Goal: Task Accomplishment & Management: Complete application form

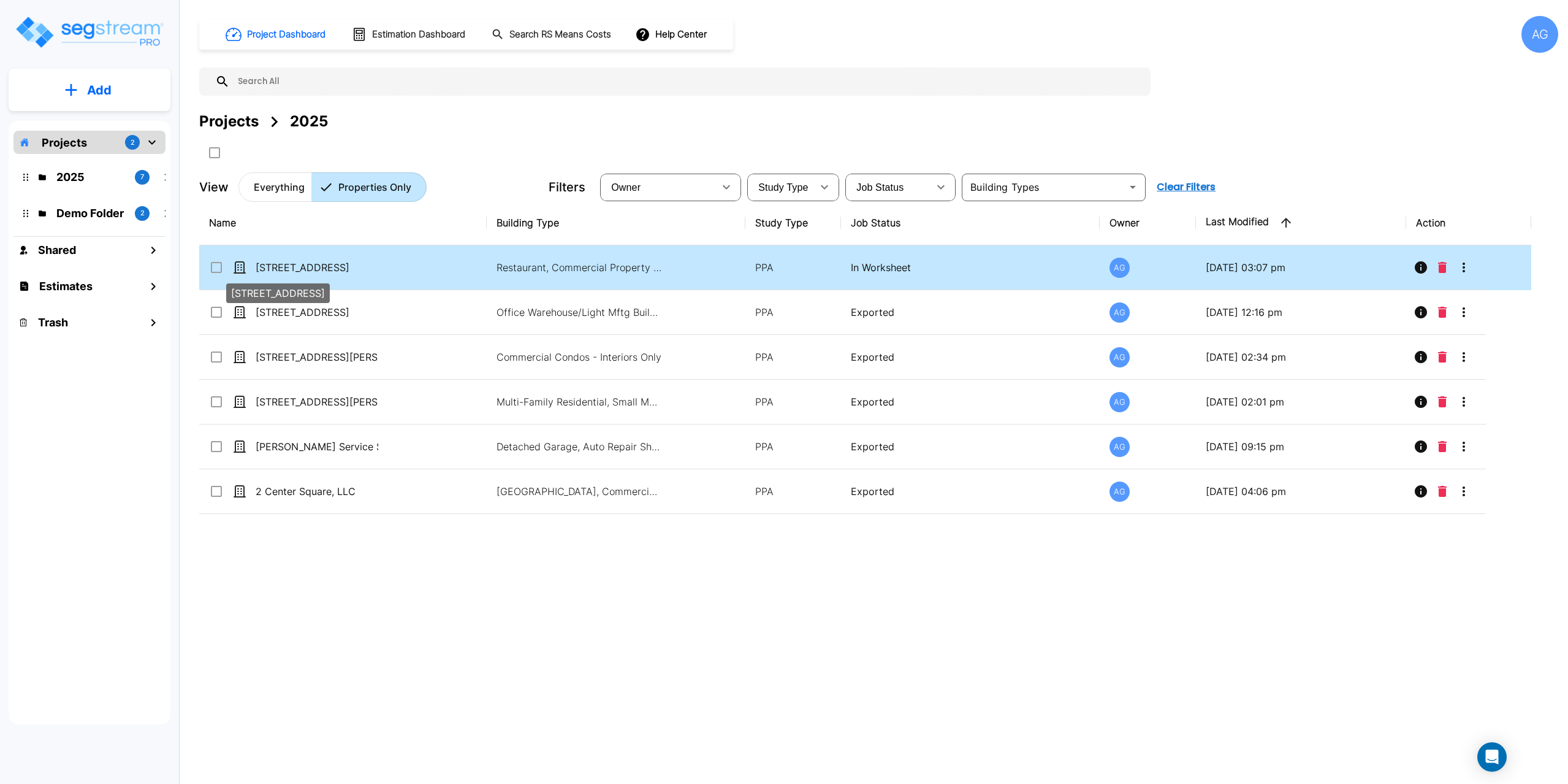
click at [296, 270] on p "[STREET_ADDRESS]" at bounding box center [316, 267] width 123 height 14
checkbox input "true"
click at [296, 270] on p "[STREET_ADDRESS]" at bounding box center [316, 267] width 123 height 14
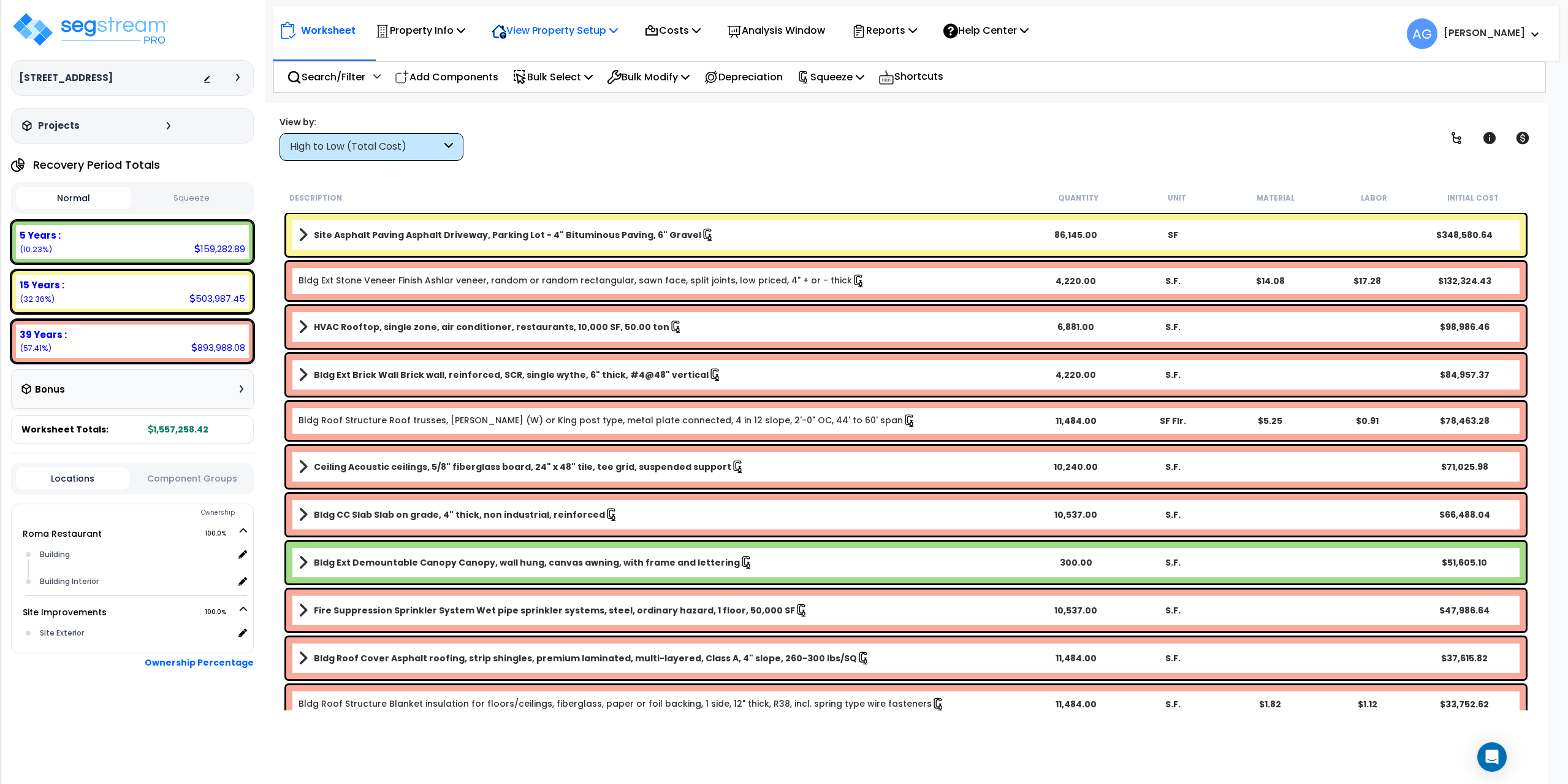
click at [561, 23] on p "View Property Setup" at bounding box center [554, 30] width 126 height 16
click at [550, 81] on link "View Questionnaire" at bounding box center [545, 83] width 121 height 24
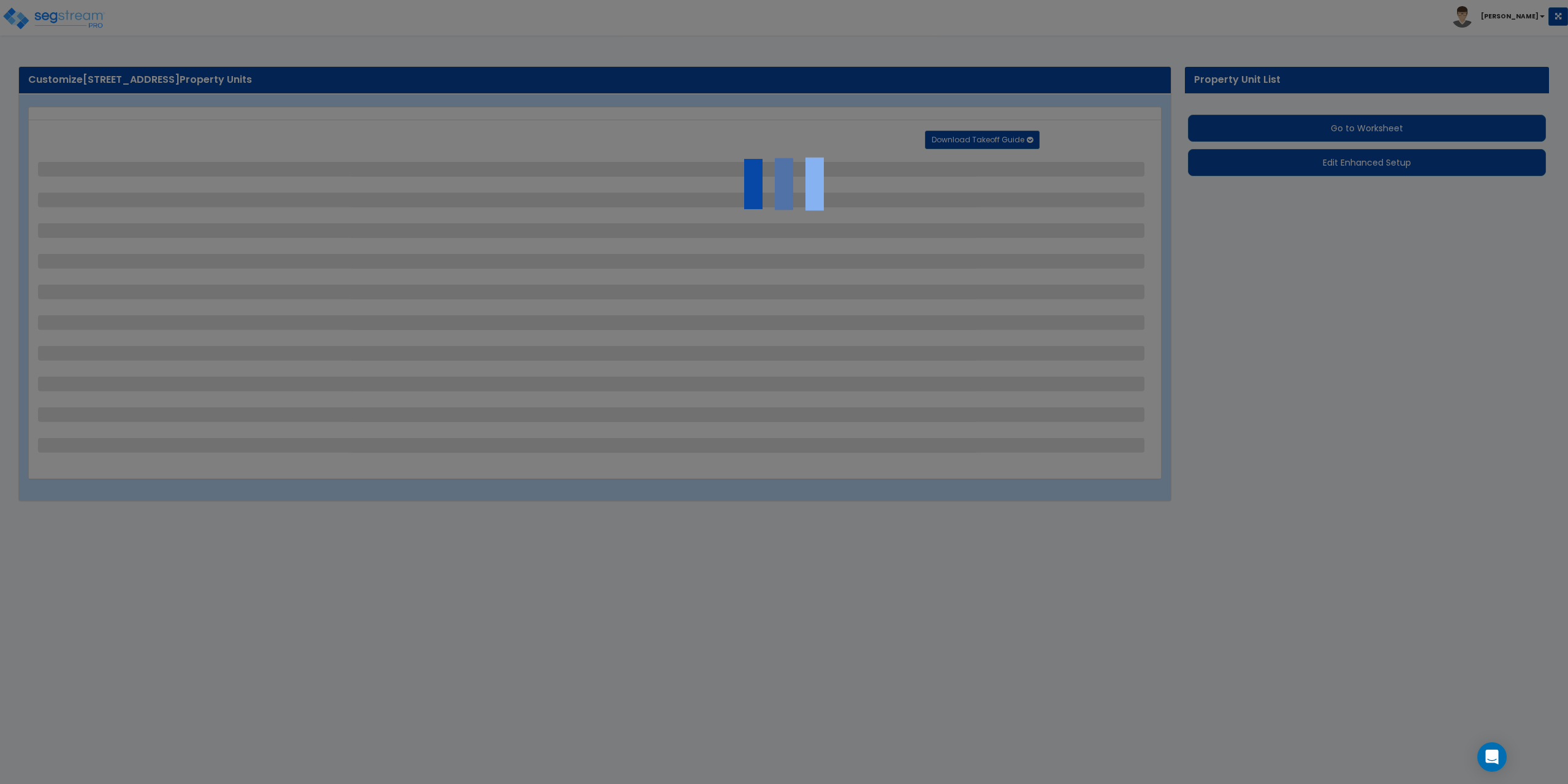
select select "2"
select select "1"
select select "2"
select select "4"
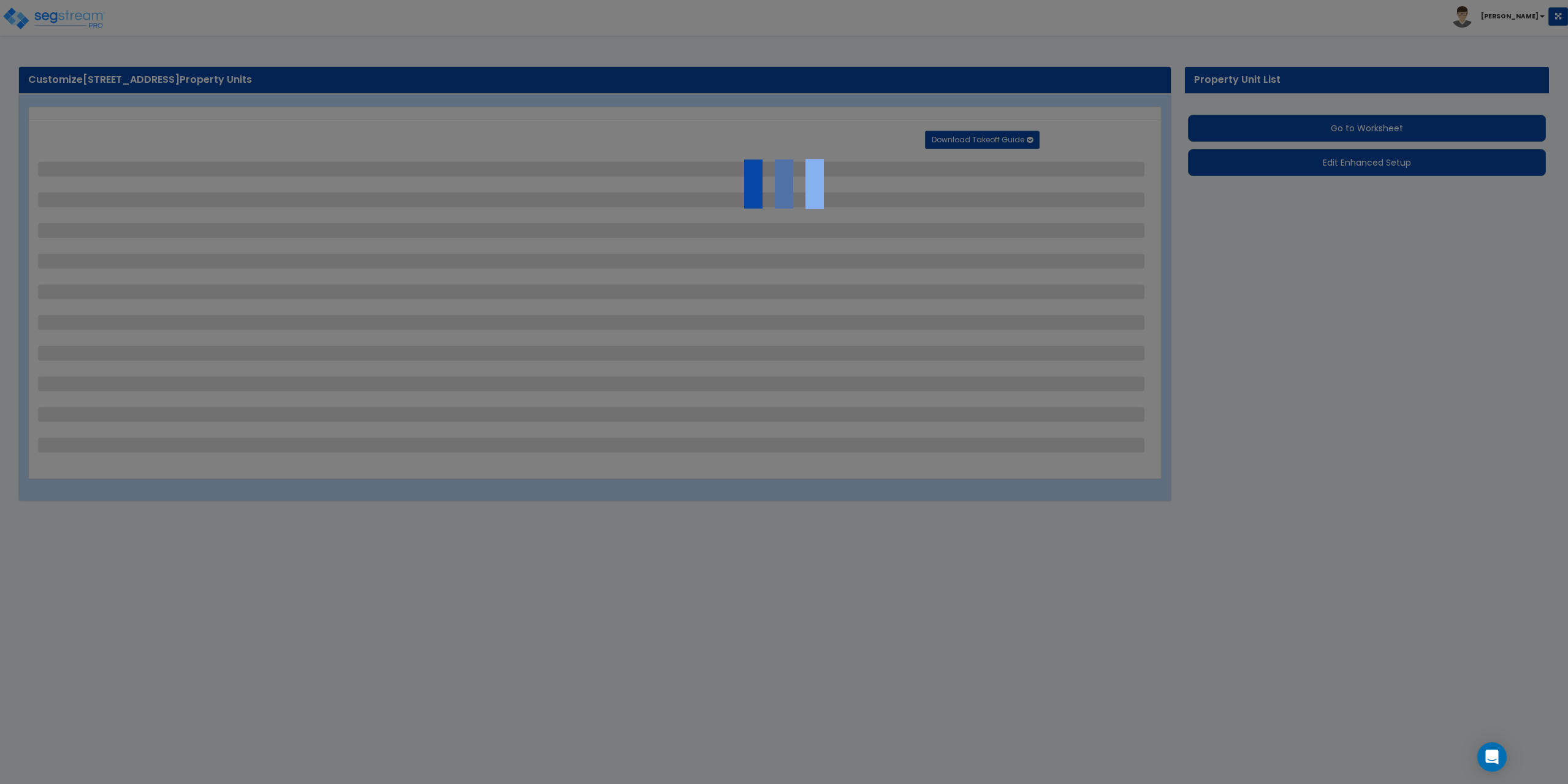
select select "2"
select select "1"
select select "2"
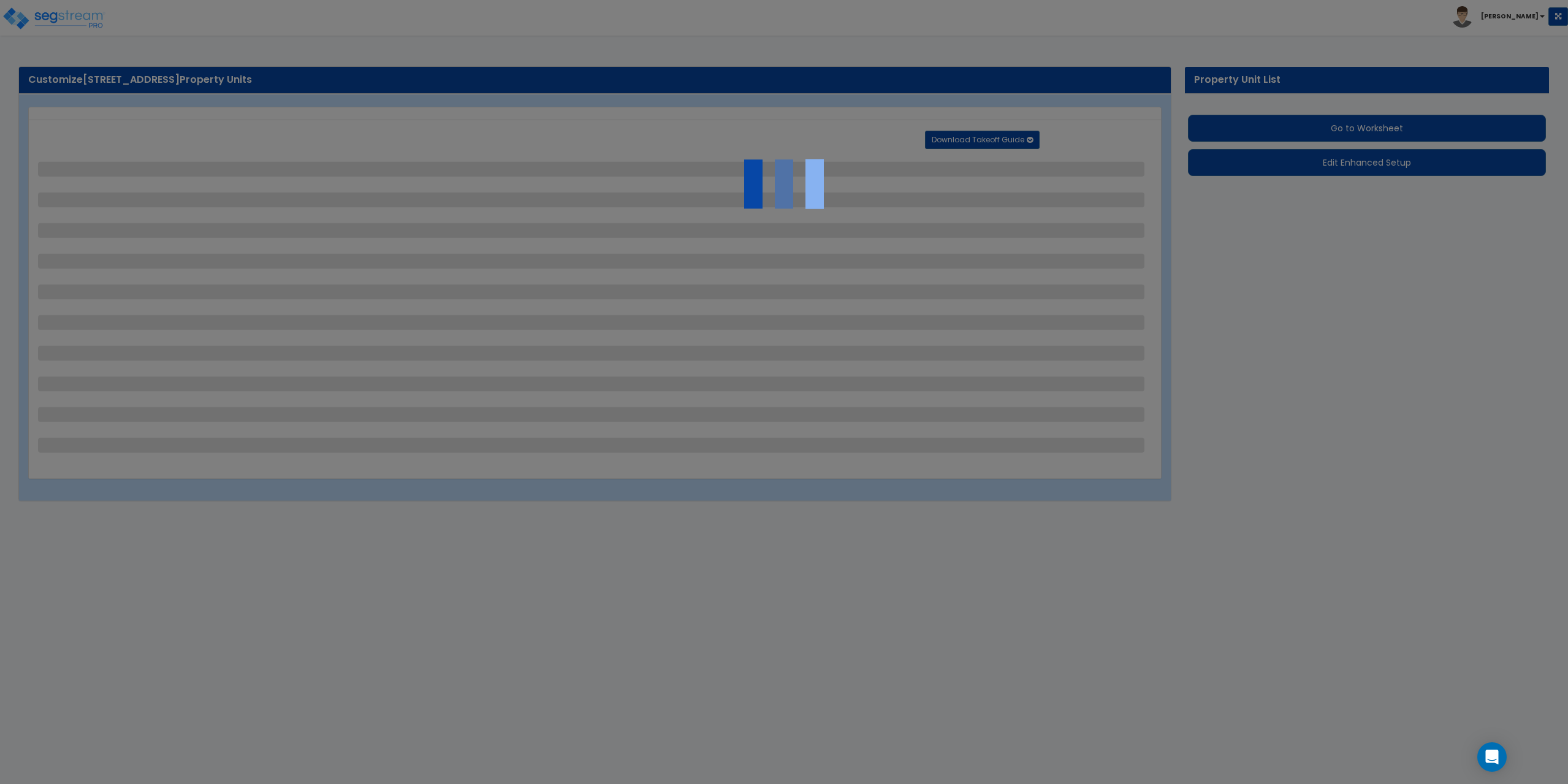
select select "1"
select select "4"
select select "1"
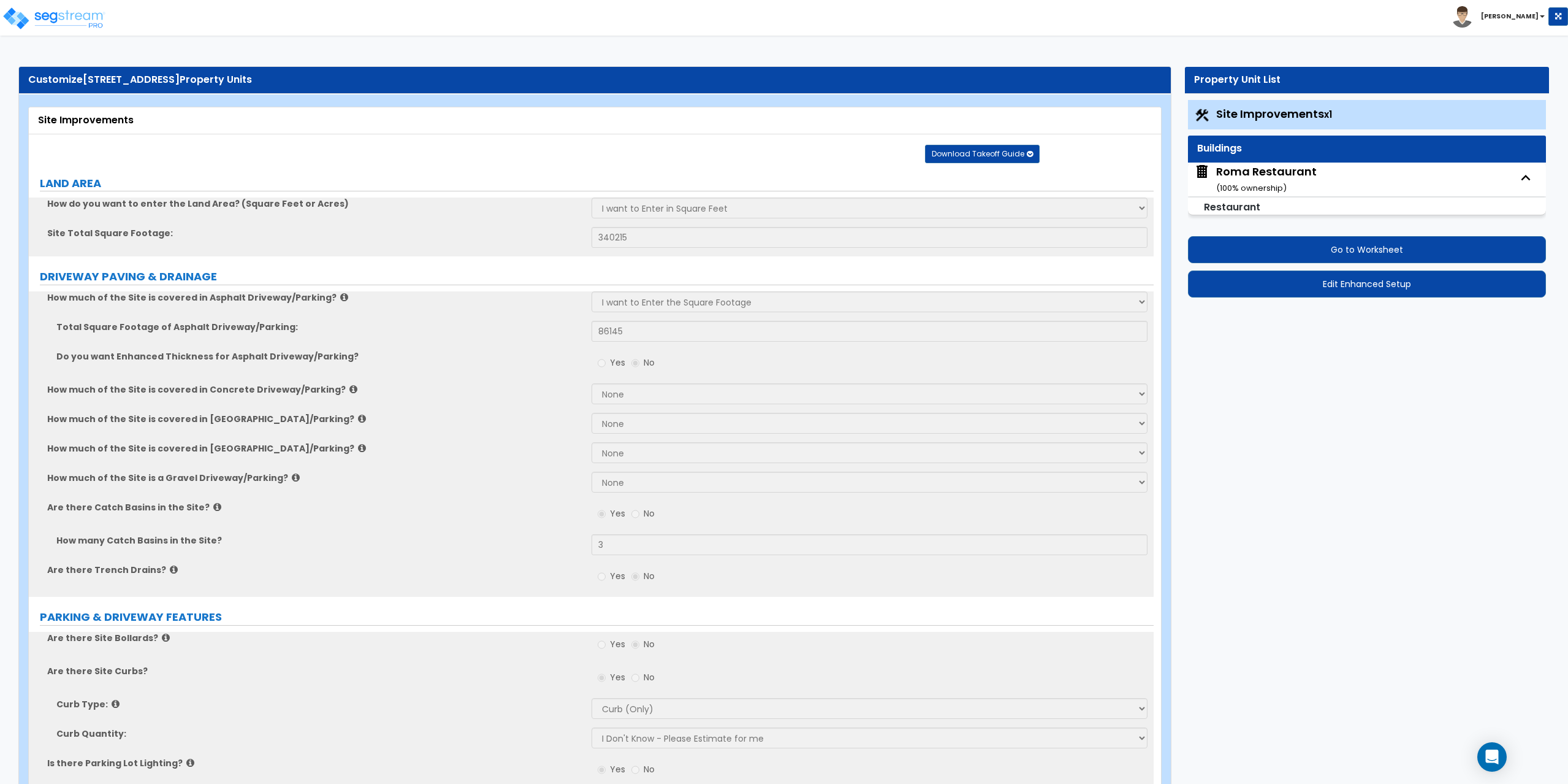
click at [1266, 109] on span "Site Improvements x1" at bounding box center [1273, 113] width 116 height 15
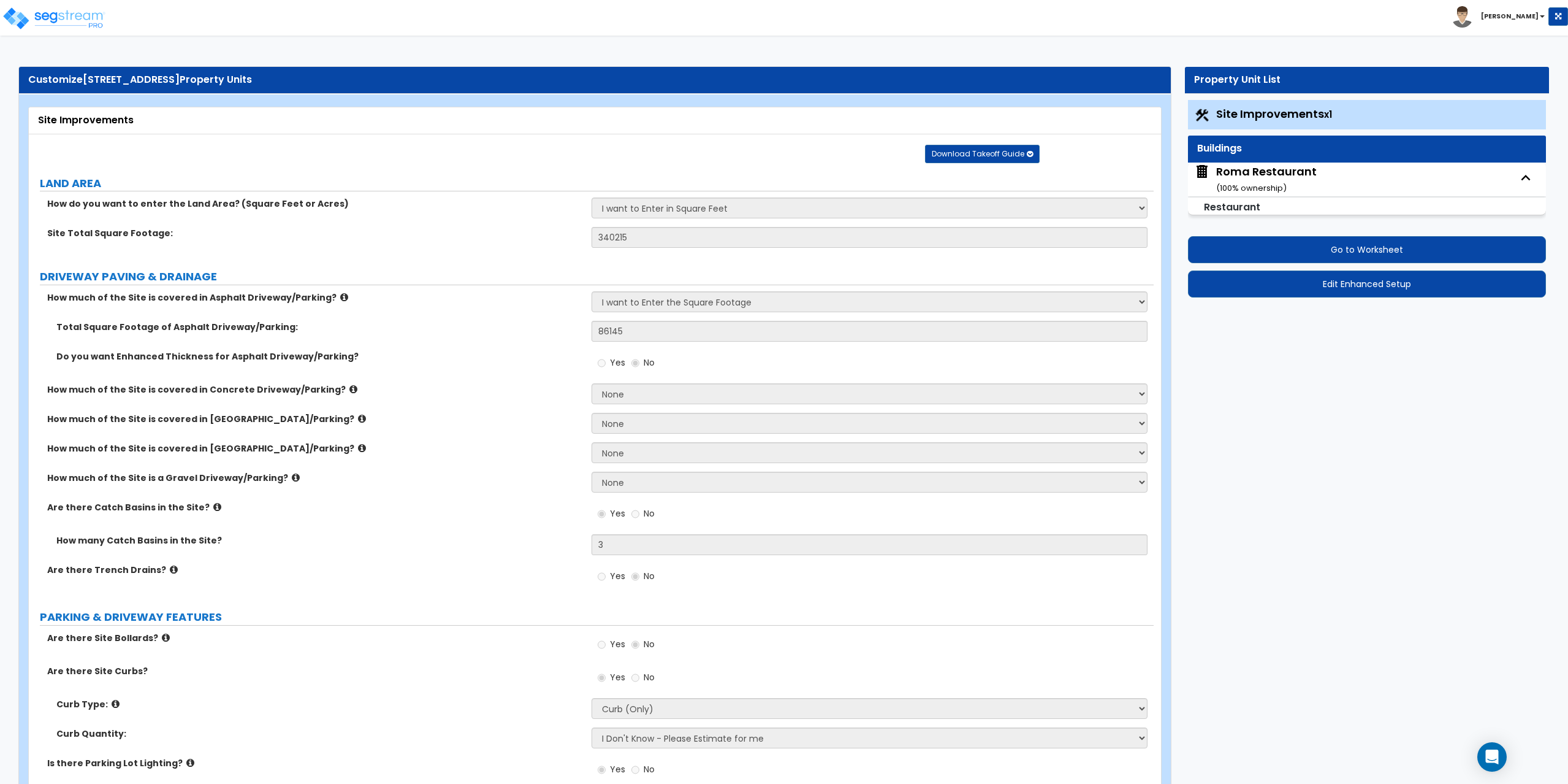
click at [1246, 112] on span "Site Improvements x1" at bounding box center [1273, 113] width 116 height 15
click at [1371, 294] on button "Edit Enhanced Setup" at bounding box center [1367, 283] width 359 height 27
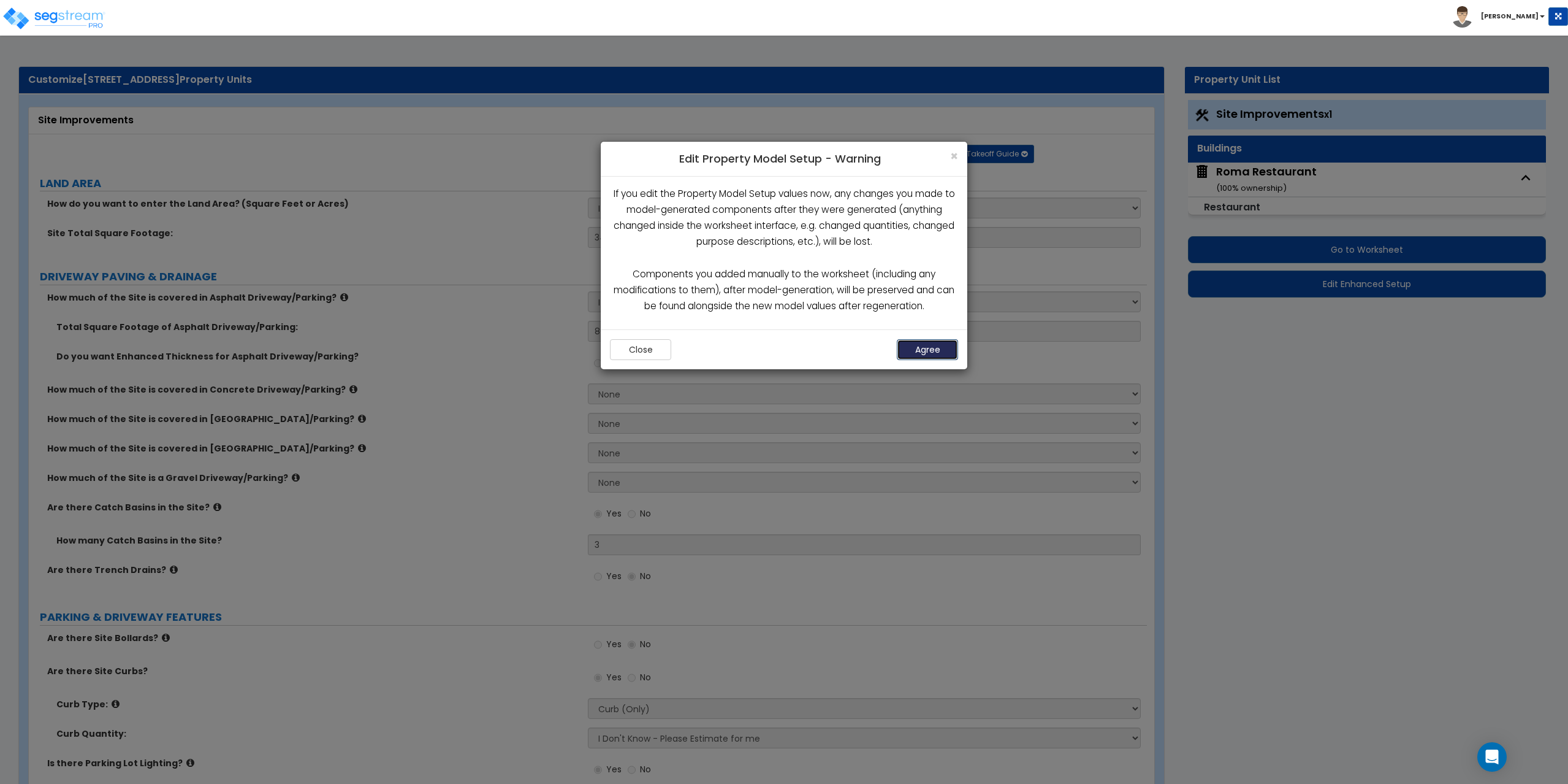
click at [927, 355] on button "Agree" at bounding box center [927, 349] width 61 height 21
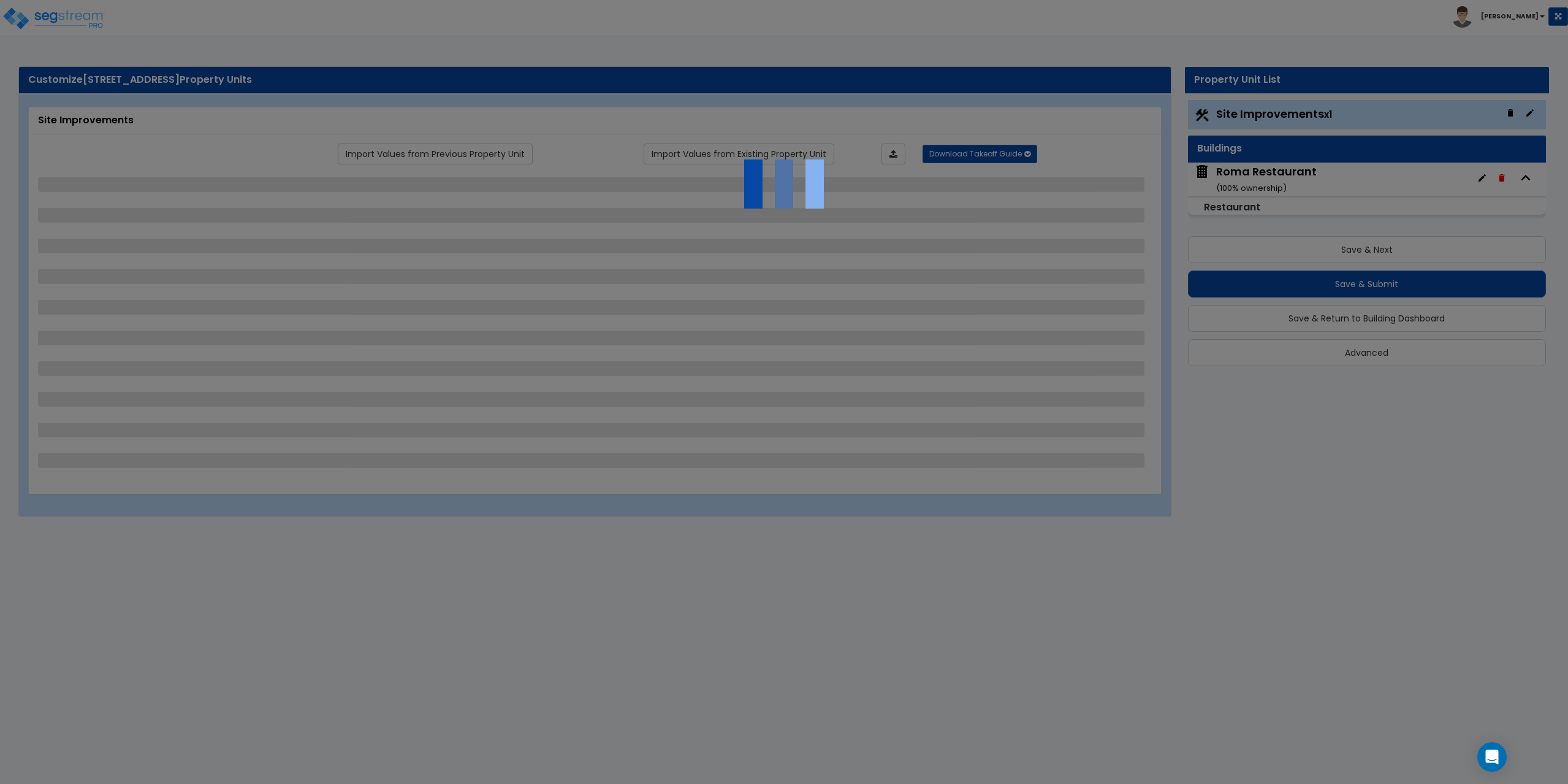
select select "2"
select select "1"
select select "2"
select select "4"
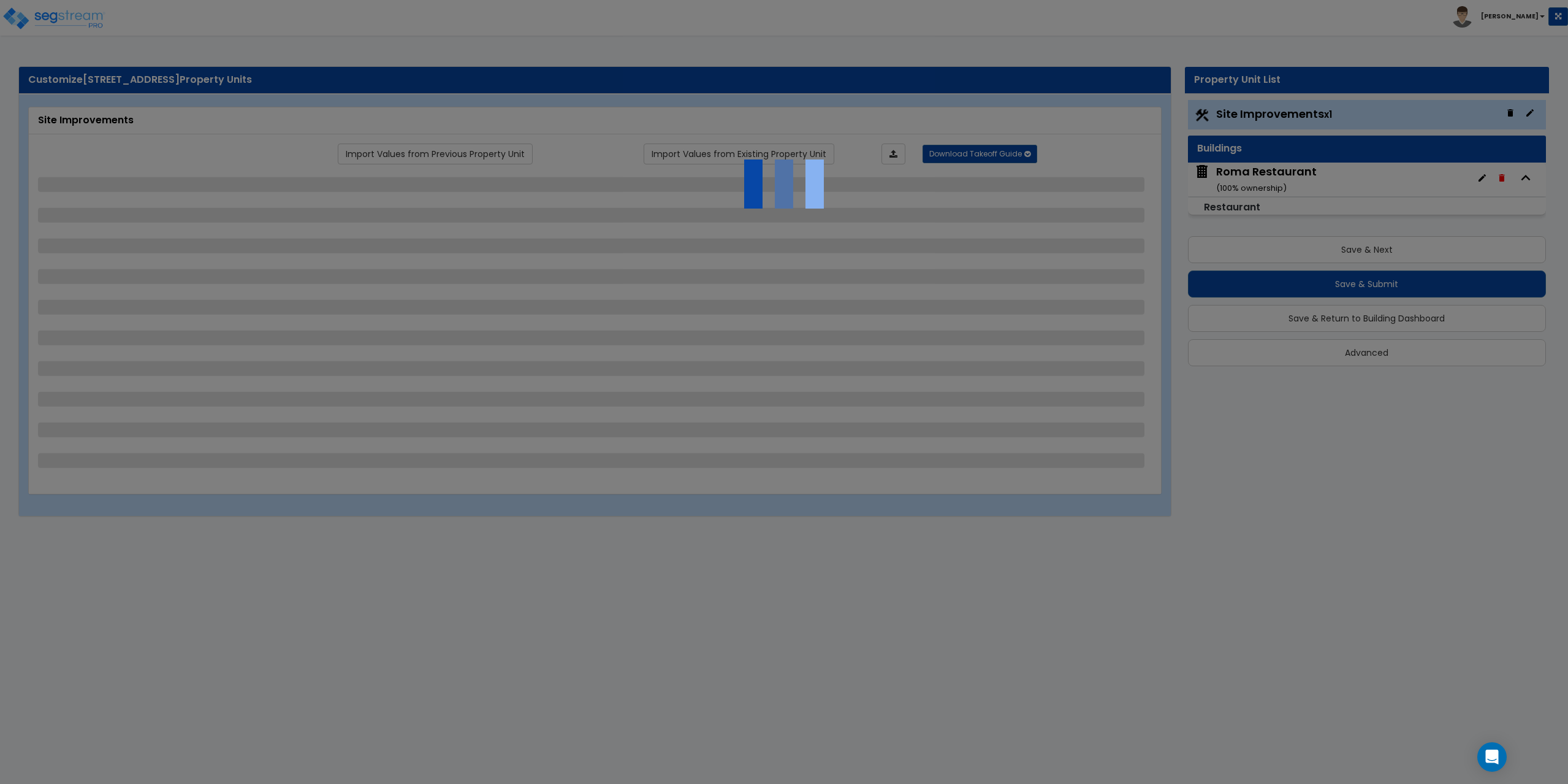
select select "2"
select select "1"
select select "2"
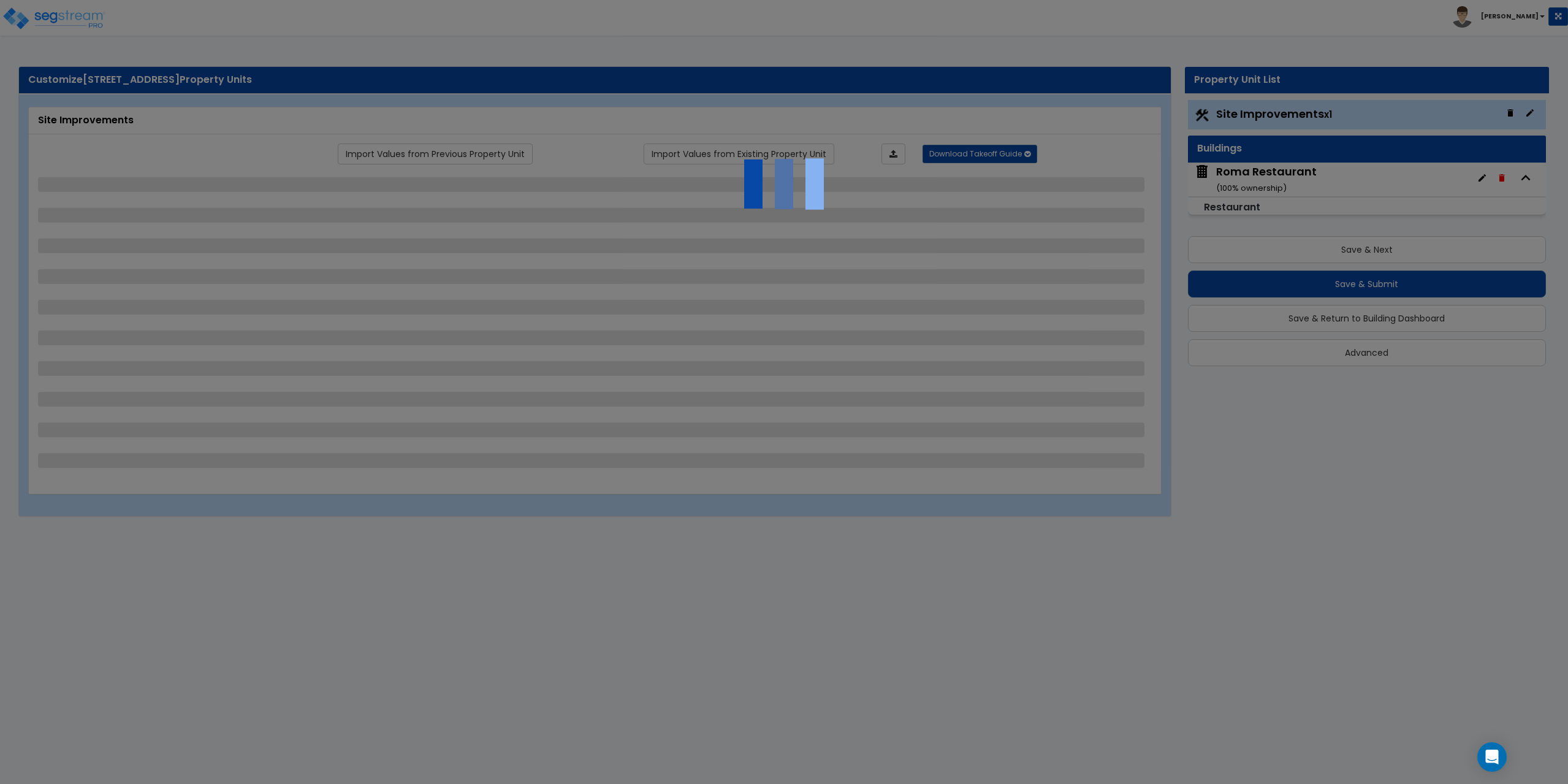
select select "1"
select select "4"
select select "1"
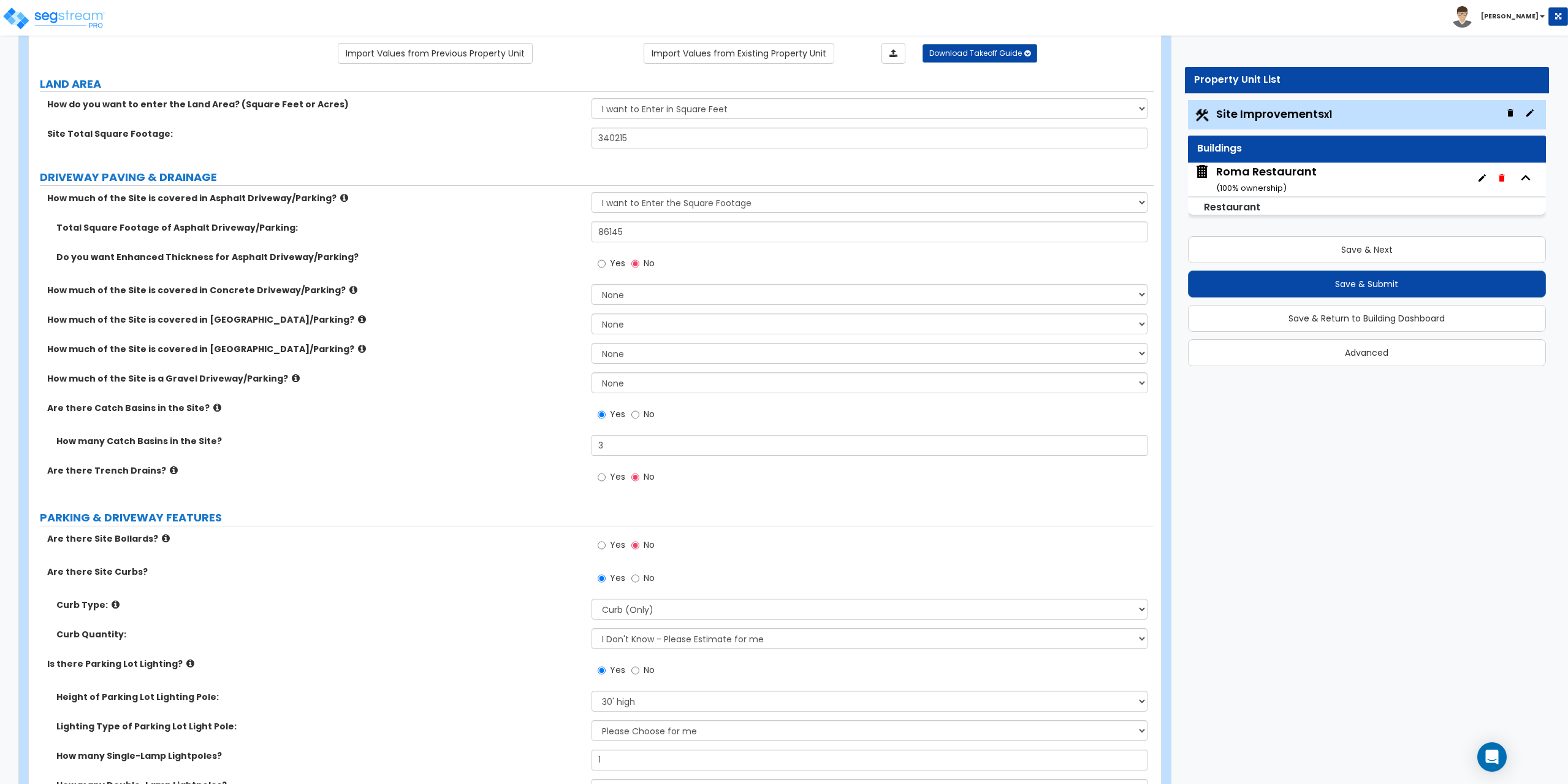
scroll to position [123, 0]
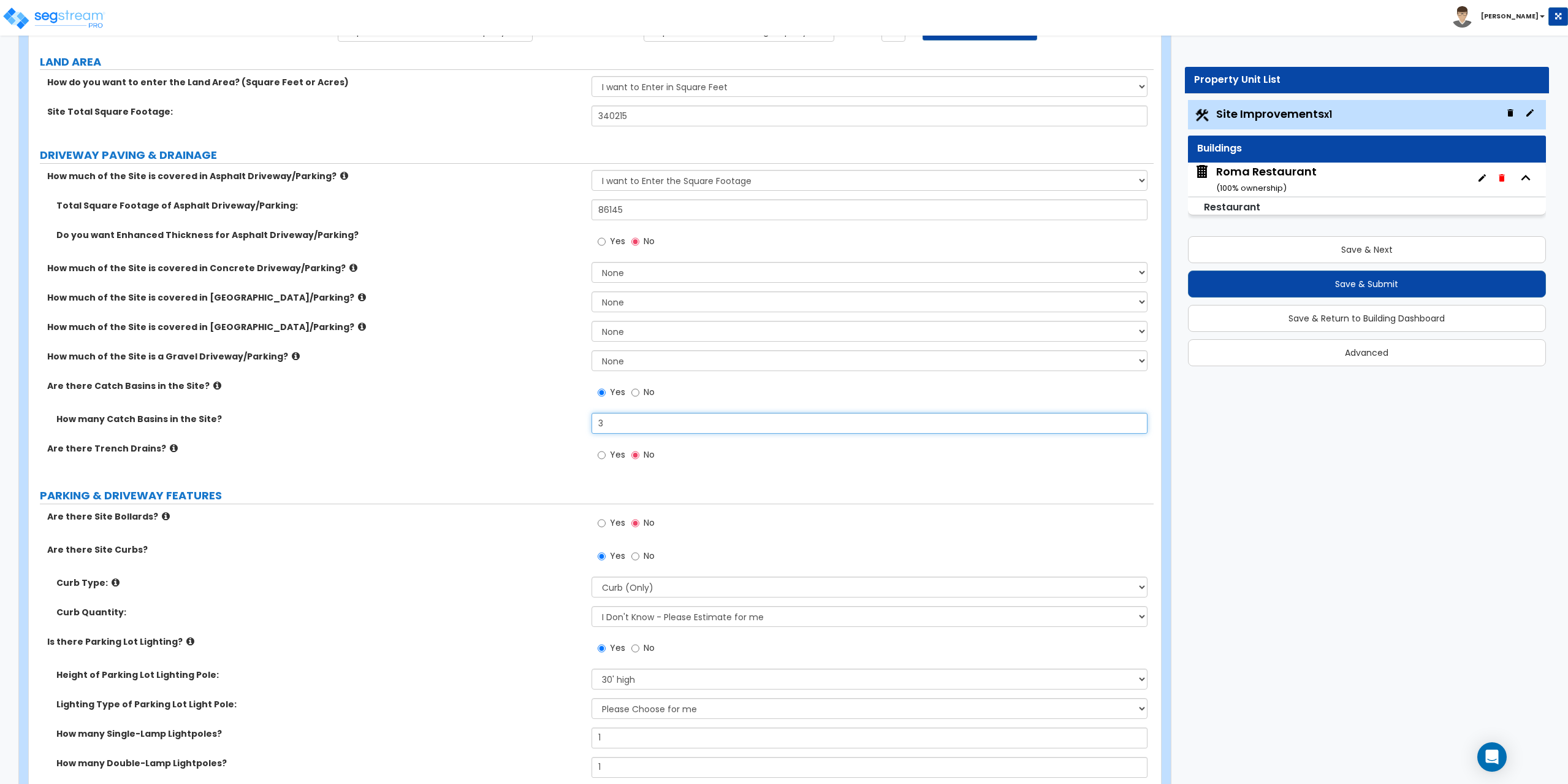
drag, startPoint x: 638, startPoint y: 419, endPoint x: 587, endPoint y: 429, distance: 52.0
click at [587, 429] on div "How many Catch Basins in the Site? 3" at bounding box center [591, 427] width 1124 height 30
drag, startPoint x: 644, startPoint y: 422, endPoint x: 101, endPoint y: 379, distance: 544.7
click at [588, 420] on div "How many Catch Basins in the Site? 3" at bounding box center [591, 427] width 1124 height 30
click at [213, 385] on icon at bounding box center [217, 386] width 8 height 9
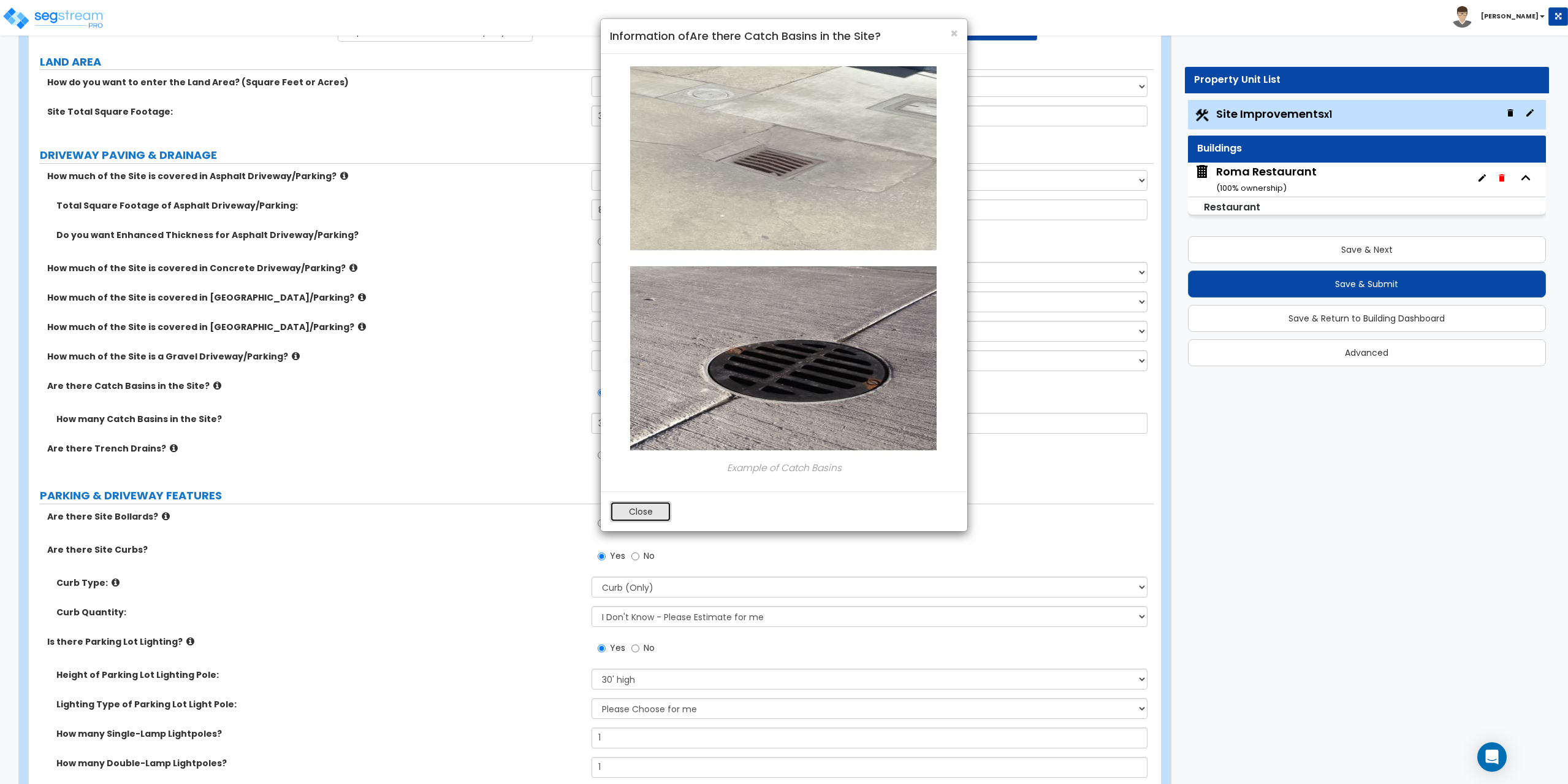
click at [637, 517] on button "Close" at bounding box center [640, 511] width 61 height 21
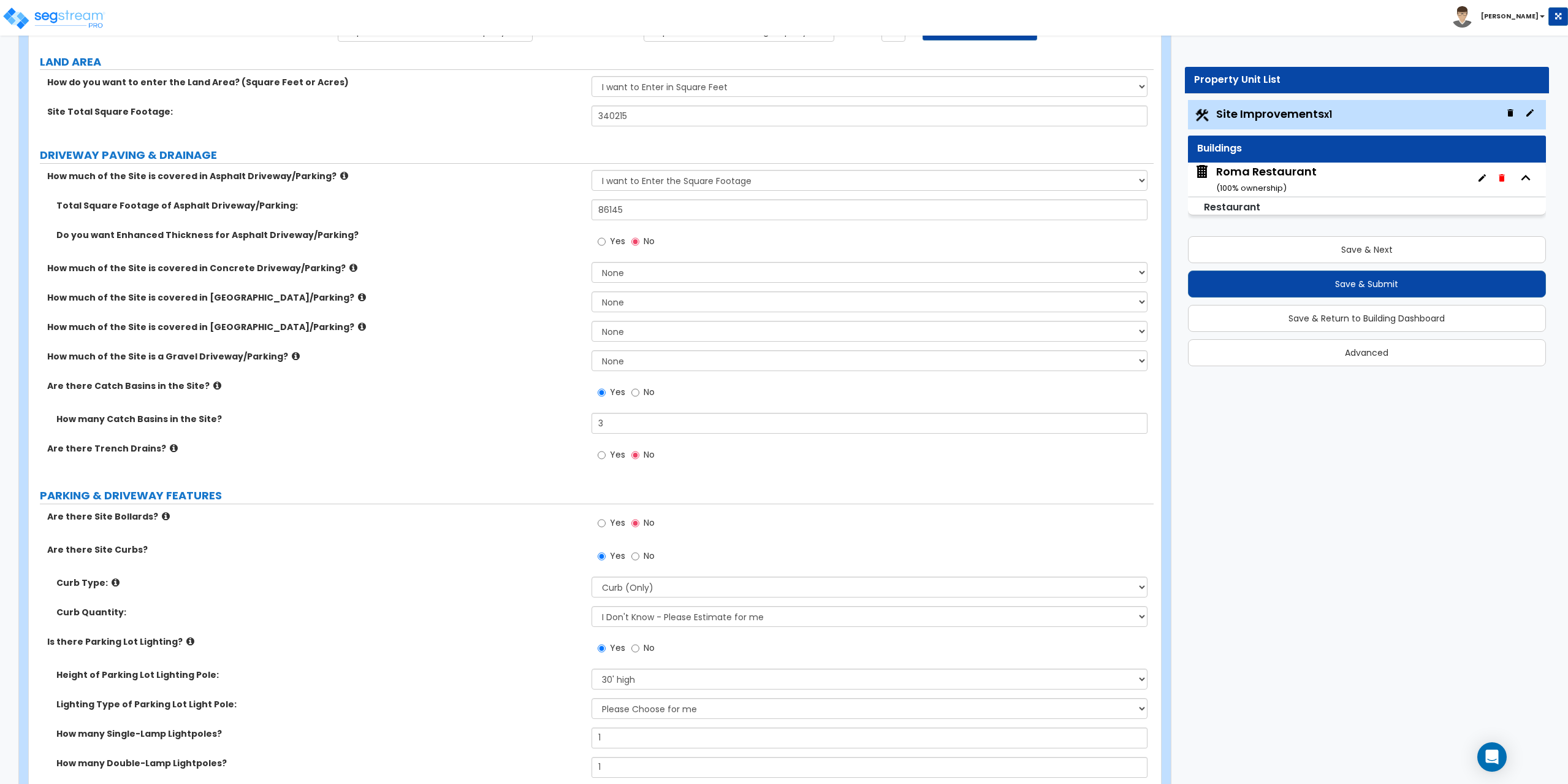
click at [169, 450] on icon at bounding box center [173, 448] width 8 height 9
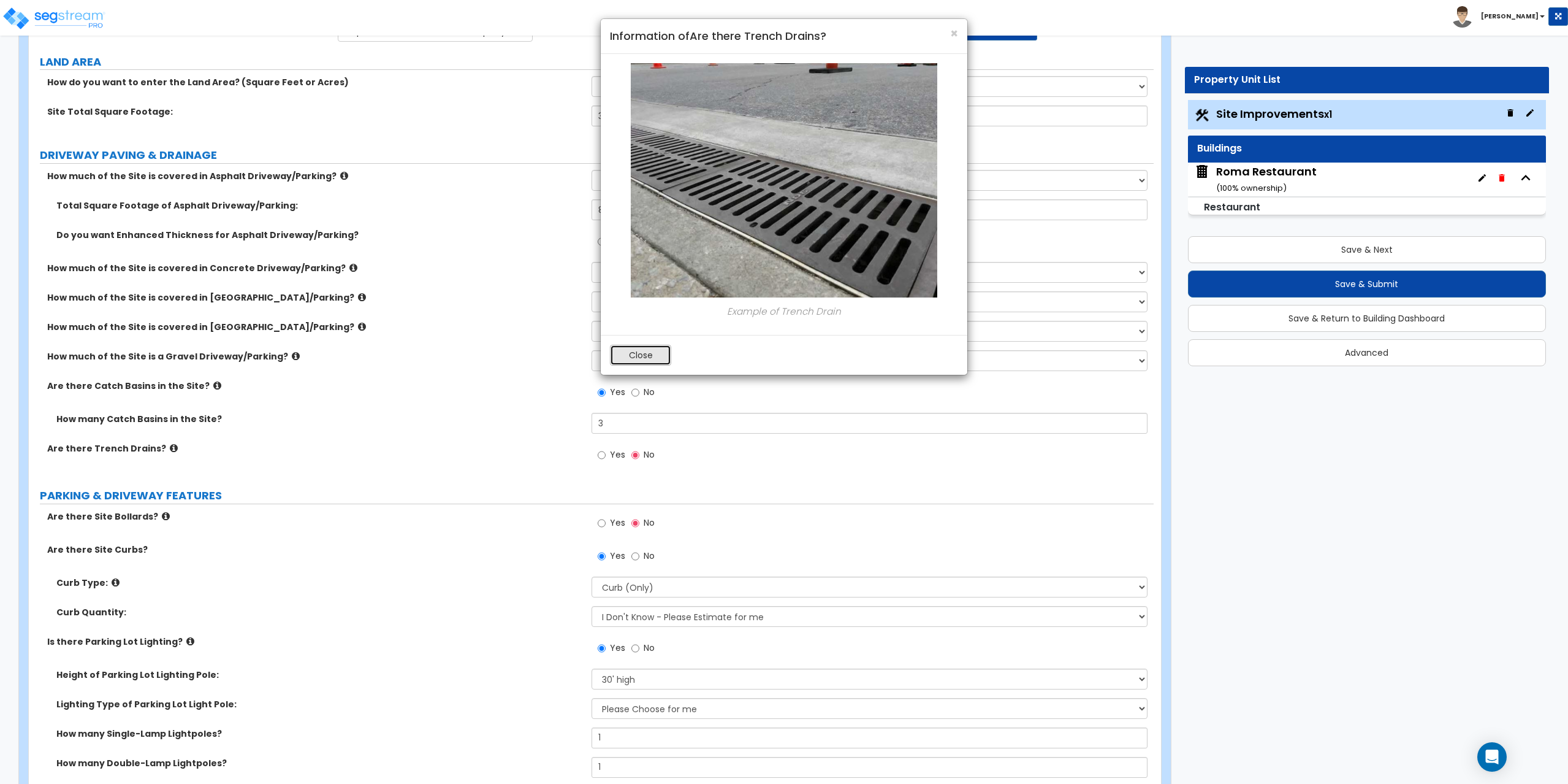
click at [654, 358] on button "Close" at bounding box center [640, 354] width 61 height 21
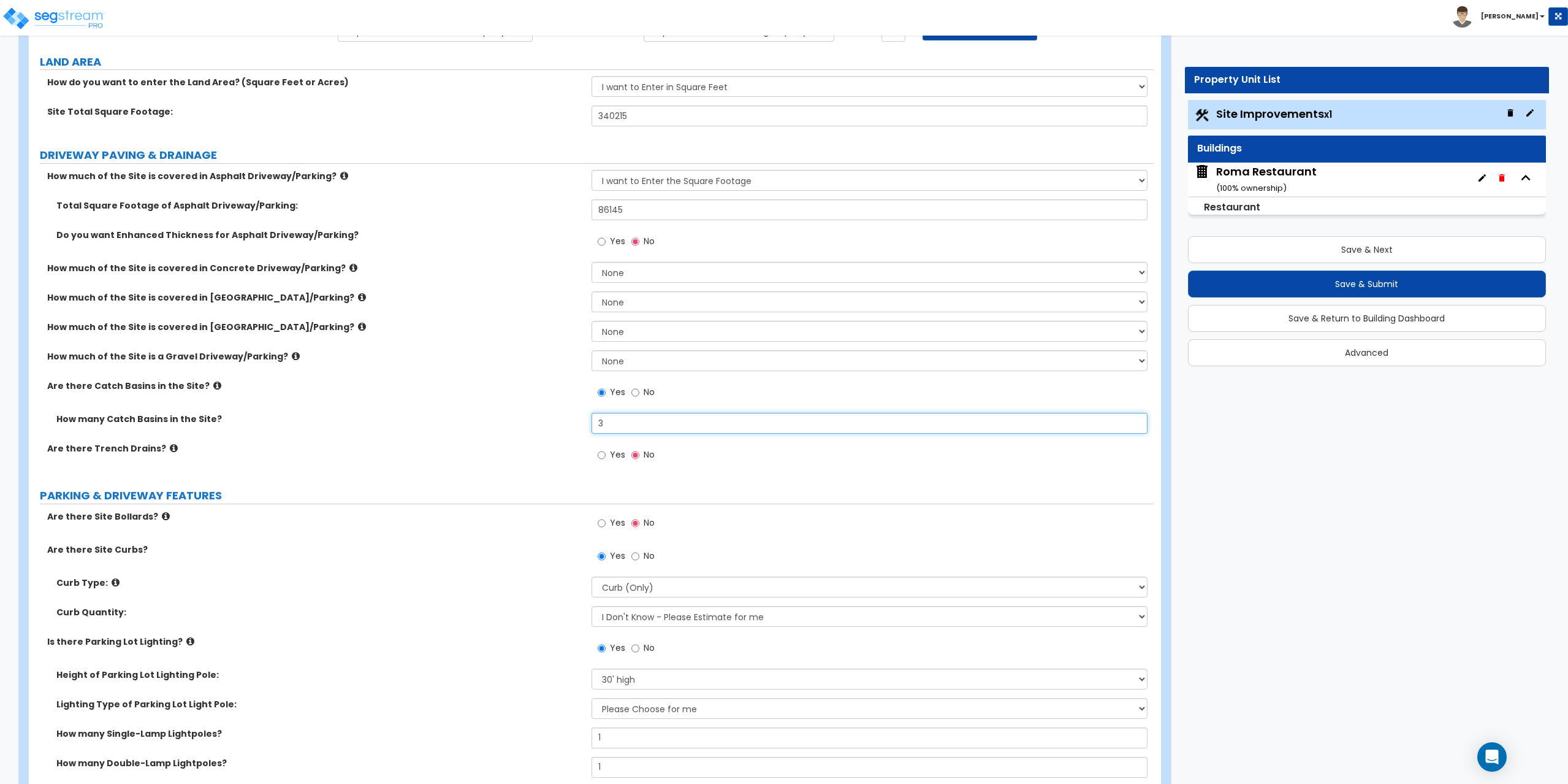
click at [623, 425] on input "3" at bounding box center [870, 422] width 557 height 21
click at [584, 458] on div "Are there Trench Drains? Yes No" at bounding box center [591, 458] width 1124 height 33
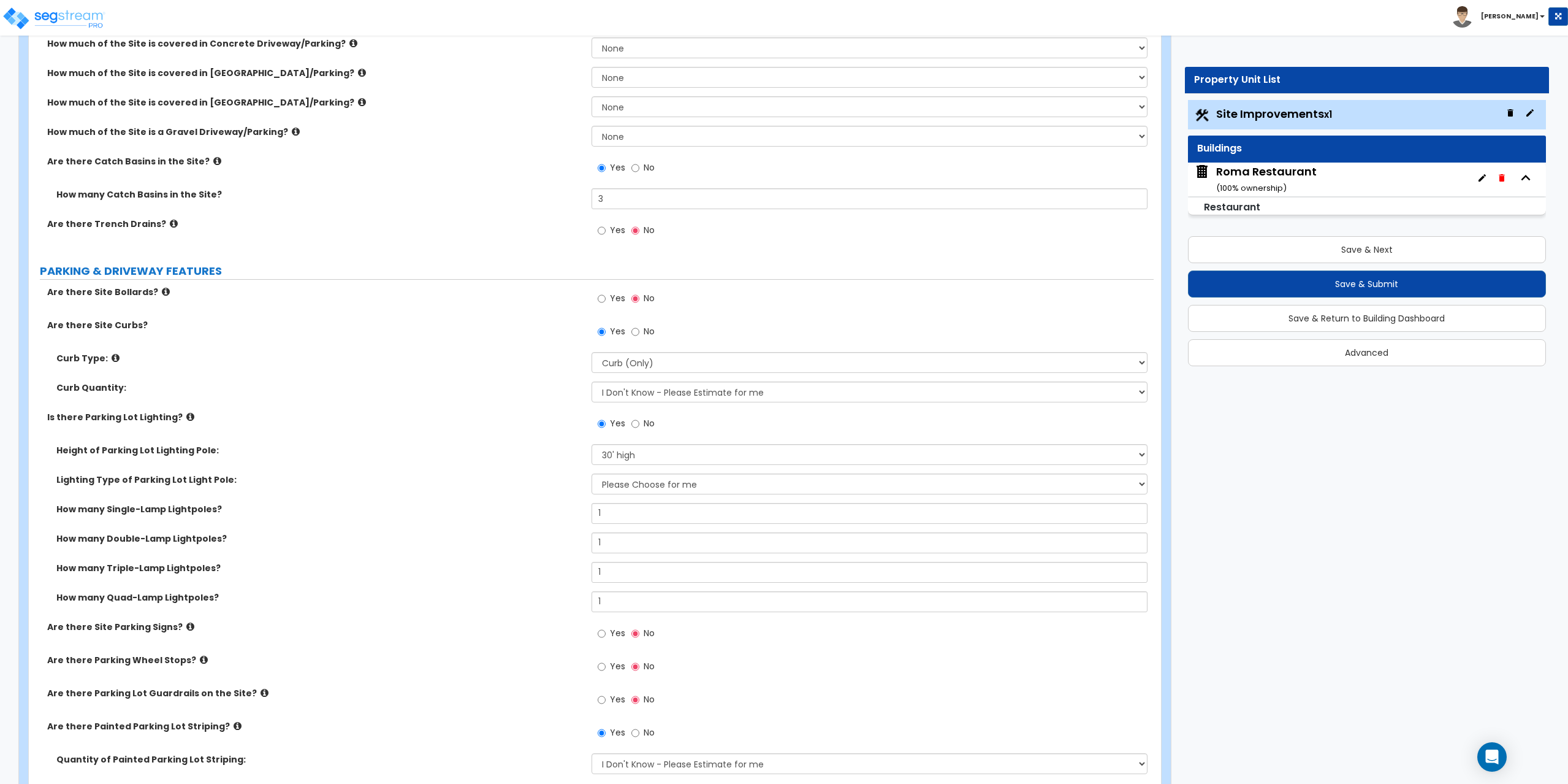
scroll to position [368, 0]
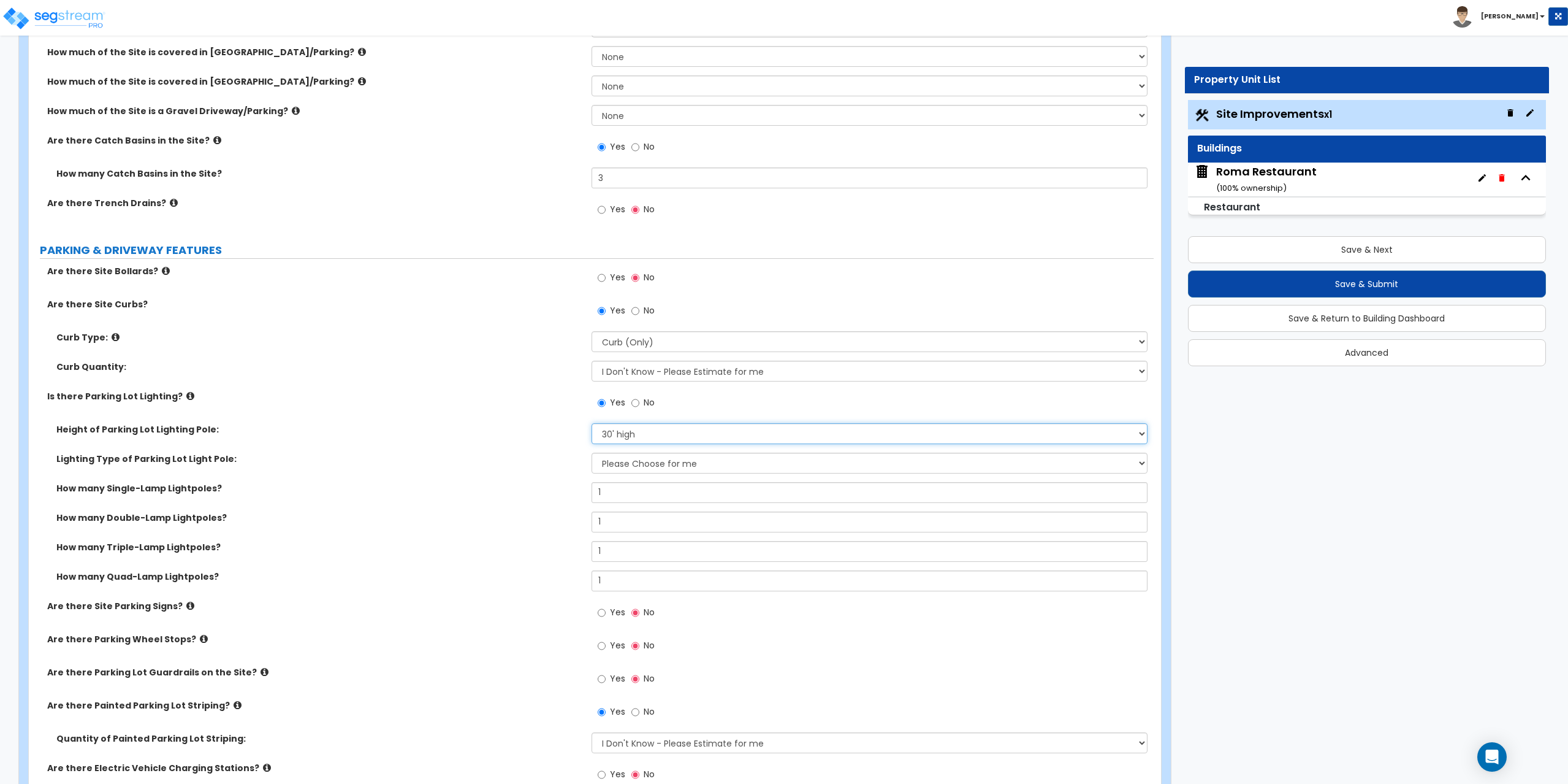
click at [640, 436] on select "Please Choose One 20' high 30' high 40' high" at bounding box center [870, 433] width 557 height 21
click at [592, 423] on select "Please Choose One 20' high 30' high 40' high" at bounding box center [870, 433] width 557 height 21
click at [635, 441] on select "Please Choose One 20' high 30' high 40' high" at bounding box center [870, 433] width 557 height 21
click at [592, 423] on select "Please Choose One 20' high 30' high 40' high" at bounding box center [870, 433] width 557 height 21
click at [638, 434] on select "Please Choose One 20' high 30' high 40' high" at bounding box center [870, 433] width 557 height 21
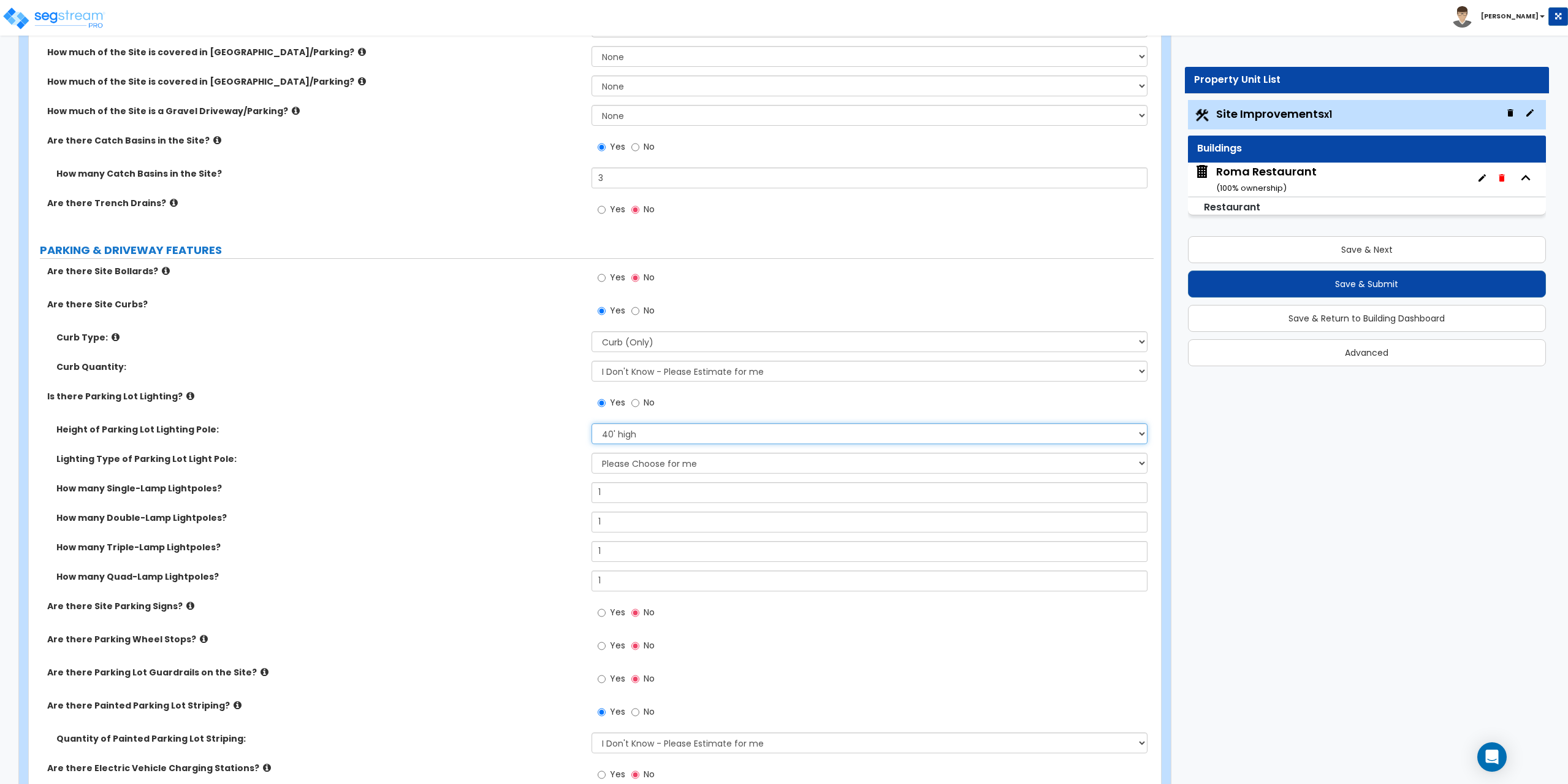
select select "2"
click at [592, 423] on select "Please Choose One 20' high 30' high 40' high" at bounding box center [870, 433] width 557 height 21
drag, startPoint x: 619, startPoint y: 501, endPoint x: 585, endPoint y: 501, distance: 34.0
click at [585, 501] on div "How many Single-Lamp Lightpoles? 1" at bounding box center [591, 496] width 1124 height 30
drag, startPoint x: 617, startPoint y: 545, endPoint x: 564, endPoint y: 562, distance: 55.7
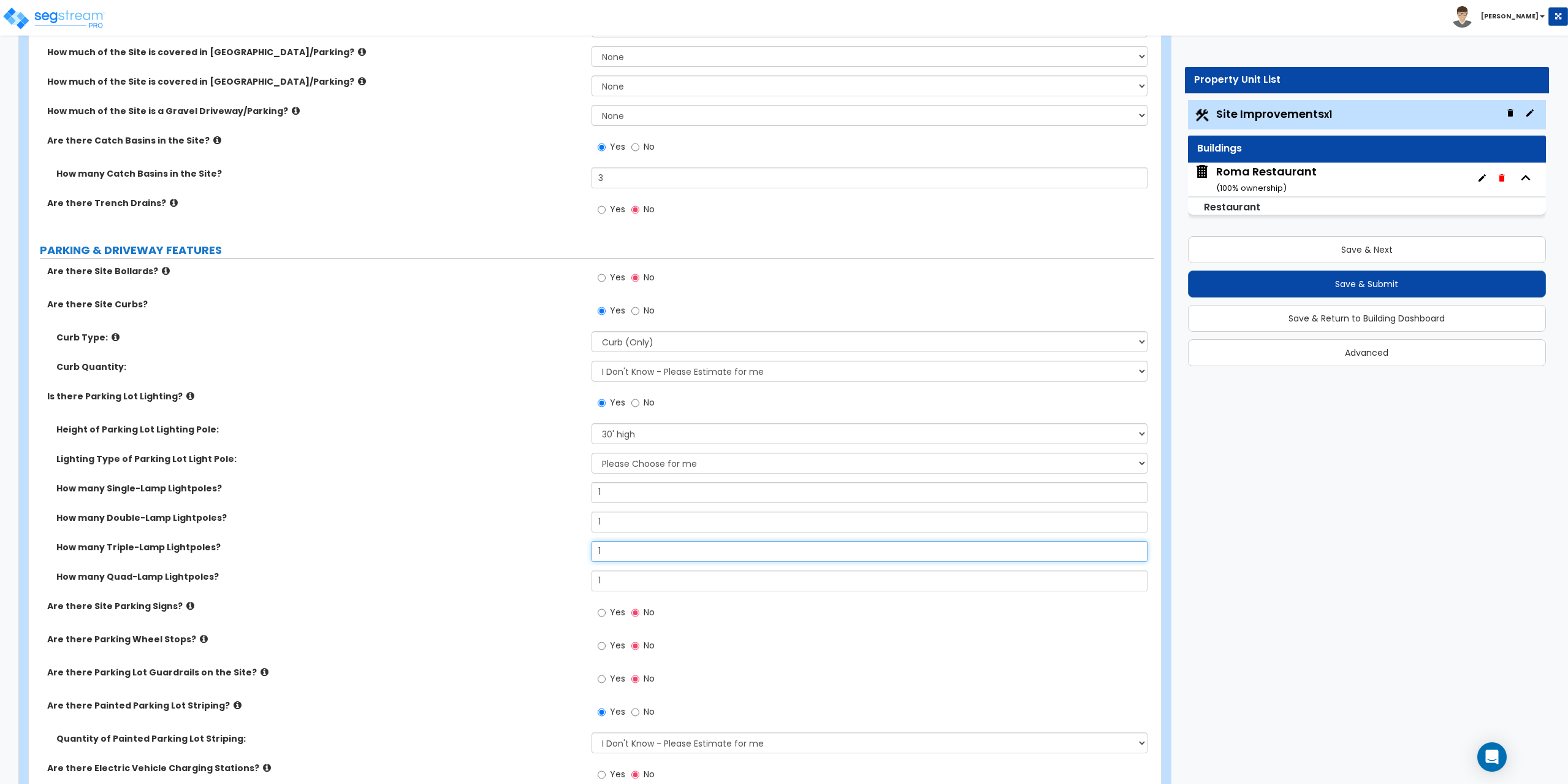
click at [564, 562] on div "How many Triple-Lamp Lightpoles? 1" at bounding box center [591, 555] width 1124 height 30
type input "4"
drag, startPoint x: 626, startPoint y: 581, endPoint x: 592, endPoint y: 583, distance: 34.1
click at [592, 583] on input "1" at bounding box center [870, 580] width 557 height 21
click at [617, 518] on input "1" at bounding box center [870, 521] width 557 height 21
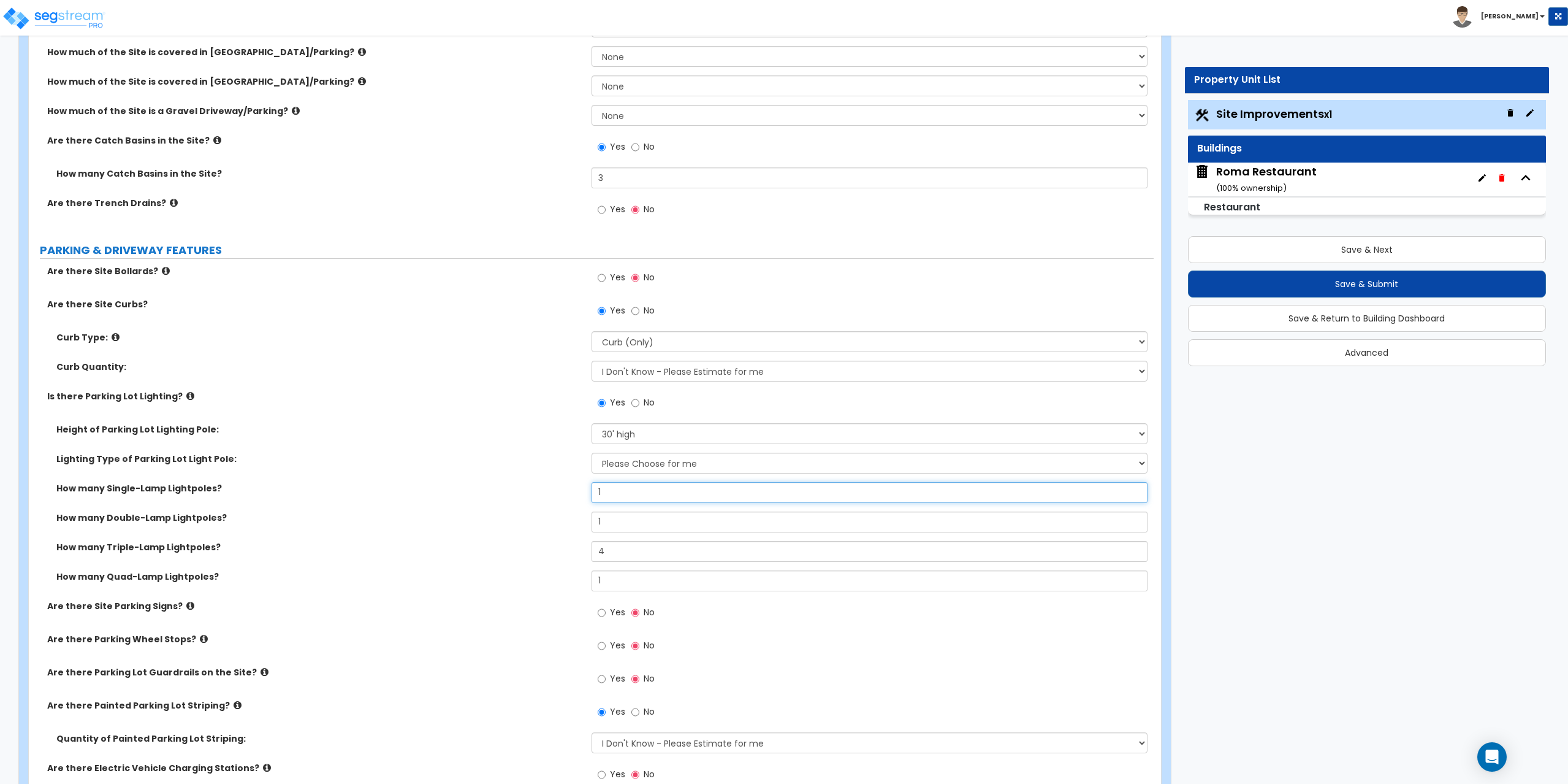
drag, startPoint x: 621, startPoint y: 497, endPoint x: 557, endPoint y: 492, distance: 64.2
click at [557, 492] on div "How many Single-Lamp Lightpoles? 1" at bounding box center [591, 496] width 1124 height 30
type input "2"
drag, startPoint x: 644, startPoint y: 576, endPoint x: 593, endPoint y: 604, distance: 58.2
click at [593, 604] on div "Are there Site Bollards? Yes No Are there Site Curbs? Yes No Curb Type: Please …" at bounding box center [591, 529] width 1106 height 530
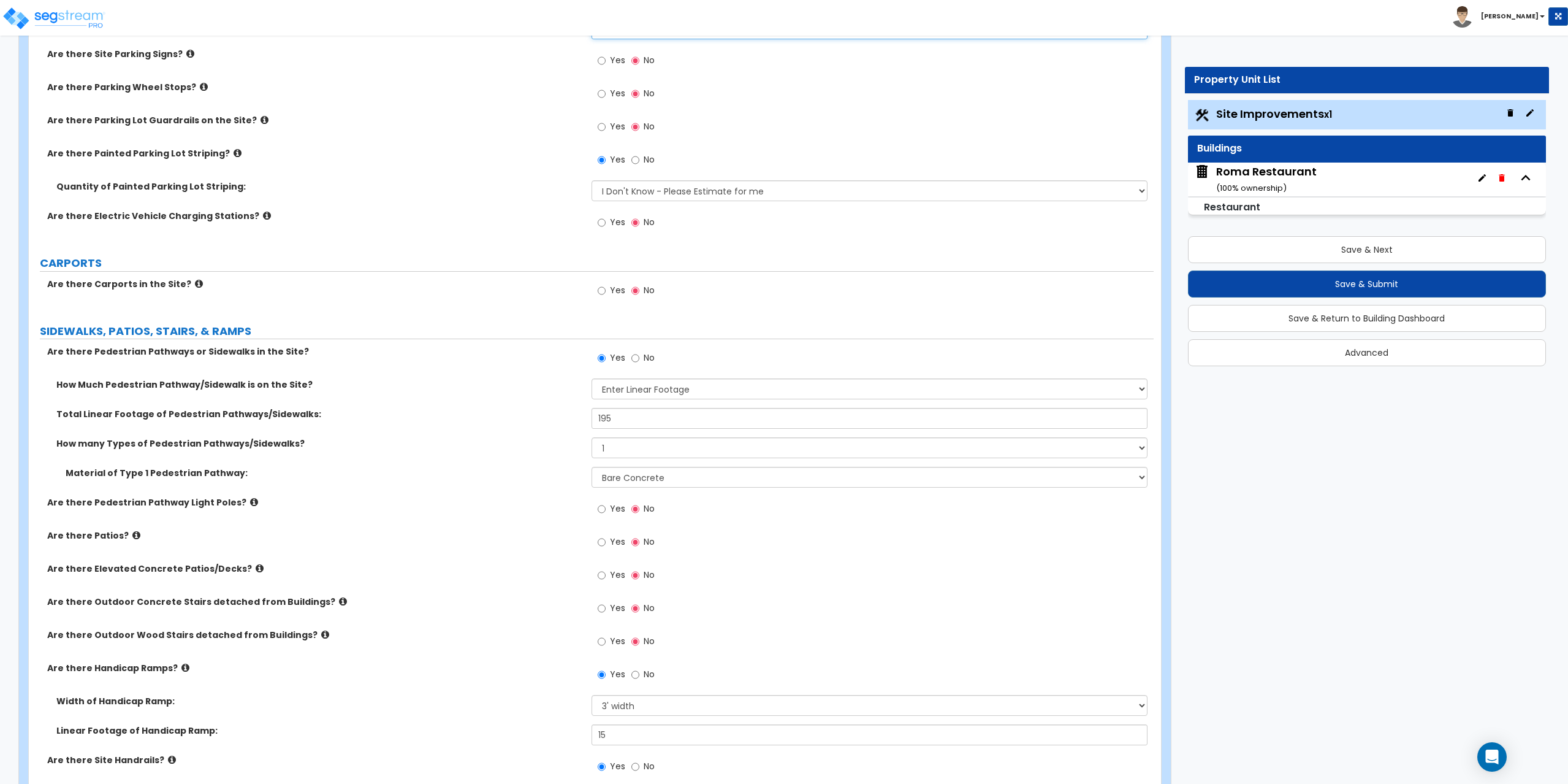
scroll to position [981, 0]
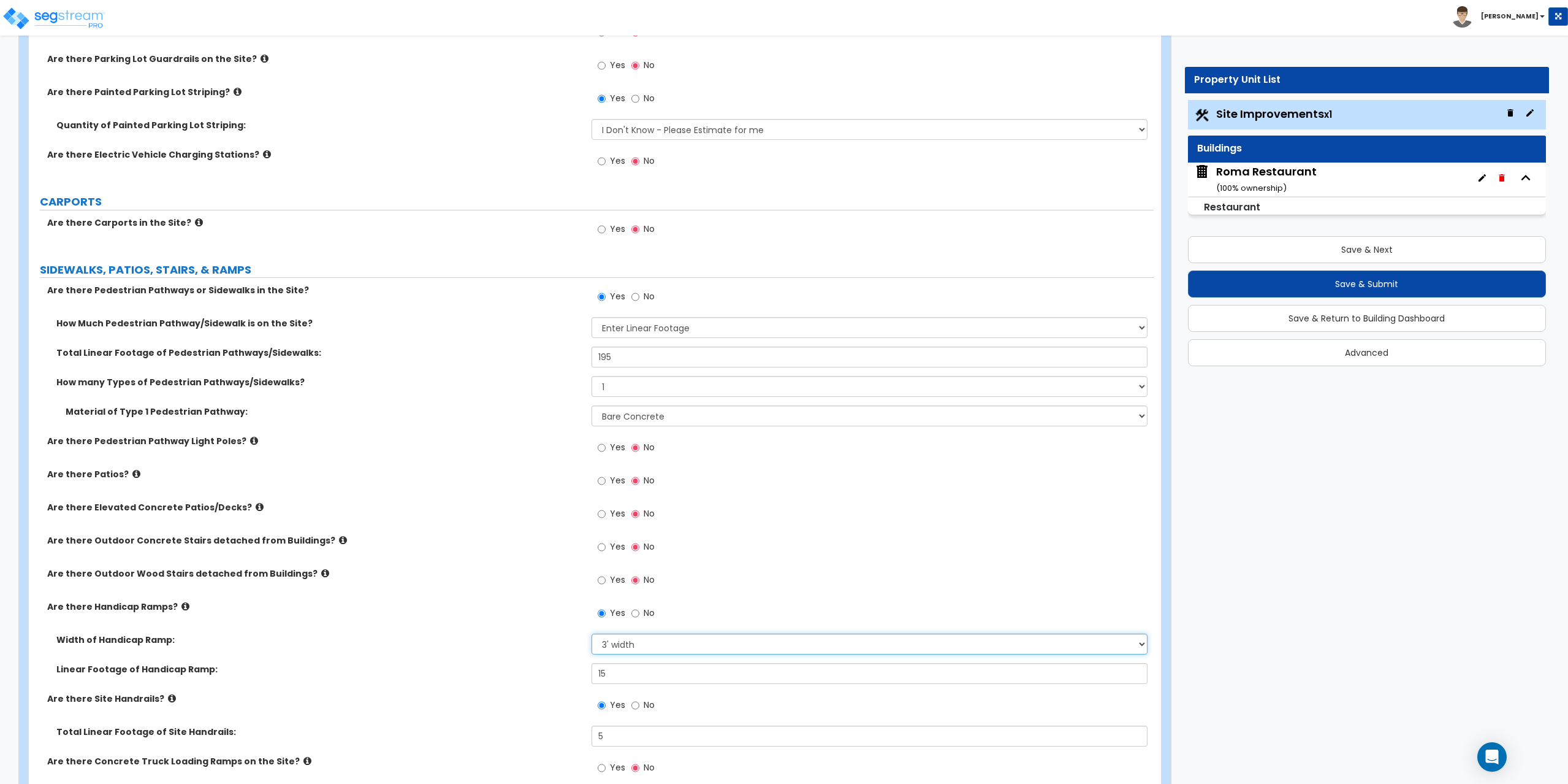
click at [646, 645] on select "Please Choose One 3' width 5' width" at bounding box center [870, 643] width 557 height 21
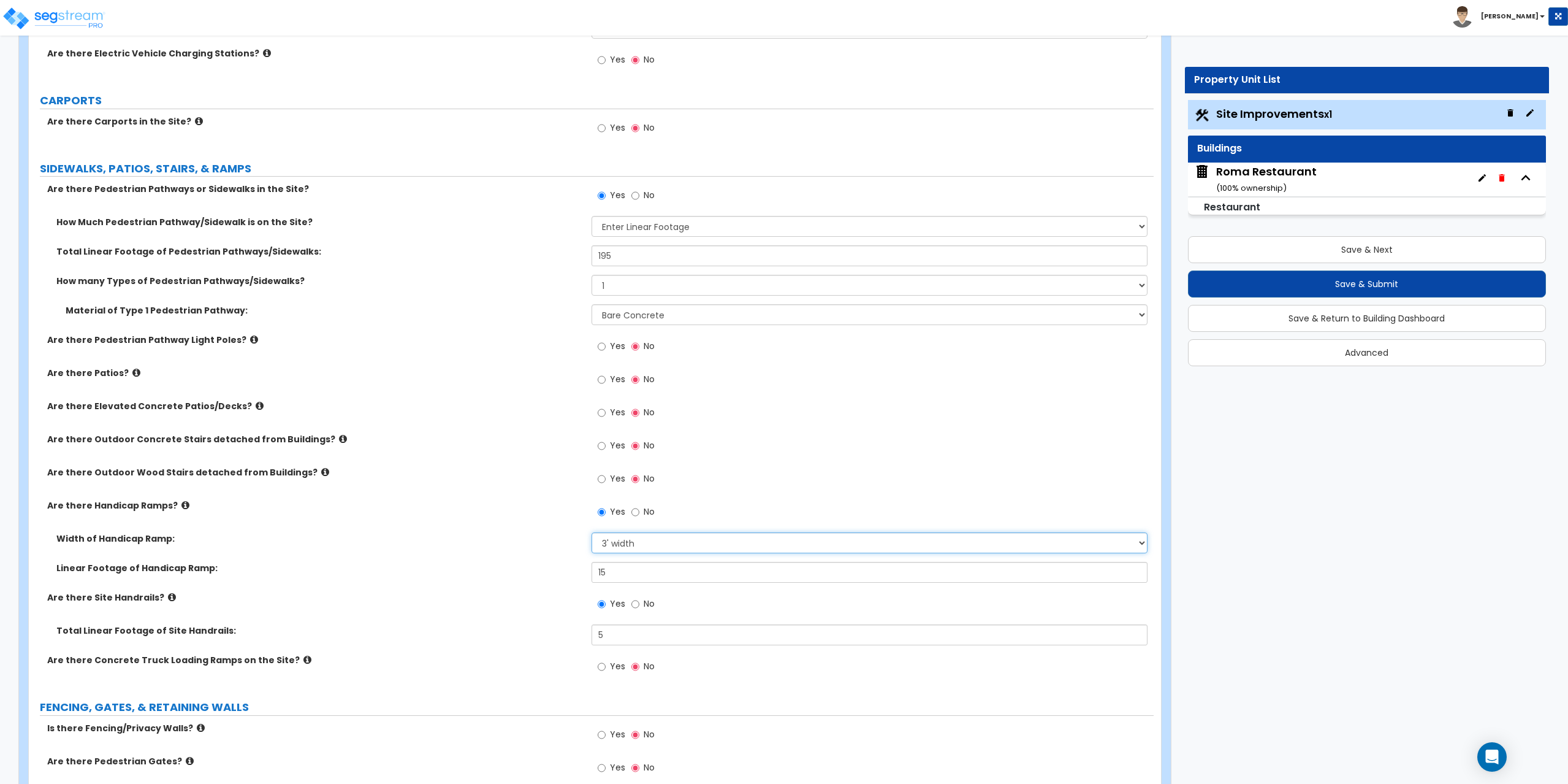
scroll to position [1104, 0]
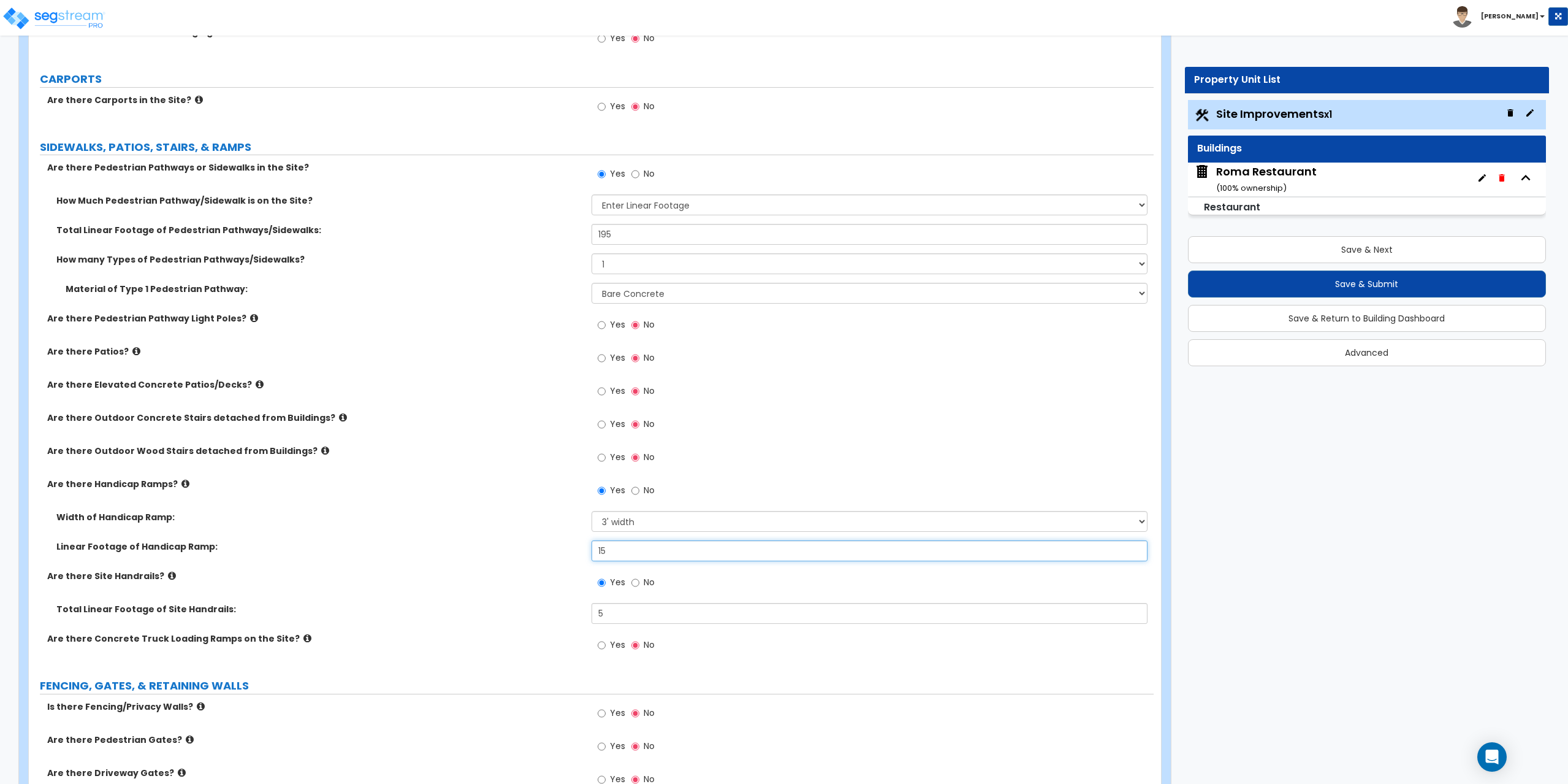
drag, startPoint x: 618, startPoint y: 550, endPoint x: 604, endPoint y: 550, distance: 14.0
click at [604, 550] on input "15" at bounding box center [870, 550] width 557 height 21
click at [619, 551] on input "15" at bounding box center [870, 550] width 557 height 21
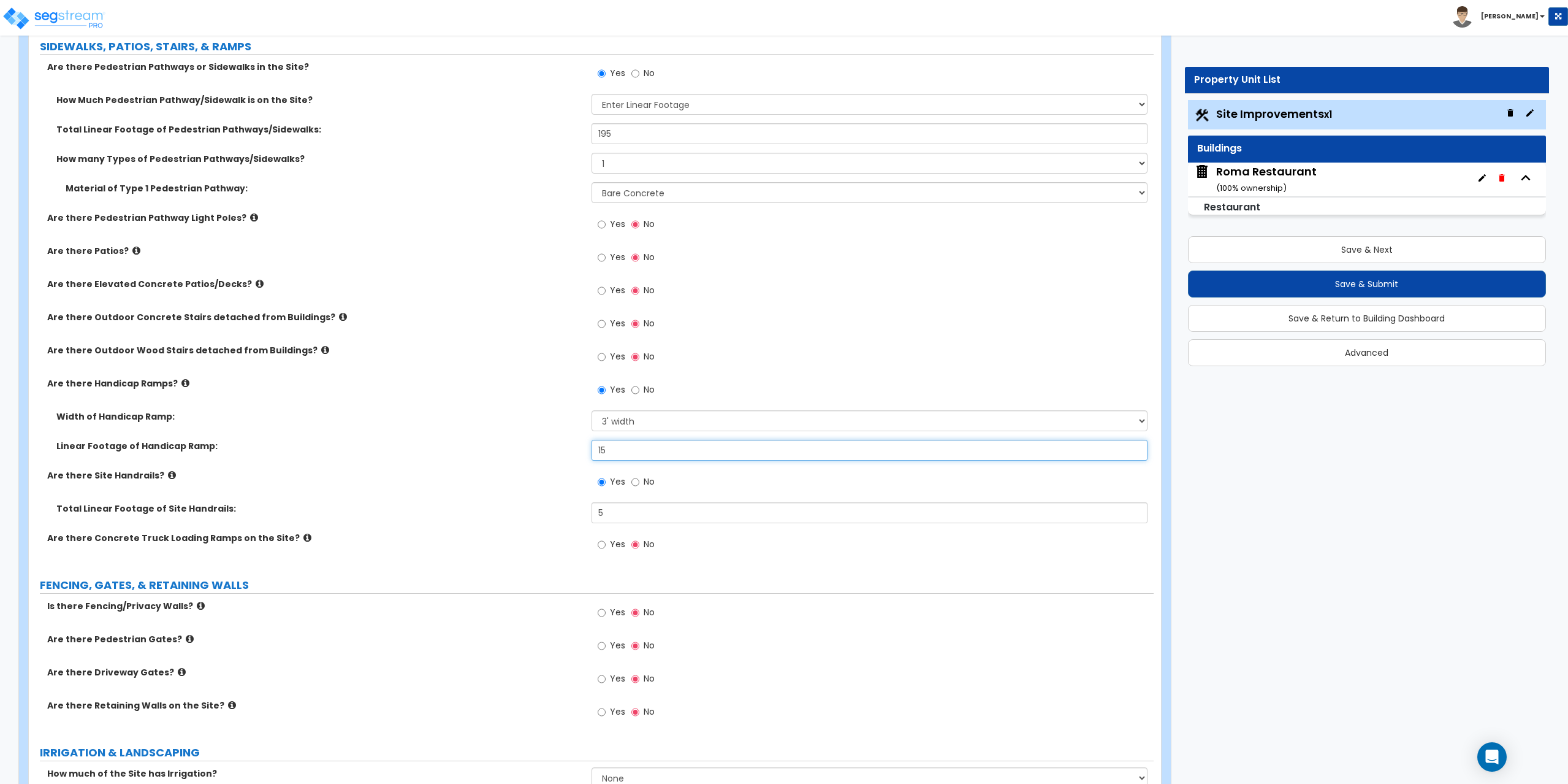
scroll to position [1226, 0]
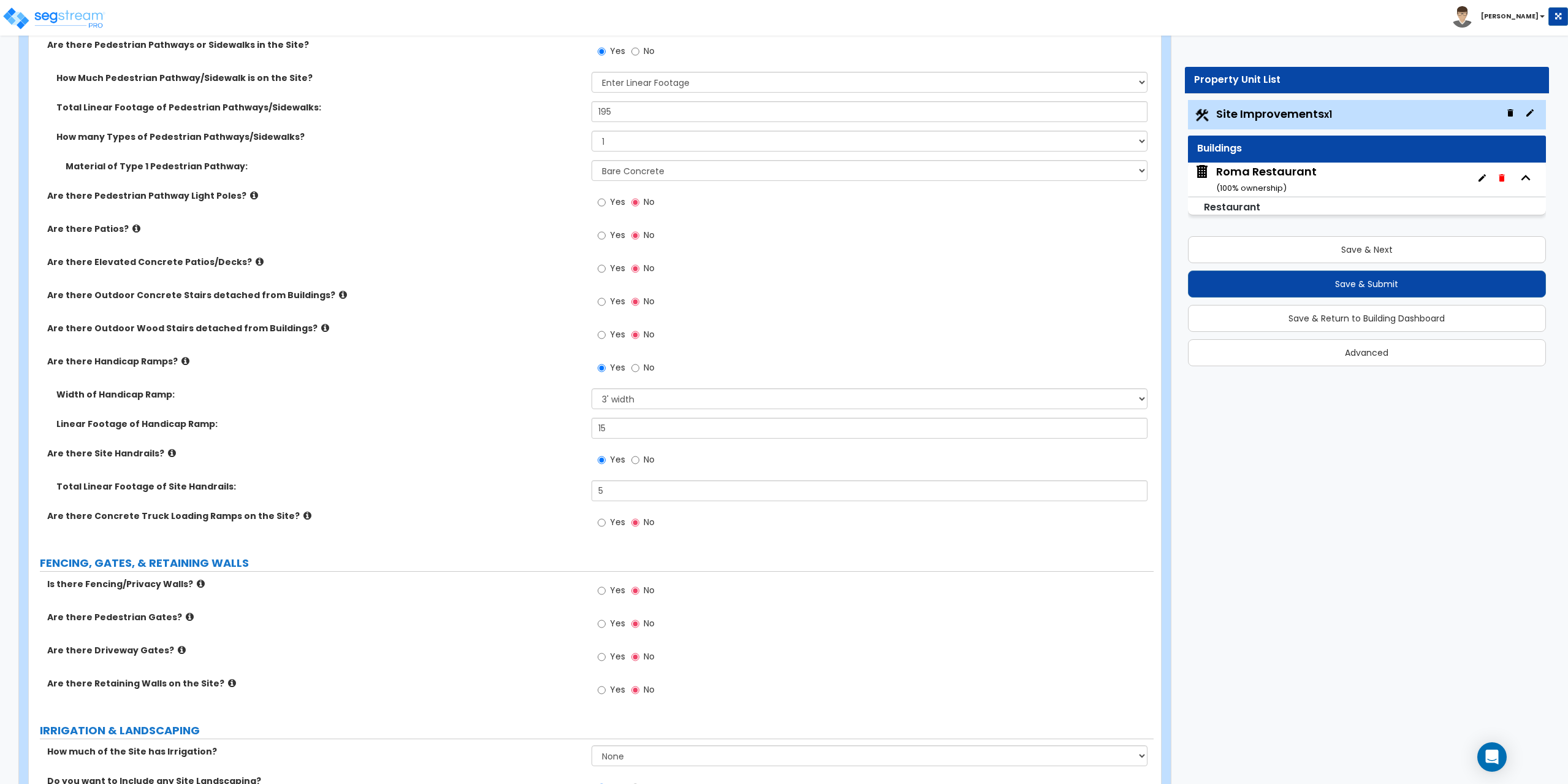
click at [228, 684] on icon at bounding box center [231, 683] width 8 height 9
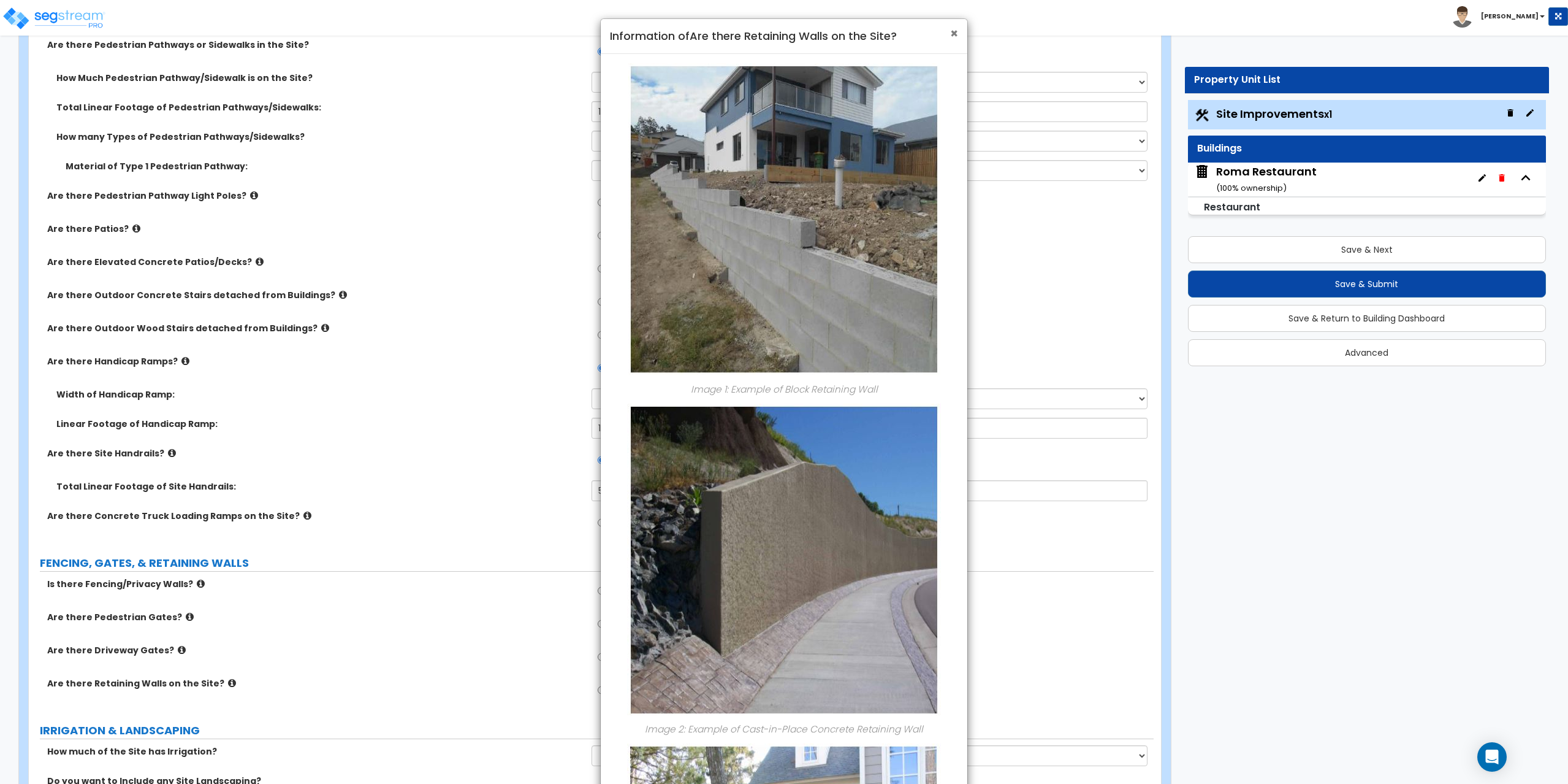
click at [954, 31] on span "×" at bounding box center [954, 33] width 8 height 18
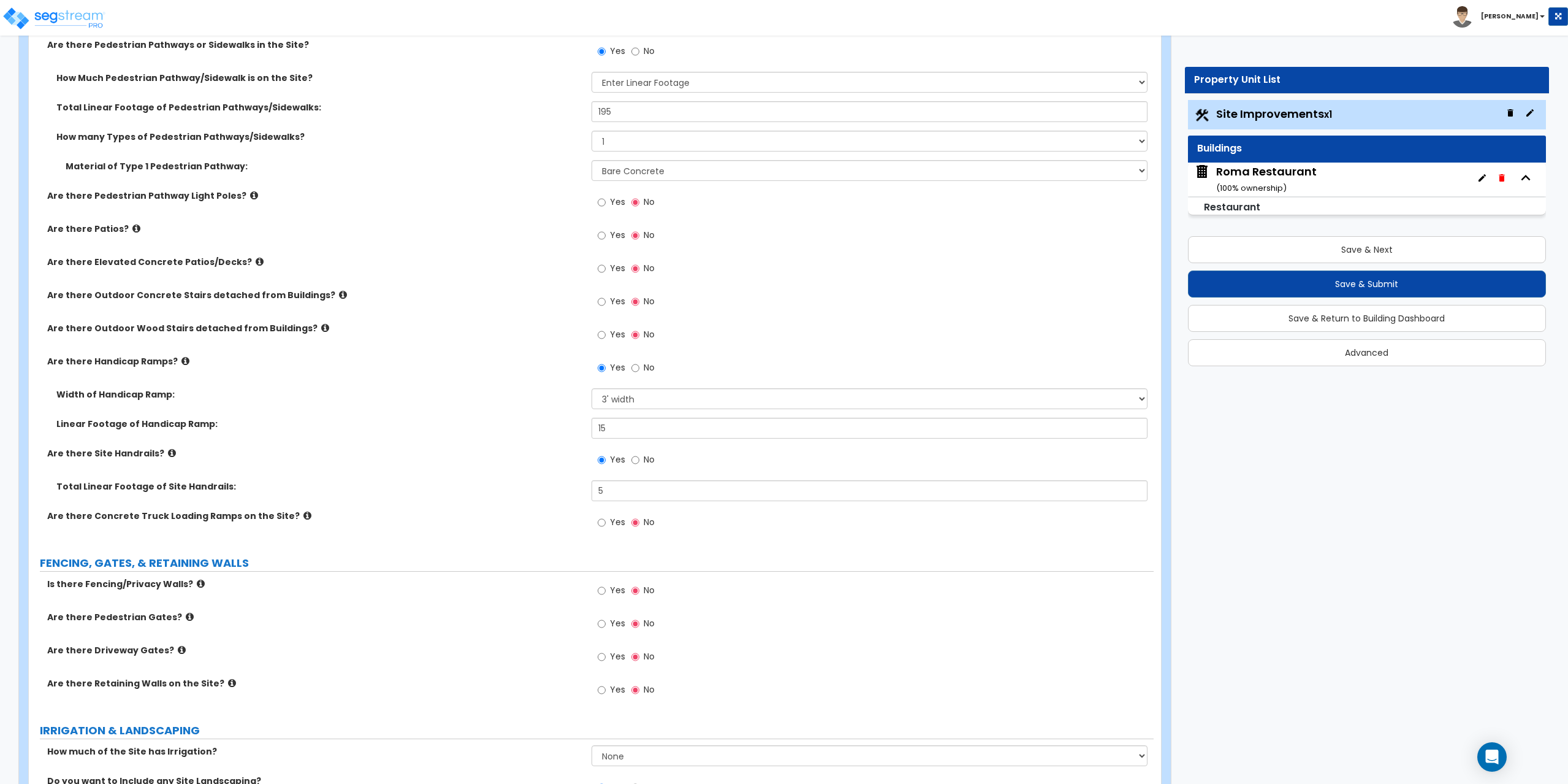
click at [607, 691] on label "Yes" at bounding box center [611, 691] width 28 height 21
click at [605, 691] on input "Yes" at bounding box center [602, 690] width 8 height 13
radio input "true"
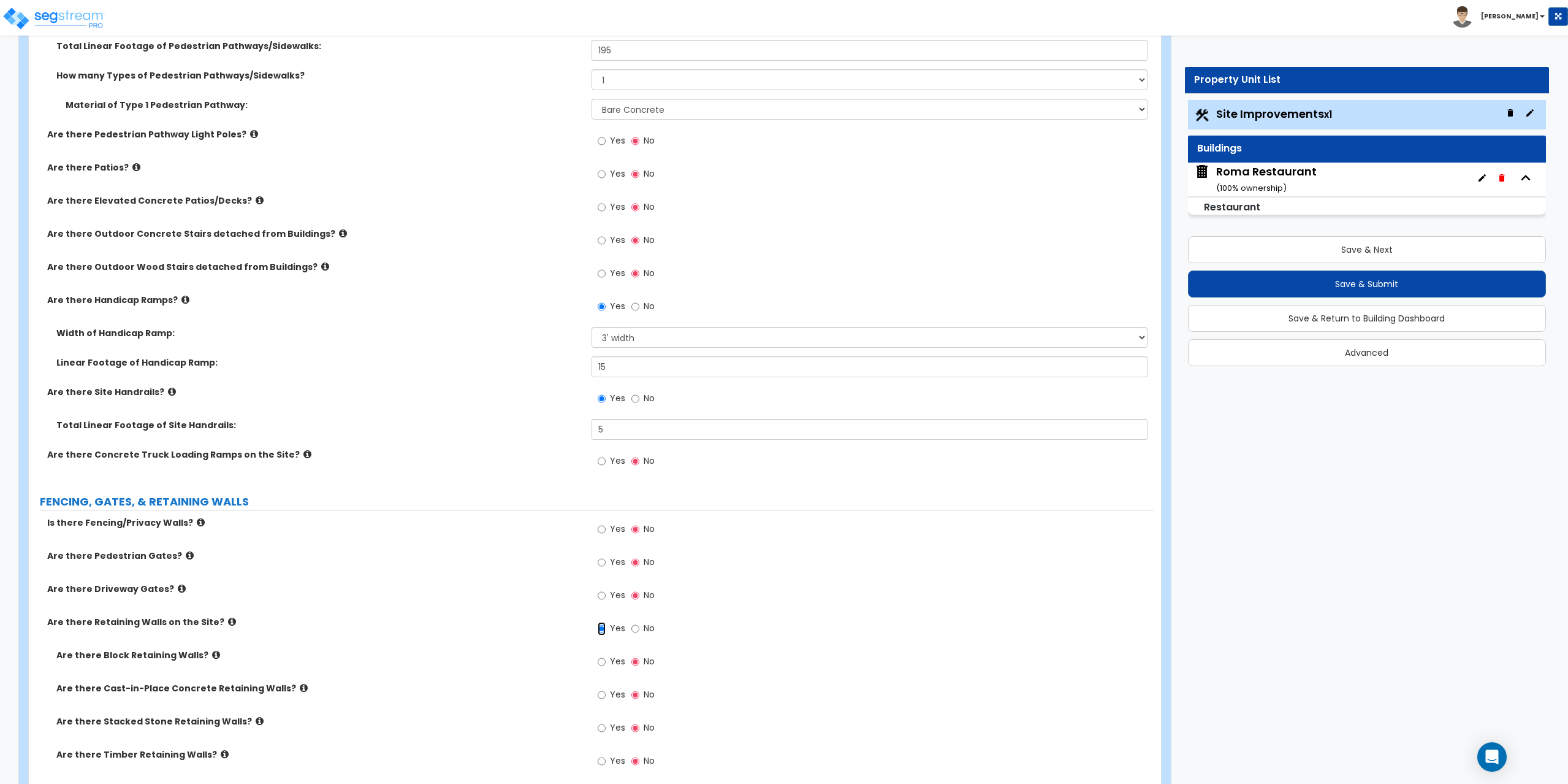
scroll to position [1349, 0]
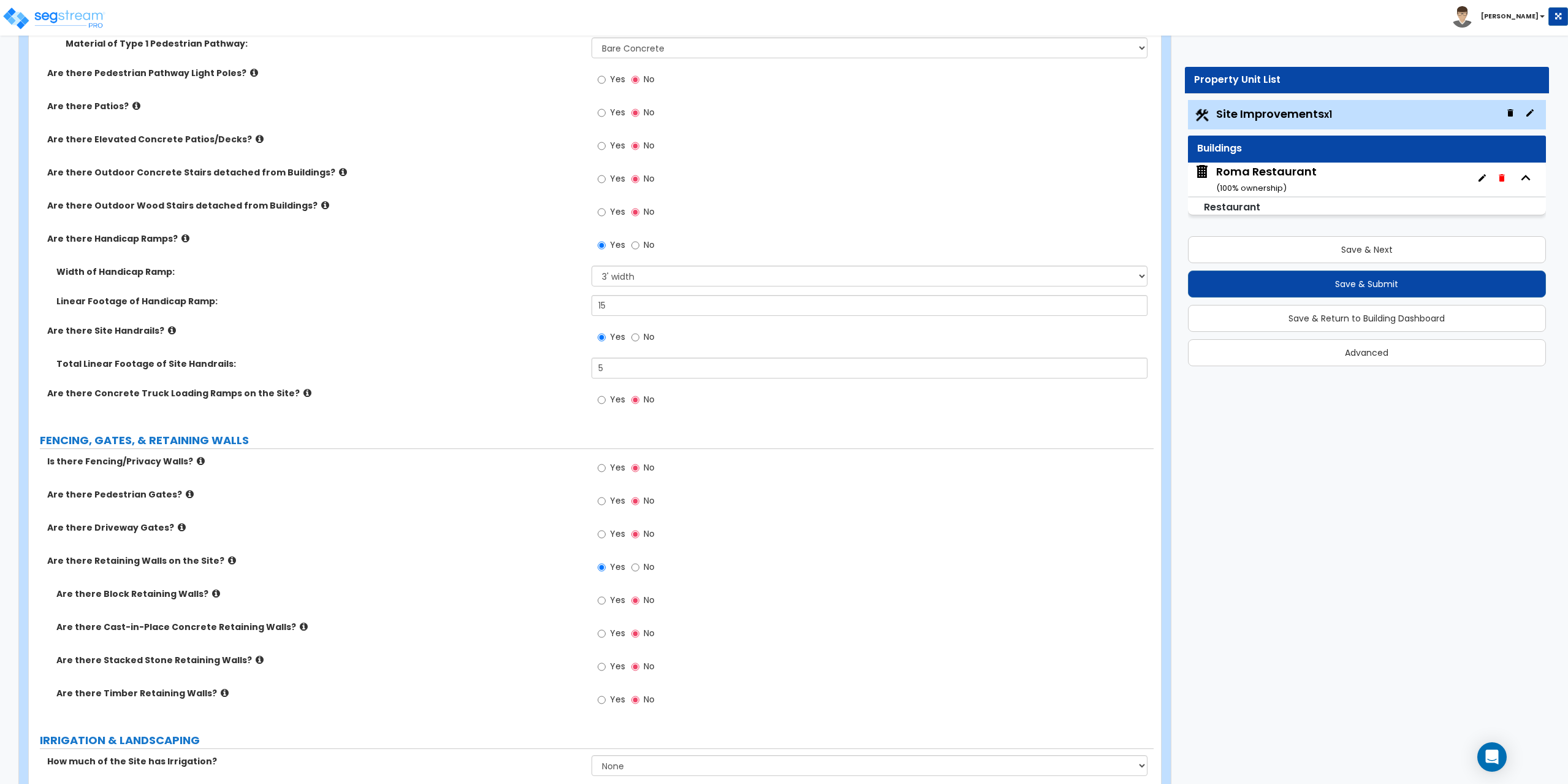
click at [605, 661] on label "Yes" at bounding box center [611, 667] width 28 height 21
click at [605, 661] on input "Yes" at bounding box center [602, 666] width 8 height 13
radio input "true"
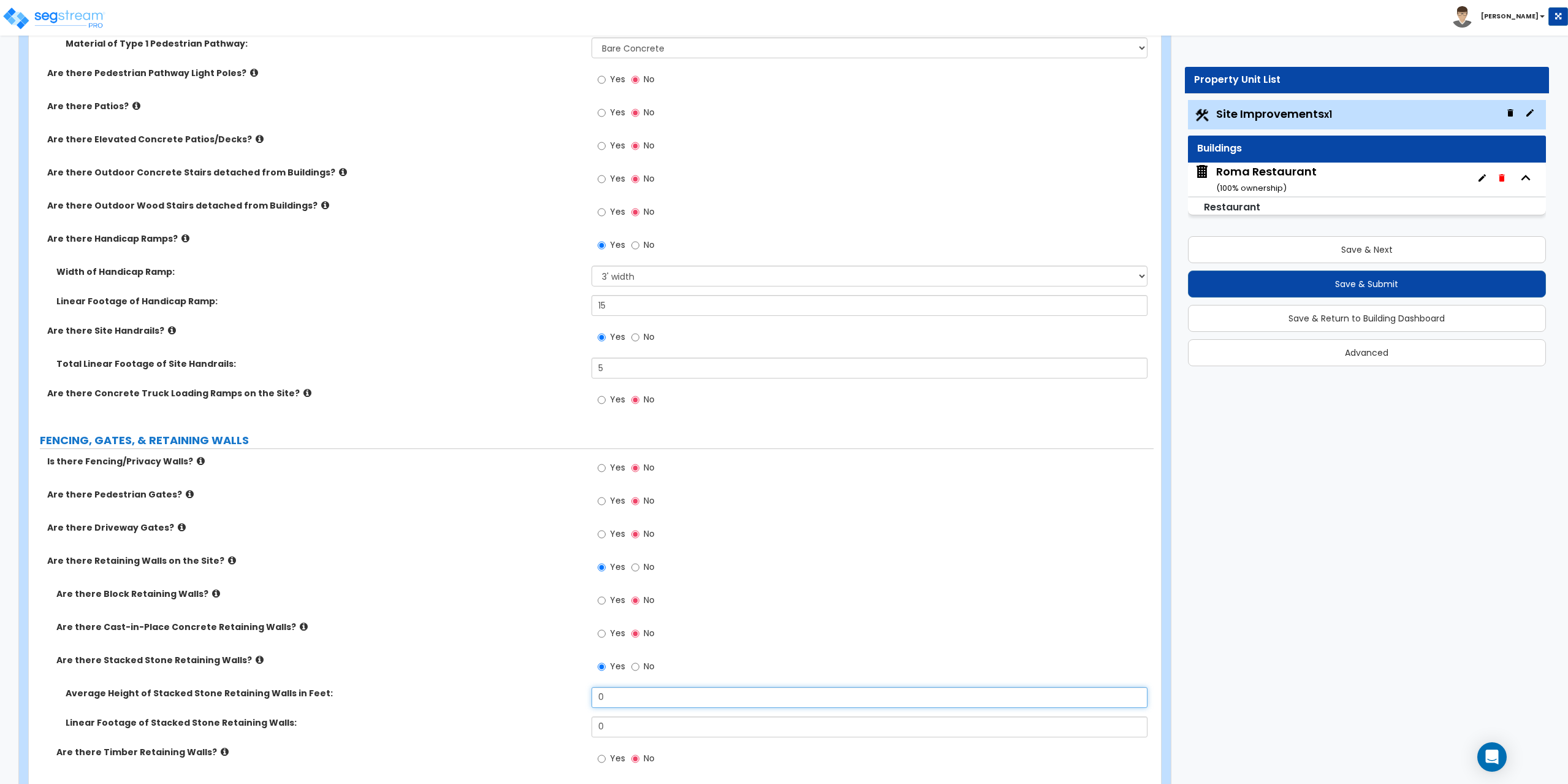
drag, startPoint x: 623, startPoint y: 693, endPoint x: 576, endPoint y: 693, distance: 47.0
click at [576, 693] on div "Average Height of Stacked Stone Retaining Walls in Feet: 0" at bounding box center [591, 701] width 1124 height 30
type input "5"
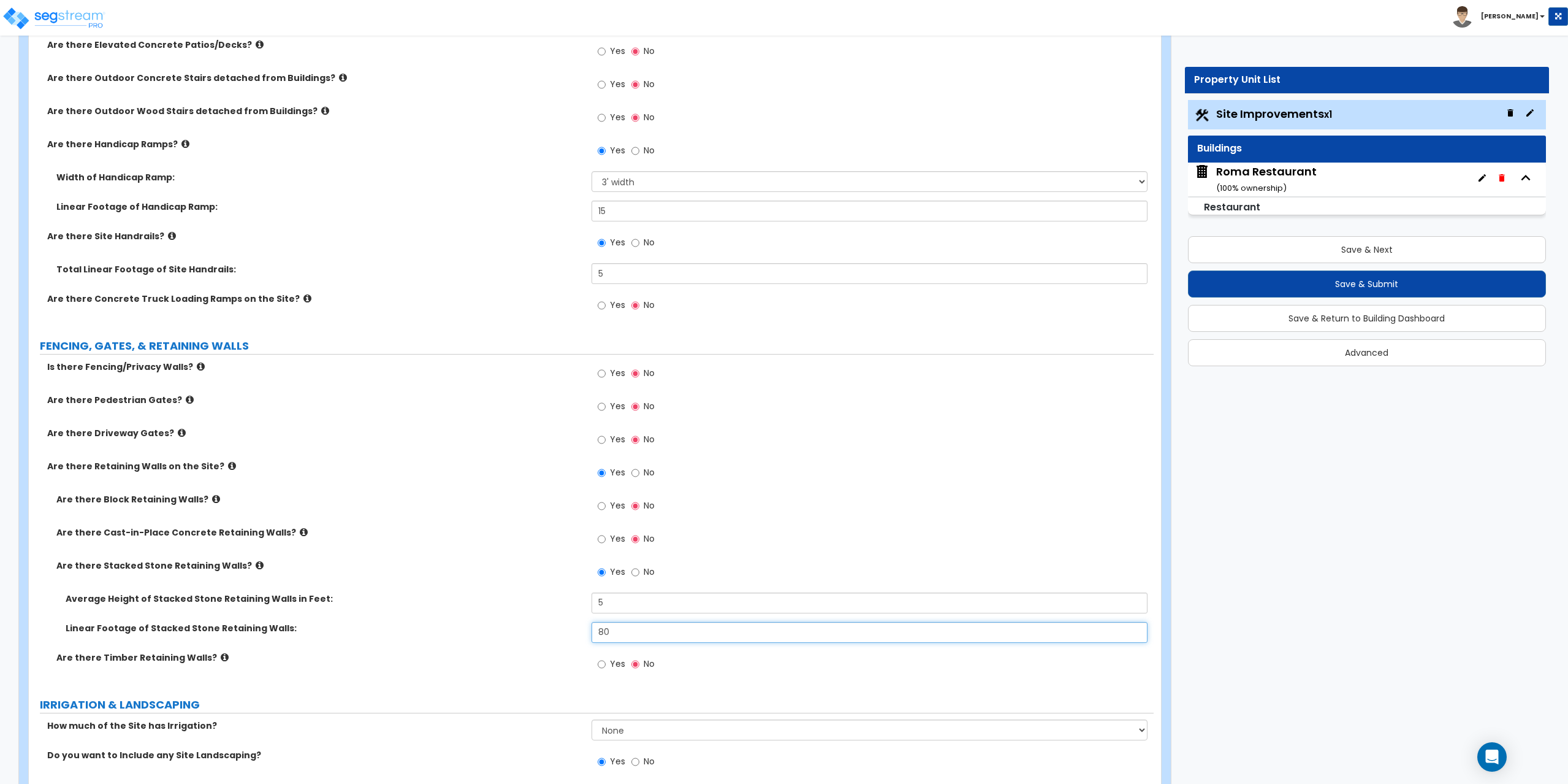
scroll to position [1472, 0]
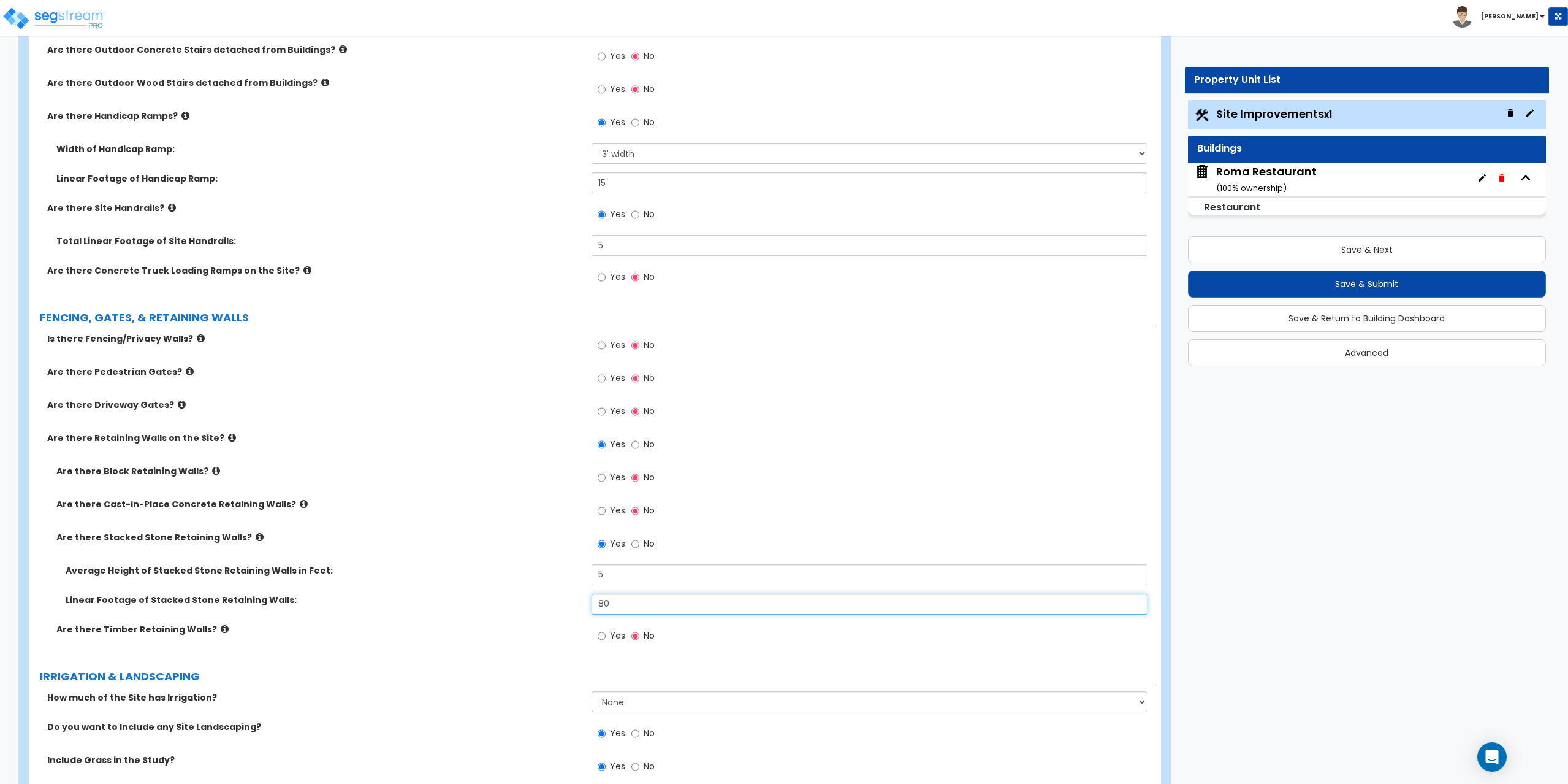
type input "80"
click at [613, 579] on input "5" at bounding box center [870, 574] width 557 height 21
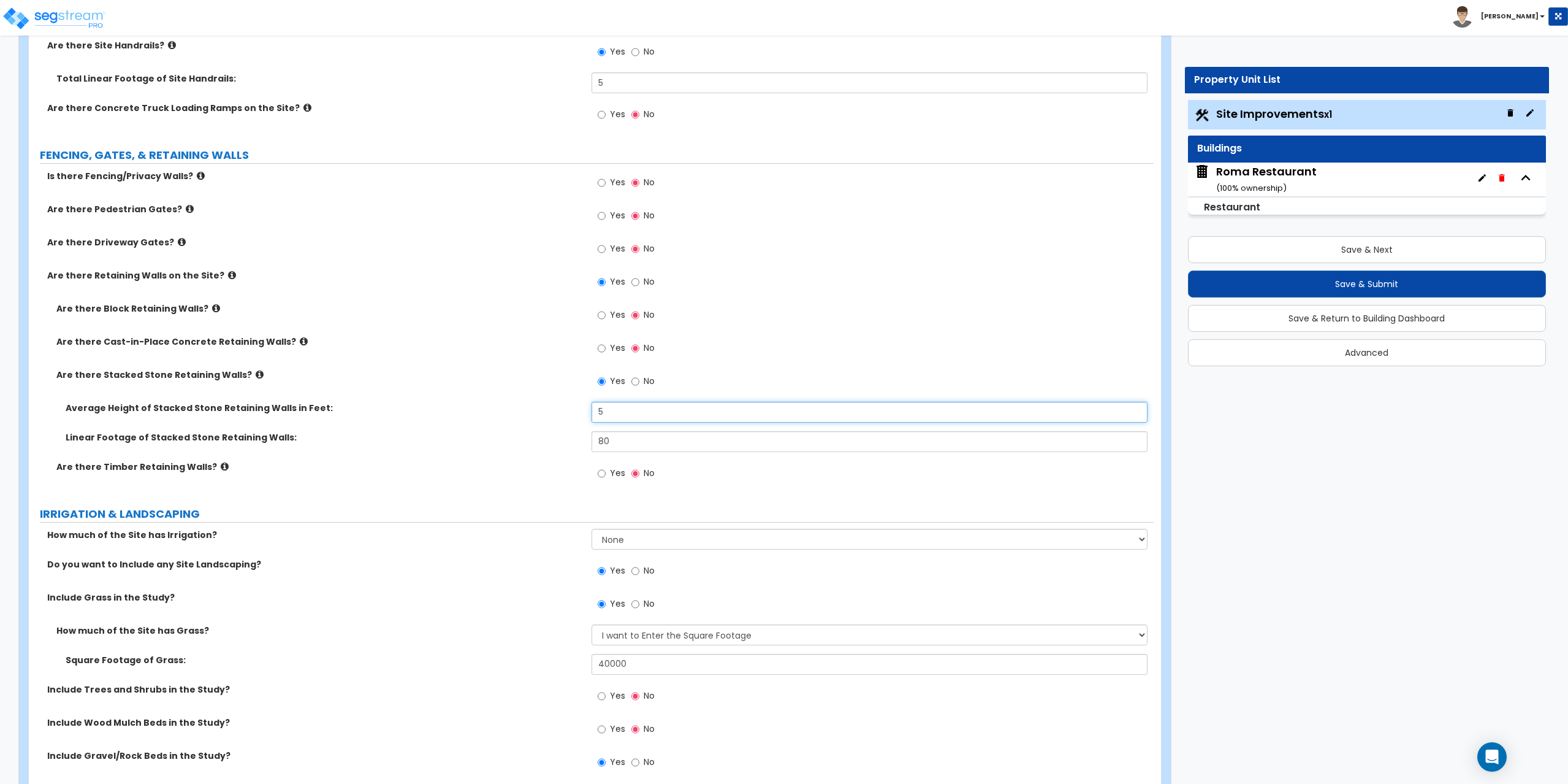
scroll to position [1656, 0]
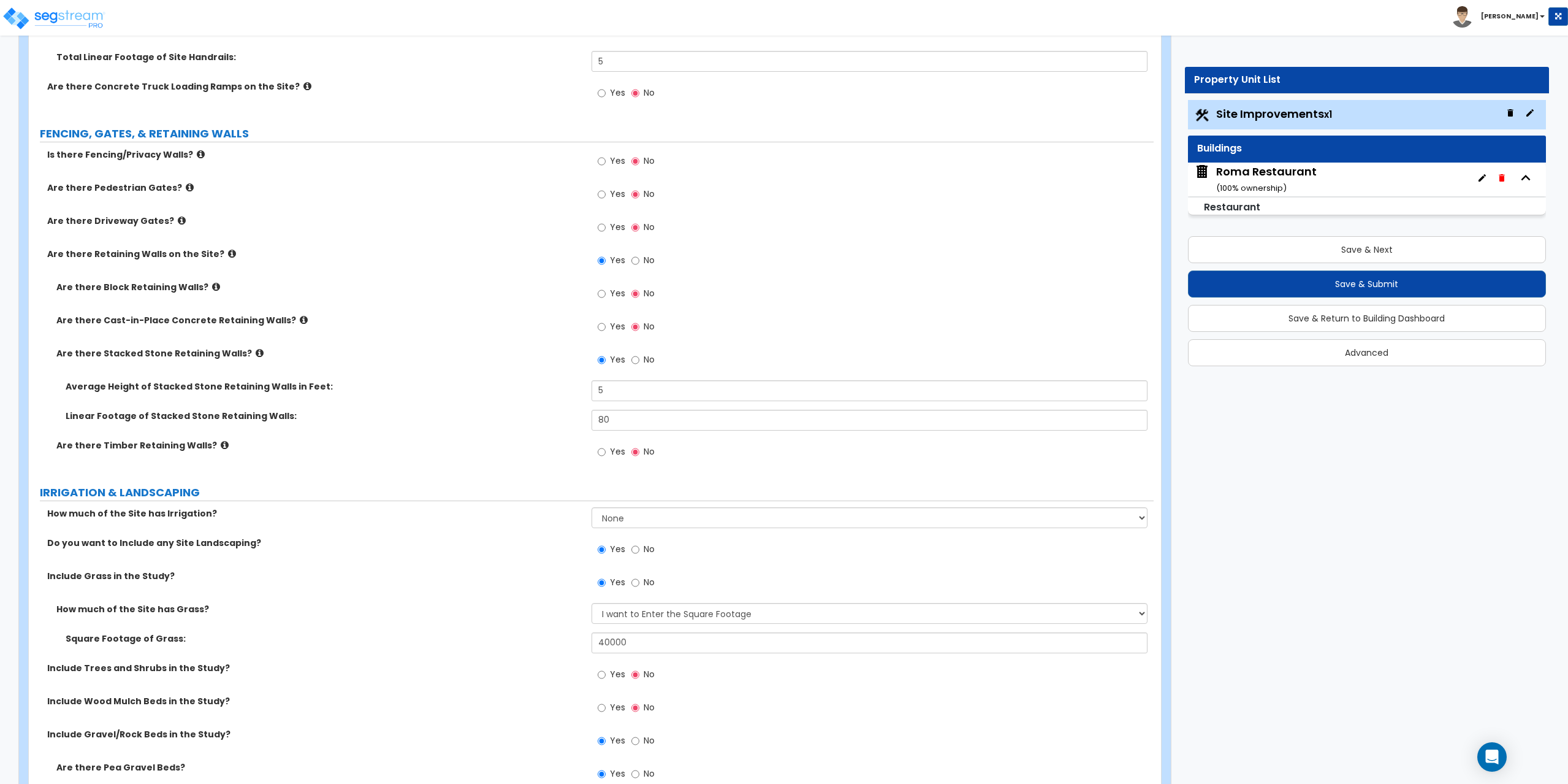
click at [196, 150] on icon at bounding box center [200, 154] width 8 height 9
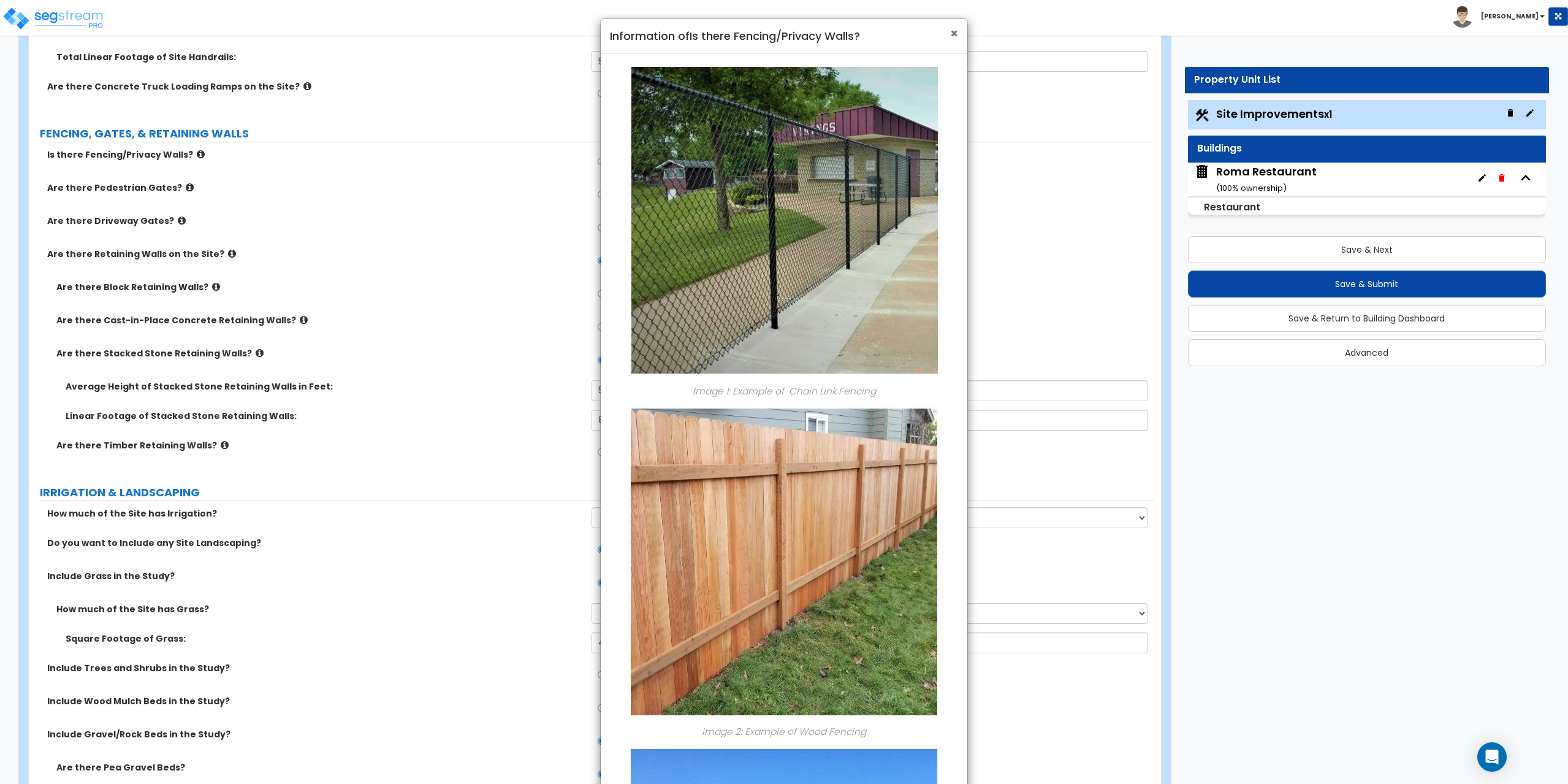
click at [953, 30] on span "×" at bounding box center [954, 33] width 8 height 18
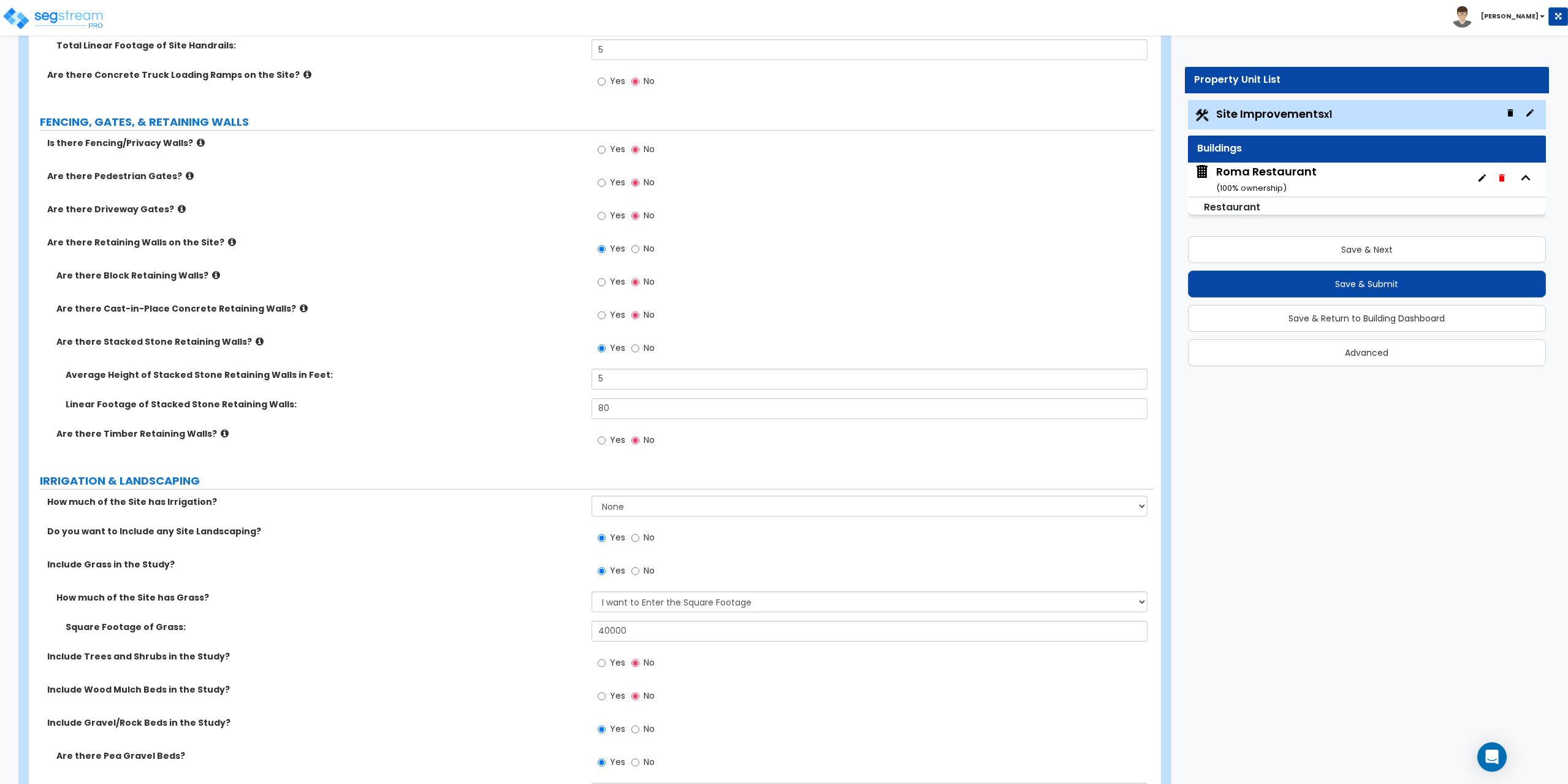
scroll to position [1300, 0]
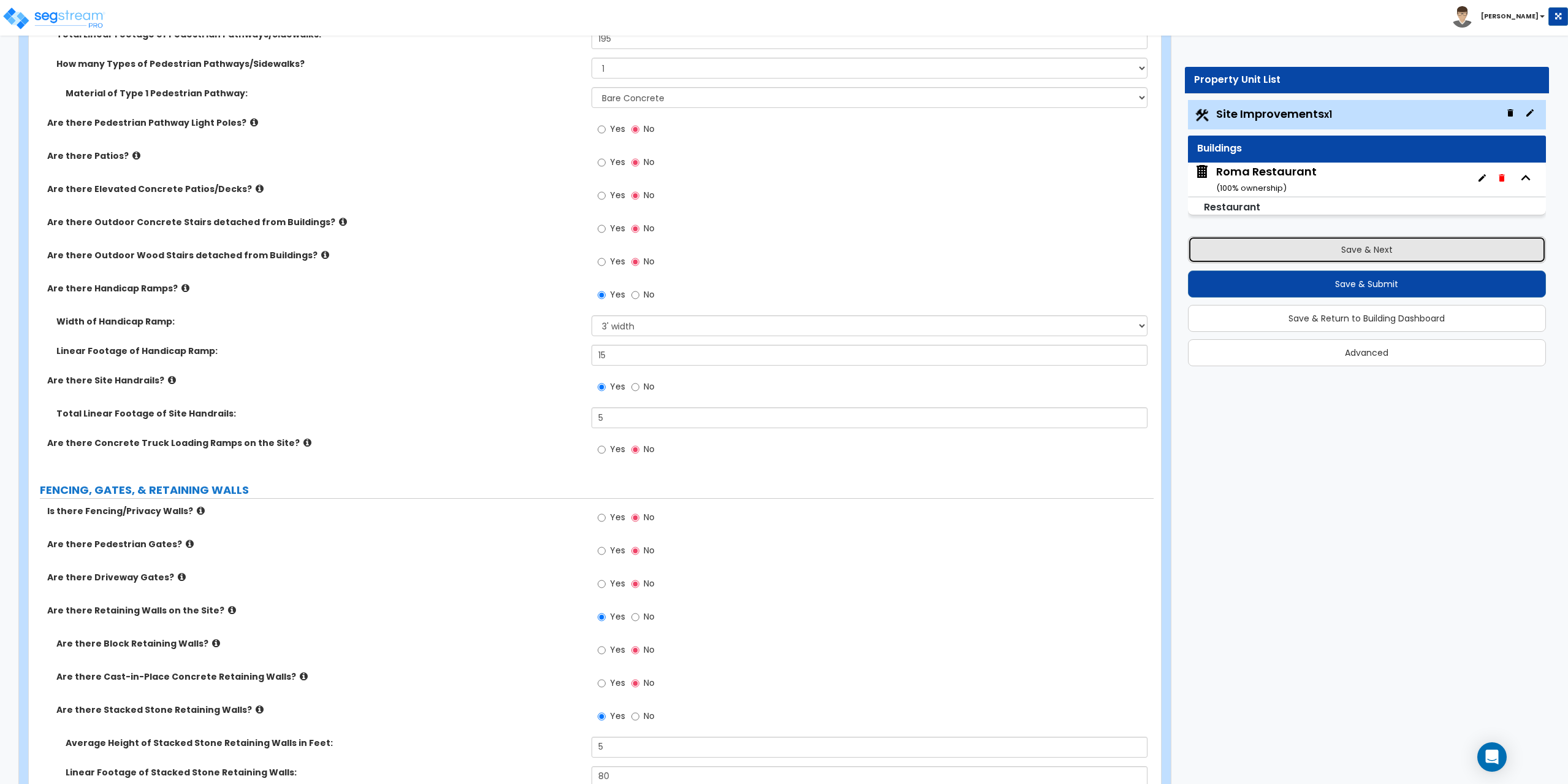
click at [1357, 257] on button "Save & Next" at bounding box center [1367, 249] width 359 height 27
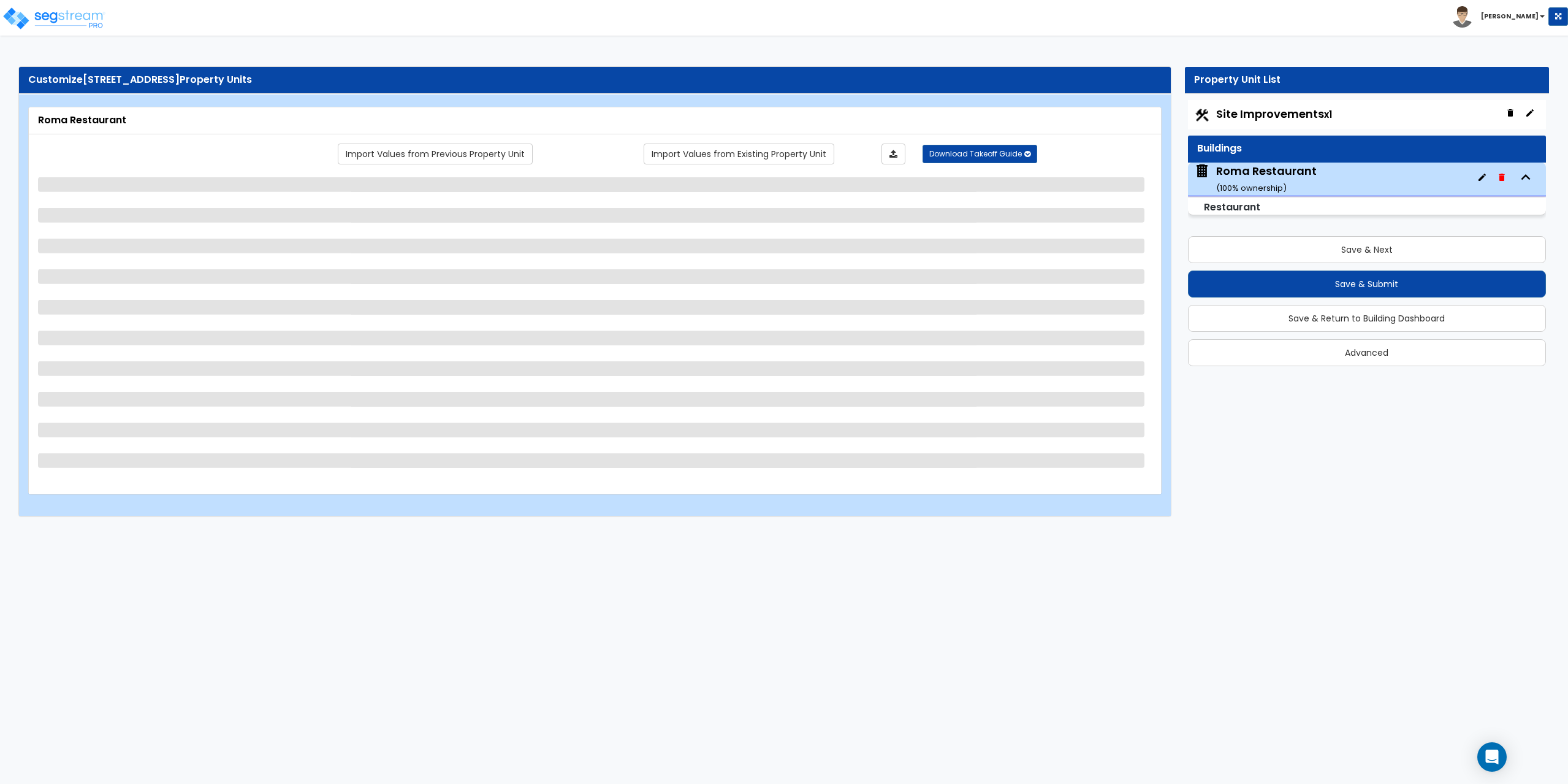
select select "5"
select select "1"
select select "3"
select select "1"
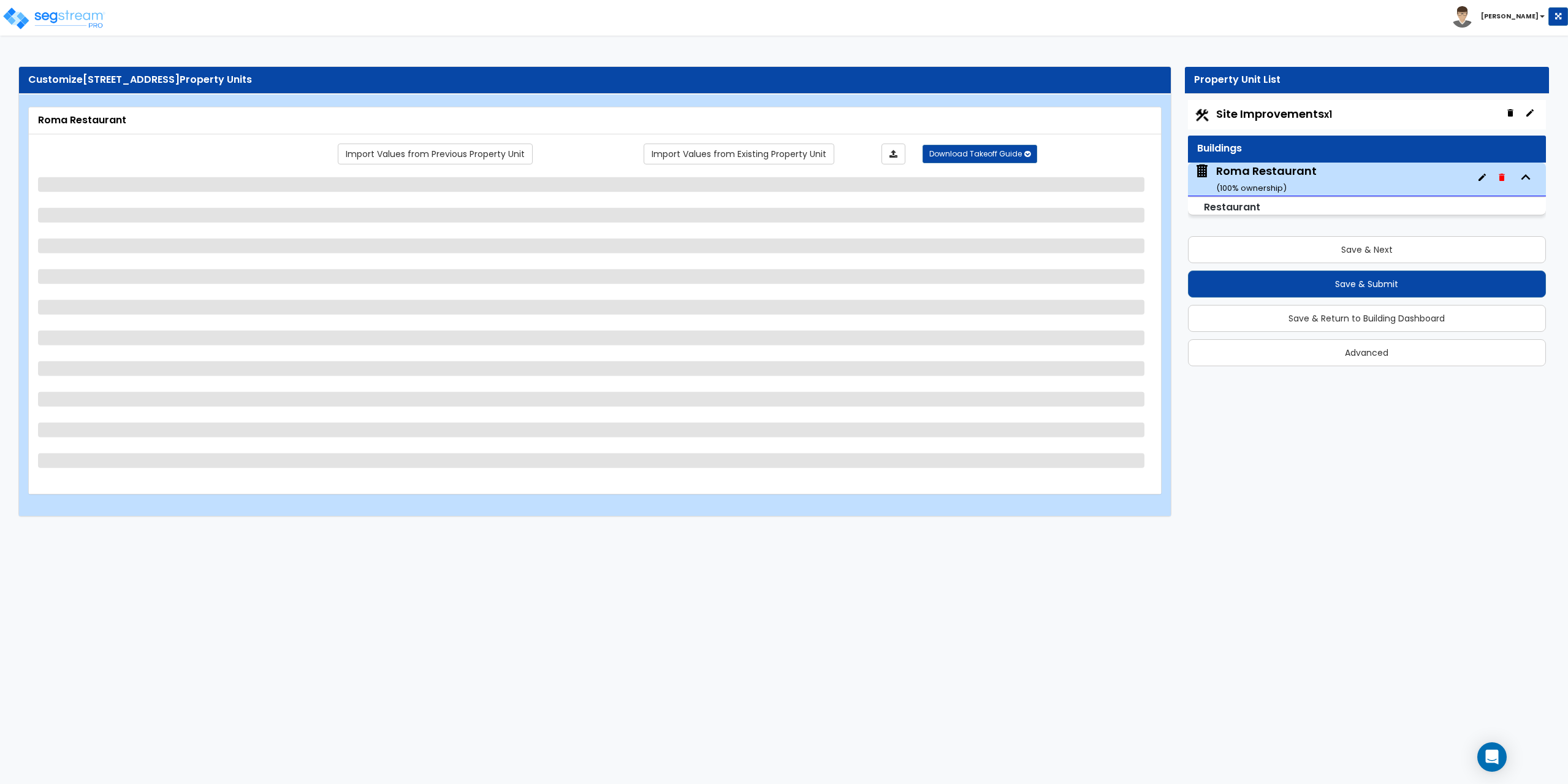
select select "1"
select select "2"
select select "7"
select select "1"
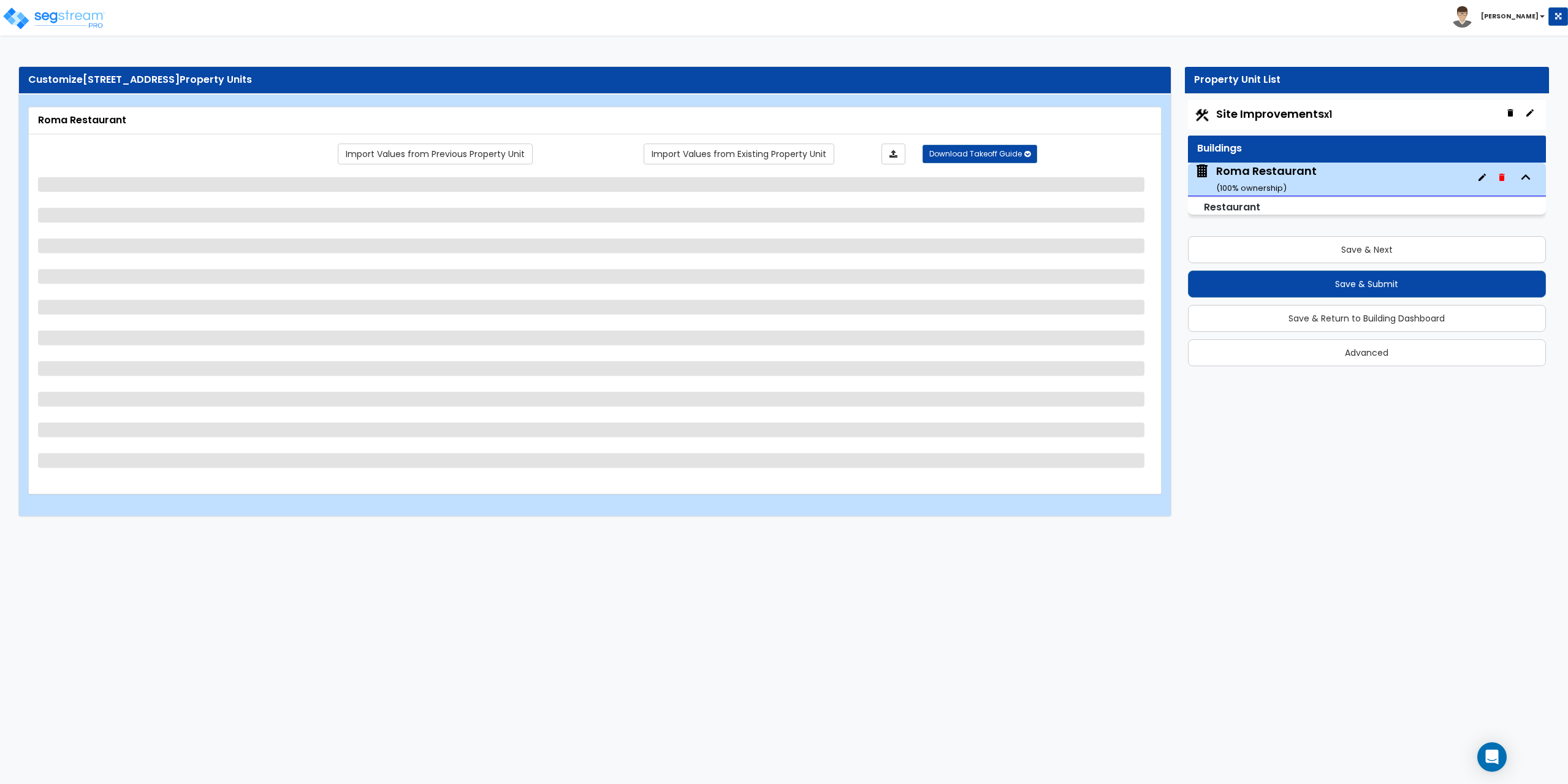
select select "1"
select select "5"
select select "6"
select select "1"
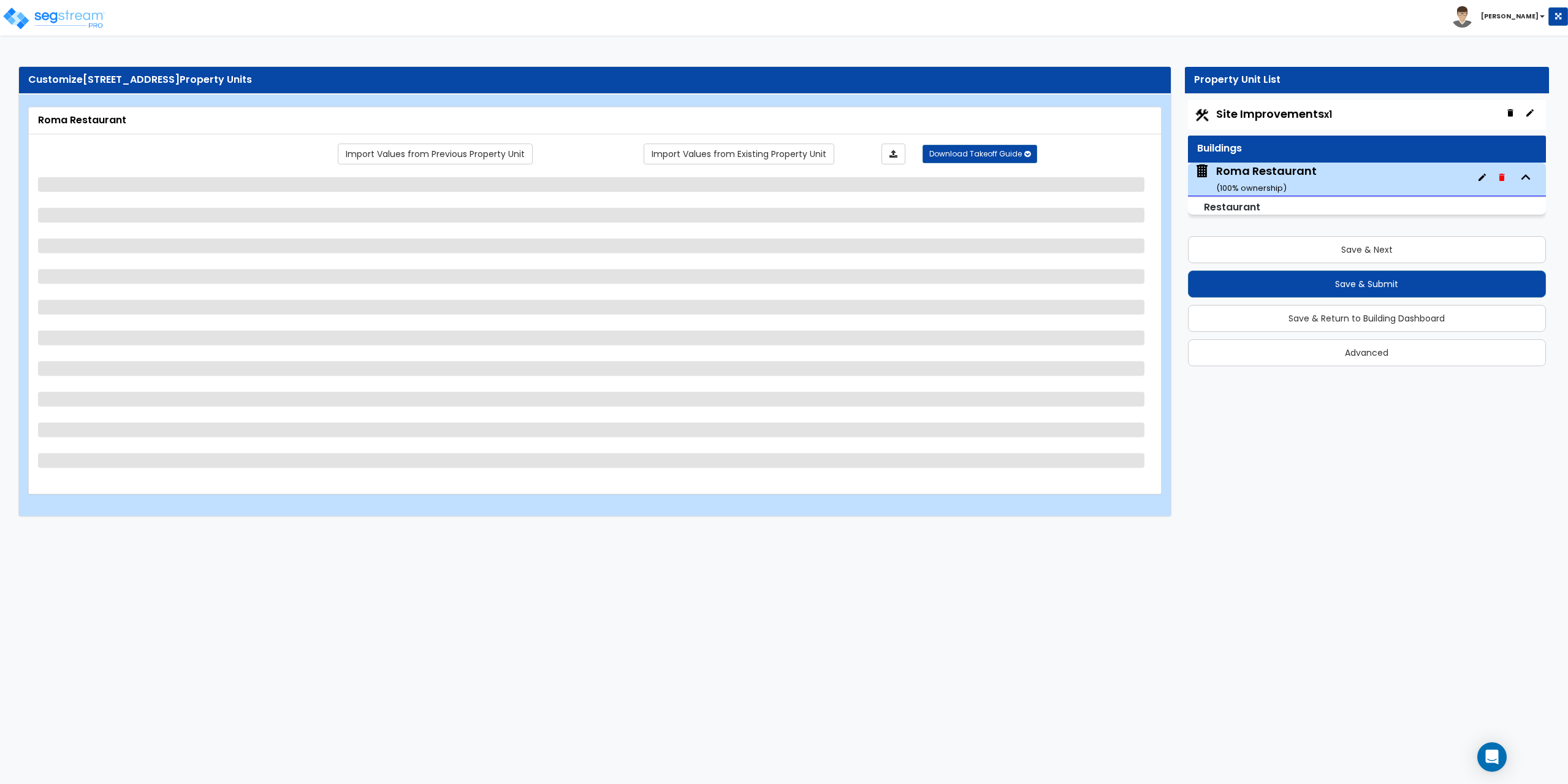
select select "3"
select select "1"
select select "4"
select select "1"
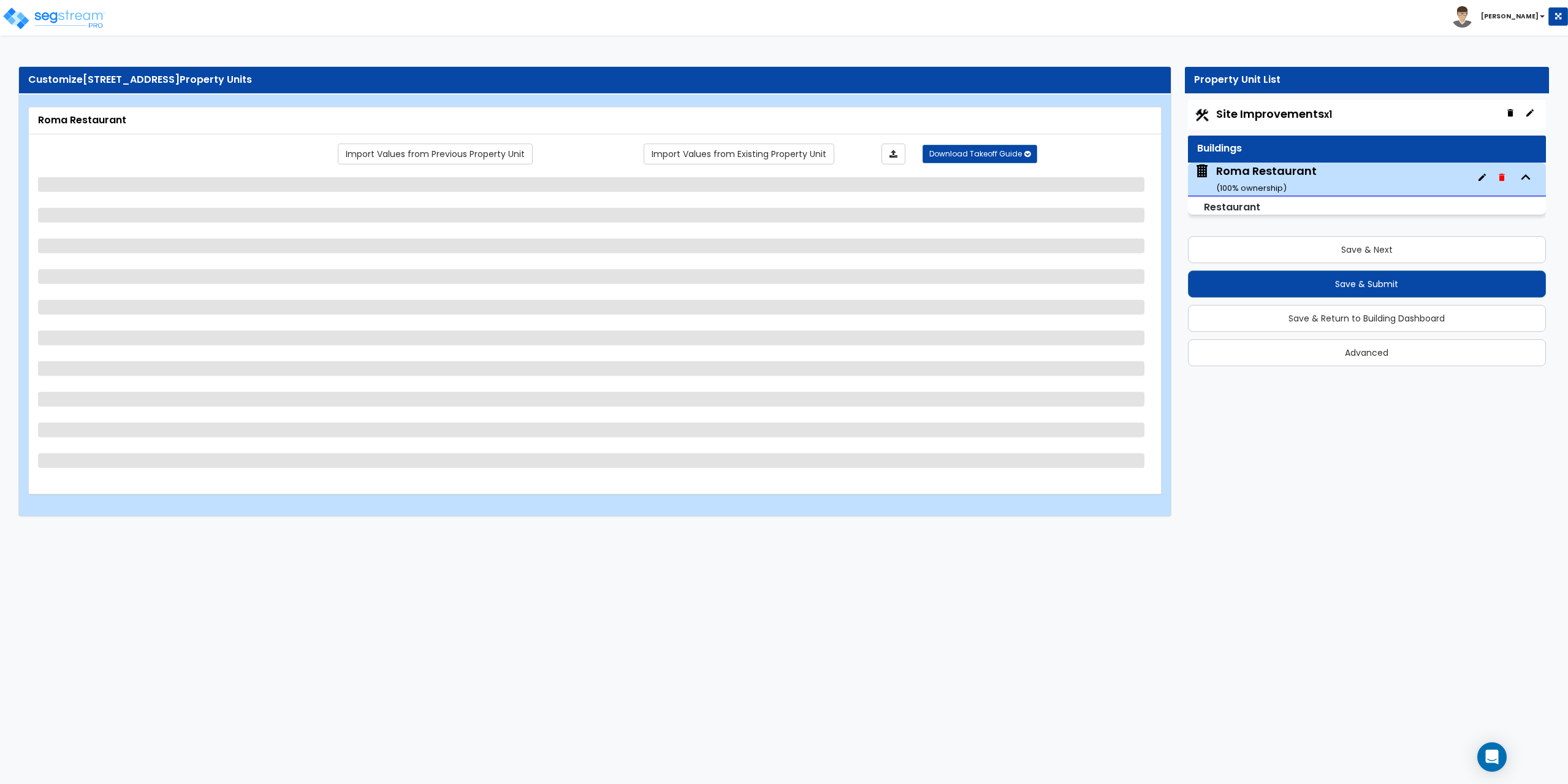
select select "2"
select select "7"
select select "1"
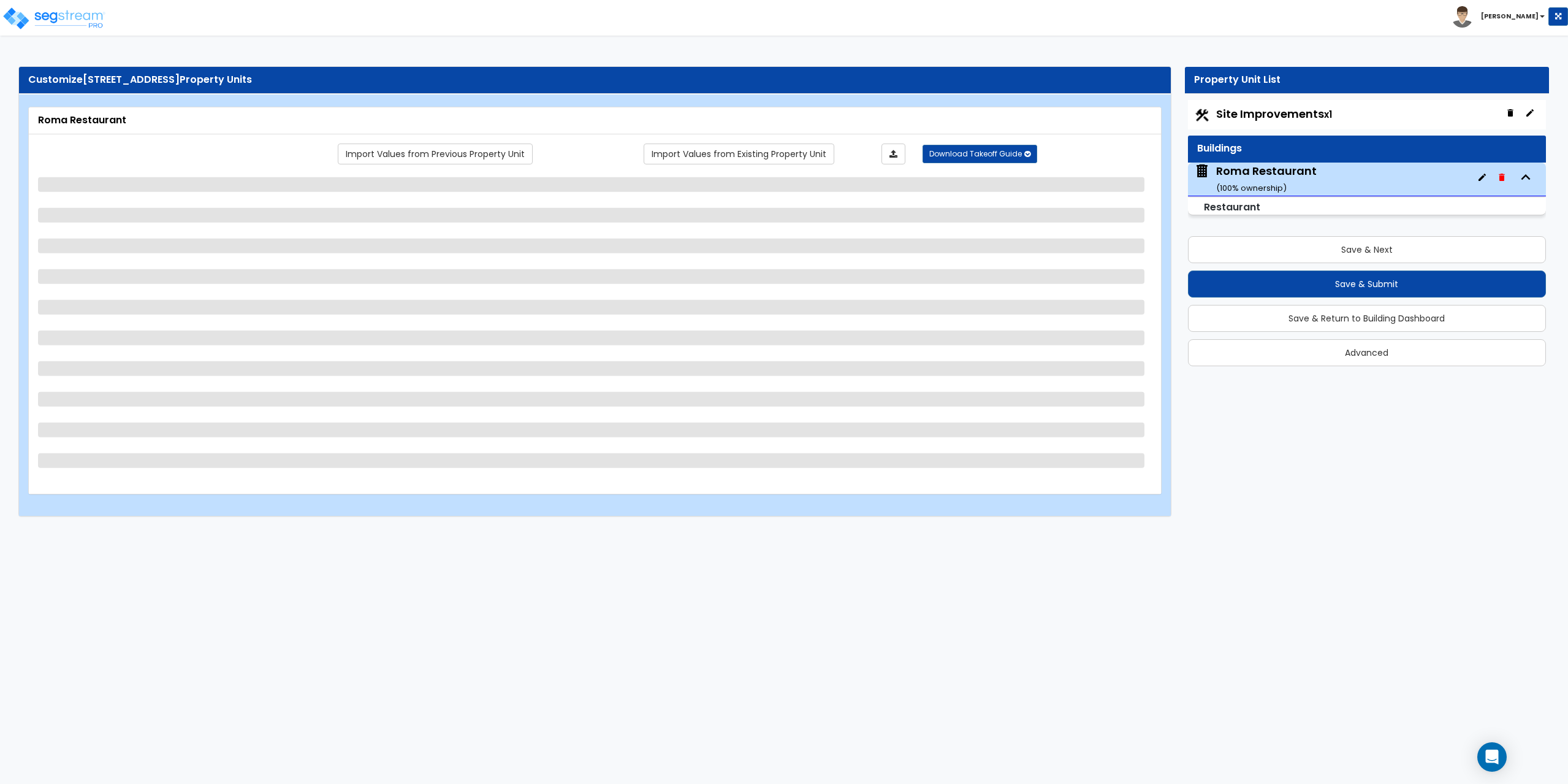
select select "2"
select select "1"
select select "2"
select select "1"
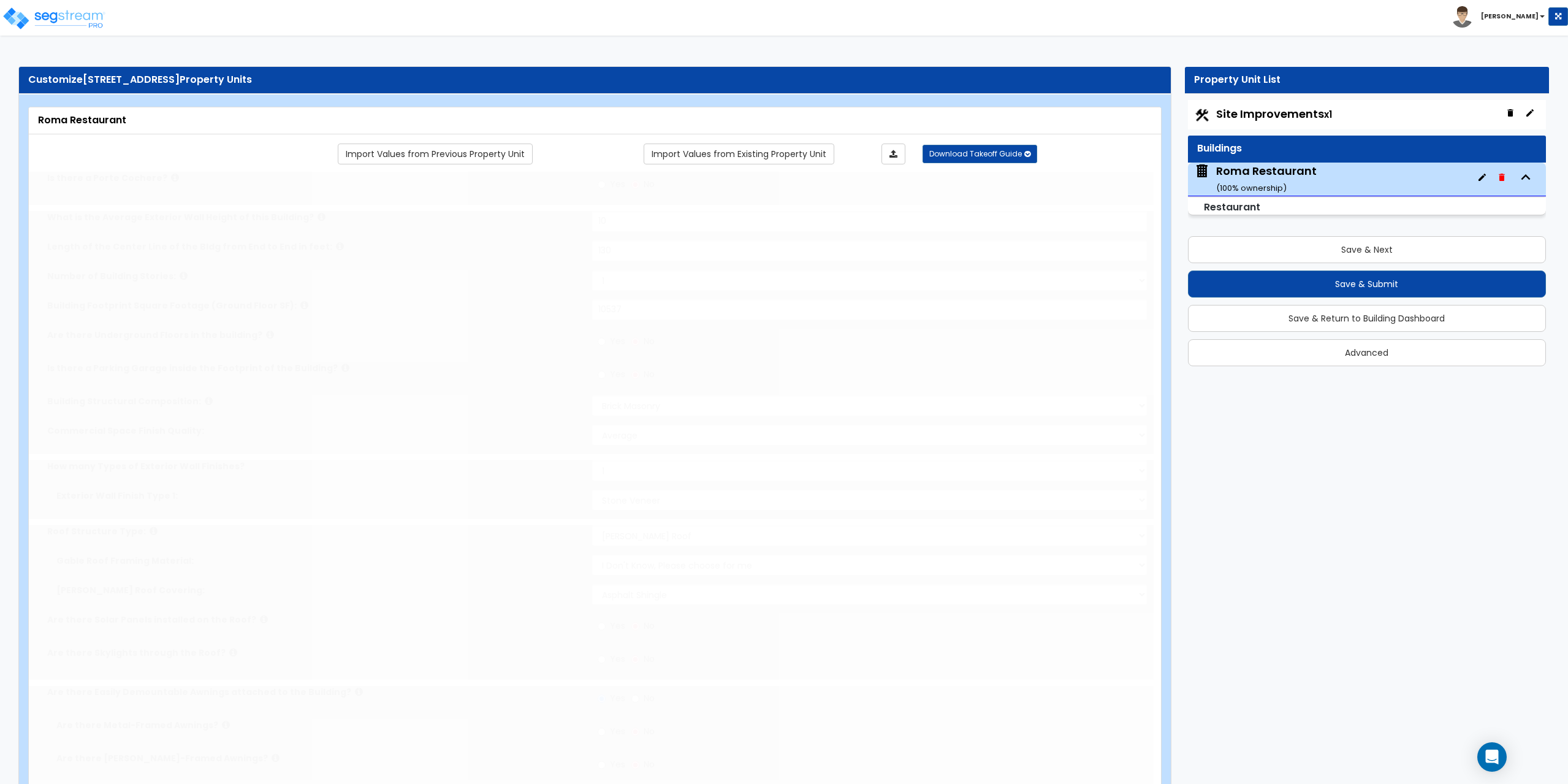
radio input "true"
select select "2"
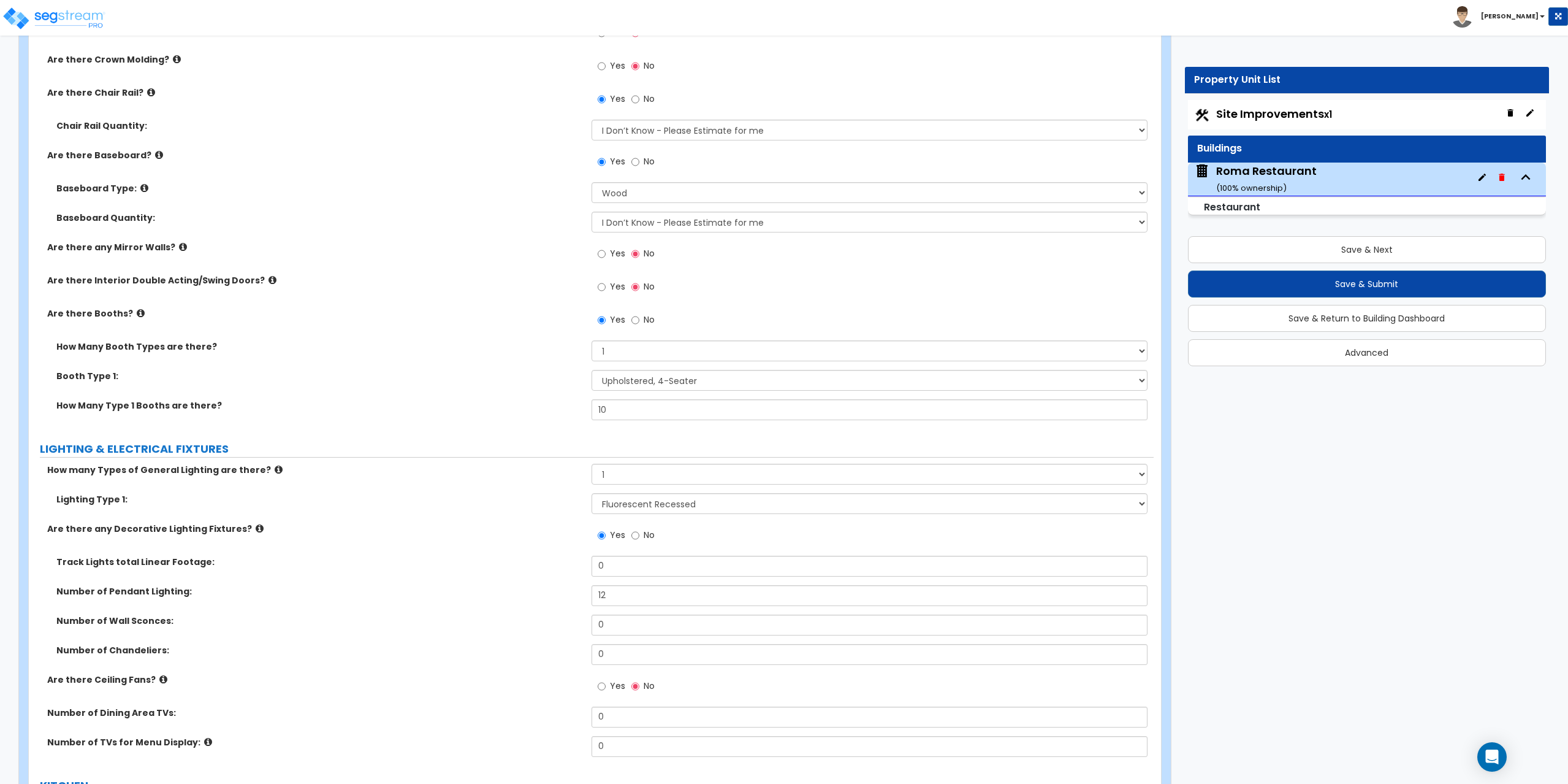
scroll to position [2759, 0]
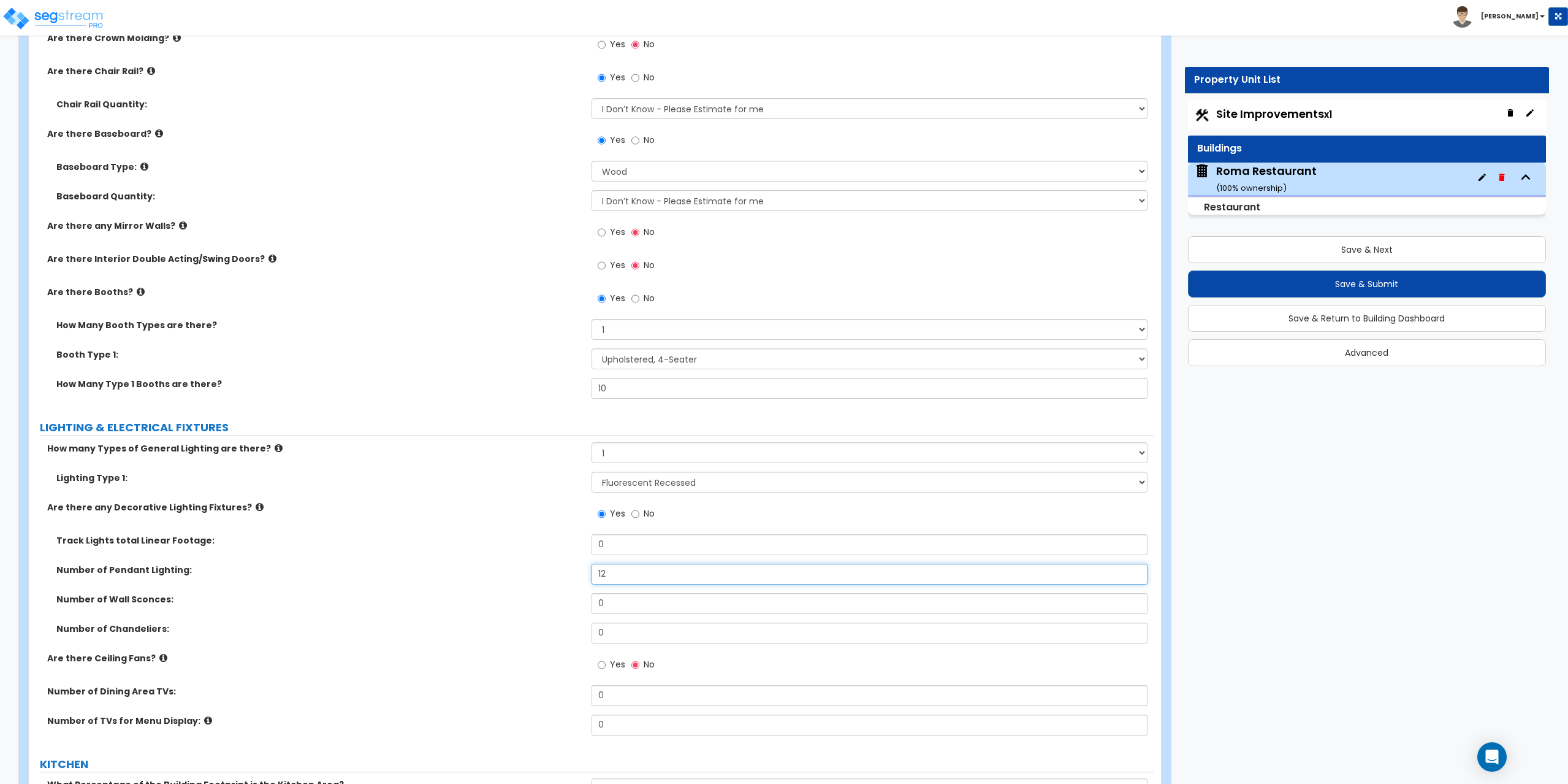
drag, startPoint x: 626, startPoint y: 571, endPoint x: 566, endPoint y: 573, distance: 60.0
click at [566, 573] on div "Number of Pendant Lighting: 12" at bounding box center [591, 578] width 1124 height 30
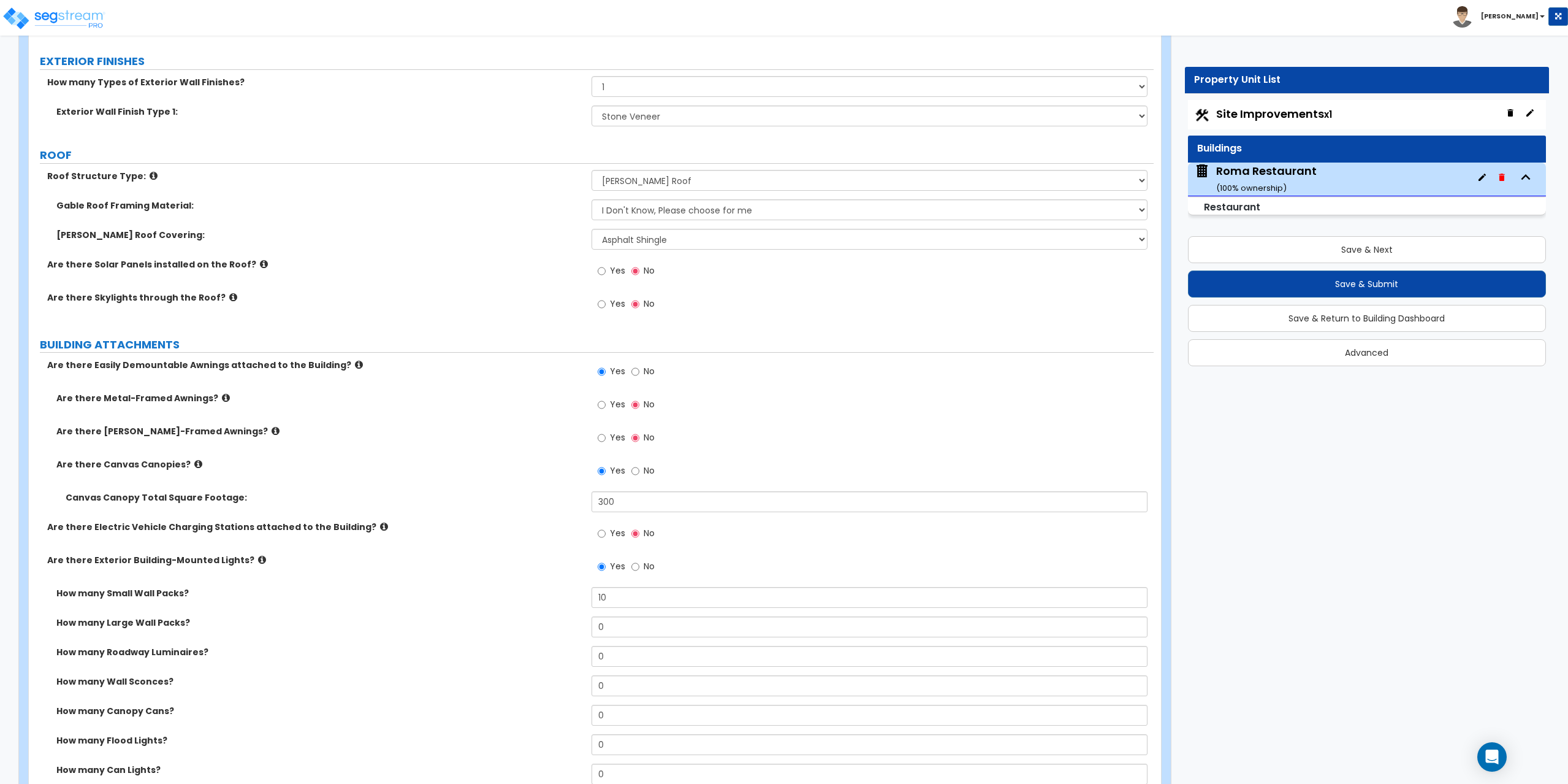
scroll to position [491, 0]
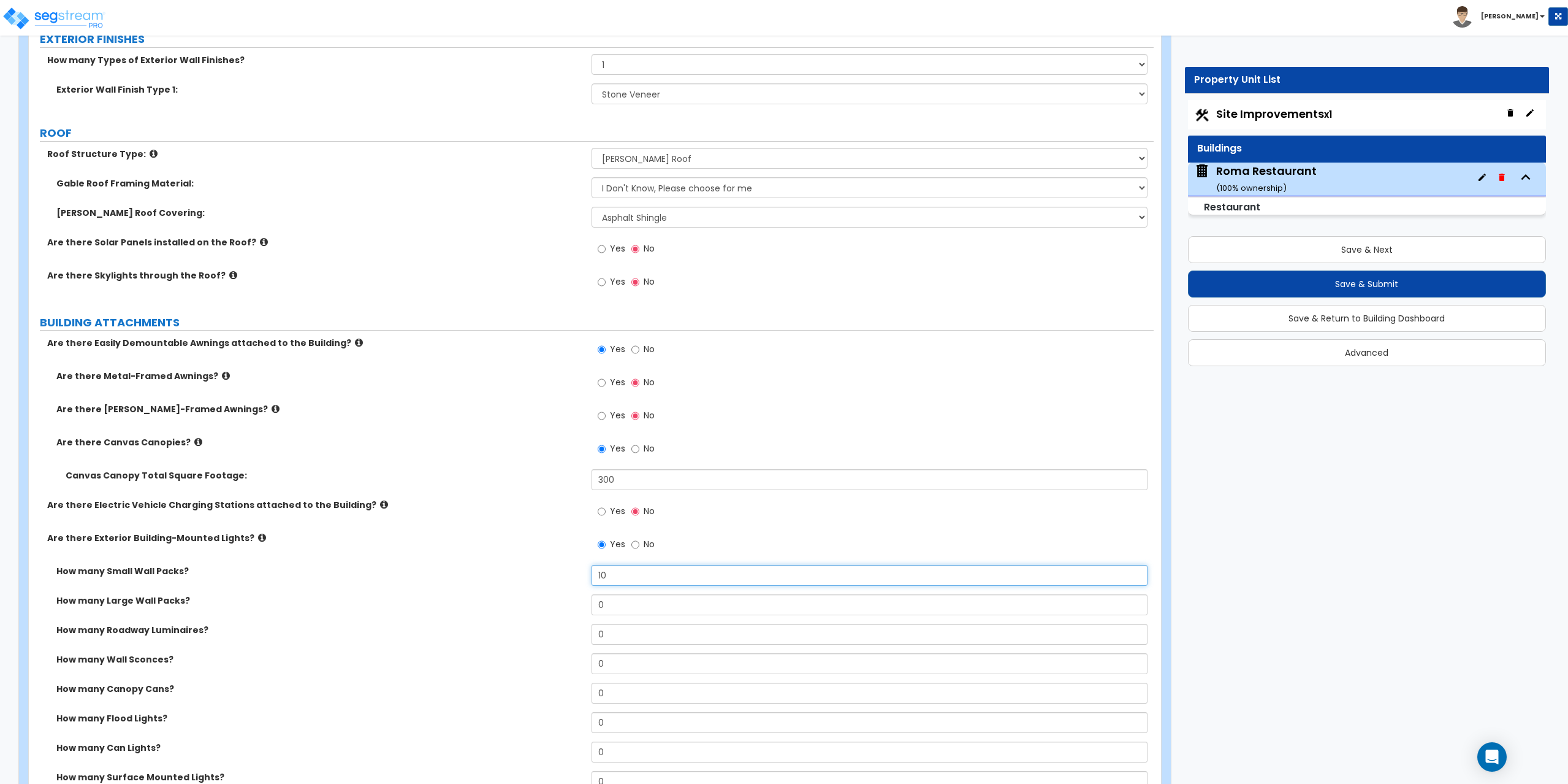
drag, startPoint x: 620, startPoint y: 577, endPoint x: 550, endPoint y: 596, distance: 72.5
click at [550, 596] on div "How many Small Wall Packs? 10 How many Large Wall Packs? 0 How many Roadway Lum…" at bounding box center [591, 697] width 1106 height 265
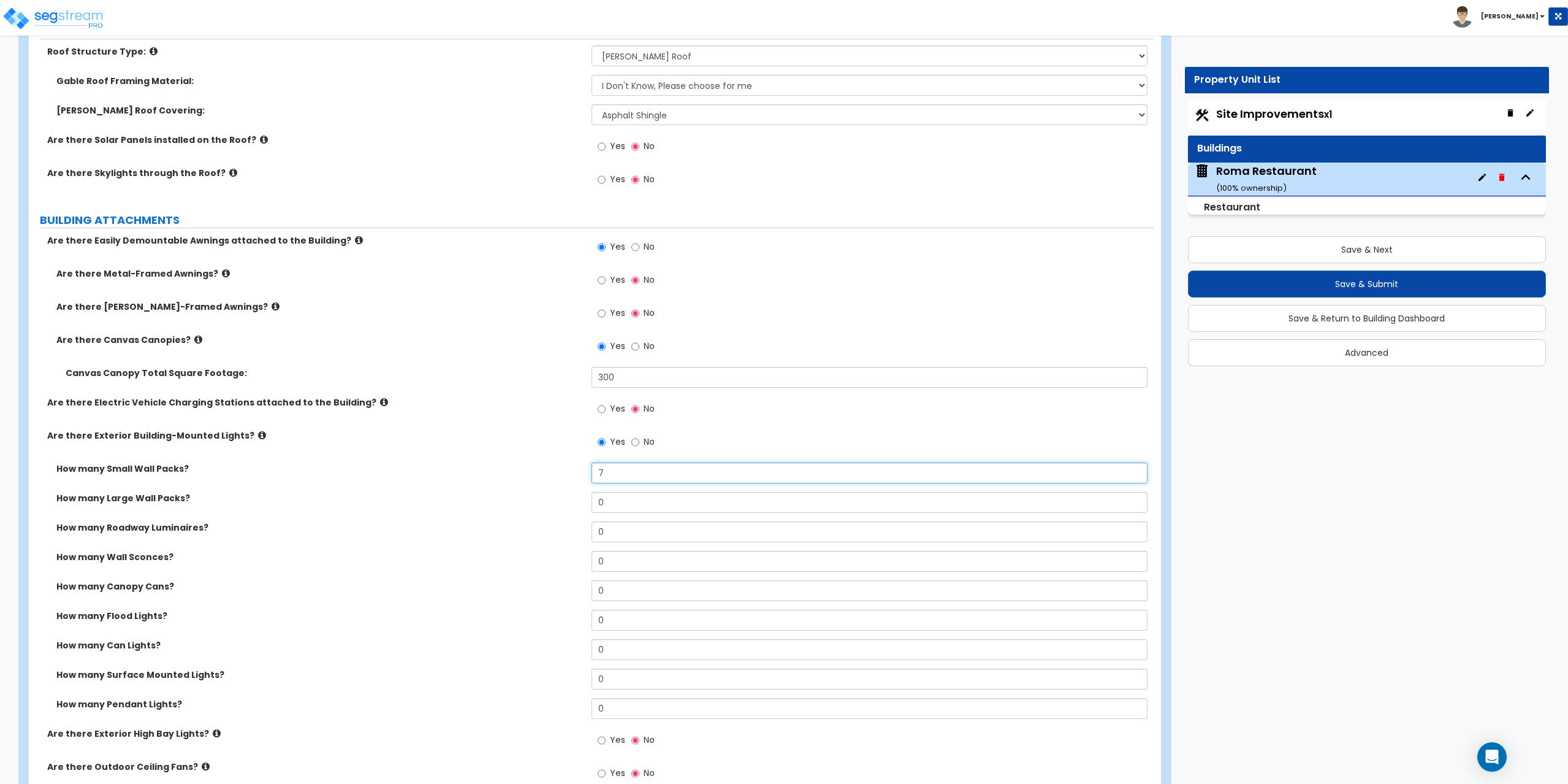
scroll to position [614, 0]
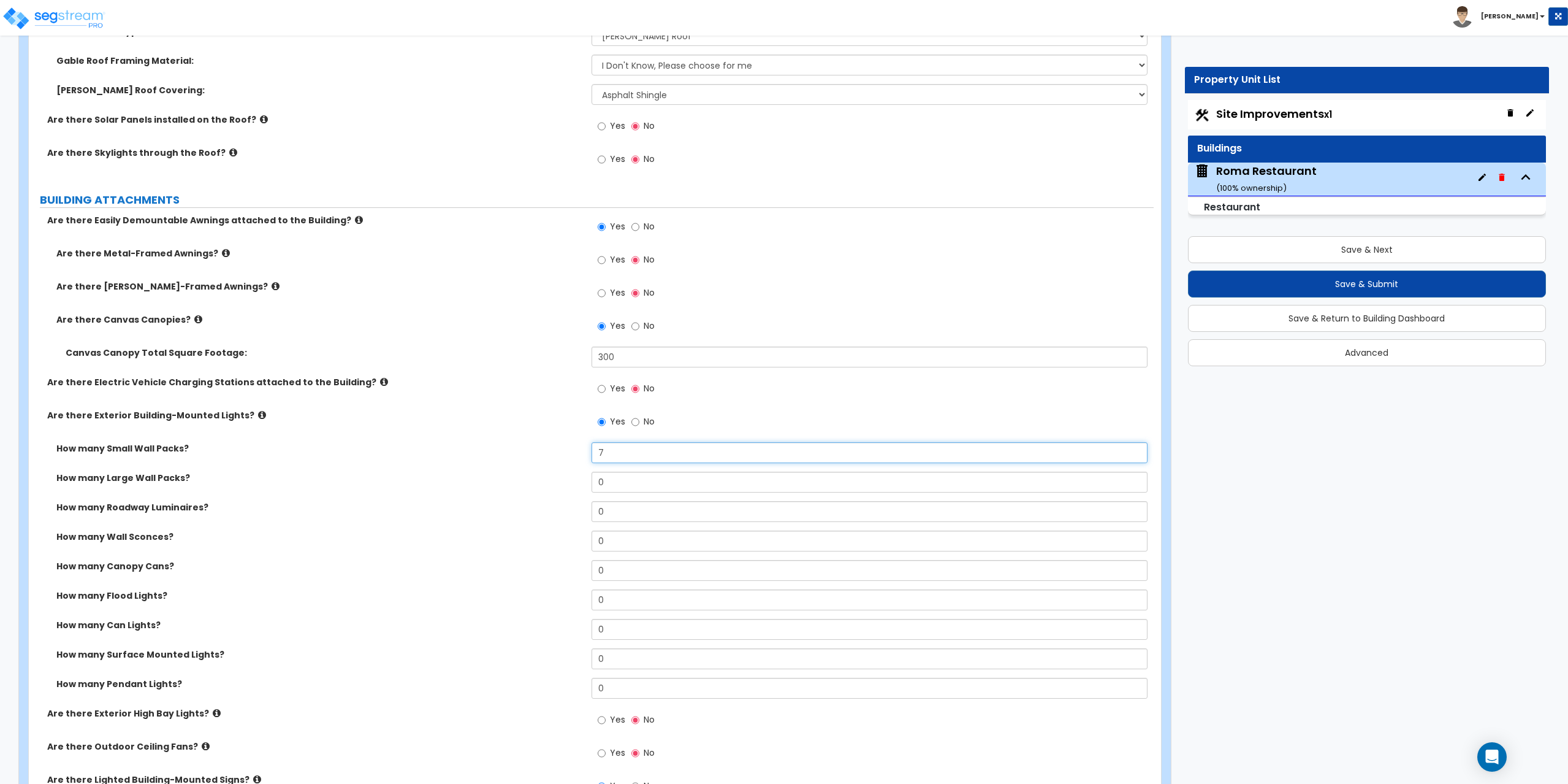
type input "7"
click at [630, 486] on input "0" at bounding box center [870, 482] width 557 height 21
drag, startPoint x: 609, startPoint y: 547, endPoint x: 583, endPoint y: 550, distance: 26.2
click at [583, 550] on div "How many Wall Sconces? 0" at bounding box center [591, 544] width 1124 height 30
type input "7"
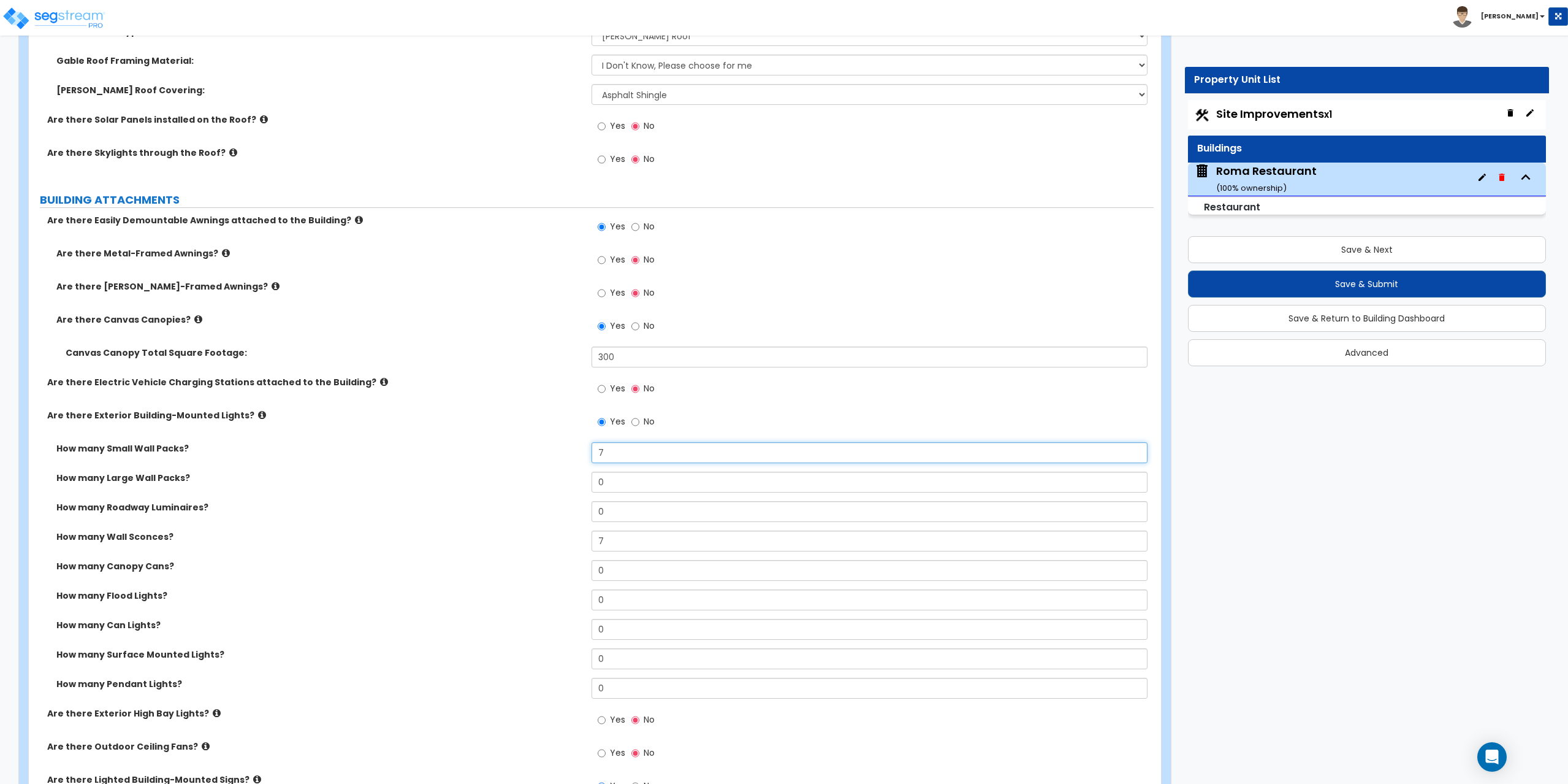
drag, startPoint x: 632, startPoint y: 448, endPoint x: 576, endPoint y: 457, distance: 56.7
click at [576, 457] on div "How many Small Wall Packs? 7" at bounding box center [591, 457] width 1124 height 30
drag, startPoint x: 611, startPoint y: 600, endPoint x: 553, endPoint y: 605, distance: 58.2
click at [553, 605] on div "How many Flood Lights? 0" at bounding box center [591, 604] width 1124 height 30
click at [613, 450] on input "text" at bounding box center [870, 452] width 557 height 21
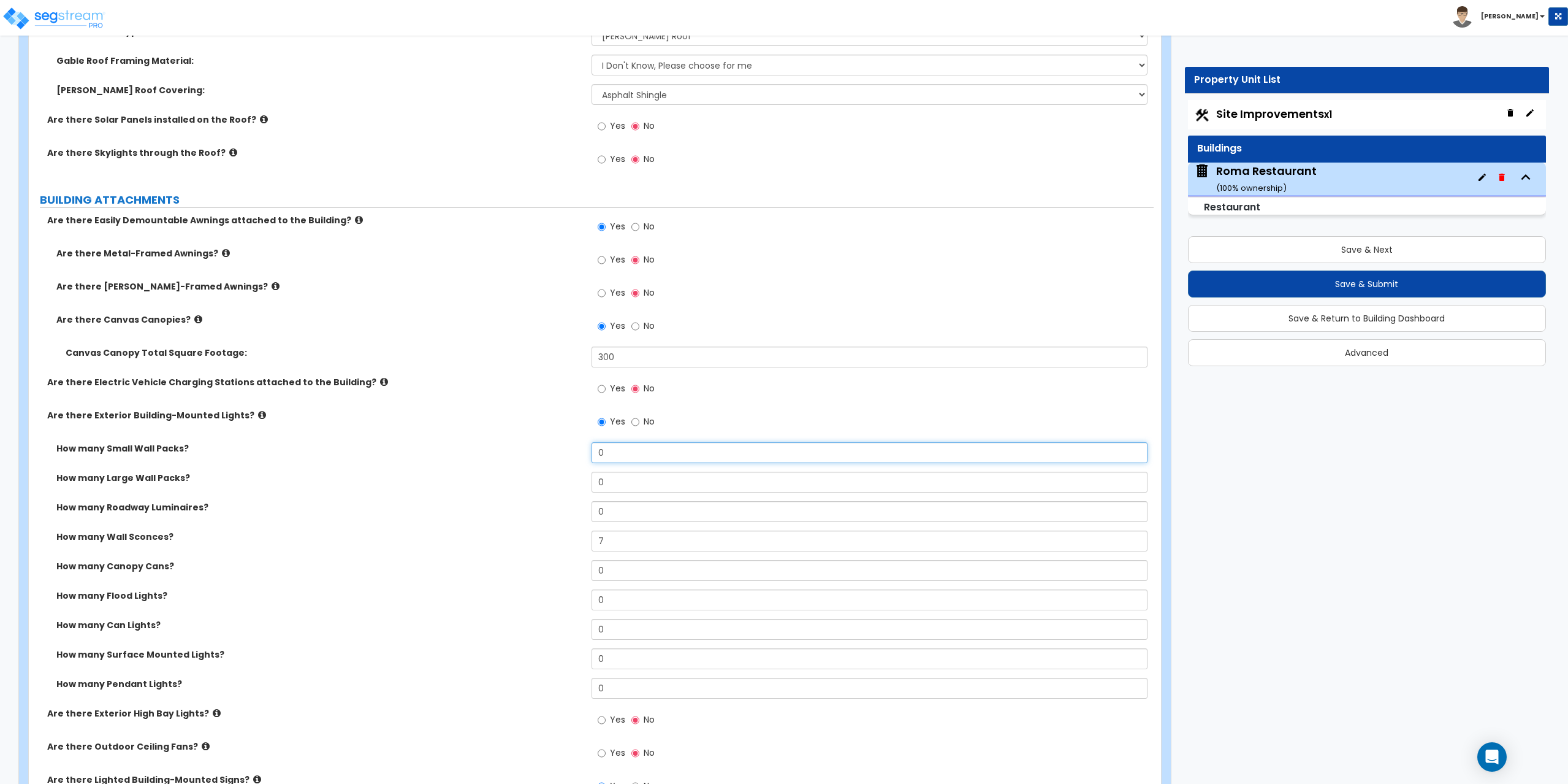
type input "0"
drag, startPoint x: 606, startPoint y: 598, endPoint x: 565, endPoint y: 600, distance: 41.0
click at [565, 600] on div "How many Flood Lights? 0" at bounding box center [591, 604] width 1124 height 30
type input "6"
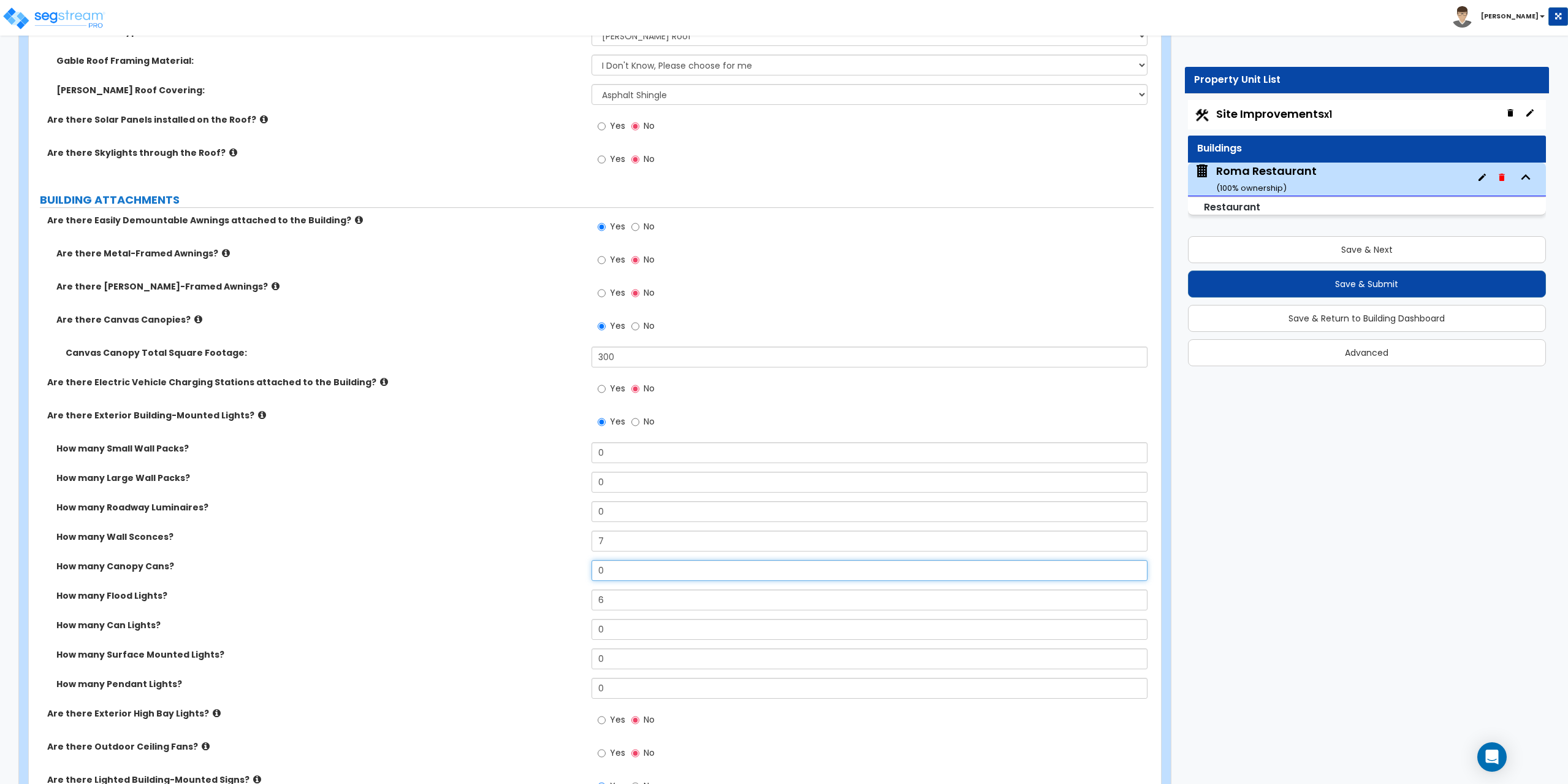
click at [597, 579] on input "0" at bounding box center [870, 570] width 557 height 21
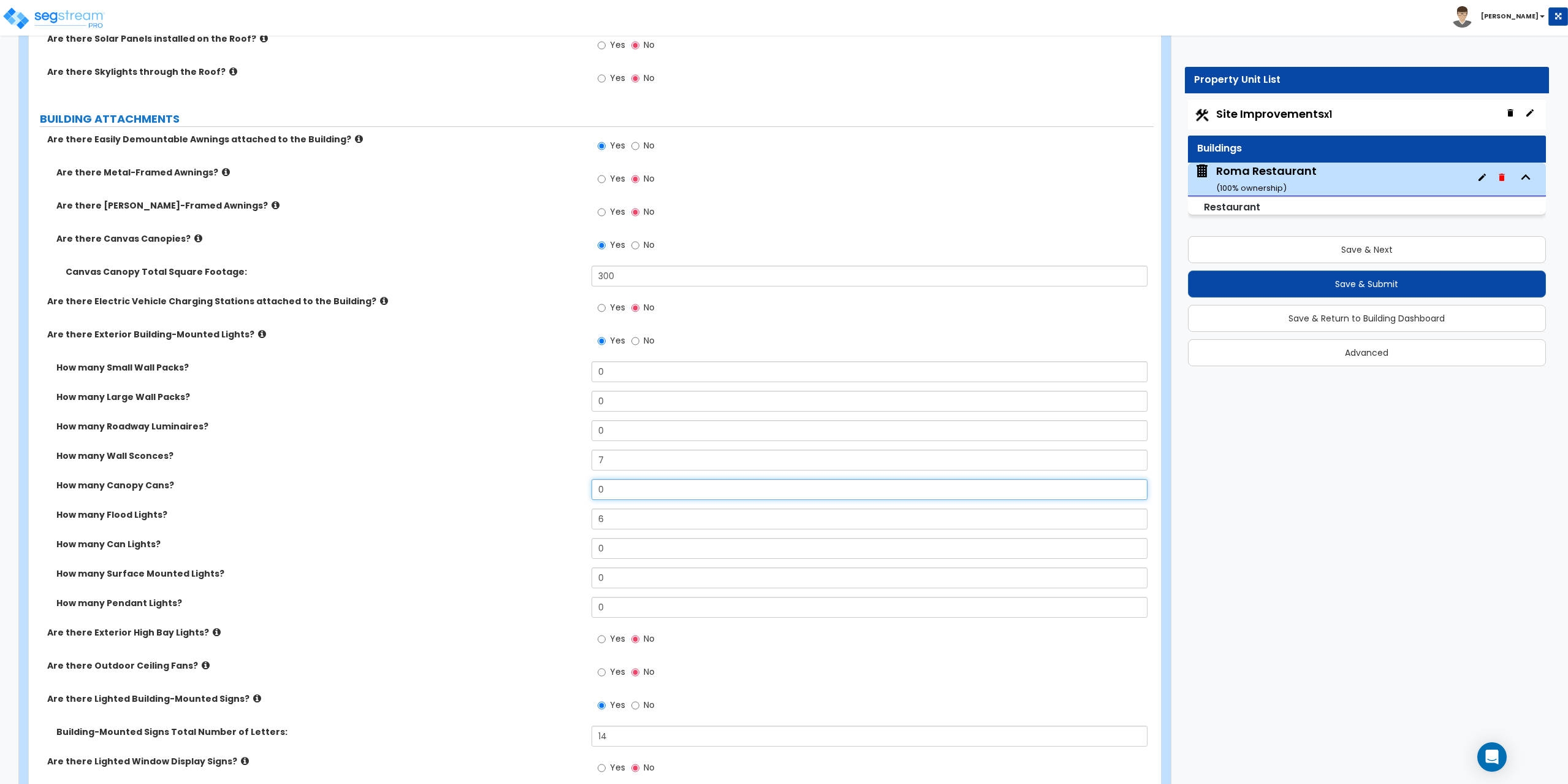
scroll to position [736, 0]
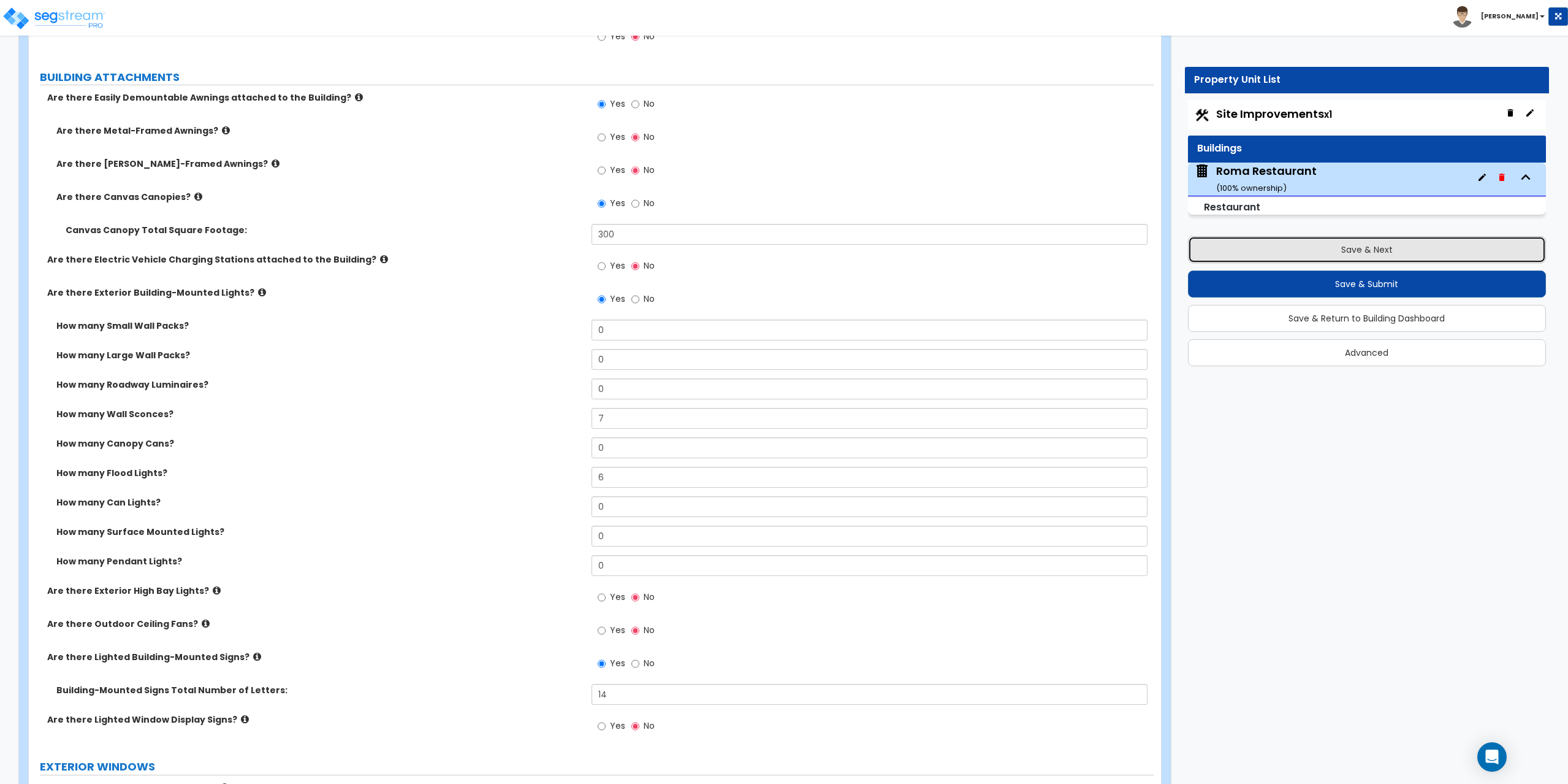
click at [1324, 254] on button "Save & Next" at bounding box center [1367, 249] width 359 height 27
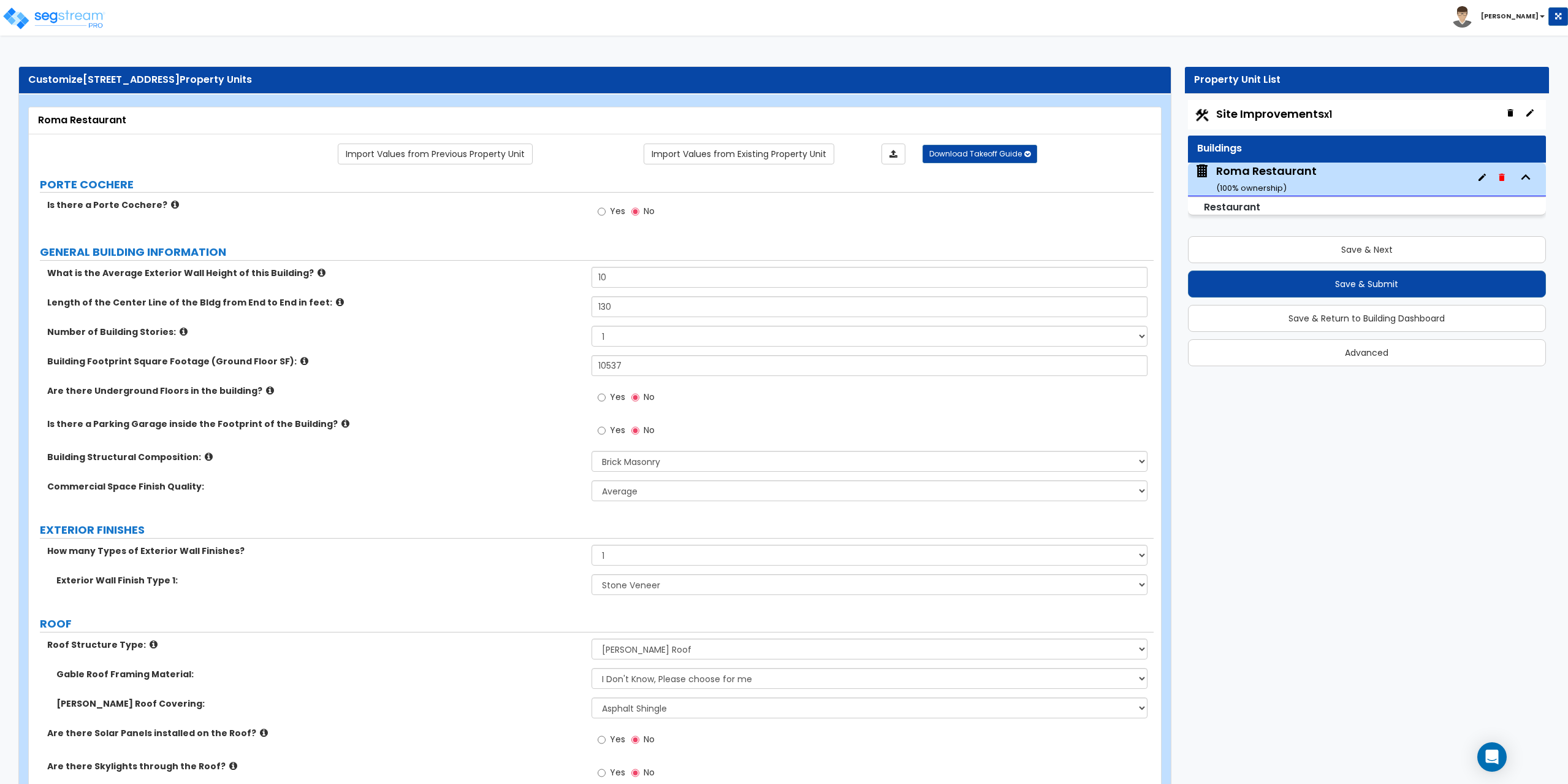
select select "2"
select select "1"
select select "2"
select select "4"
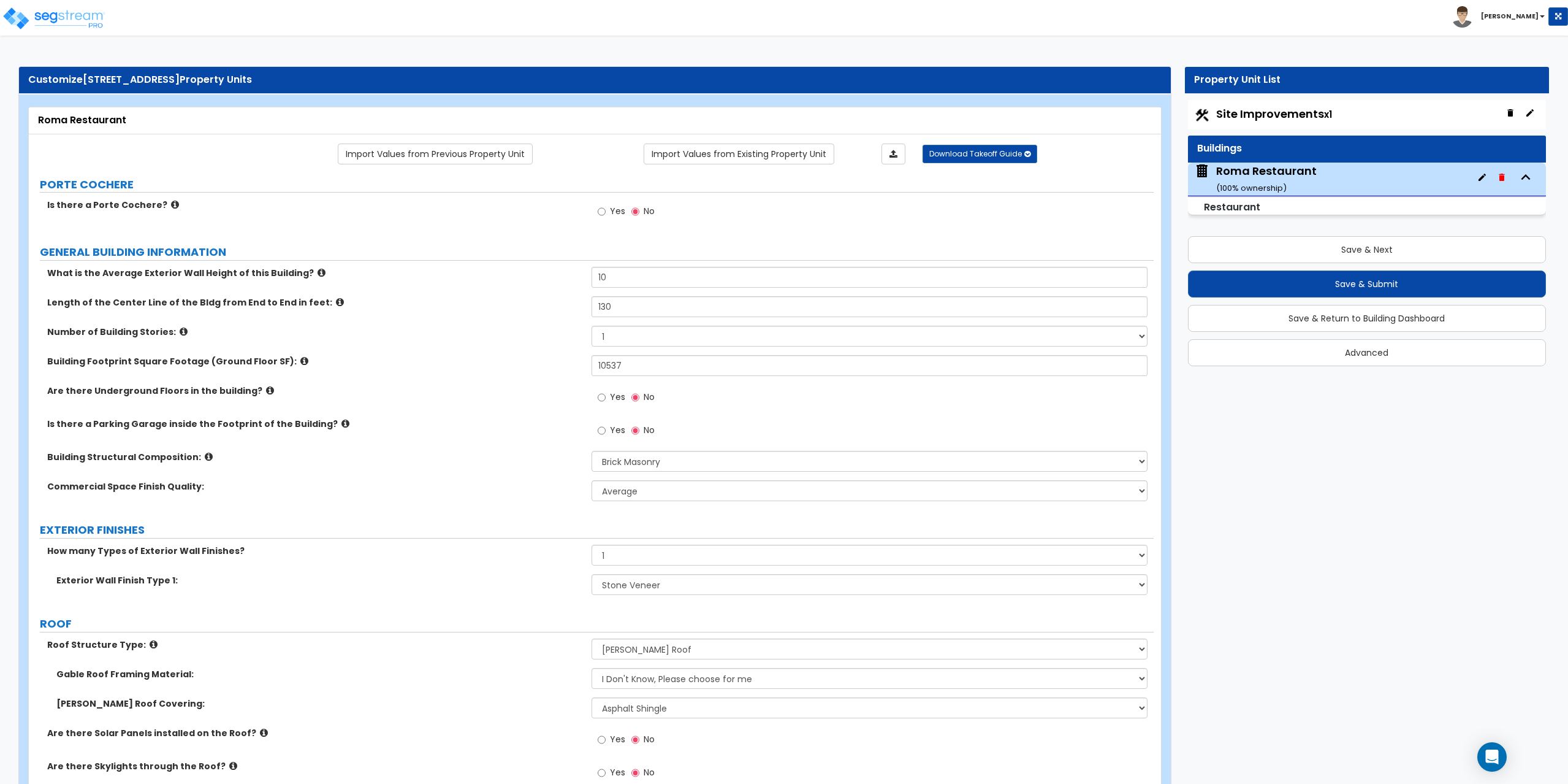
select select "2"
select select "1"
select select "2"
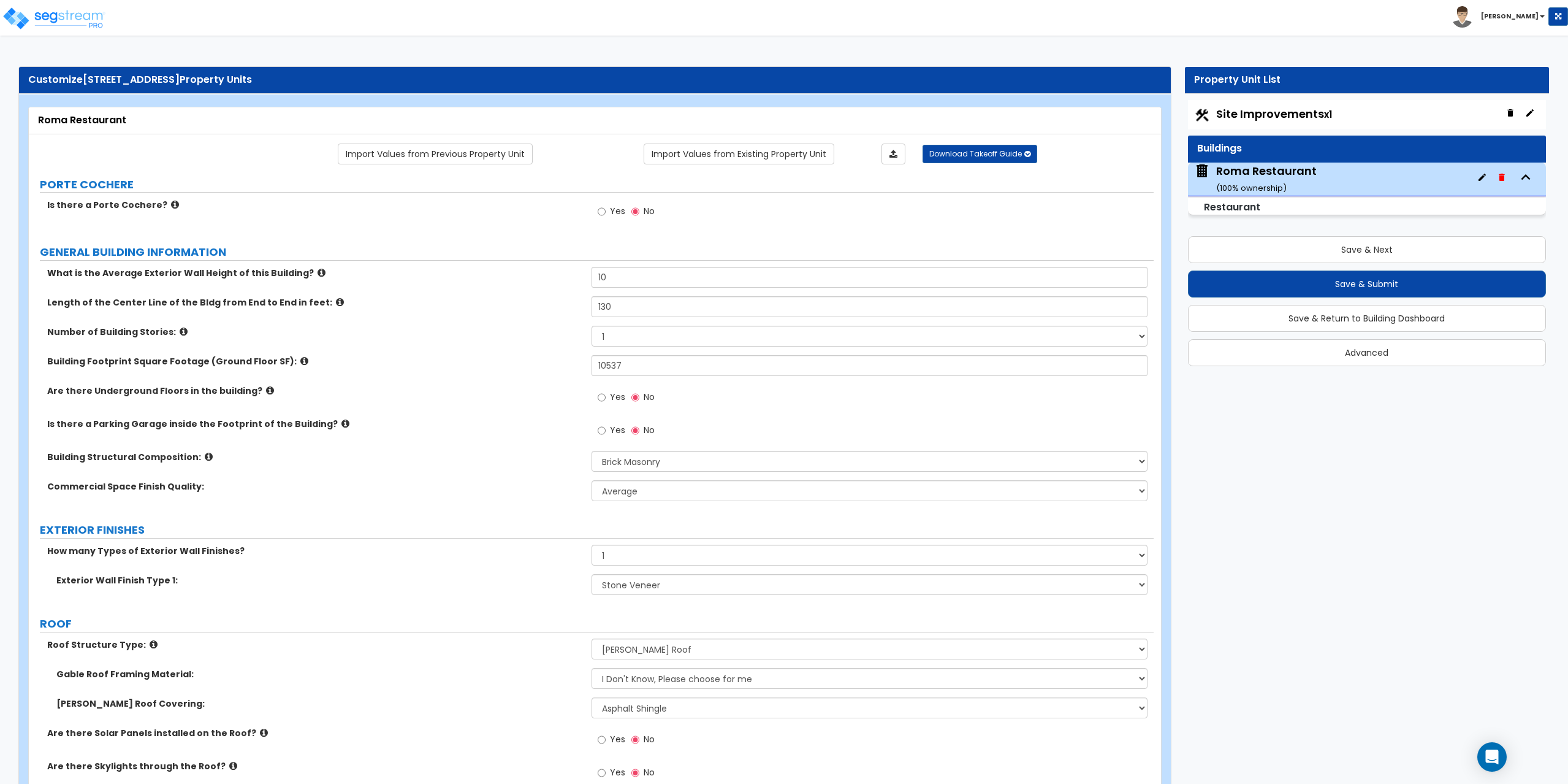
select select "1"
select select "4"
select select "1"
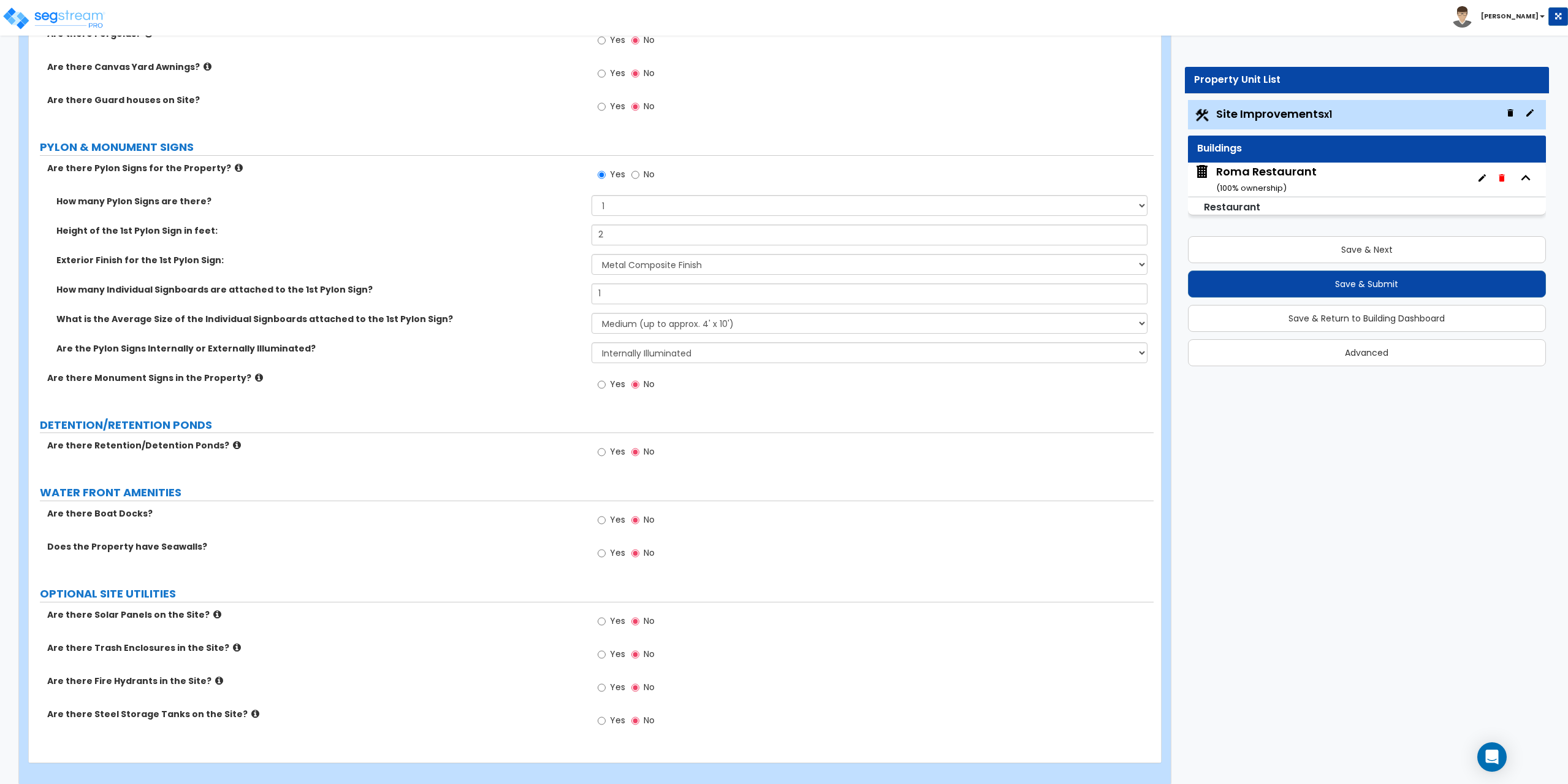
scroll to position [2833, 0]
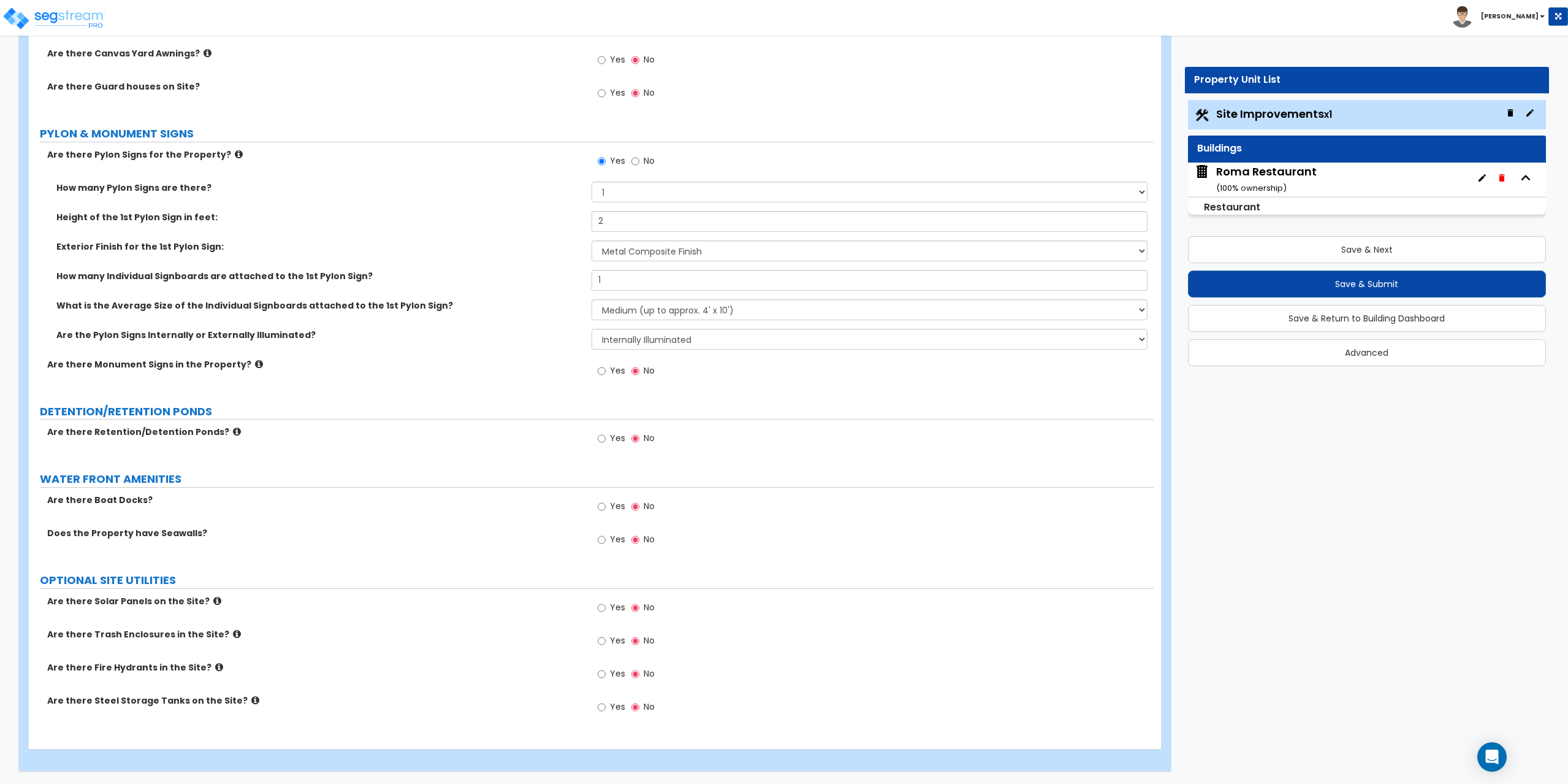
click at [1291, 174] on div "Roma Restaurant ( 100 % ownership)" at bounding box center [1266, 179] width 100 height 31
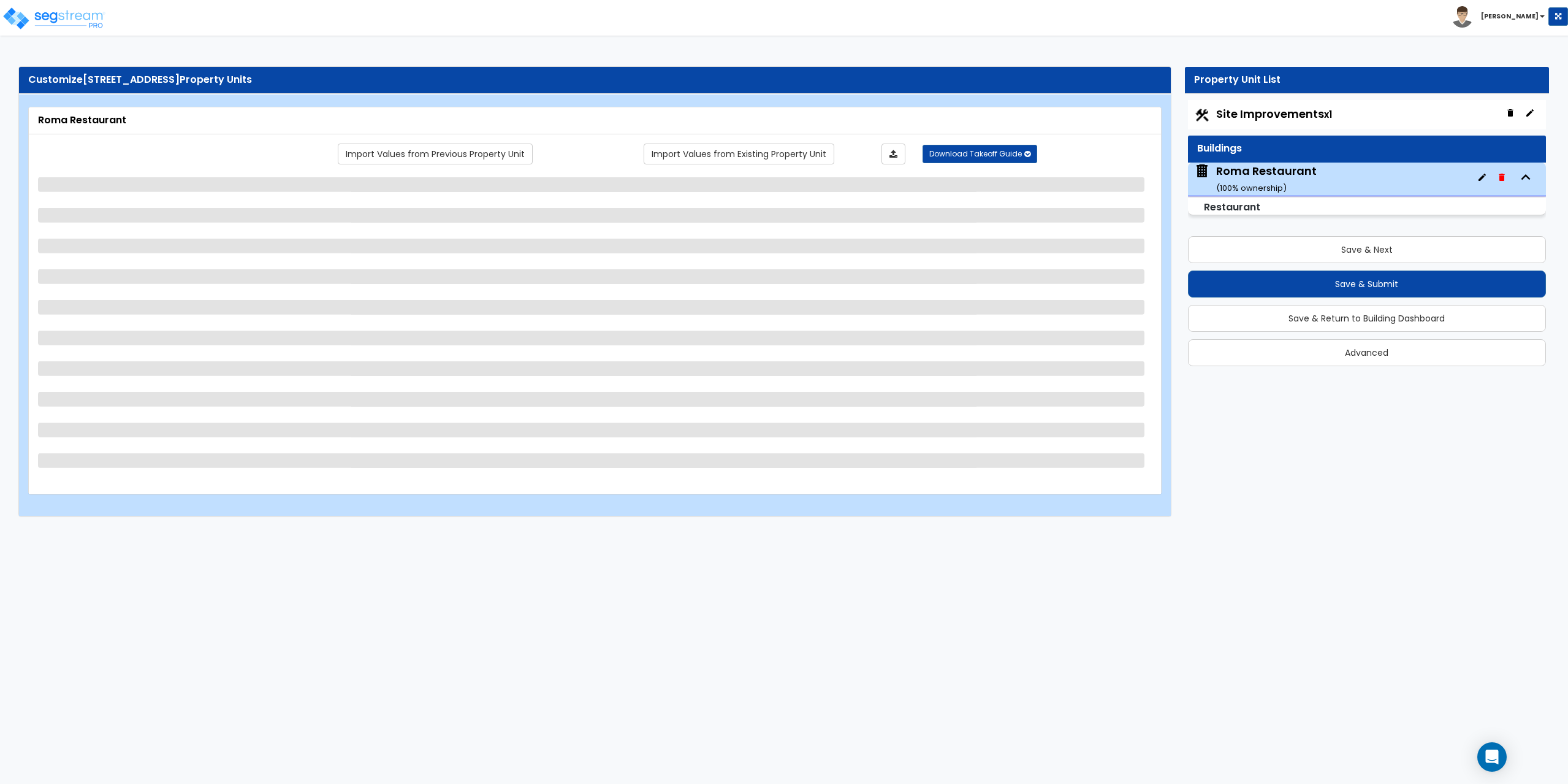
select select "5"
select select "1"
select select "3"
select select "1"
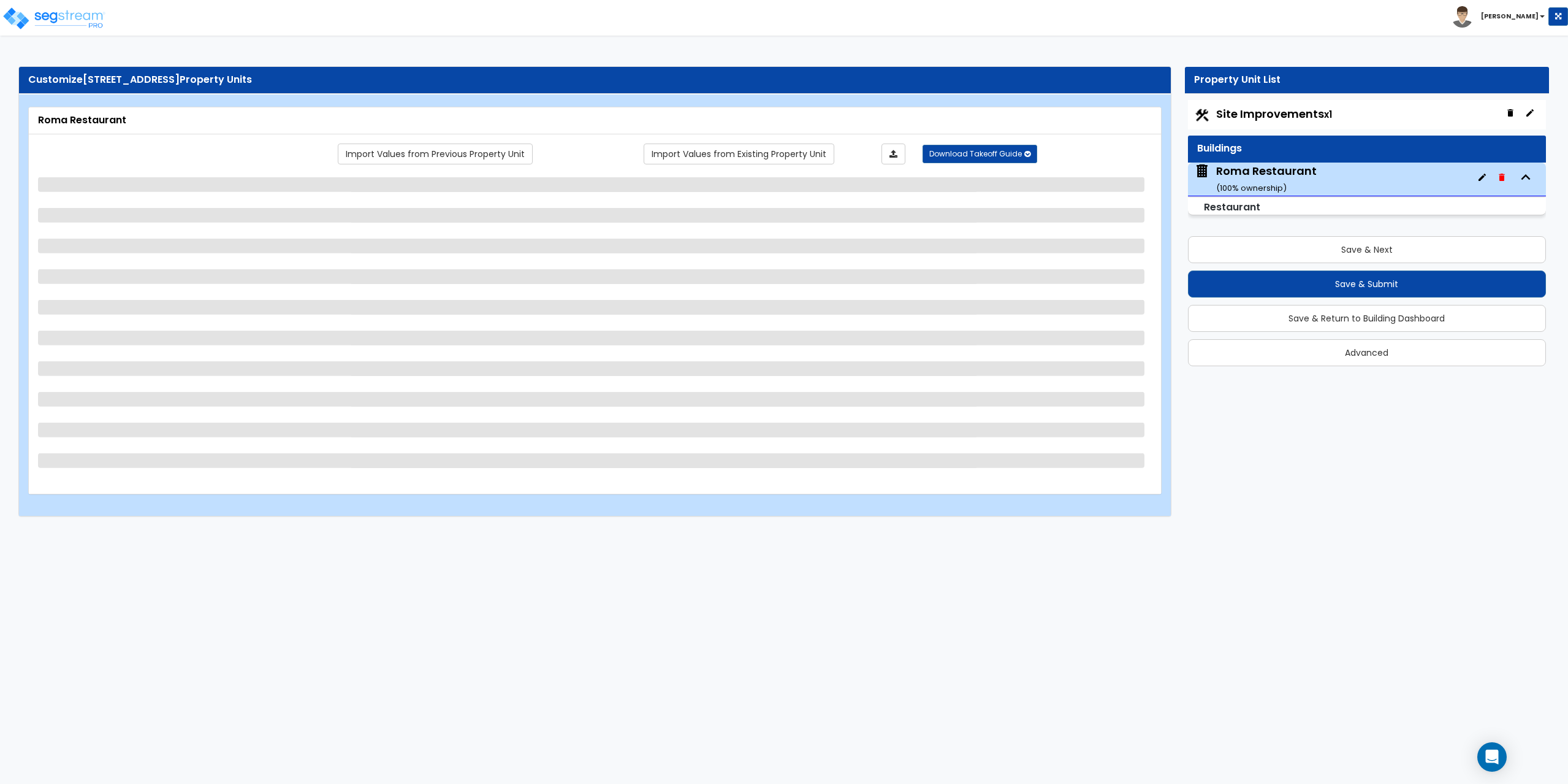
select select "1"
select select "2"
select select "7"
select select "1"
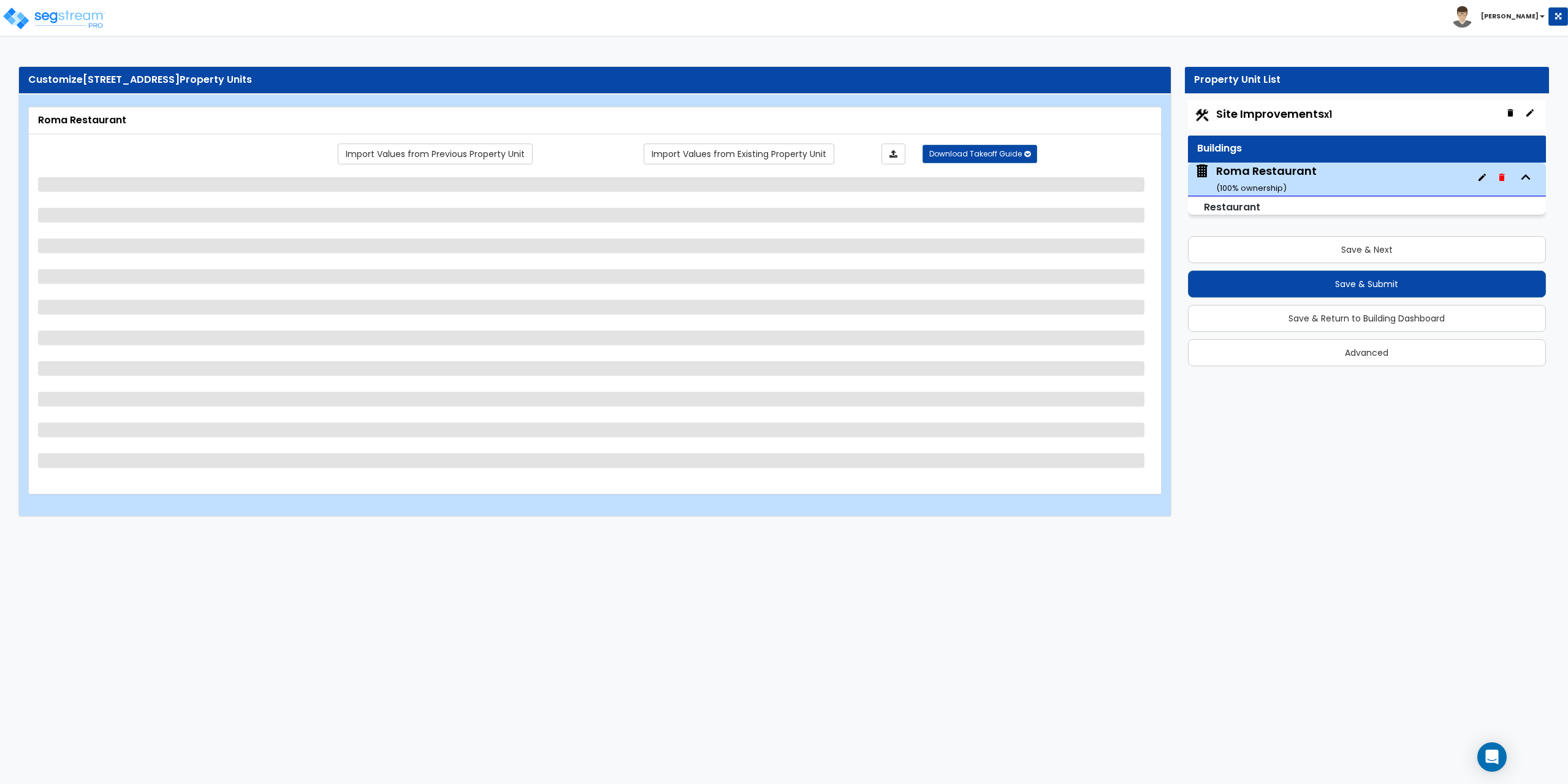
select select "1"
select select "5"
select select "6"
select select "1"
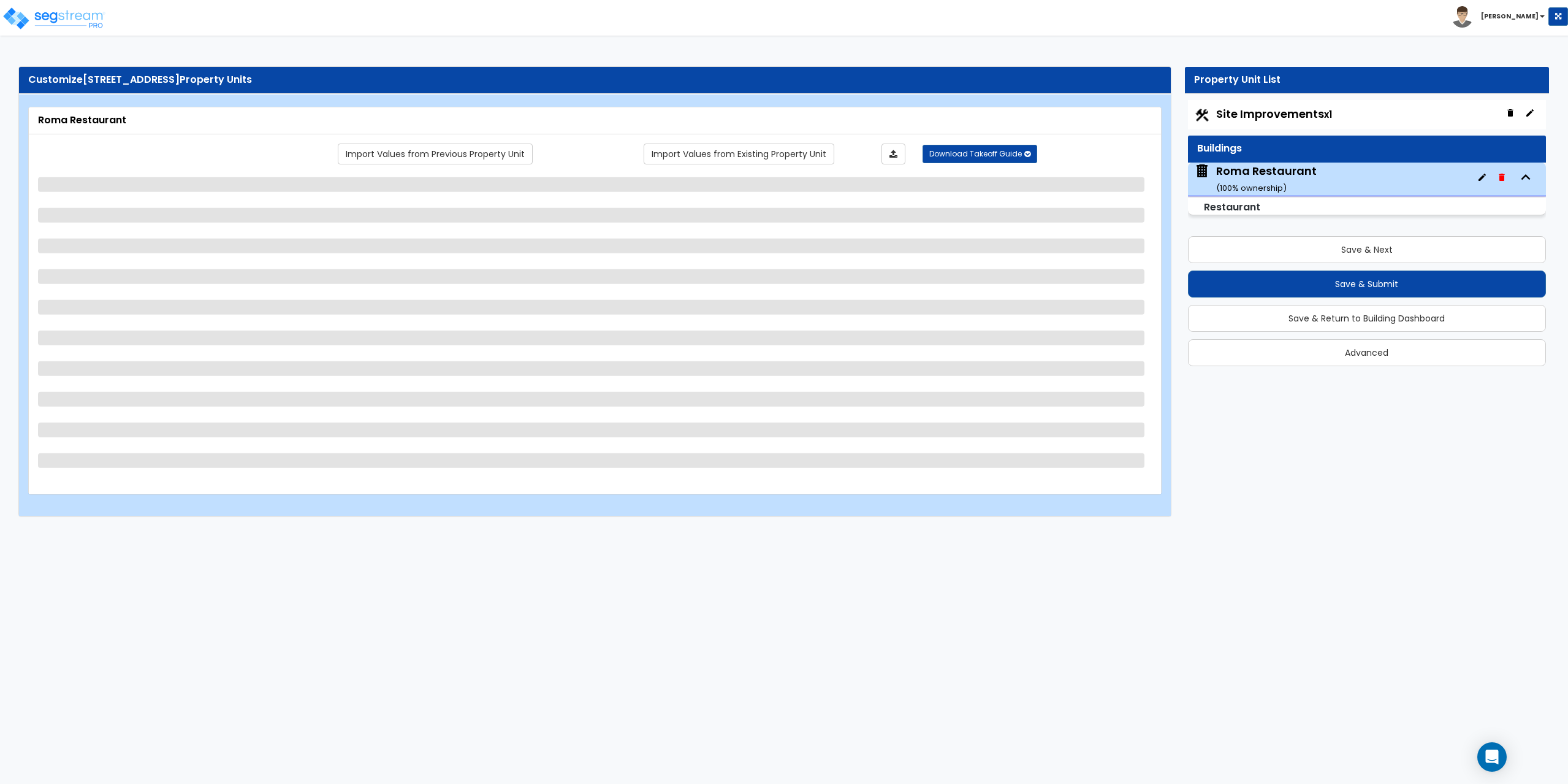
select select "3"
select select "1"
select select "4"
select select "1"
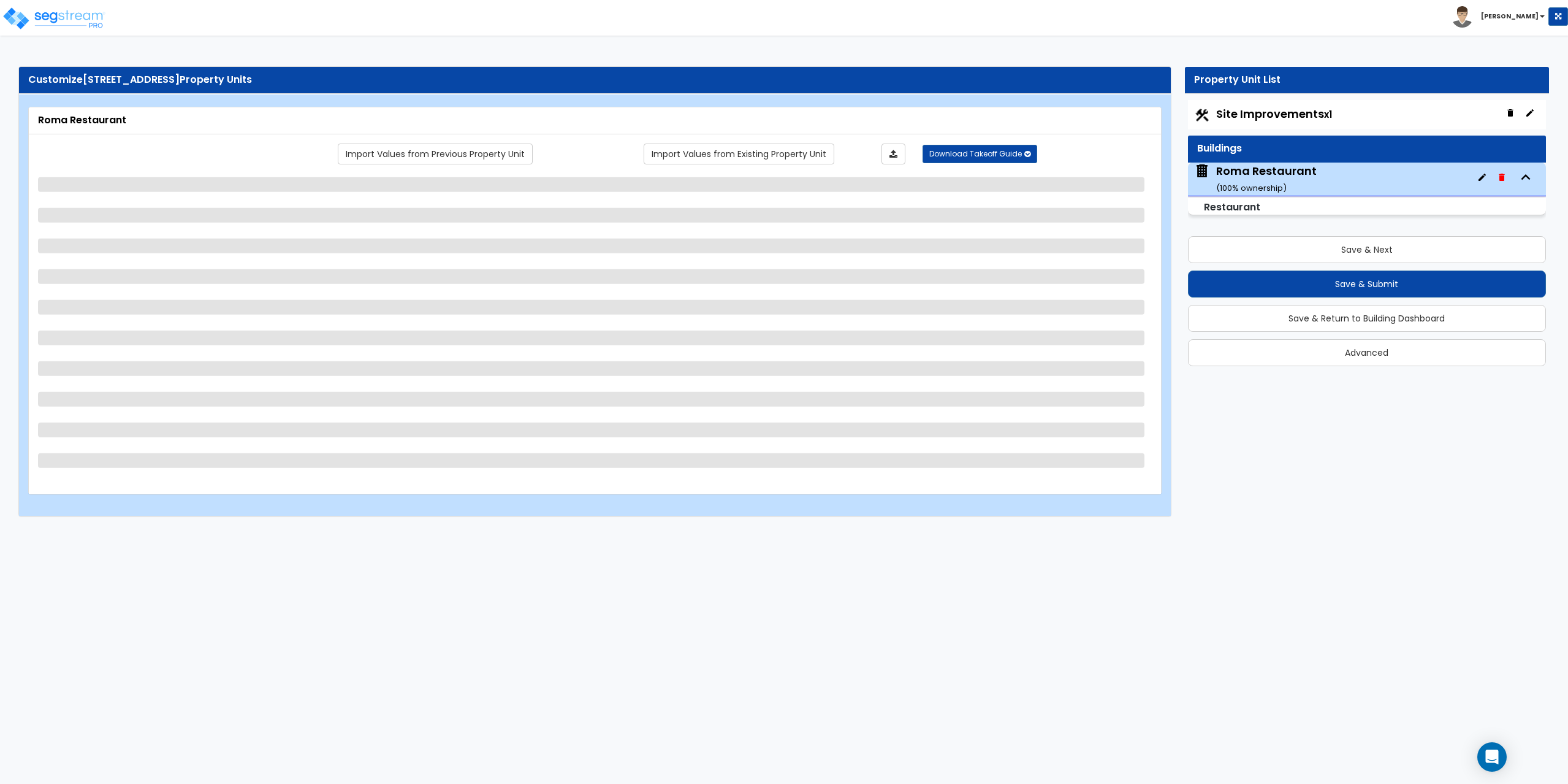
select select "2"
select select "7"
select select "1"
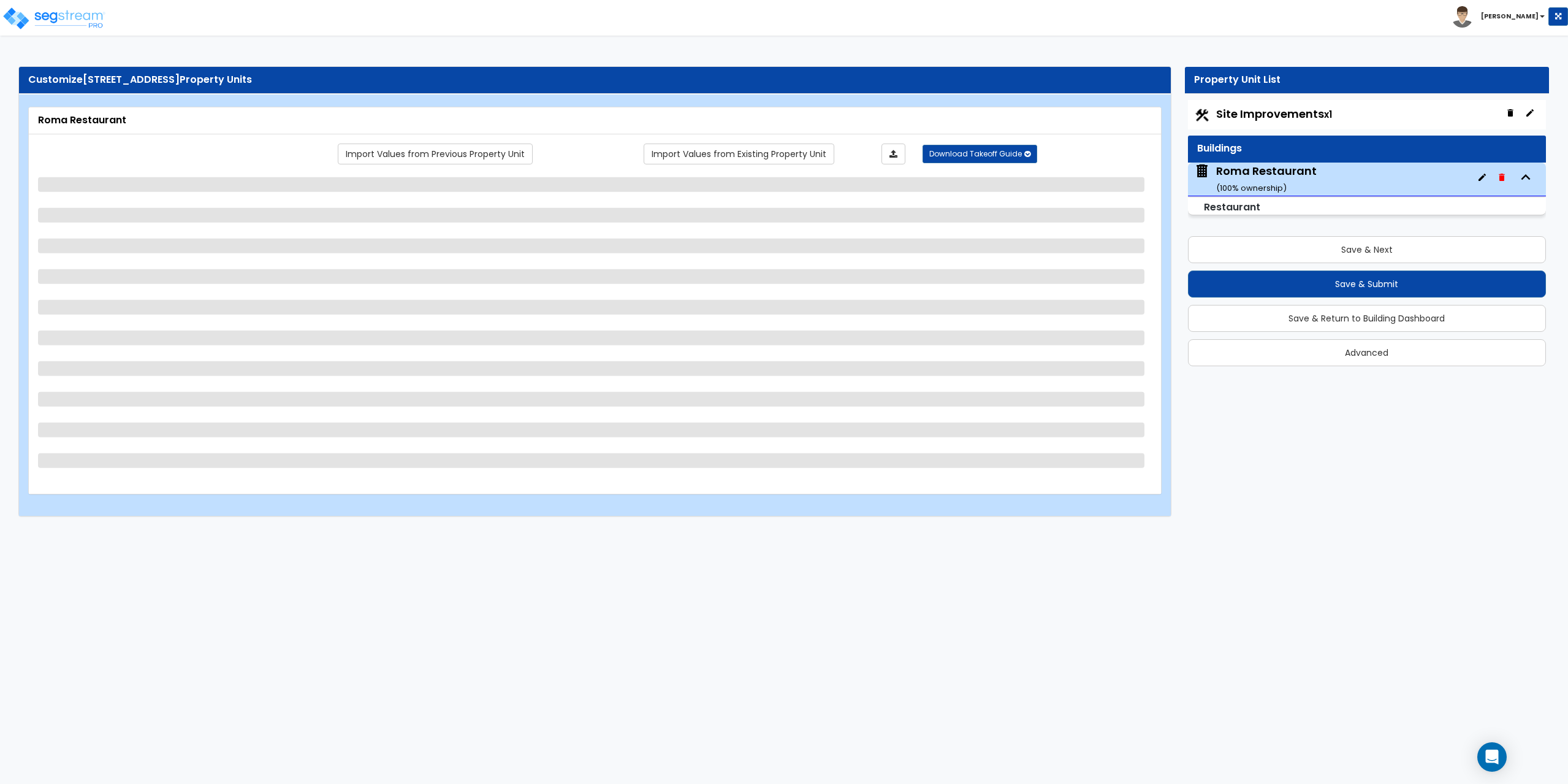
select select "2"
select select "1"
select select "2"
select select "1"
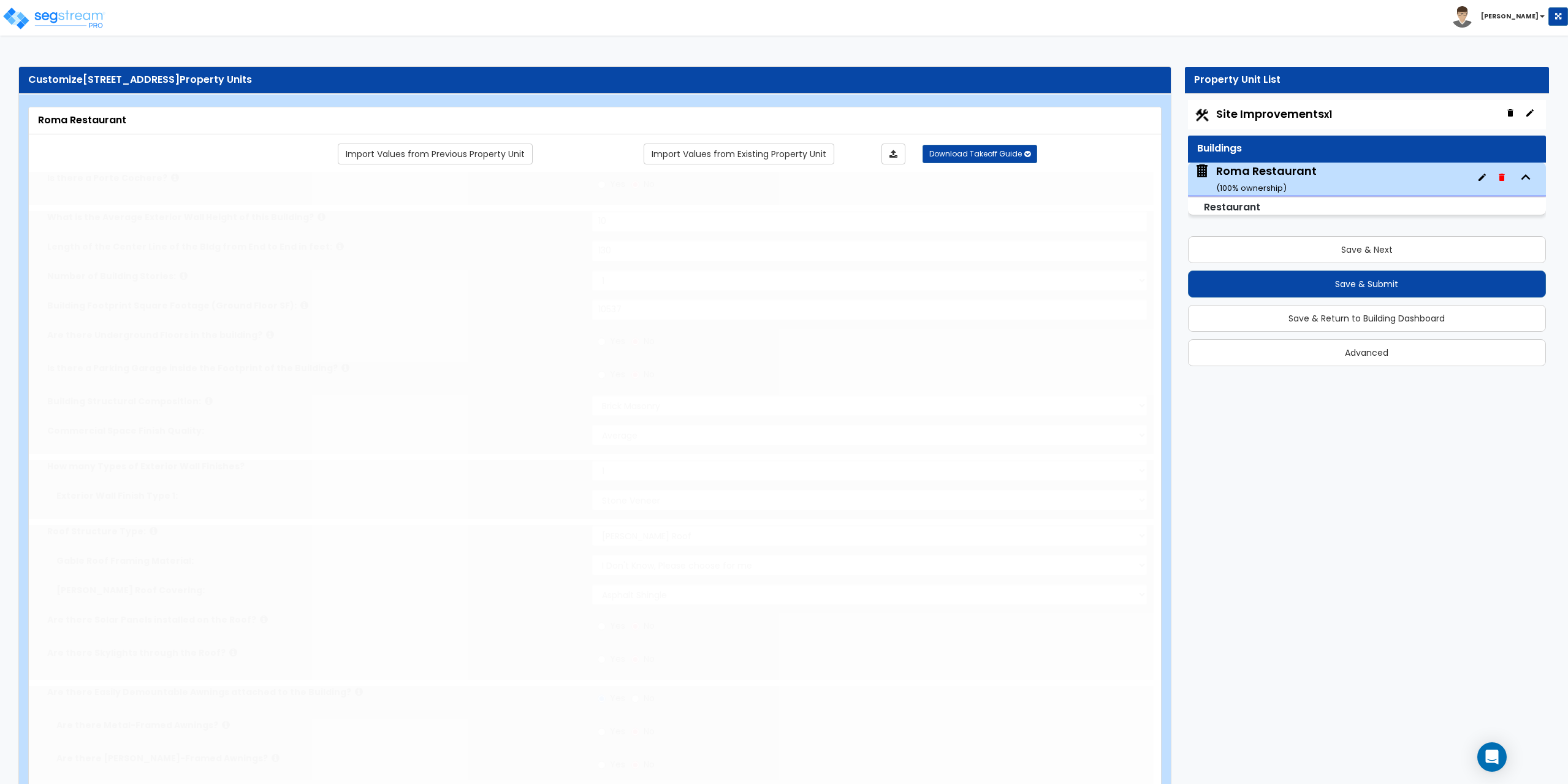
radio input "true"
select select "2"
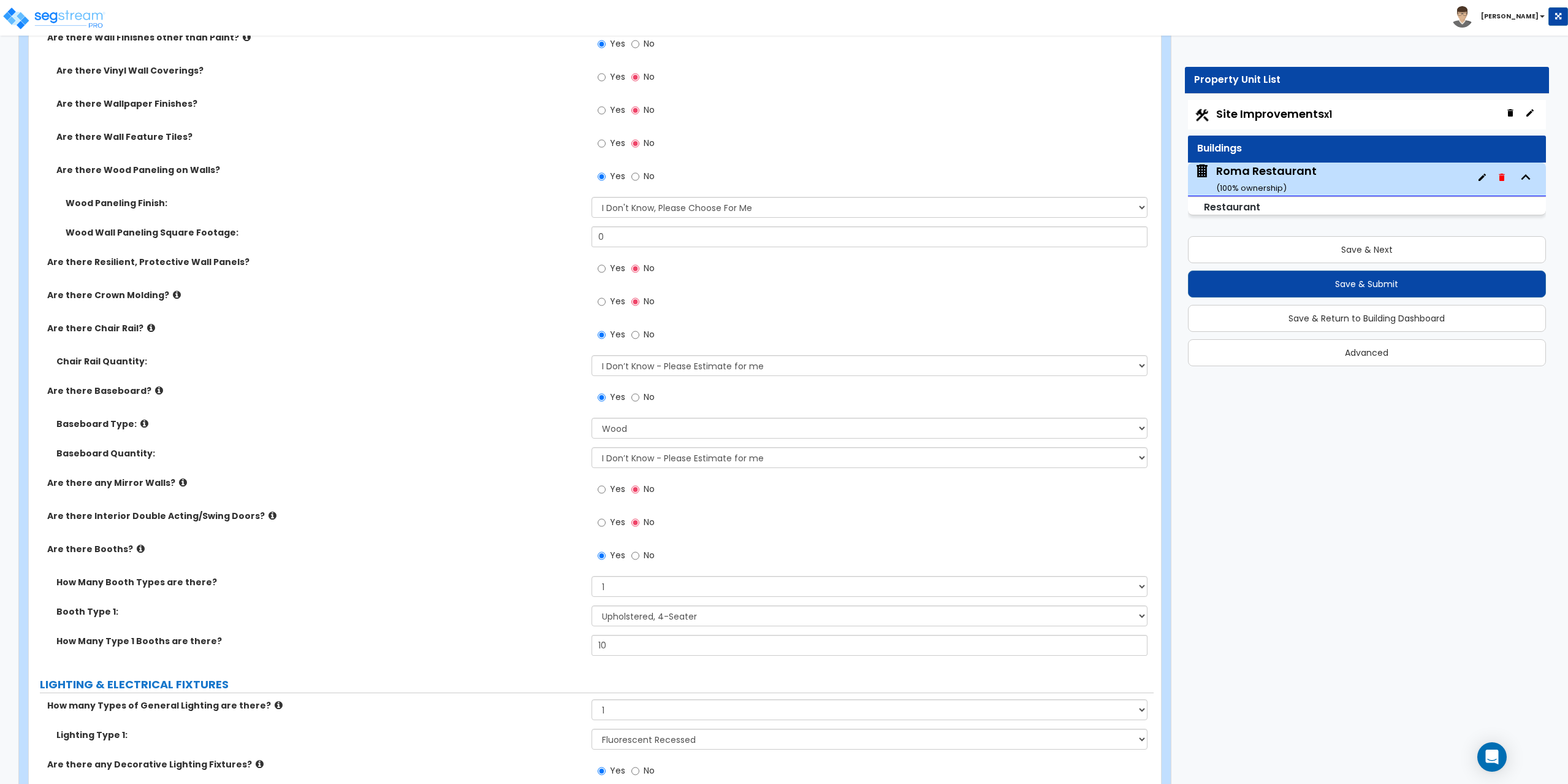
scroll to position [2491, 0]
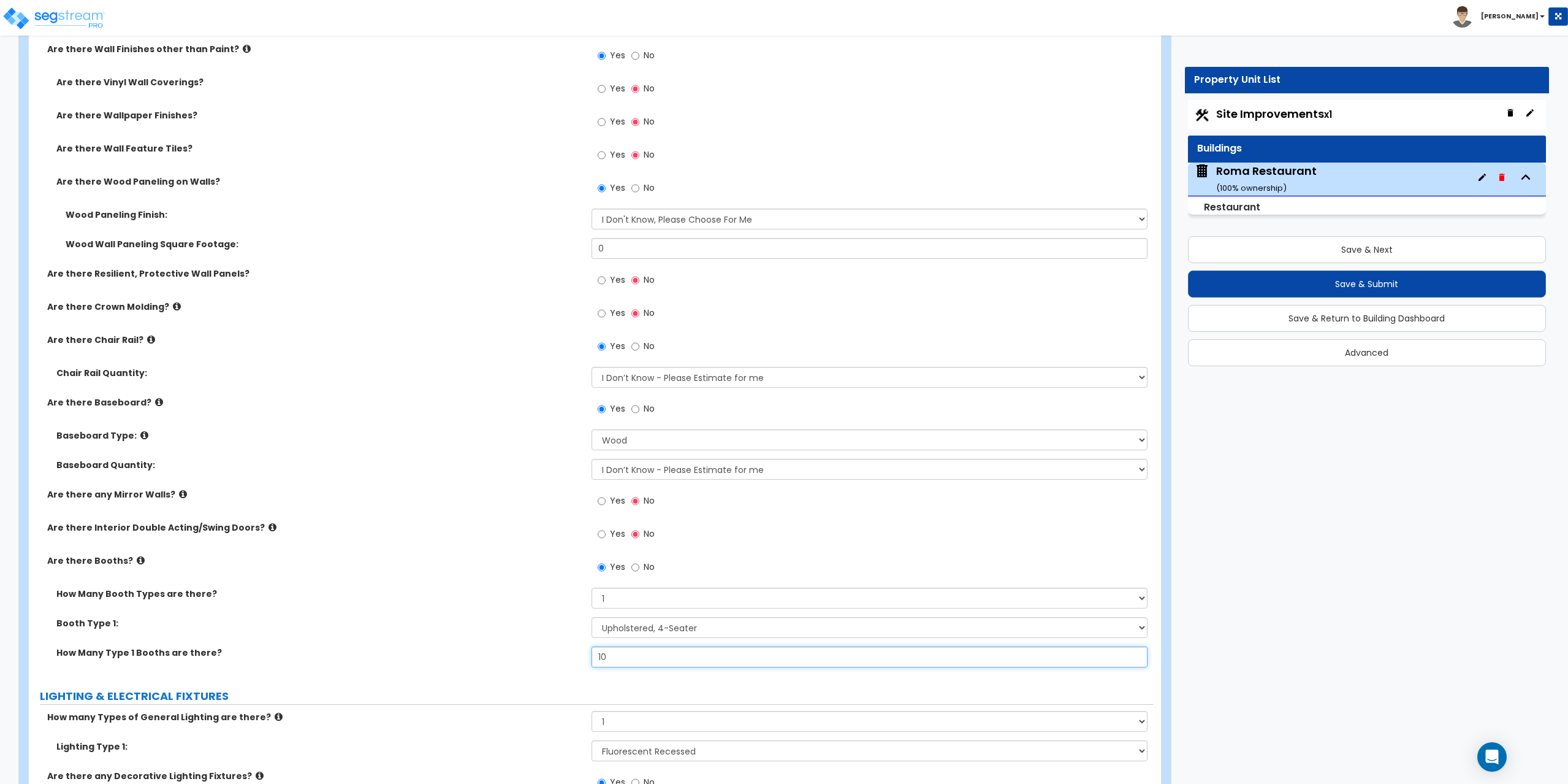
drag, startPoint x: 629, startPoint y: 655, endPoint x: 567, endPoint y: 677, distance: 65.8
click at [567, 677] on div "PORTE COCHERE Is there a Porte Cochere? Yes No GENERAL BUILDING INFORMATION Wha…" at bounding box center [591, 187] width 1106 height 5004
type input "15"
click at [316, 458] on div "Baseboard Type: Please Choose One Wood Vinyl Carpet Tile" at bounding box center [591, 444] width 1124 height 30
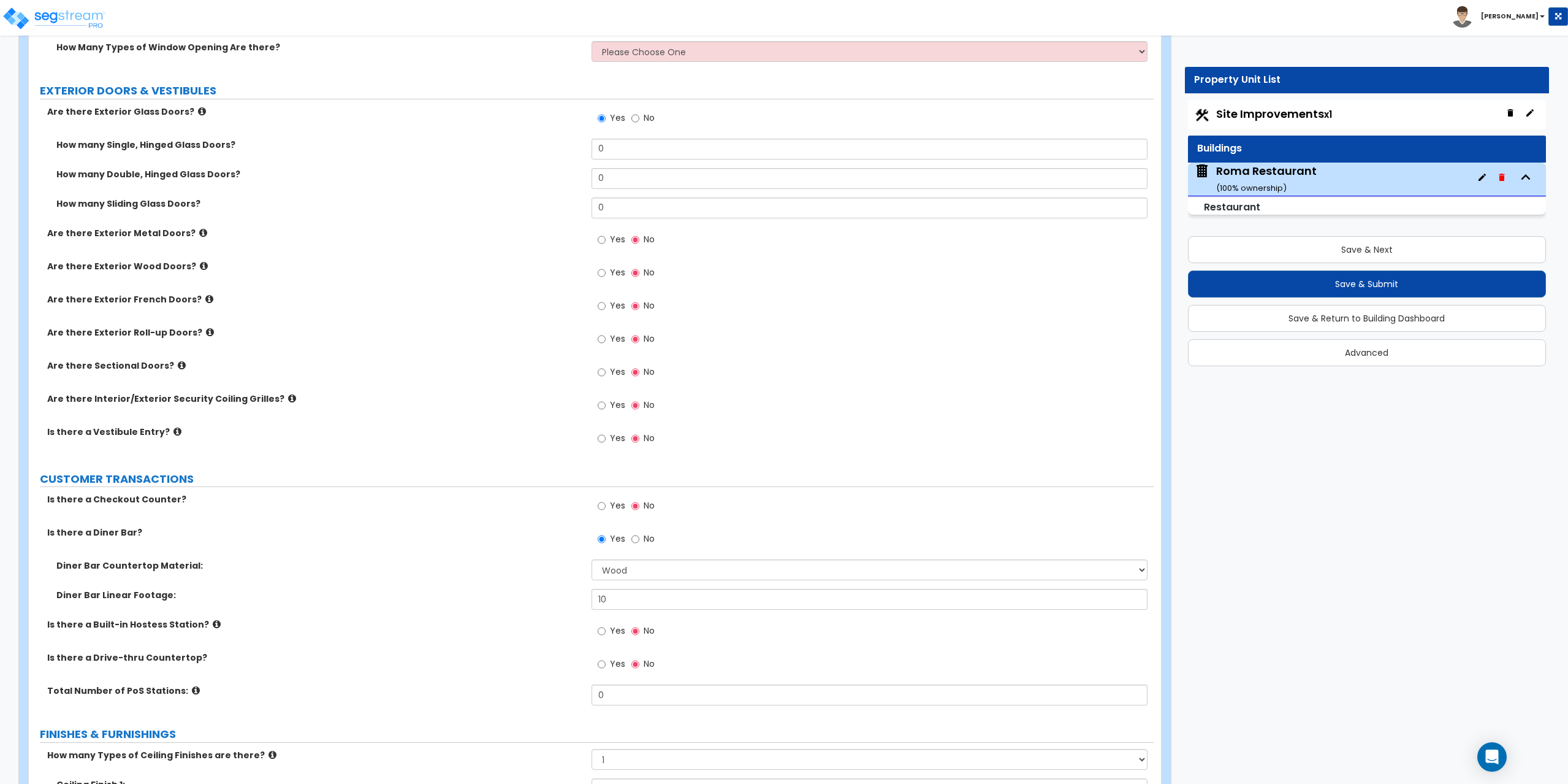
scroll to position [1571, 0]
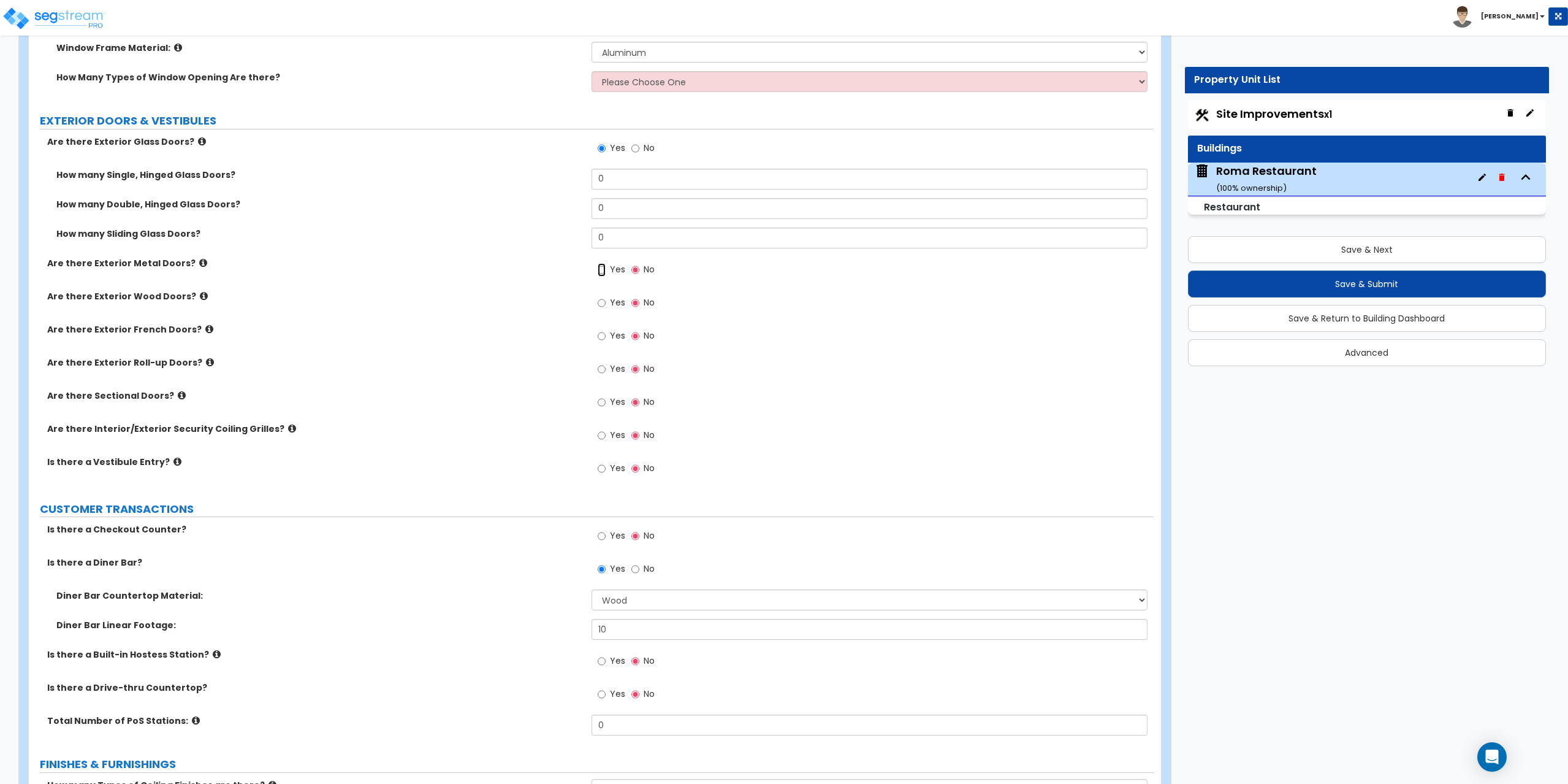
click at [602, 267] on input "Yes" at bounding box center [602, 269] width 8 height 13
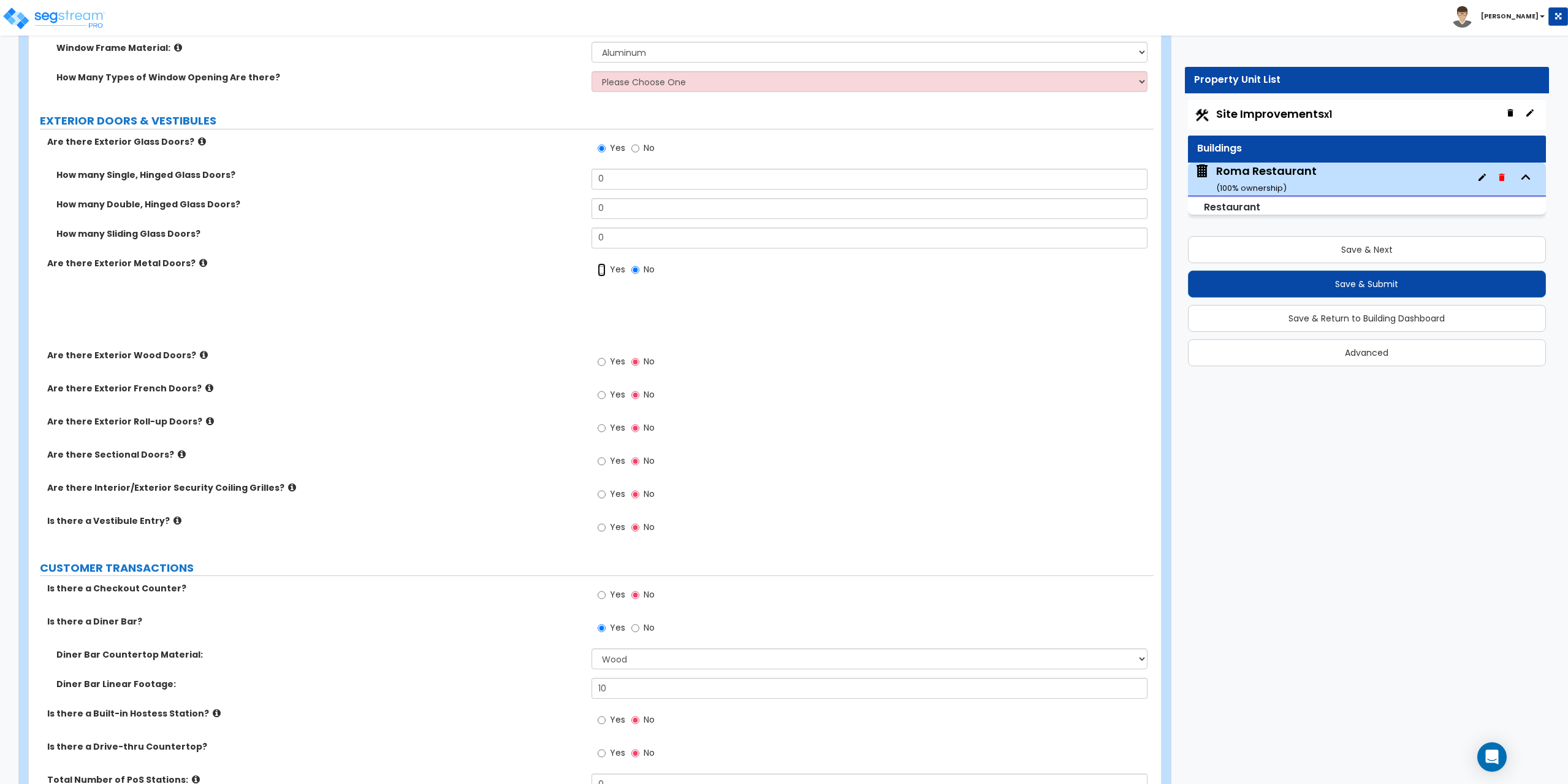
radio input "true"
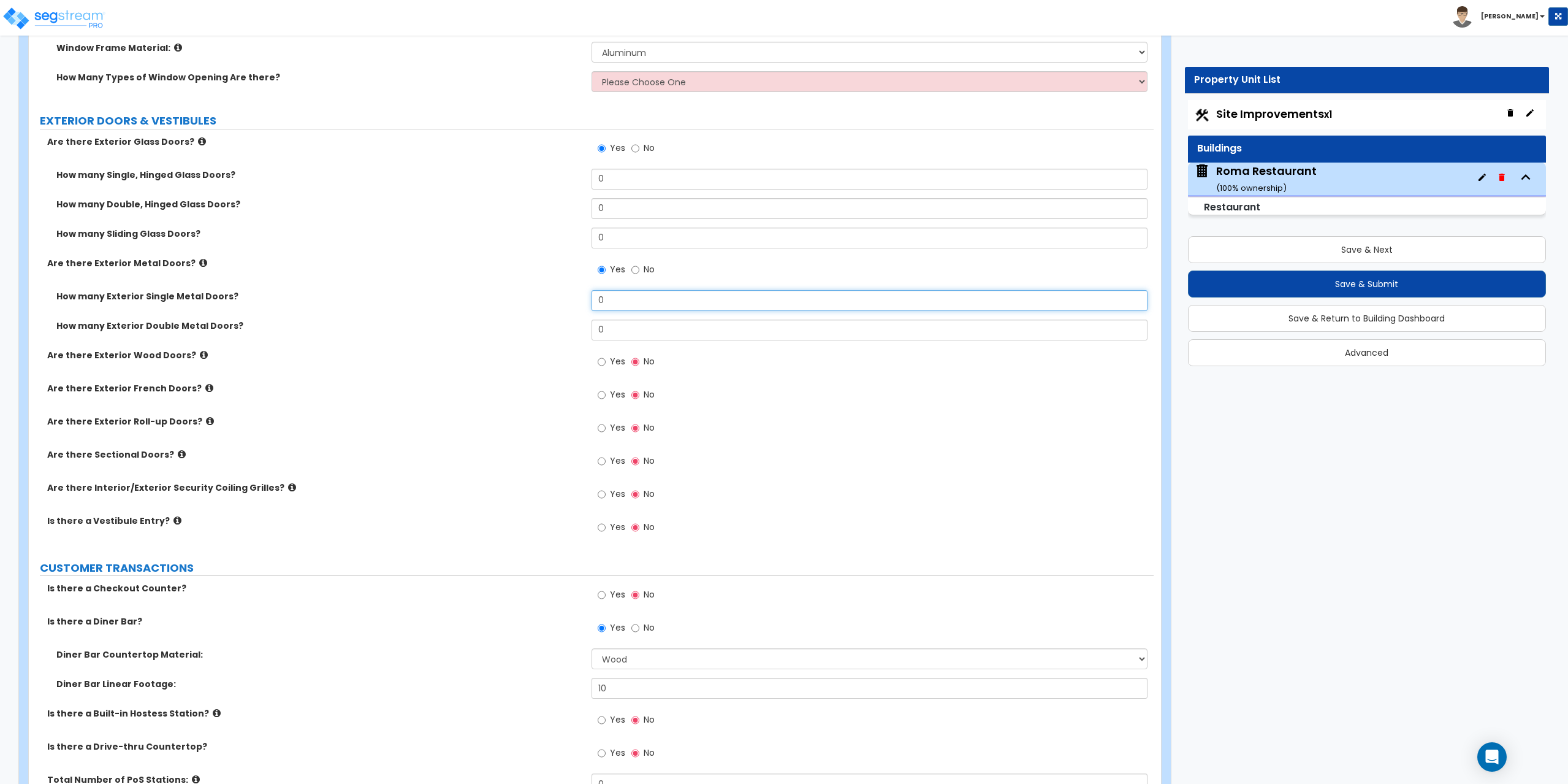
drag, startPoint x: 613, startPoint y: 303, endPoint x: 570, endPoint y: 295, distance: 43.7
click at [570, 295] on div "How many Exterior Single Metal Doors? 0" at bounding box center [591, 304] width 1124 height 30
type input "2"
click at [629, 181] on input "0" at bounding box center [870, 179] width 557 height 21
click at [561, 179] on div "How many Single, Hinged Glass Doors? 0" at bounding box center [591, 183] width 1124 height 30
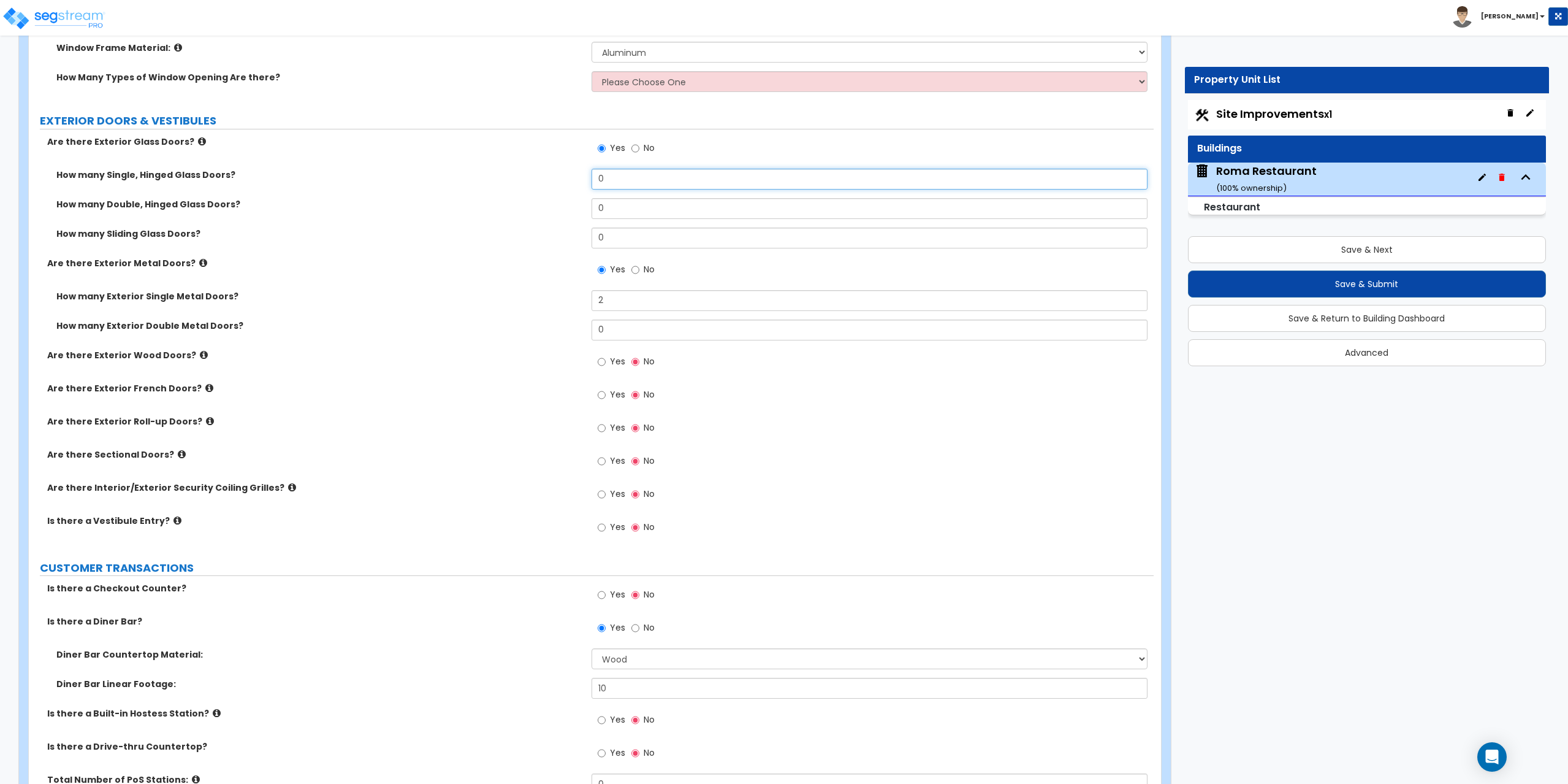
click at [635, 176] on input "0" at bounding box center [870, 179] width 557 height 21
drag, startPoint x: 632, startPoint y: 179, endPoint x: 576, endPoint y: 181, distance: 56.0
click at [576, 181] on div "How many Single, Hinged Glass Doors? 0" at bounding box center [591, 183] width 1124 height 30
click at [636, 189] on div "How many Single, Hinged Glass Doors? 0" at bounding box center [591, 183] width 1124 height 30
drag, startPoint x: 620, startPoint y: 308, endPoint x: 593, endPoint y: 298, distance: 28.8
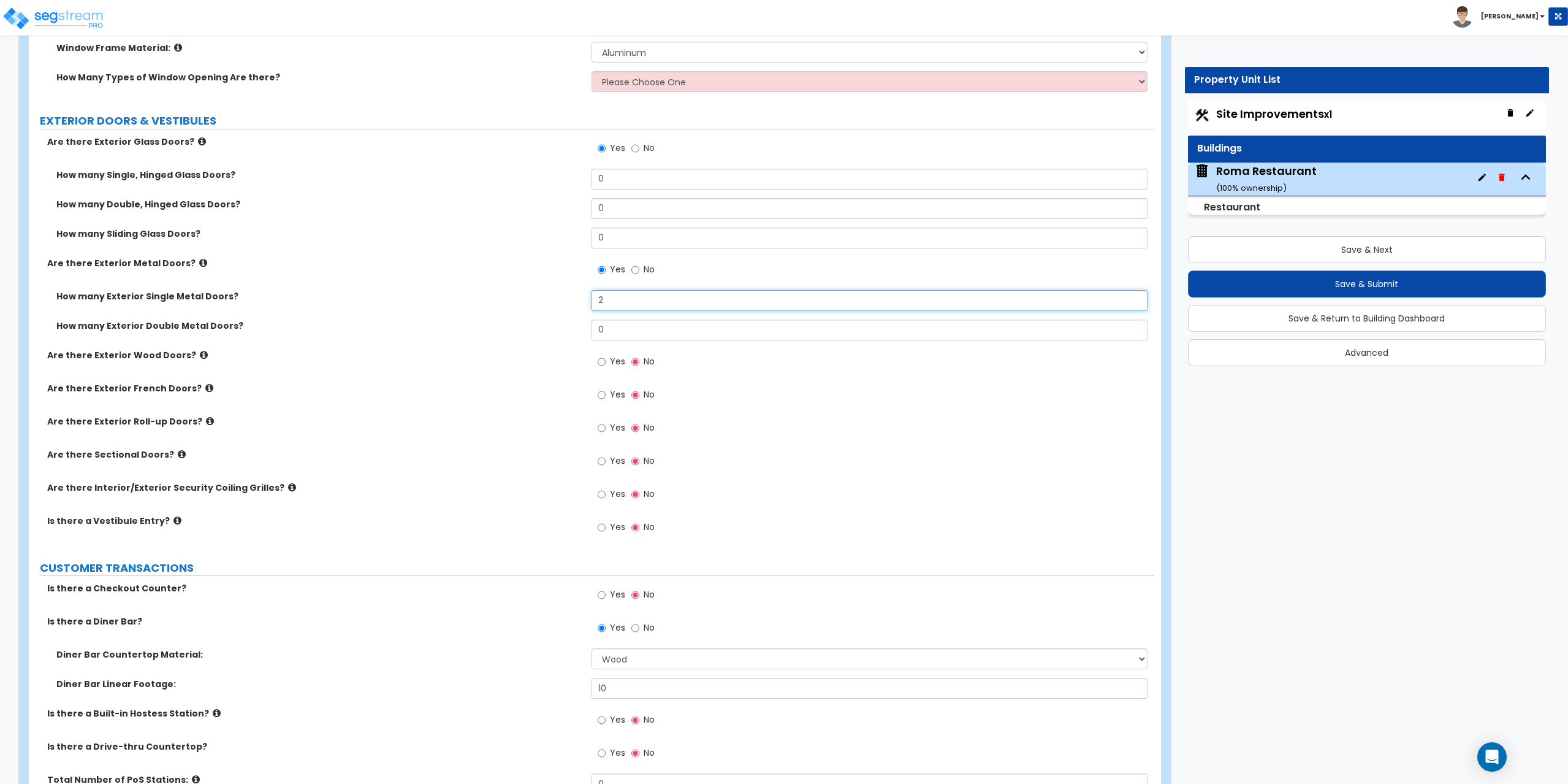
click at [593, 298] on input "2" at bounding box center [870, 300] width 557 height 21
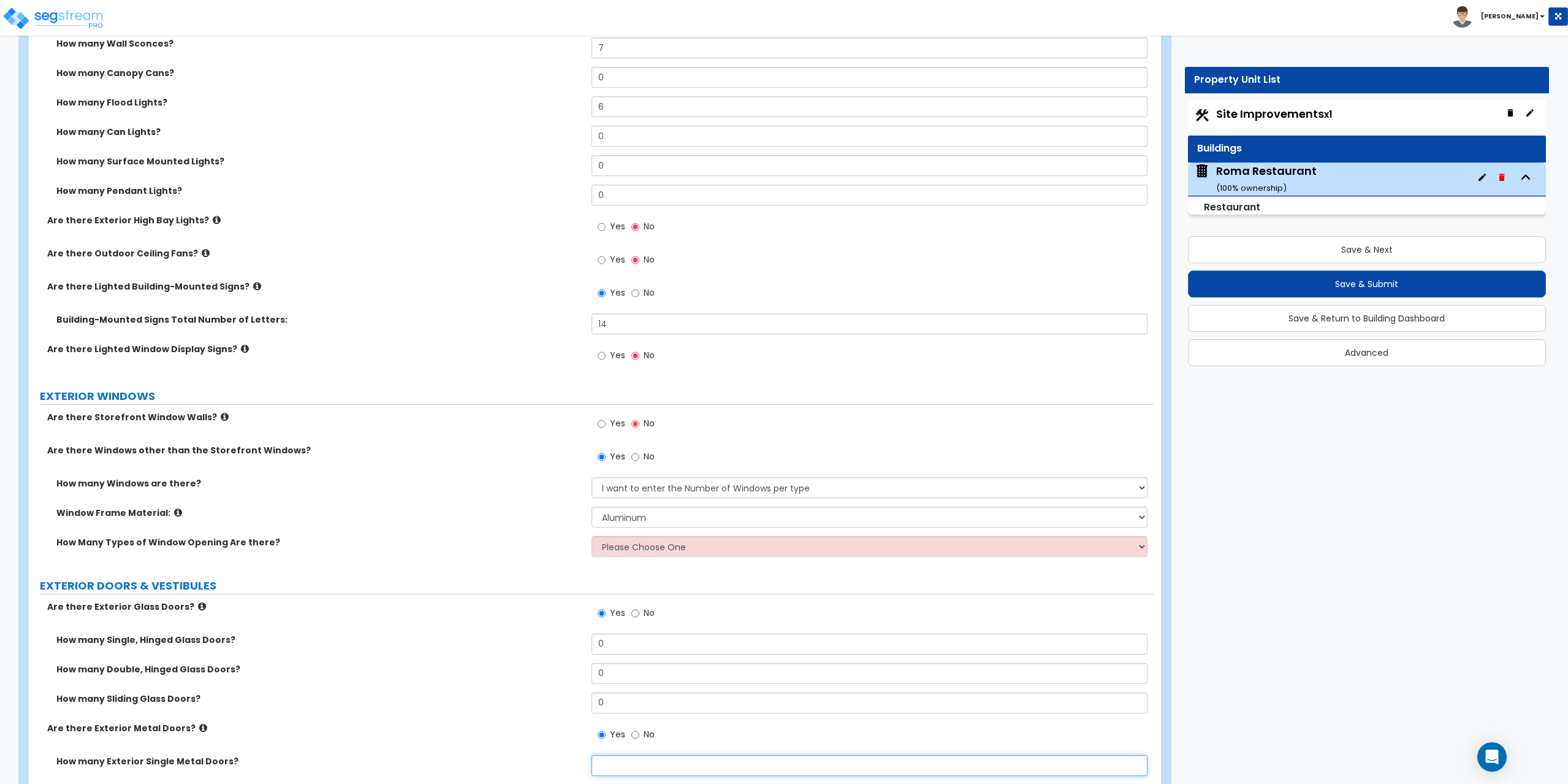
scroll to position [1081, 0]
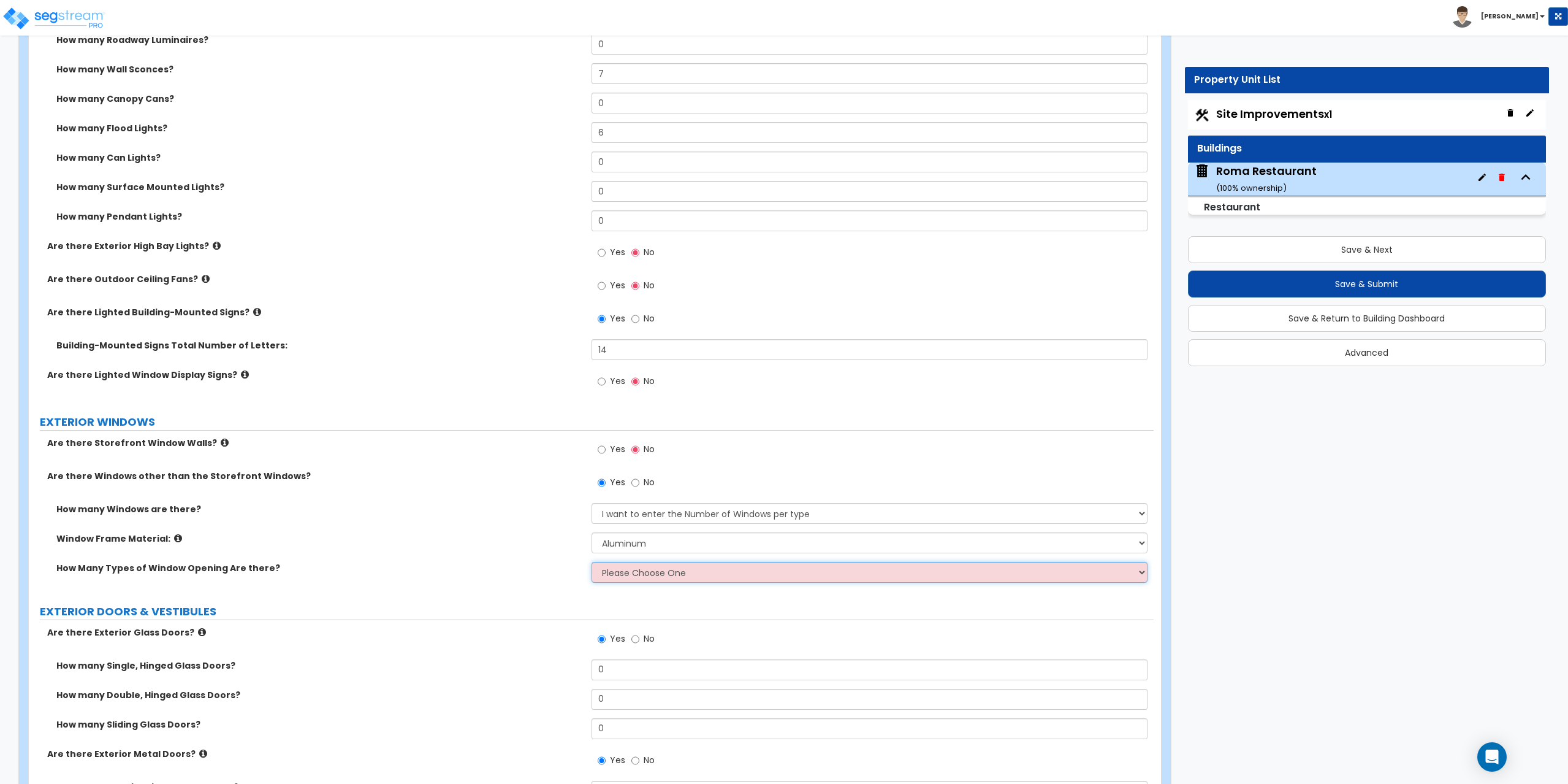
click at [627, 575] on select "Please Choose One 1 2 3 4" at bounding box center [870, 571] width 557 height 21
select select "1"
click at [592, 562] on select "Please Choose One 1 2 3 4" at bounding box center [870, 571] width 557 height 21
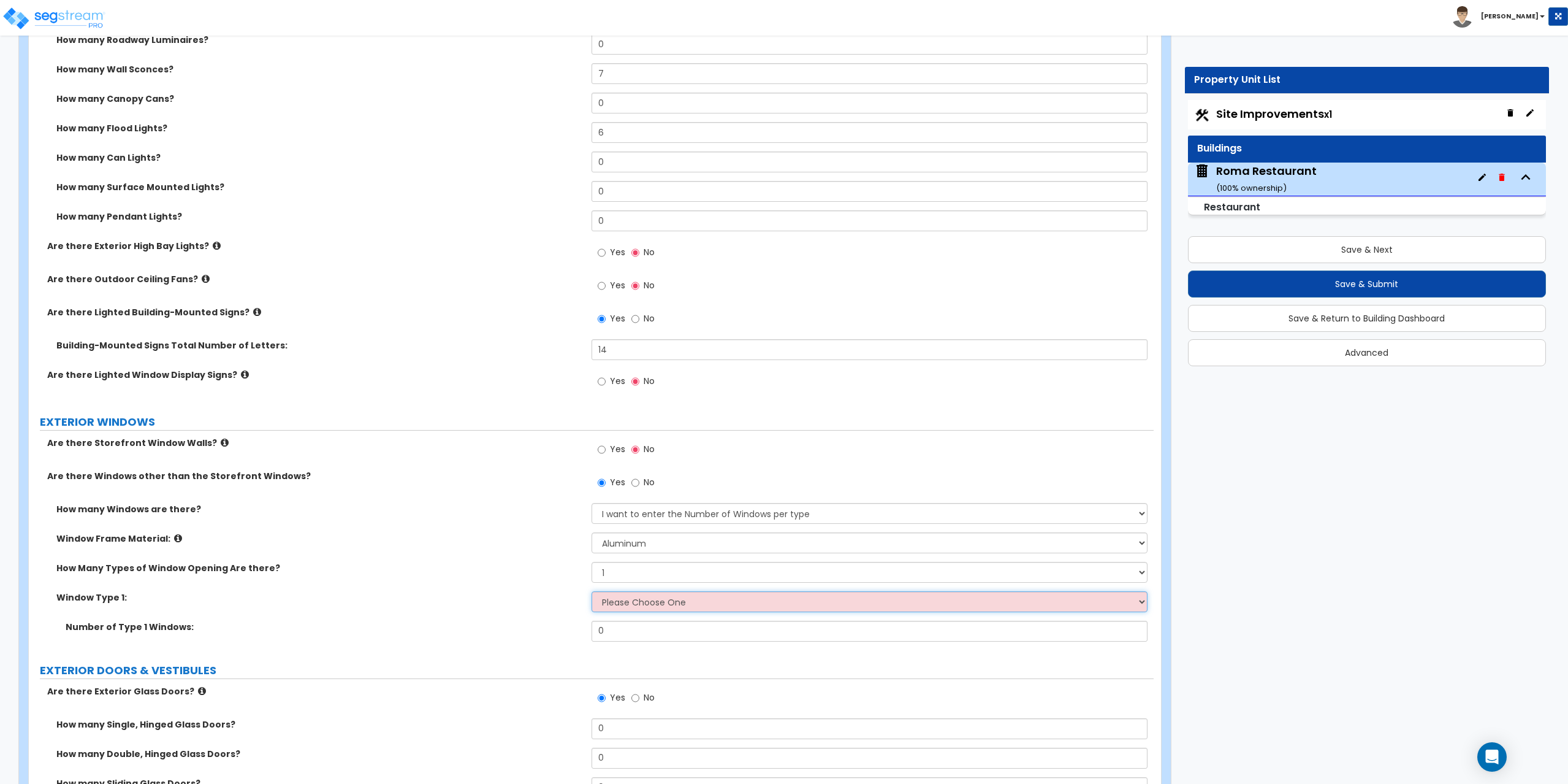
click at [625, 608] on select "Please Choose One Sliding Picture/Fixed Double/Single Hung Awning Swing" at bounding box center [870, 601] width 557 height 21
select select "2"
click at [592, 591] on select "Please Choose One Sliding Picture/Fixed Double/Single Hung Awning Swing" at bounding box center [870, 601] width 557 height 21
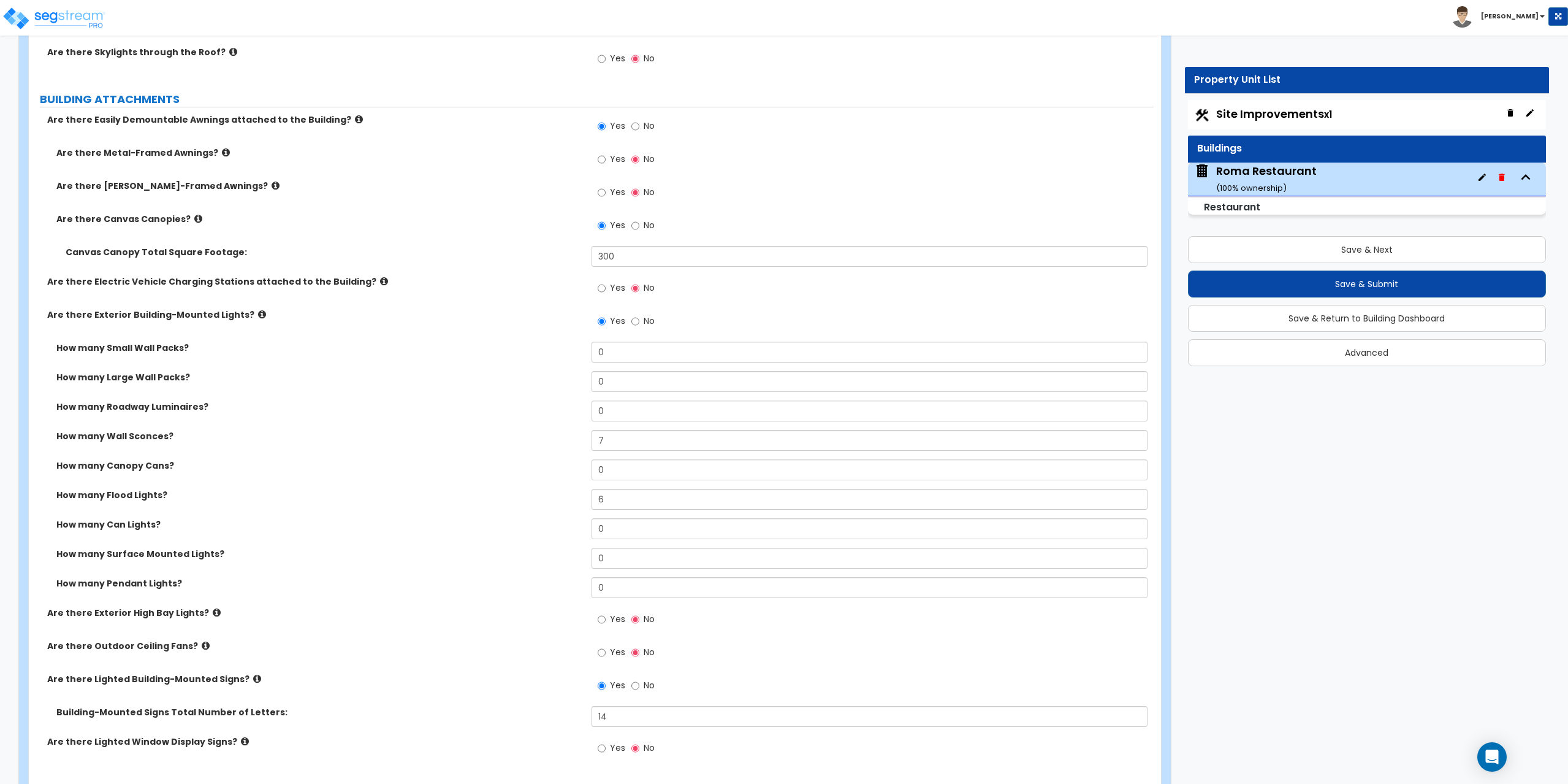
scroll to position [712, 0]
click at [1258, 117] on span "Site Improvements x1" at bounding box center [1273, 113] width 116 height 15
select select "2"
select select "1"
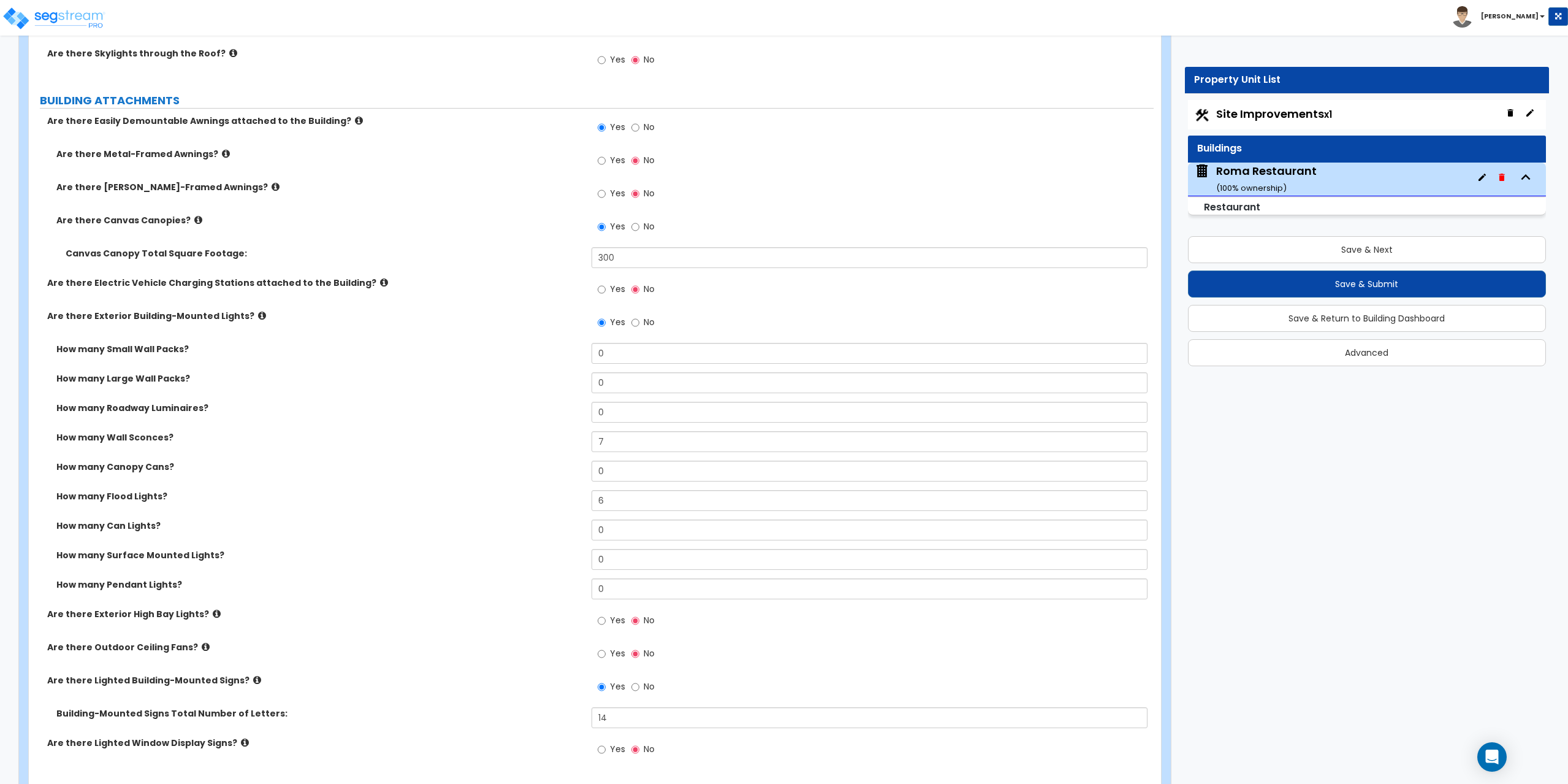
select select "2"
select select "4"
select select "2"
select select "1"
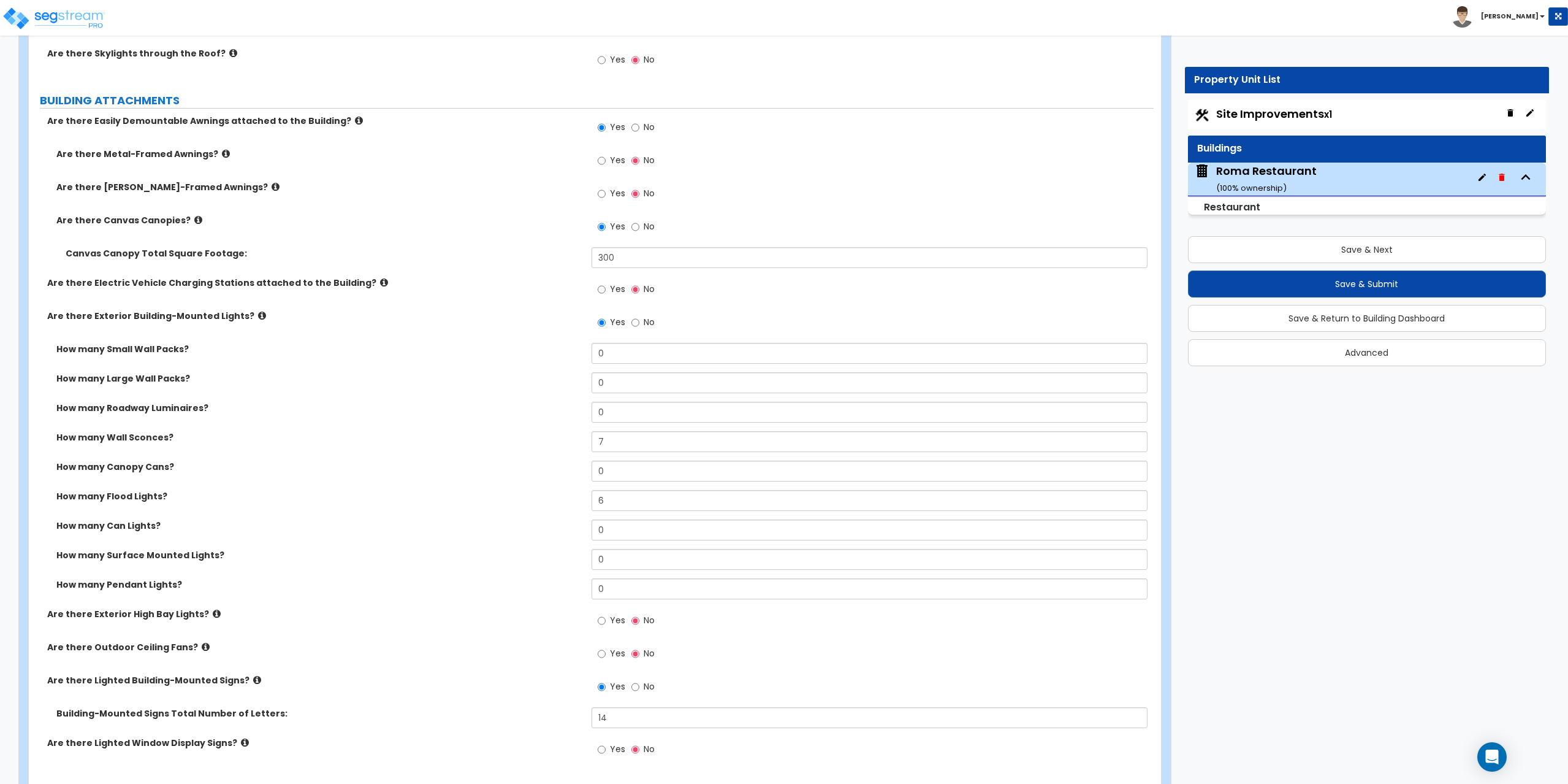
select select "1"
select select "2"
select select "1"
select select "4"
select select "1"
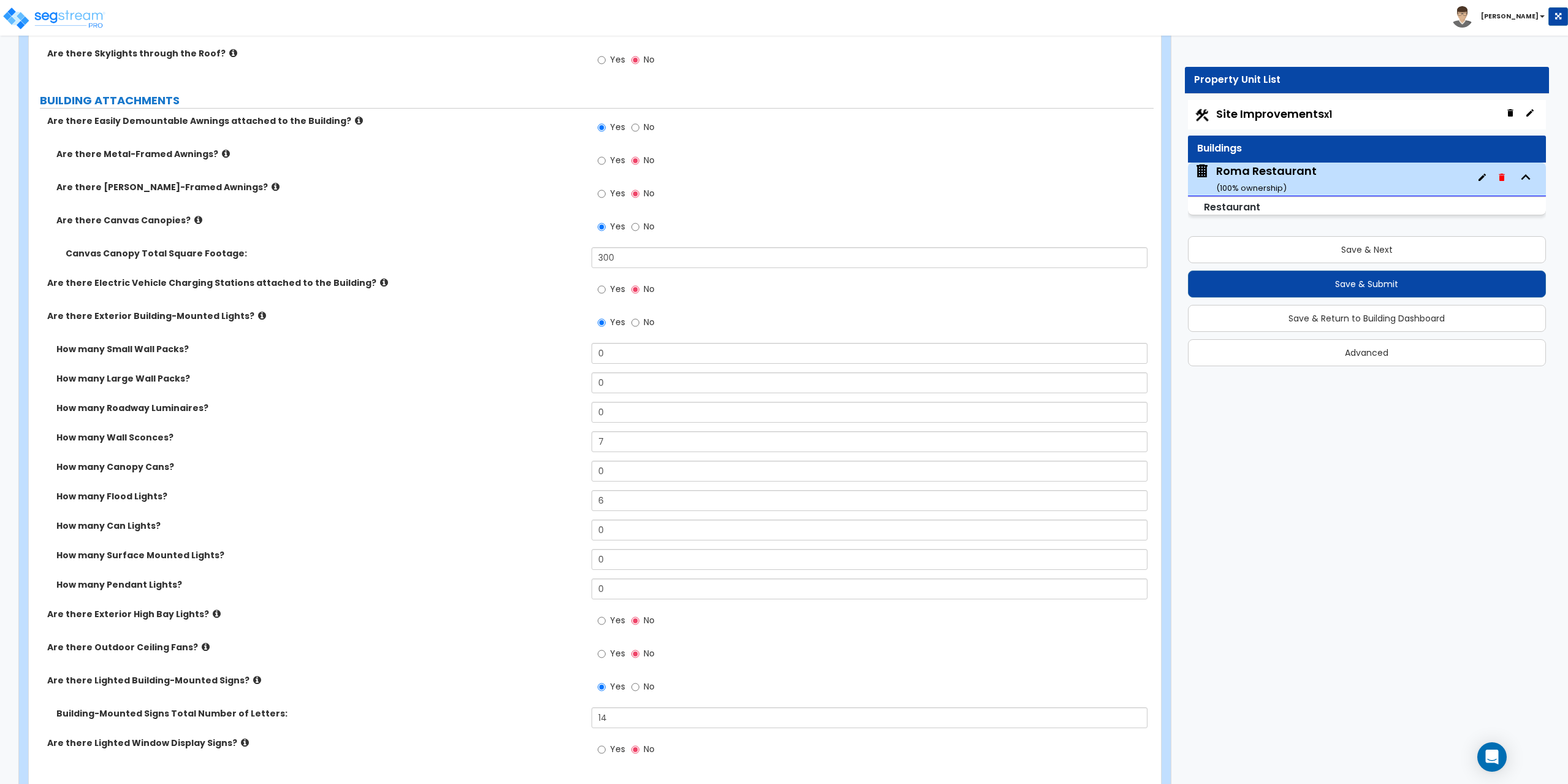
select select "1"
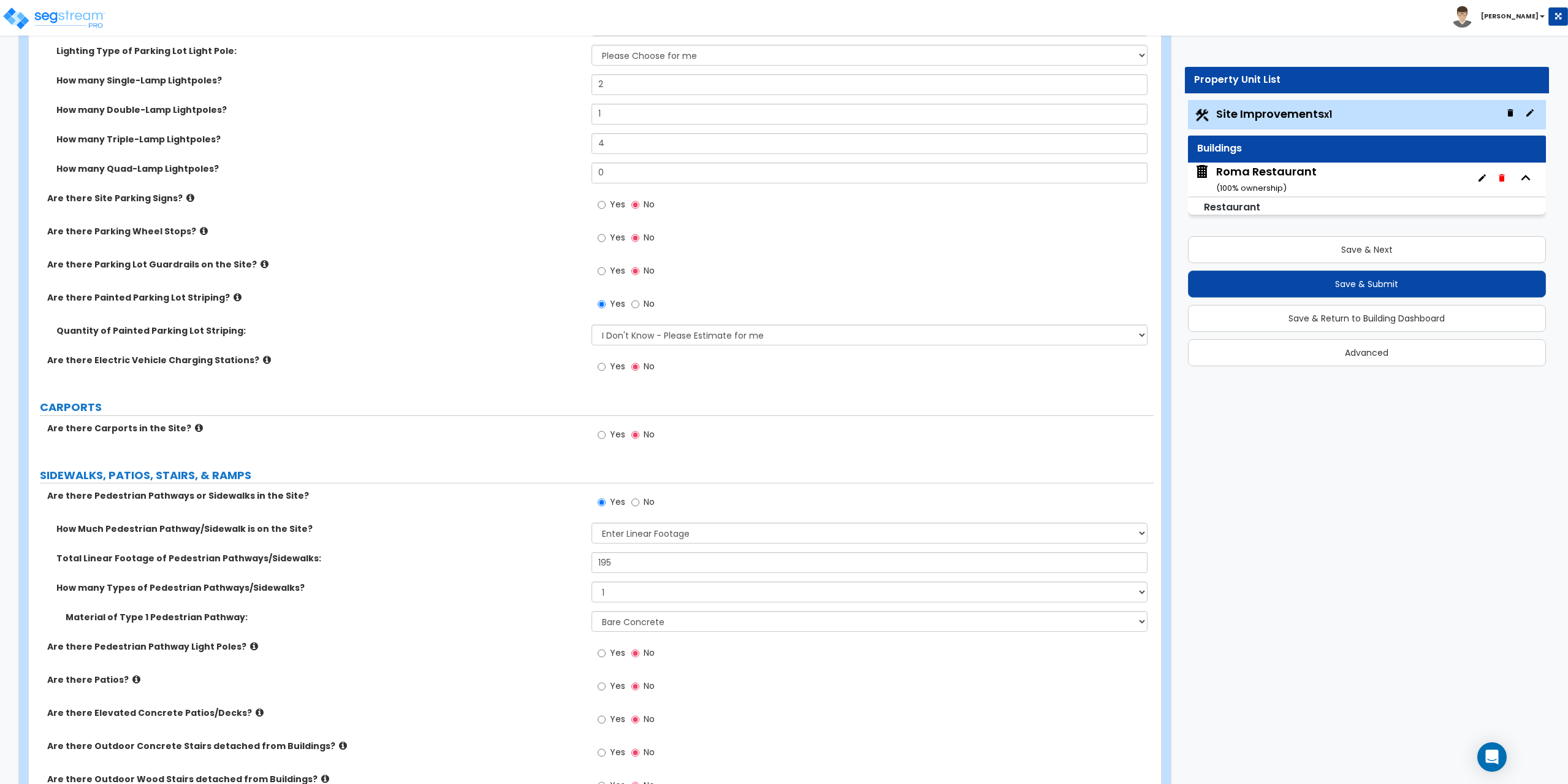
scroll to position [1042, 0]
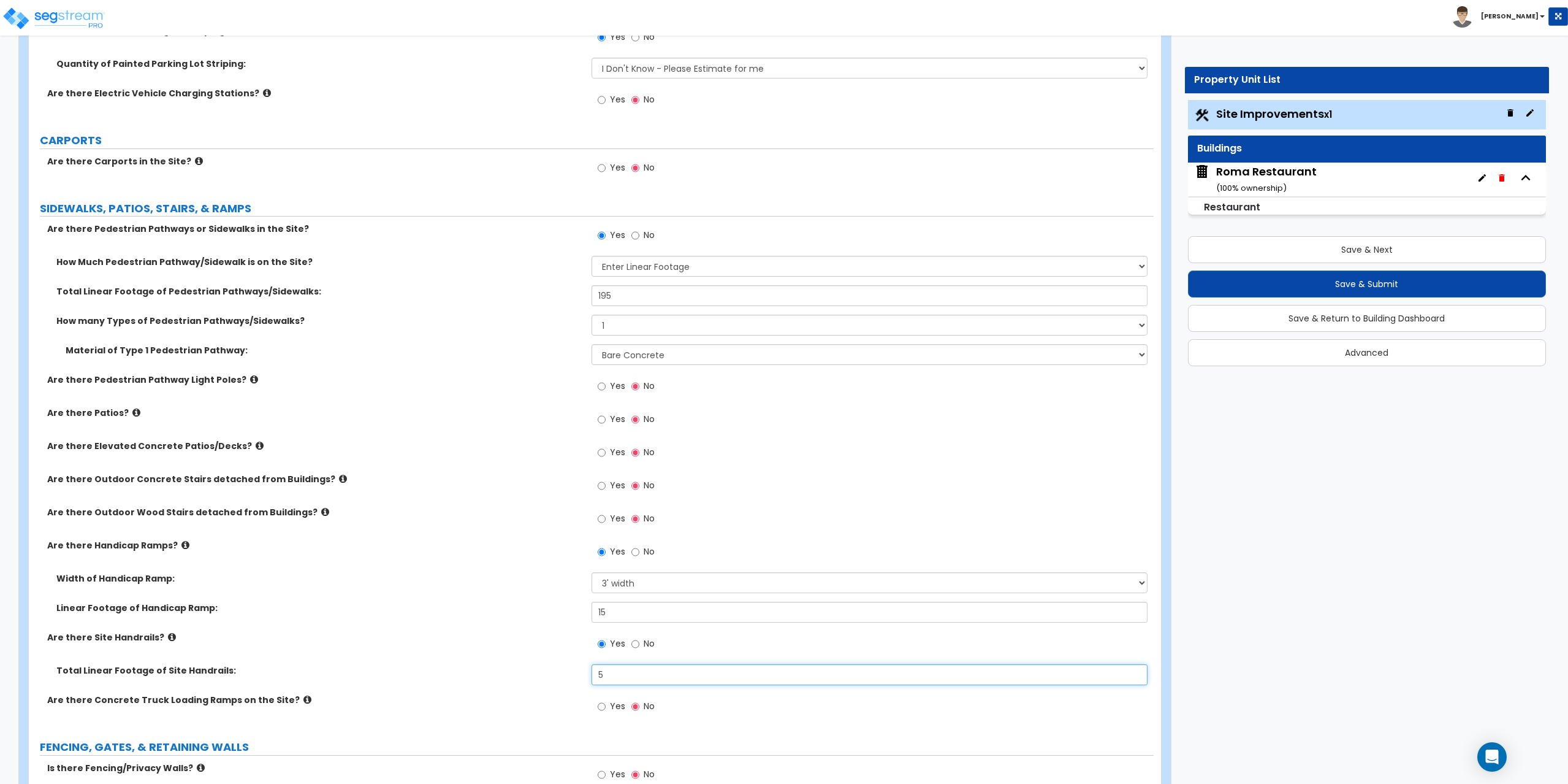
drag, startPoint x: 612, startPoint y: 674, endPoint x: 582, endPoint y: 676, distance: 30.1
click at [582, 676] on div "Total Linear Footage of Site Handrails: 5" at bounding box center [591, 678] width 1124 height 30
click at [168, 634] on icon at bounding box center [171, 637] width 8 height 9
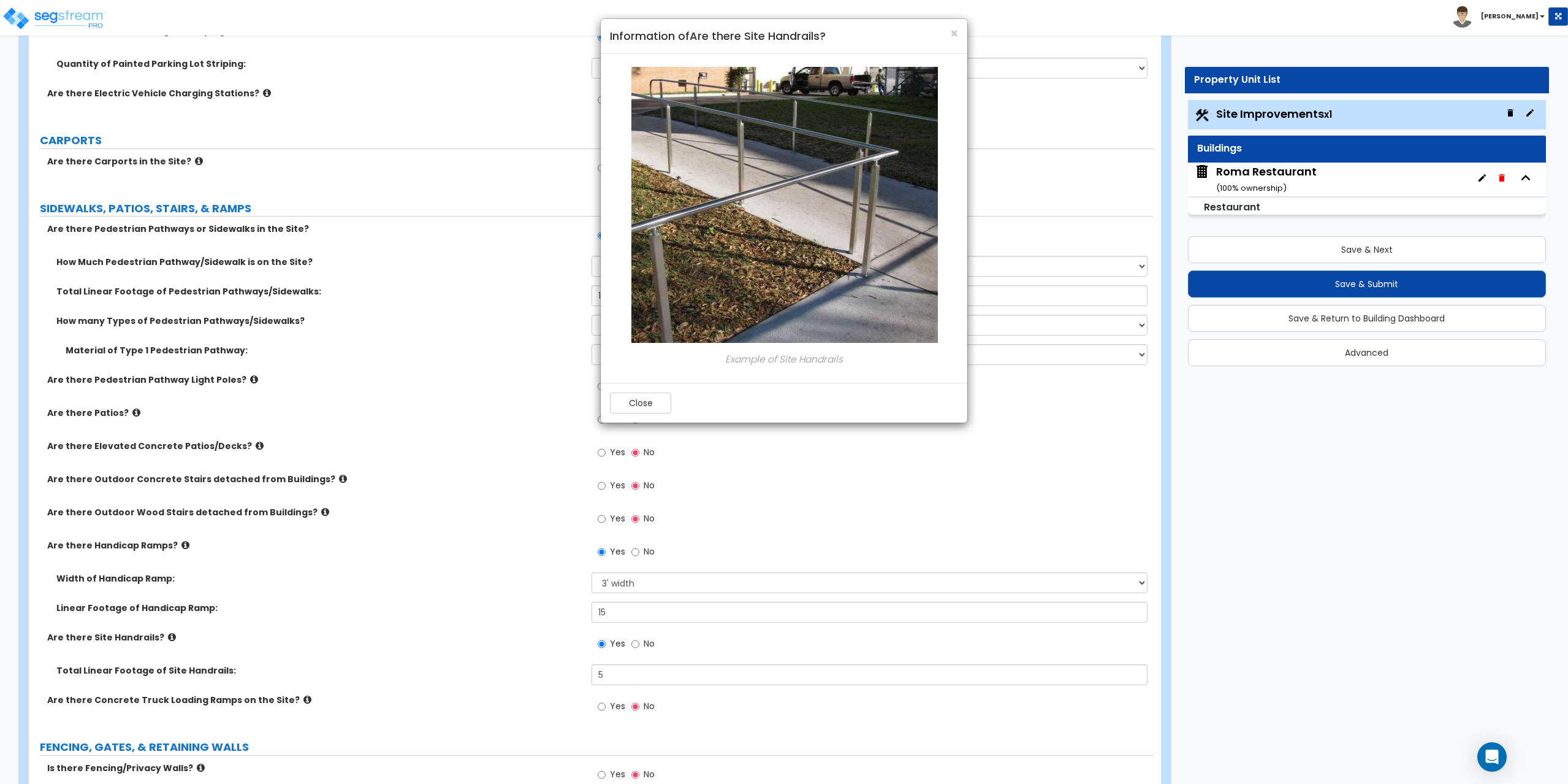
click at [958, 34] on div "× Information of Are there Site Handrails?" at bounding box center [784, 36] width 367 height 35
click at [954, 35] on span "×" at bounding box center [954, 33] width 8 height 18
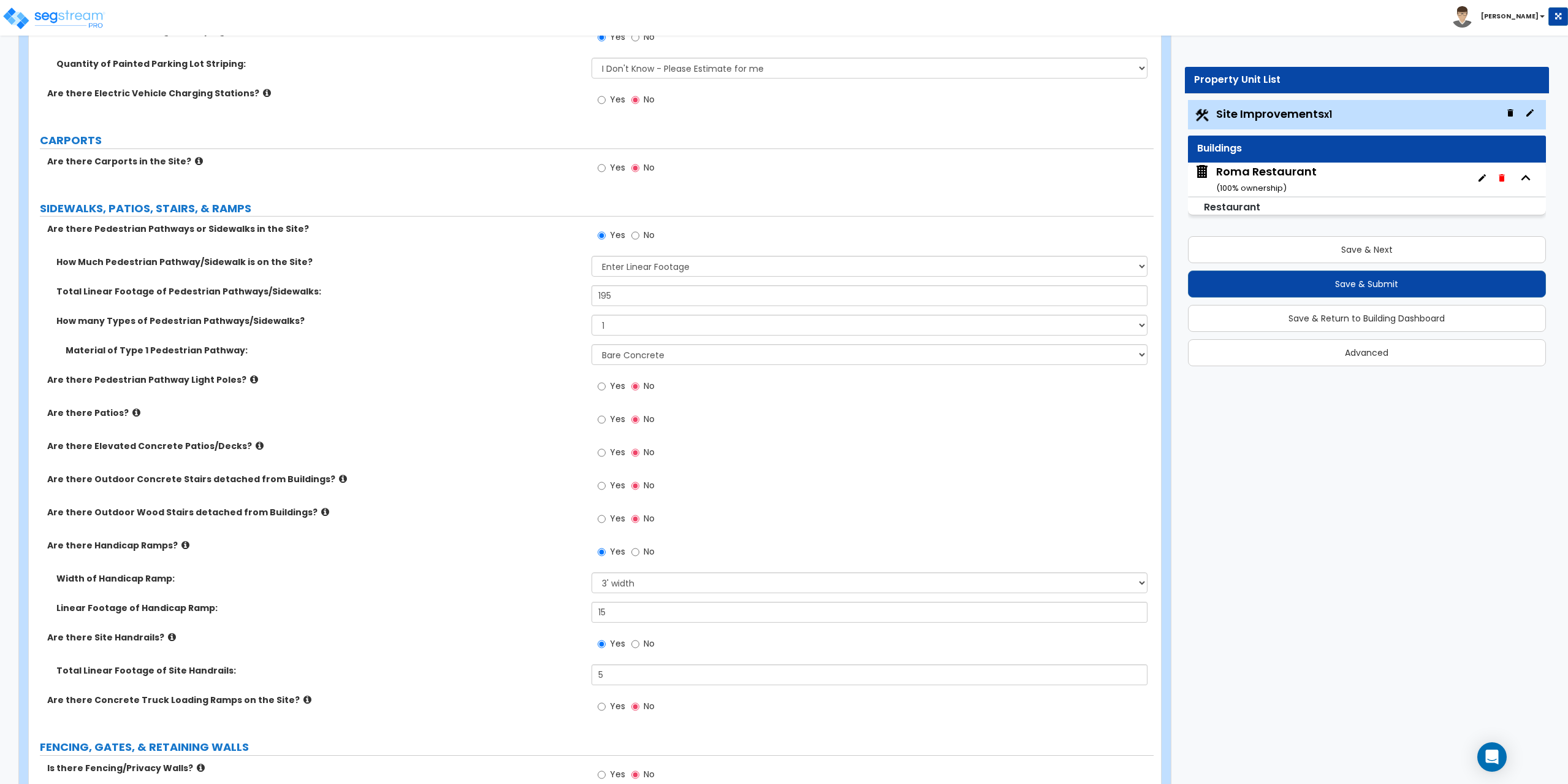
click at [339, 478] on icon at bounding box center [342, 478] width 8 height 9
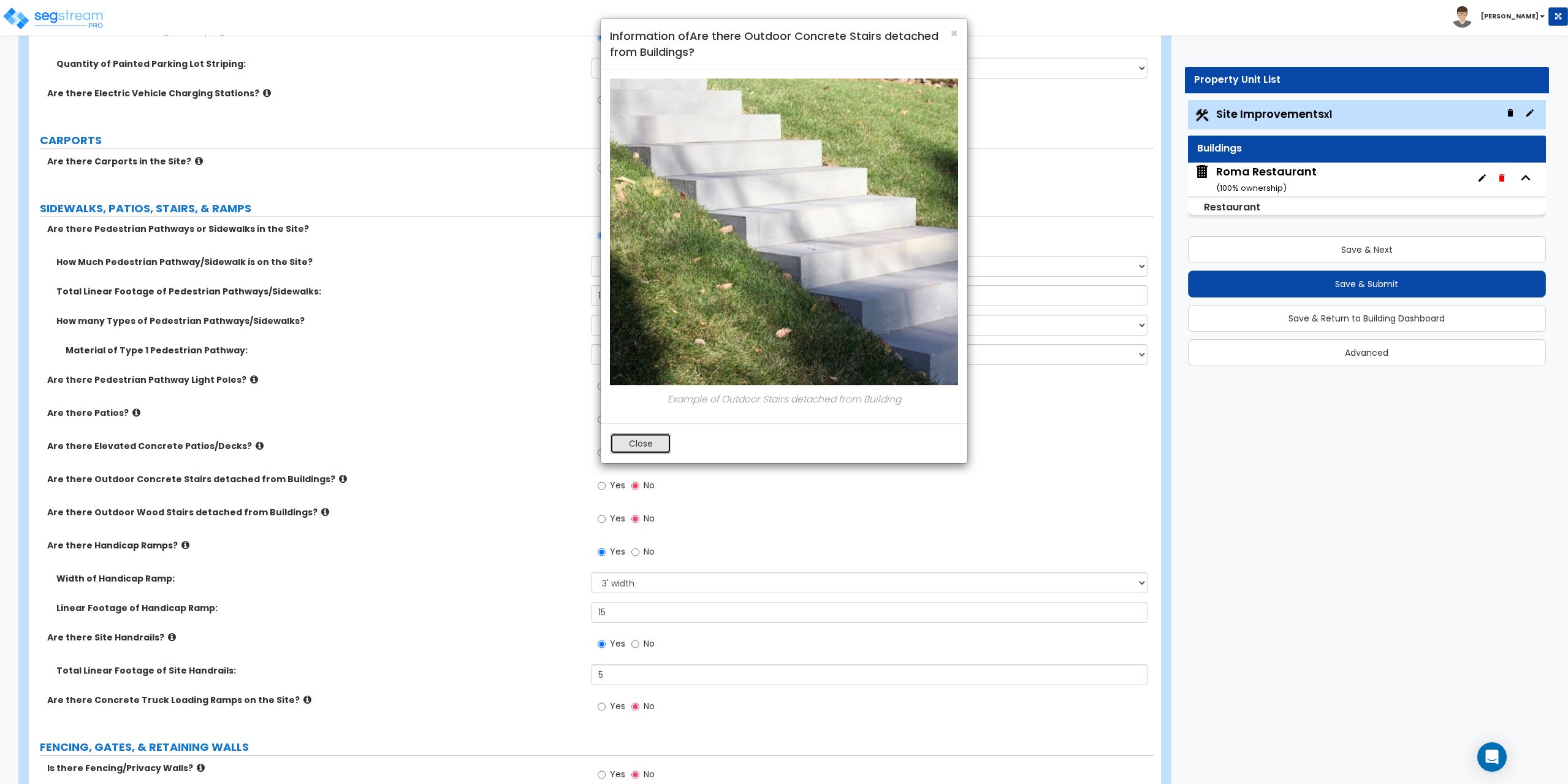
click at [640, 443] on button "Close" at bounding box center [640, 443] width 61 height 21
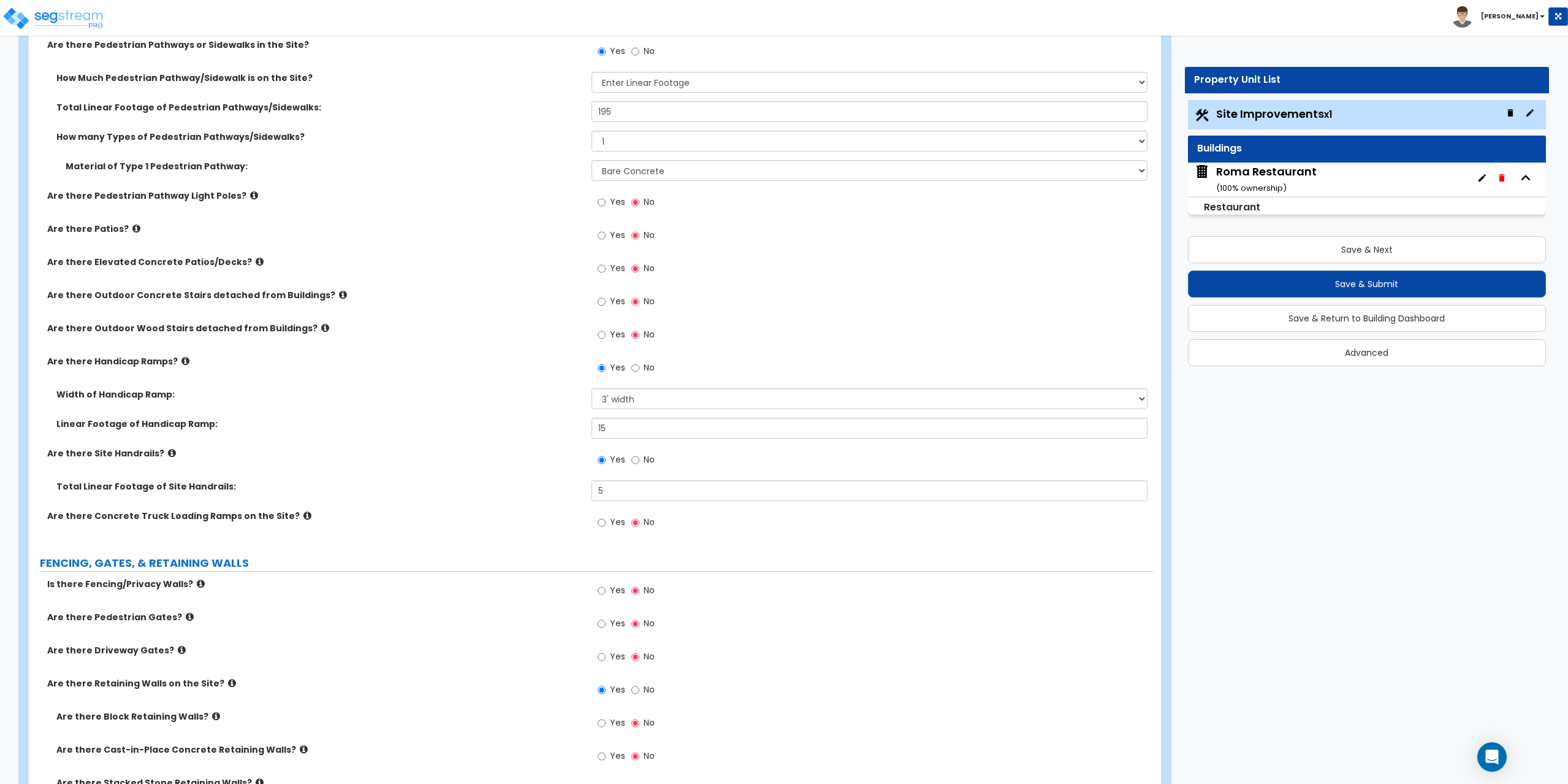
scroll to position [1288, 0]
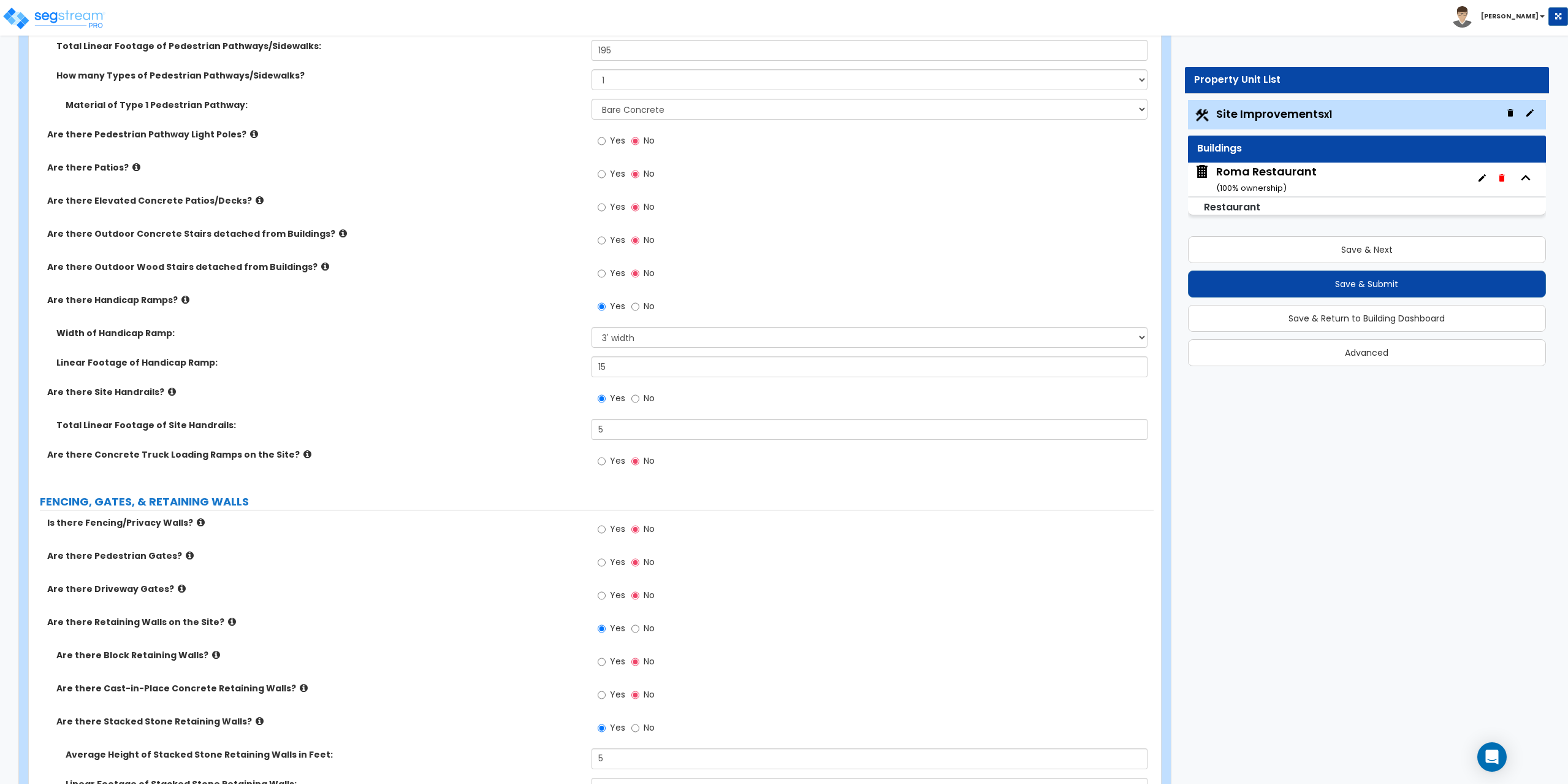
click at [610, 530] on span "Yes" at bounding box center [617, 528] width 15 height 13
click at [605, 530] on input "Yes" at bounding box center [602, 528] width 8 height 13
radio input "true"
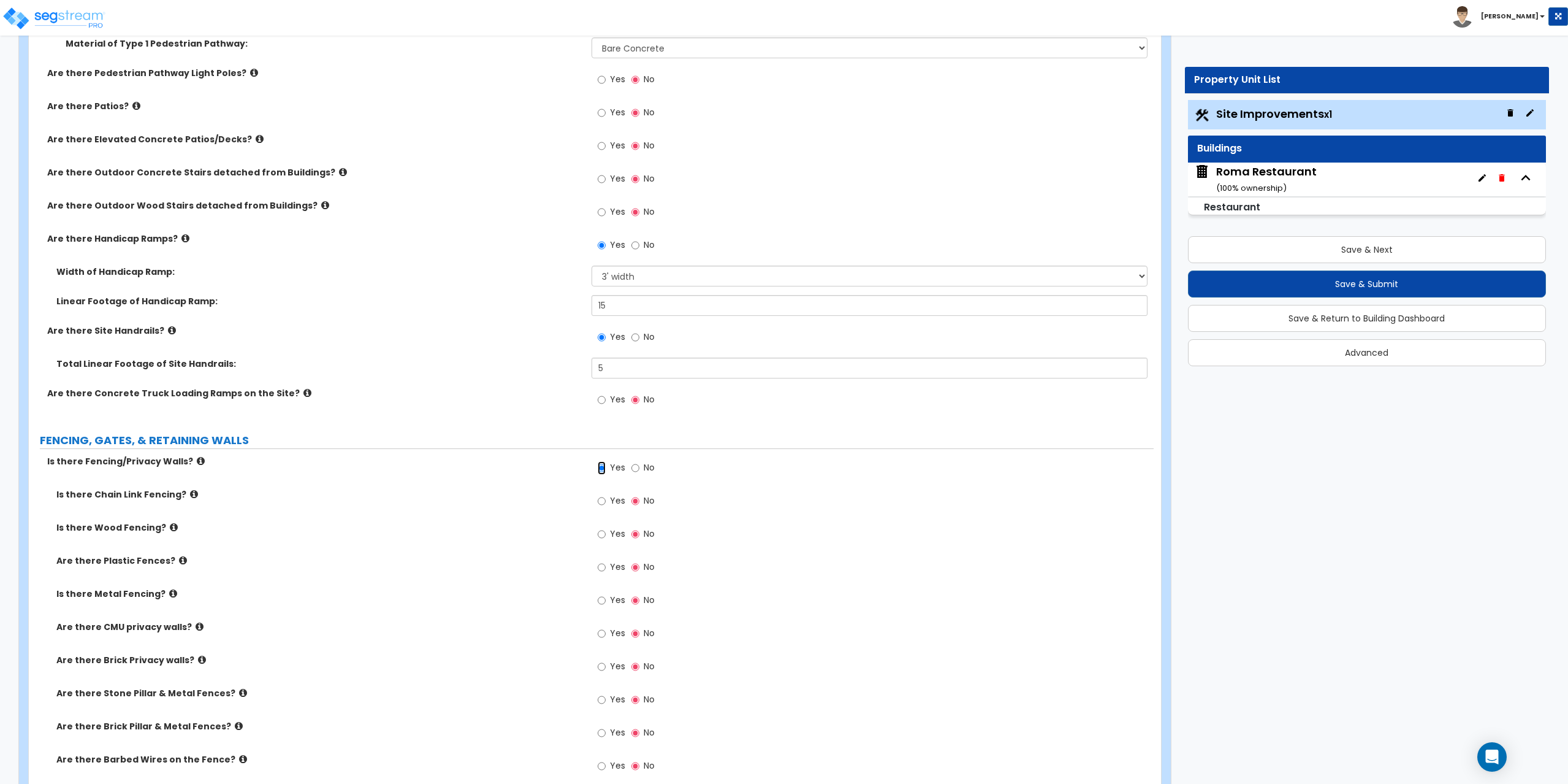
scroll to position [1410, 0]
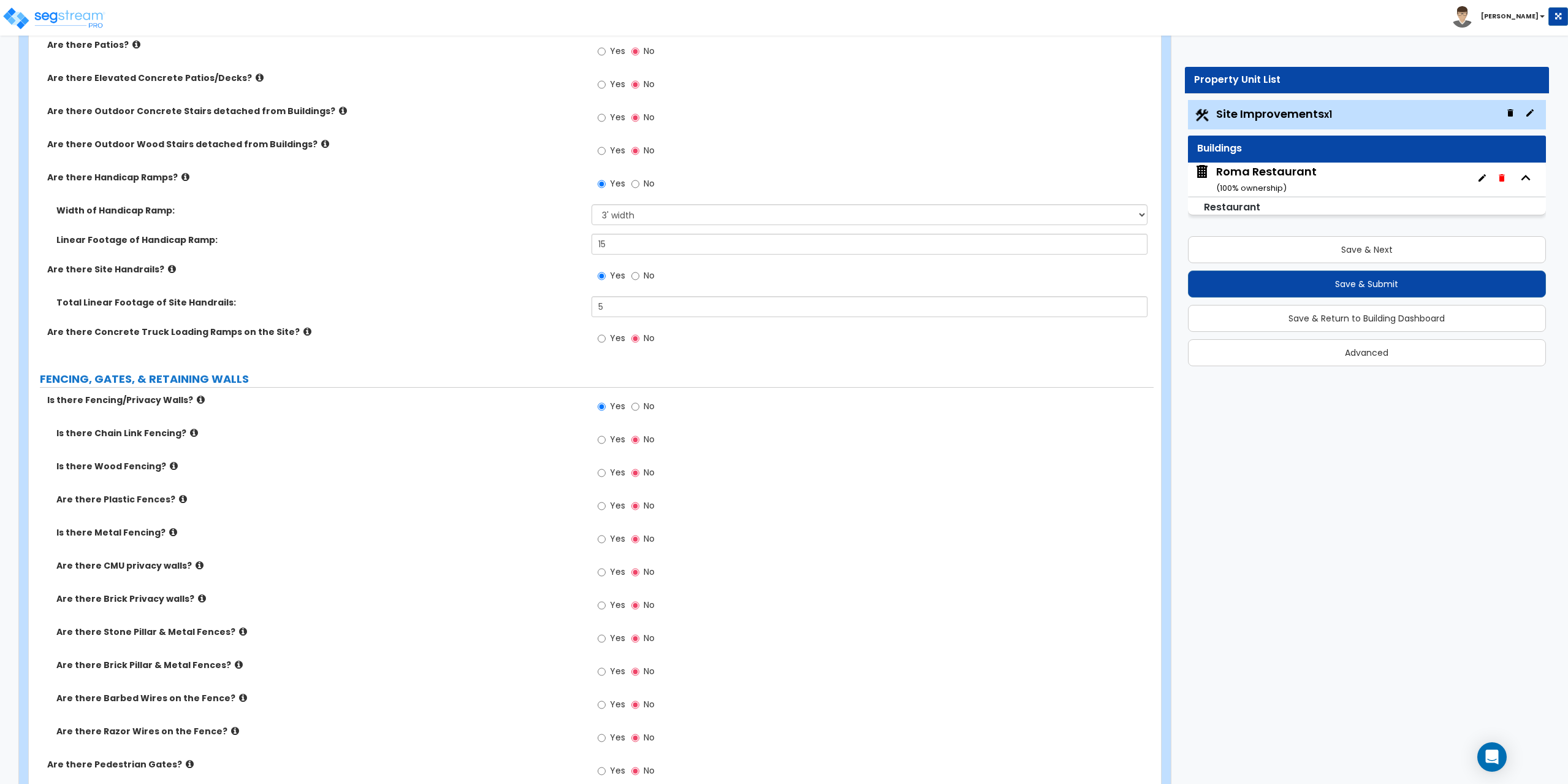
click at [607, 472] on label "Yes" at bounding box center [611, 474] width 28 height 21
click at [605, 472] on input "Yes" at bounding box center [602, 473] width 8 height 13
radio input "true"
drag, startPoint x: 617, startPoint y: 495, endPoint x: 577, endPoint y: 493, distance: 40.0
click at [577, 493] on div "Linear Footage of Wood Fencing: 0" at bounding box center [591, 508] width 1124 height 30
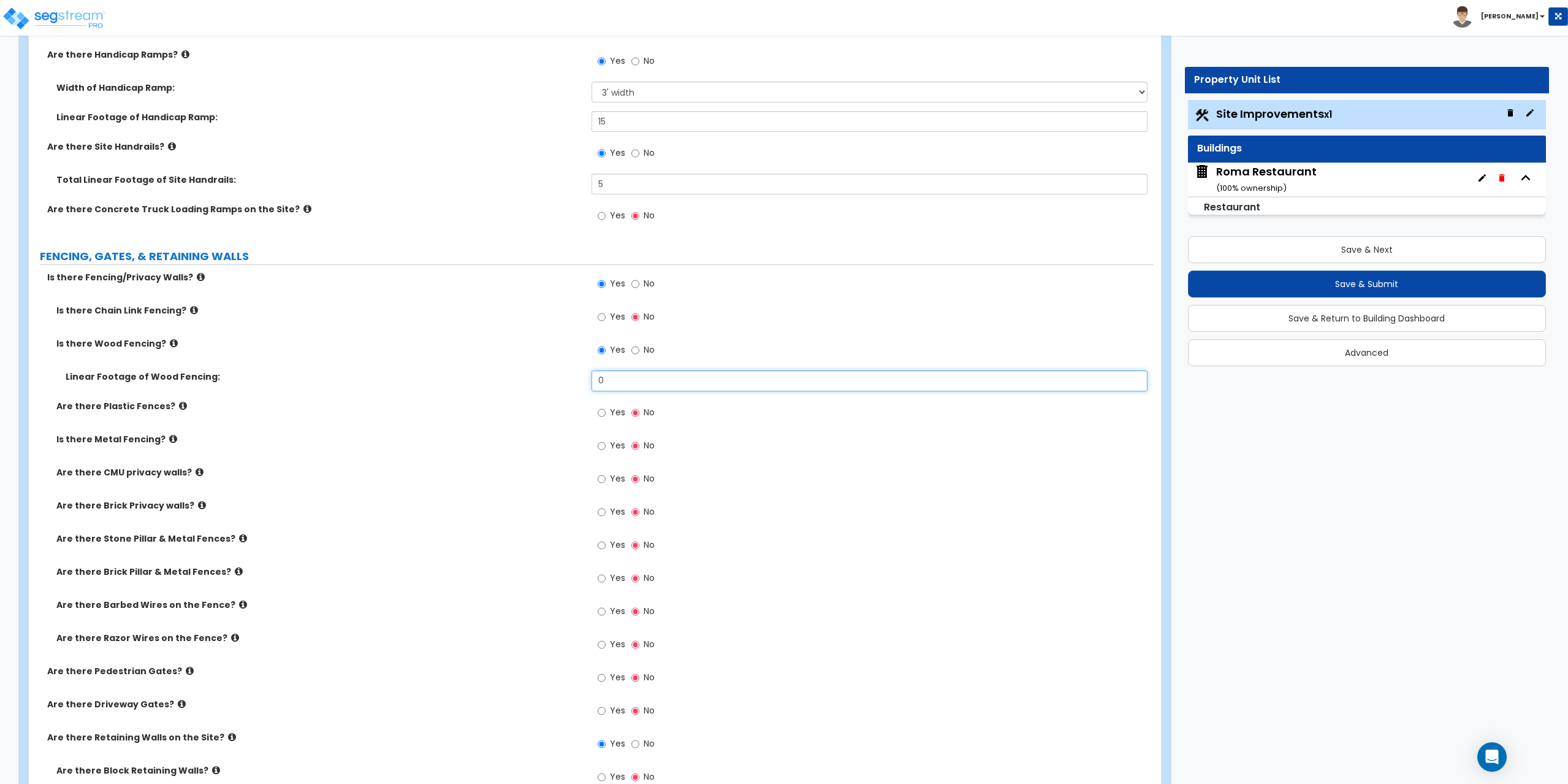
scroll to position [1594, 0]
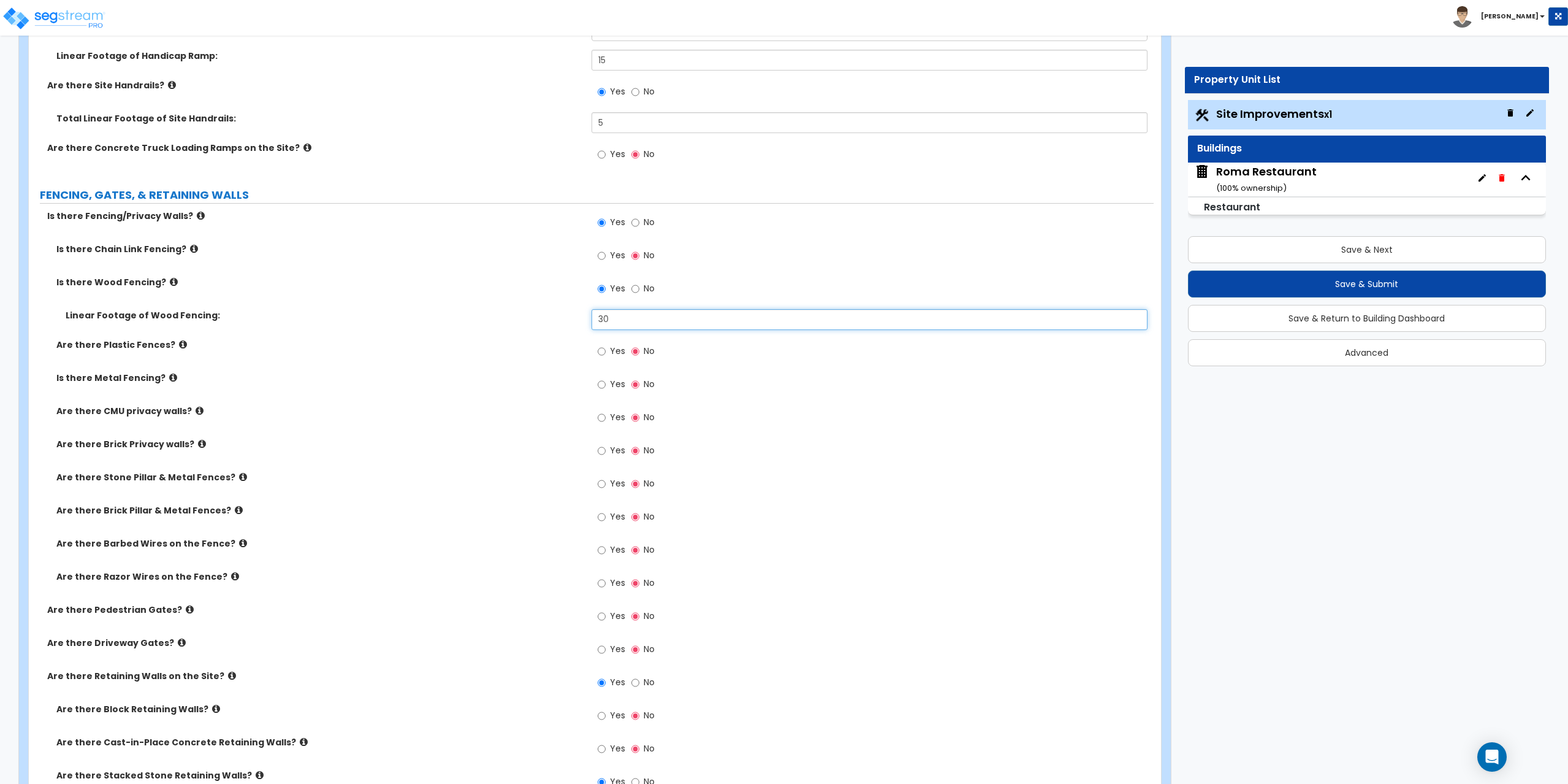
type input "30"
click at [602, 258] on input "Yes" at bounding box center [602, 256] width 8 height 13
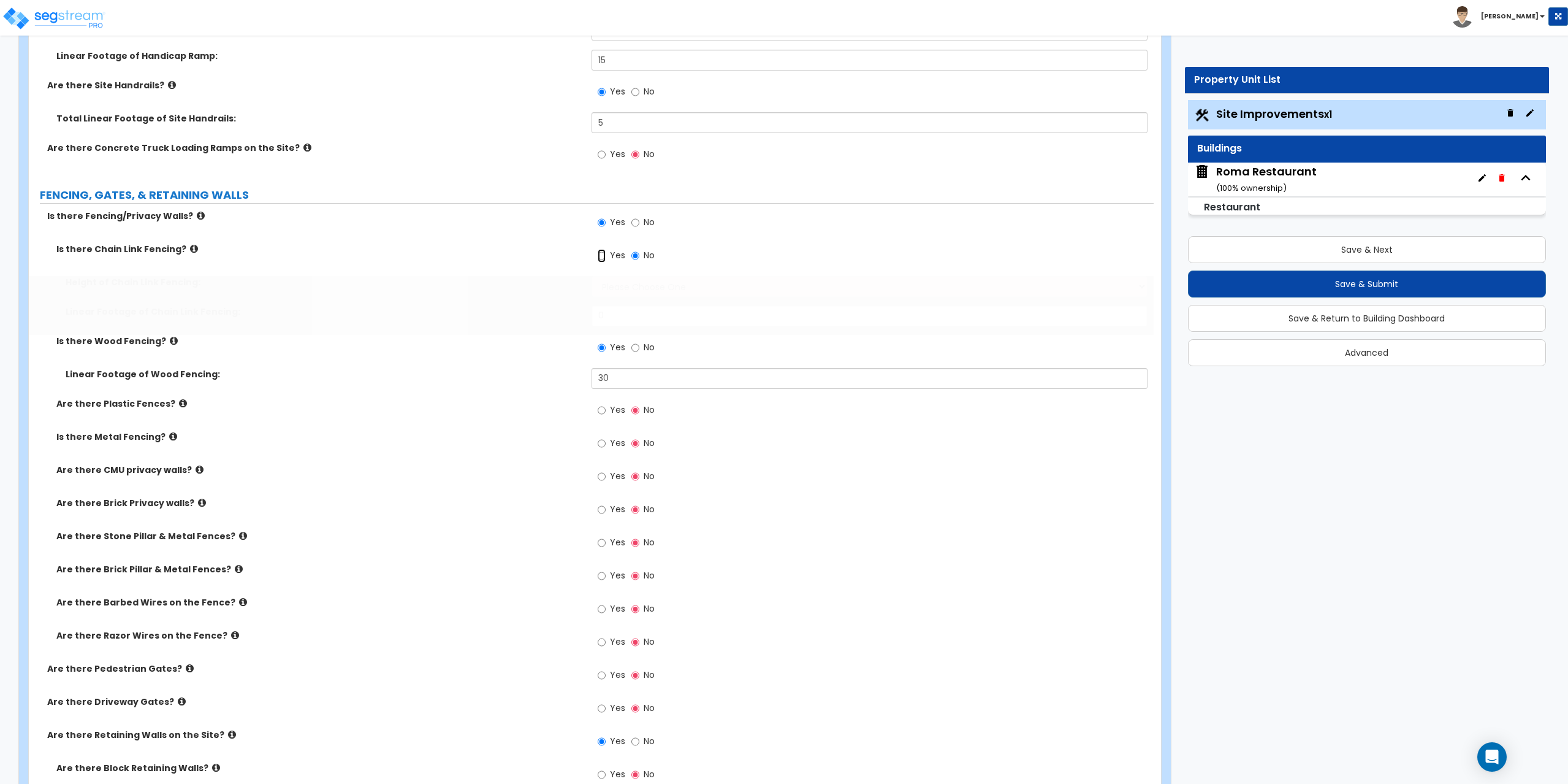
radio input "true"
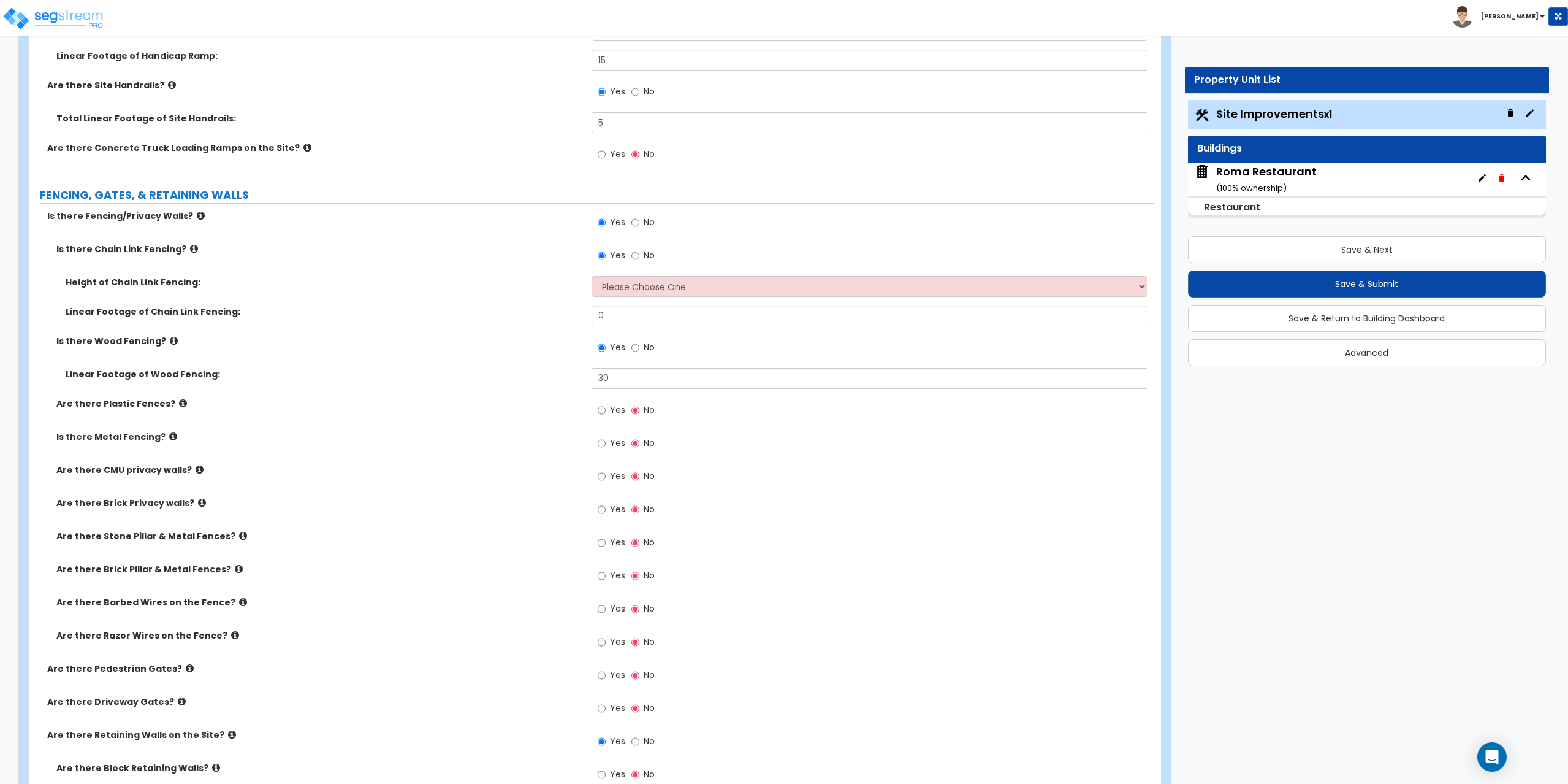
click at [190, 247] on icon at bounding box center [194, 248] width 8 height 9
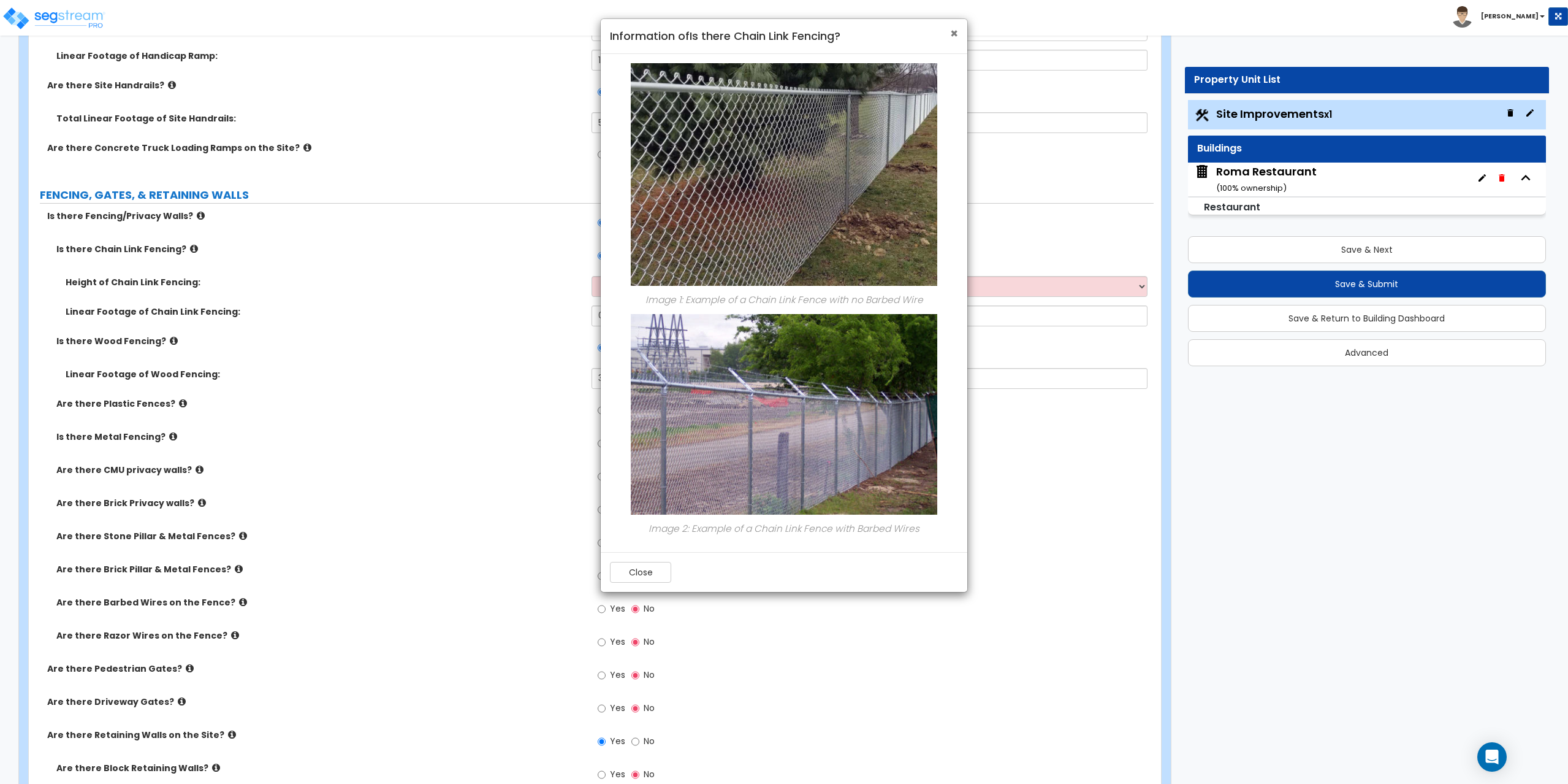
click at [956, 30] on span "×" at bounding box center [954, 33] width 8 height 18
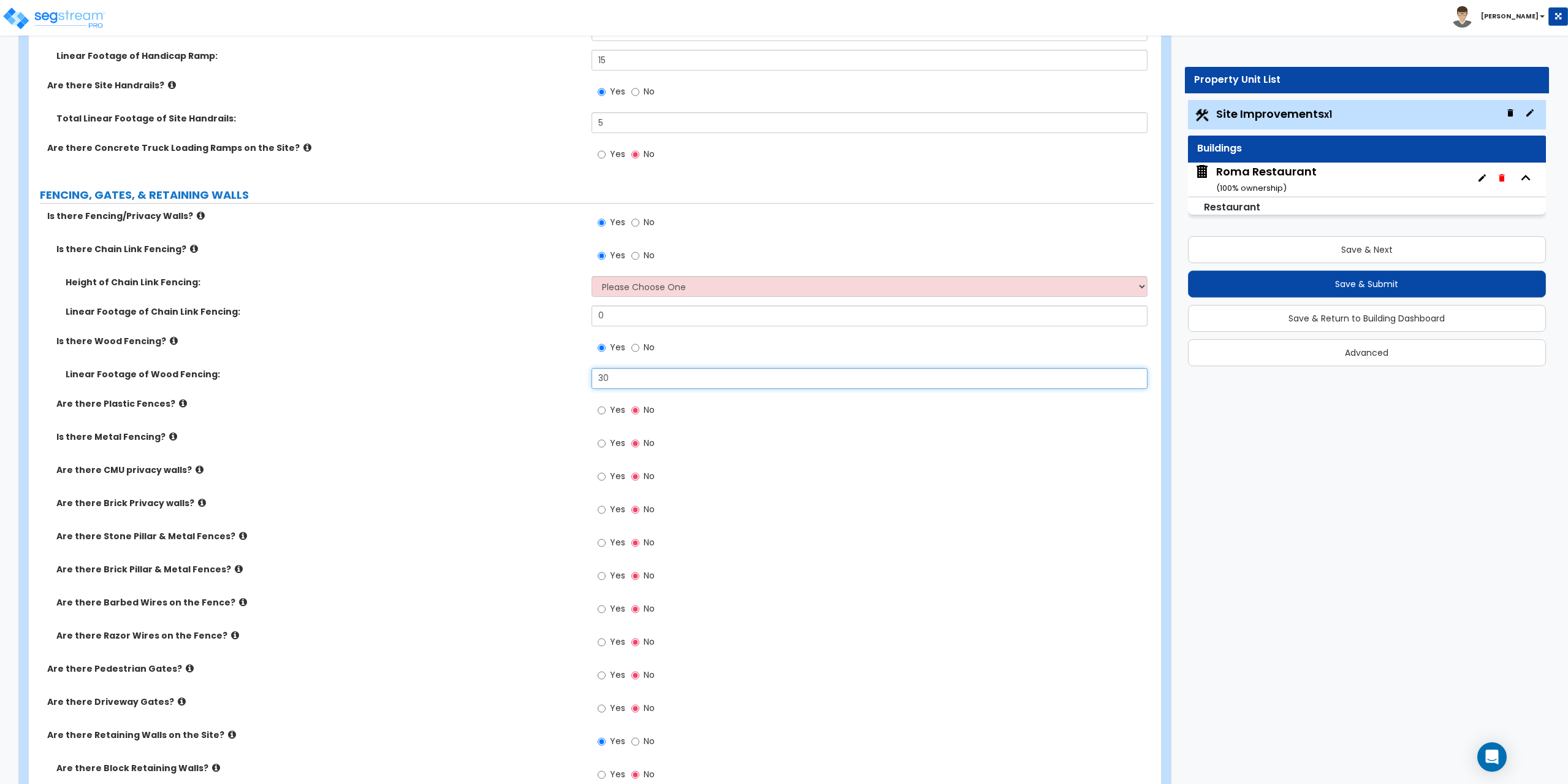
drag, startPoint x: 628, startPoint y: 374, endPoint x: 577, endPoint y: 384, distance: 52.0
click at [577, 384] on div "Linear Footage of Wood Fencing: 30" at bounding box center [591, 382] width 1124 height 30
type input "36"
drag, startPoint x: 630, startPoint y: 315, endPoint x: 550, endPoint y: 292, distance: 83.2
click at [550, 292] on div "Height of Chain Link Fencing: Please Choose One 3 feet 4 feet 5 feet 6 feet 10 …" at bounding box center [591, 306] width 1106 height 59
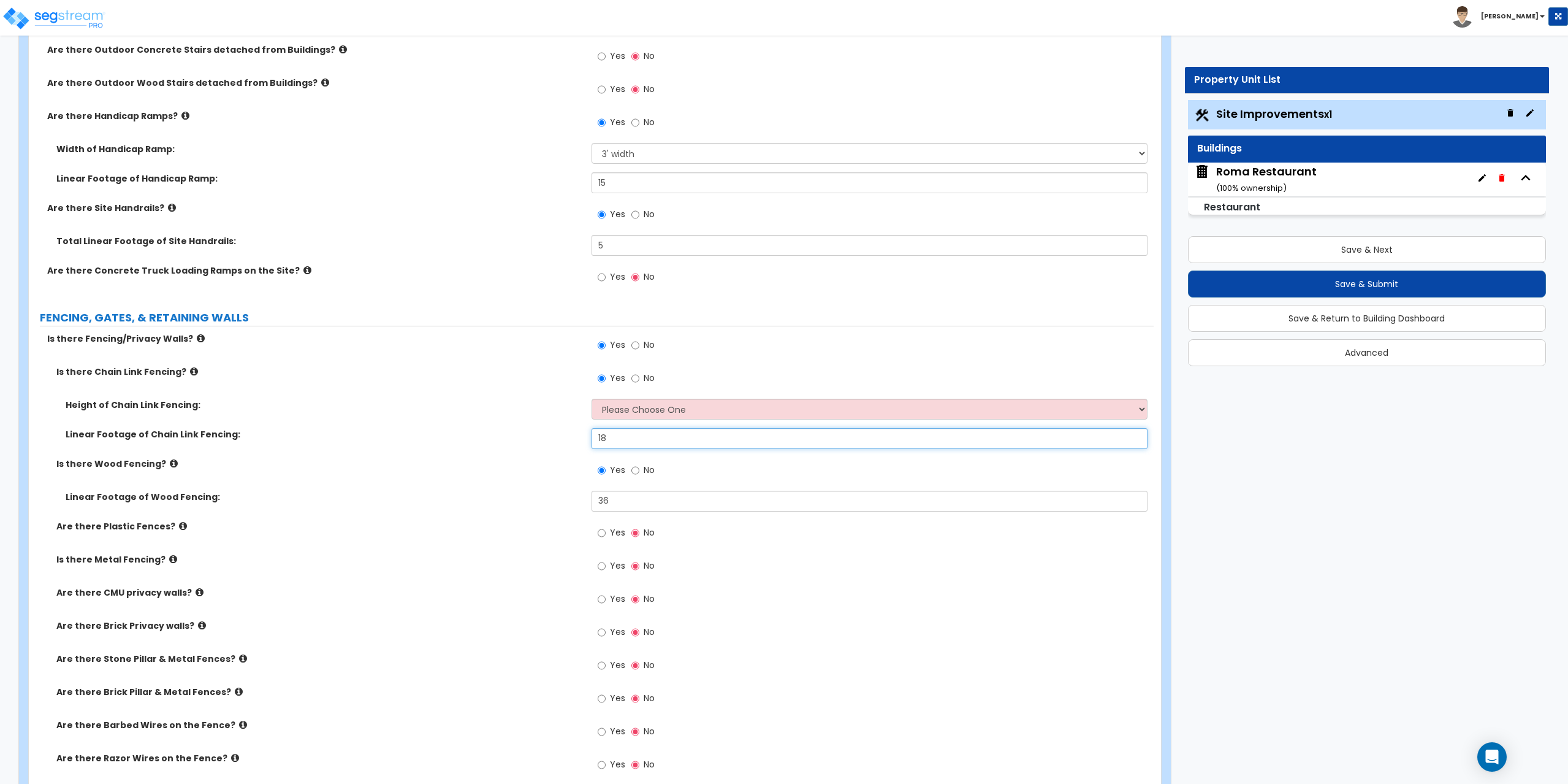
scroll to position [1533, 0]
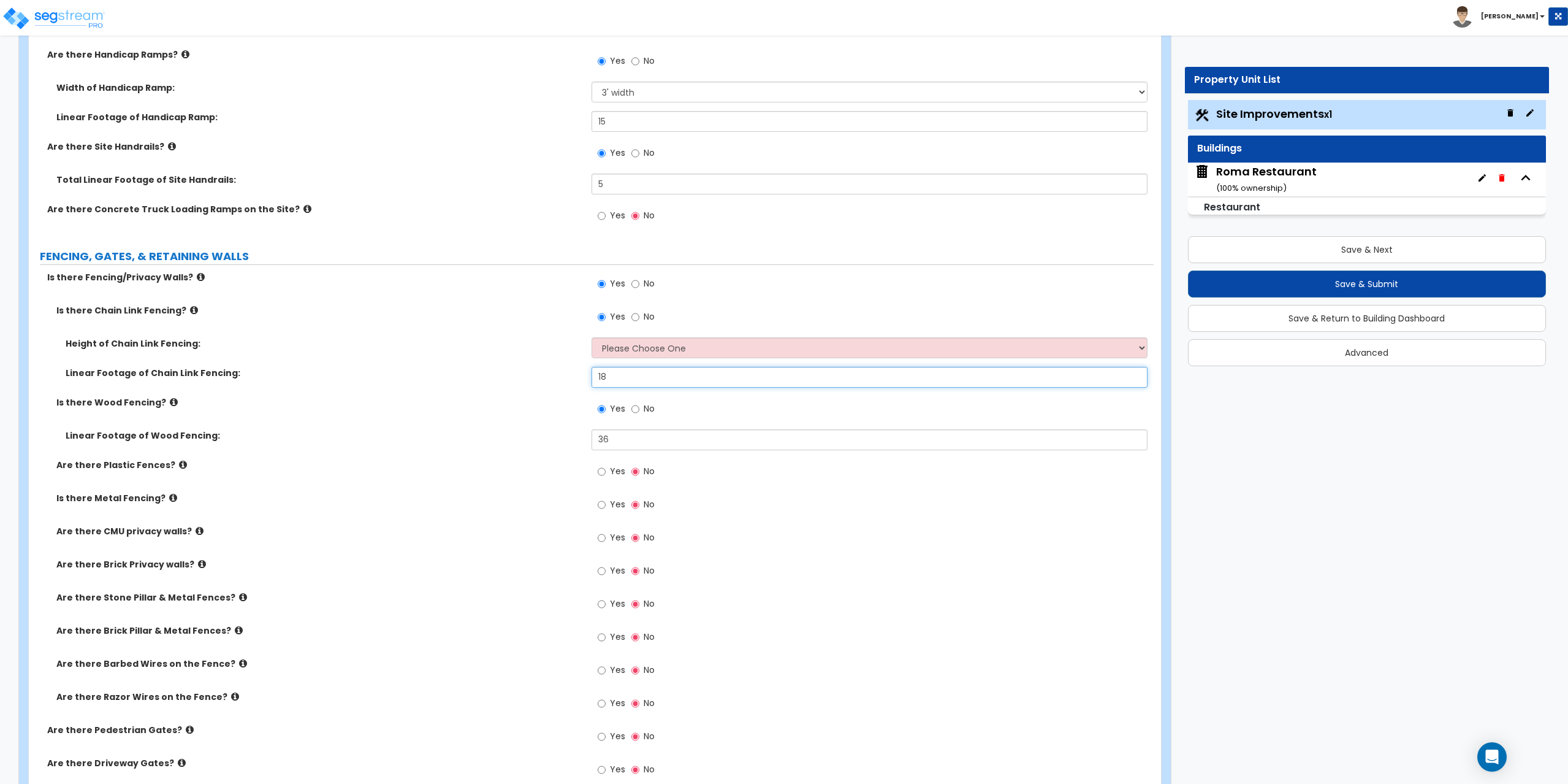
type input "18"
click at [638, 344] on select "Please Choose One 3 feet 4 feet 5 feet 6 feet 10 feet 12 feet" at bounding box center [870, 347] width 557 height 21
select select "4"
click at [592, 337] on select "Please Choose One 3 feet 4 feet 5 feet 6 feet 10 feet 12 feet" at bounding box center [870, 347] width 557 height 21
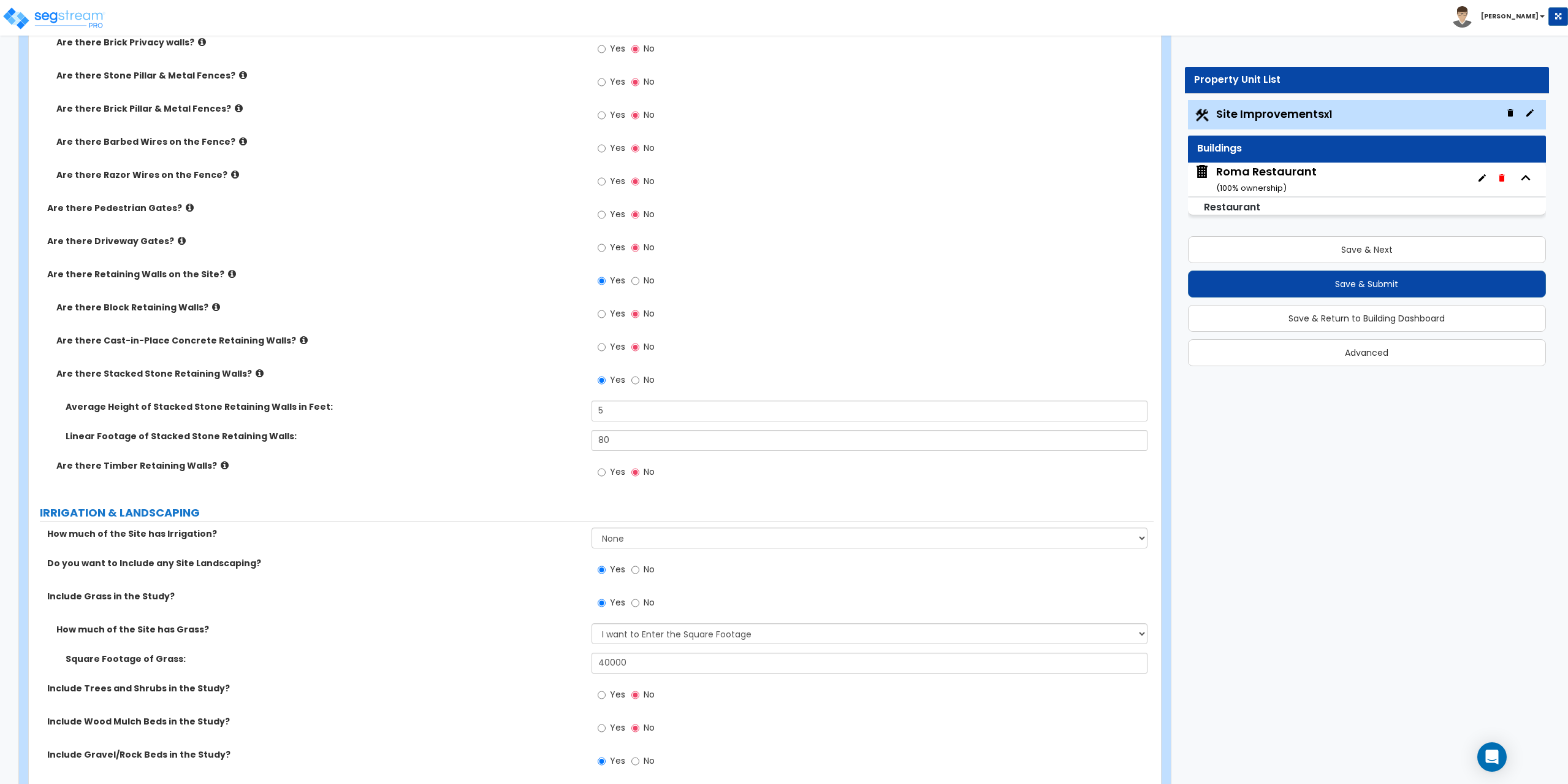
scroll to position [2085, 0]
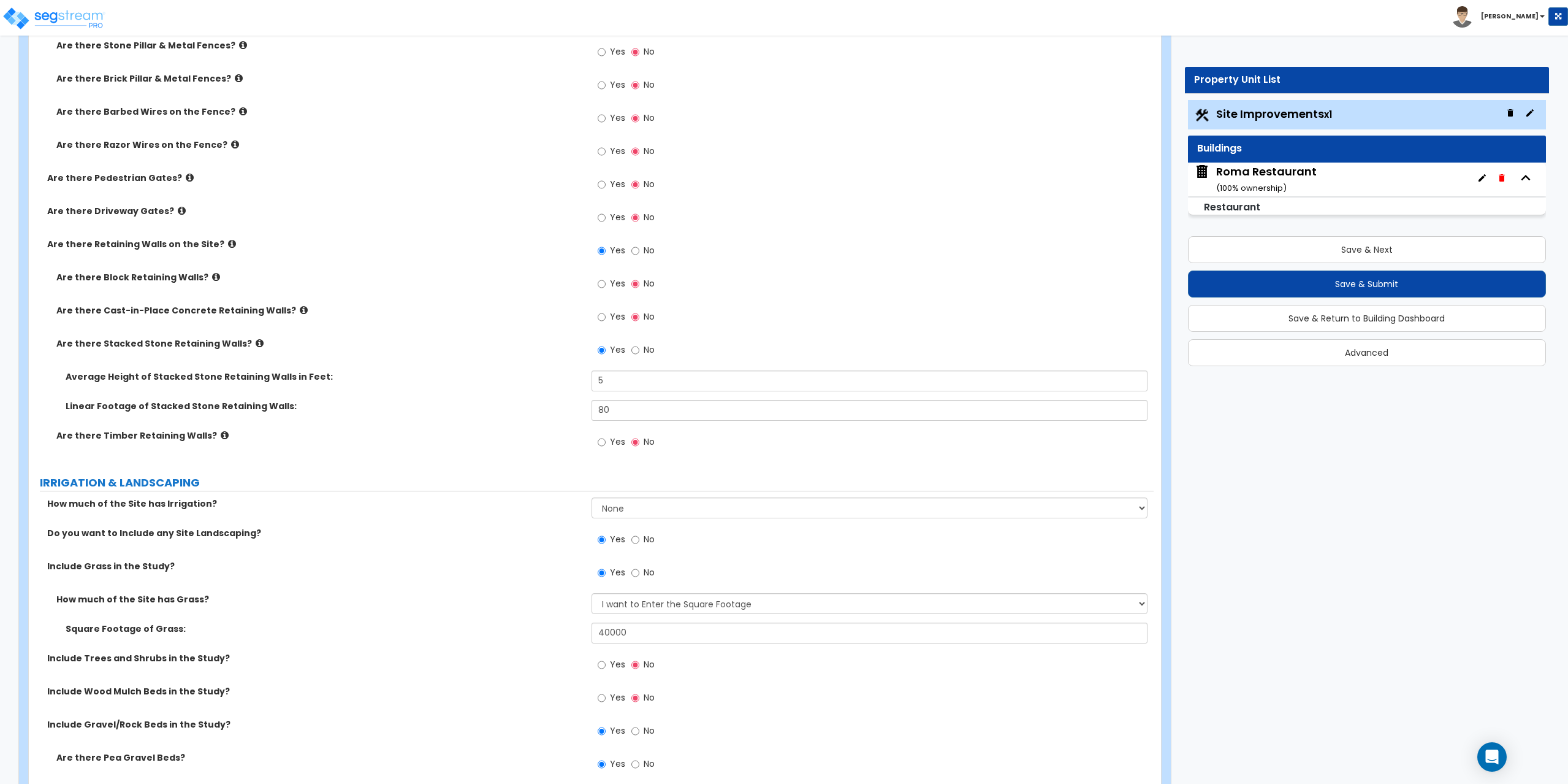
click at [299, 309] on icon at bounding box center [303, 309] width 8 height 9
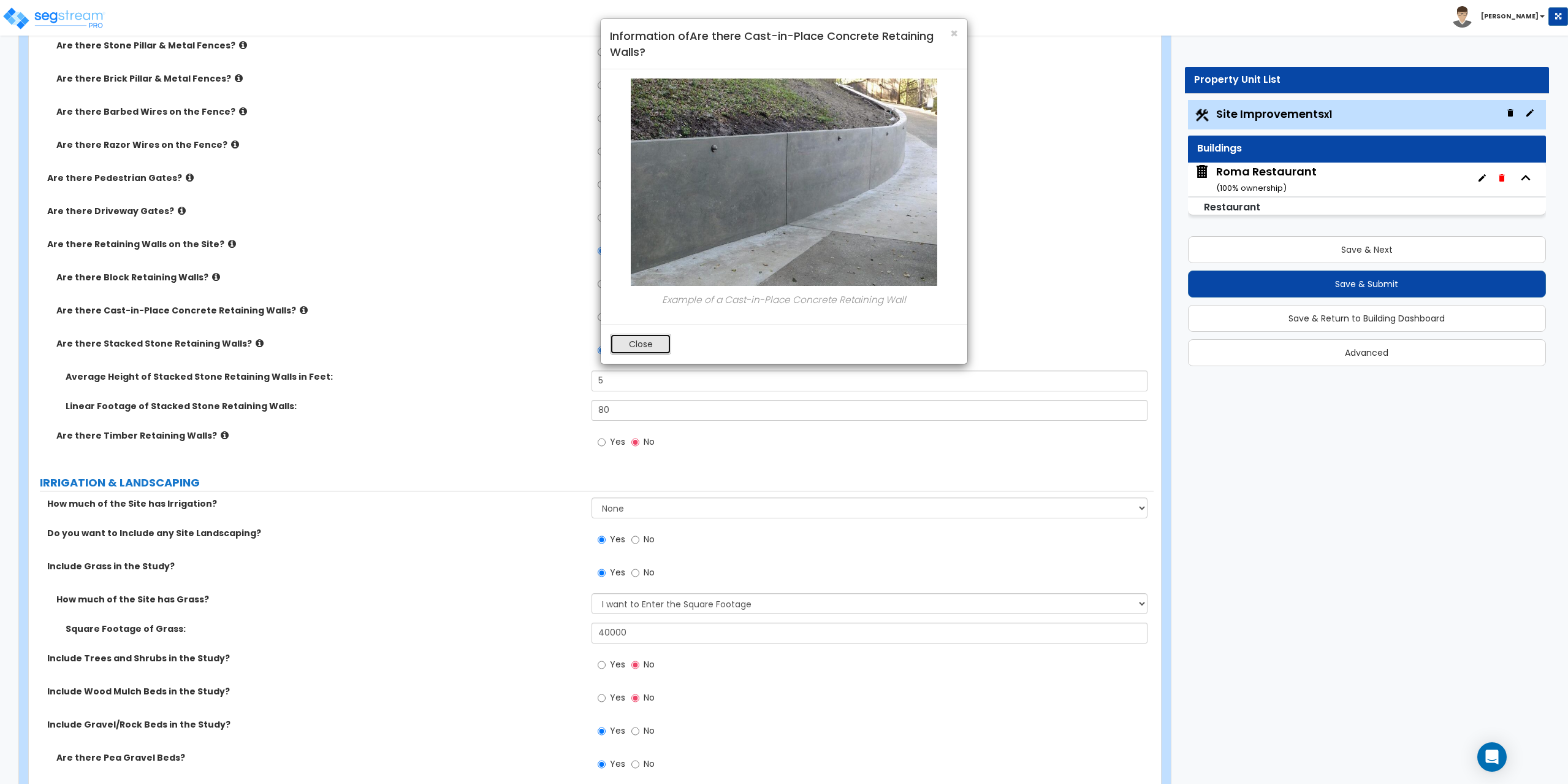
click at [629, 346] on button "Close" at bounding box center [640, 344] width 61 height 21
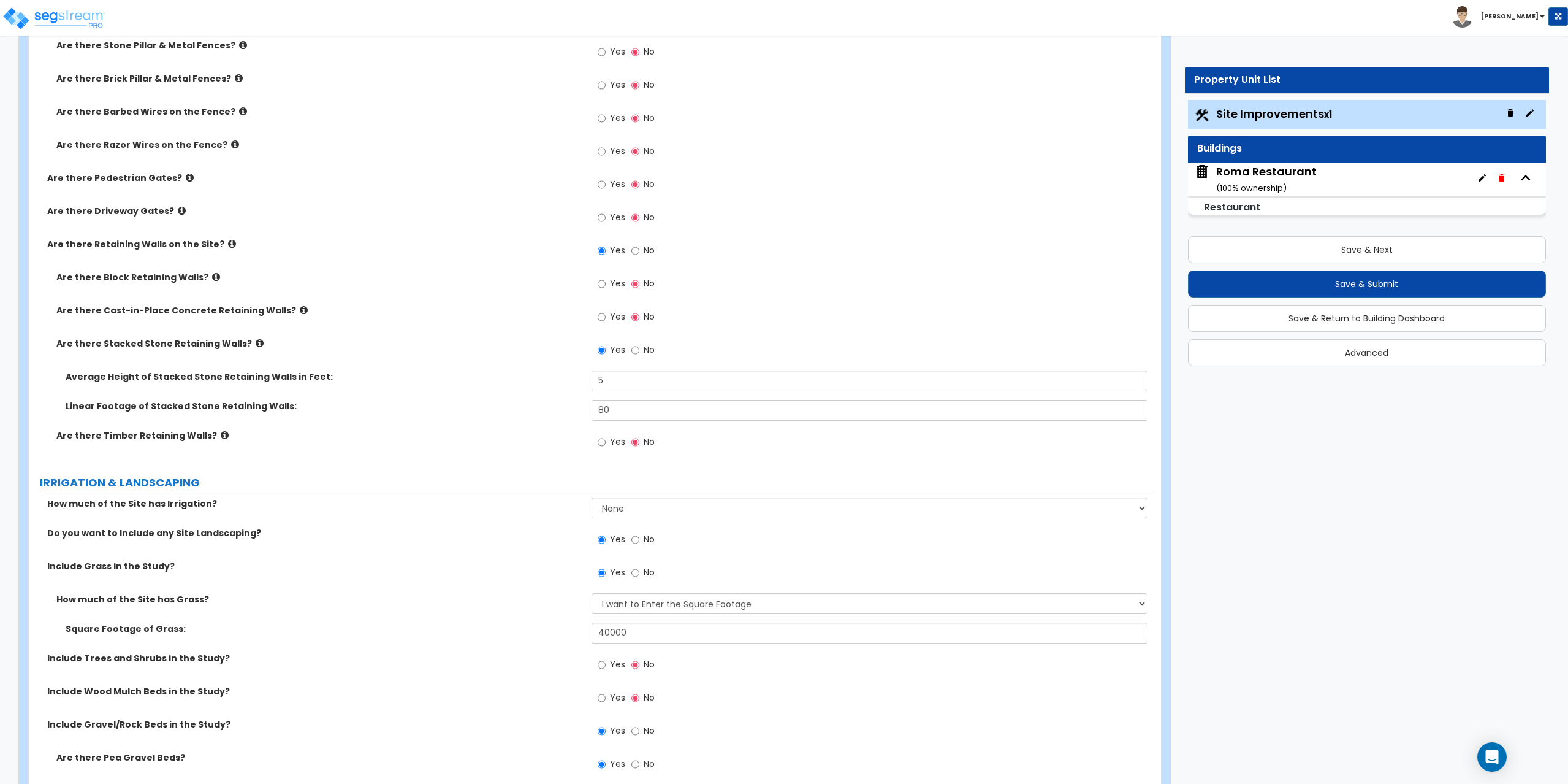
click at [256, 342] on icon at bounding box center [259, 343] width 8 height 9
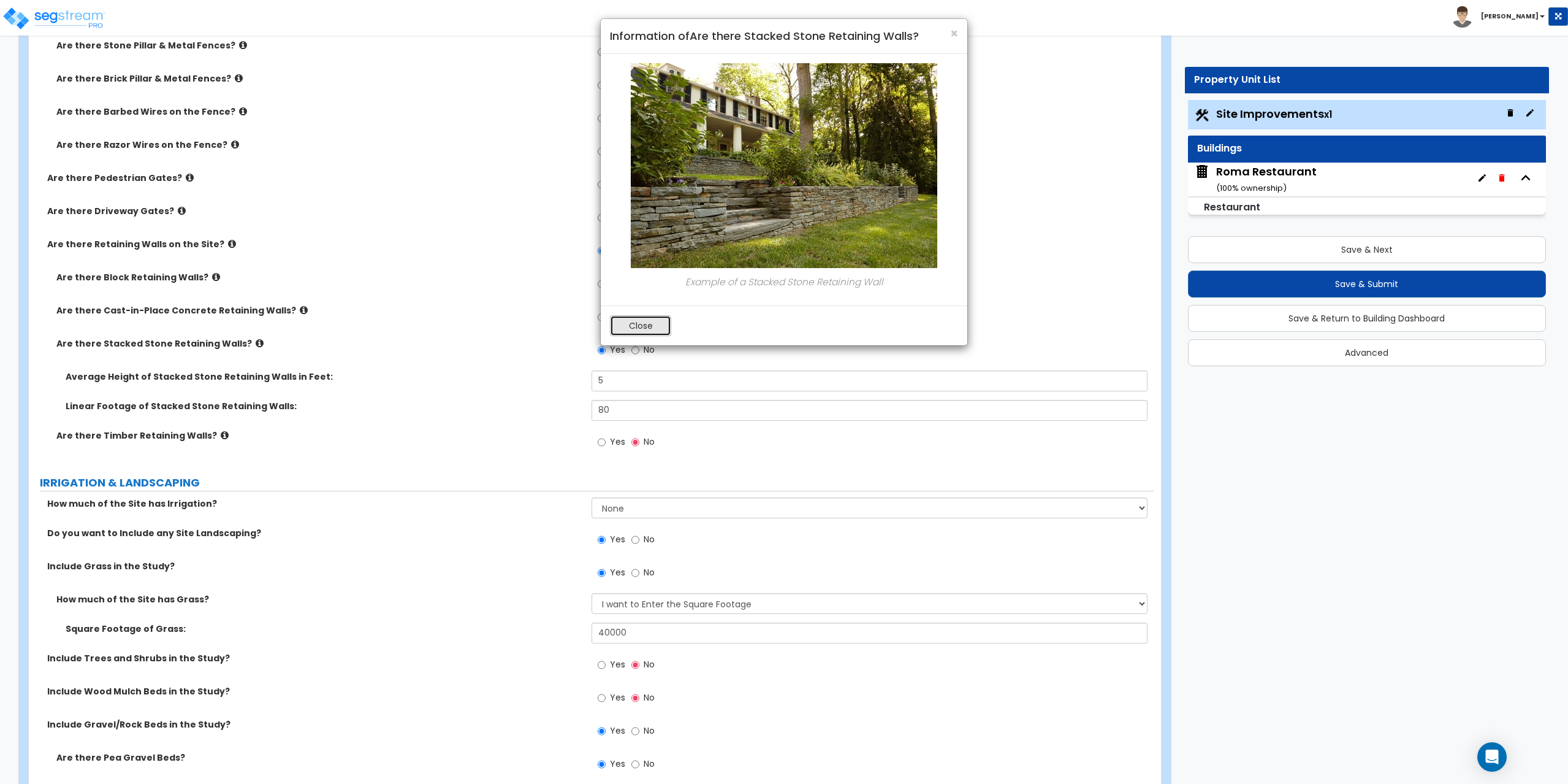
click at [621, 329] on button "Close" at bounding box center [640, 325] width 61 height 21
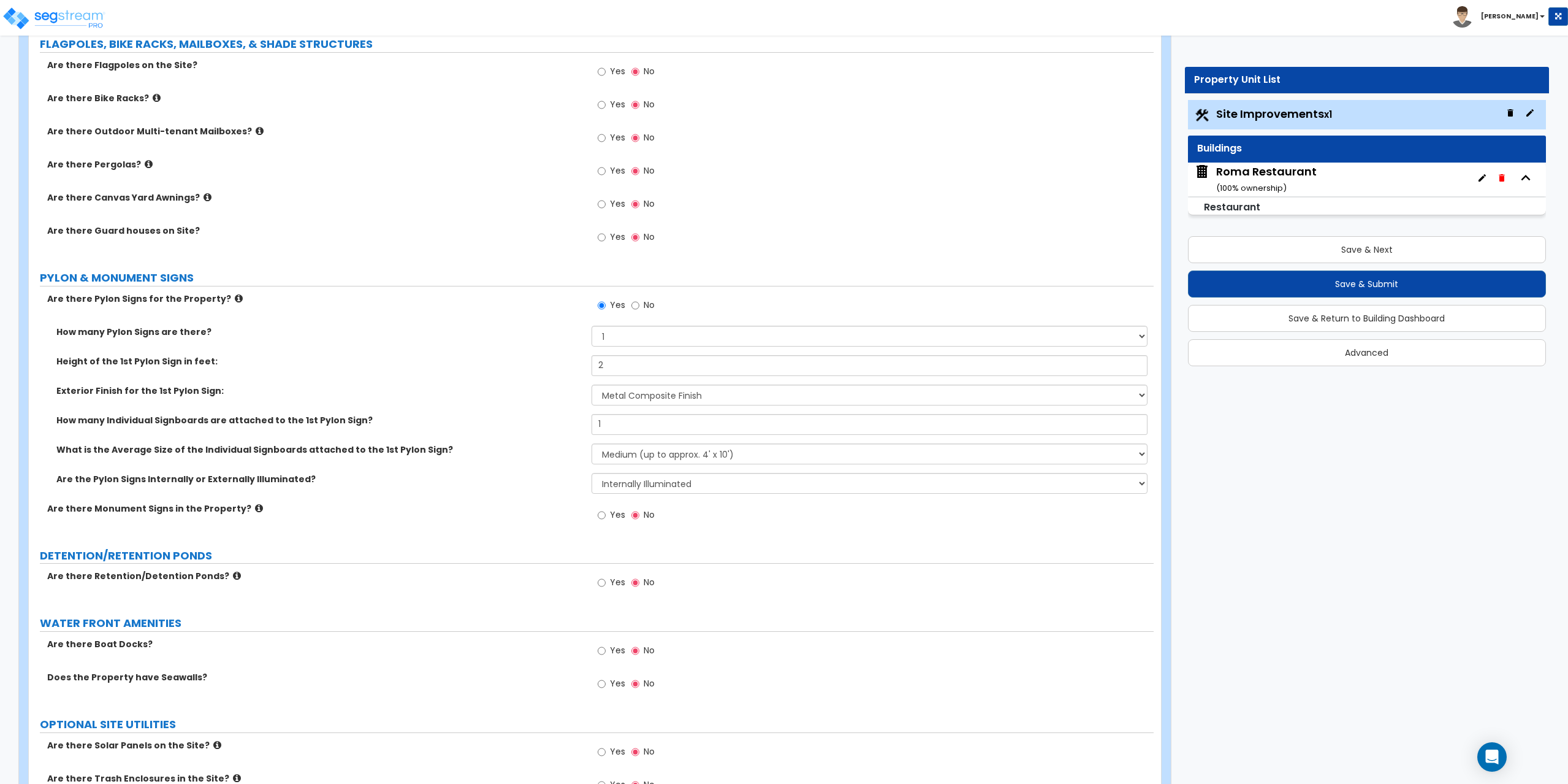
scroll to position [3127, 0]
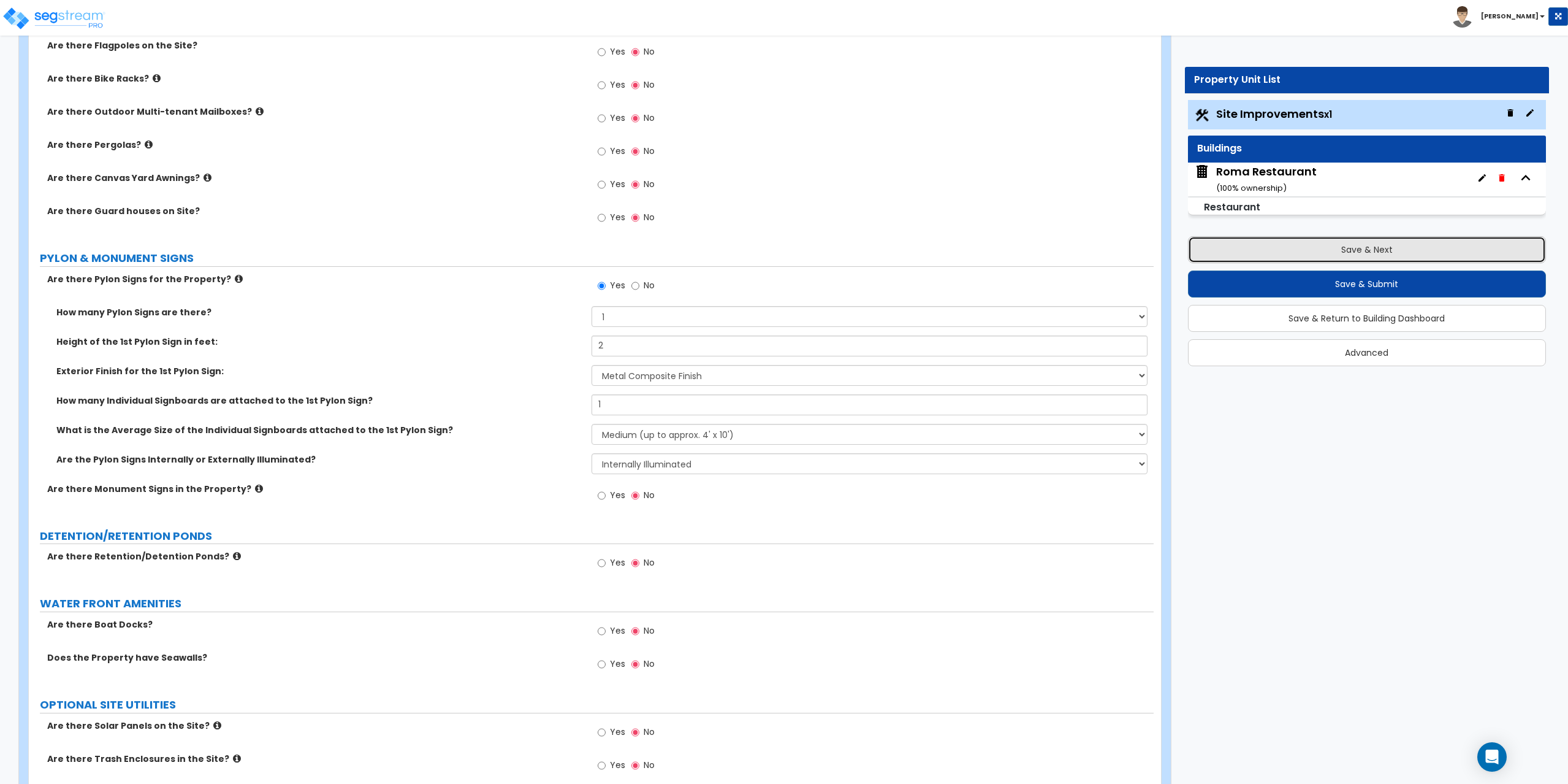
click at [1317, 240] on button "Save & Next" at bounding box center [1367, 249] width 359 height 27
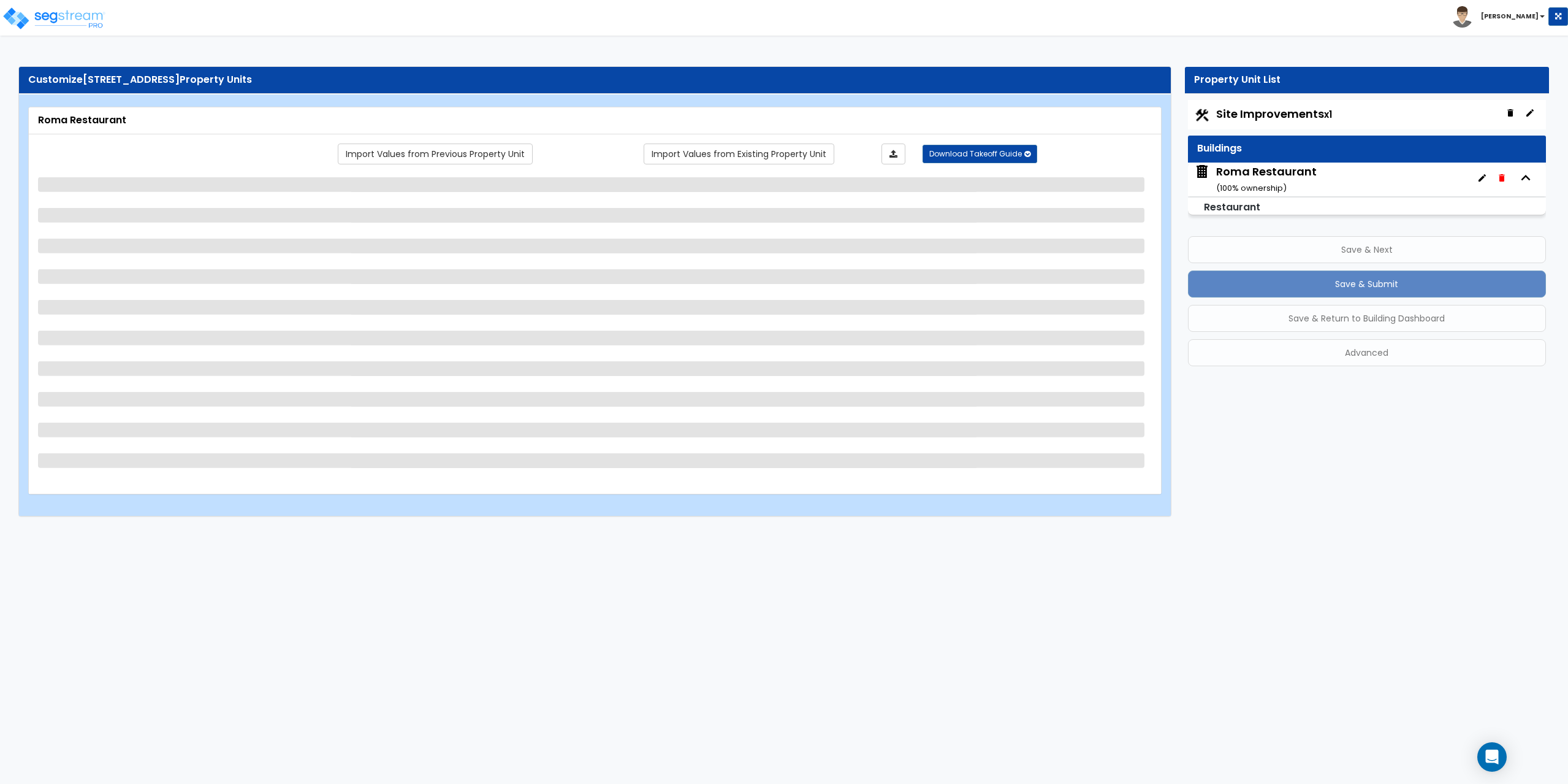
scroll to position [0, 0]
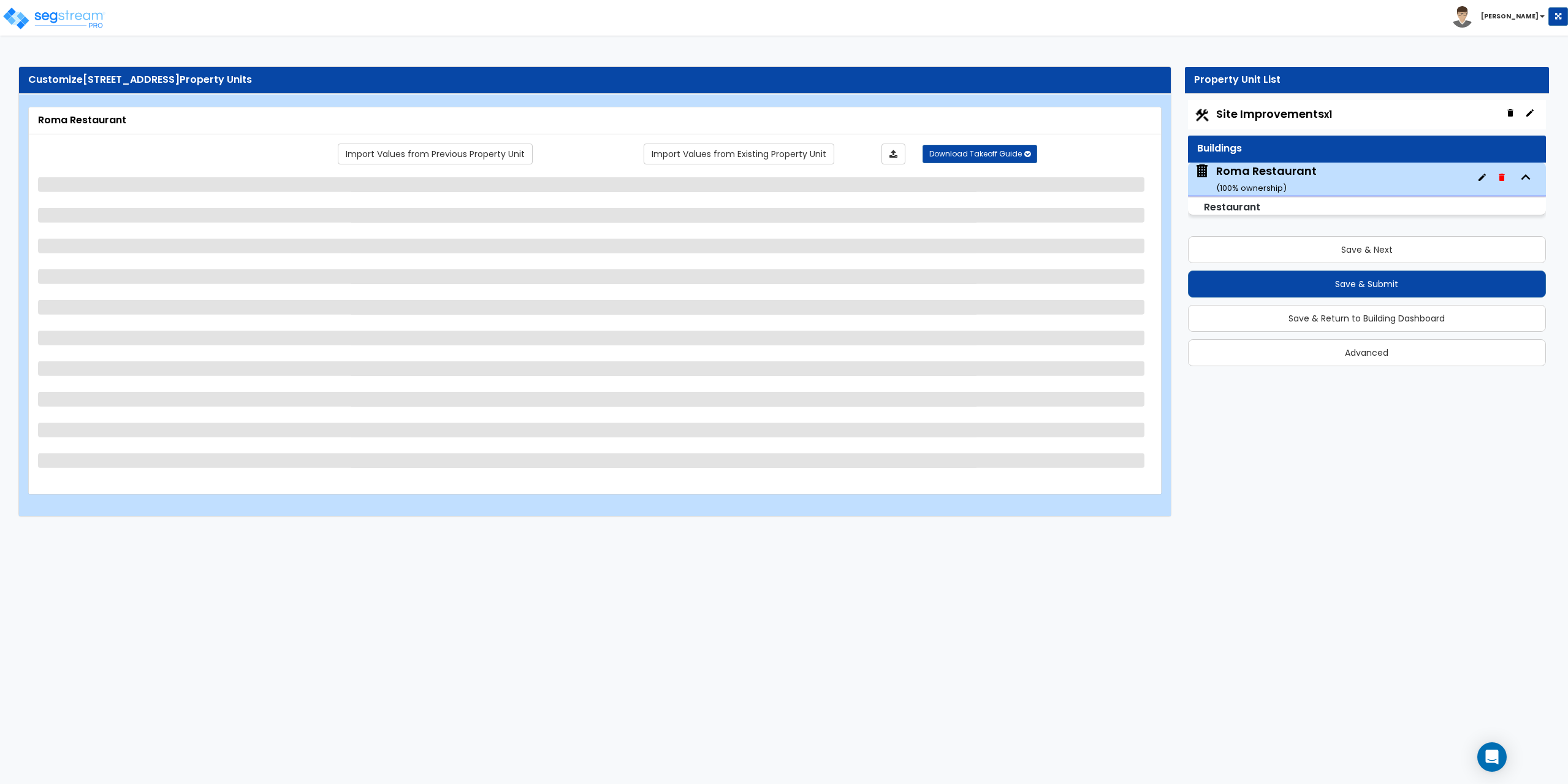
select select "5"
select select "1"
select select "3"
select select "1"
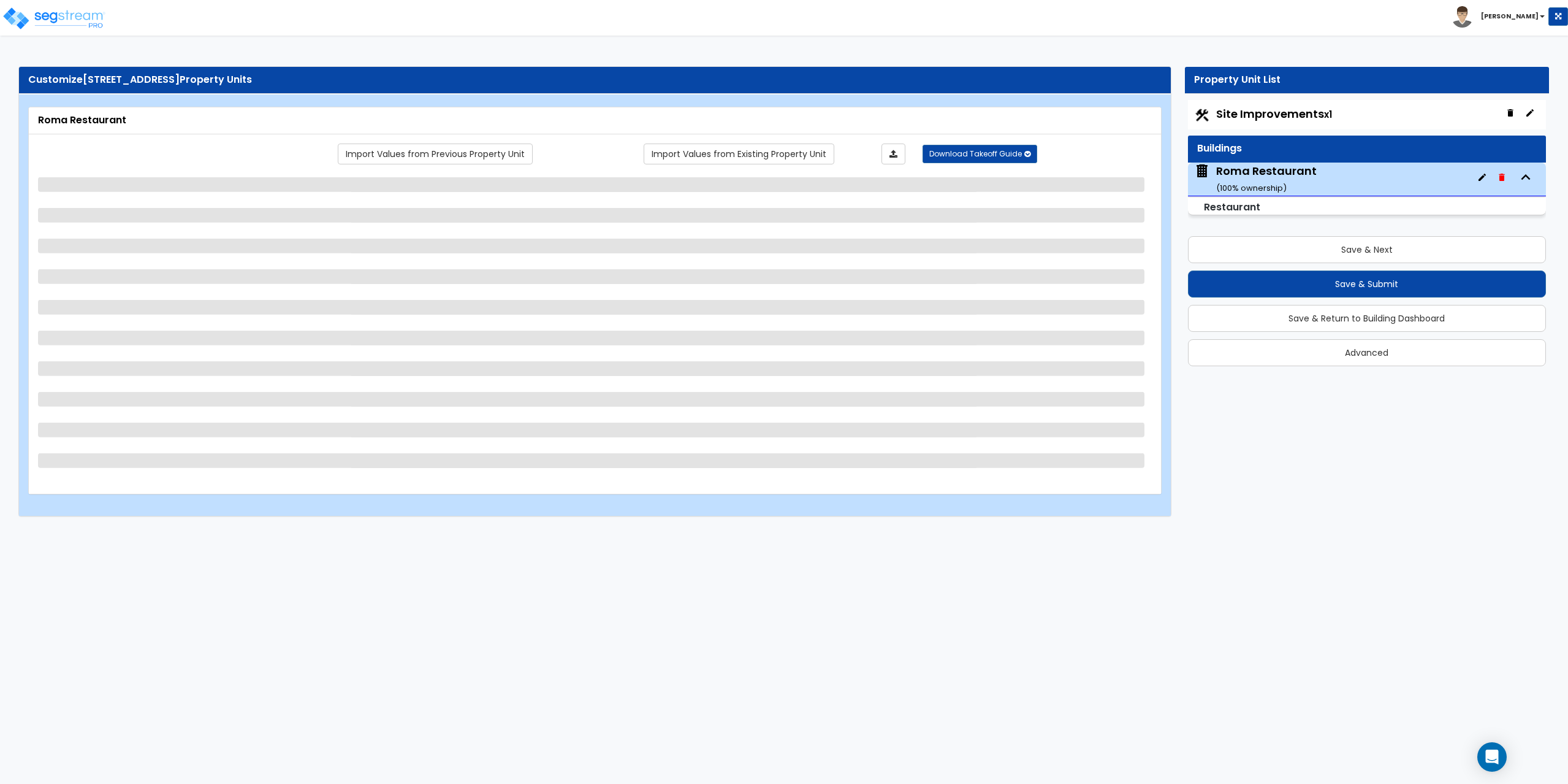
select select "1"
select select "2"
select select "1"
select select "2"
select select "7"
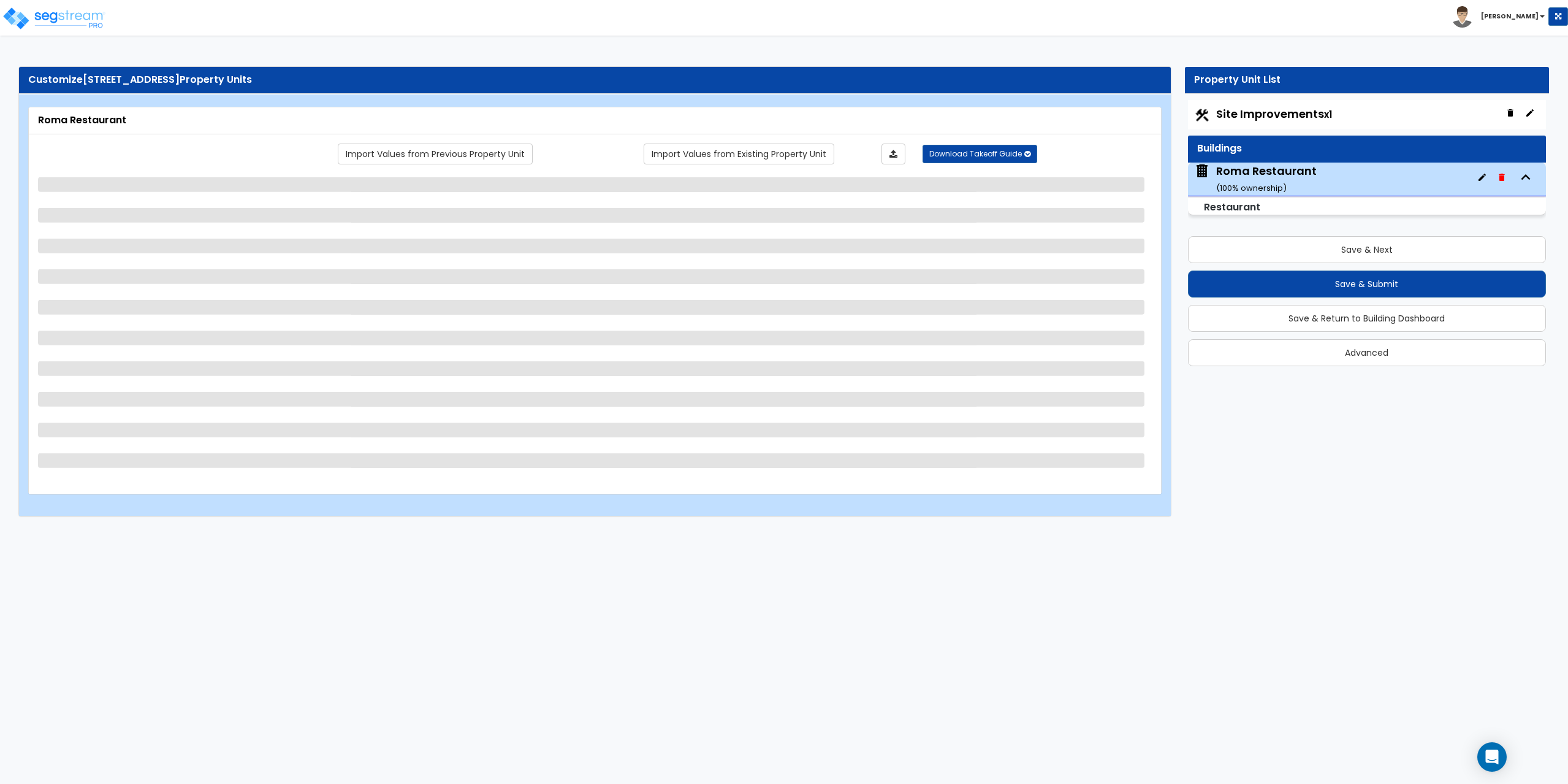
select select "1"
select select "5"
select select "6"
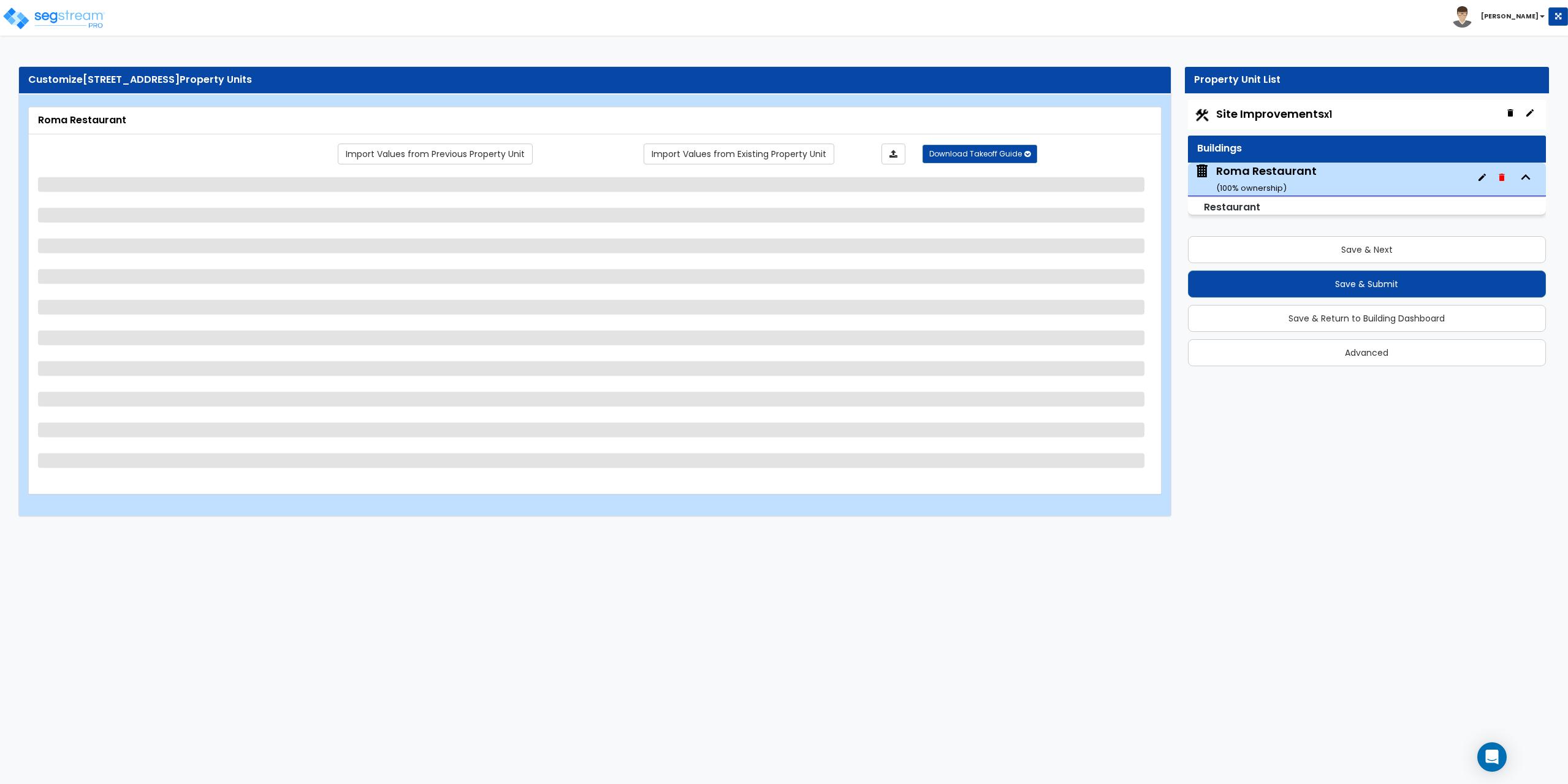
select select "1"
select select "3"
select select "1"
select select "4"
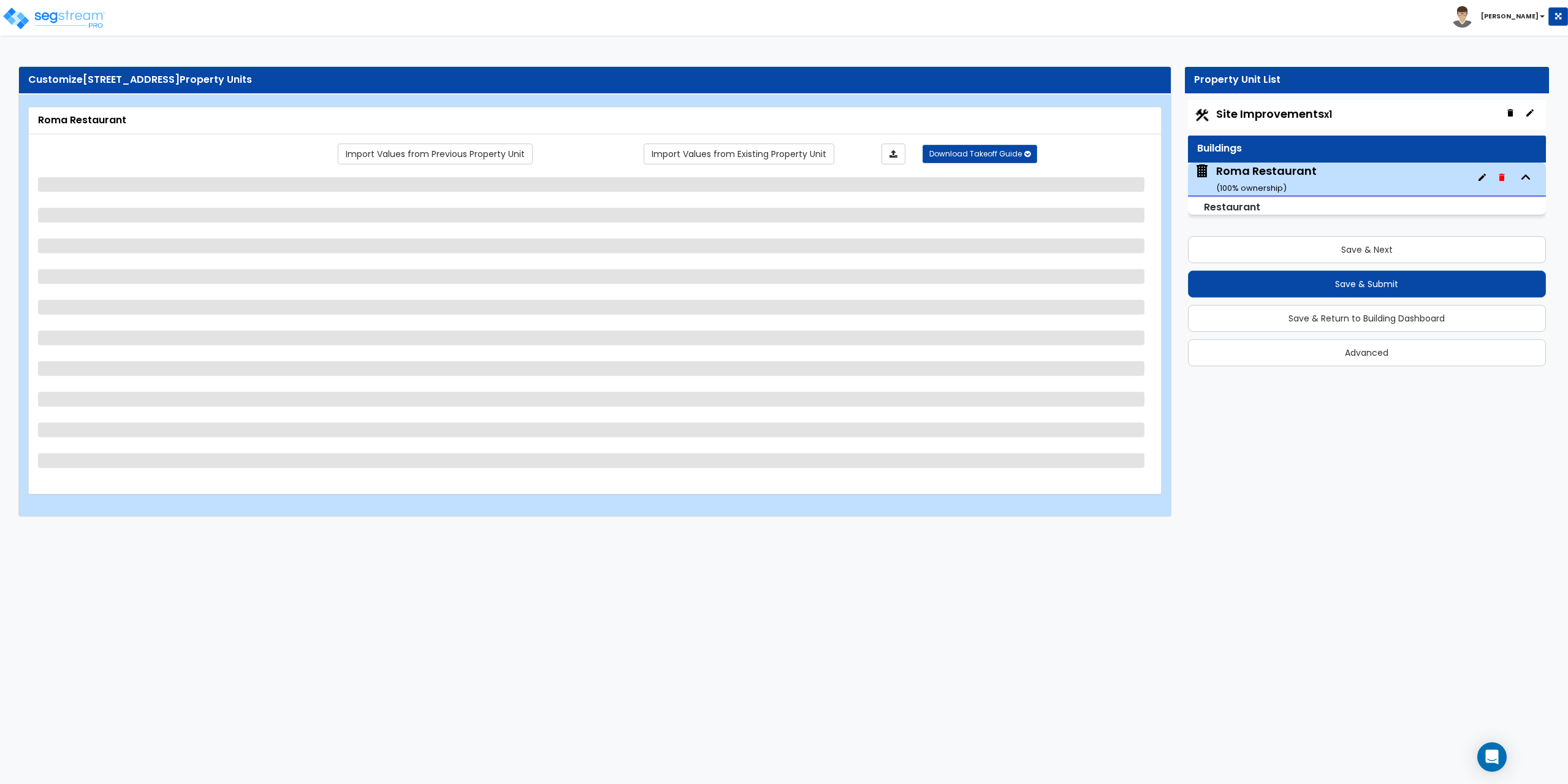
select select "4"
select select "1"
select select "2"
select select "7"
select select "1"
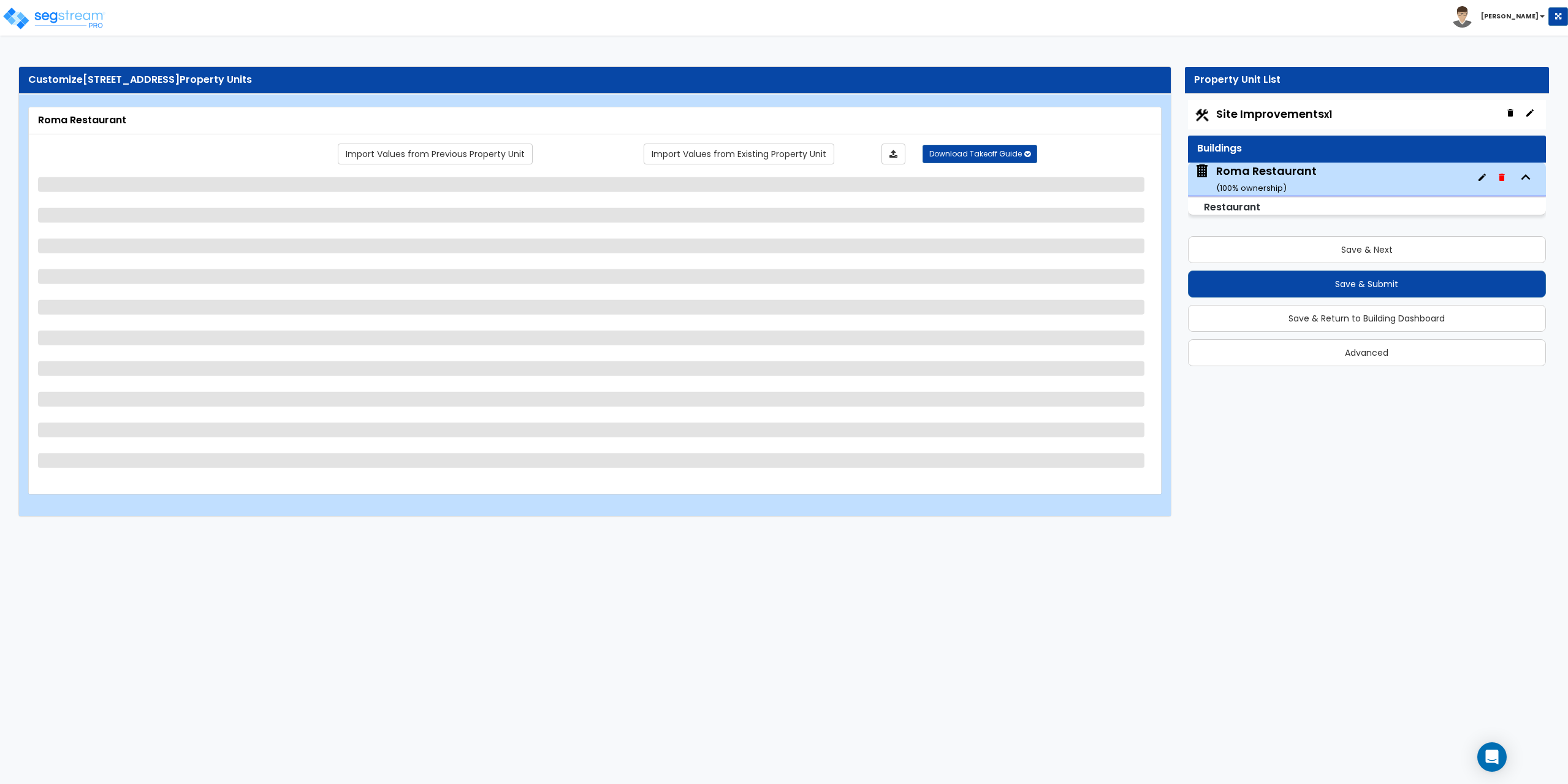
select select "1"
select select "2"
select select "1"
select select "2"
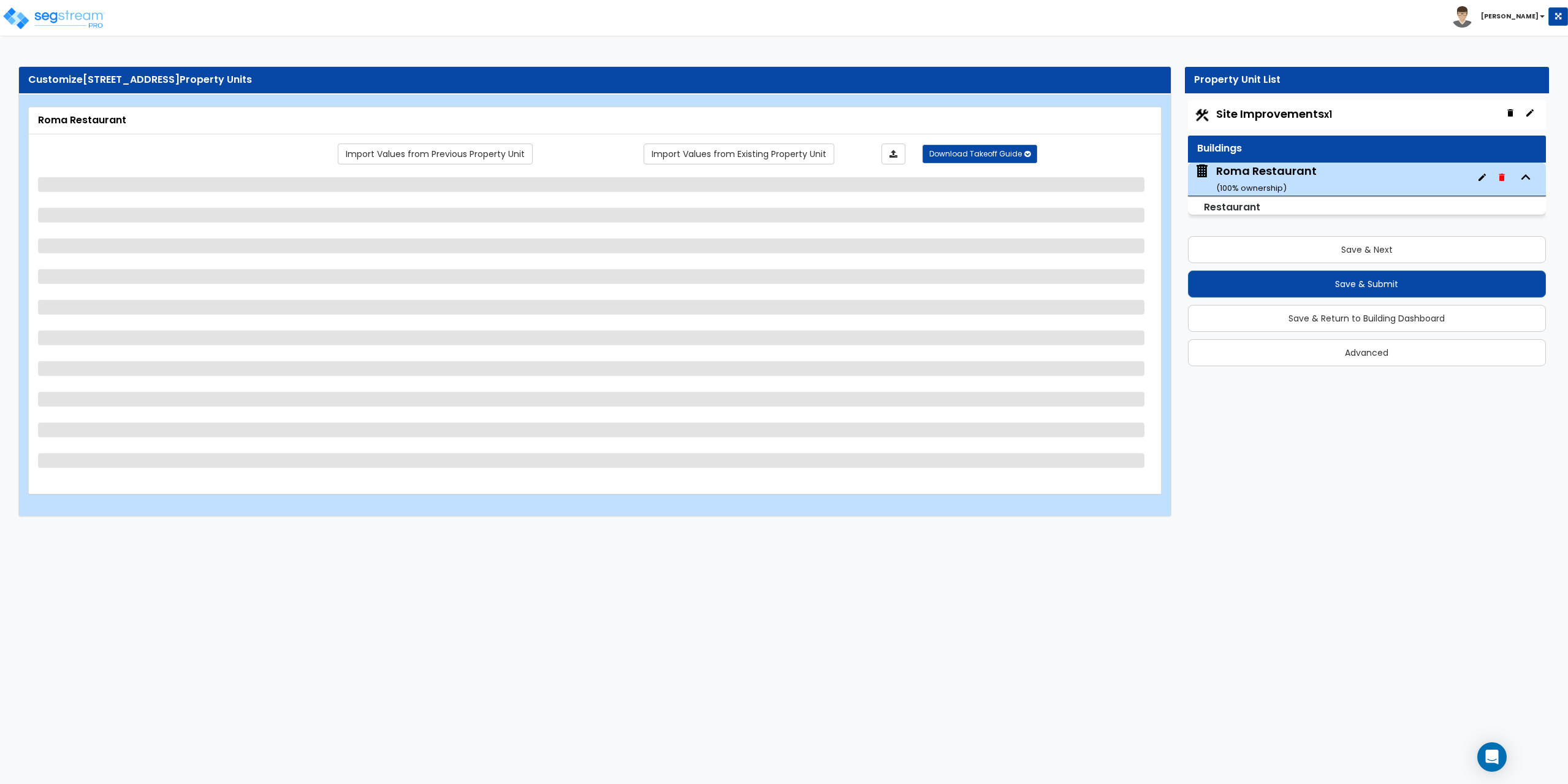
select select "1"
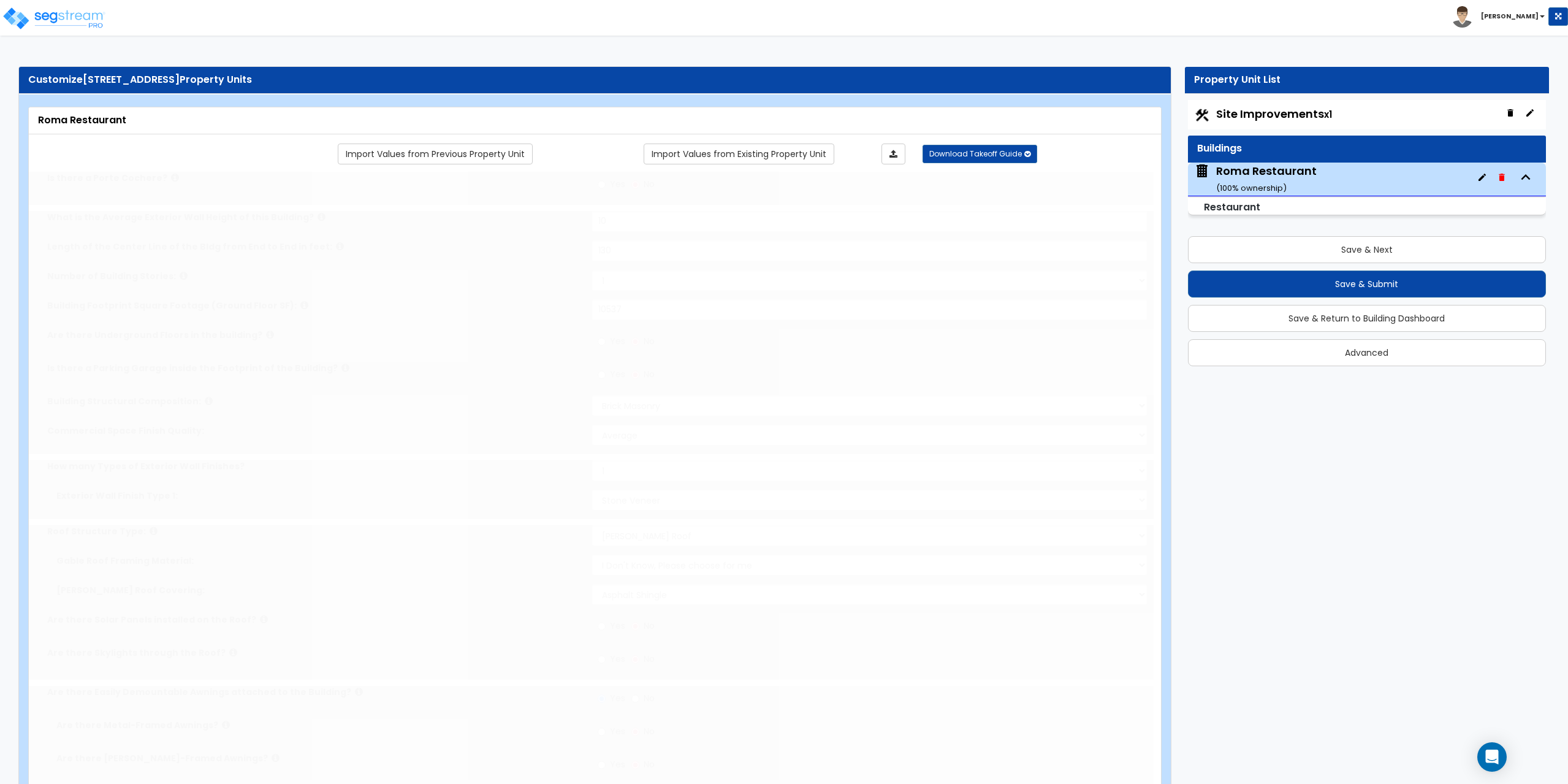
radio input "true"
select select "2"
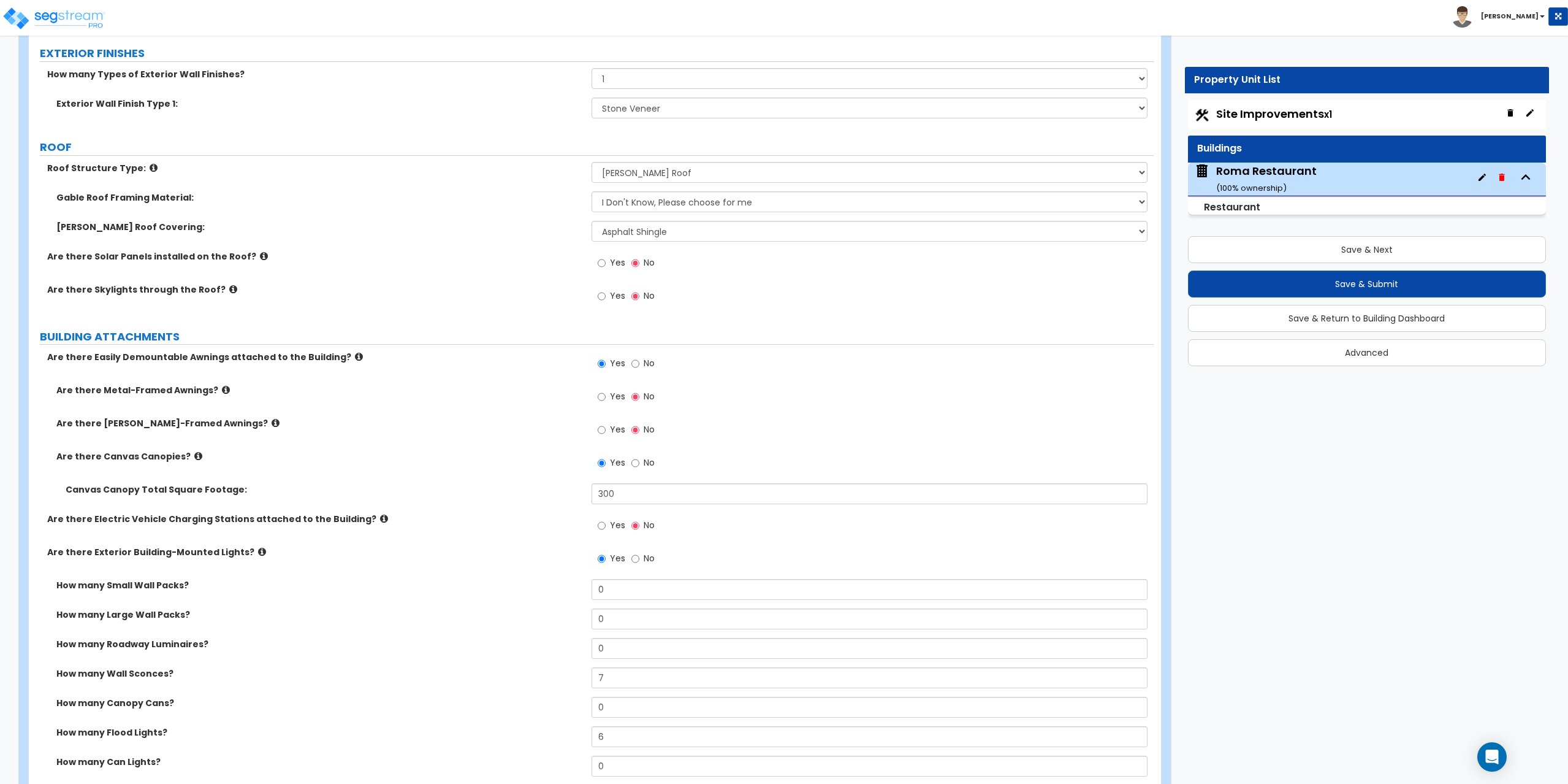
scroll to position [491, 0]
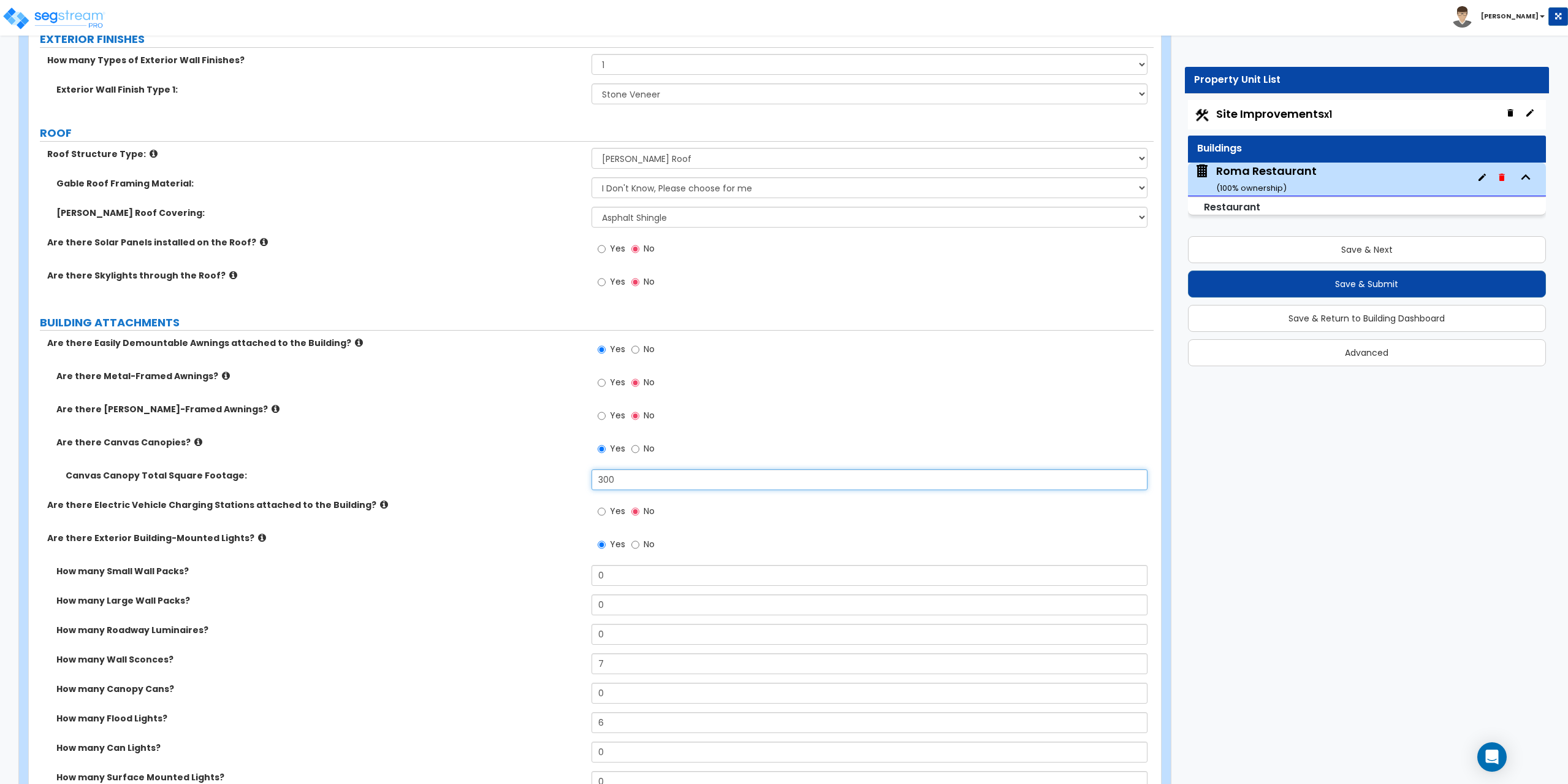
drag, startPoint x: 638, startPoint y: 483, endPoint x: 592, endPoint y: 495, distance: 47.5
click at [592, 495] on div "Canvas Canopy Total Square Footage: 300" at bounding box center [591, 483] width 1124 height 30
drag, startPoint x: 618, startPoint y: 480, endPoint x: 568, endPoint y: 483, distance: 50.1
click at [568, 483] on div "Canvas Canopy Total Square Footage: 240" at bounding box center [591, 483] width 1124 height 30
type input "260"
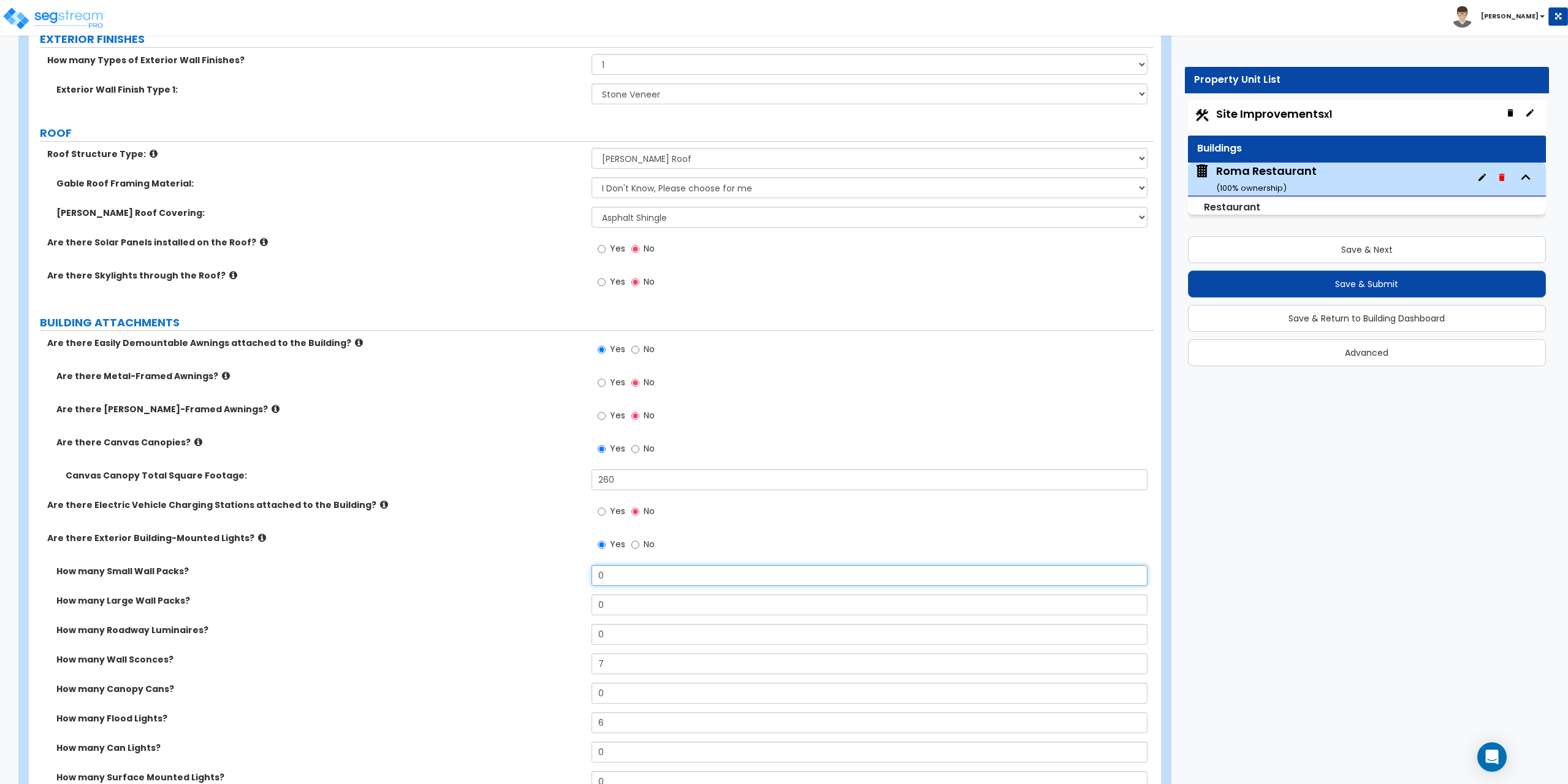
drag, startPoint x: 625, startPoint y: 577, endPoint x: 570, endPoint y: 584, distance: 55.4
click at [570, 584] on div "How many Small Wall Packs? 0" at bounding box center [591, 579] width 1124 height 30
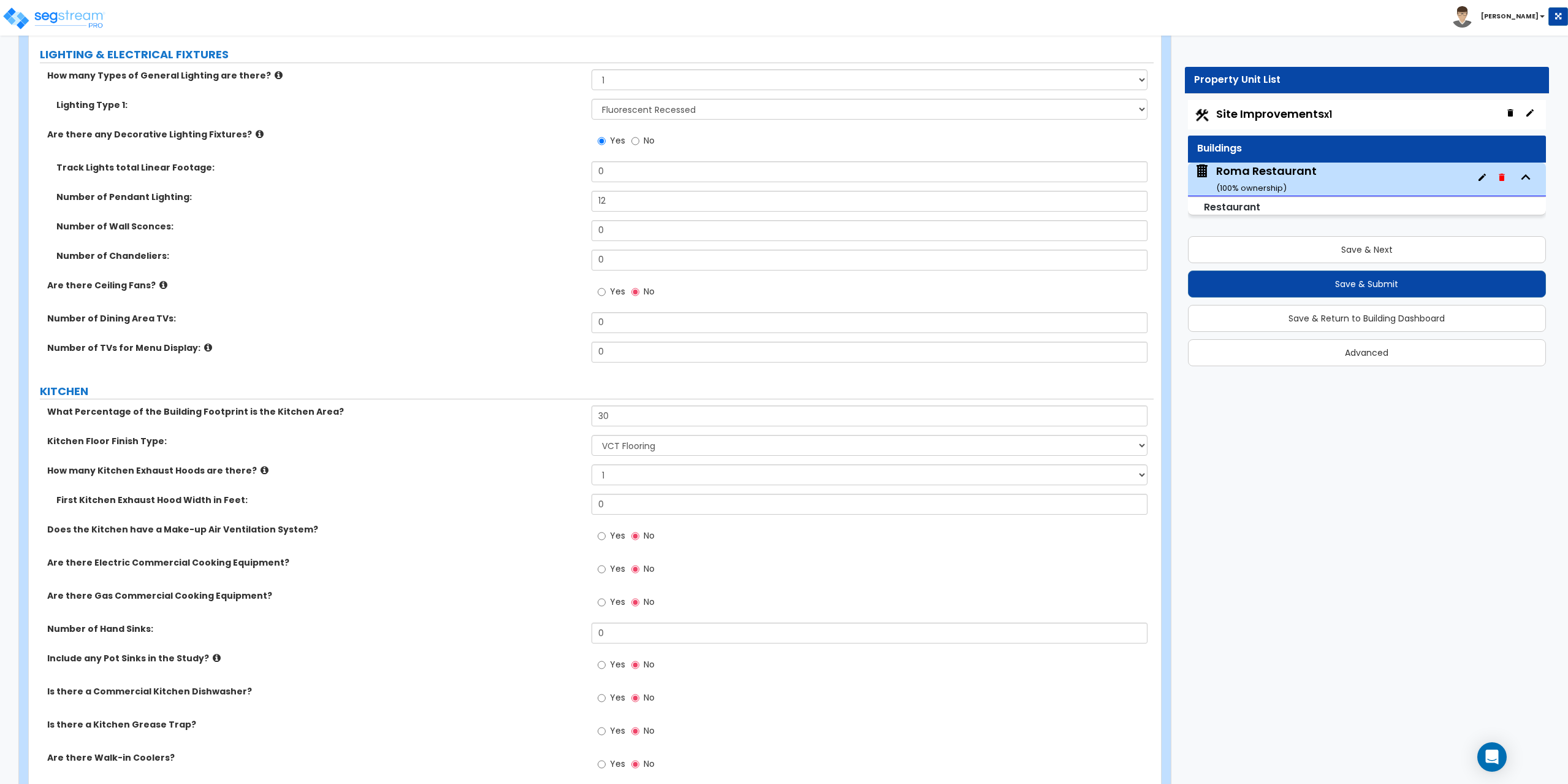
scroll to position [3312, 0]
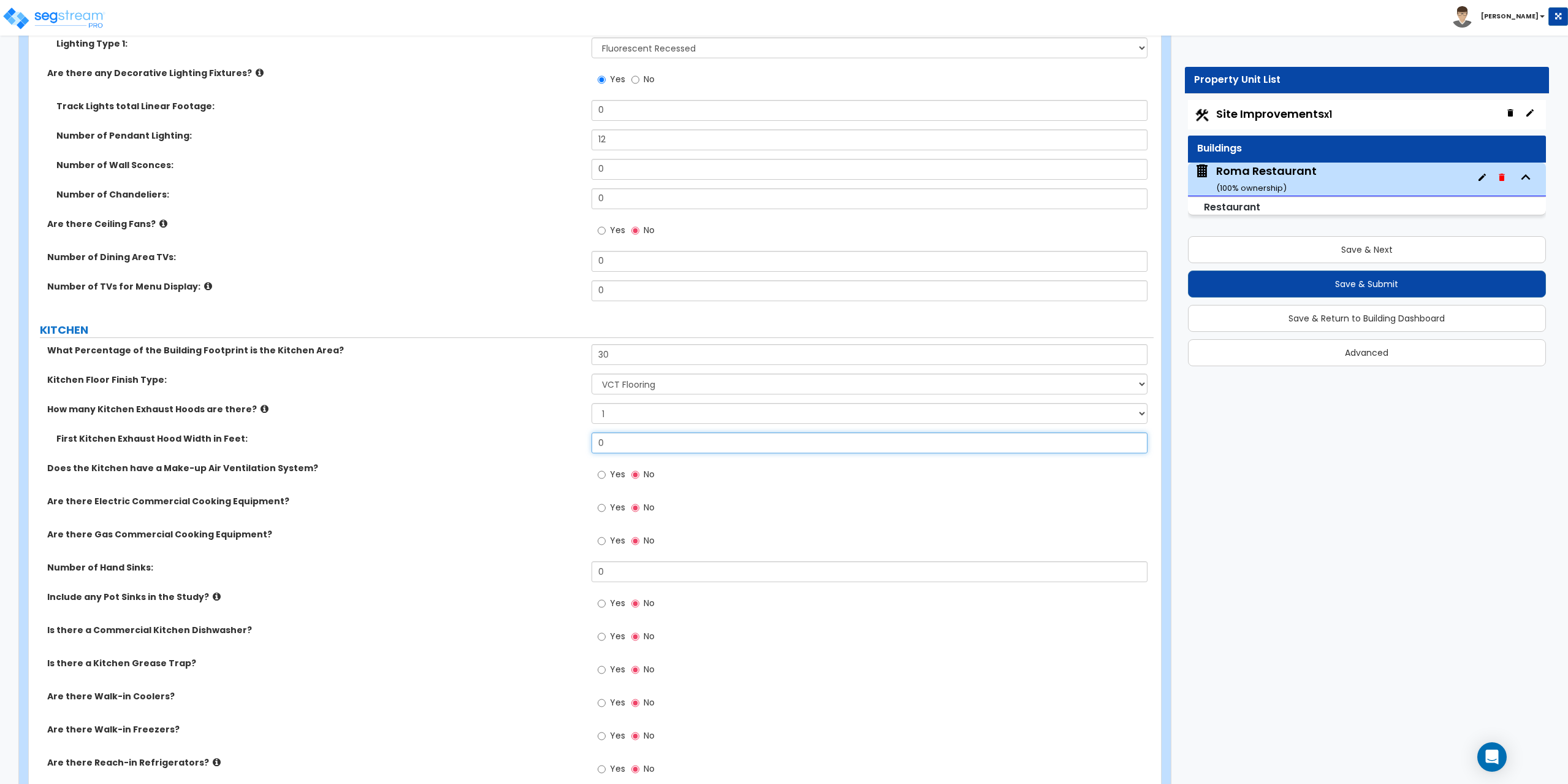
drag, startPoint x: 613, startPoint y: 440, endPoint x: 562, endPoint y: 440, distance: 51.0
click at [562, 440] on div "First Kitchen Exhaust Hood Width in Feet: 0" at bounding box center [591, 447] width 1124 height 30
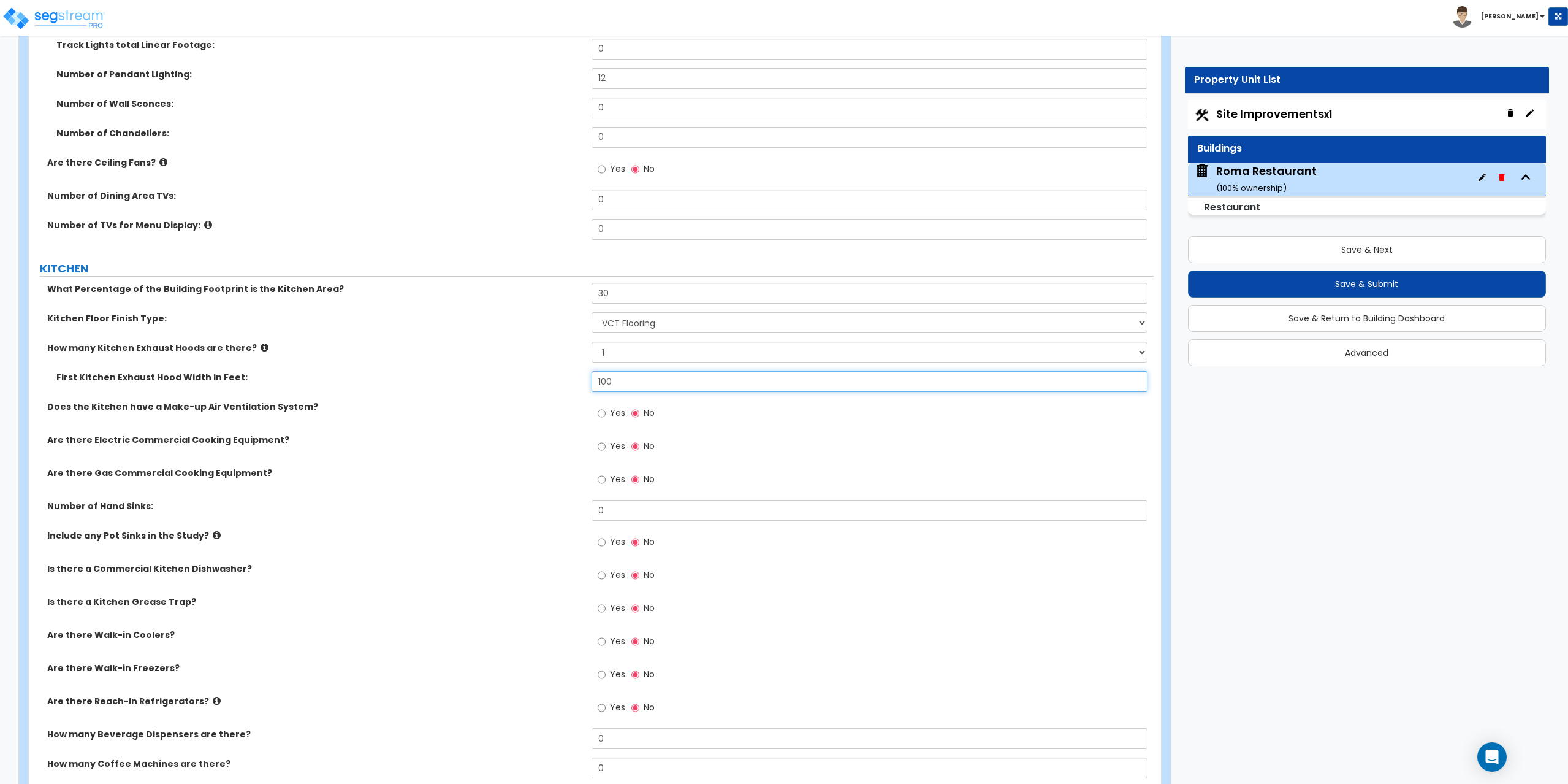
type input "100"
click at [160, 402] on label "Does the Kitchen have a Make-up Air Ventilation System?" at bounding box center [315, 406] width 535 height 13
click at [152, 404] on label "Does the Kitchen have a Make-up Air Ventilation System?" at bounding box center [315, 406] width 535 height 13
click at [146, 408] on label "Does the Kitchen have a Make-up Air Ventilation System?" at bounding box center [315, 406] width 535 height 13
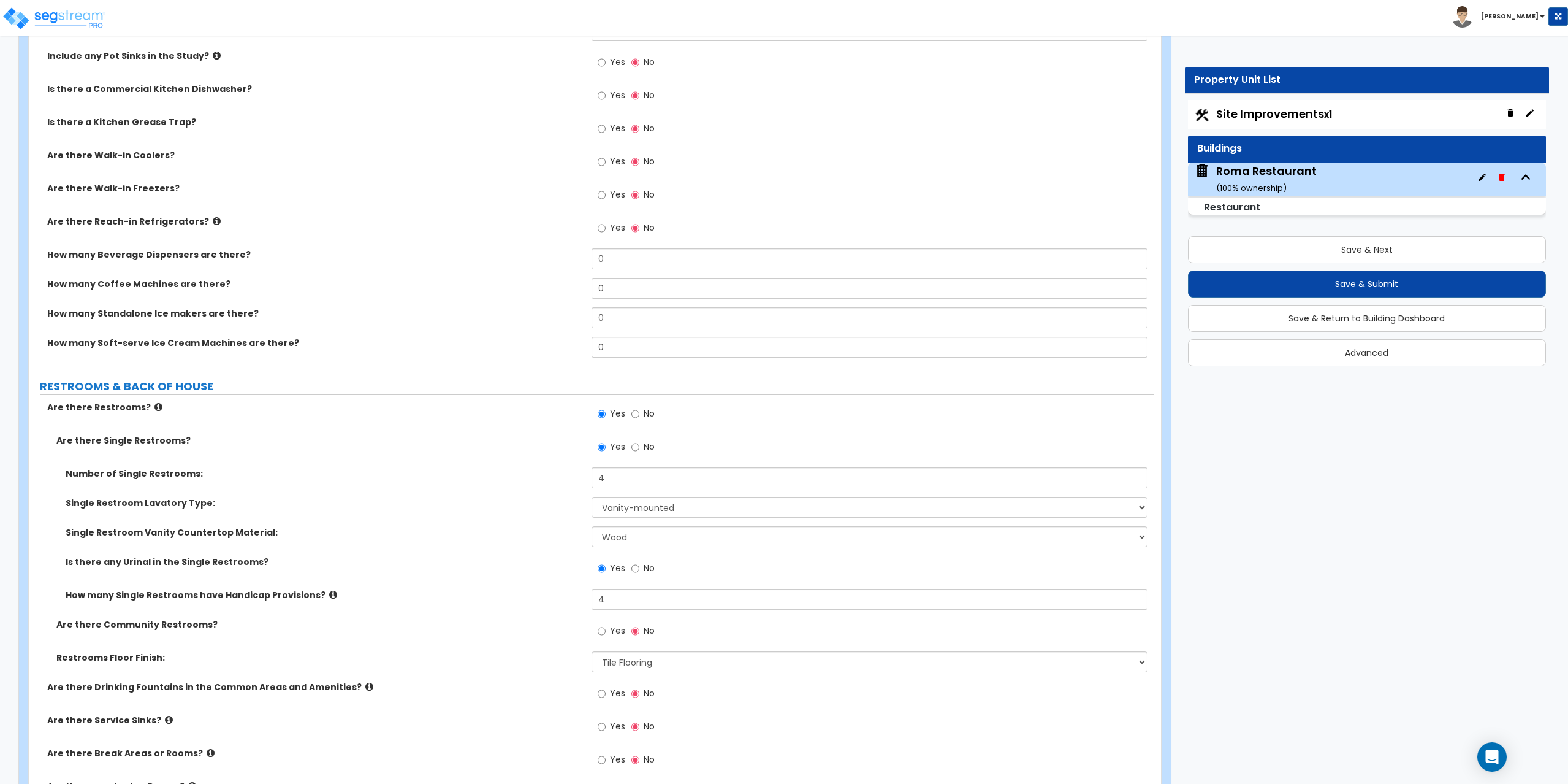
scroll to position [3986, 0]
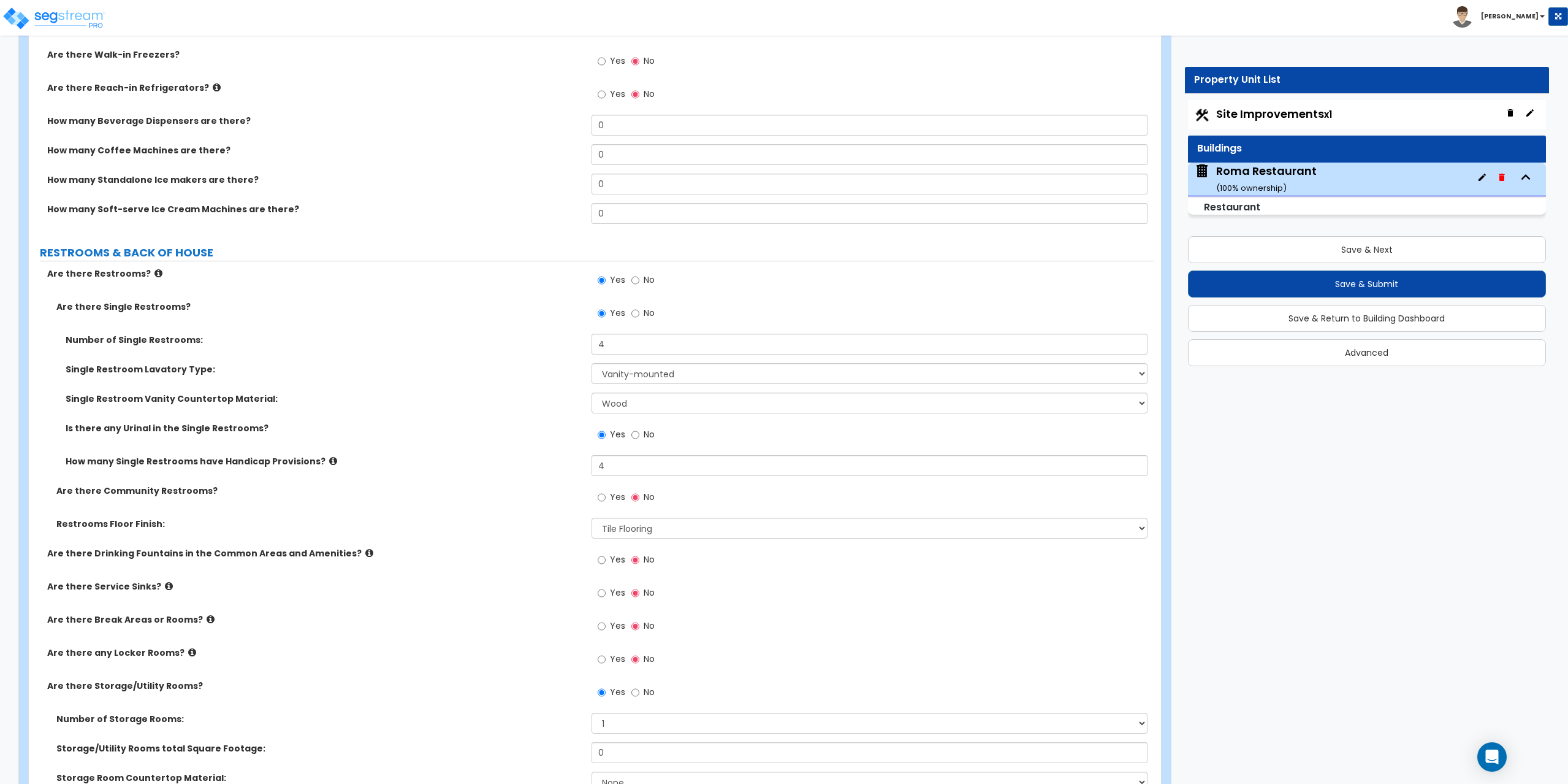
click at [1230, 113] on span "Site Improvements x1" at bounding box center [1273, 113] width 116 height 15
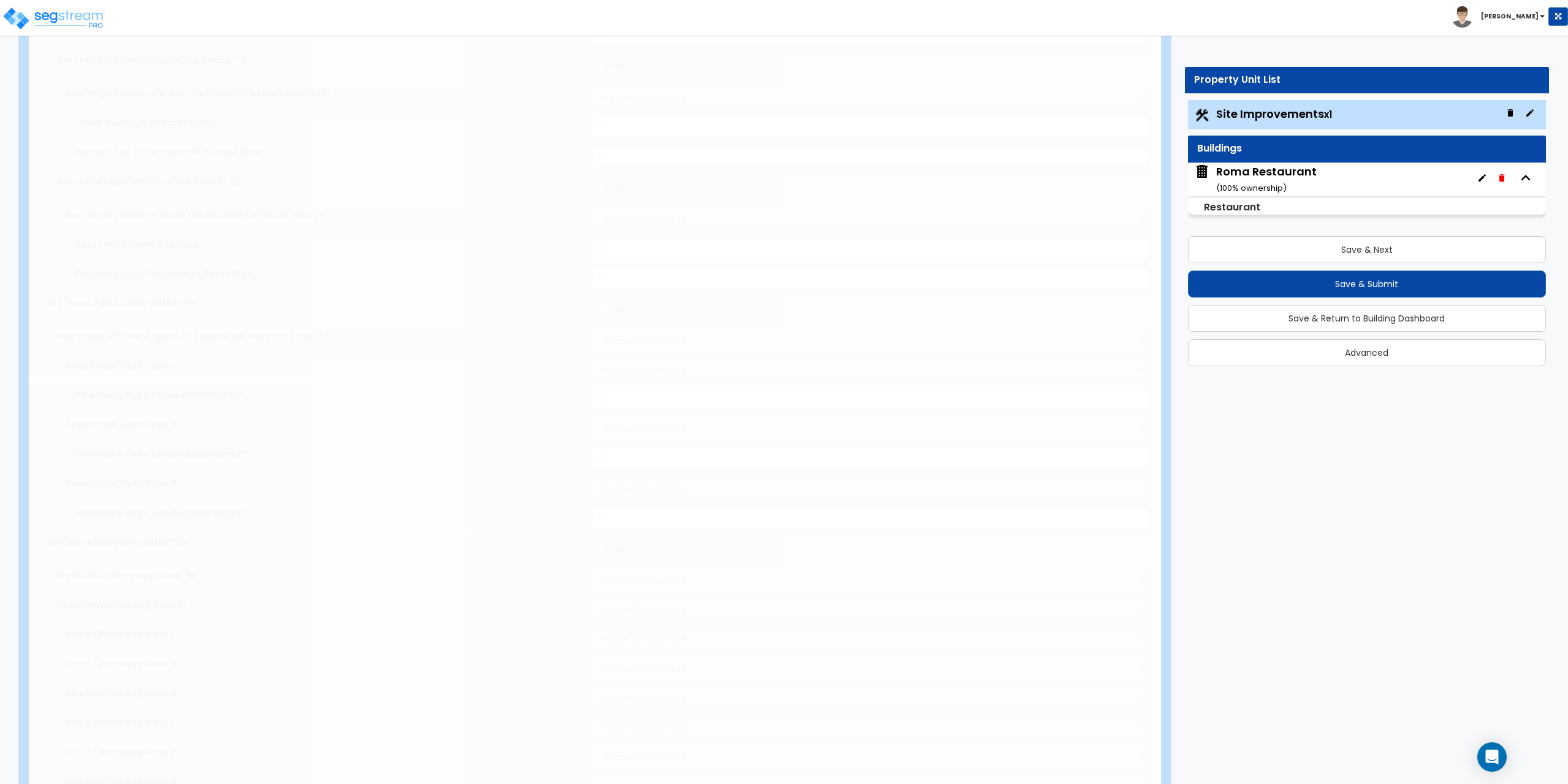
select select "2"
type input "340215"
select select "2"
type input "86145"
radio input "true"
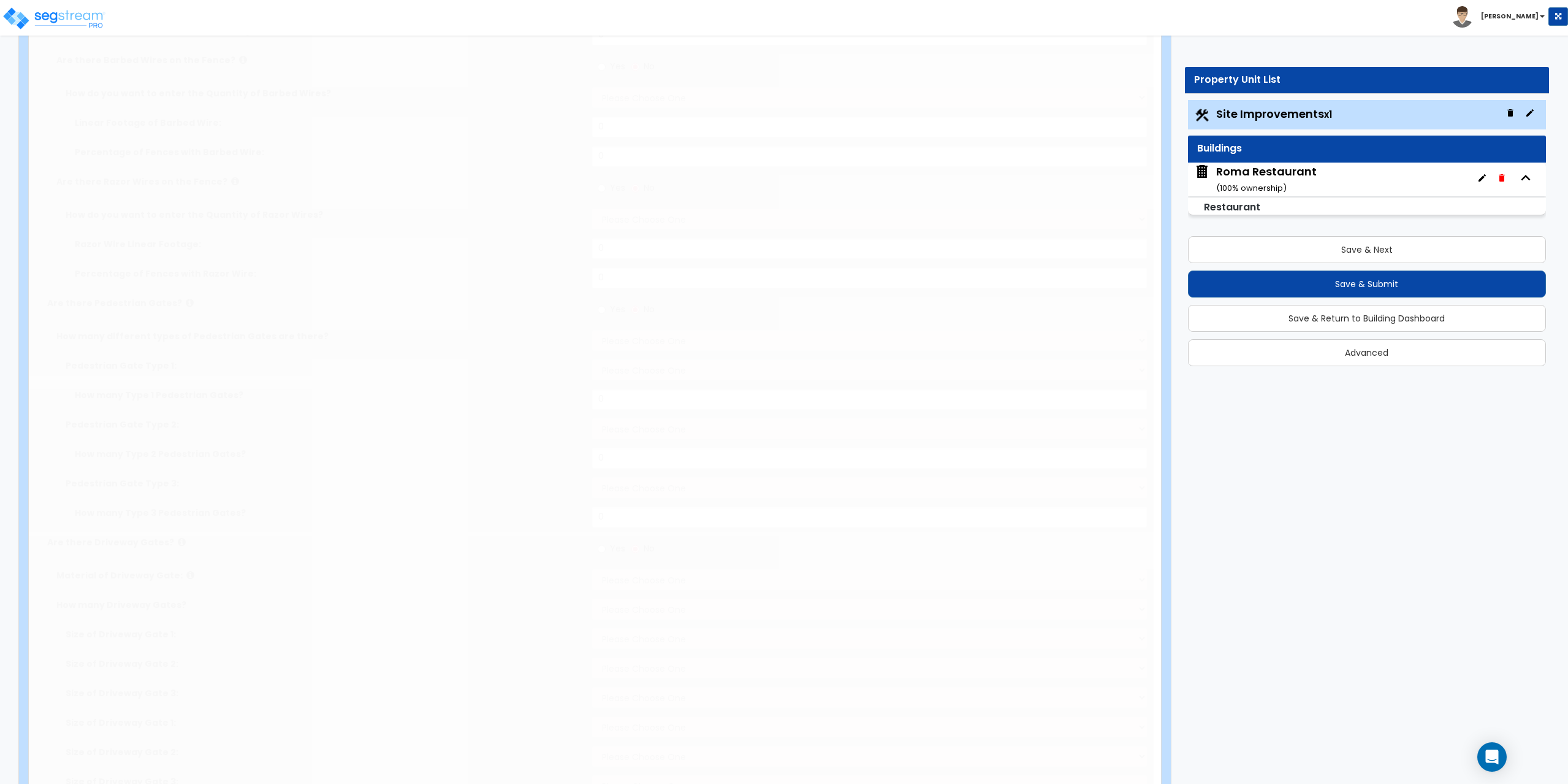
type input "3"
radio input "true"
select select "1"
radio input "true"
select select "2"
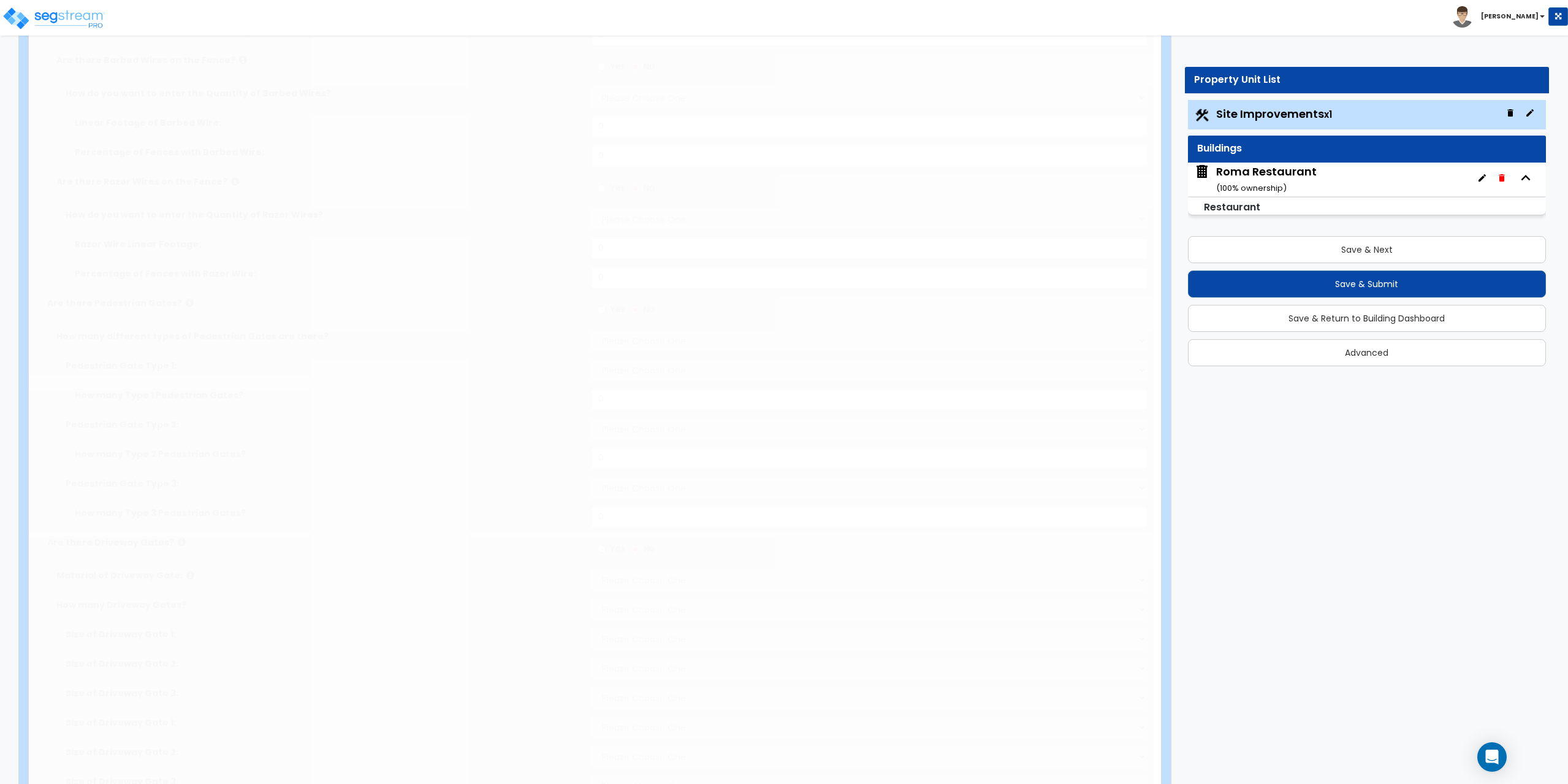
select select "4"
type input "2"
type input "1"
type input "4"
radio input "true"
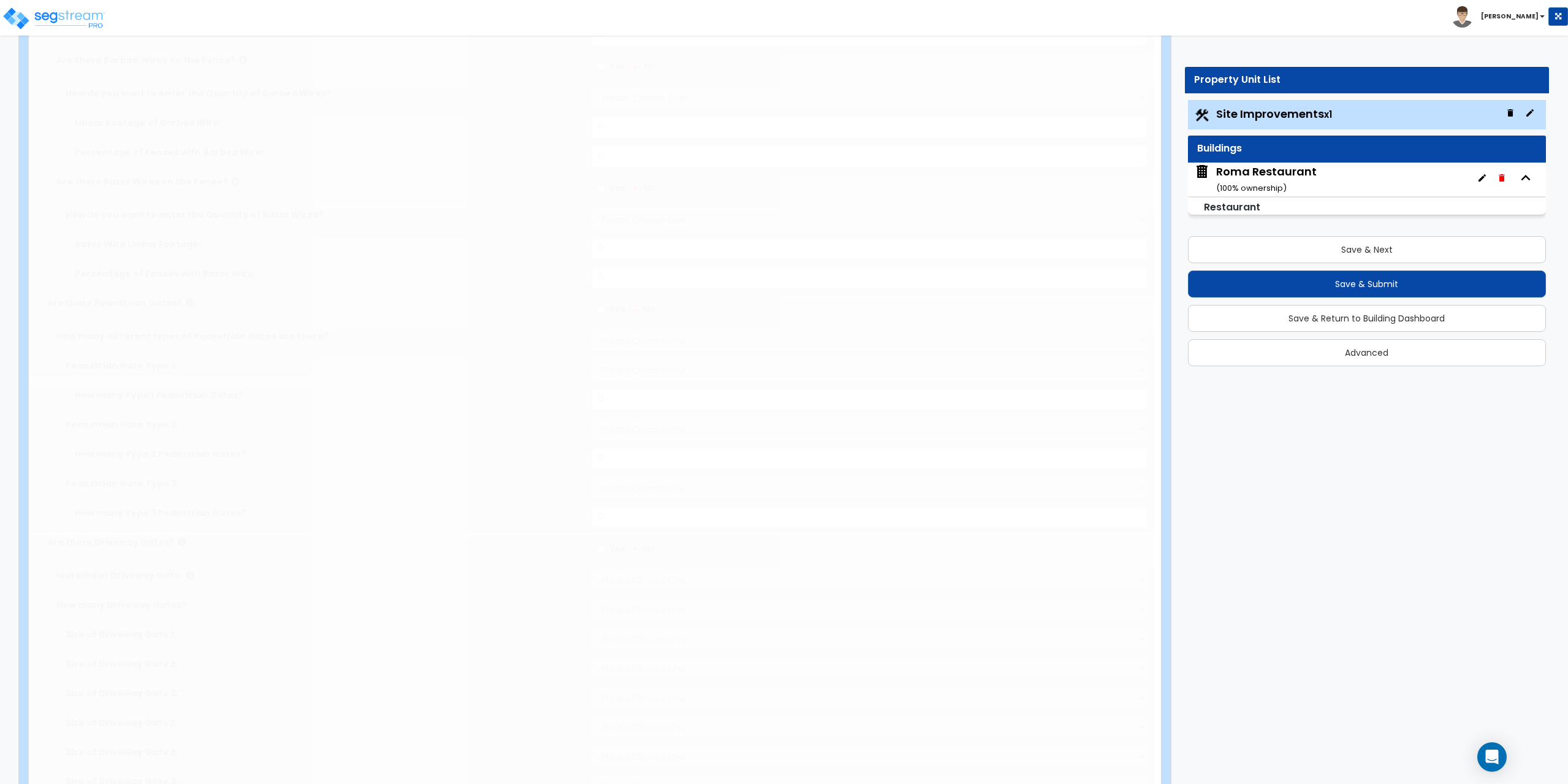
radio input "true"
select select "2"
type input "195"
select select "1"
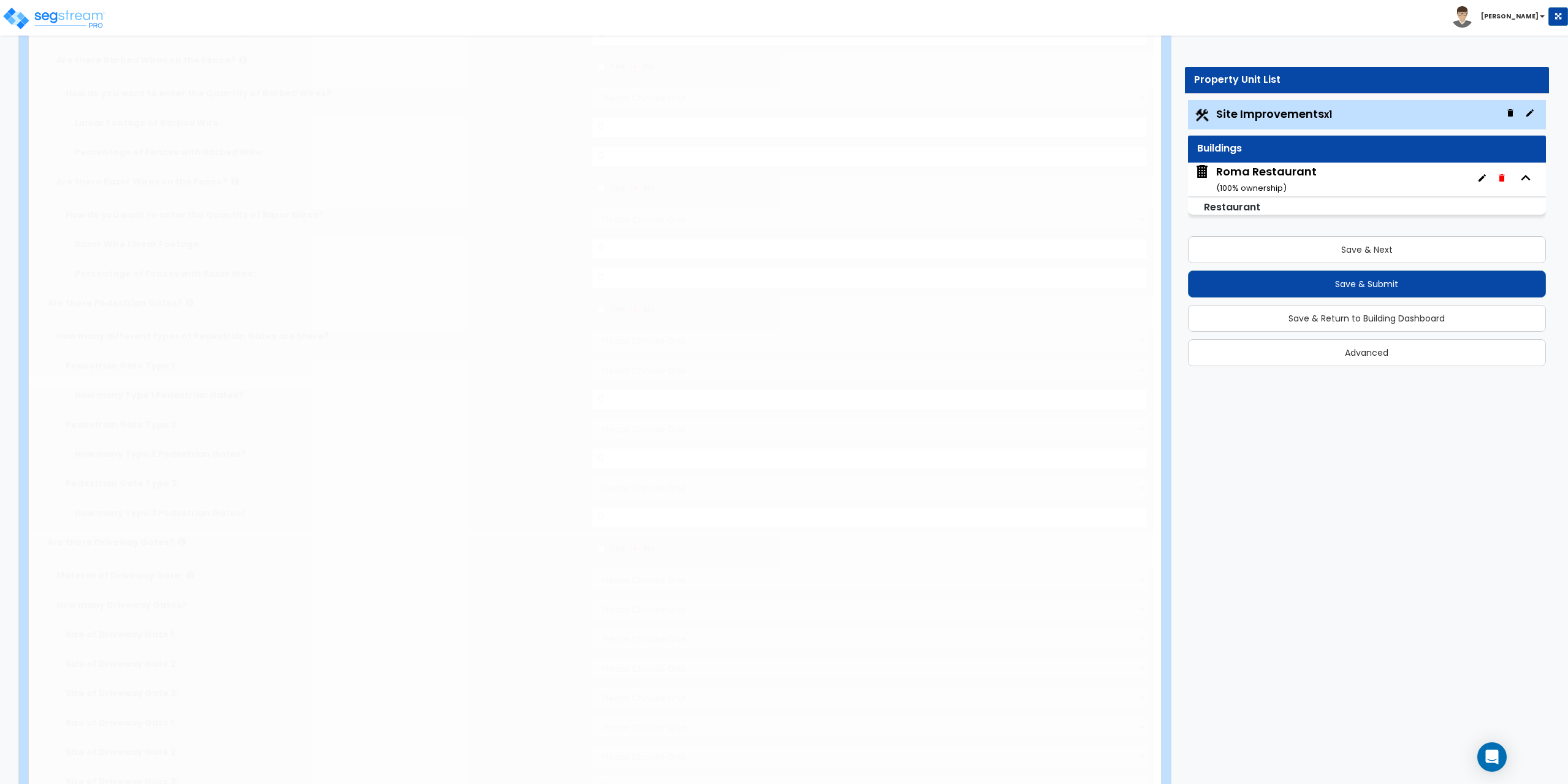
radio input "true"
select select "1"
type input "15"
radio input "true"
type input "5"
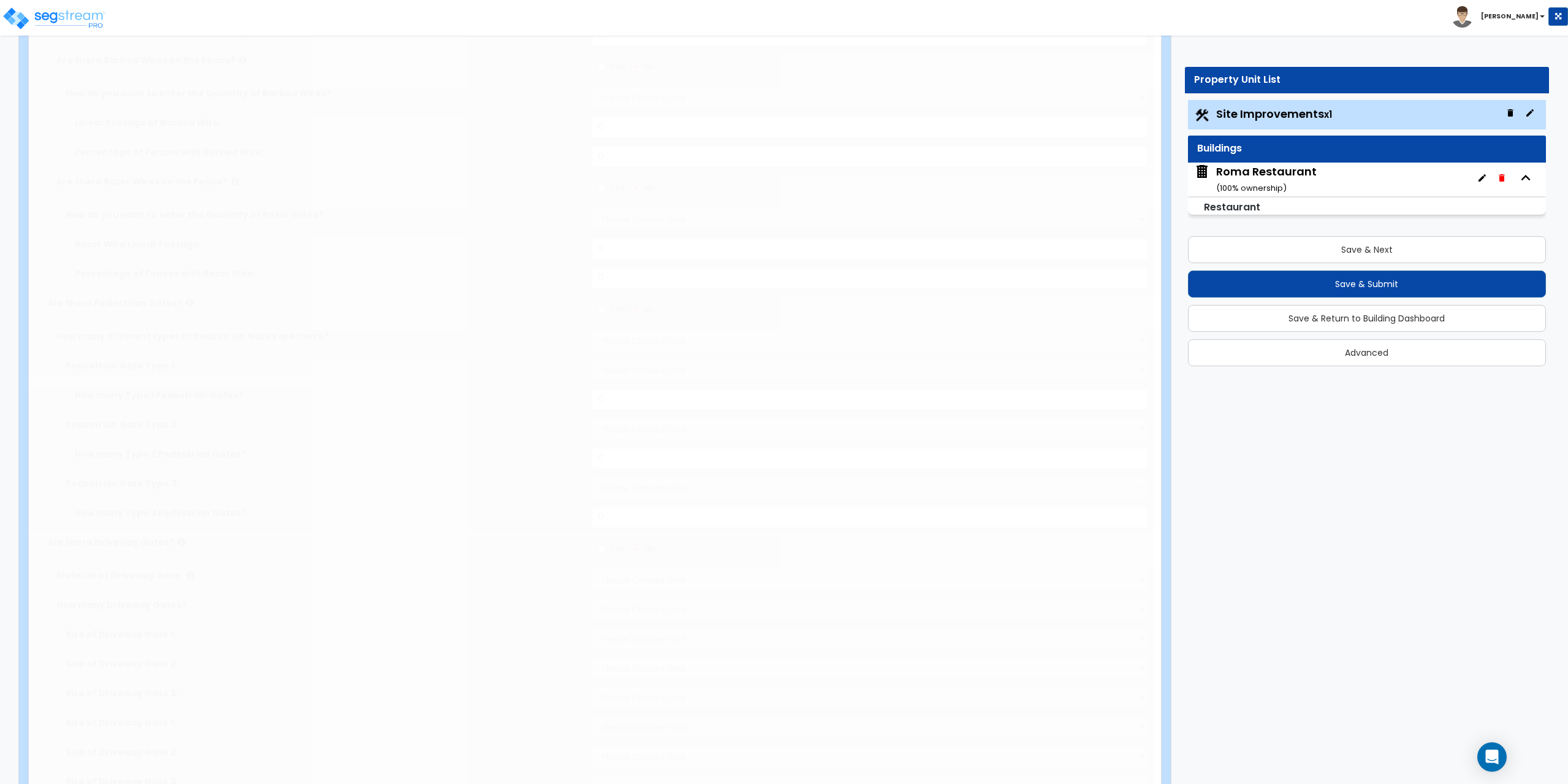
radio input "true"
select select "4"
type input "18"
radio input "true"
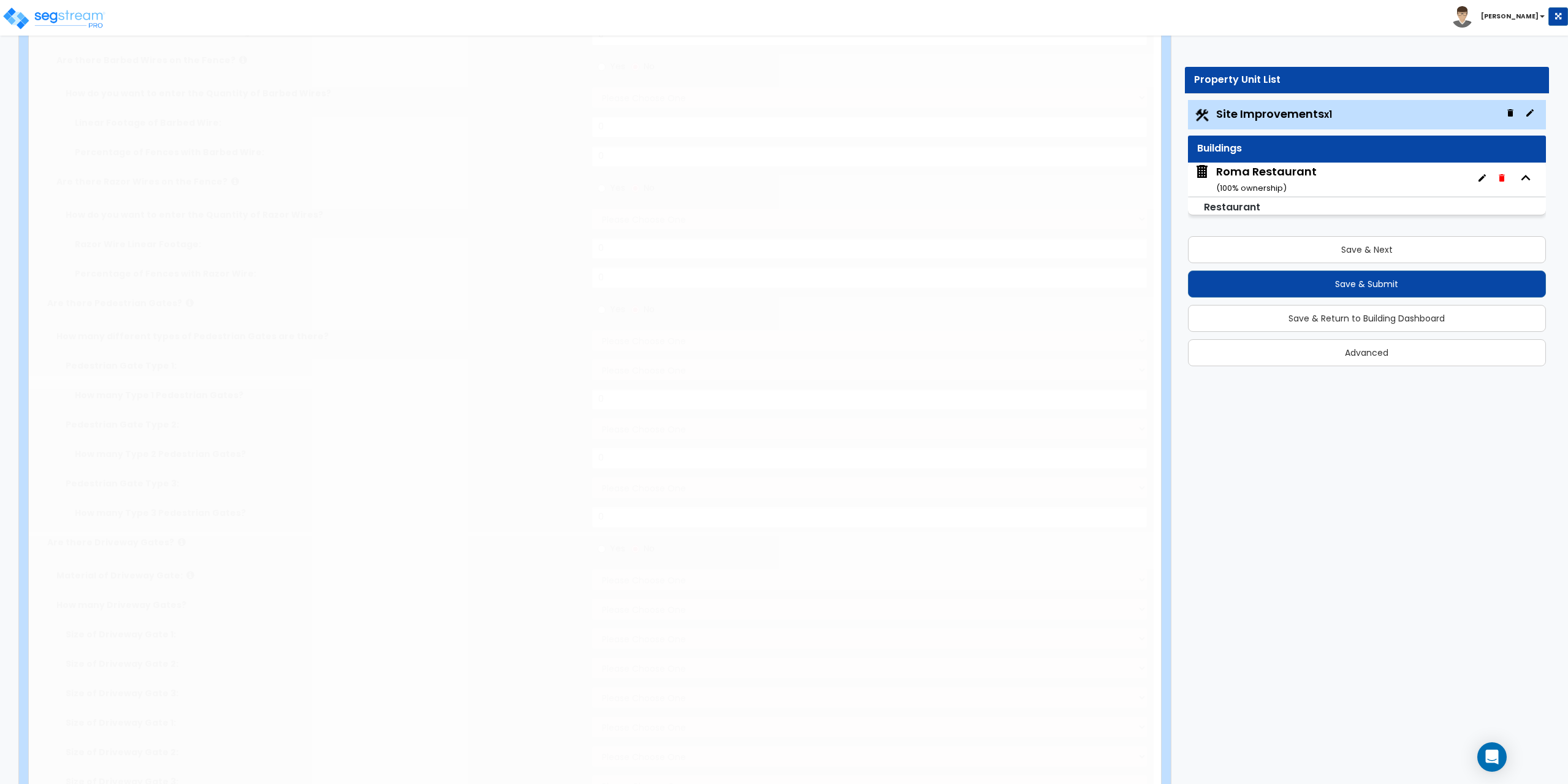
type input "36"
radio input "true"
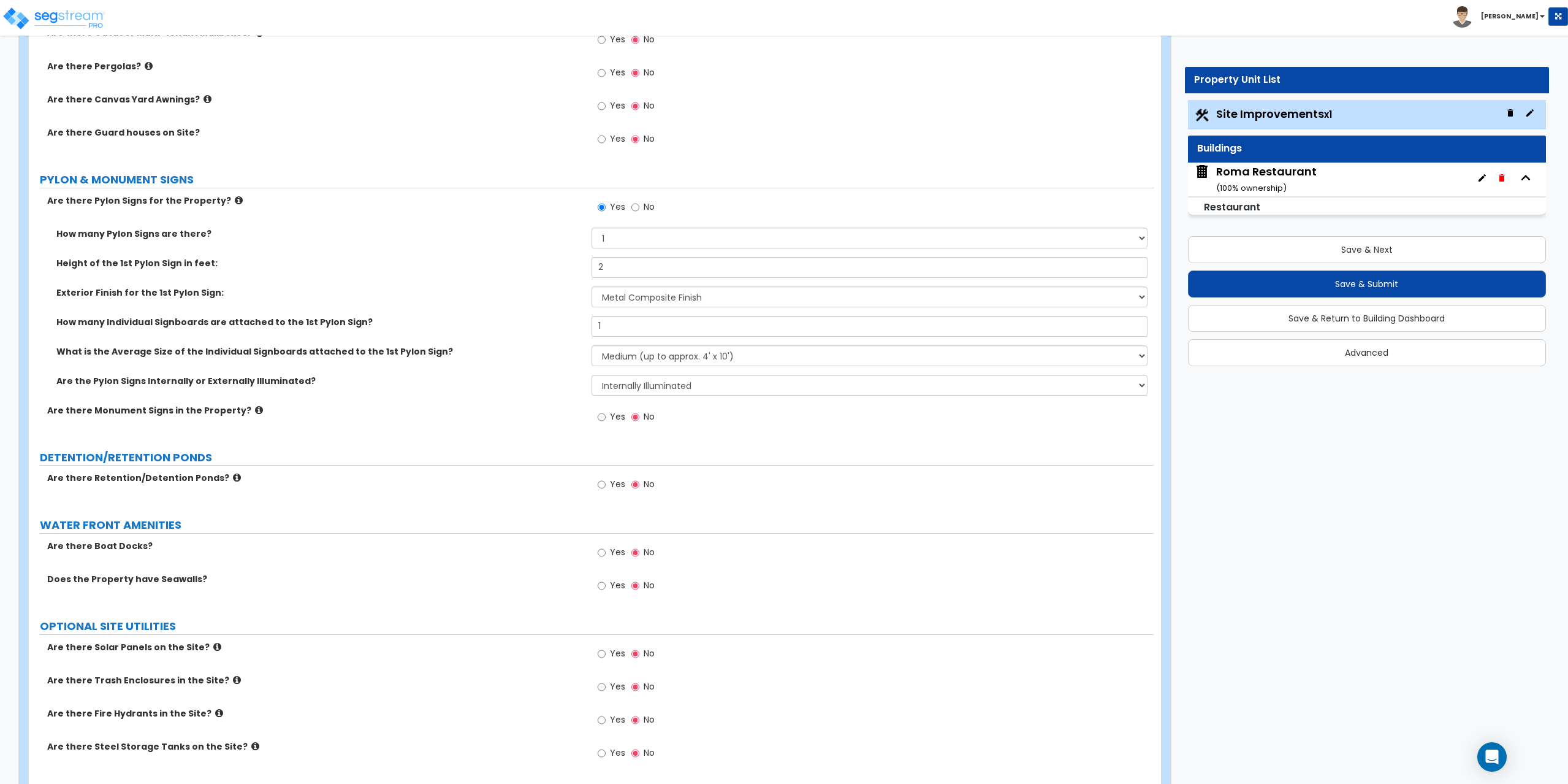
scroll to position [3252, 0]
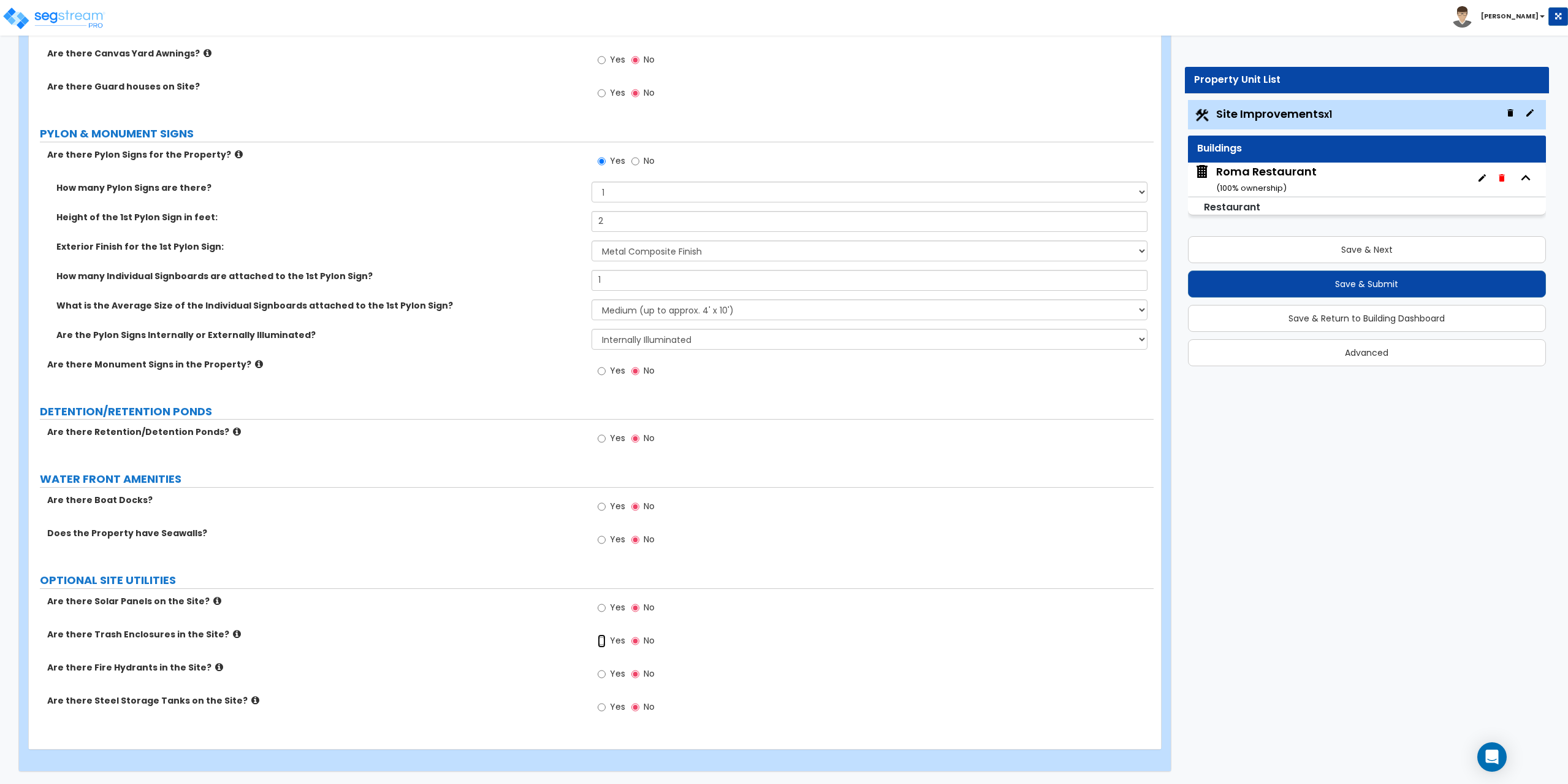
click at [603, 637] on input "Yes" at bounding box center [602, 640] width 8 height 13
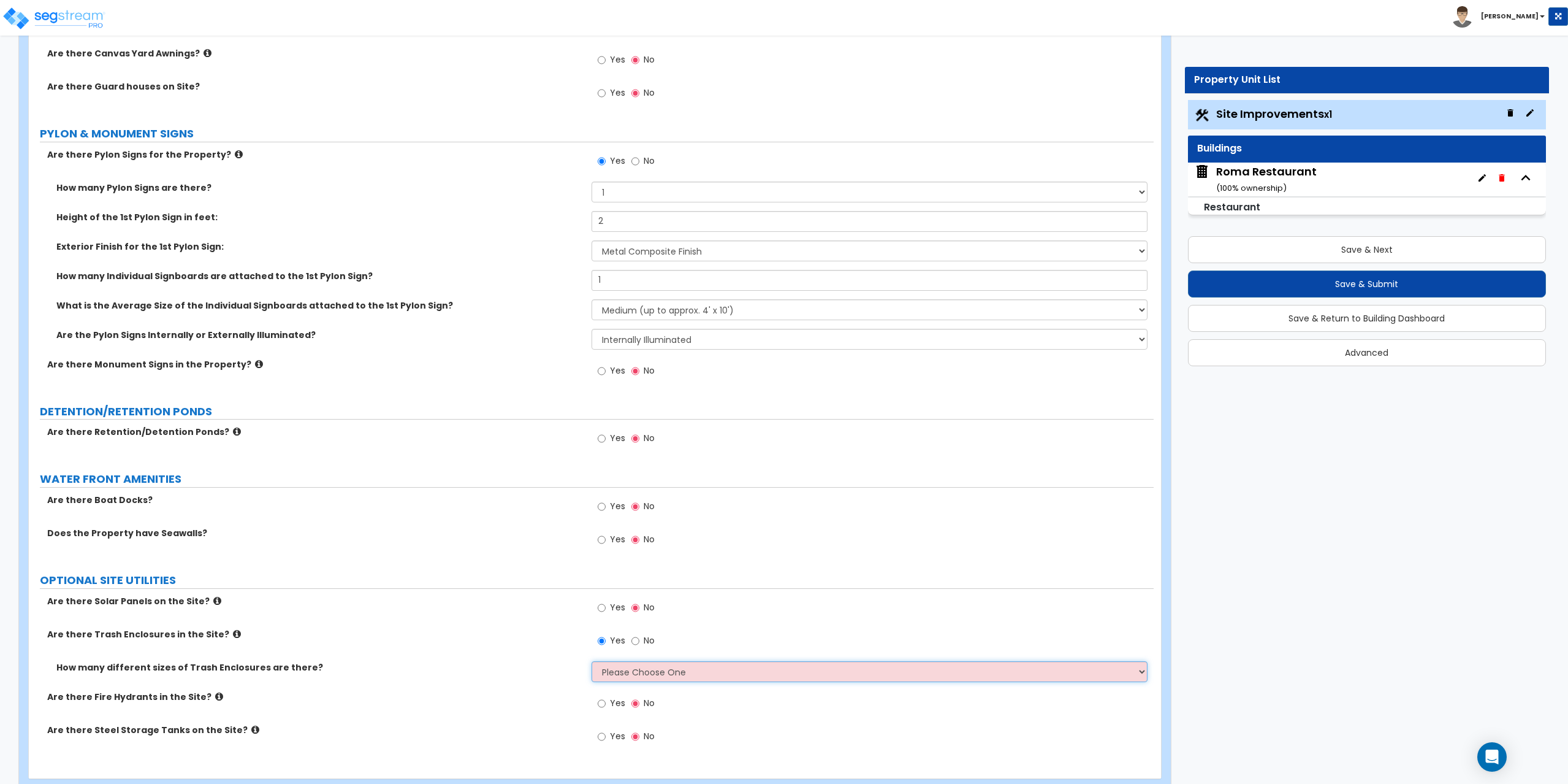
click at [615, 679] on select "Please Choose One 1 2 3" at bounding box center [870, 671] width 557 height 21
click at [592, 661] on select "Please Choose One 1 2 3" at bounding box center [870, 671] width 557 height 21
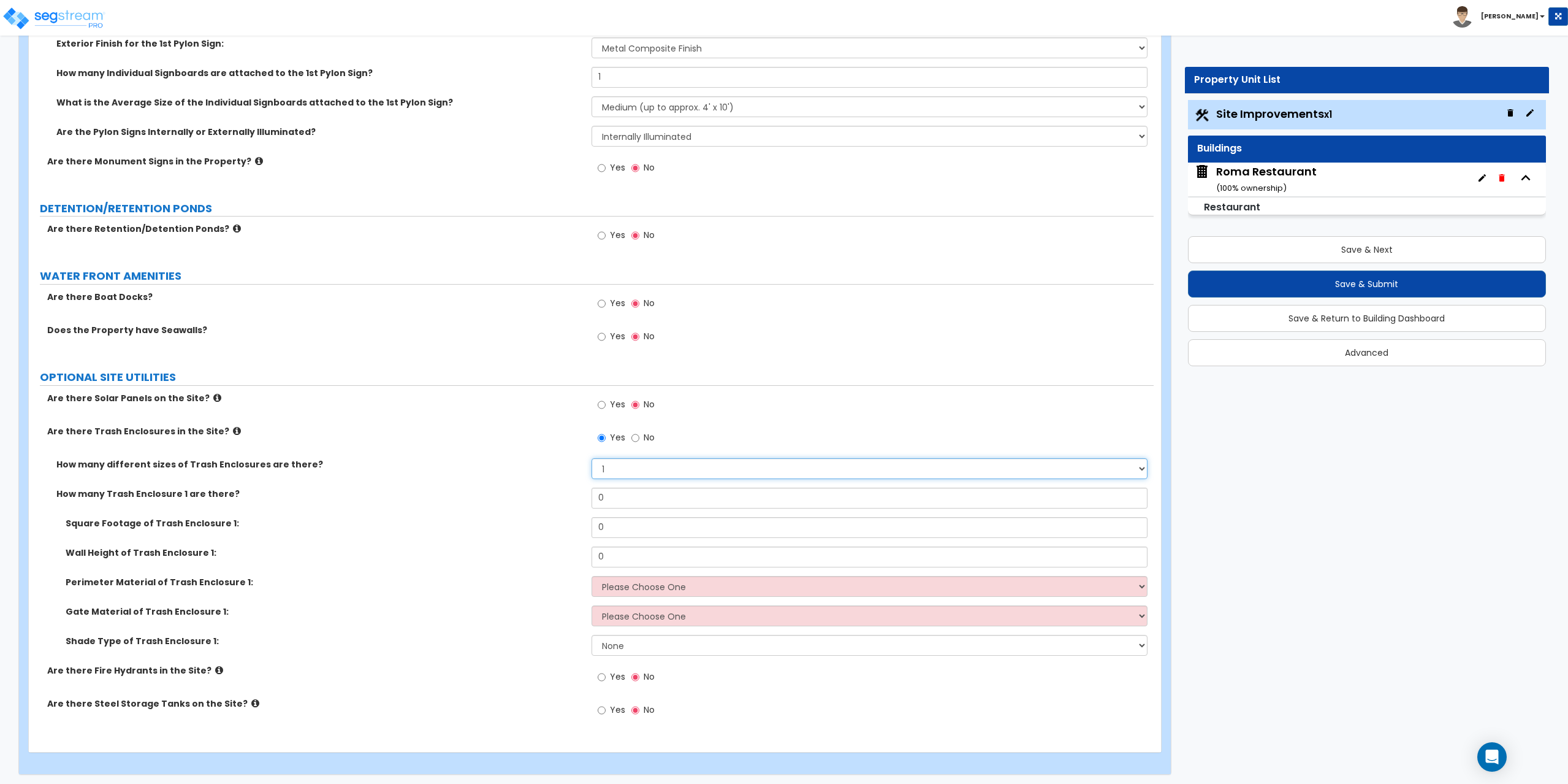
scroll to position [3458, 0]
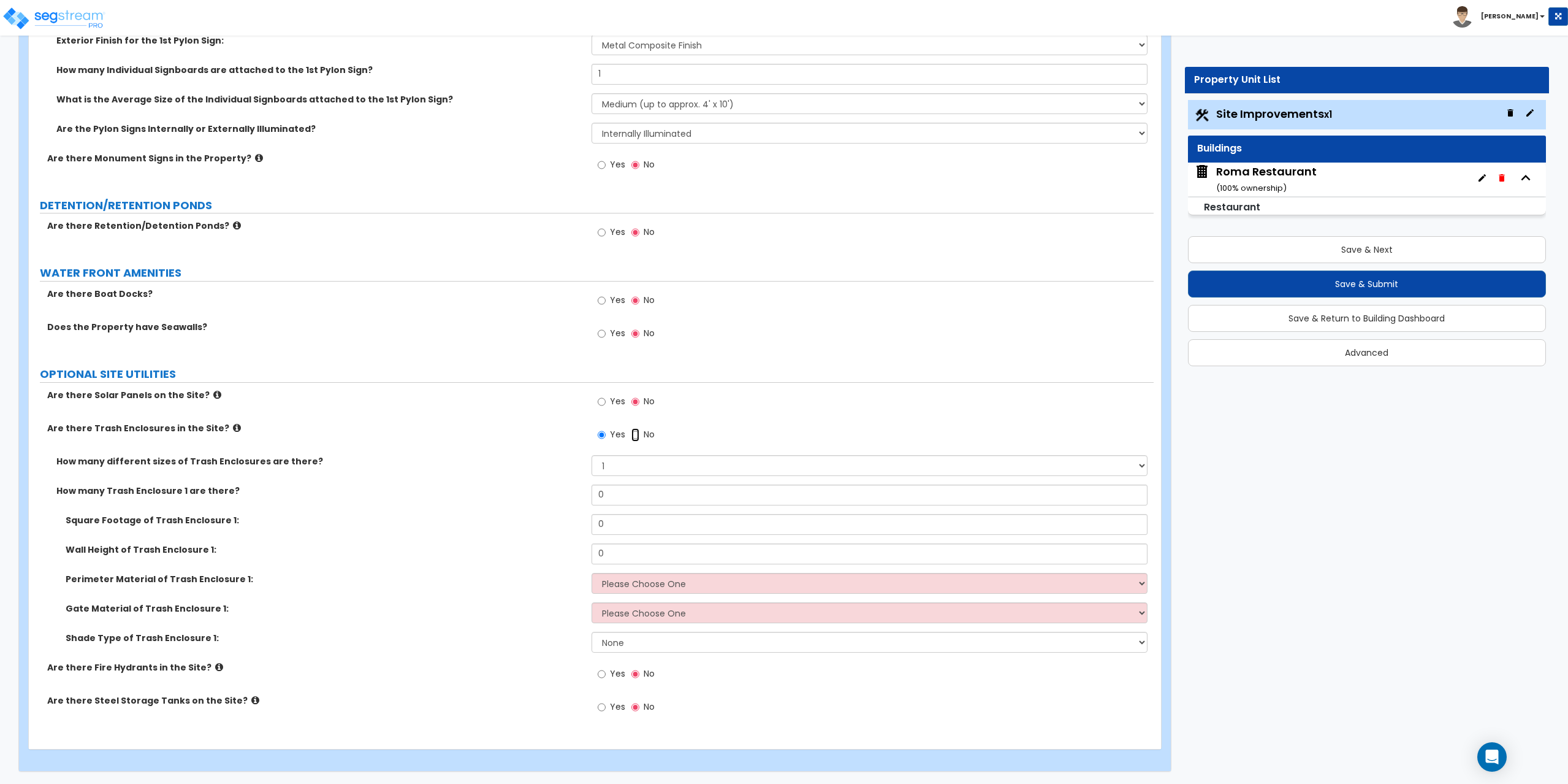
click at [637, 431] on input "No" at bounding box center [635, 434] width 8 height 13
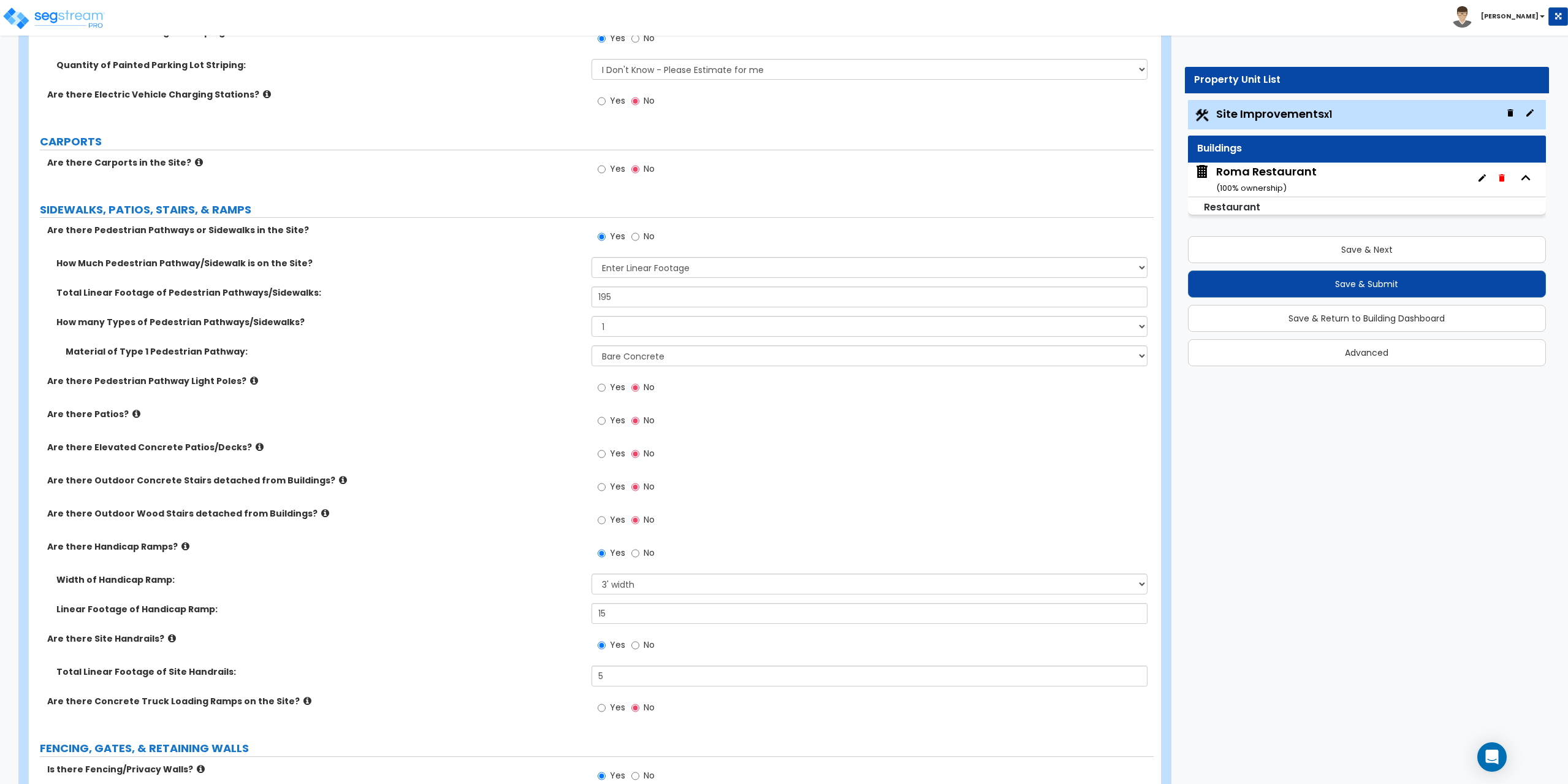
scroll to position [1042, 0]
click at [133, 412] on icon at bounding box center [136, 413] width 8 height 9
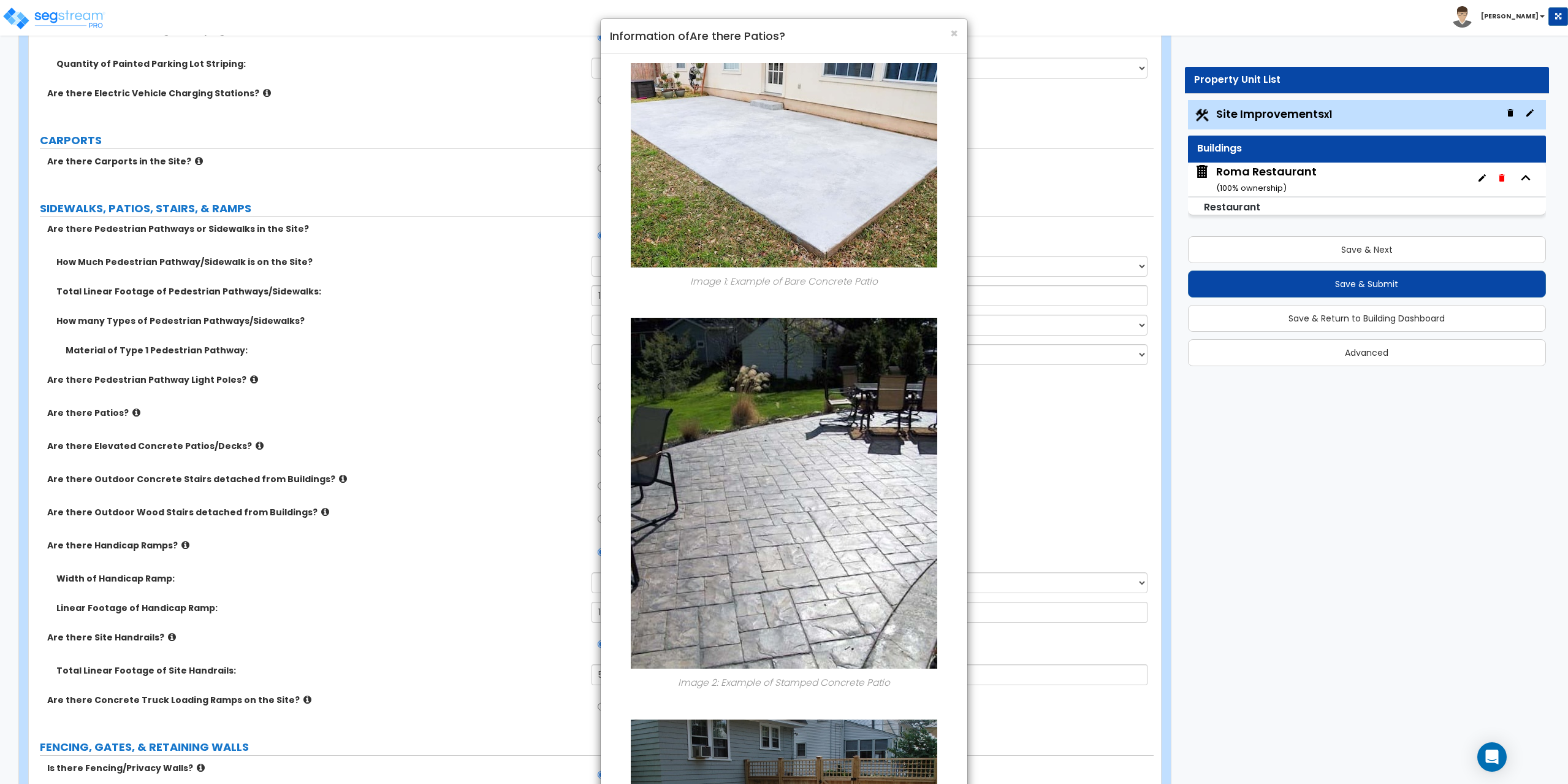
click at [957, 31] on div "× Information of Are there Patios?" at bounding box center [784, 36] width 367 height 35
click at [954, 32] on span "×" at bounding box center [954, 33] width 8 height 18
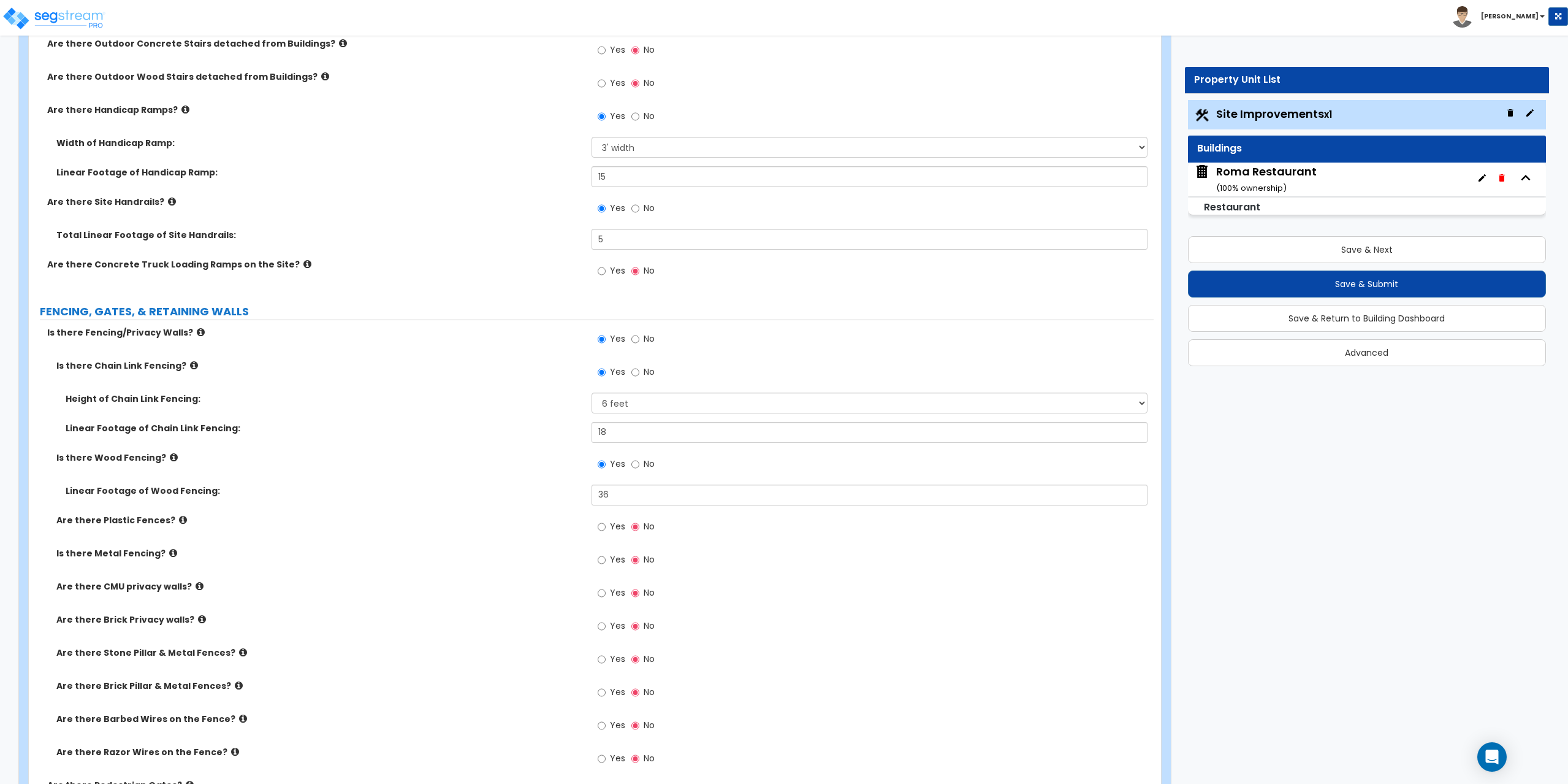
scroll to position [1290, 0]
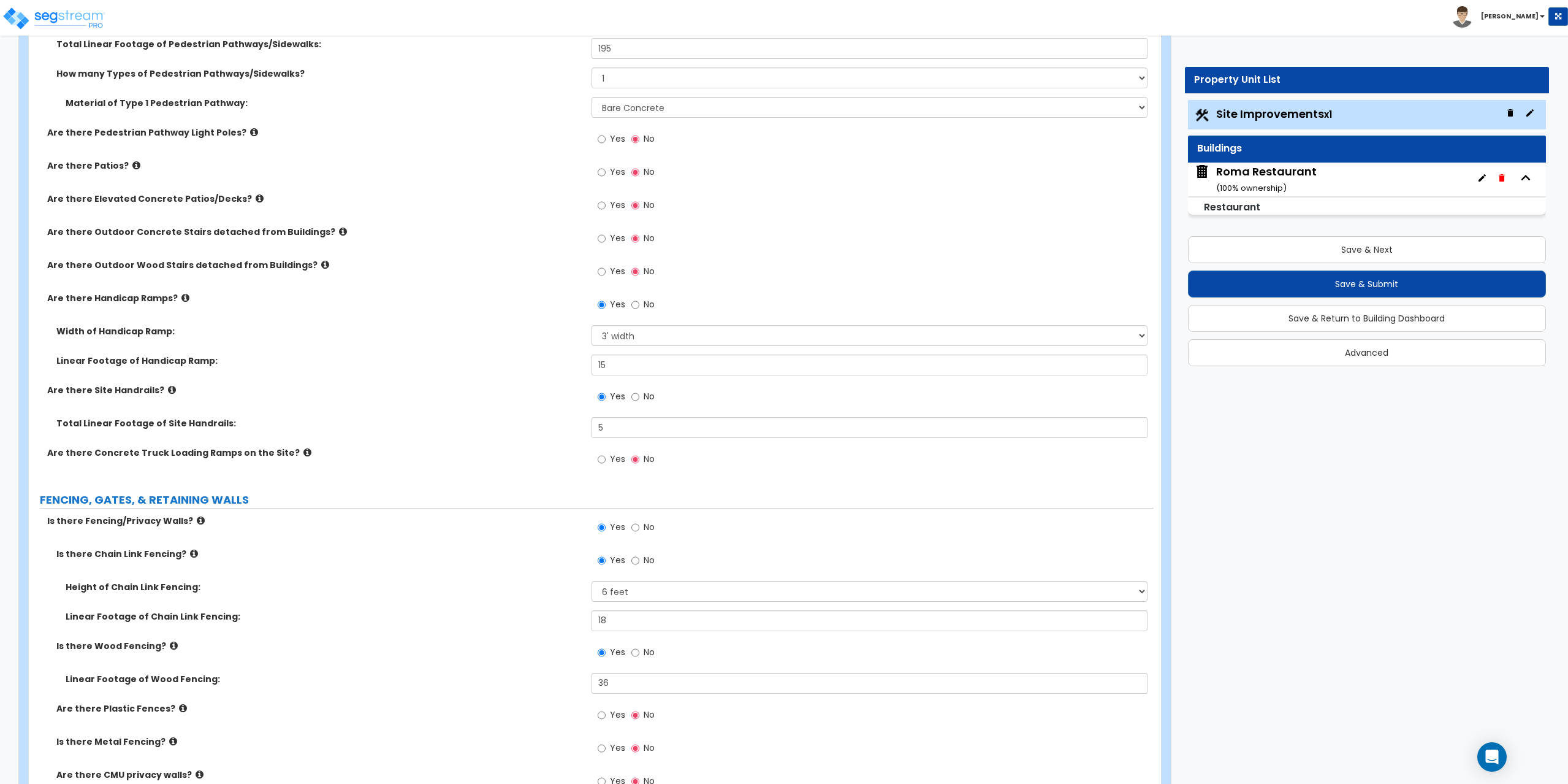
click at [1252, 173] on div "Roma Restaurant ( 100 % ownership)" at bounding box center [1266, 179] width 100 height 31
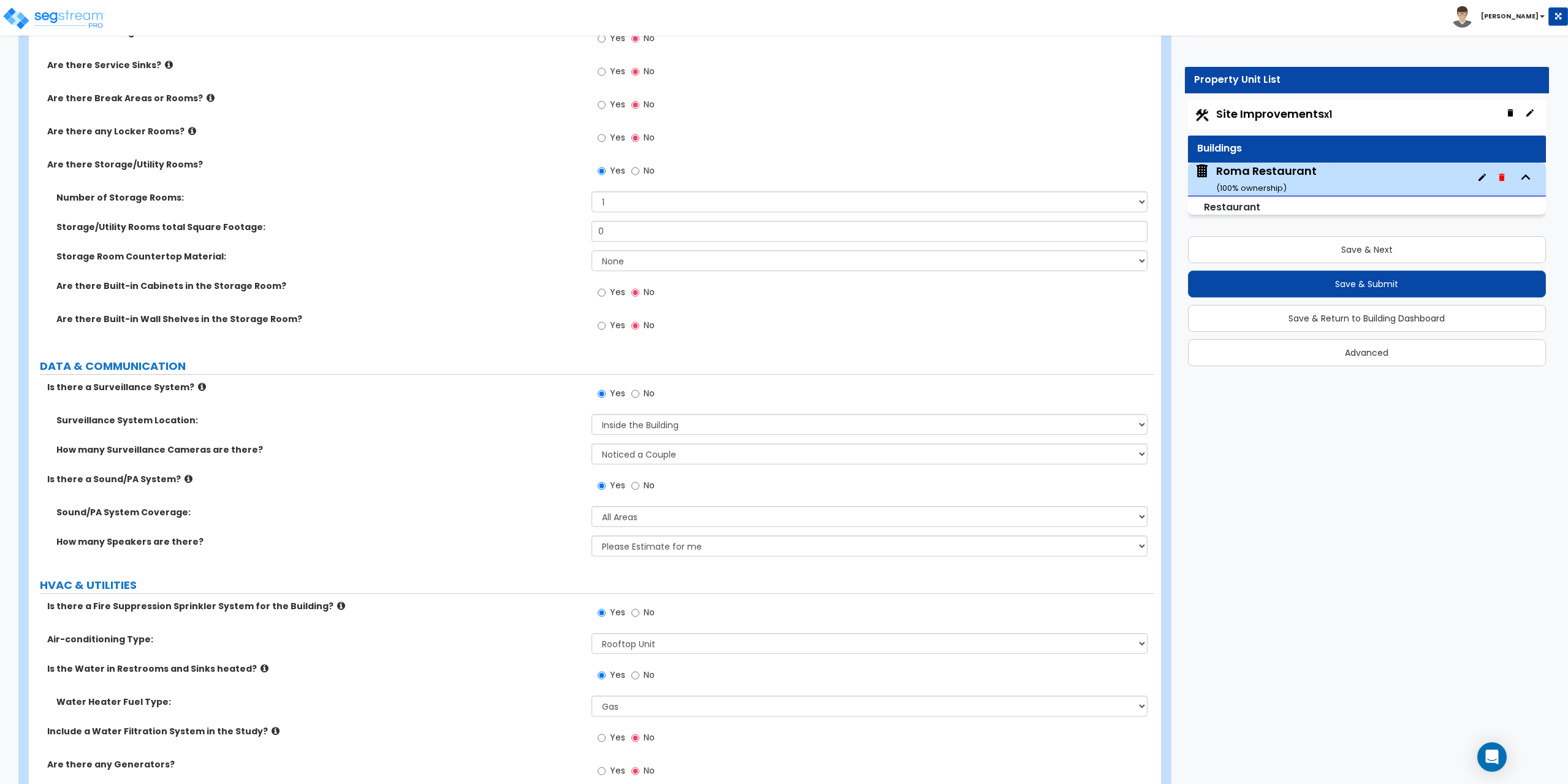
scroll to position [4448, 0]
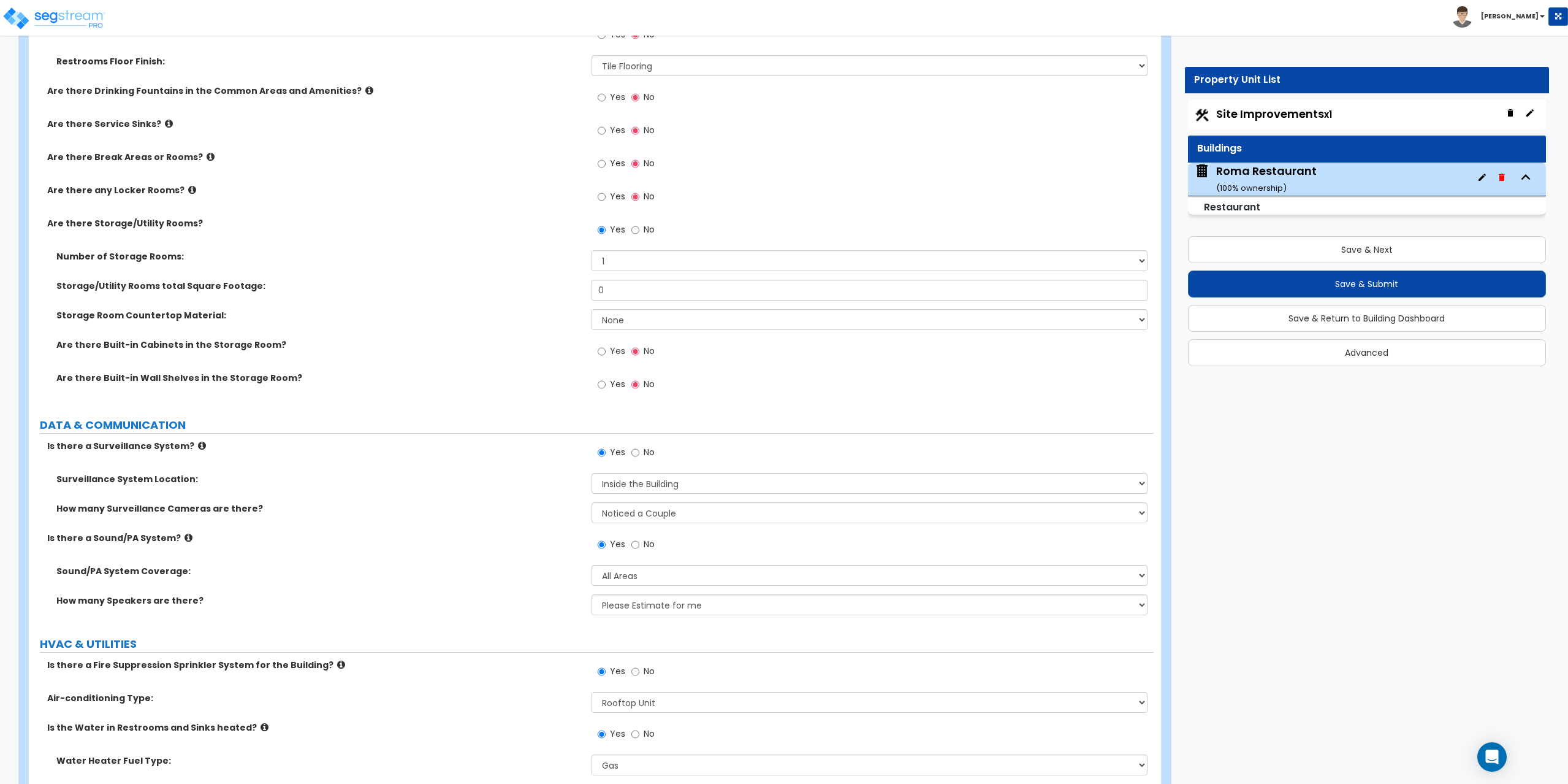
click at [1319, 115] on span "Site Improvements x1" at bounding box center [1273, 113] width 116 height 15
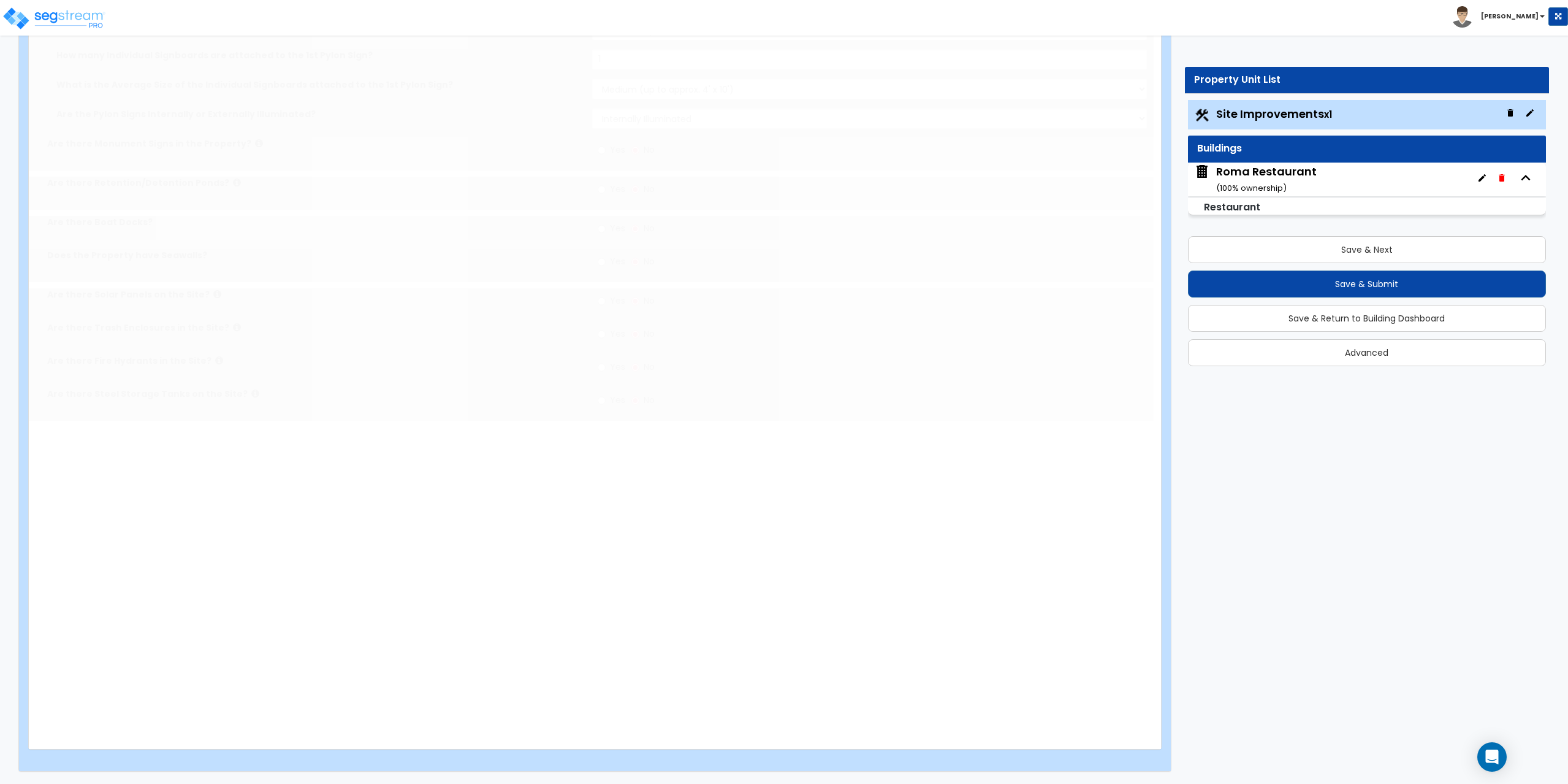
scroll to position [0, 0]
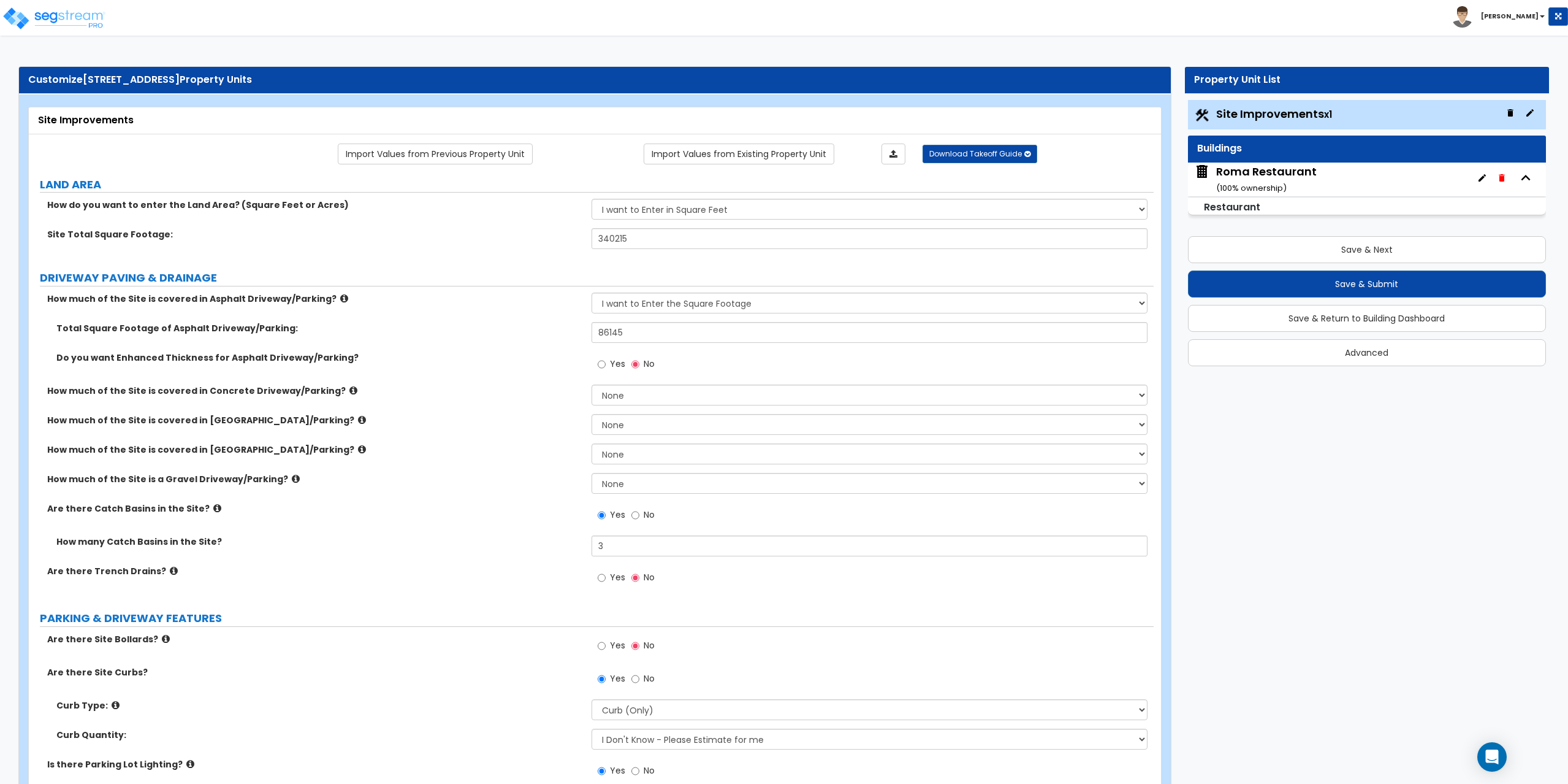
click at [1233, 210] on small "Restaurant" at bounding box center [1232, 207] width 56 height 14
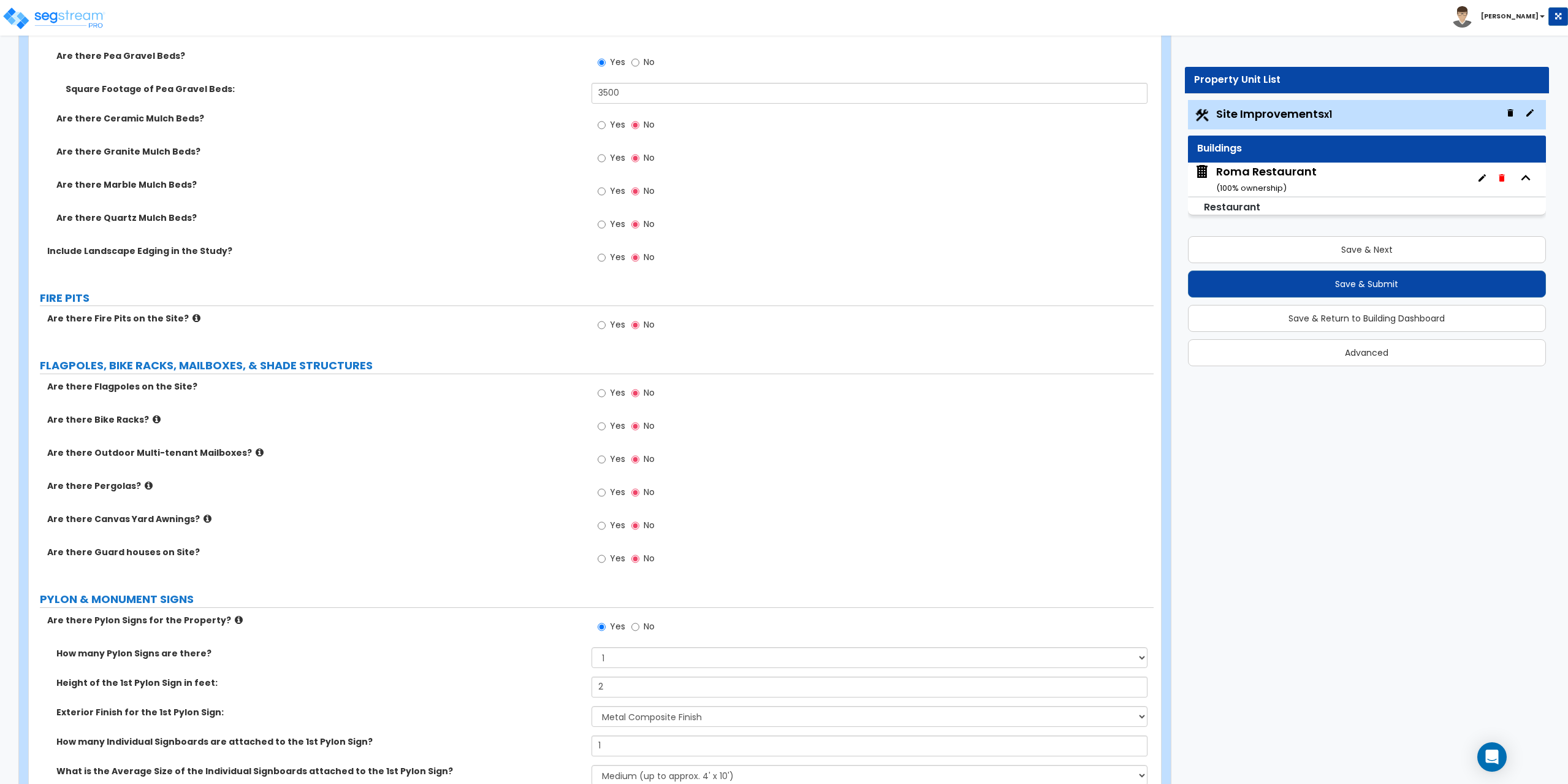
scroll to position [2882, 0]
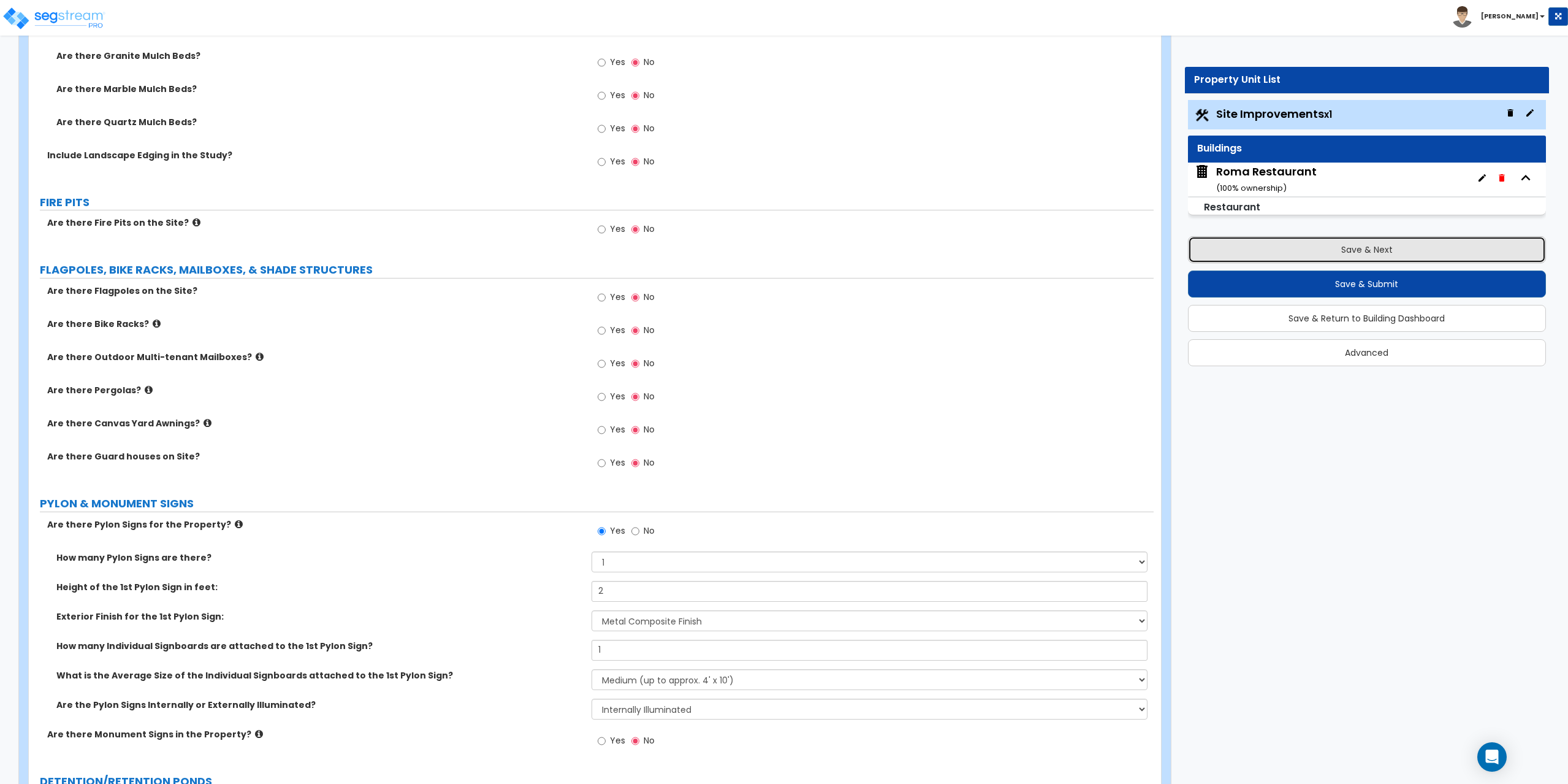
click at [1354, 257] on button "Save & Next" at bounding box center [1367, 249] width 359 height 27
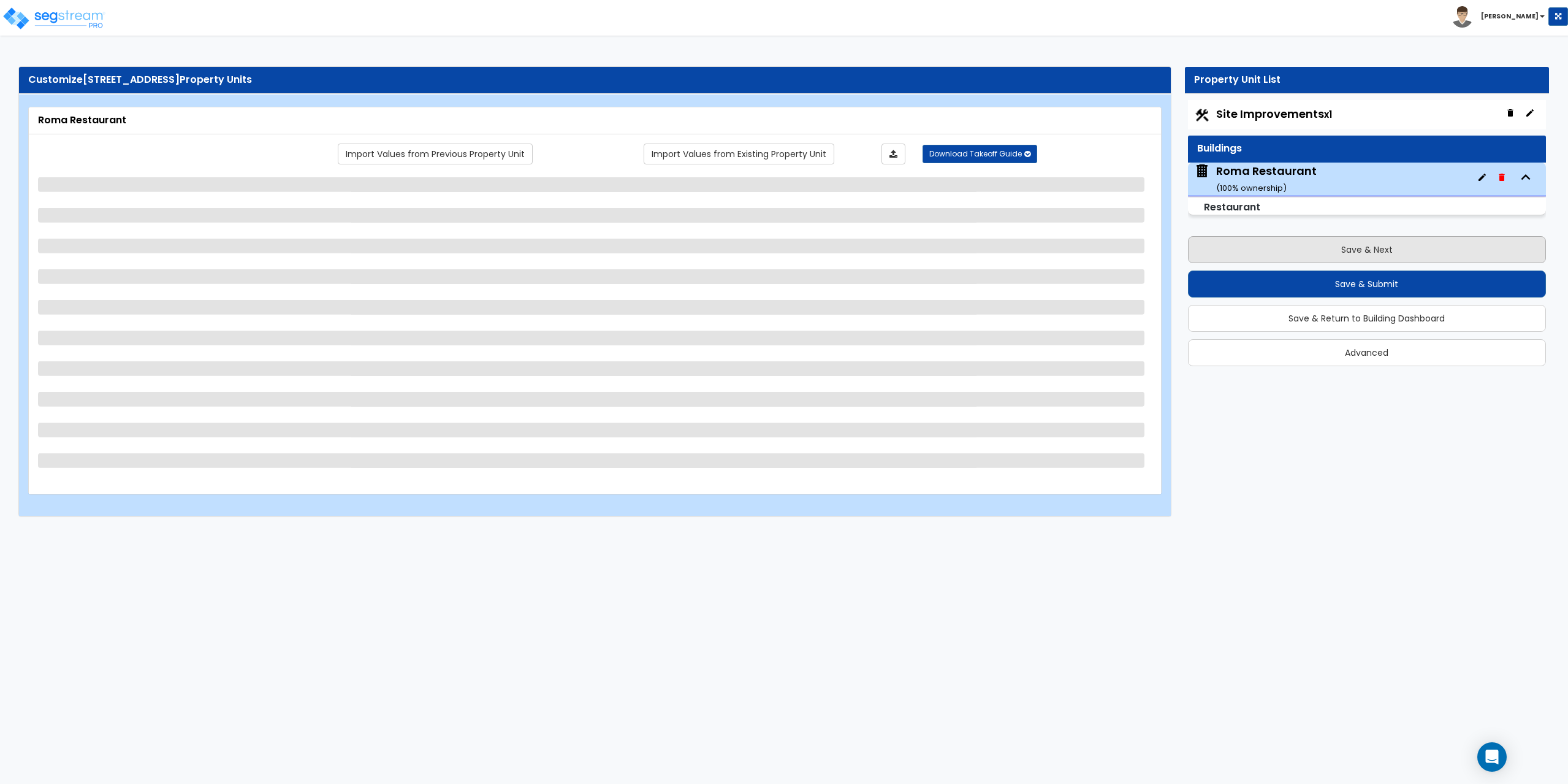
scroll to position [0, 0]
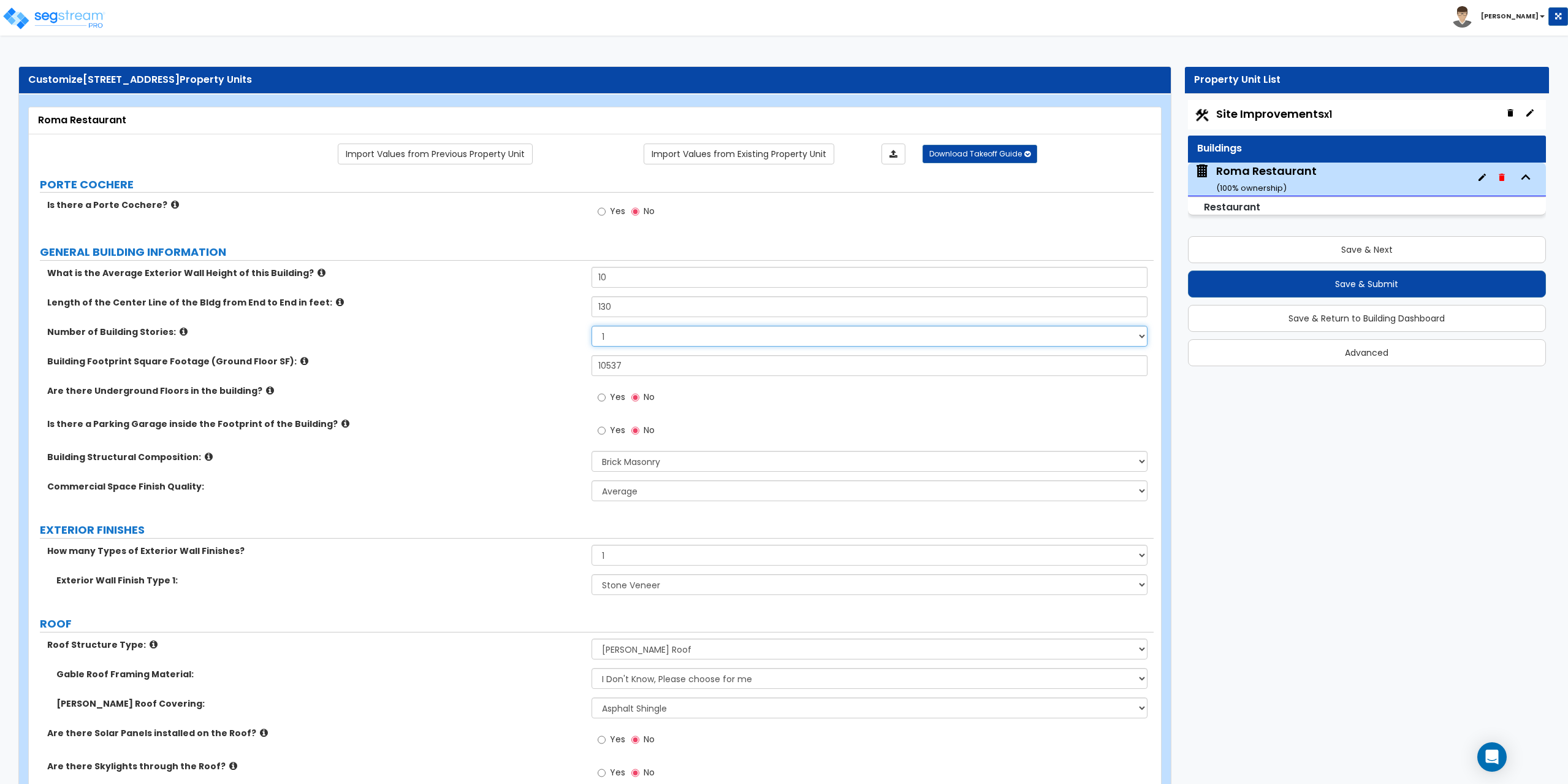
drag, startPoint x: 617, startPoint y: 336, endPoint x: 588, endPoint y: 339, distance: 29.2
click at [588, 339] on div "Number of Building Stories: 1 2 3 4 5" at bounding box center [591, 340] width 1124 height 30
click at [592, 326] on select "1 2 3 4 5" at bounding box center [870, 335] width 557 height 21
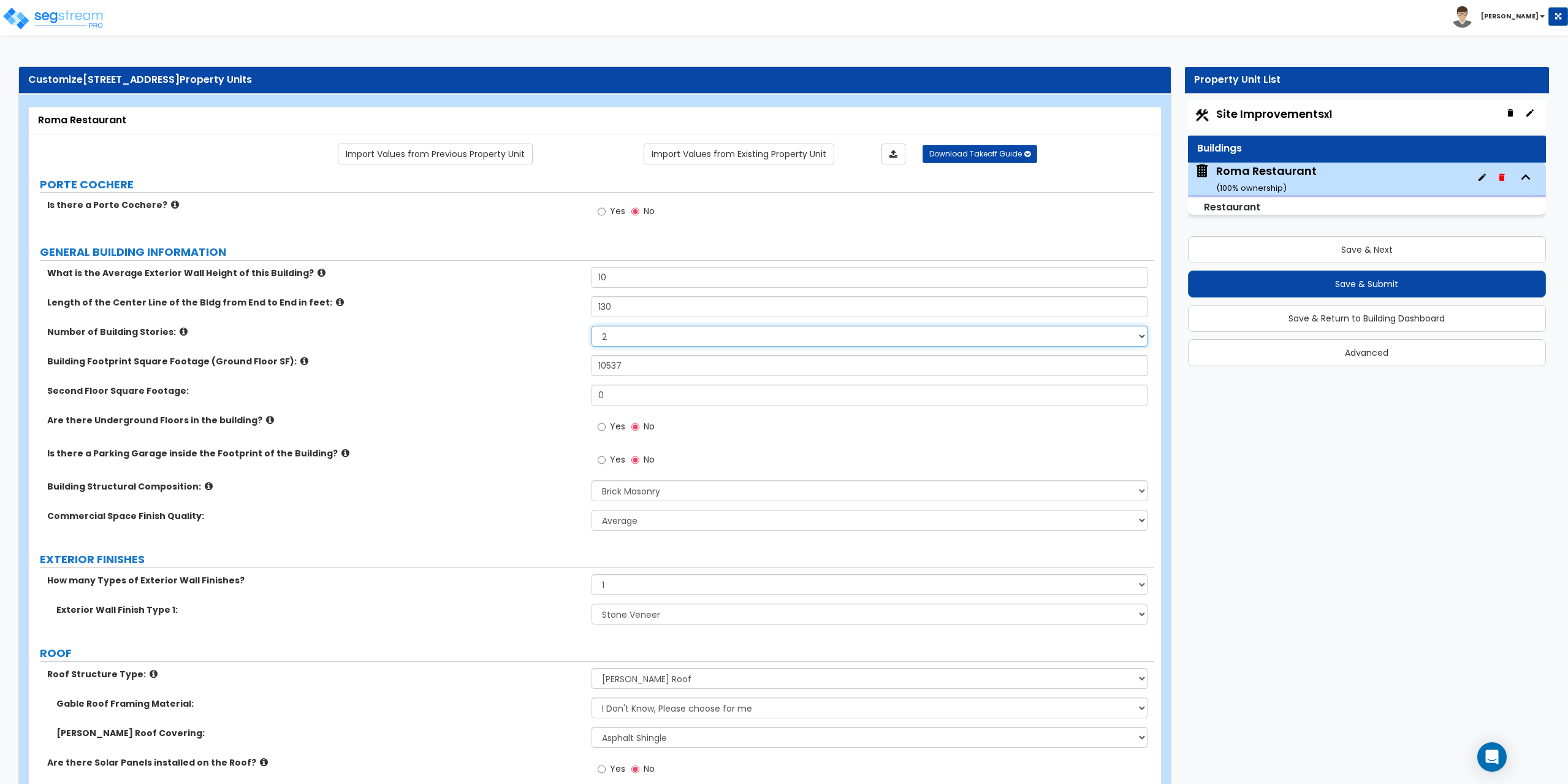
click at [618, 335] on select "1 2 3 4 5" at bounding box center [870, 335] width 557 height 21
click at [592, 326] on select "1 2 3 4 5" at bounding box center [870, 335] width 557 height 21
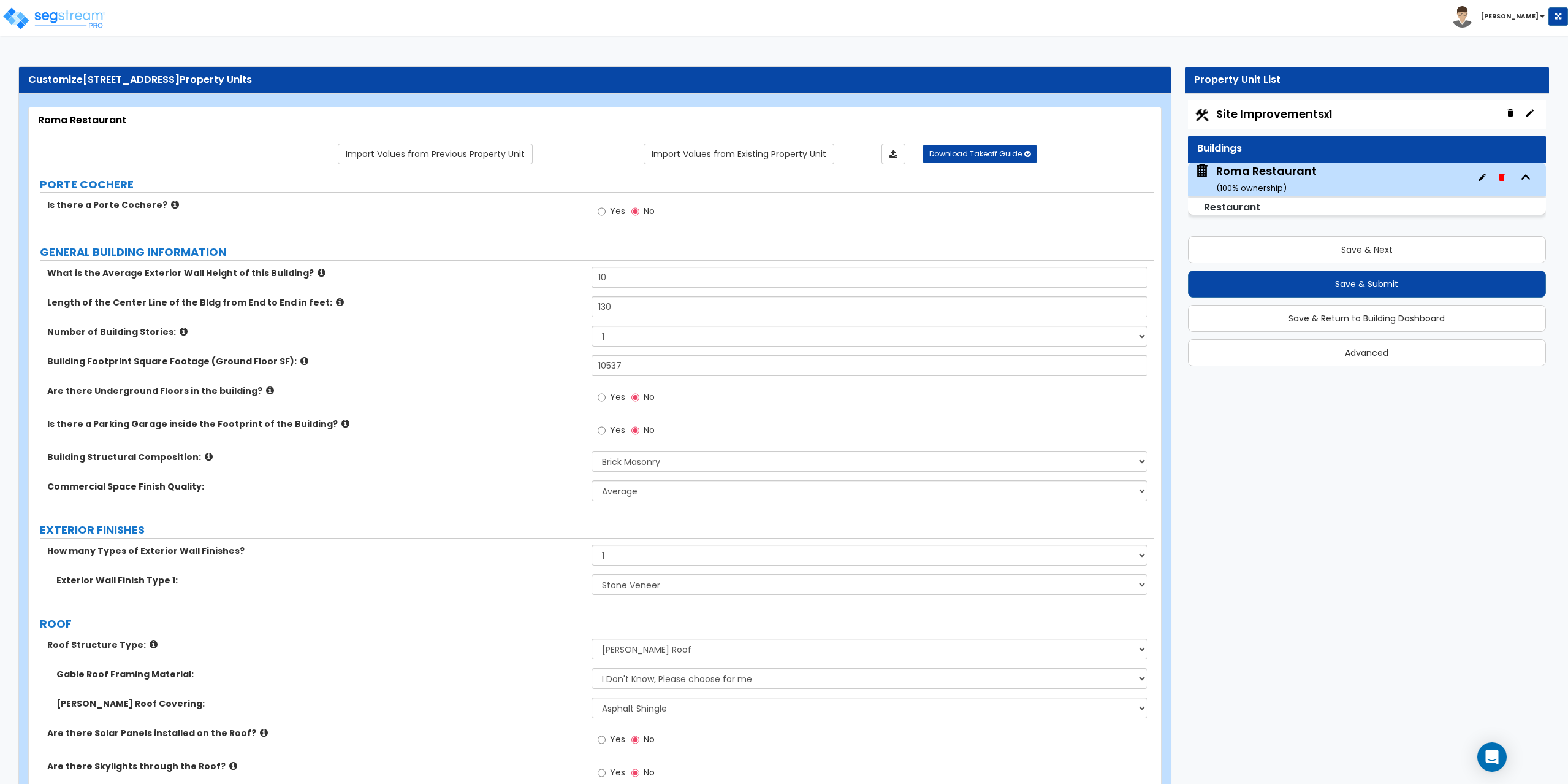
click at [266, 390] on icon at bounding box center [270, 390] width 8 height 9
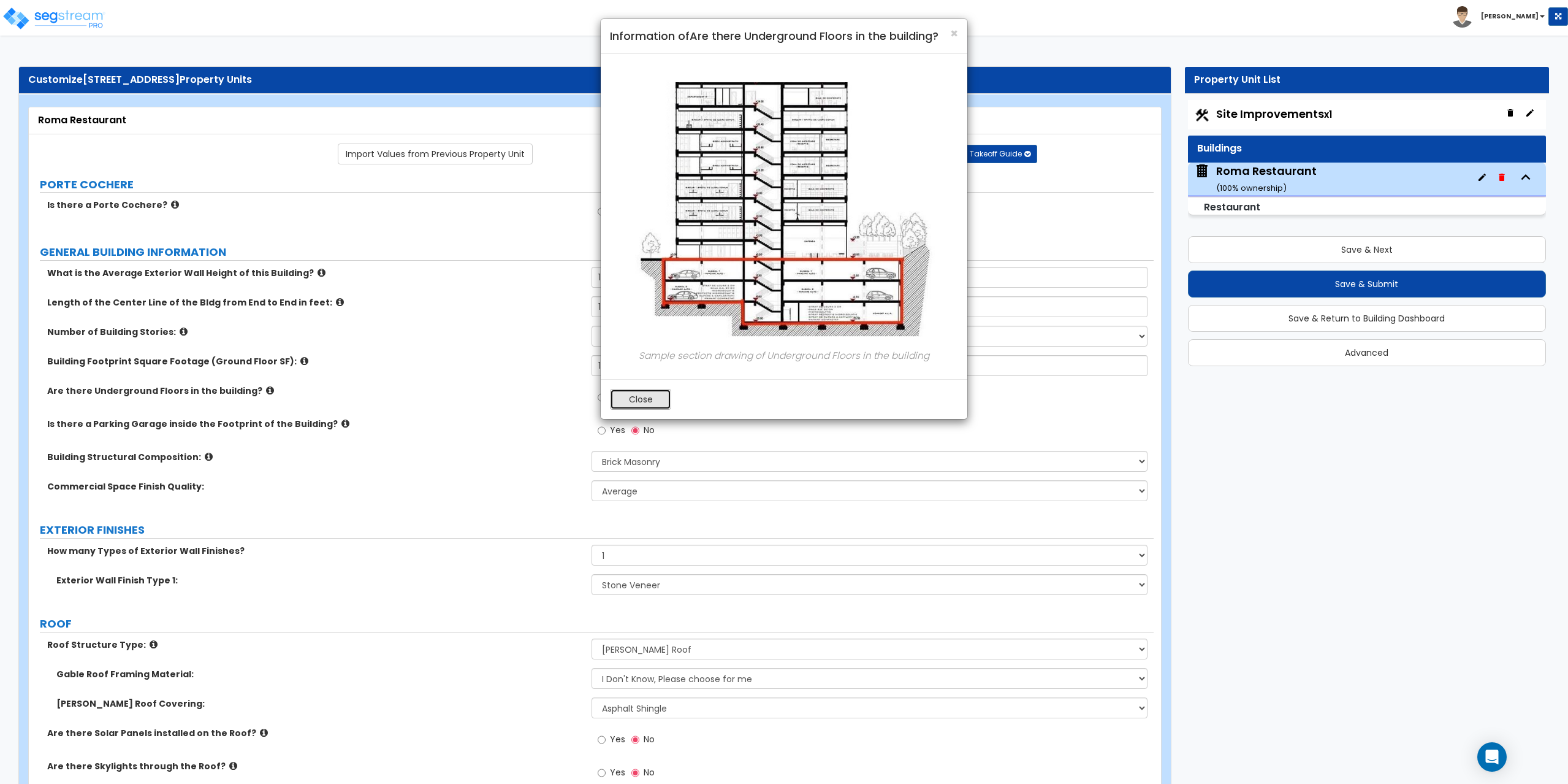
click at [633, 396] on button "Close" at bounding box center [640, 398] width 61 height 21
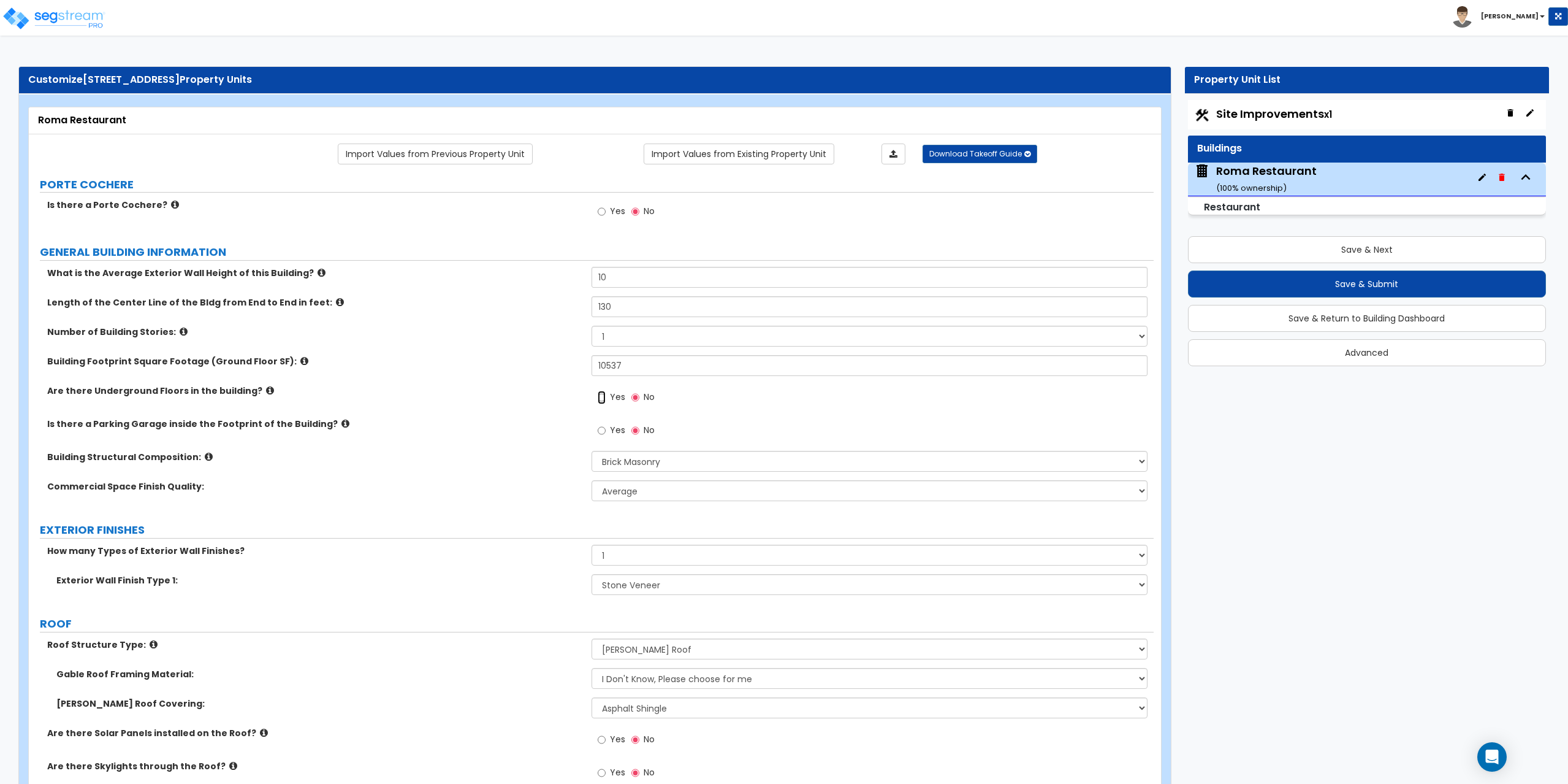
click at [605, 398] on input "Yes" at bounding box center [602, 396] width 8 height 13
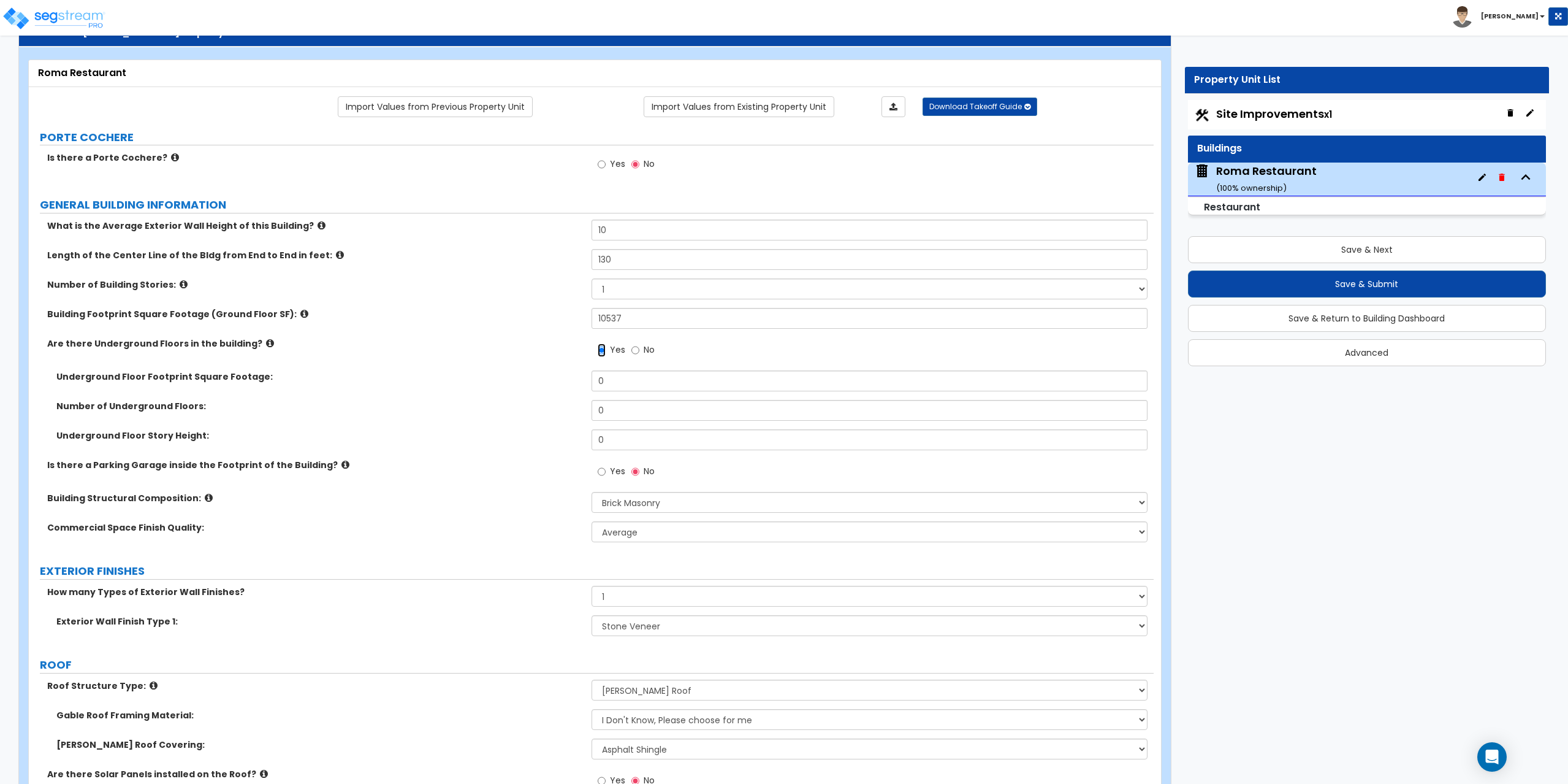
scroll to position [61, 0]
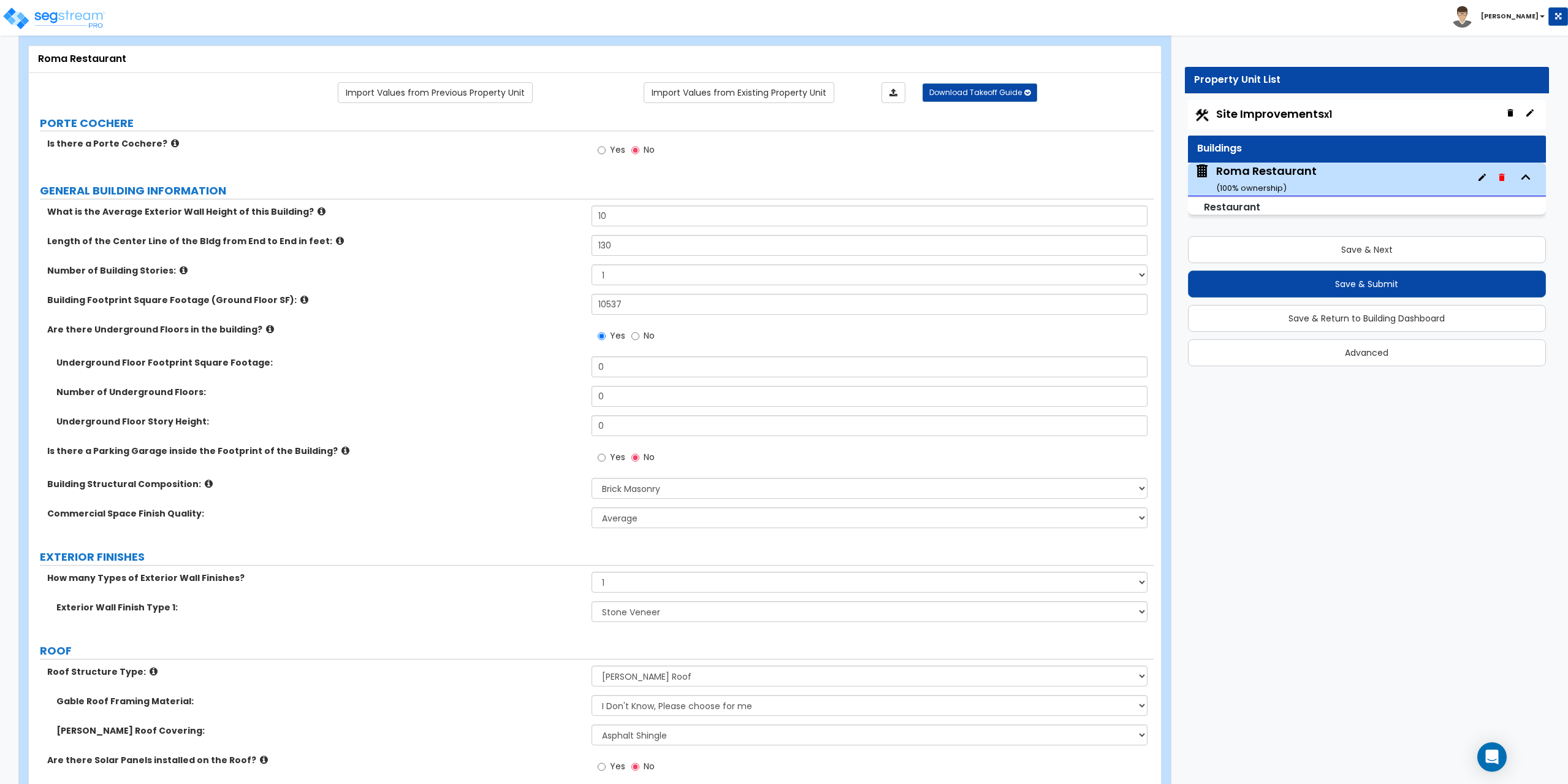
click at [342, 450] on icon at bounding box center [345, 450] width 8 height 9
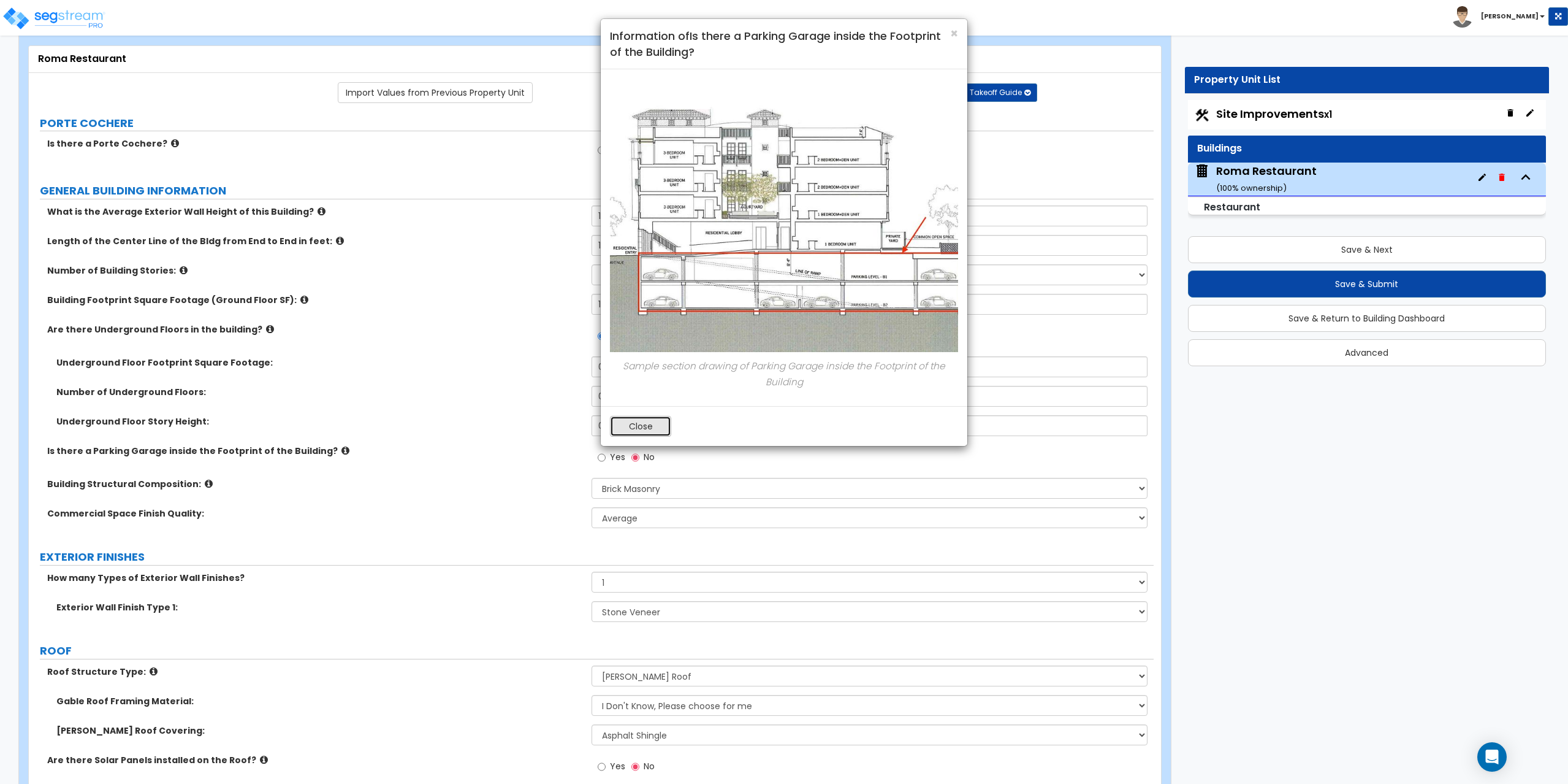
click at [637, 422] on button "Close" at bounding box center [640, 425] width 61 height 21
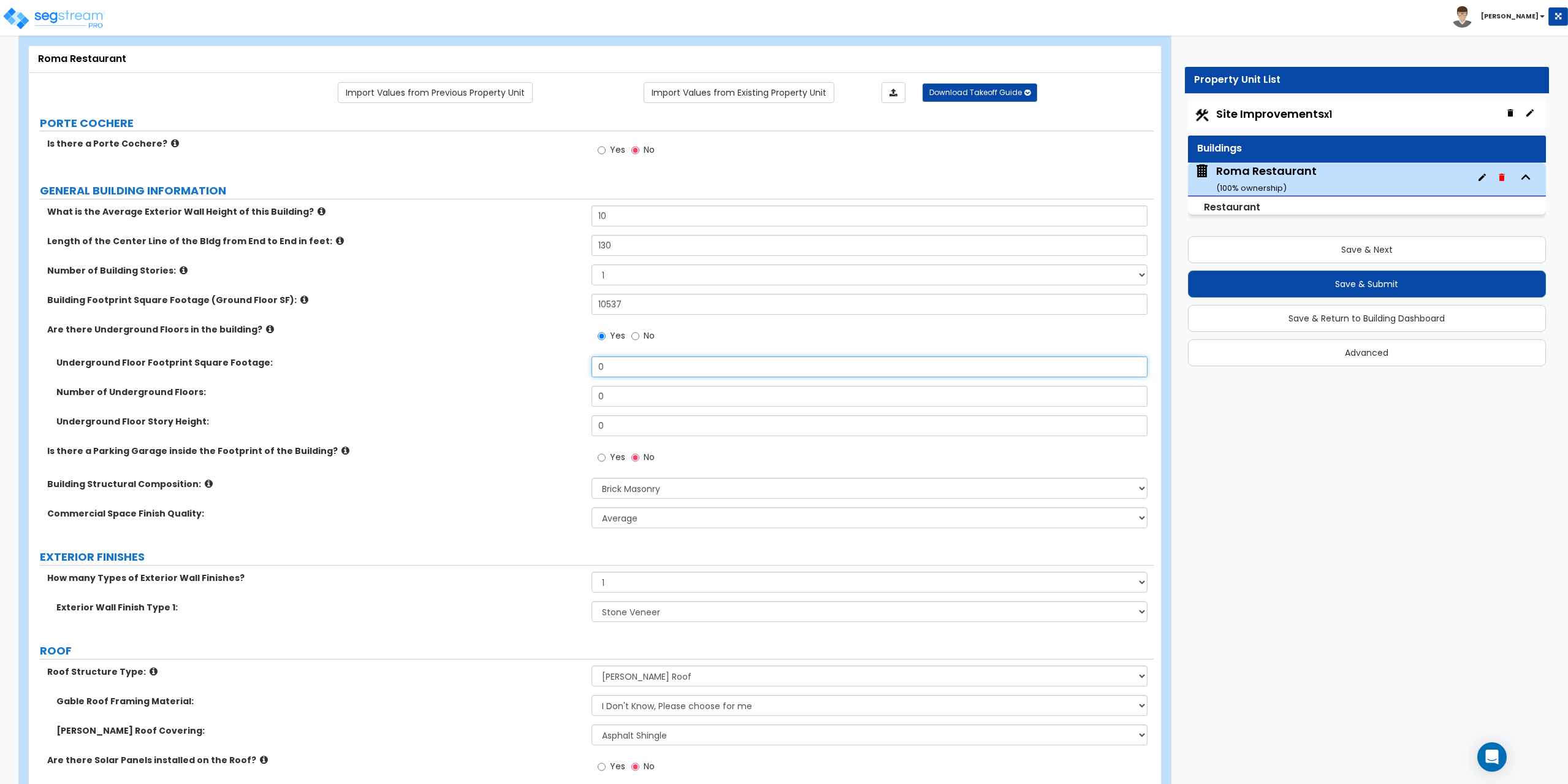
drag, startPoint x: 610, startPoint y: 363, endPoint x: 576, endPoint y: 367, distance: 34.2
click at [576, 367] on div "Underground Floor Footprint Square Footage: 0" at bounding box center [591, 370] width 1124 height 30
drag, startPoint x: 610, startPoint y: 385, endPoint x: 585, endPoint y: 397, distance: 27.7
click at [585, 397] on div "Underground Floor Footprint Square Footage: 10,537 Number of Underground Floors…" at bounding box center [591, 400] width 1106 height 88
click at [626, 390] on input "0" at bounding box center [870, 396] width 557 height 21
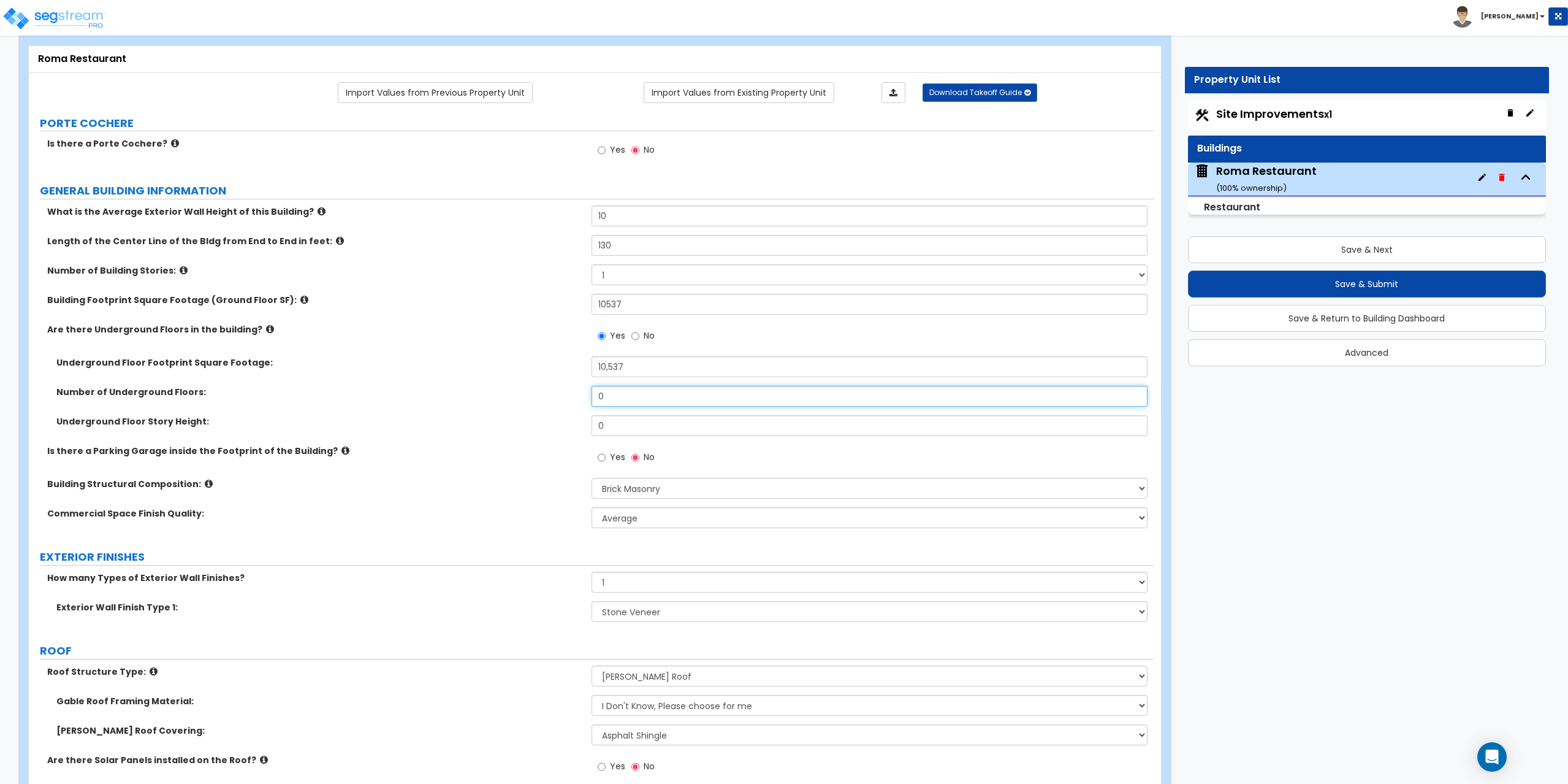
drag, startPoint x: 610, startPoint y: 400, endPoint x: 564, endPoint y: 396, distance: 46.2
click at [564, 396] on div "Number of Underground Floors: 0" at bounding box center [591, 400] width 1124 height 30
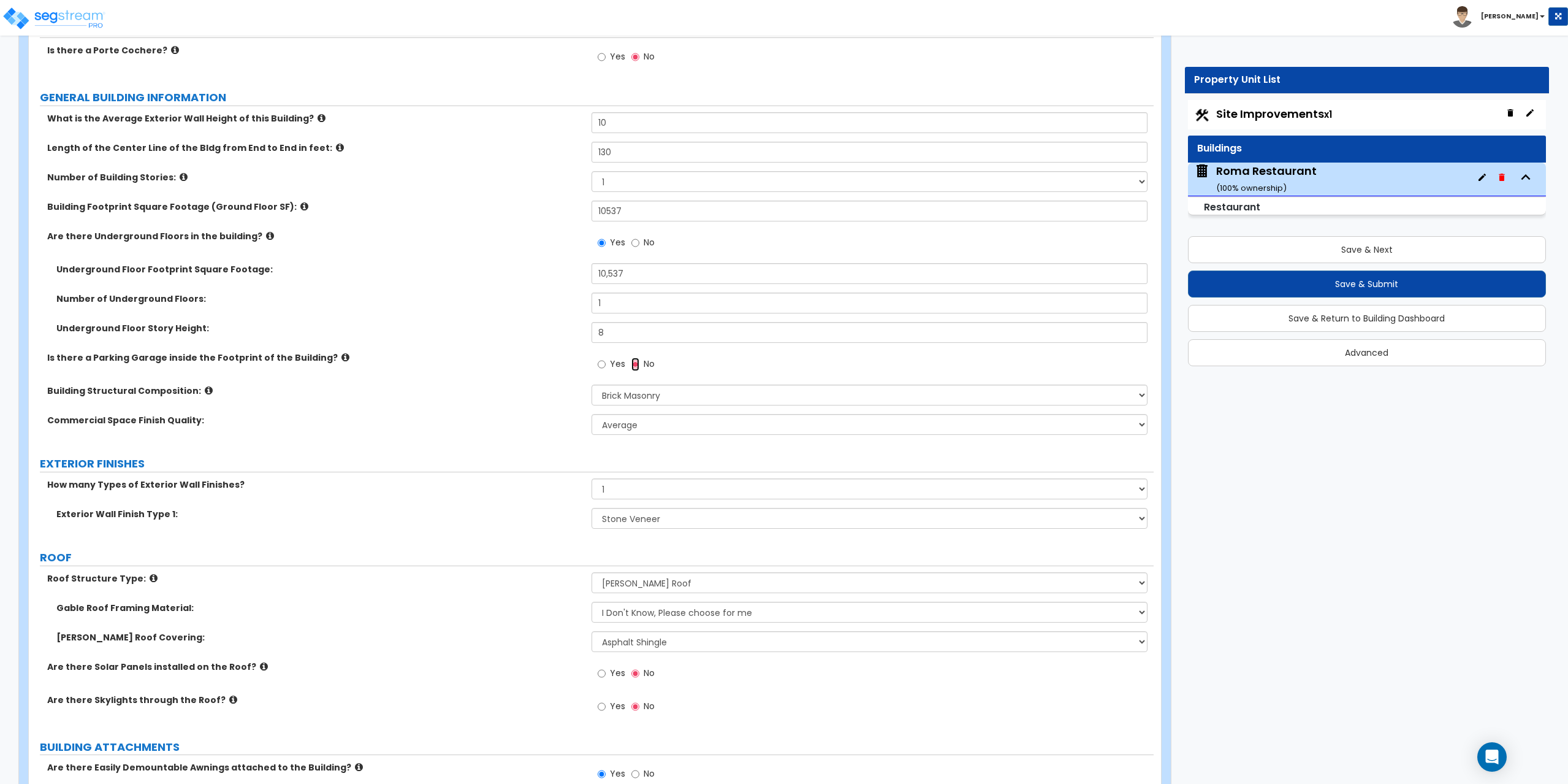
scroll to position [184, 0]
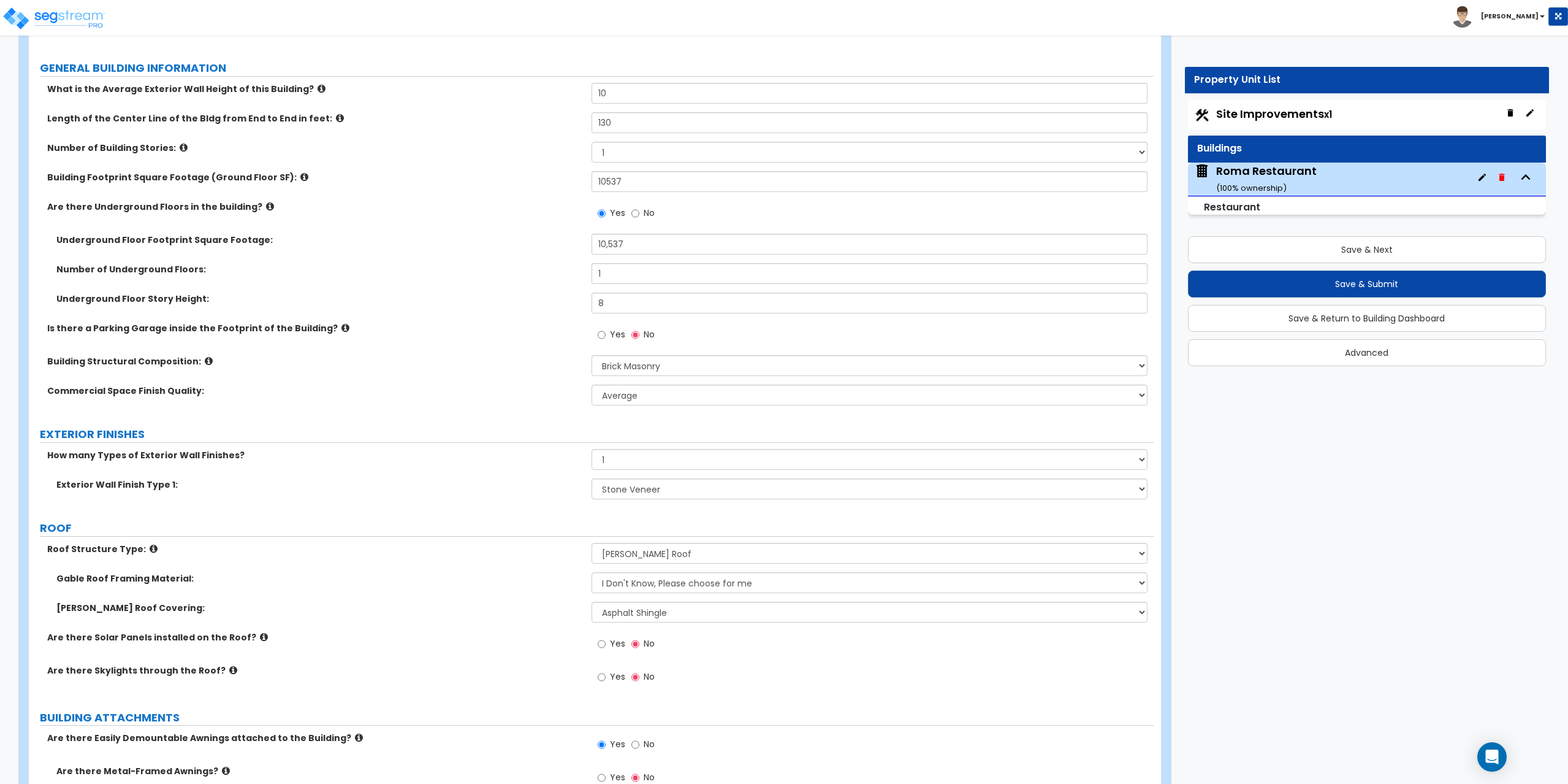
click at [266, 207] on icon at bounding box center [270, 206] width 8 height 9
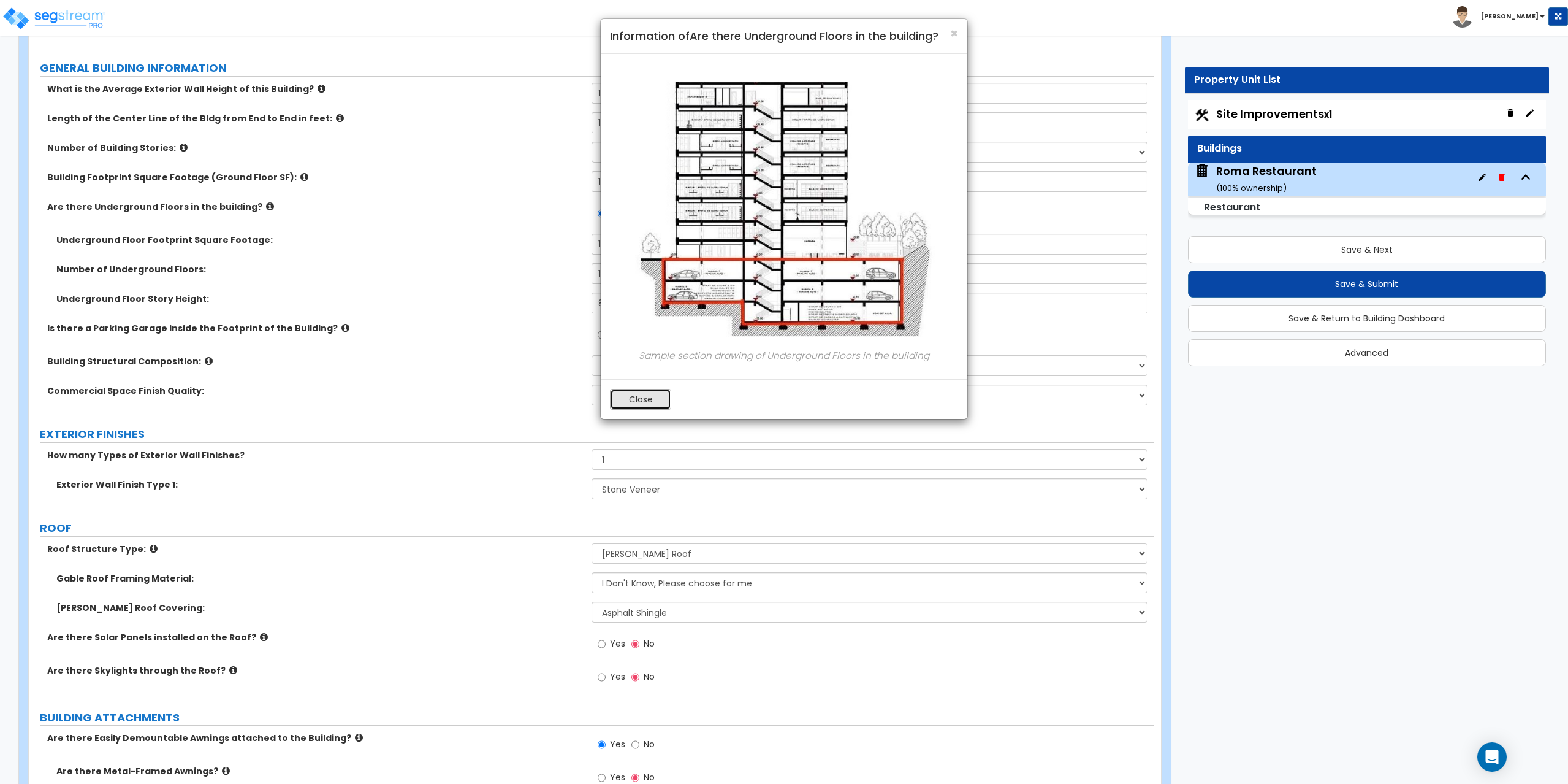
click at [646, 396] on button "Close" at bounding box center [640, 398] width 61 height 21
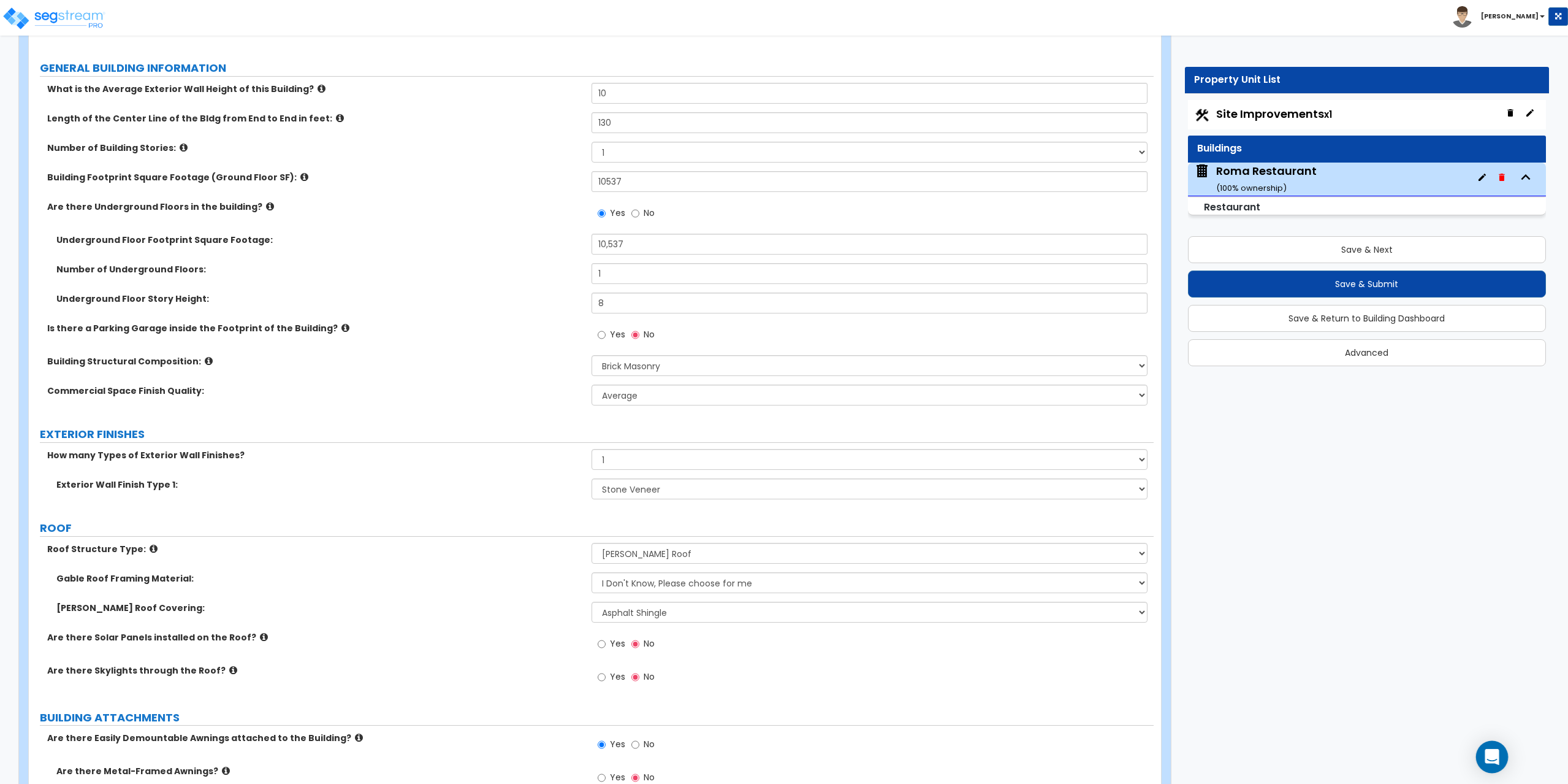
click at [1489, 756] on icon "Open Intercom Messenger" at bounding box center [1492, 757] width 14 height 16
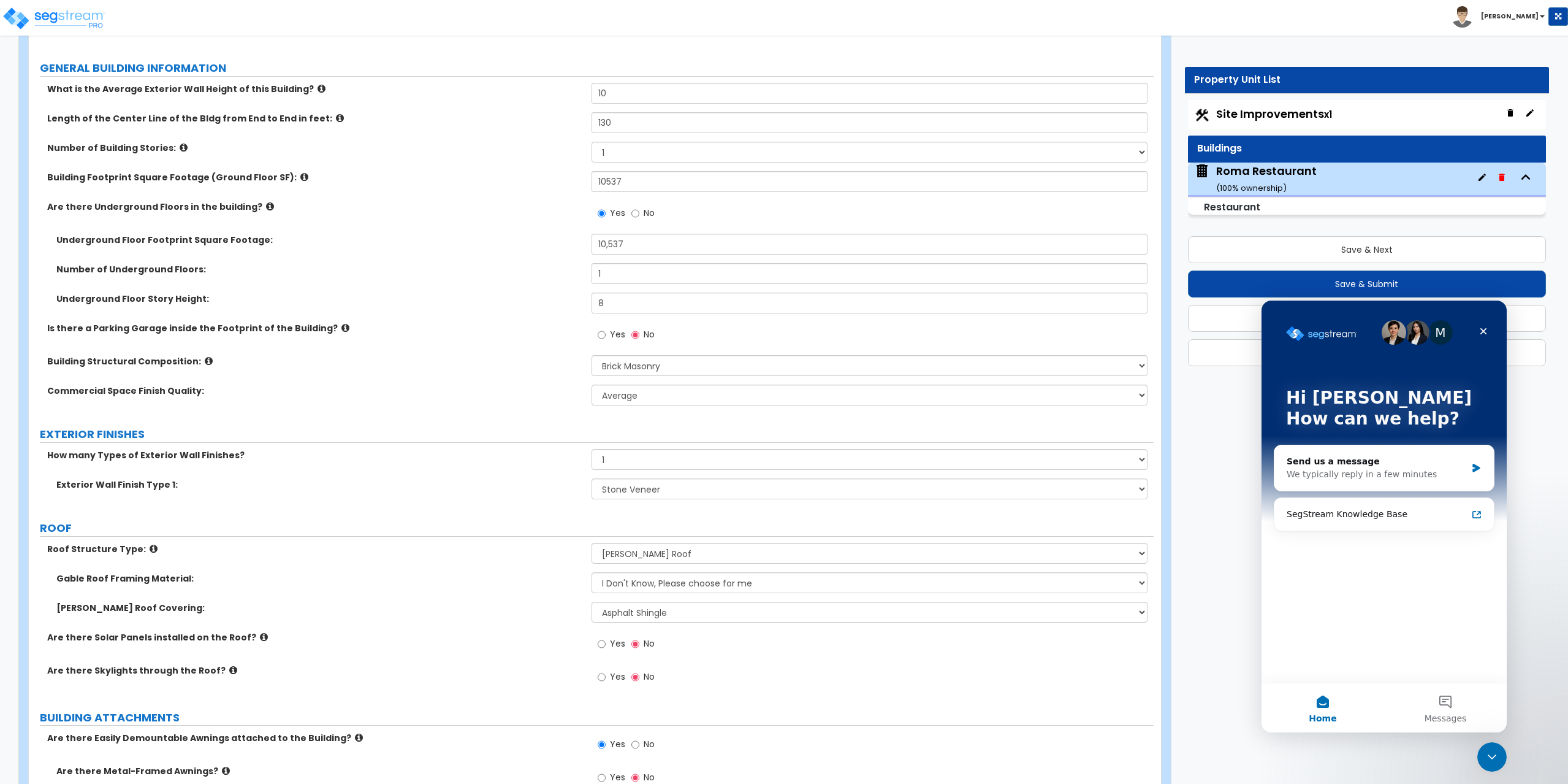
scroll to position [0, 0]
click at [1358, 462] on div "Send us a message" at bounding box center [1376, 461] width 179 height 13
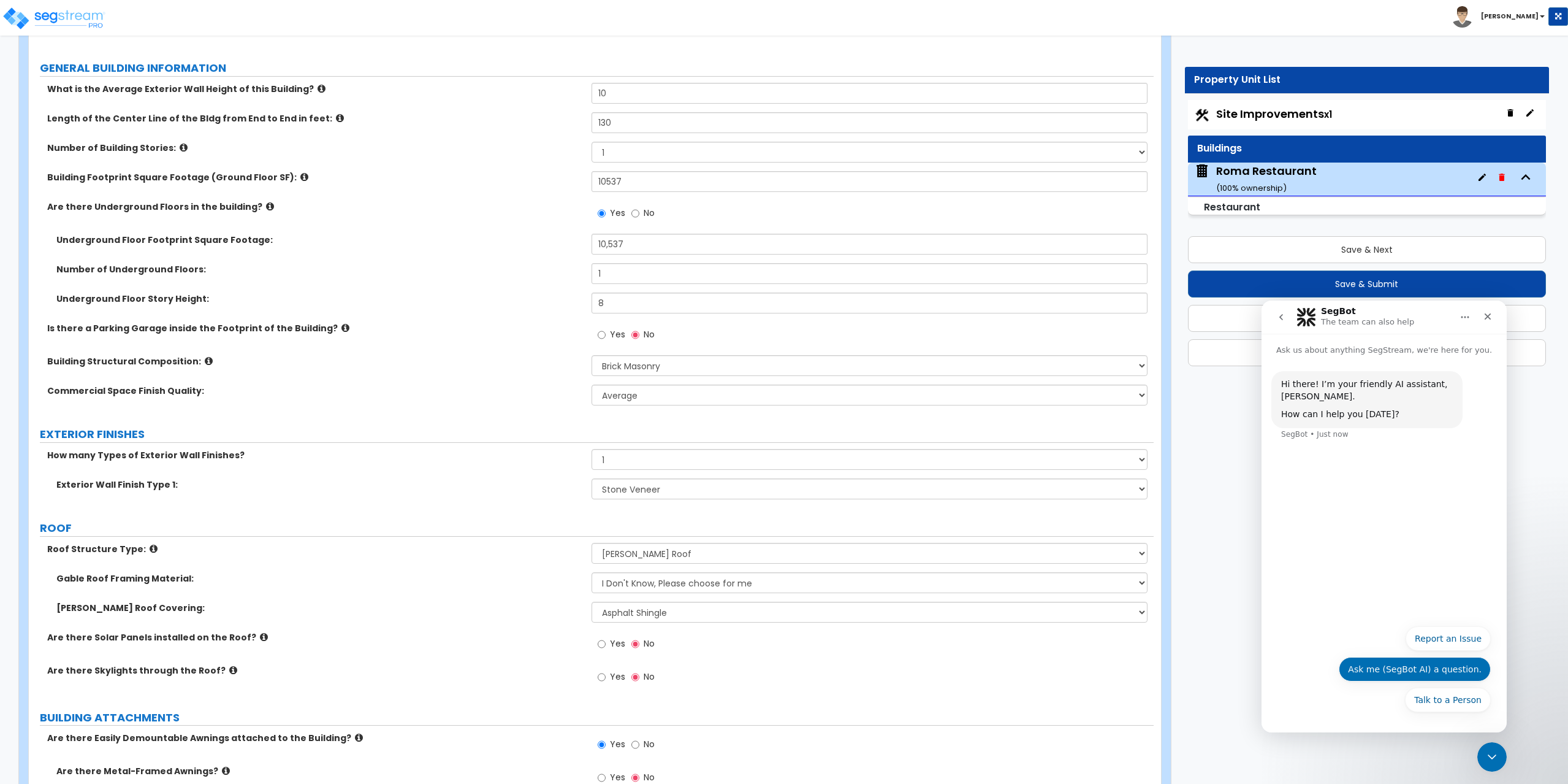
click at [1412, 666] on button "Ask me (SegBot AI) a question." at bounding box center [1415, 668] width 152 height 24
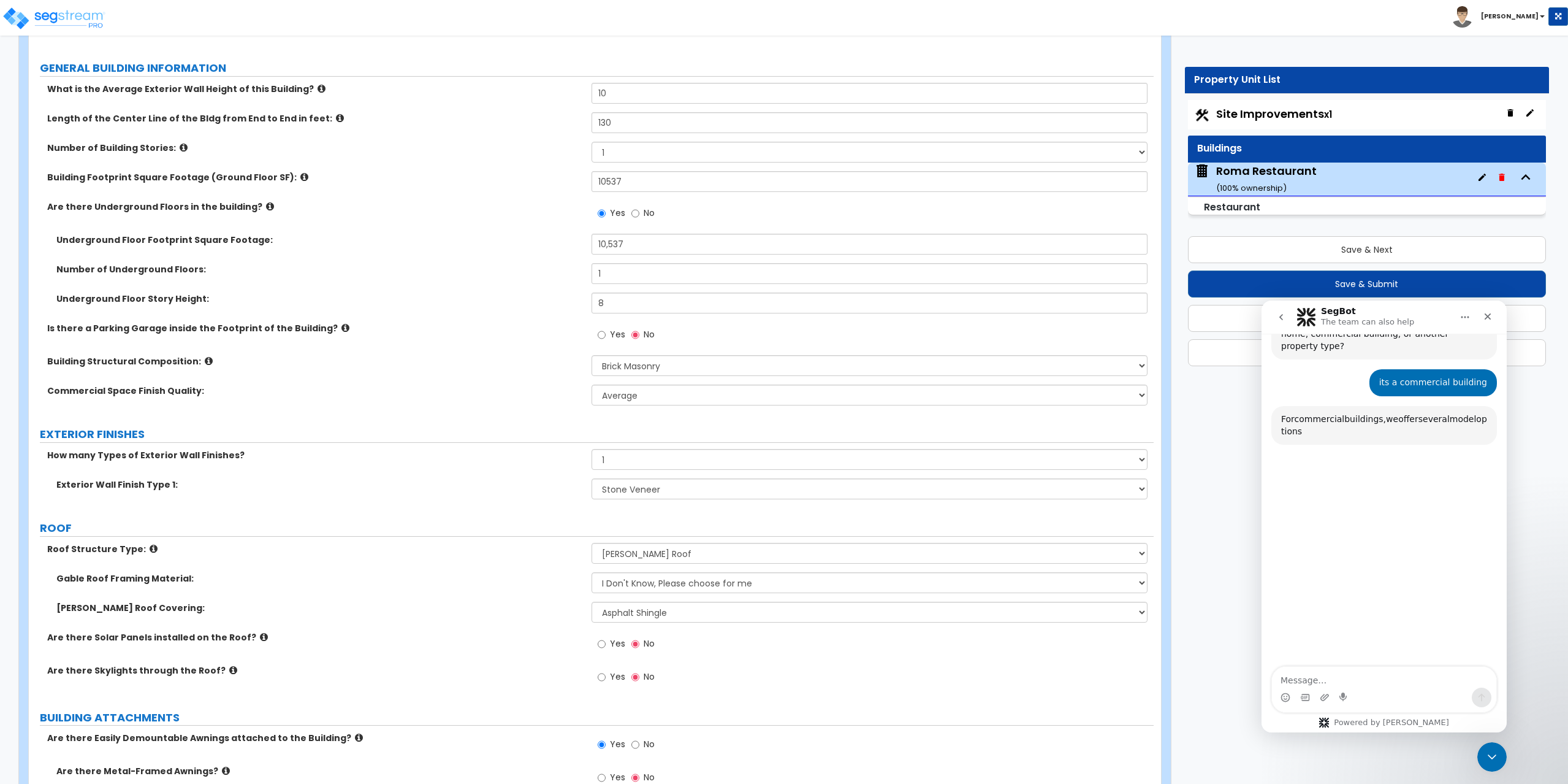
scroll to position [458, 0]
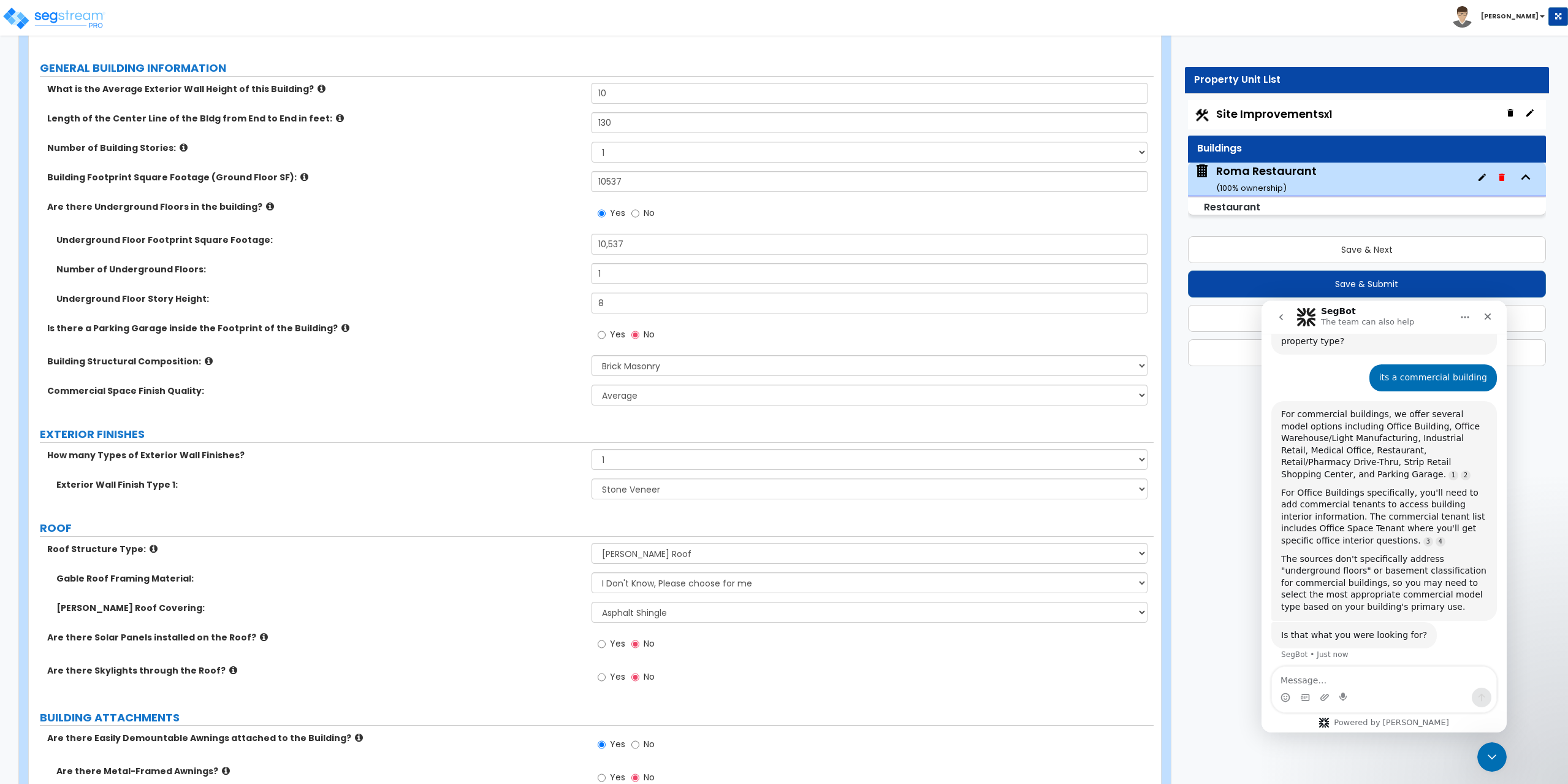
click at [1347, 675] on textarea "Message…" at bounding box center [1384, 676] width 224 height 21
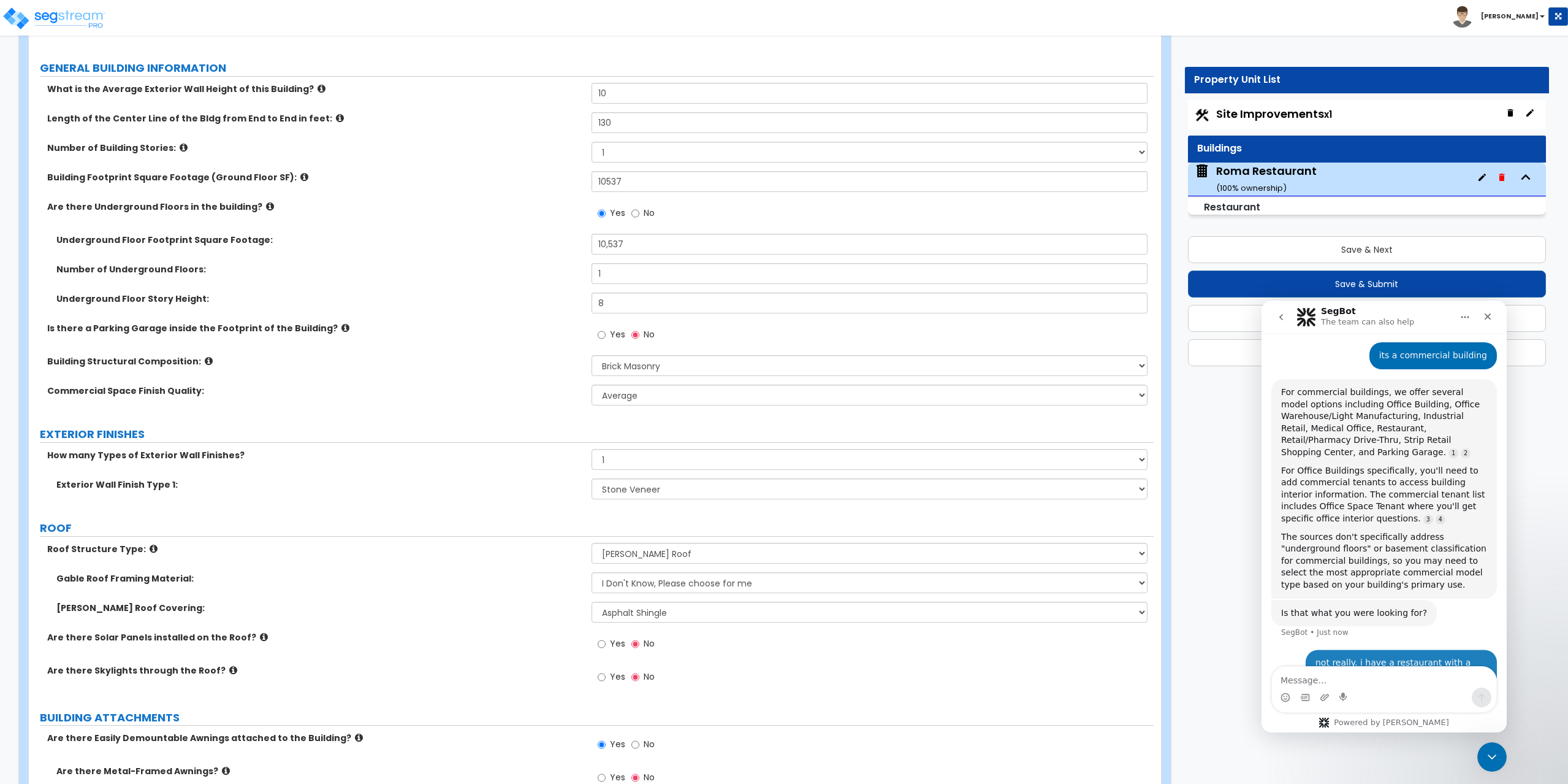
scroll to position [520, 0]
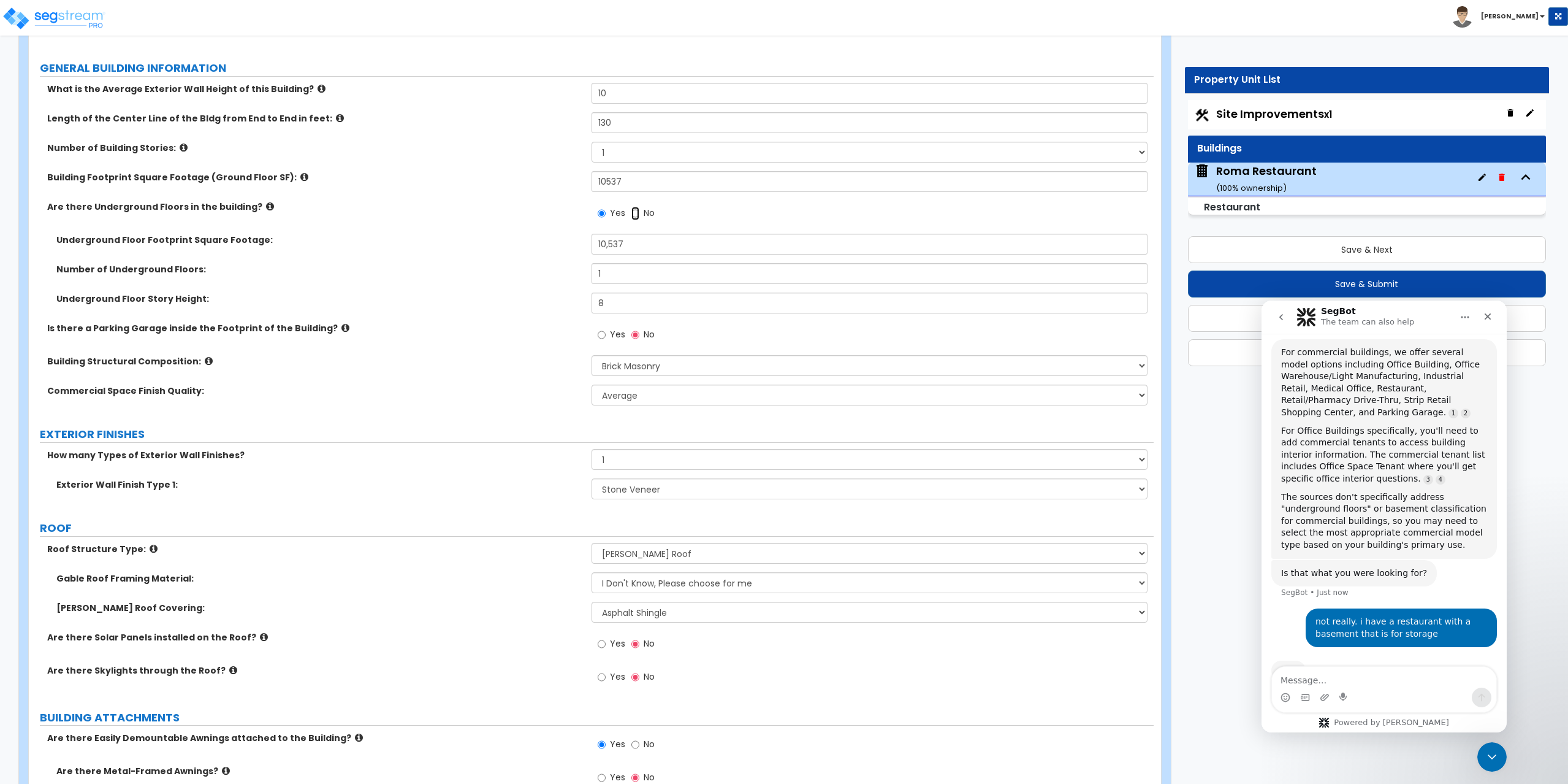
click at [636, 214] on input "No" at bounding box center [635, 213] width 8 height 13
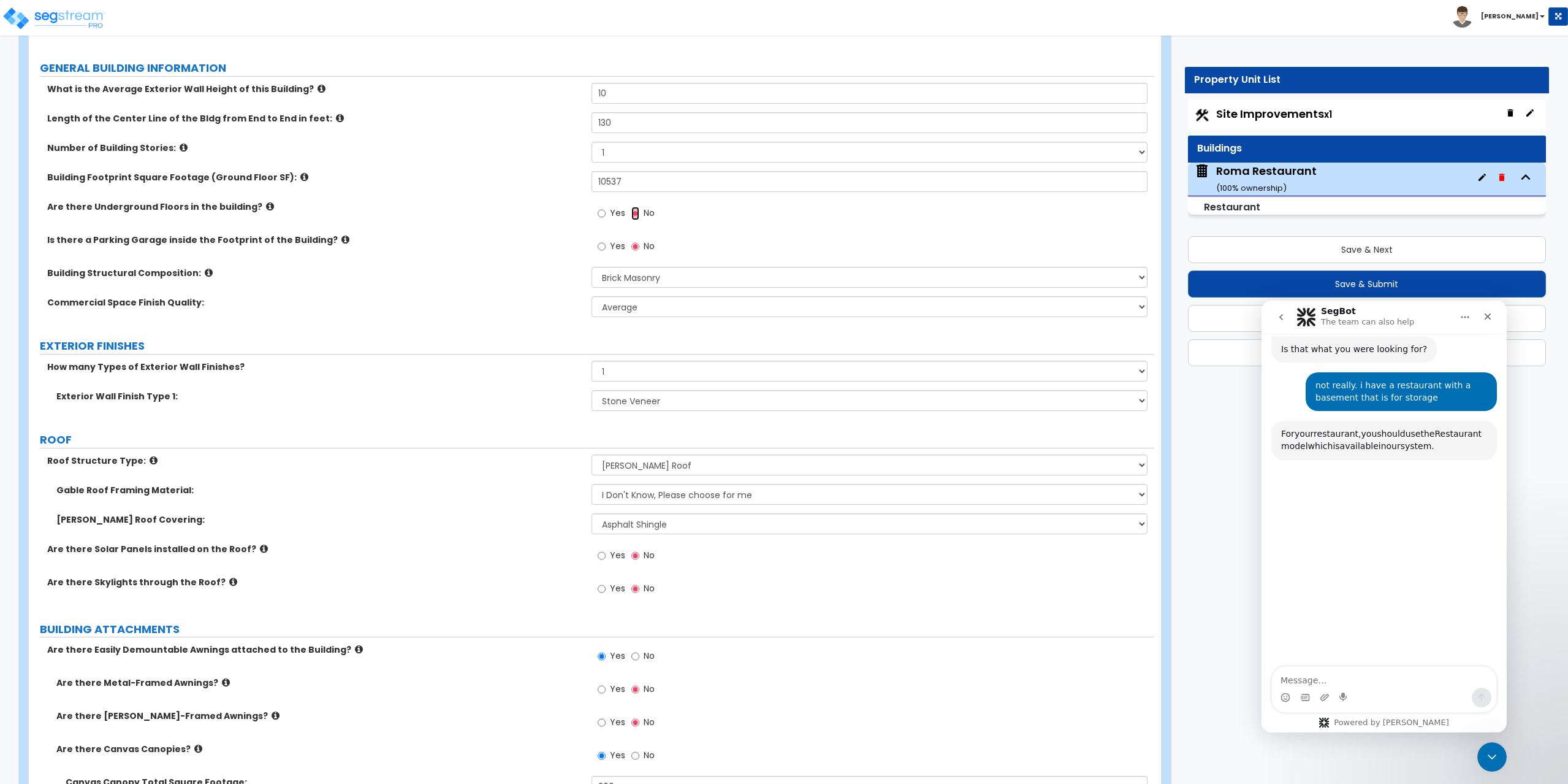
scroll to position [751, 0]
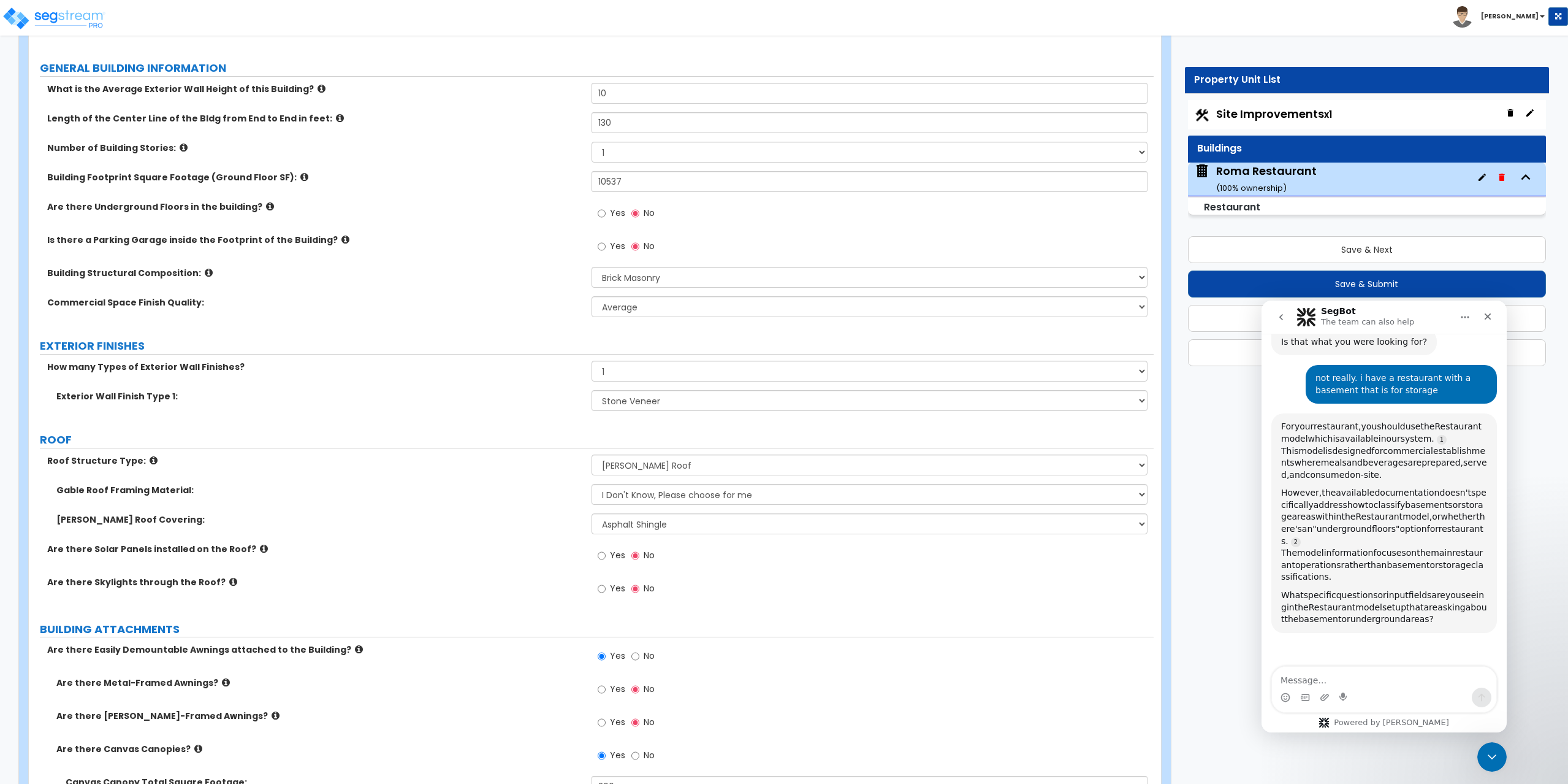
click at [1341, 500] on span "address" at bounding box center [1330, 504] width 34 height 10
drag, startPoint x: 1330, startPoint y: 481, endPoint x: 1404, endPoint y: 484, distance: 74.1
click at [1404, 487] on div "However, the available documentation doesn't specifically address how to classi…" at bounding box center [1384, 535] width 206 height 96
click at [1402, 511] on span "Restaurant" at bounding box center [1378, 516] width 48 height 10
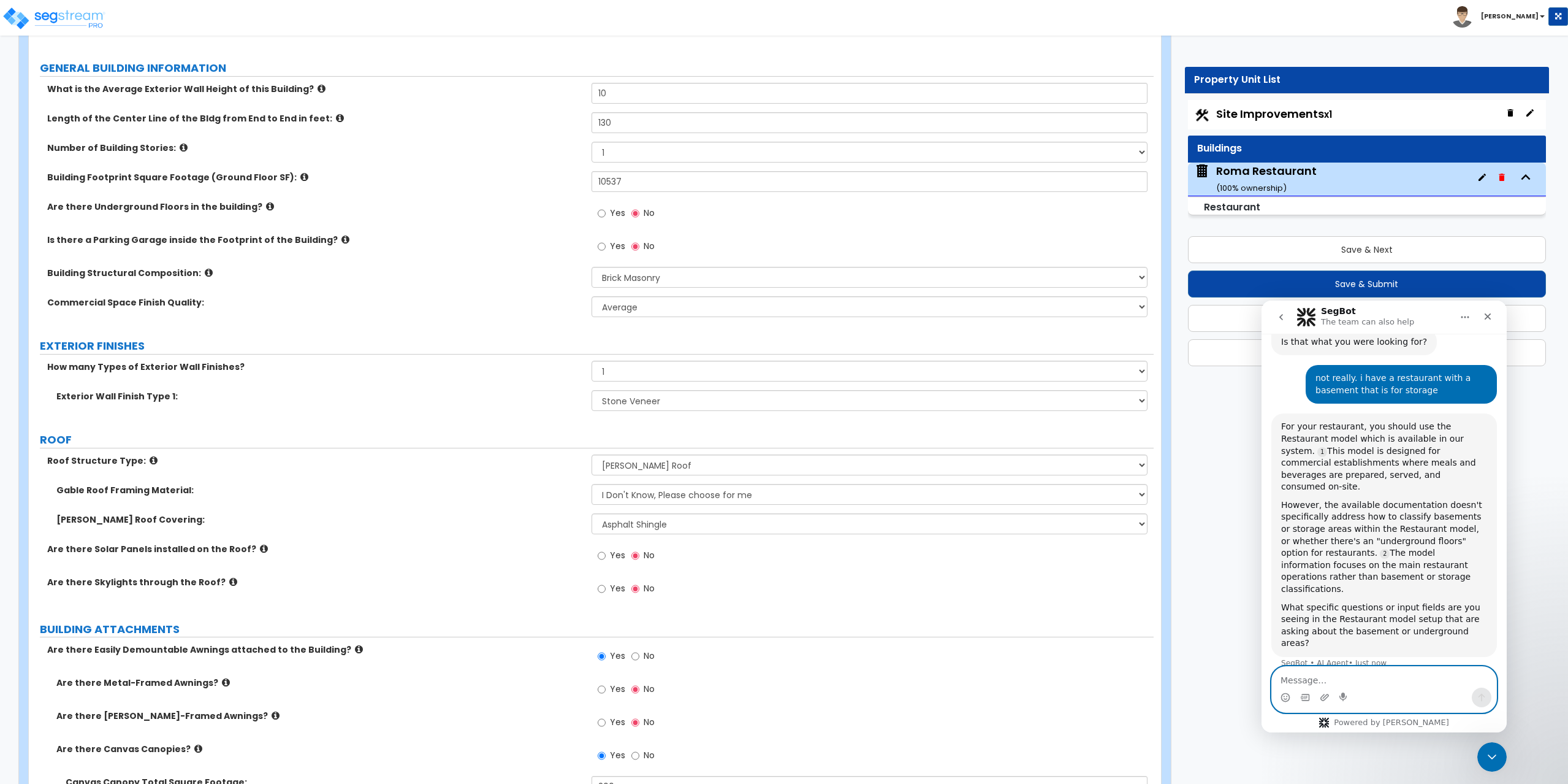
click at [1347, 682] on textarea "Message…" at bounding box center [1384, 676] width 224 height 21
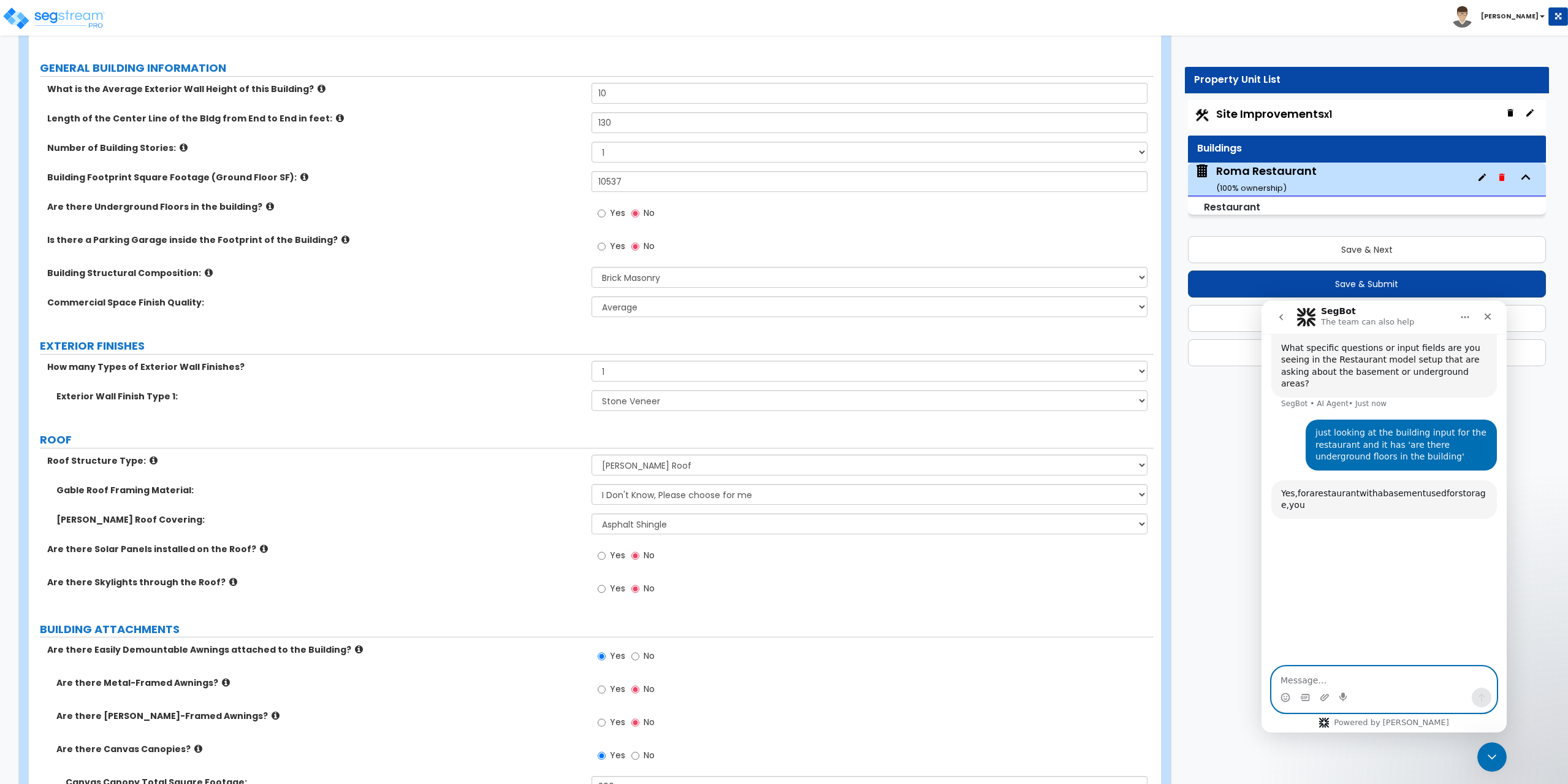
scroll to position [1016, 0]
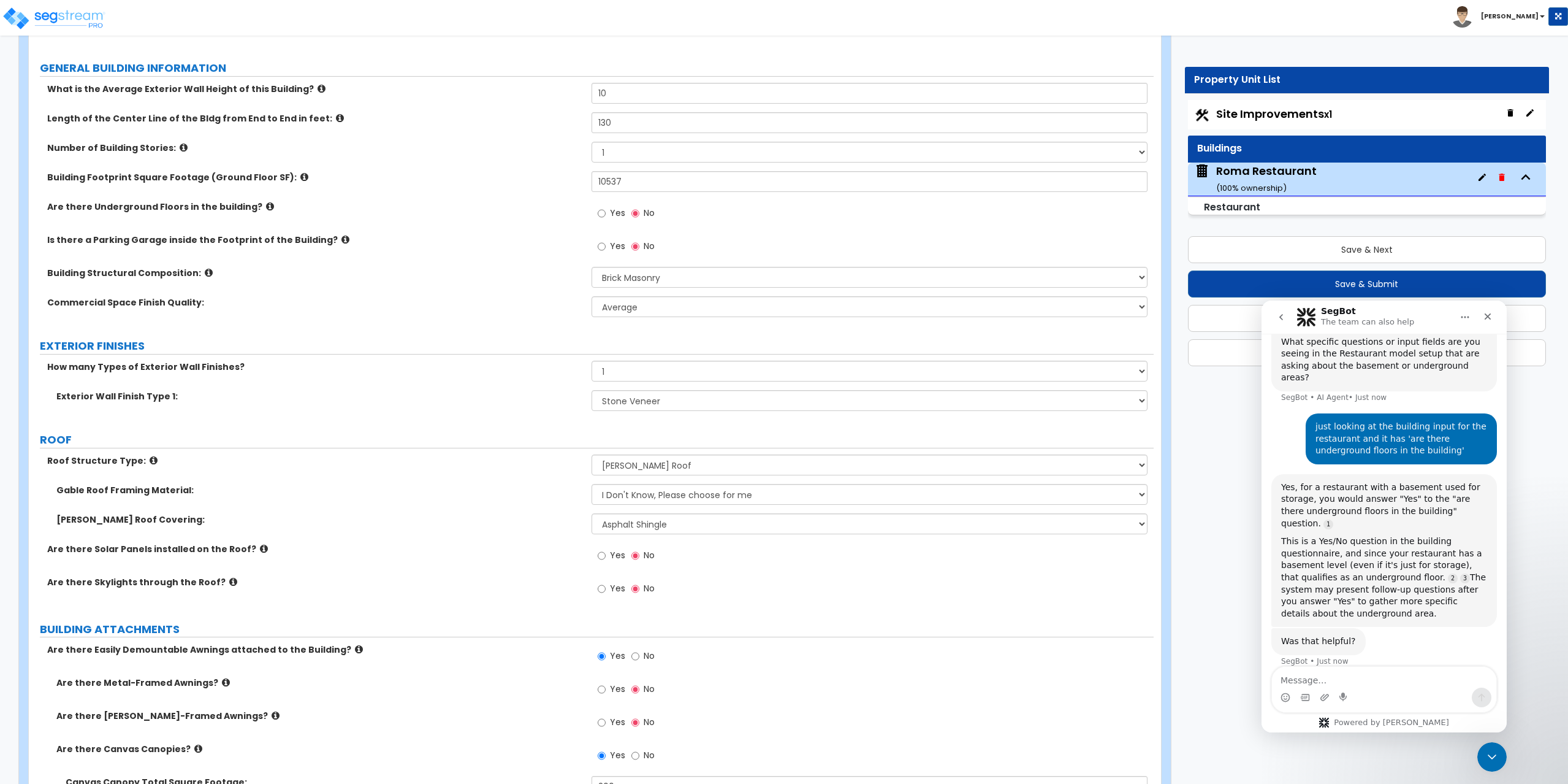
click at [595, 212] on div "Yes No" at bounding box center [626, 214] width 69 height 28
click at [598, 212] on input "Yes" at bounding box center [602, 213] width 8 height 13
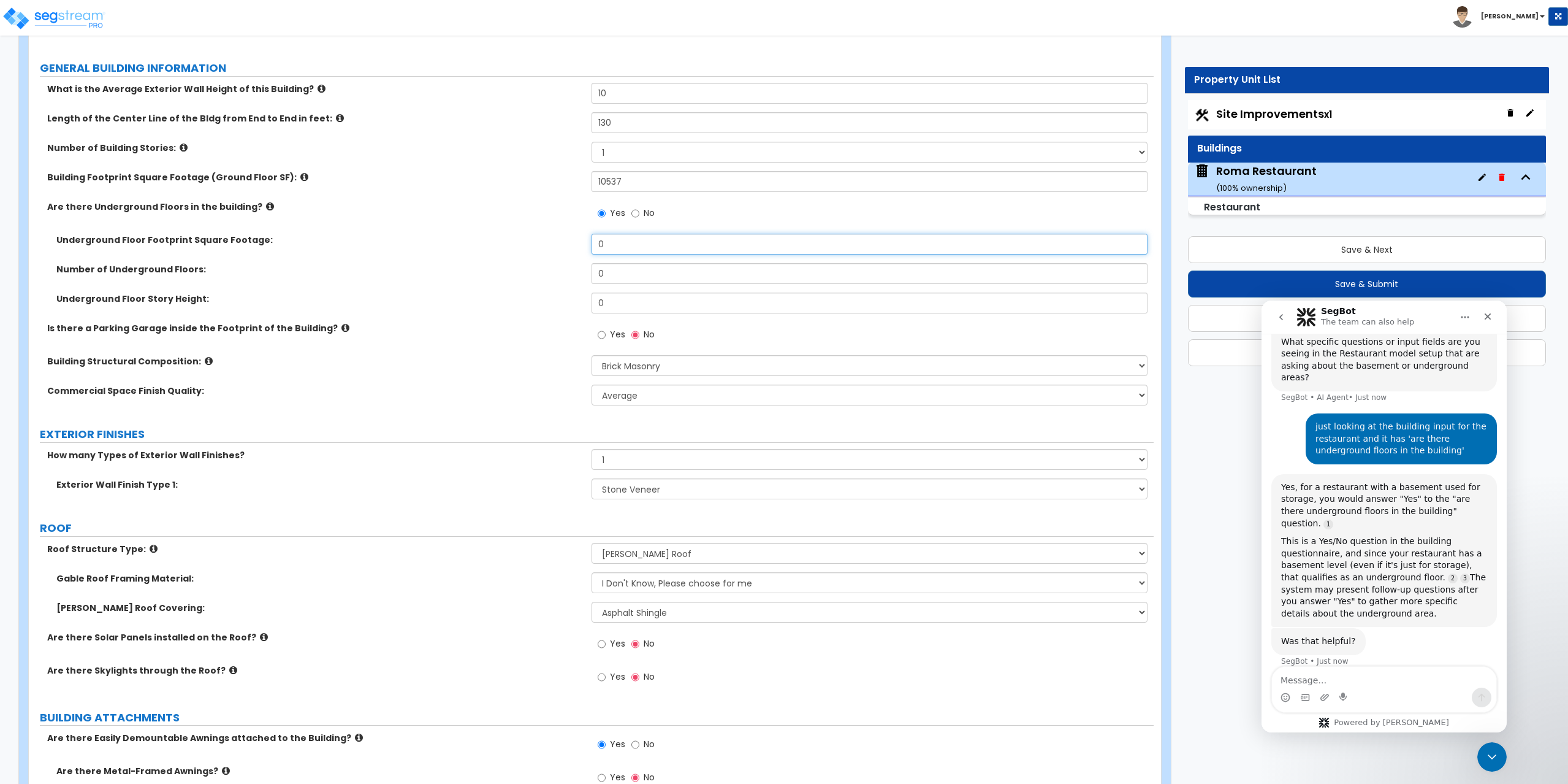
drag, startPoint x: 615, startPoint y: 238, endPoint x: 576, endPoint y: 230, distance: 39.8
click at [576, 230] on div "What is the Average Exterior Wall Height of this Building? 10 Length of the Cen…" at bounding box center [591, 248] width 1106 height 331
click at [1297, 679] on textarea "Message…" at bounding box center [1384, 676] width 224 height 21
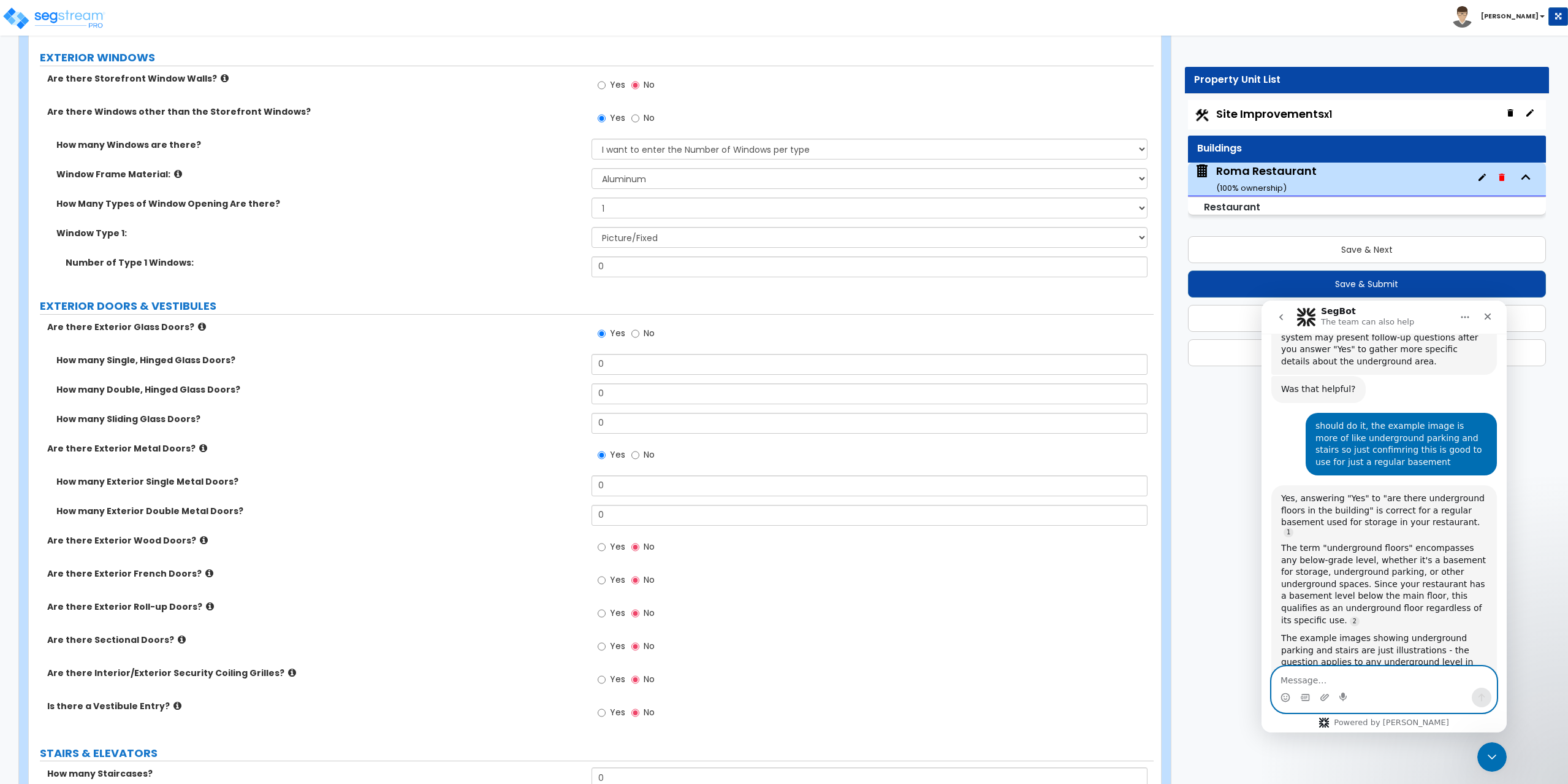
scroll to position [1594, 0]
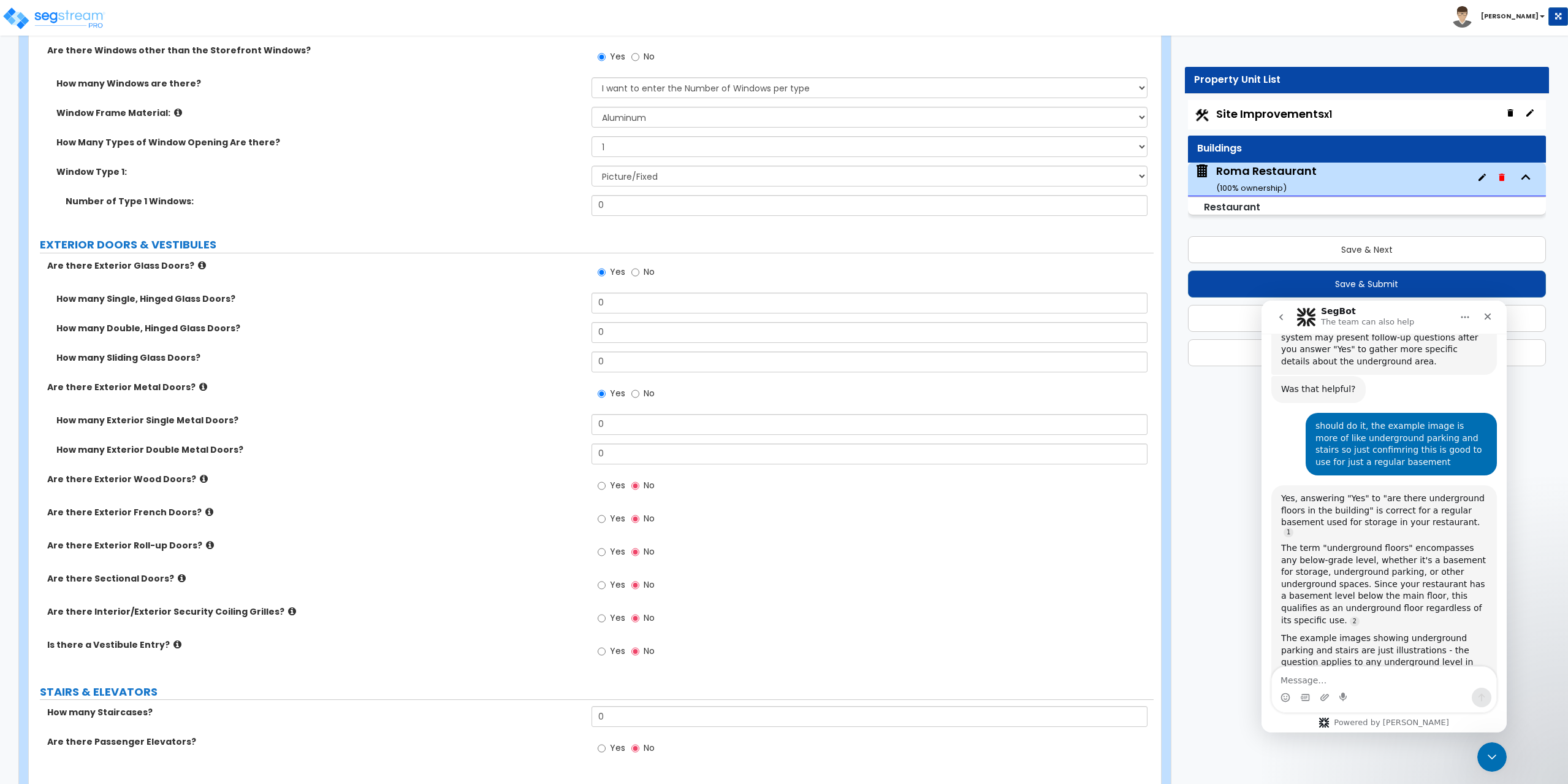
click at [206, 544] on icon at bounding box center [210, 544] width 8 height 9
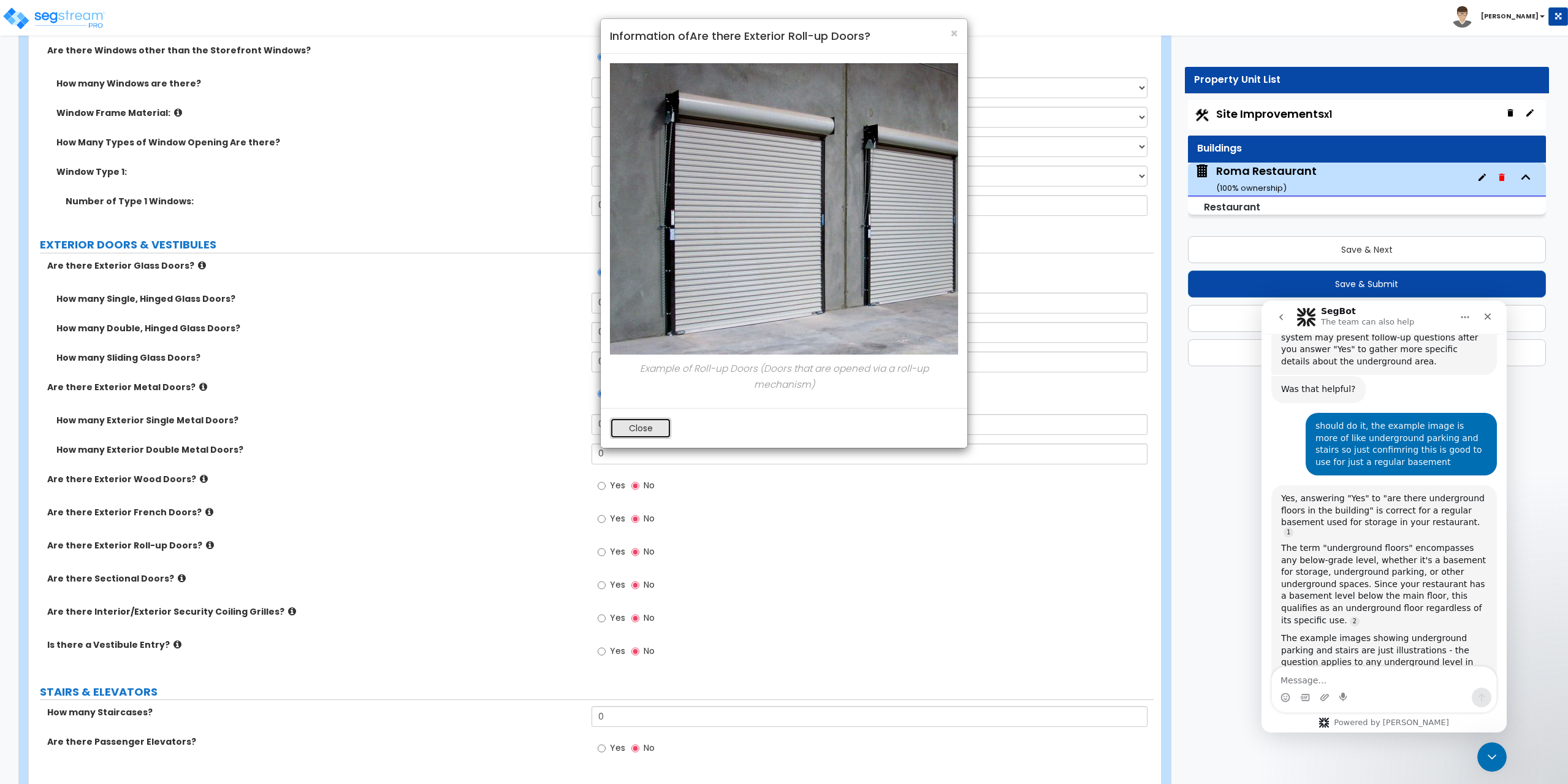
click at [632, 432] on button "Close" at bounding box center [640, 428] width 61 height 21
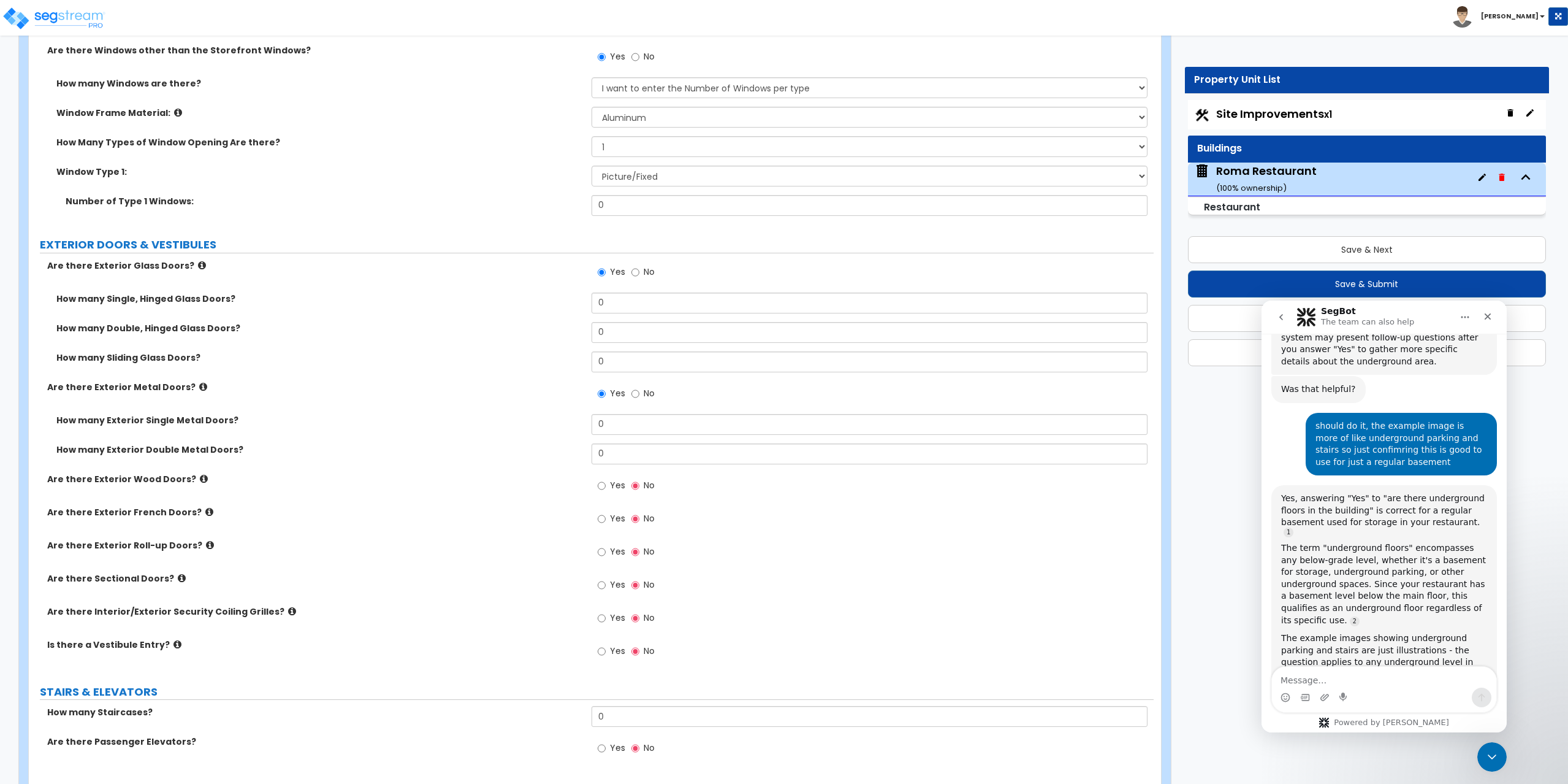
click at [205, 510] on icon at bounding box center [209, 511] width 8 height 9
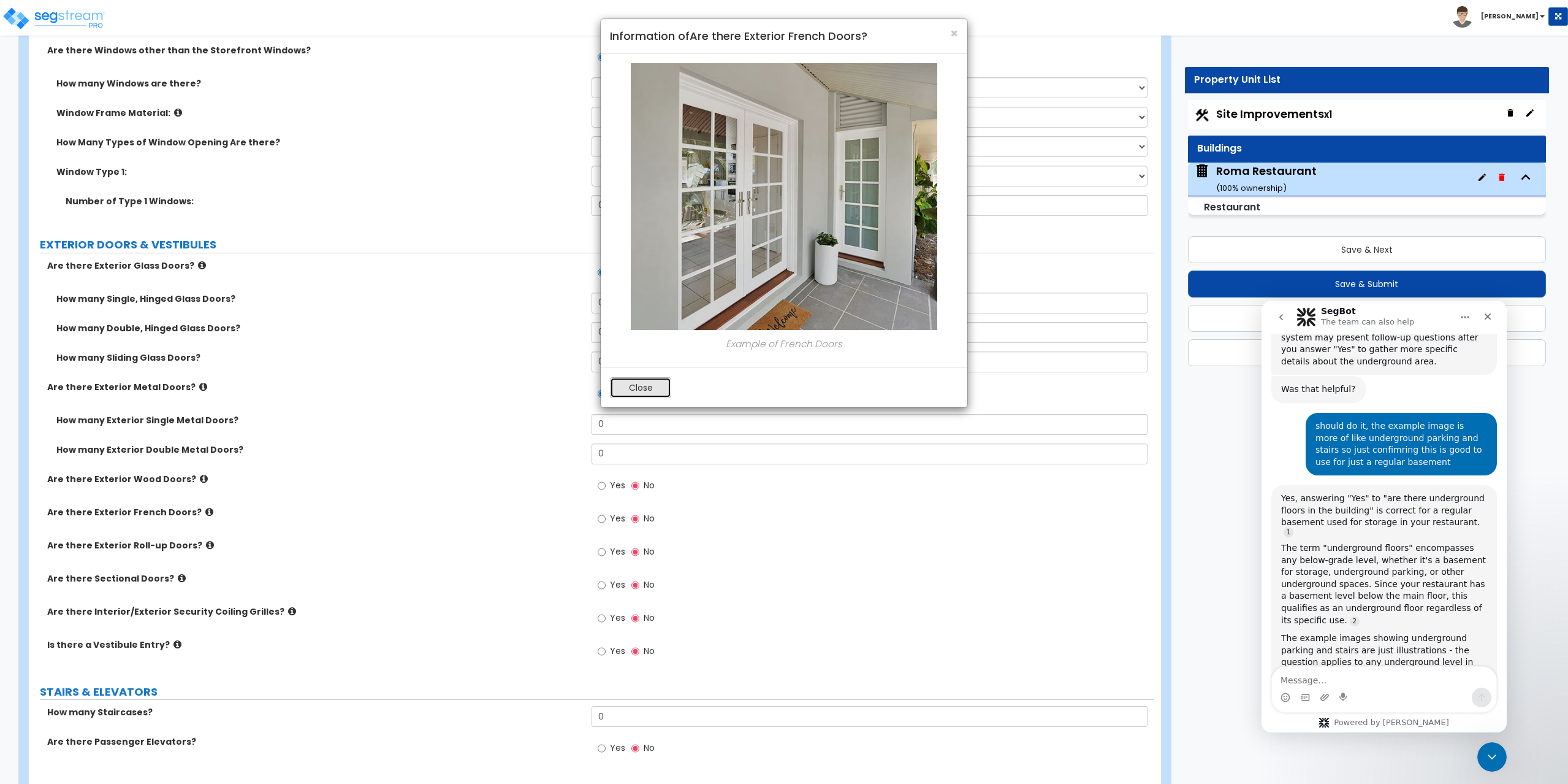
click at [663, 395] on button "Close" at bounding box center [640, 387] width 61 height 21
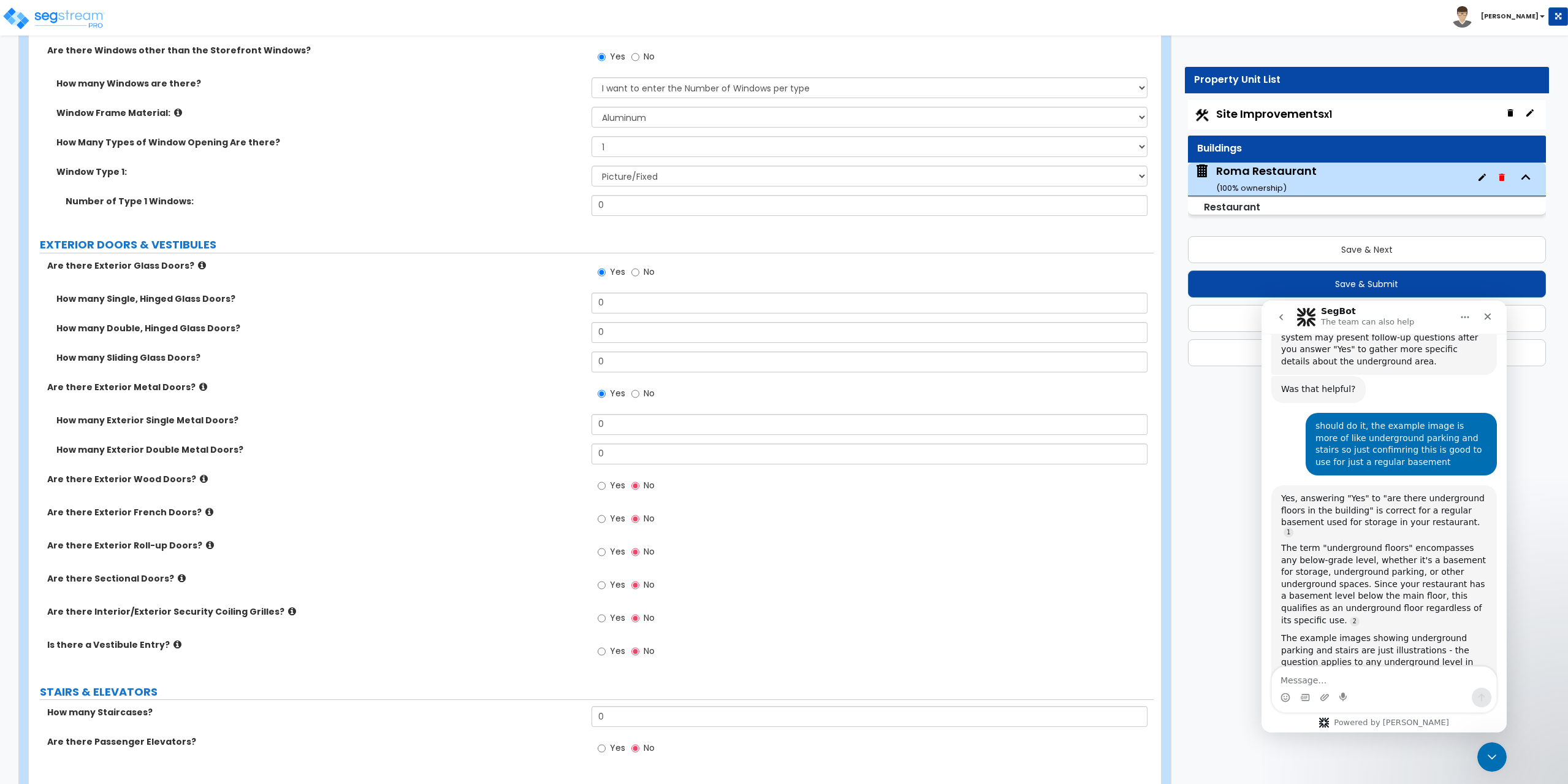
click at [178, 579] on icon at bounding box center [181, 578] width 8 height 9
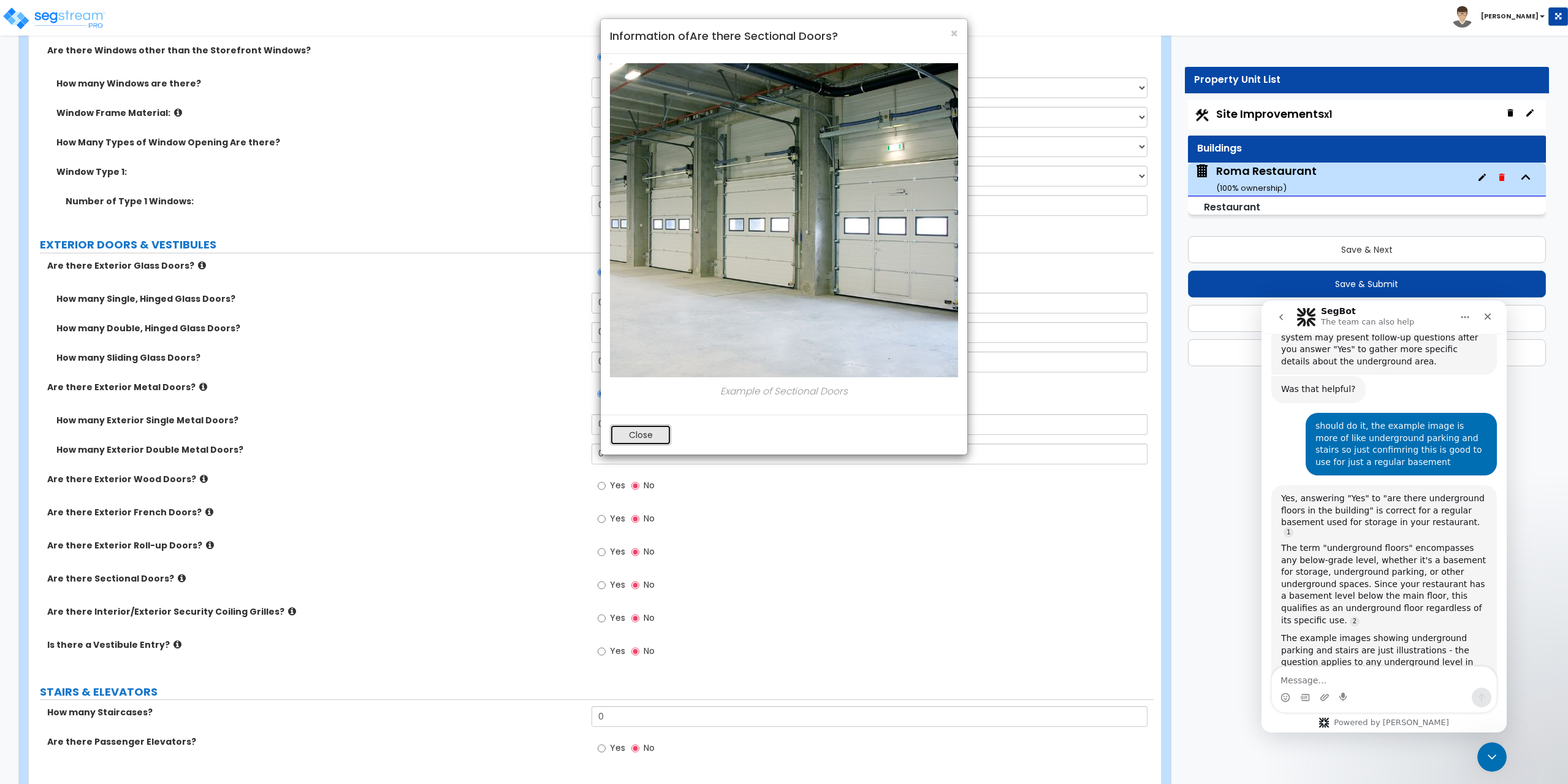
click at [644, 433] on button "Close" at bounding box center [640, 434] width 61 height 21
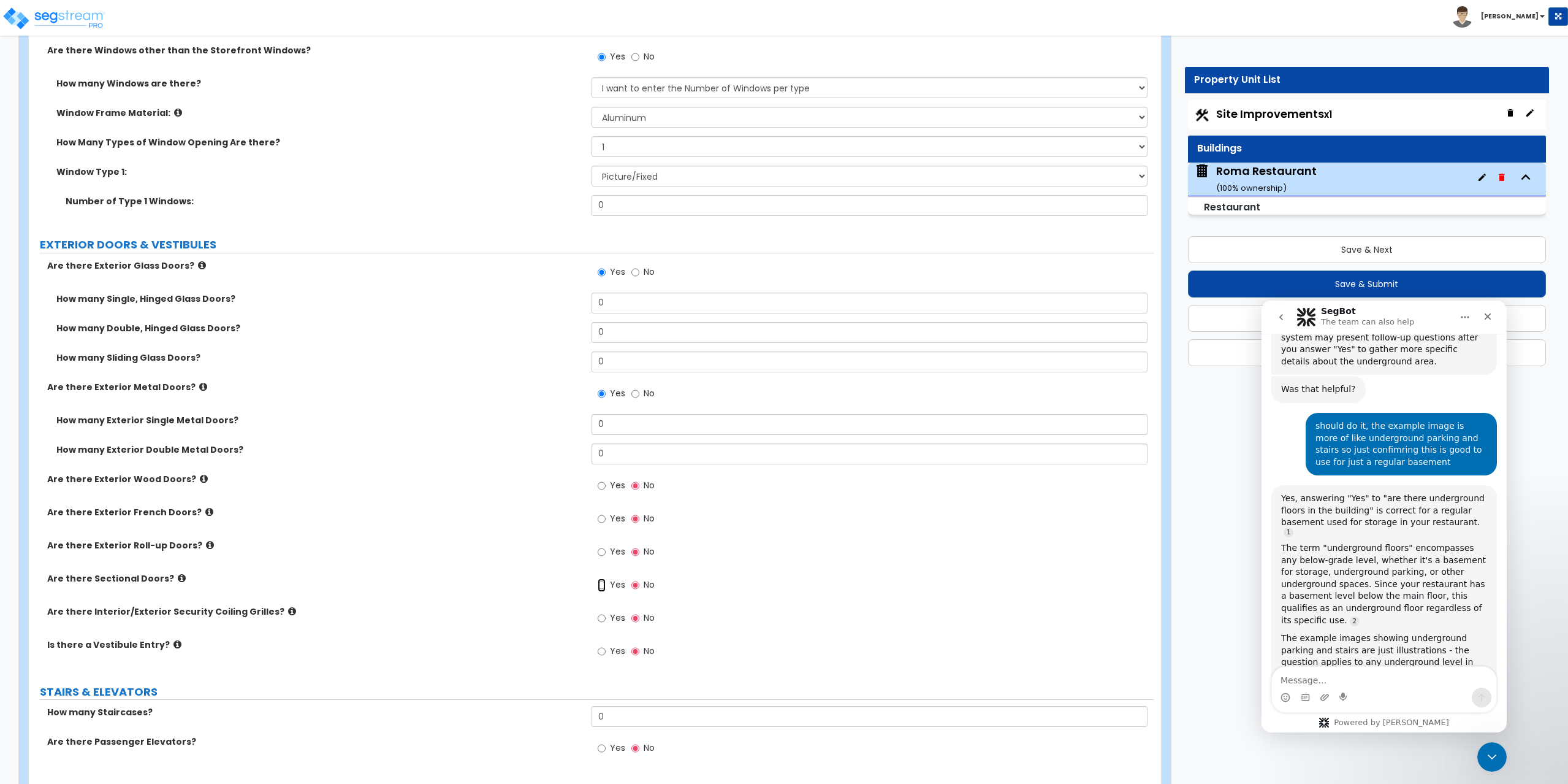
click at [602, 583] on input "Yes" at bounding box center [602, 585] width 8 height 13
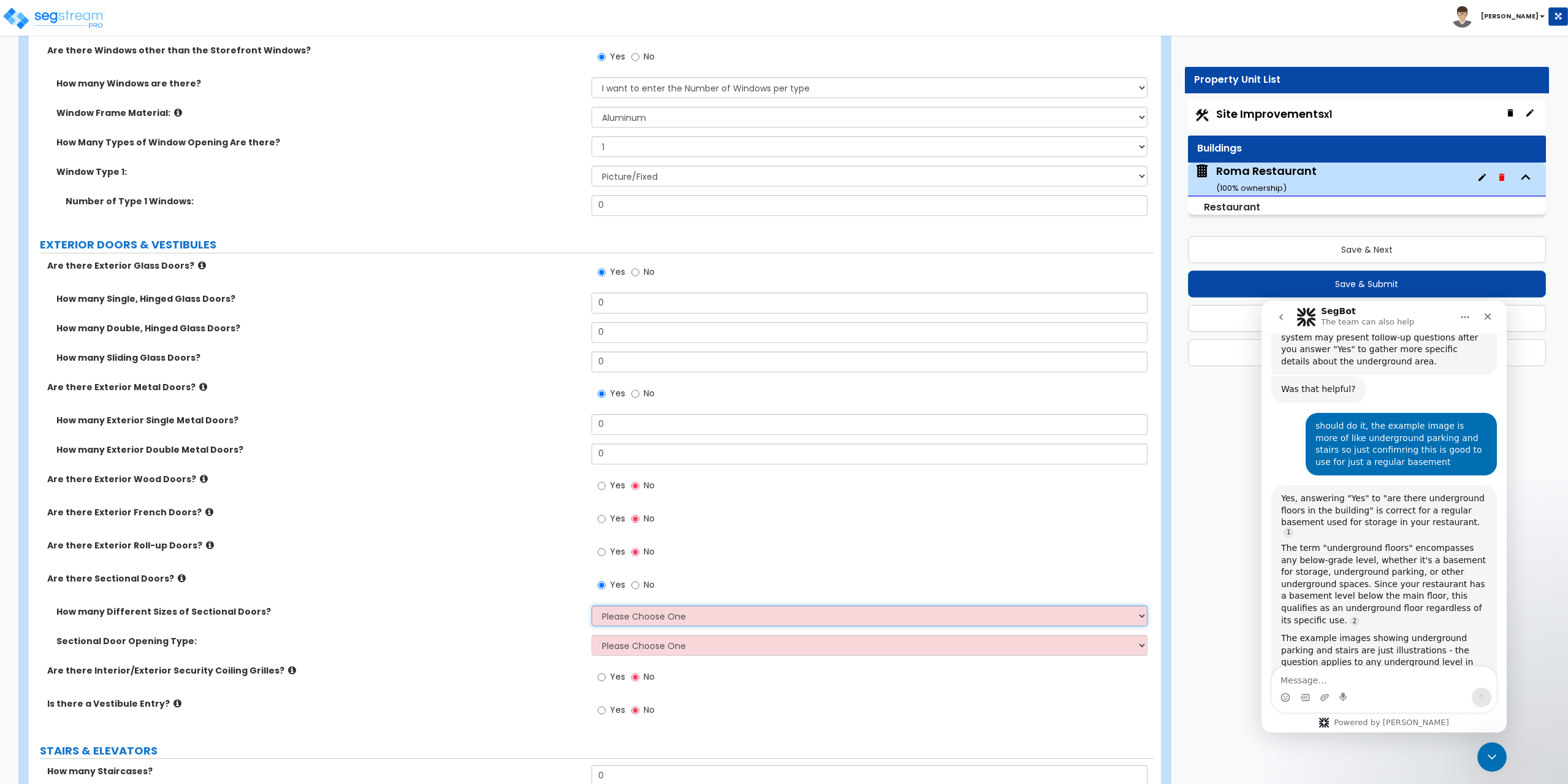
click at [632, 620] on select "Please Choose One 1 2 3" at bounding box center [870, 615] width 557 height 21
click at [592, 605] on select "Please Choose One 1 2 3" at bounding box center [870, 615] width 557 height 21
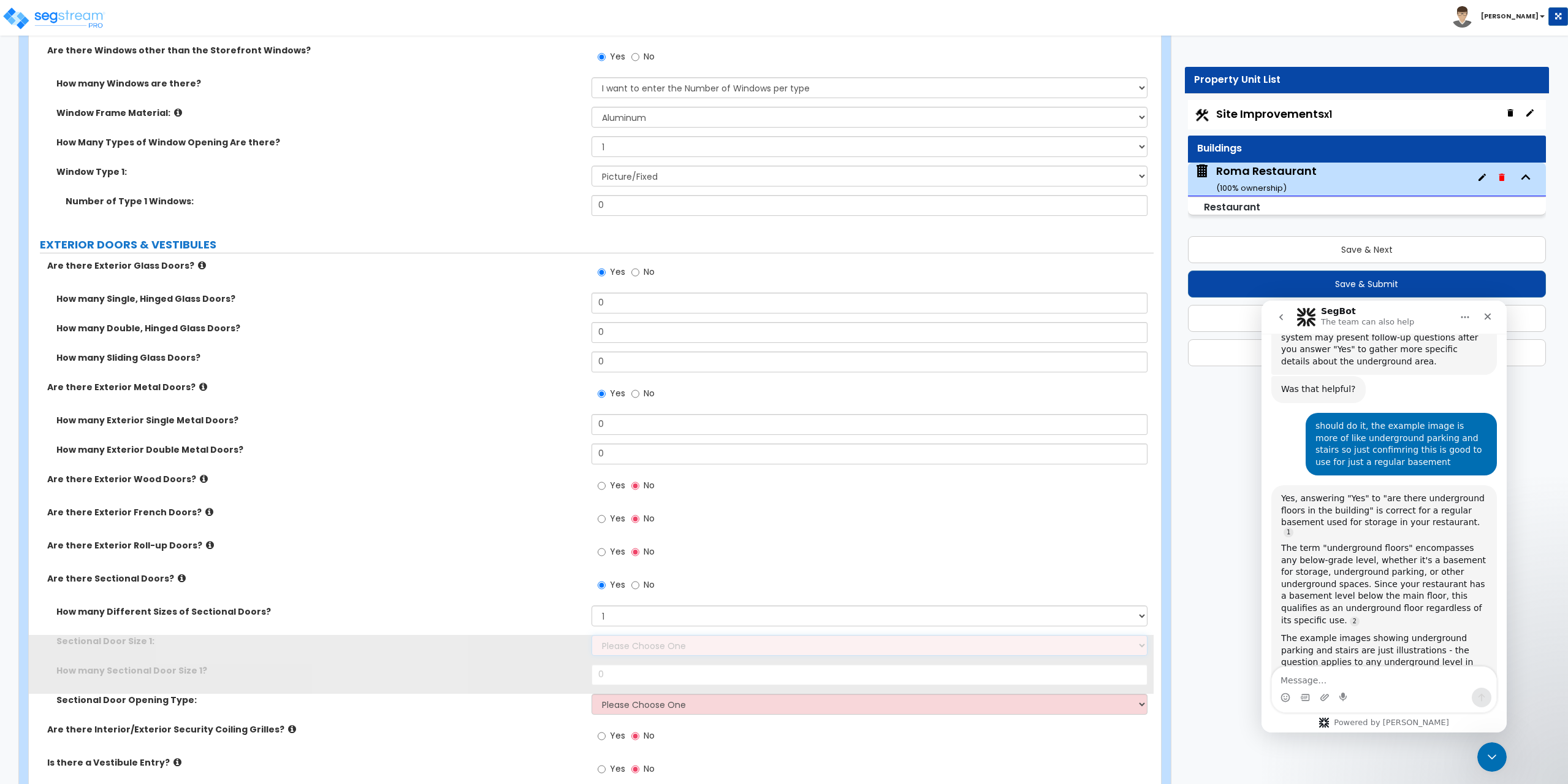
click at [630, 645] on select "Please Choose One 8' x 8' 10' x 10' 12' x 12' 20' x 14'" at bounding box center [870, 645] width 557 height 21
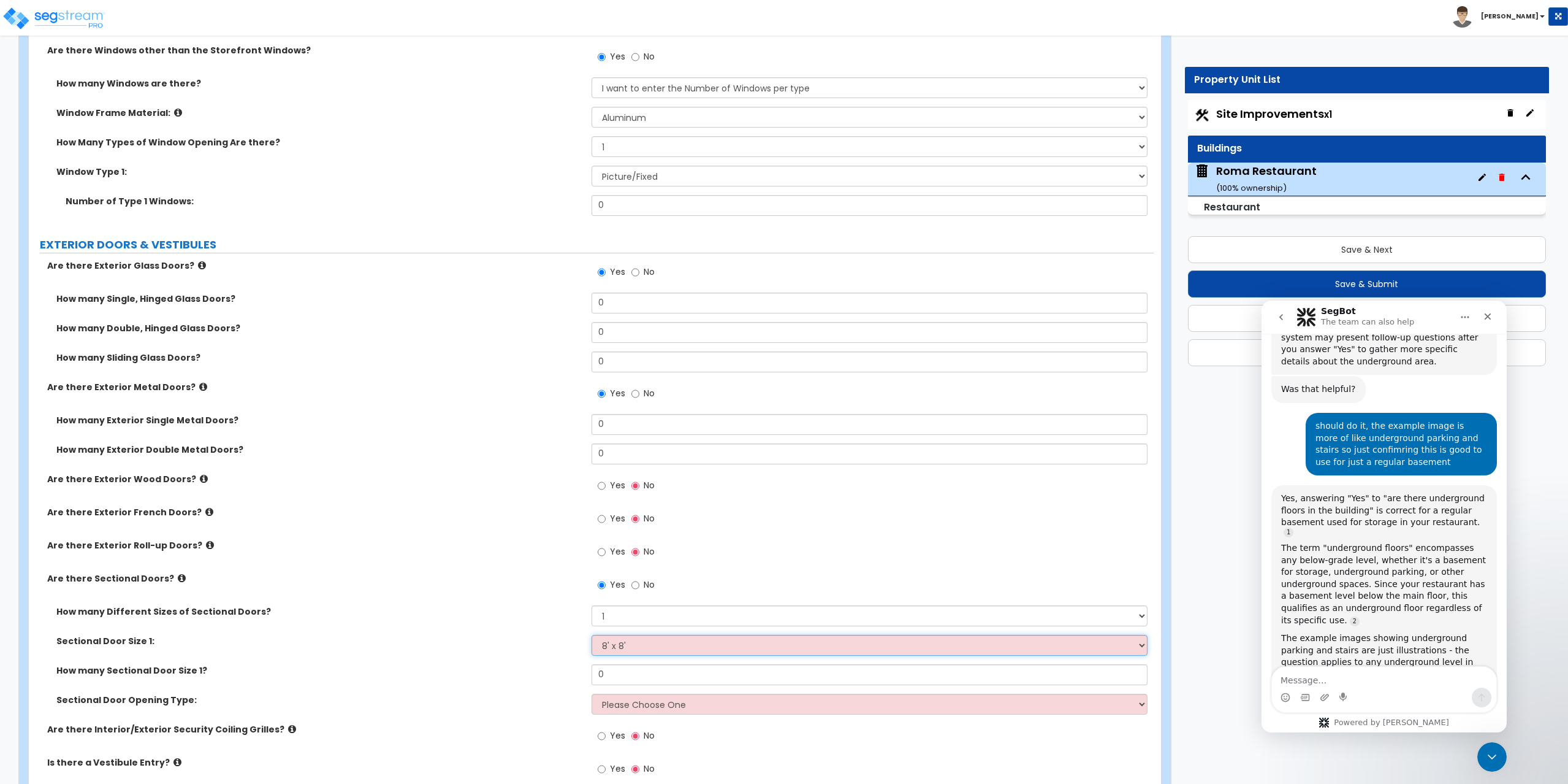
click at [592, 635] on select "Please Choose One 8' x 8' 10' x 10' 12' x 12' 20' x 14'" at bounding box center [870, 645] width 557 height 21
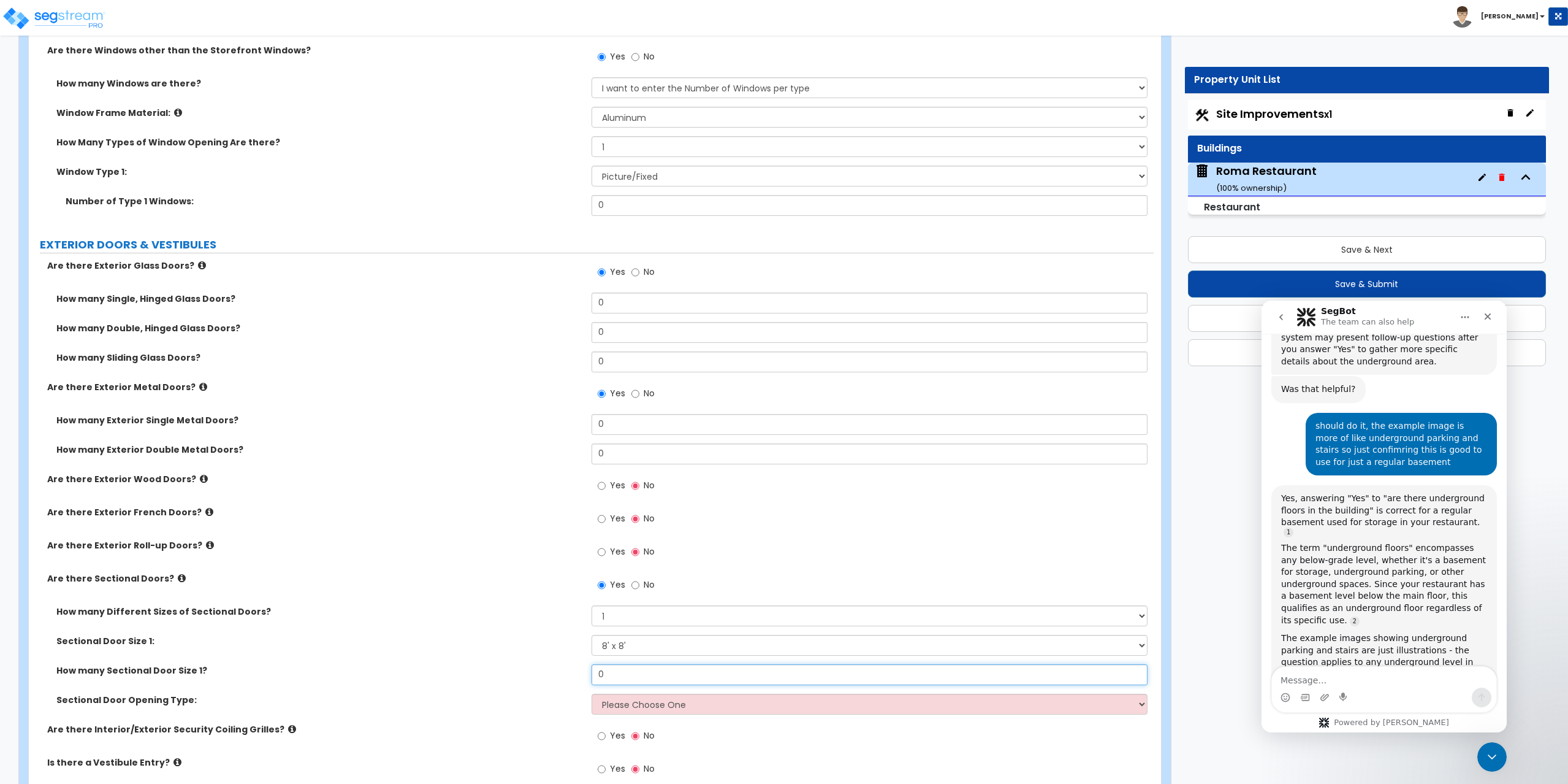
drag, startPoint x: 624, startPoint y: 673, endPoint x: 594, endPoint y: 676, distance: 30.1
click at [594, 676] on input "0" at bounding box center [870, 674] width 557 height 21
click at [628, 712] on select "Please Choose One All Manual All Motorized Some are Motorized" at bounding box center [870, 703] width 557 height 21
click at [592, 693] on select "Please Choose One All Manual All Motorized Some are Motorized" at bounding box center [870, 703] width 557 height 21
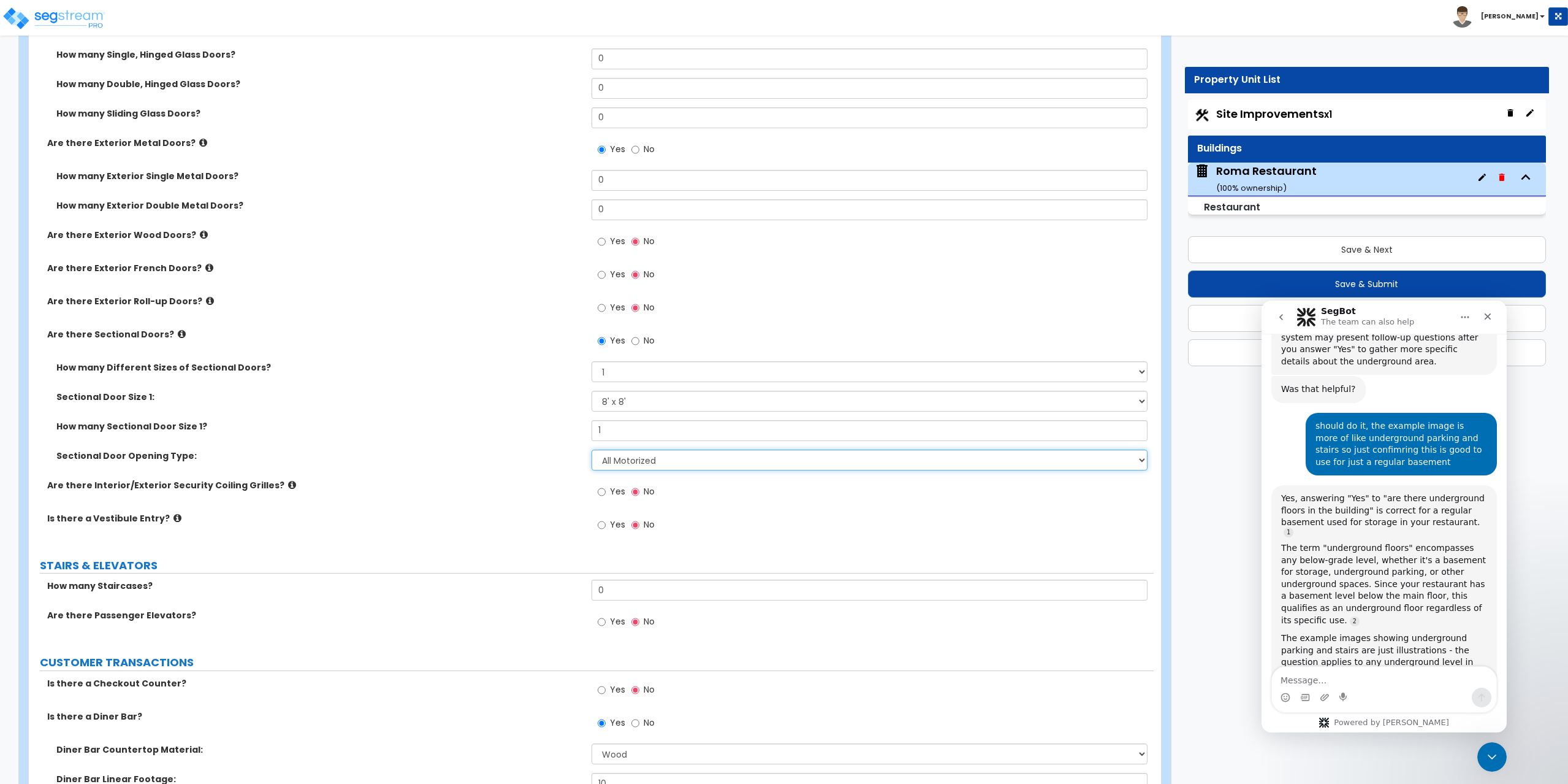
scroll to position [1840, 0]
drag, startPoint x: 613, startPoint y: 588, endPoint x: 565, endPoint y: 579, distance: 48.8
click at [565, 579] on div "How many Staircases? 0" at bounding box center [591, 593] width 1124 height 30
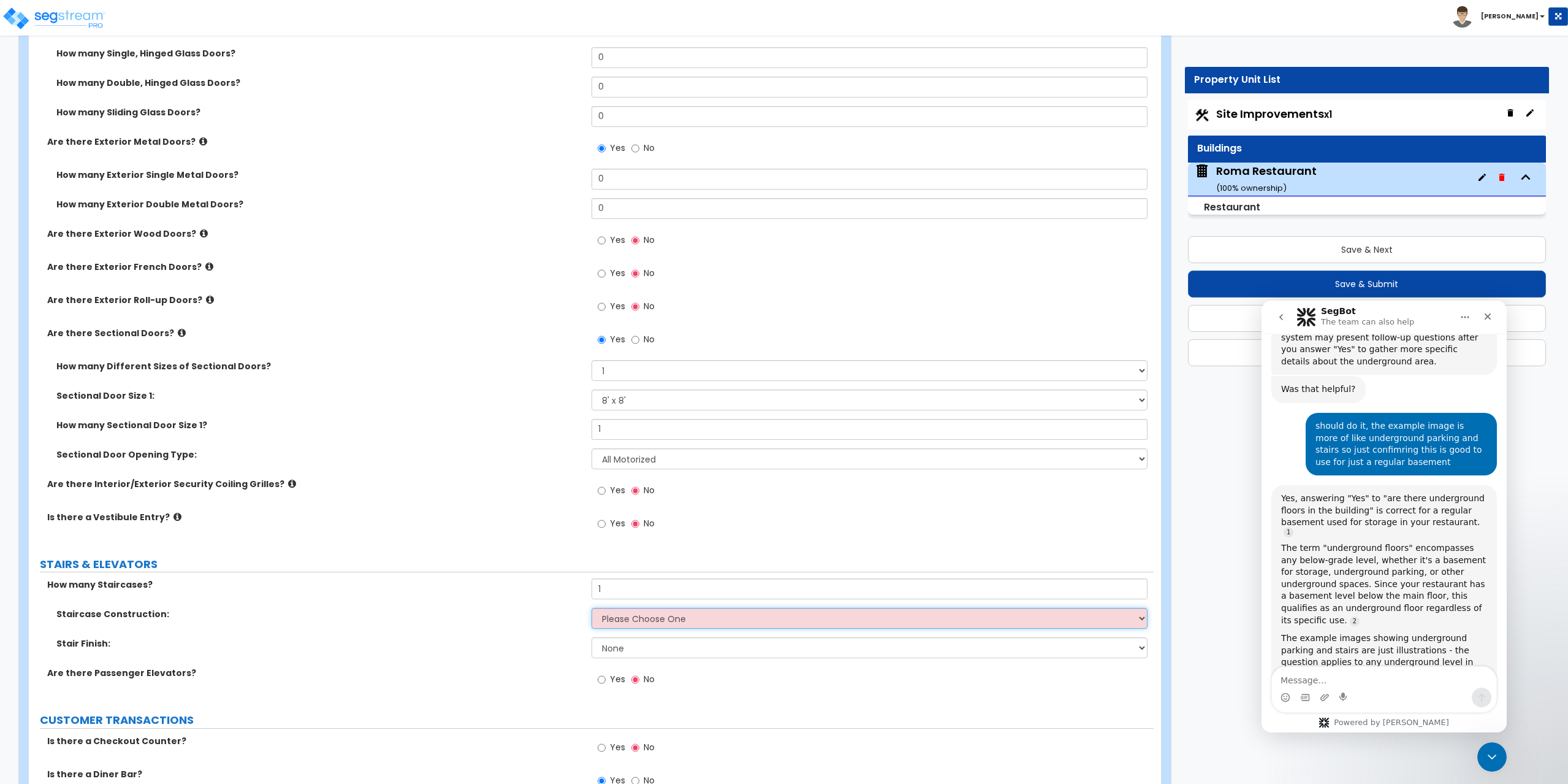
click at [623, 623] on select "Please Choose One Concrete Steel Wood Please Choose For Me" at bounding box center [870, 617] width 557 height 21
click at [592, 607] on select "Please Choose One Concrete Steel Wood Please Choose For Me" at bounding box center [870, 617] width 557 height 21
click at [630, 652] on select "None Tile Wood Laminate VCT Sheet Carpet Sheet Vinyl Carpet Tile" at bounding box center [870, 647] width 557 height 21
click at [592, 637] on select "None Tile Wood Laminate VCT Sheet Carpet Sheet Vinyl Carpet Tile" at bounding box center [870, 647] width 557 height 21
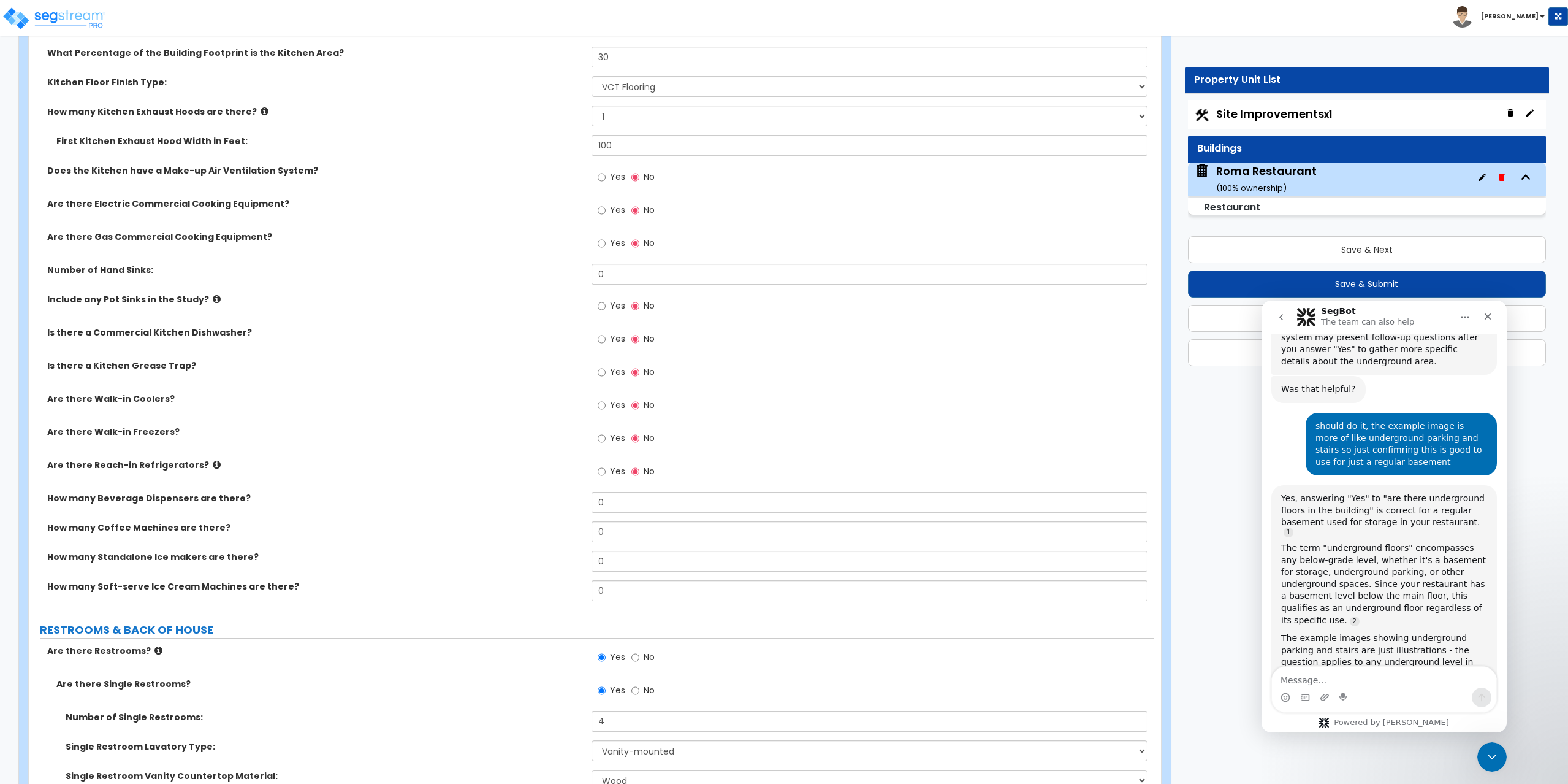
scroll to position [3986, 0]
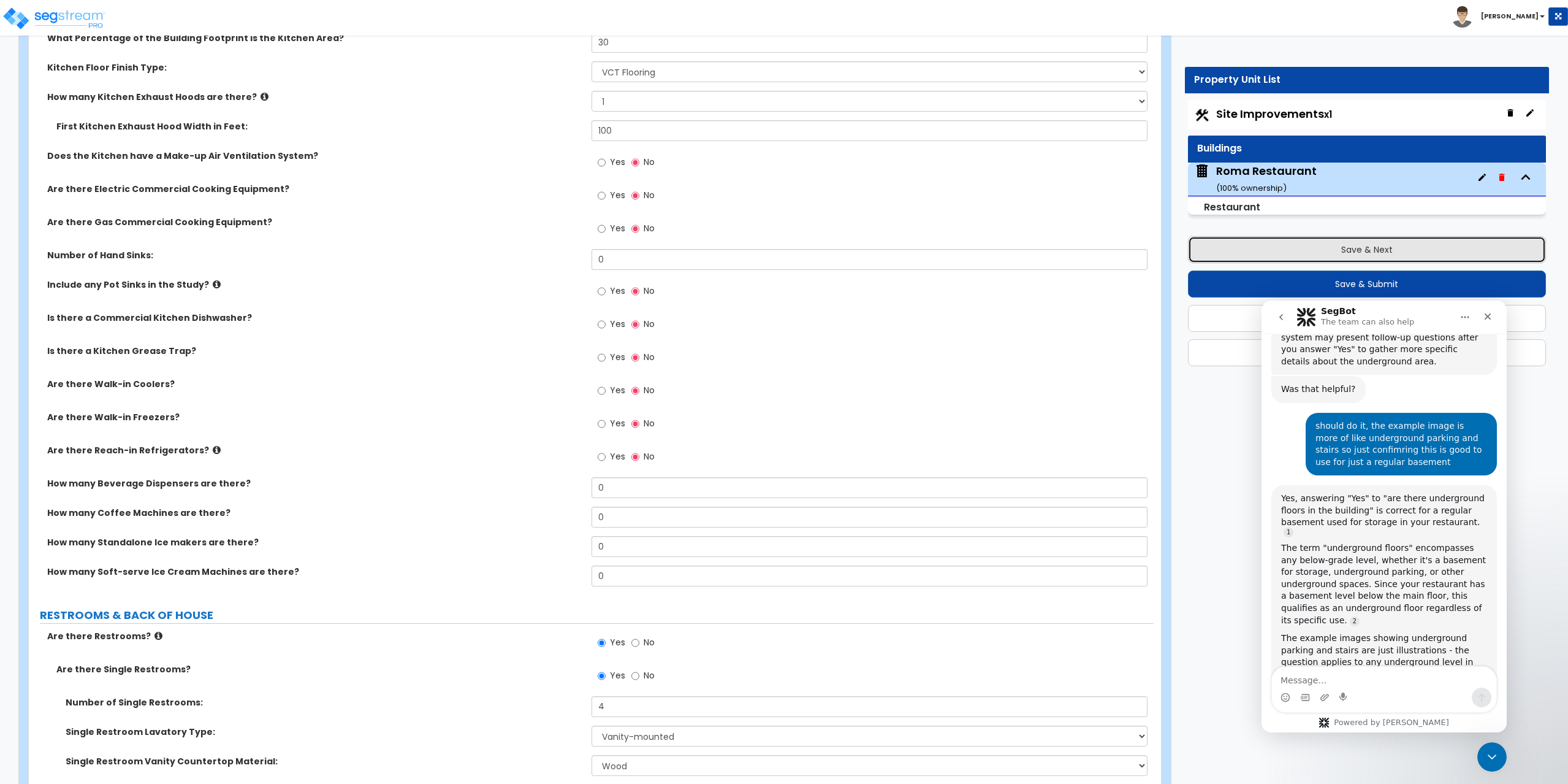
click at [1384, 247] on button "Save & Next" at bounding box center [1367, 249] width 359 height 27
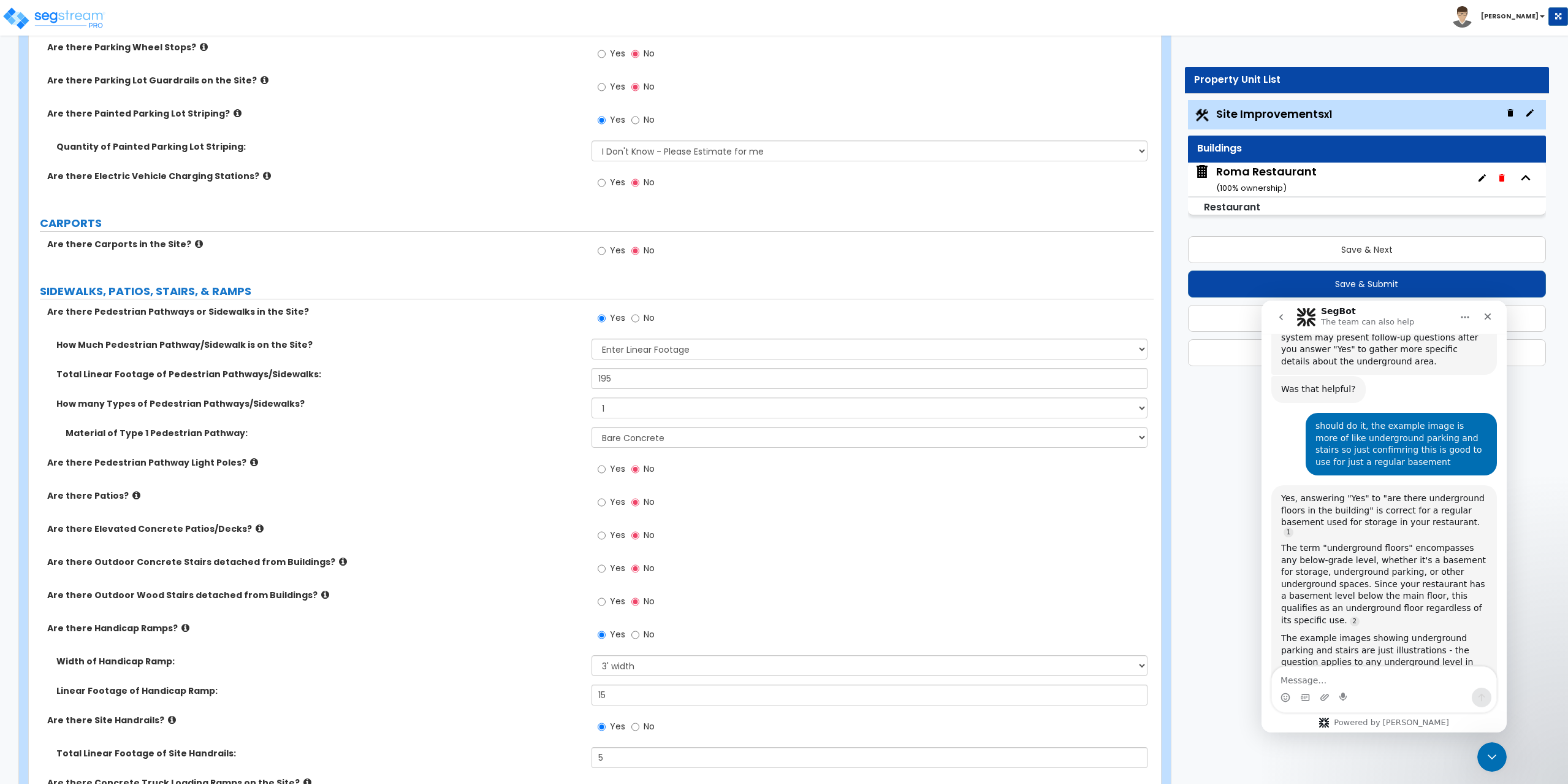
scroll to position [981, 0]
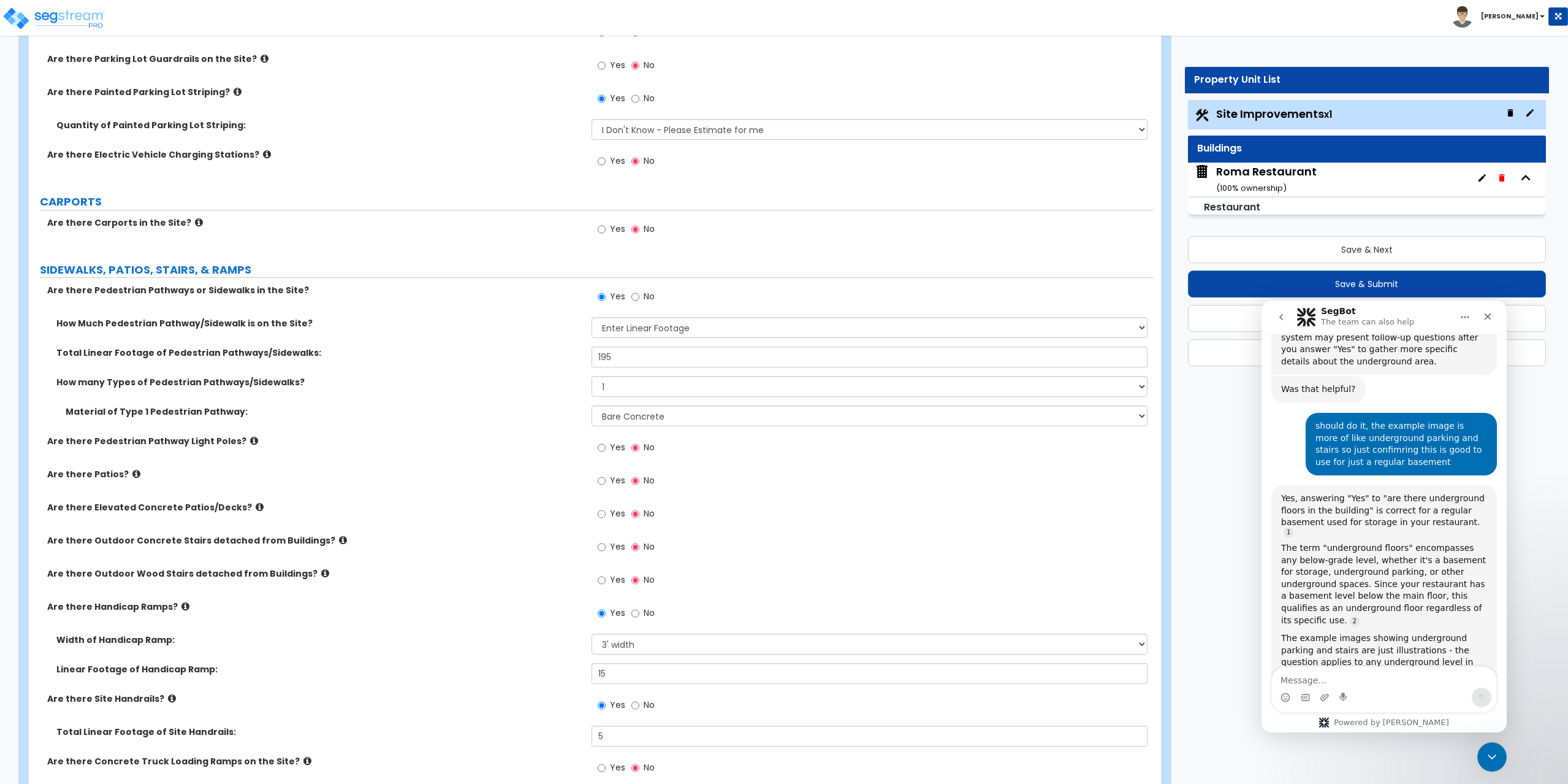
click at [256, 507] on icon at bounding box center [259, 507] width 8 height 9
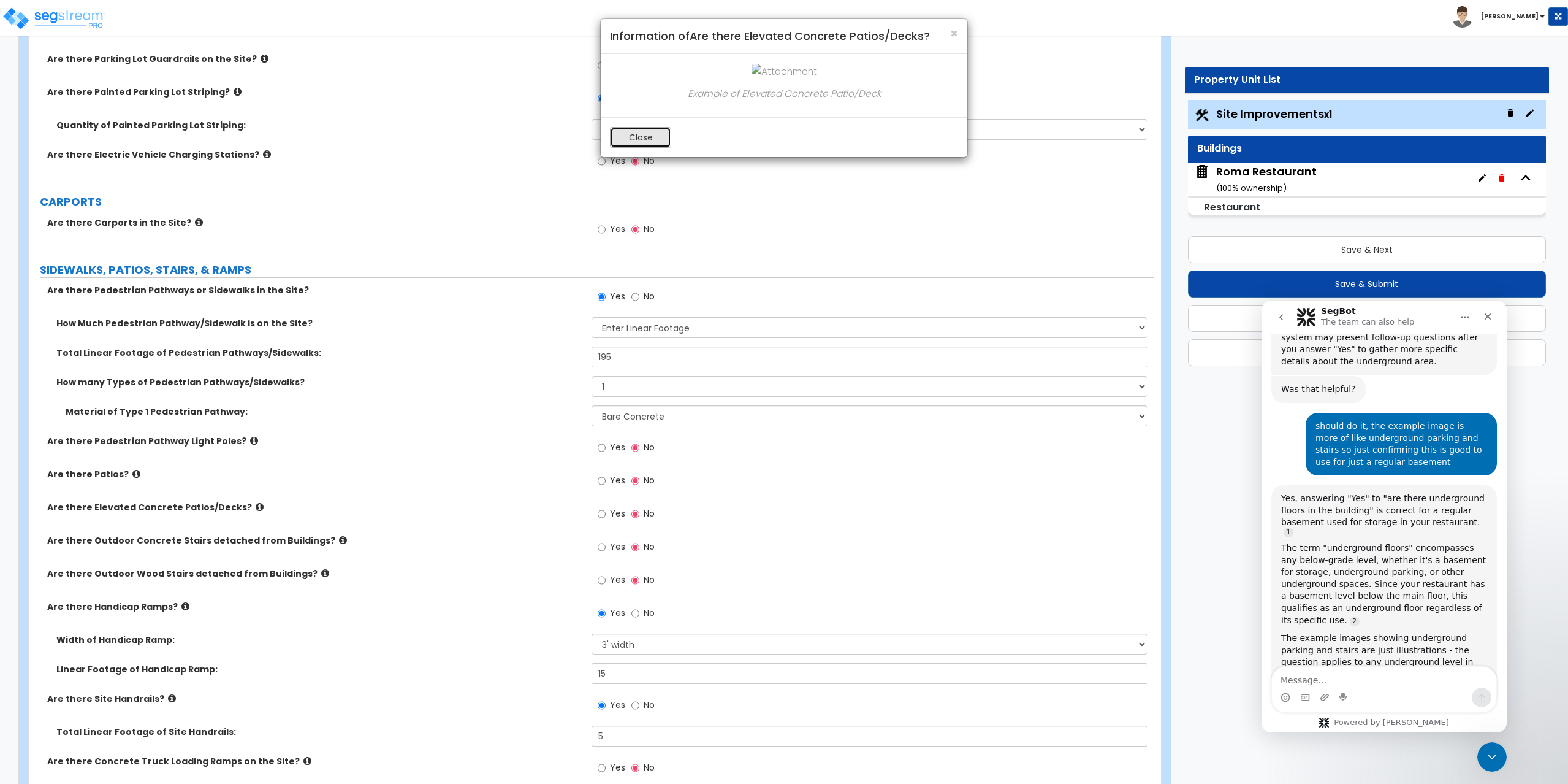
click at [657, 135] on button "Close" at bounding box center [640, 137] width 61 height 21
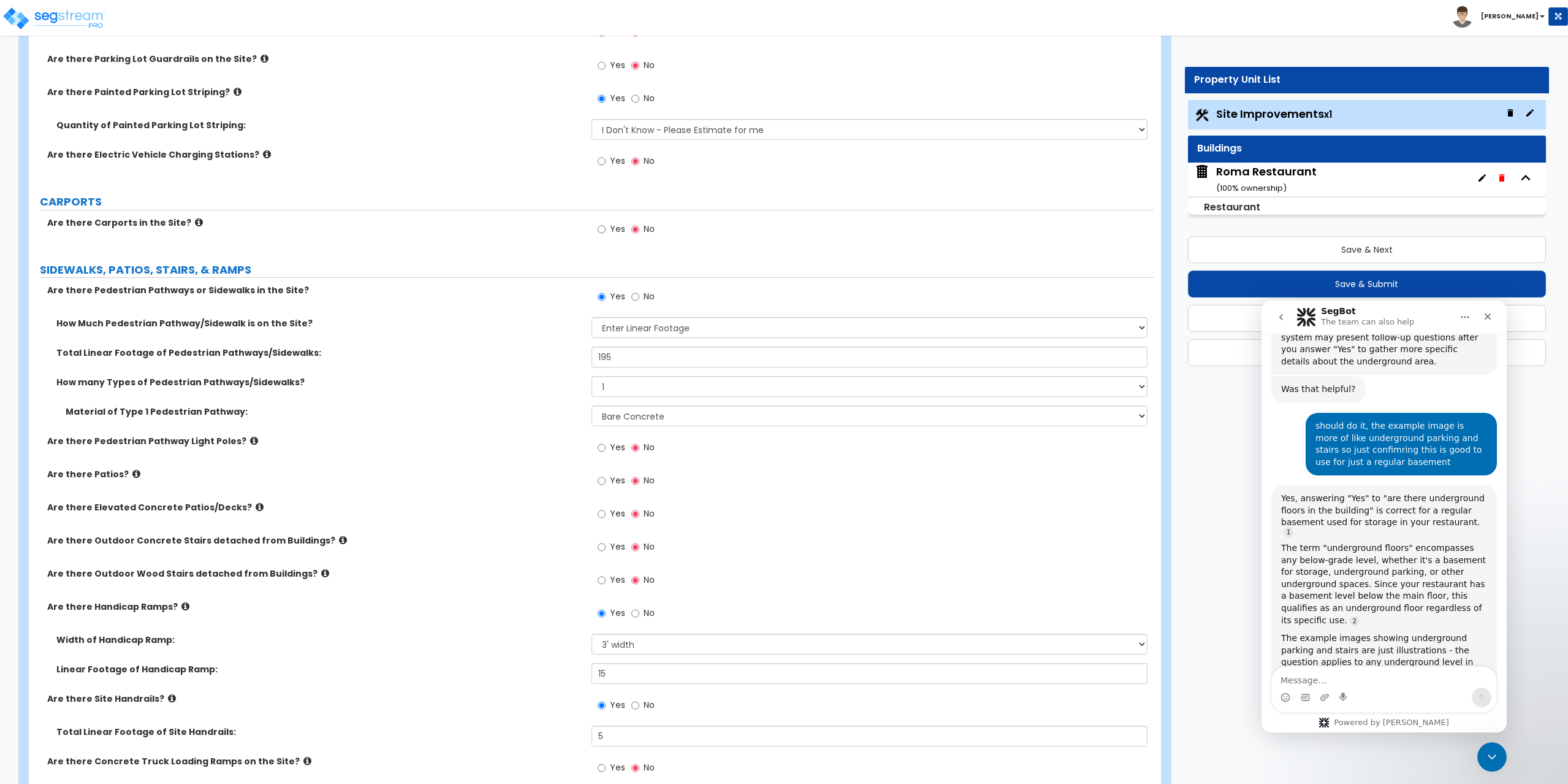
click at [256, 503] on icon at bounding box center [259, 507] width 8 height 9
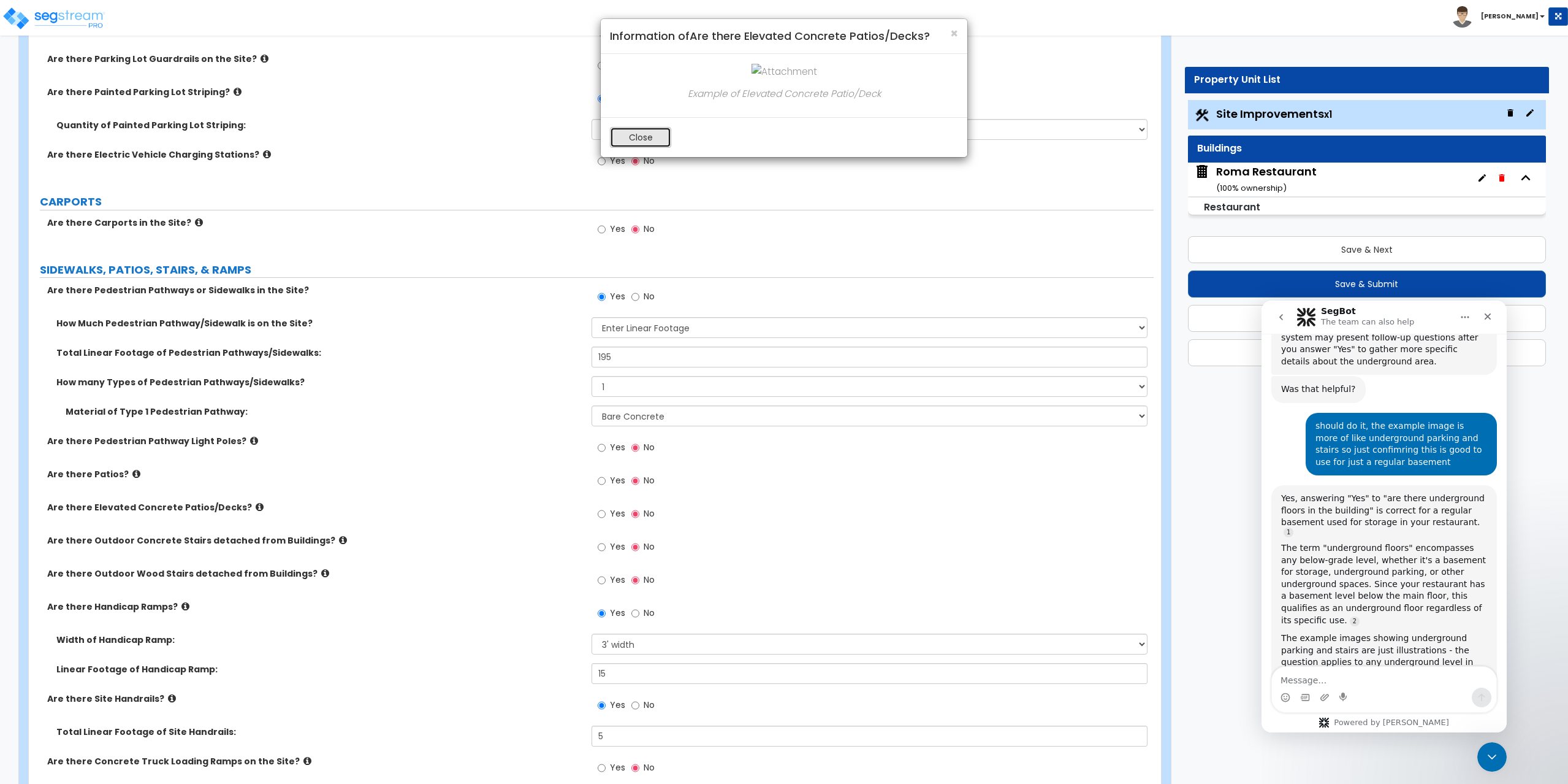
click at [646, 131] on button "Close" at bounding box center [640, 137] width 61 height 21
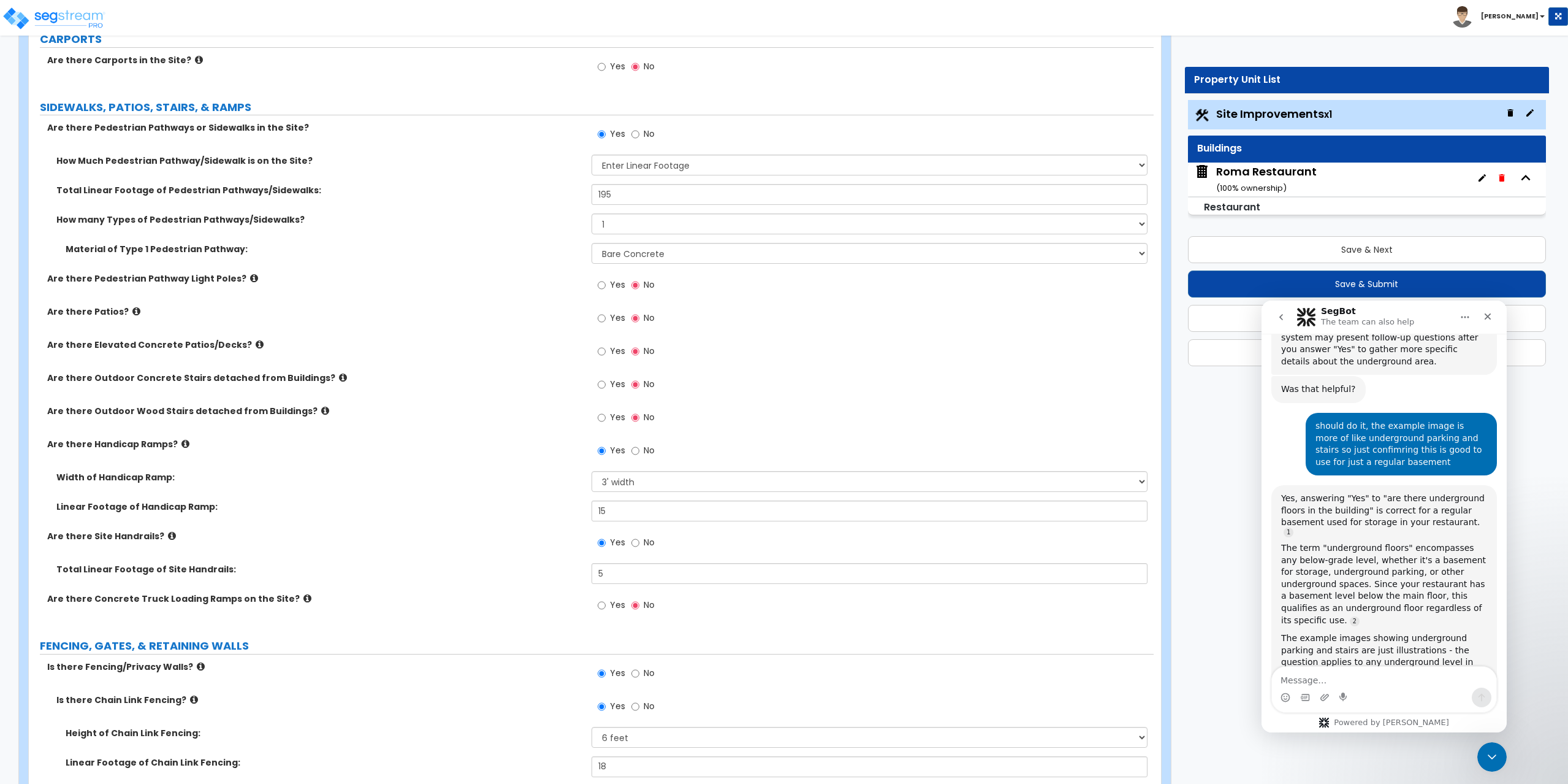
scroll to position [1165, 0]
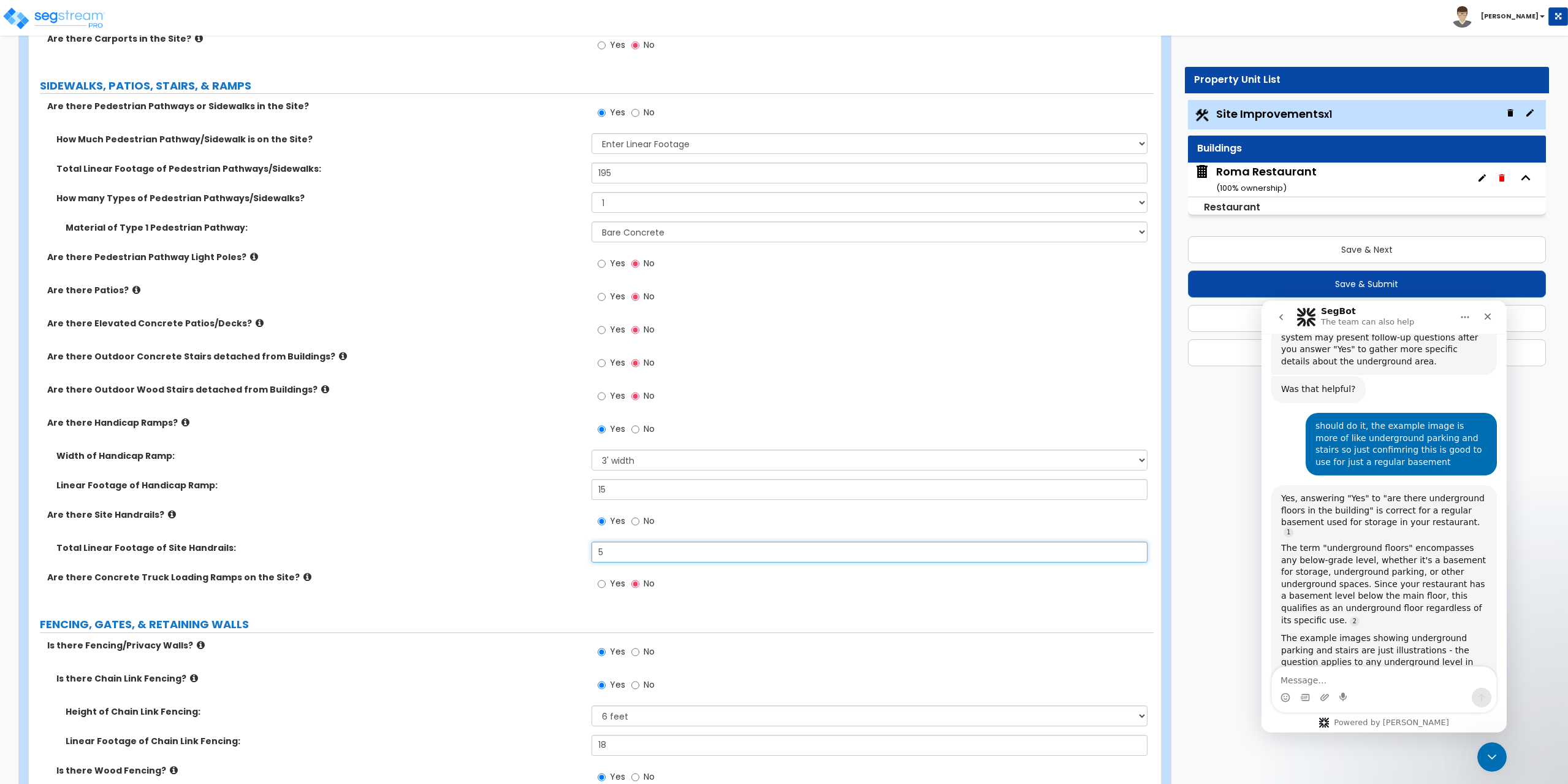
drag, startPoint x: 622, startPoint y: 550, endPoint x: 563, endPoint y: 544, distance: 59.3
click at [563, 544] on div "Total Linear Footage of Site Handrails: 5" at bounding box center [591, 556] width 1124 height 30
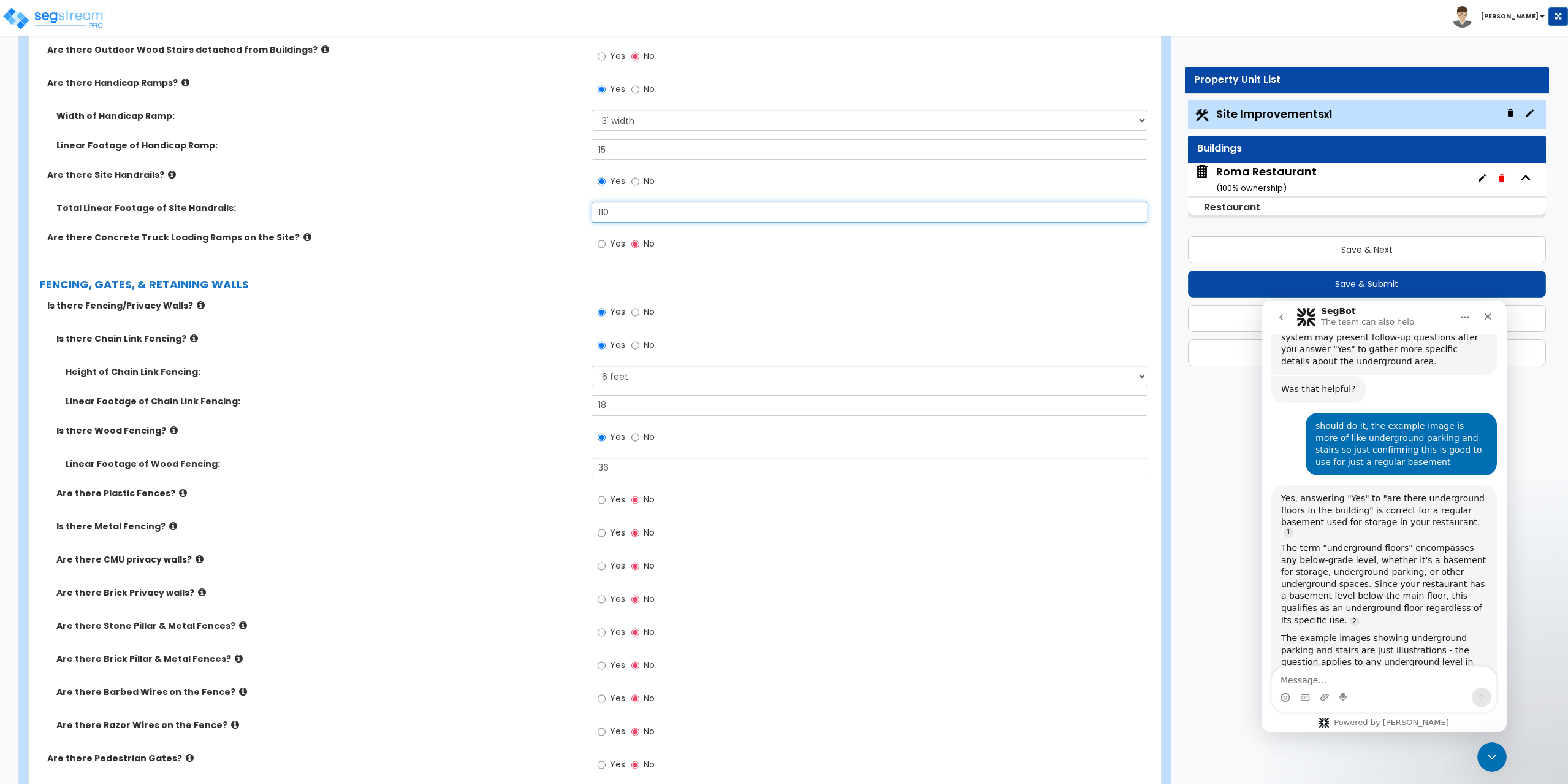
scroll to position [1533, 0]
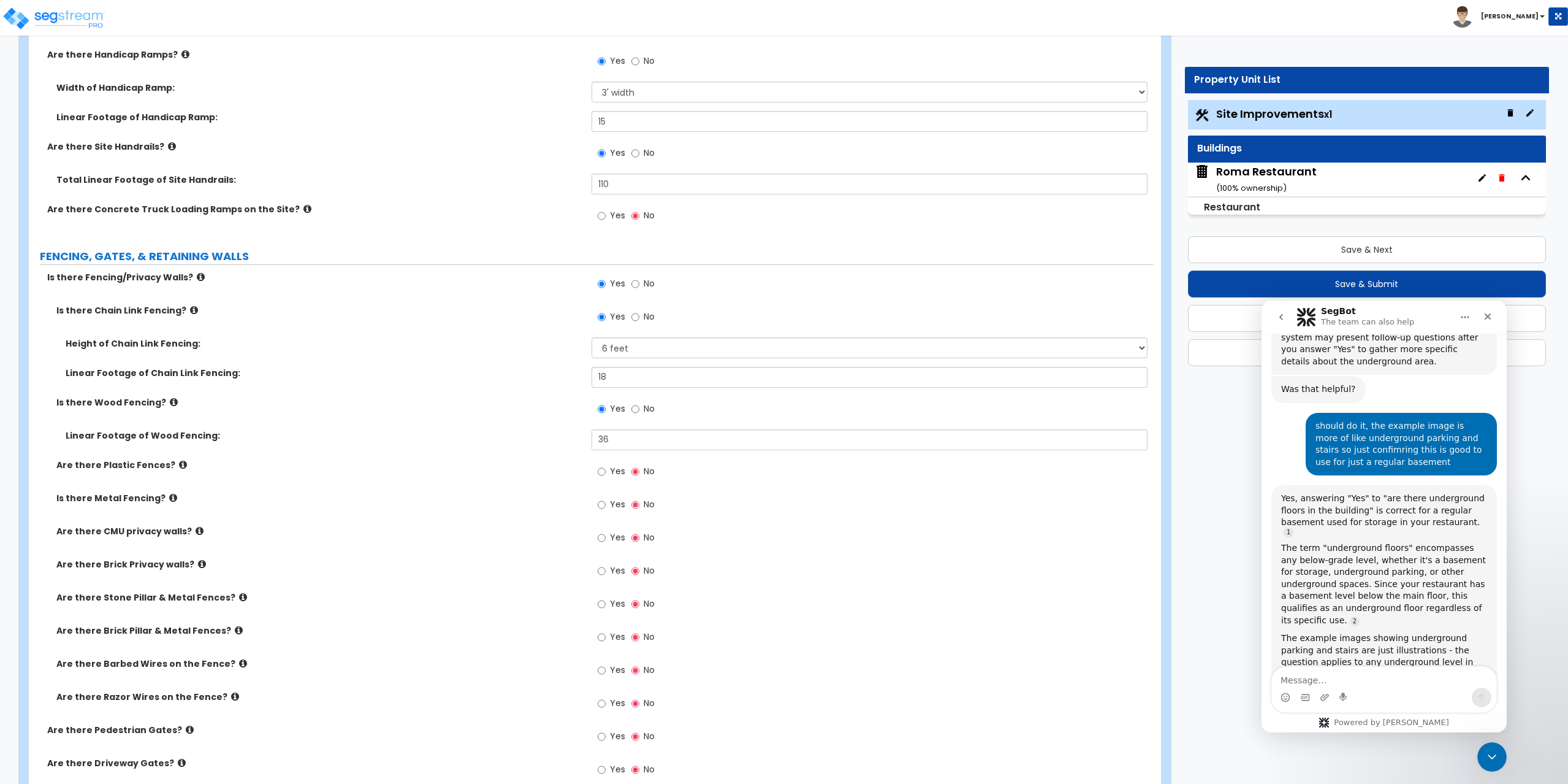
click at [179, 462] on icon at bounding box center [183, 465] width 8 height 9
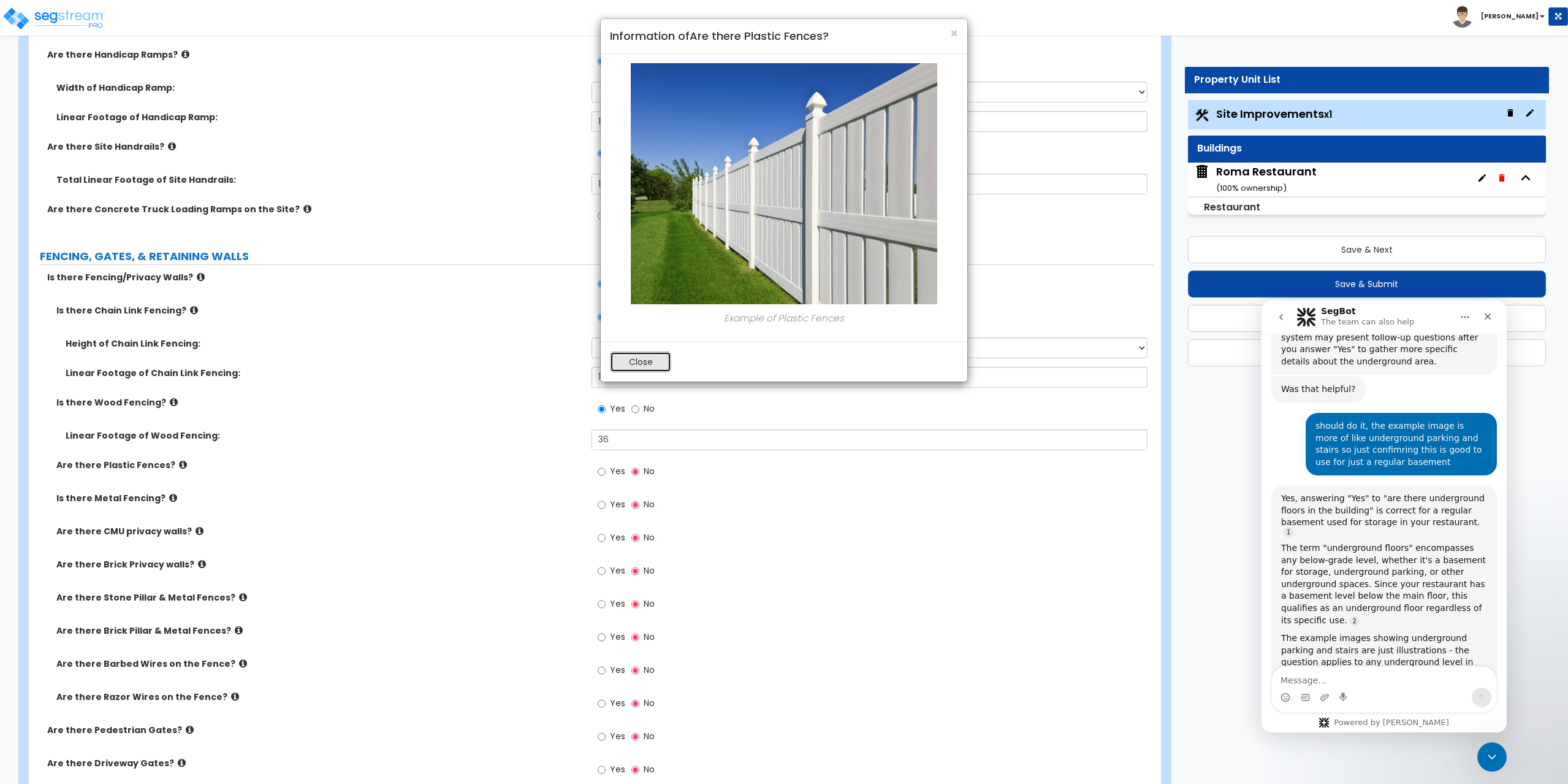
click at [635, 361] on button "Close" at bounding box center [640, 362] width 61 height 21
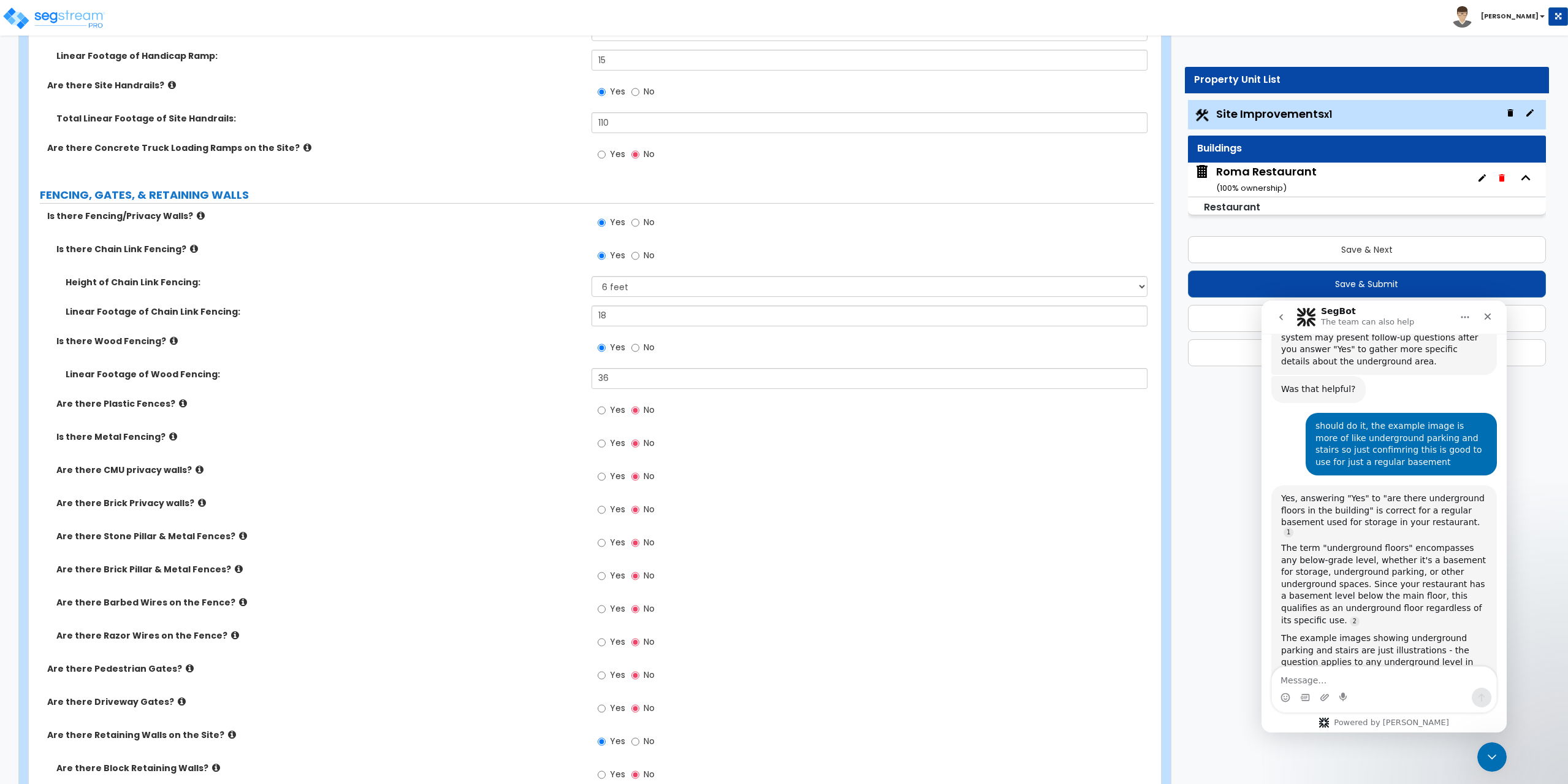
scroll to position [1656, 0]
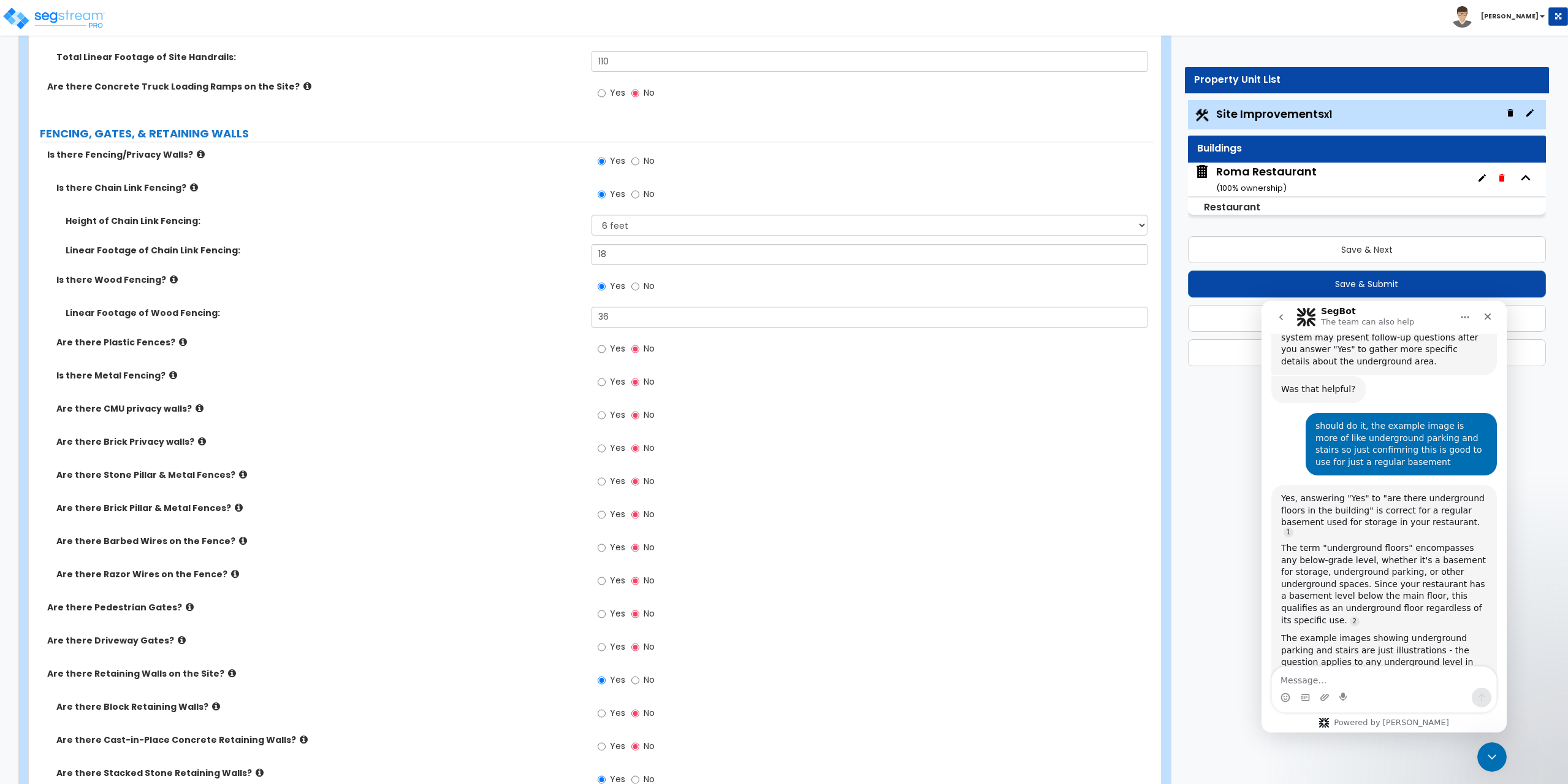
click at [198, 440] on icon at bounding box center [202, 441] width 8 height 9
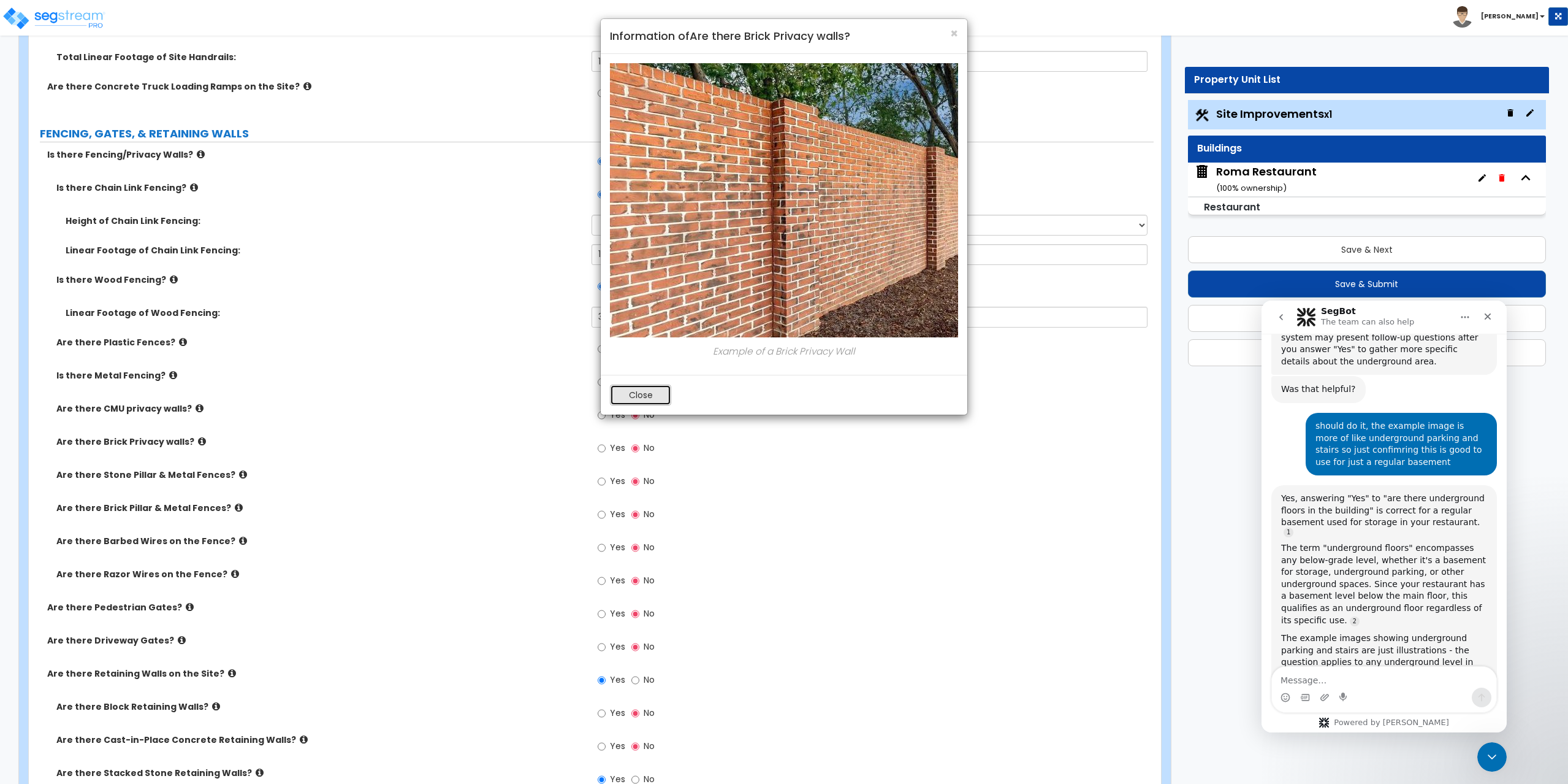
click at [639, 397] on button "Close" at bounding box center [640, 395] width 61 height 21
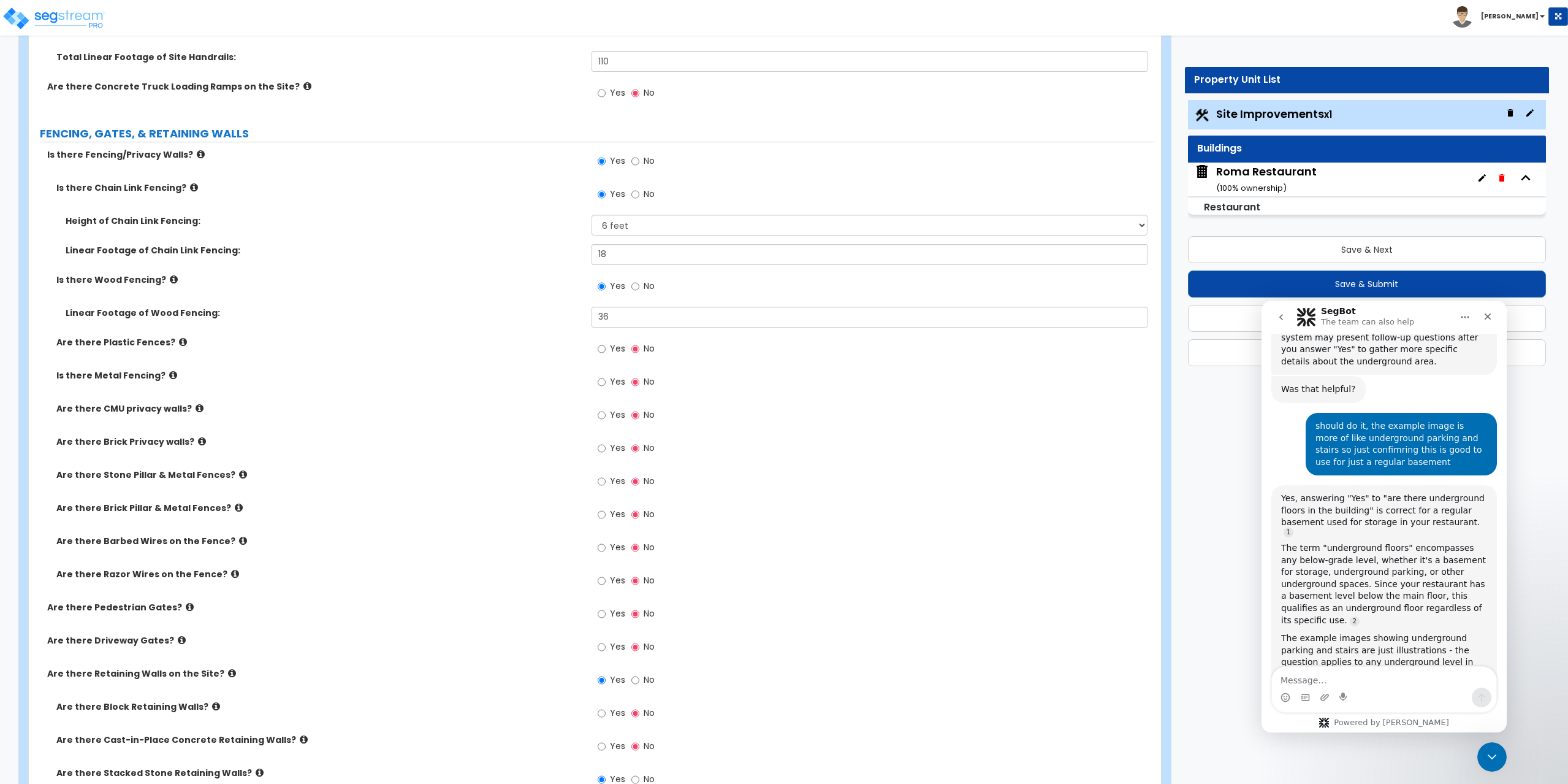
click at [239, 477] on icon at bounding box center [243, 475] width 8 height 9
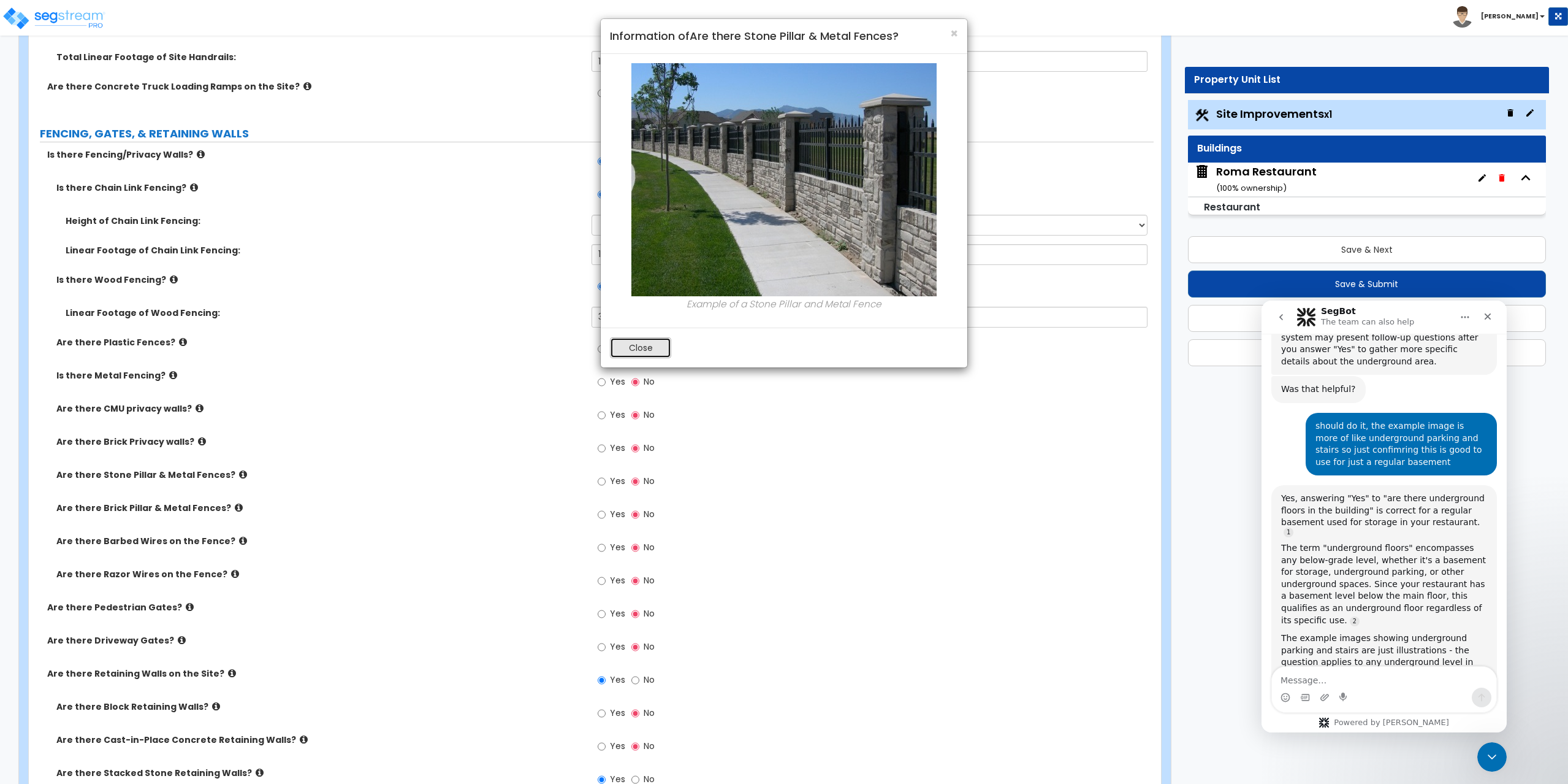
click at [640, 346] on button "Close" at bounding box center [640, 347] width 61 height 21
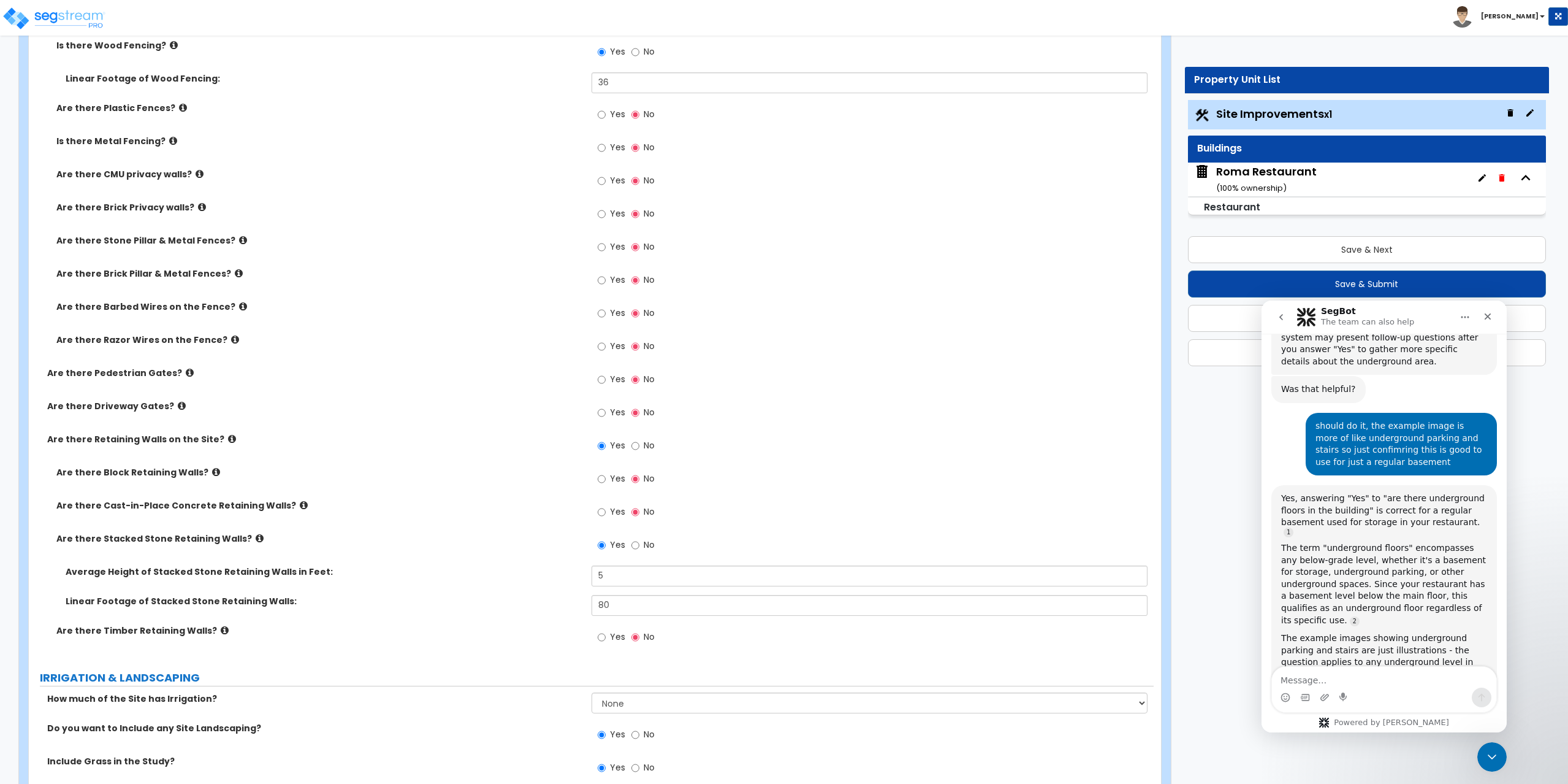
scroll to position [1963, 0]
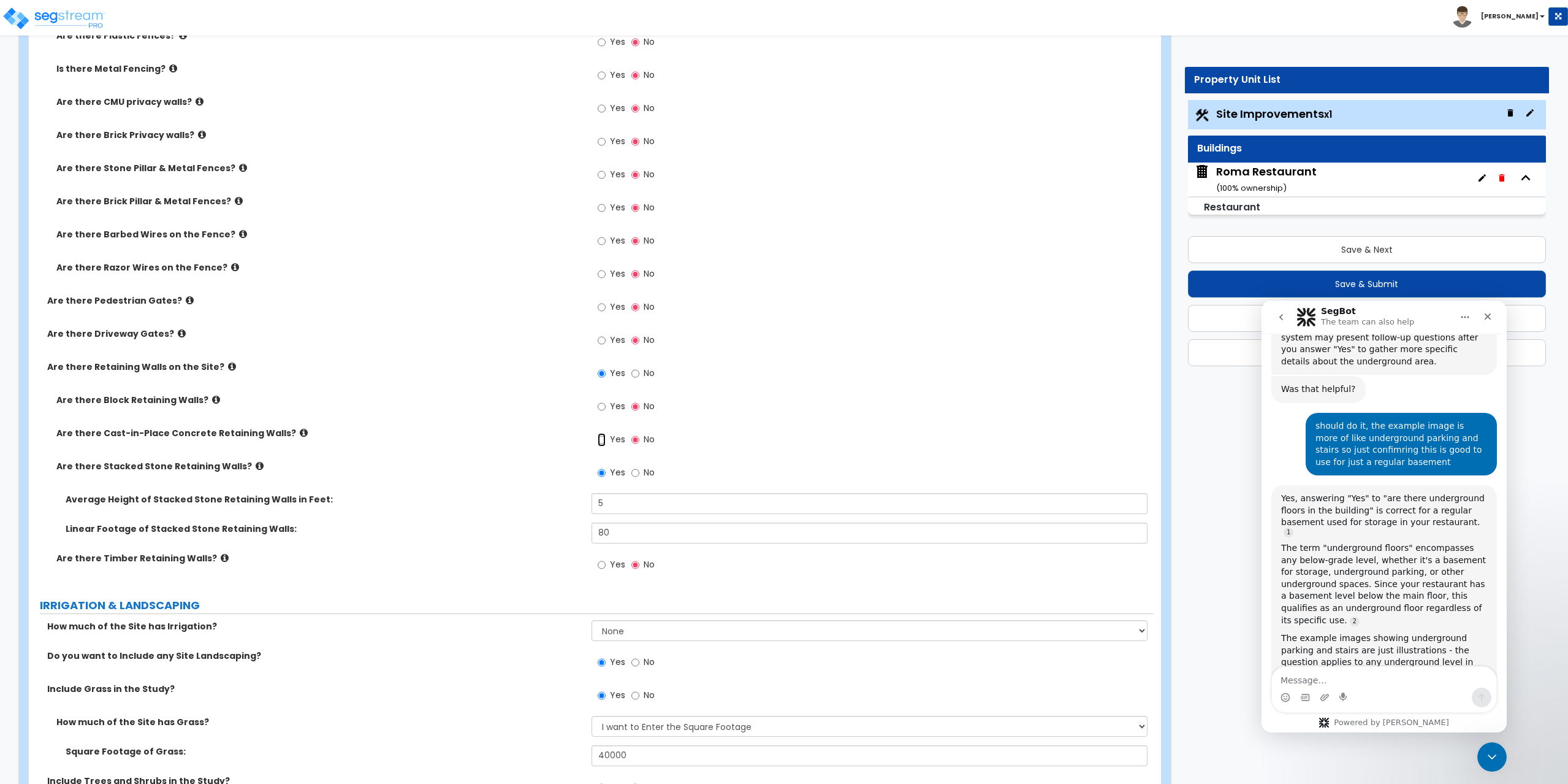
click at [602, 434] on input "Yes" at bounding box center [602, 440] width 8 height 13
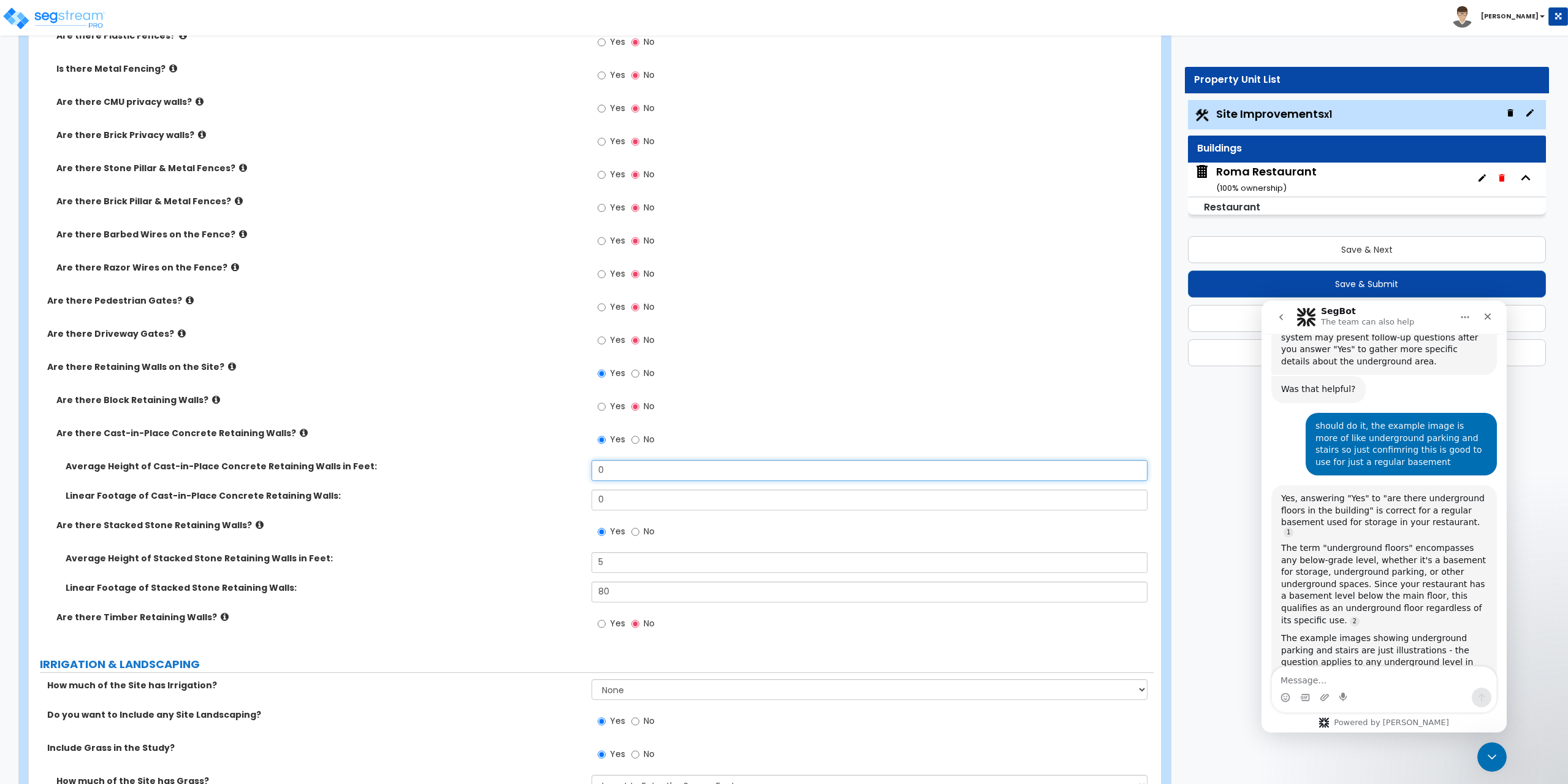
drag, startPoint x: 610, startPoint y: 468, endPoint x: 591, endPoint y: 470, distance: 19.1
click at [592, 470] on input "0" at bounding box center [870, 470] width 557 height 21
click at [638, 531] on label "No" at bounding box center [643, 532] width 23 height 21
click at [638, 531] on input "No" at bounding box center [635, 531] width 8 height 13
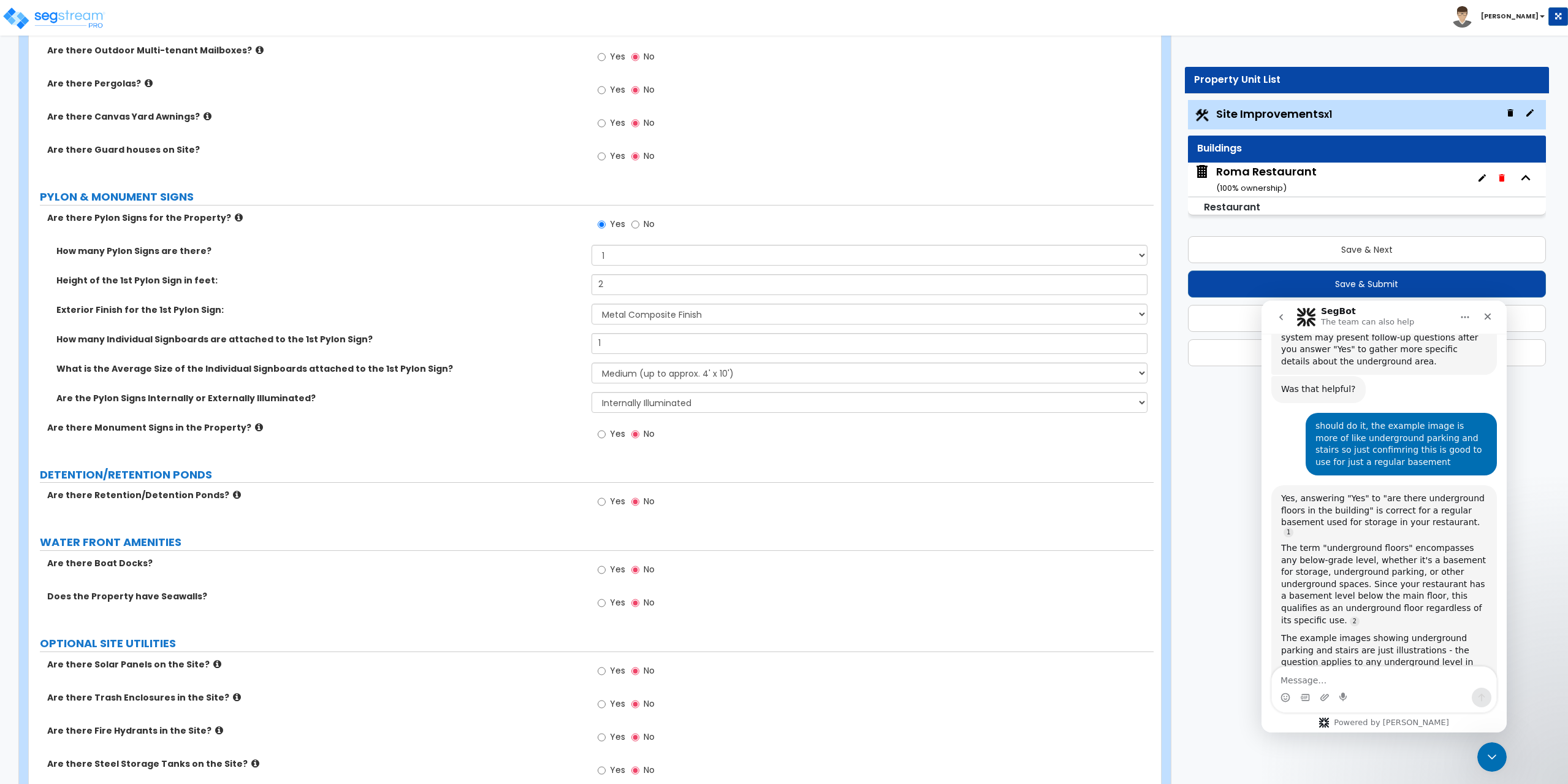
scroll to position [3252, 0]
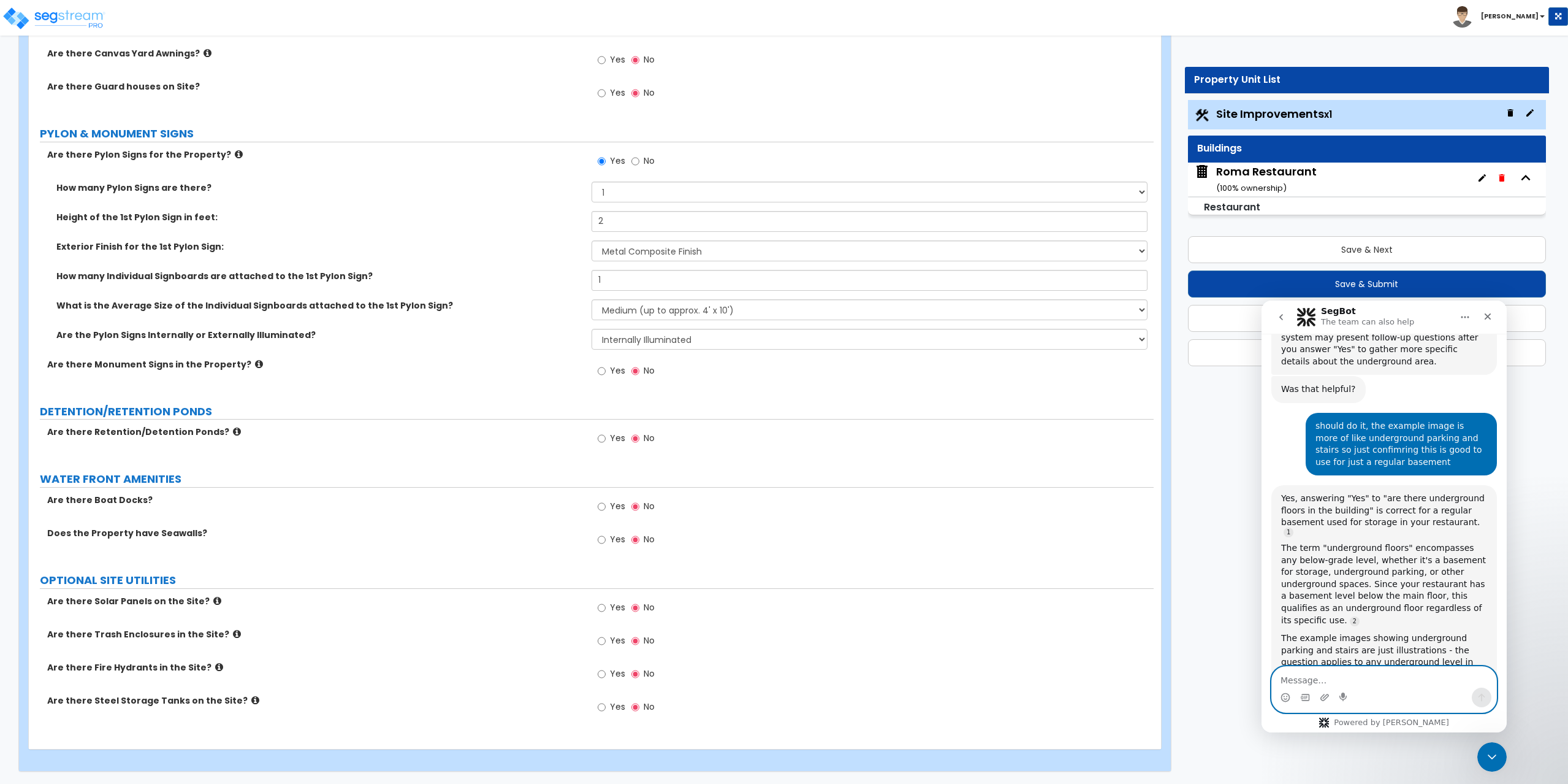
click at [1419, 684] on textarea "Message…" at bounding box center [1384, 676] width 224 height 21
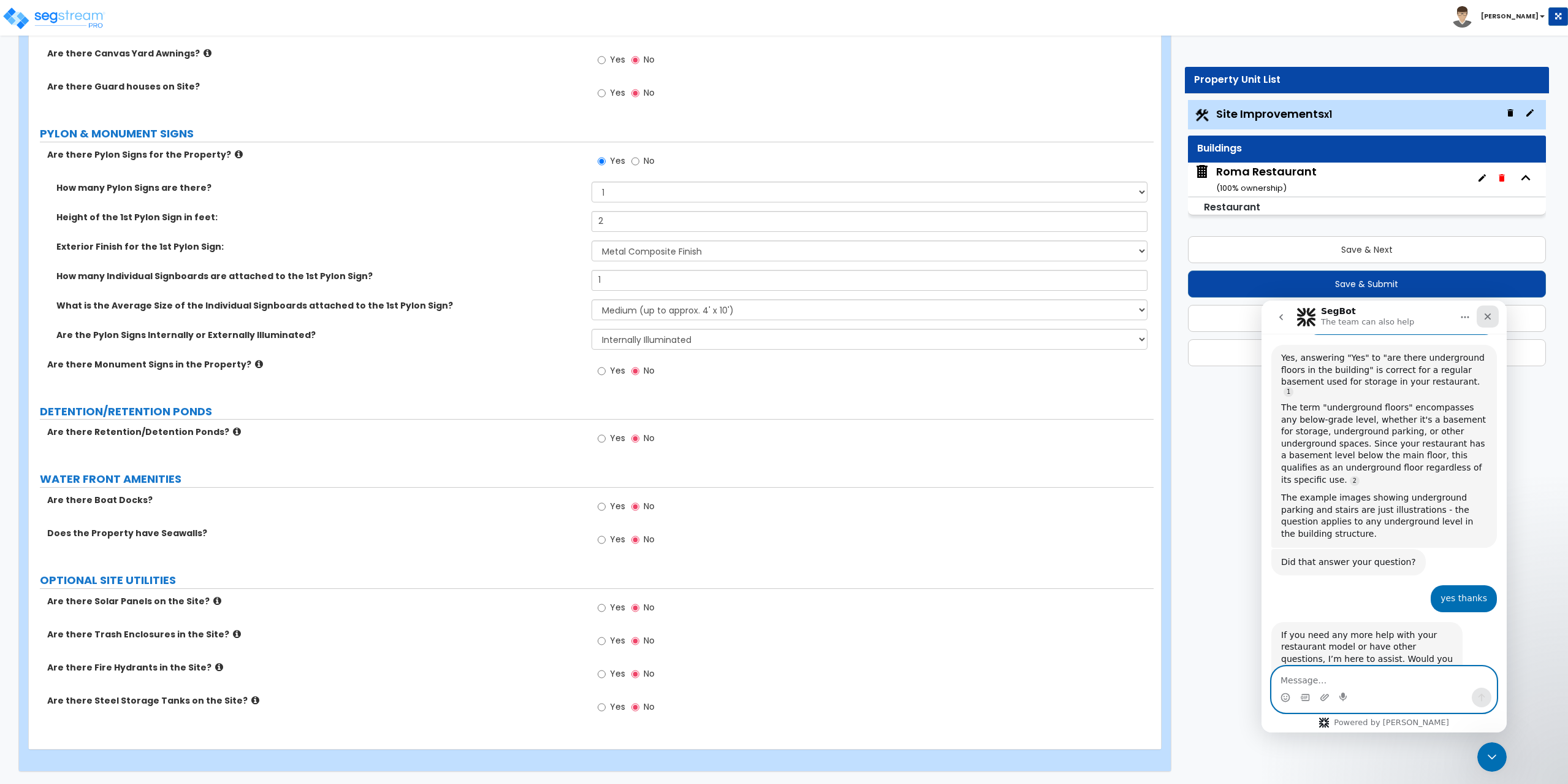
scroll to position [1410, 0]
click at [1486, 318] on icon "Close" at bounding box center [1488, 317] width 7 height 7
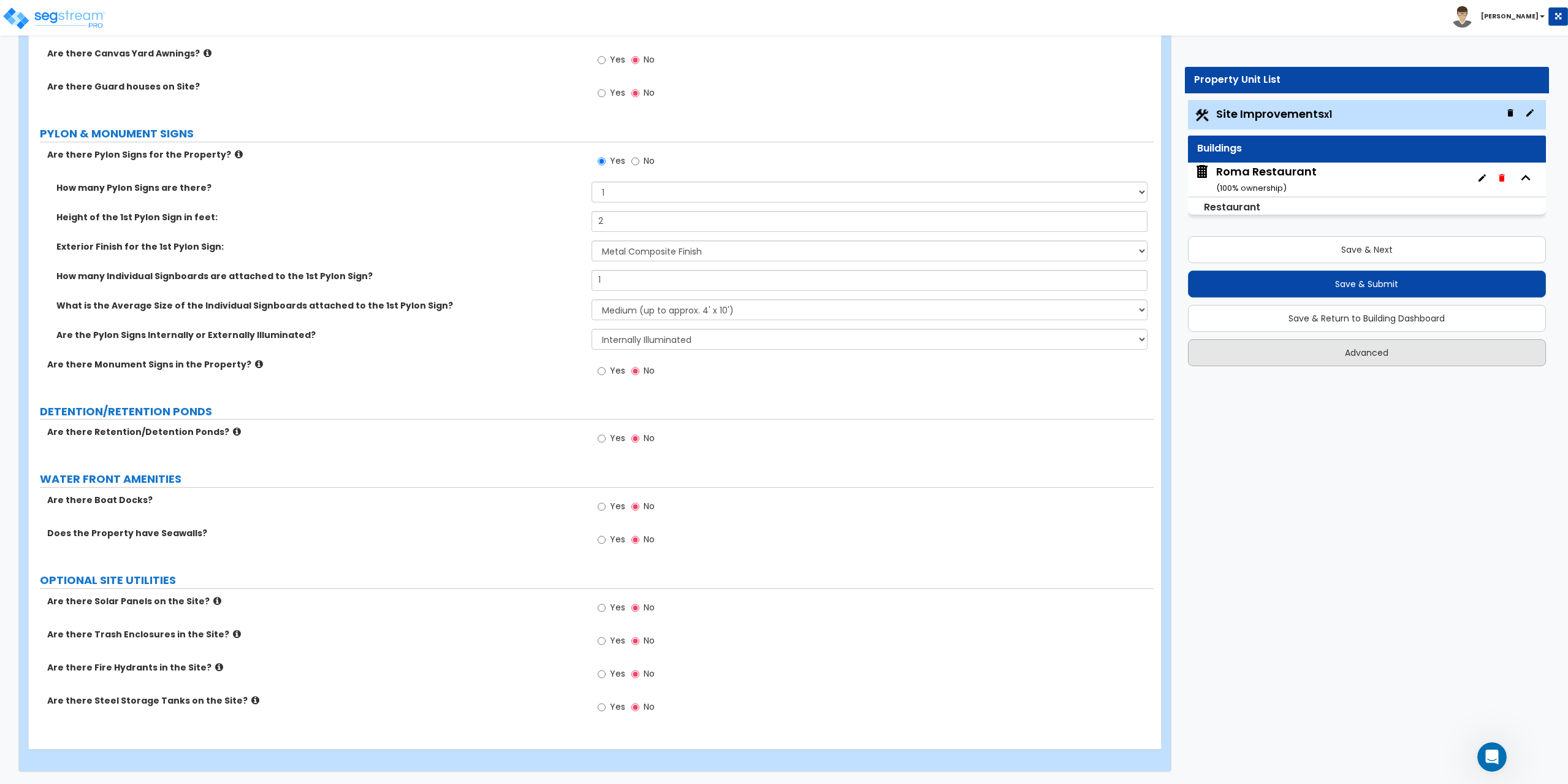
scroll to position [1398, 0]
click at [1319, 180] on div "Roma Restaurant ( 100 % ownership)" at bounding box center [1367, 179] width 359 height 34
click at [1312, 171] on div "Roma Restaurant ( 100 % ownership)" at bounding box center [1266, 179] width 100 height 31
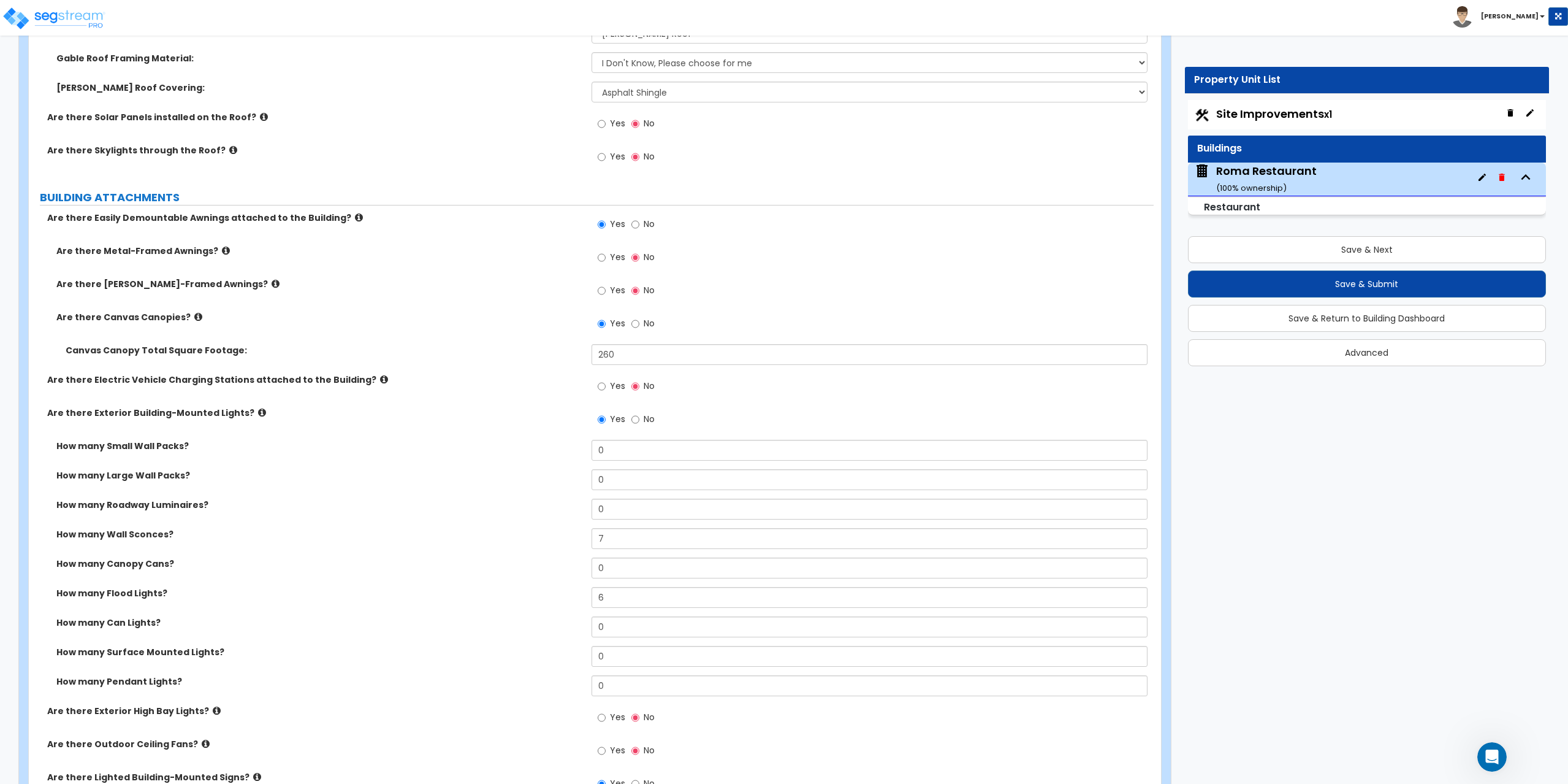
scroll to position [736, 0]
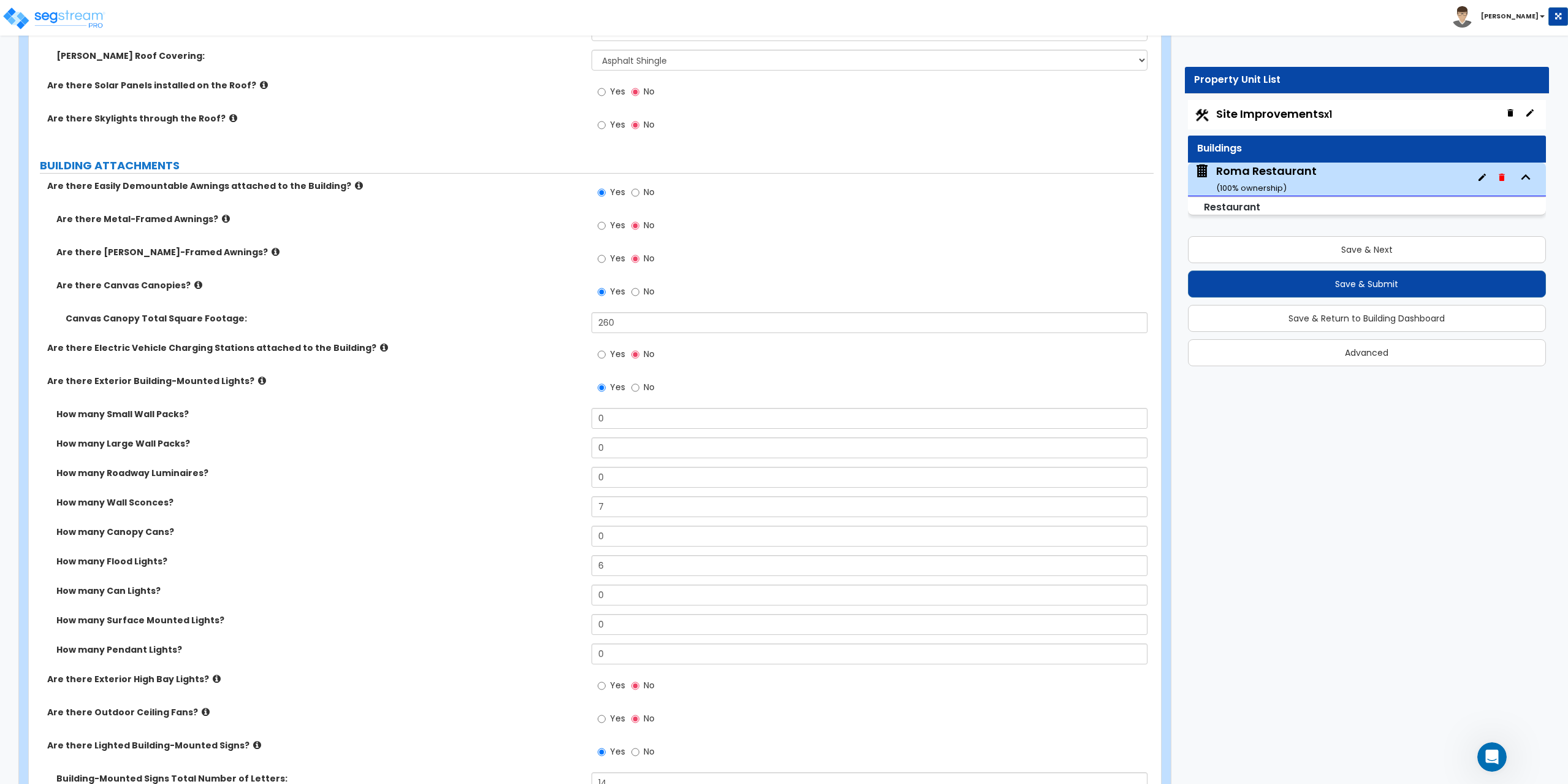
click at [221, 218] on icon at bounding box center [225, 219] width 8 height 9
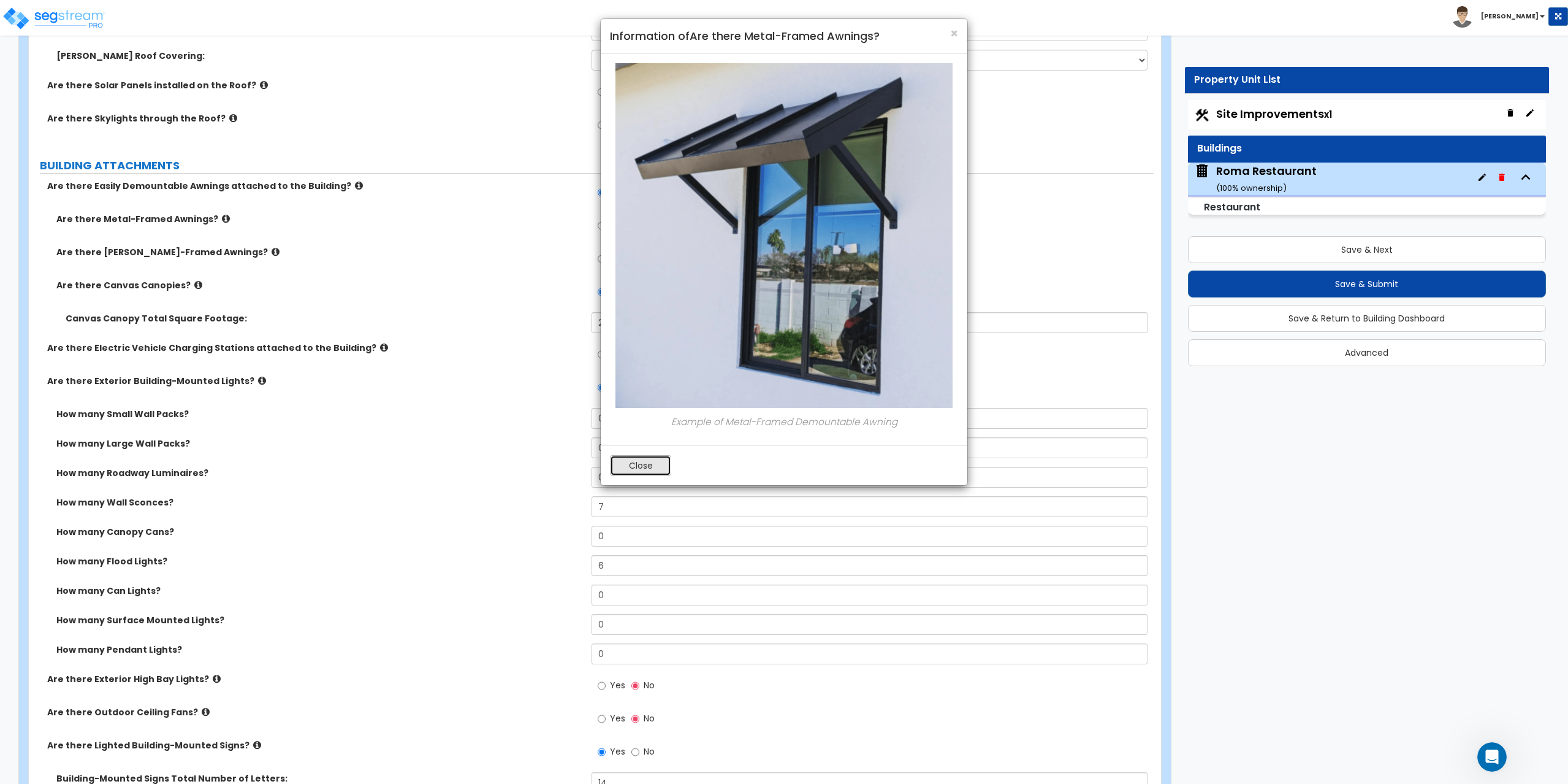
click at [635, 461] on button "Close" at bounding box center [640, 465] width 61 height 21
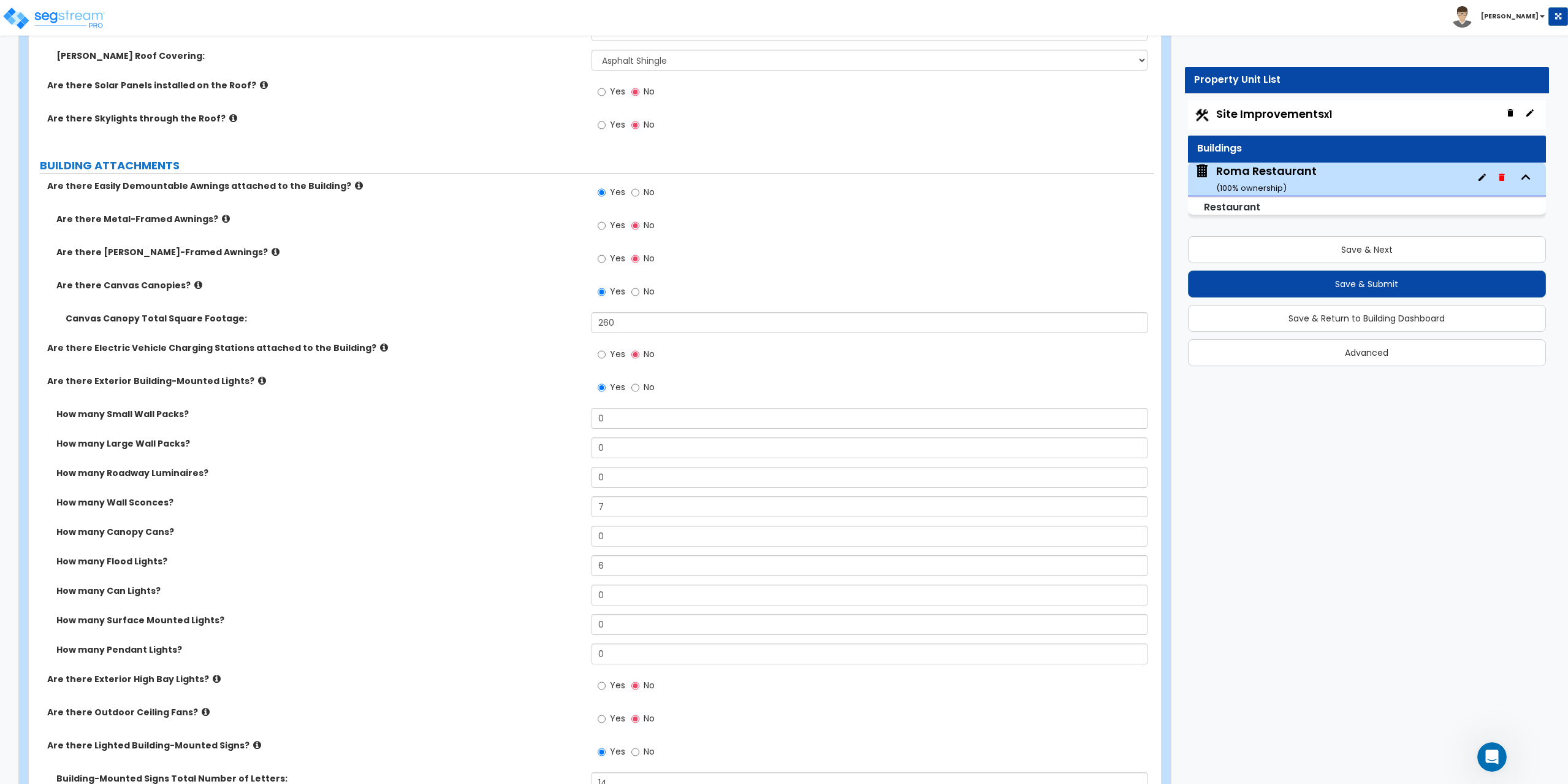
click at [195, 284] on icon at bounding box center [198, 284] width 8 height 9
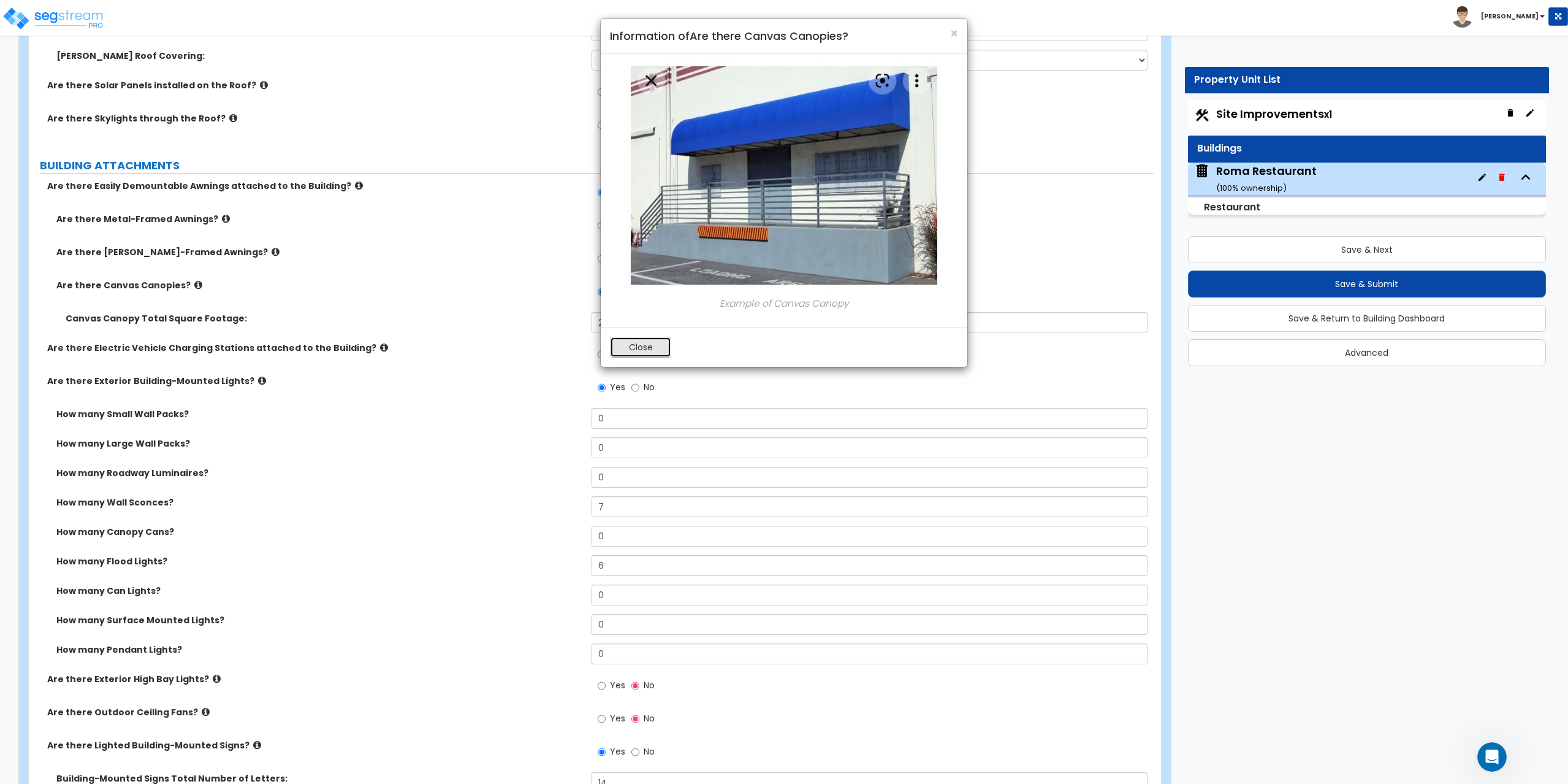
click at [652, 348] on button "Close" at bounding box center [640, 346] width 61 height 21
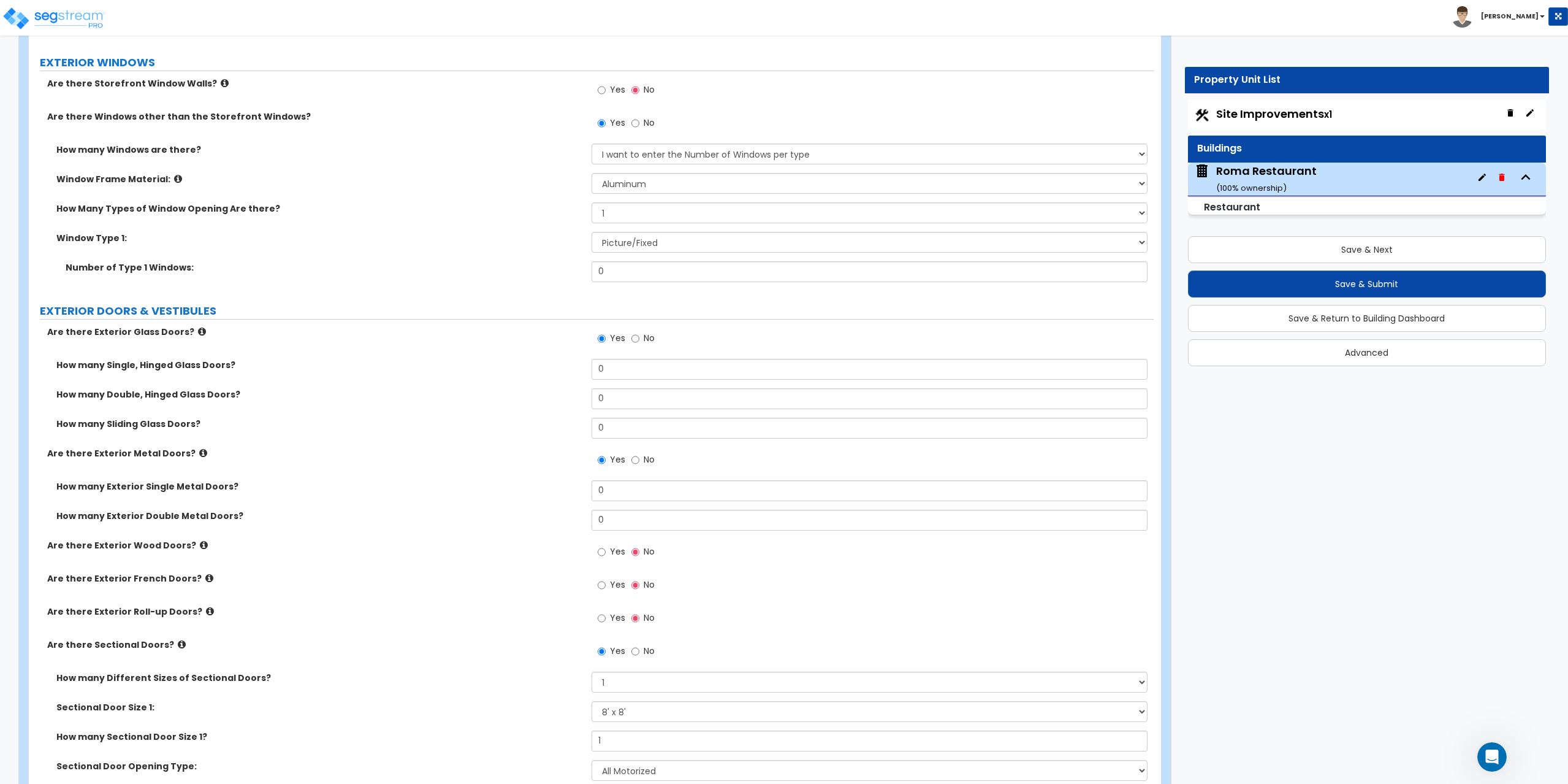
scroll to position [1533, 0]
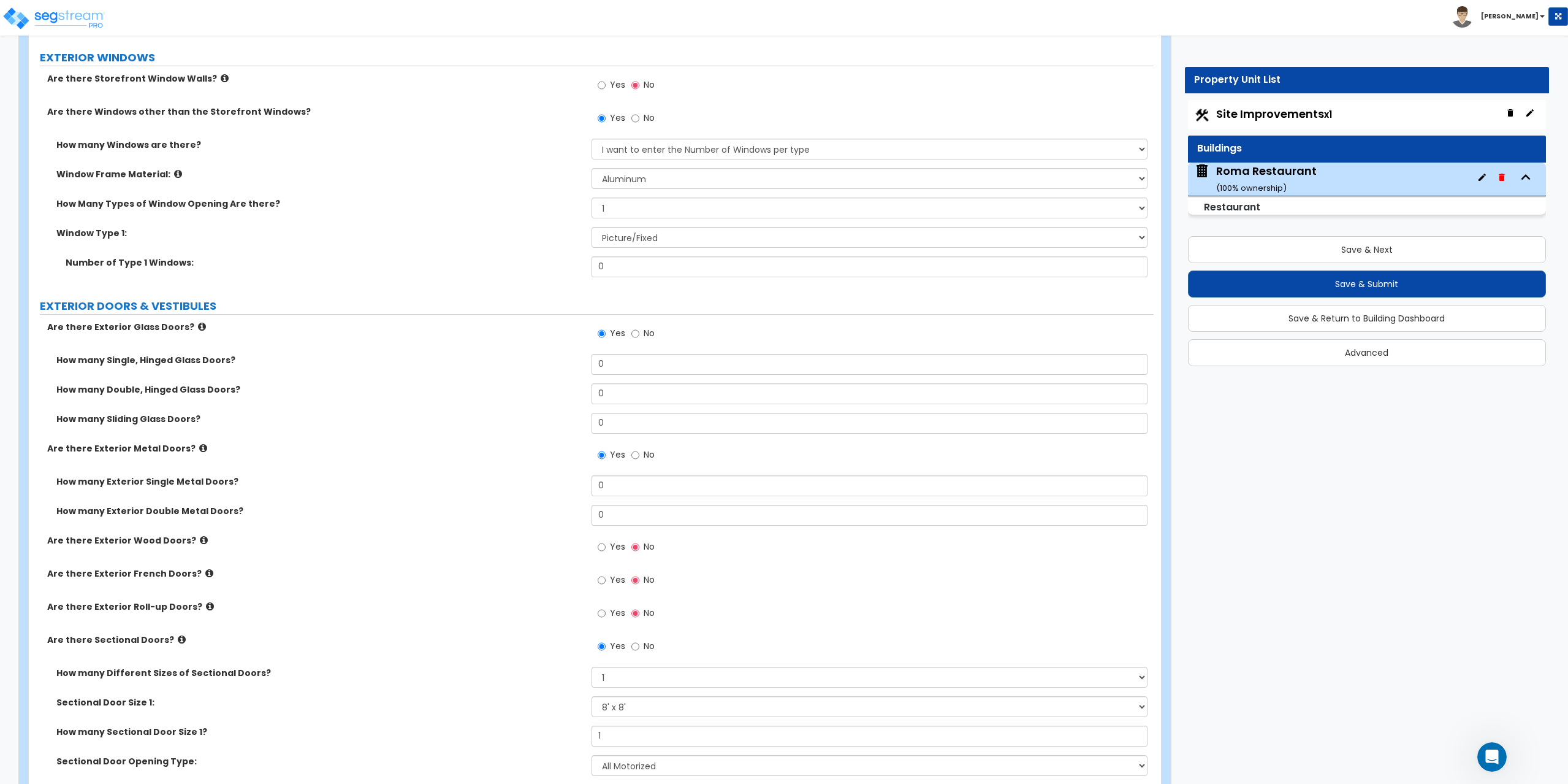
click at [198, 329] on icon at bounding box center [202, 327] width 8 height 9
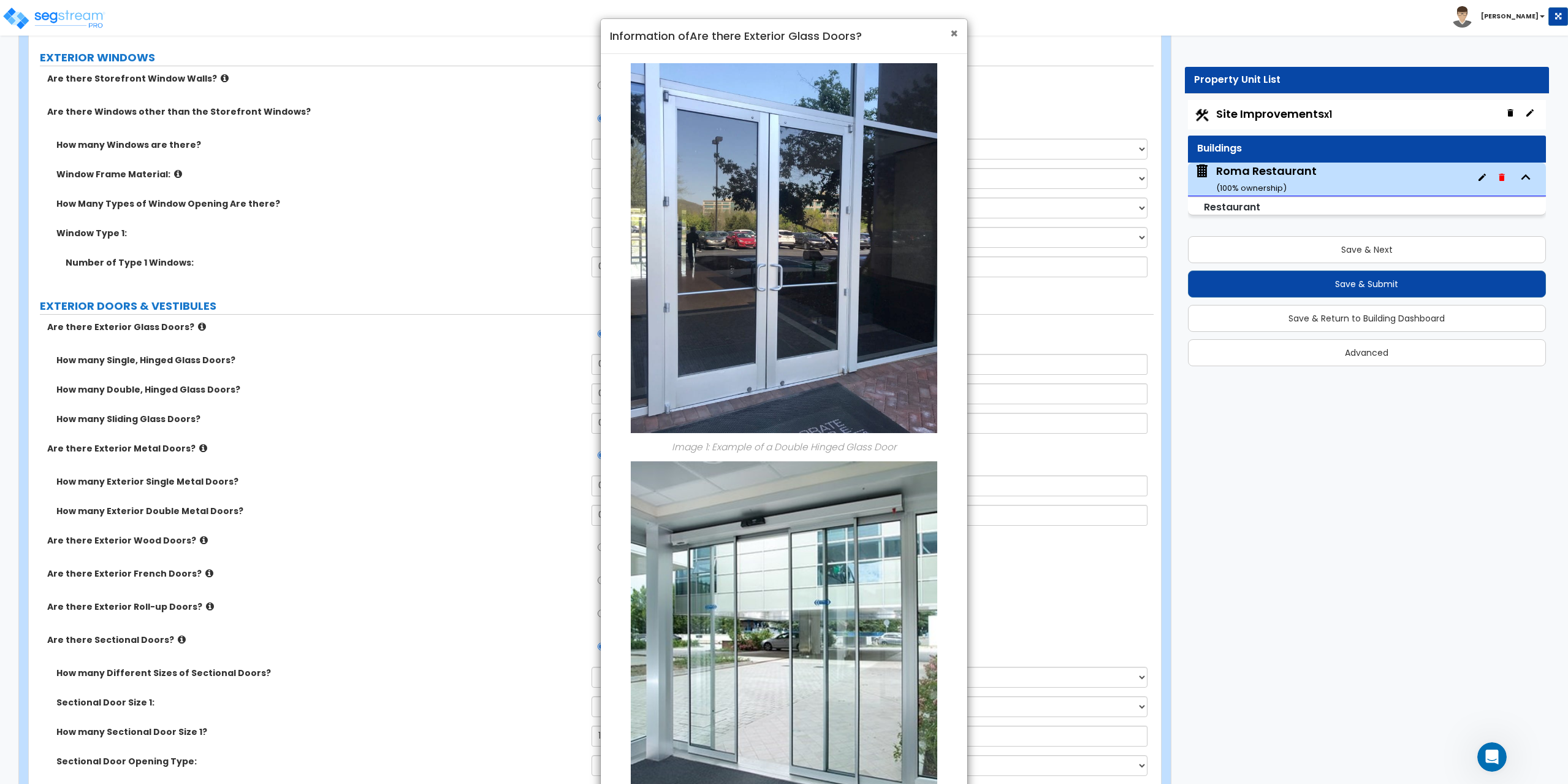
click at [955, 35] on span "×" at bounding box center [954, 33] width 8 height 18
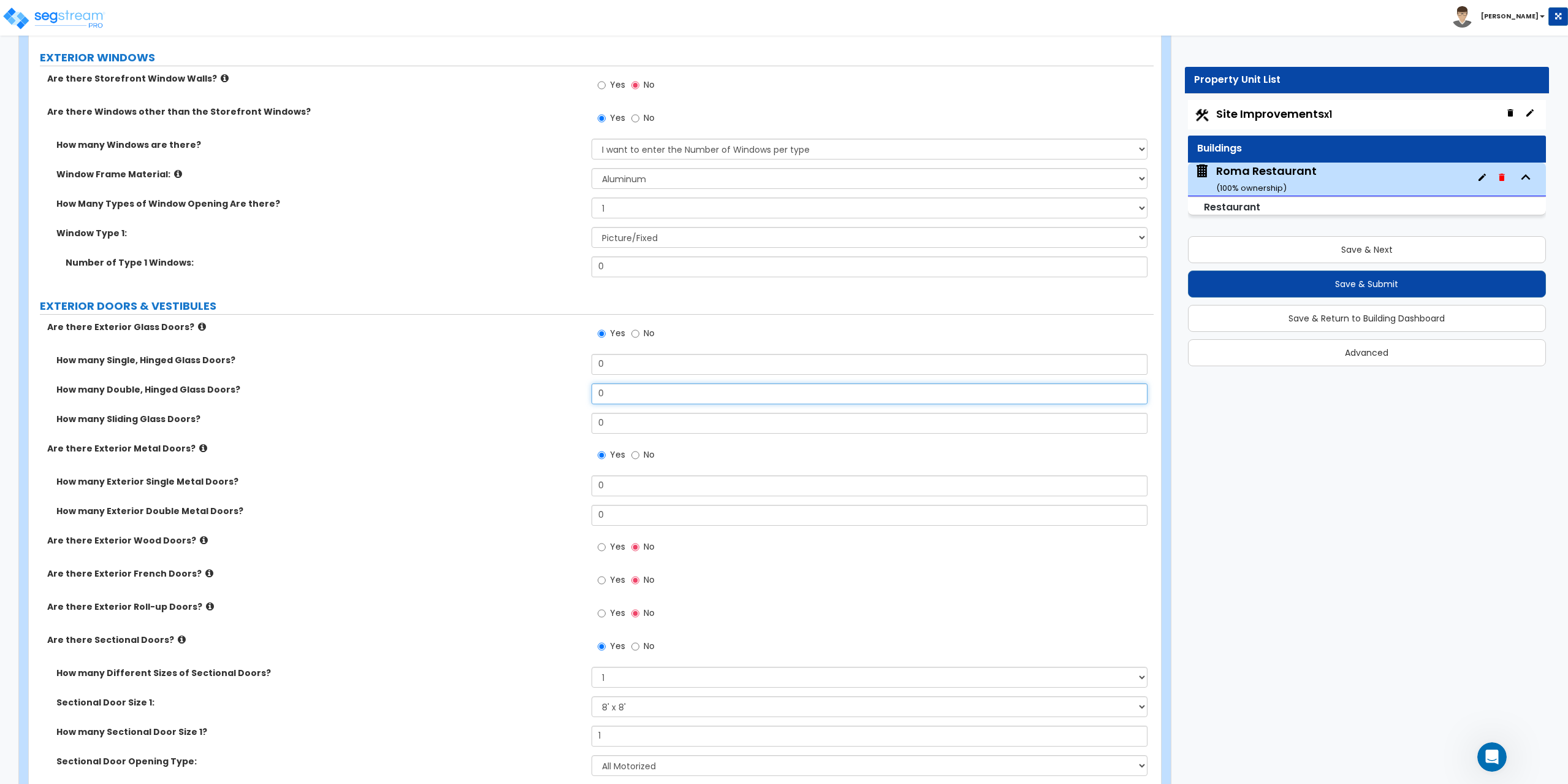
drag, startPoint x: 610, startPoint y: 395, endPoint x: 576, endPoint y: 396, distance: 34.0
click at [576, 396] on div "How many Double, Hinged Glass Doors? 0" at bounding box center [591, 397] width 1124 height 30
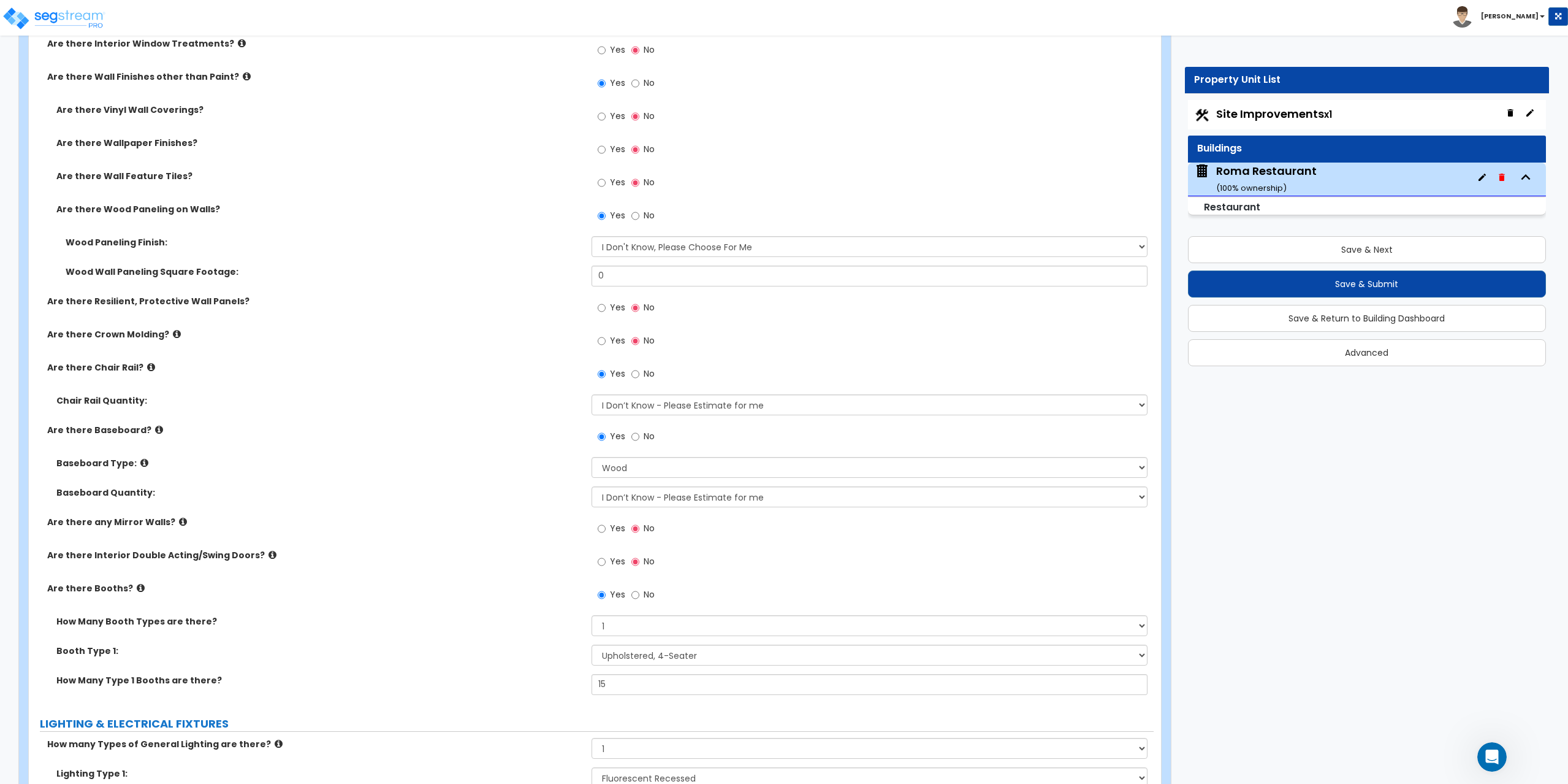
scroll to position [3005, 0]
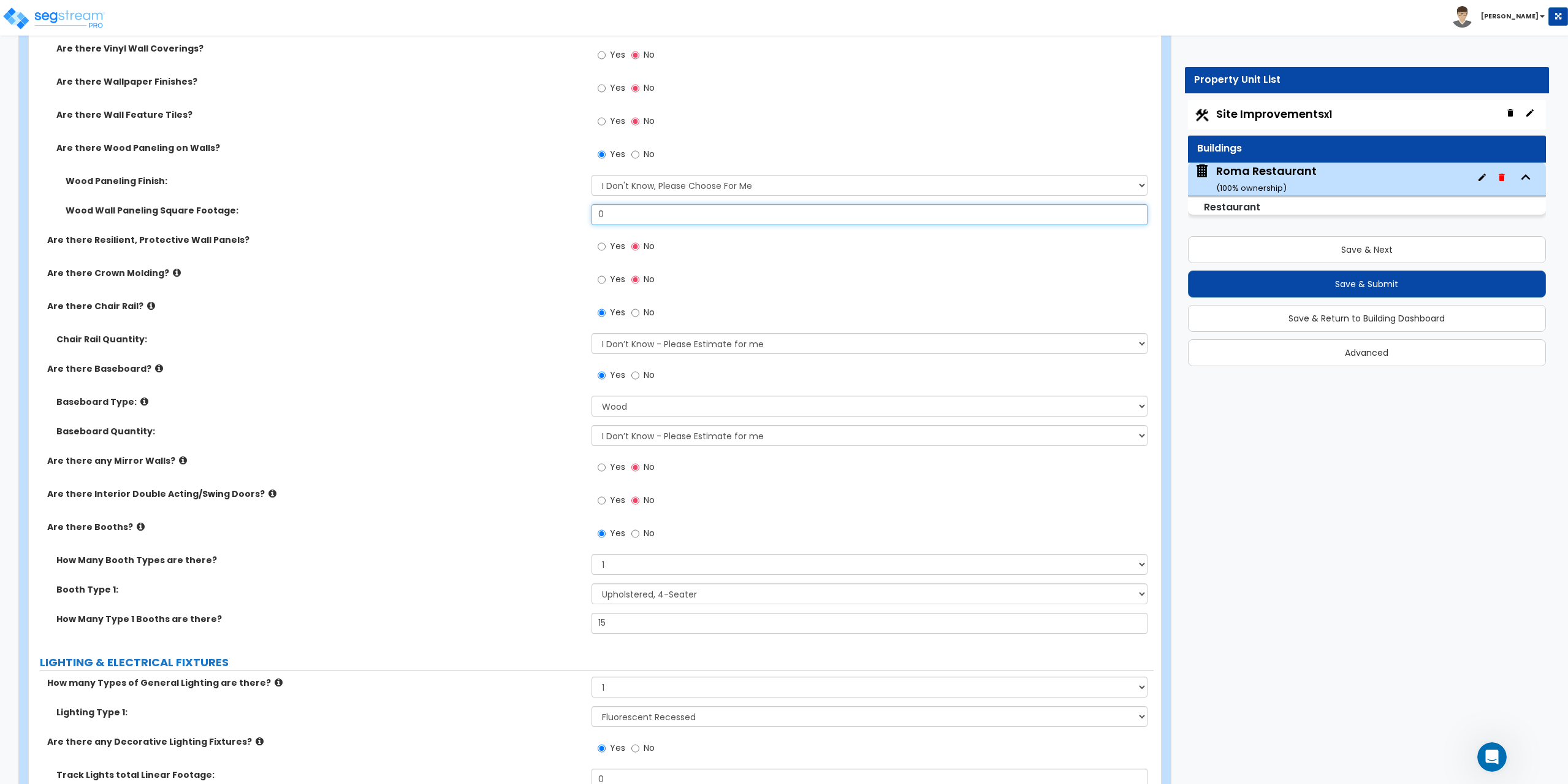
drag, startPoint x: 611, startPoint y: 216, endPoint x: 586, endPoint y: 214, distance: 25.1
click at [586, 214] on div "Wood Wall Paneling Square Footage: 0" at bounding box center [591, 219] width 1124 height 30
click at [558, 339] on label "Chair Rail Quantity:" at bounding box center [319, 339] width 526 height 13
drag, startPoint x: 625, startPoint y: 208, endPoint x: 564, endPoint y: 209, distance: 61.0
click at [564, 209] on div "Wood Wall Paneling Square Footage: 500" at bounding box center [591, 219] width 1124 height 30
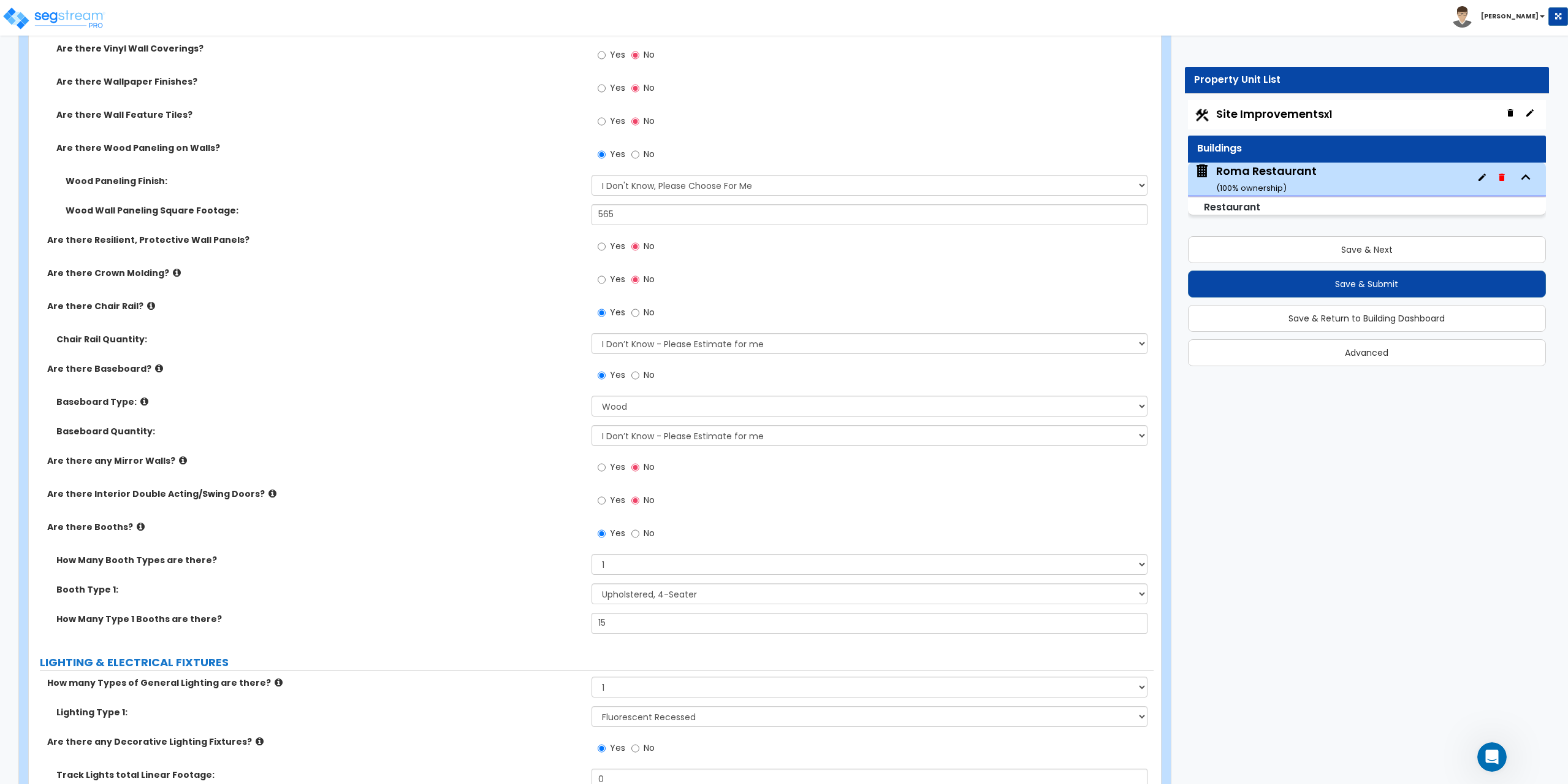
click at [527, 354] on div "Chair Rail Quantity: I Don’t Know - Please Estimate for me I want to Enter the …" at bounding box center [591, 347] width 1124 height 30
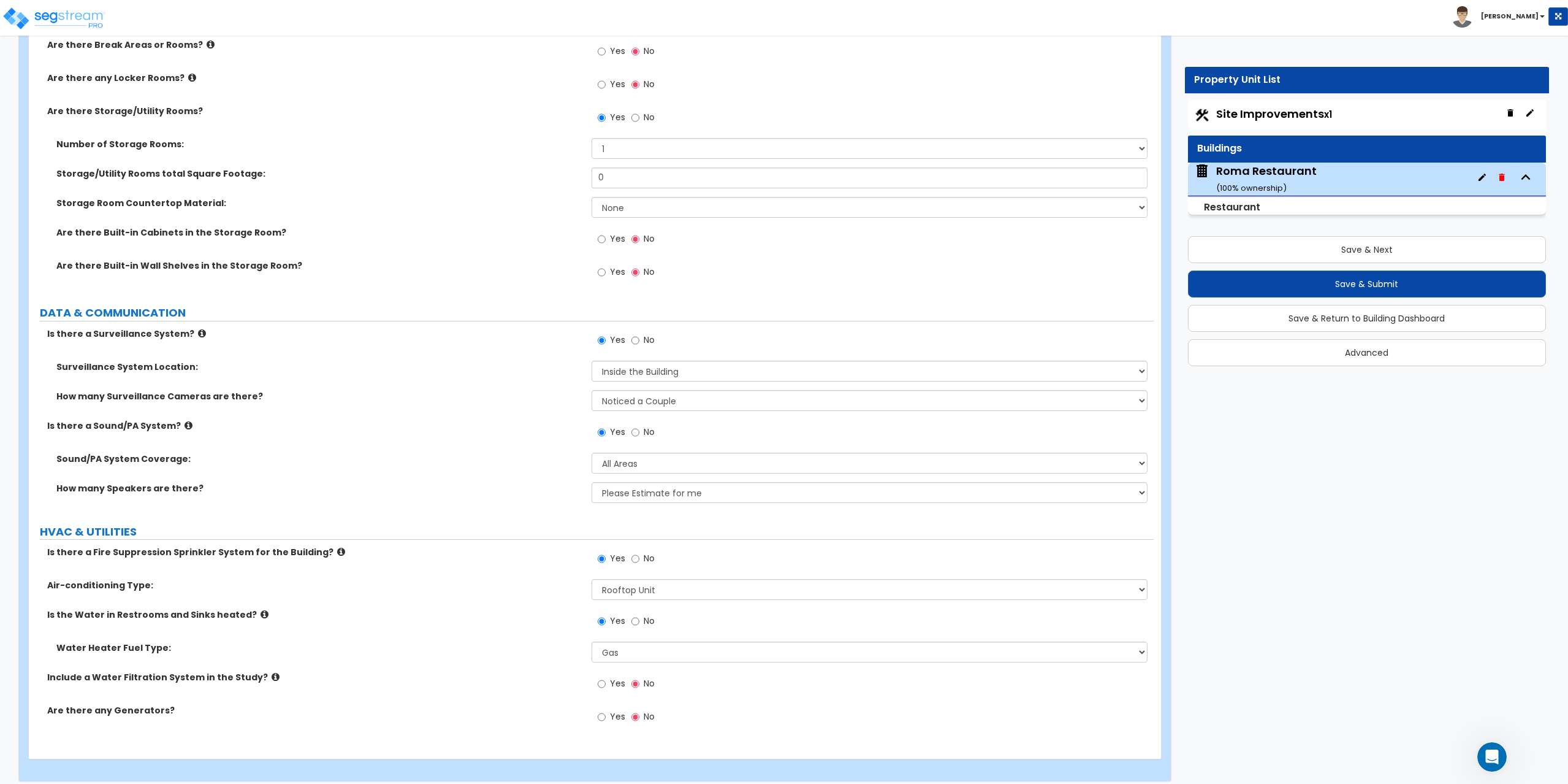
scroll to position [4933, 0]
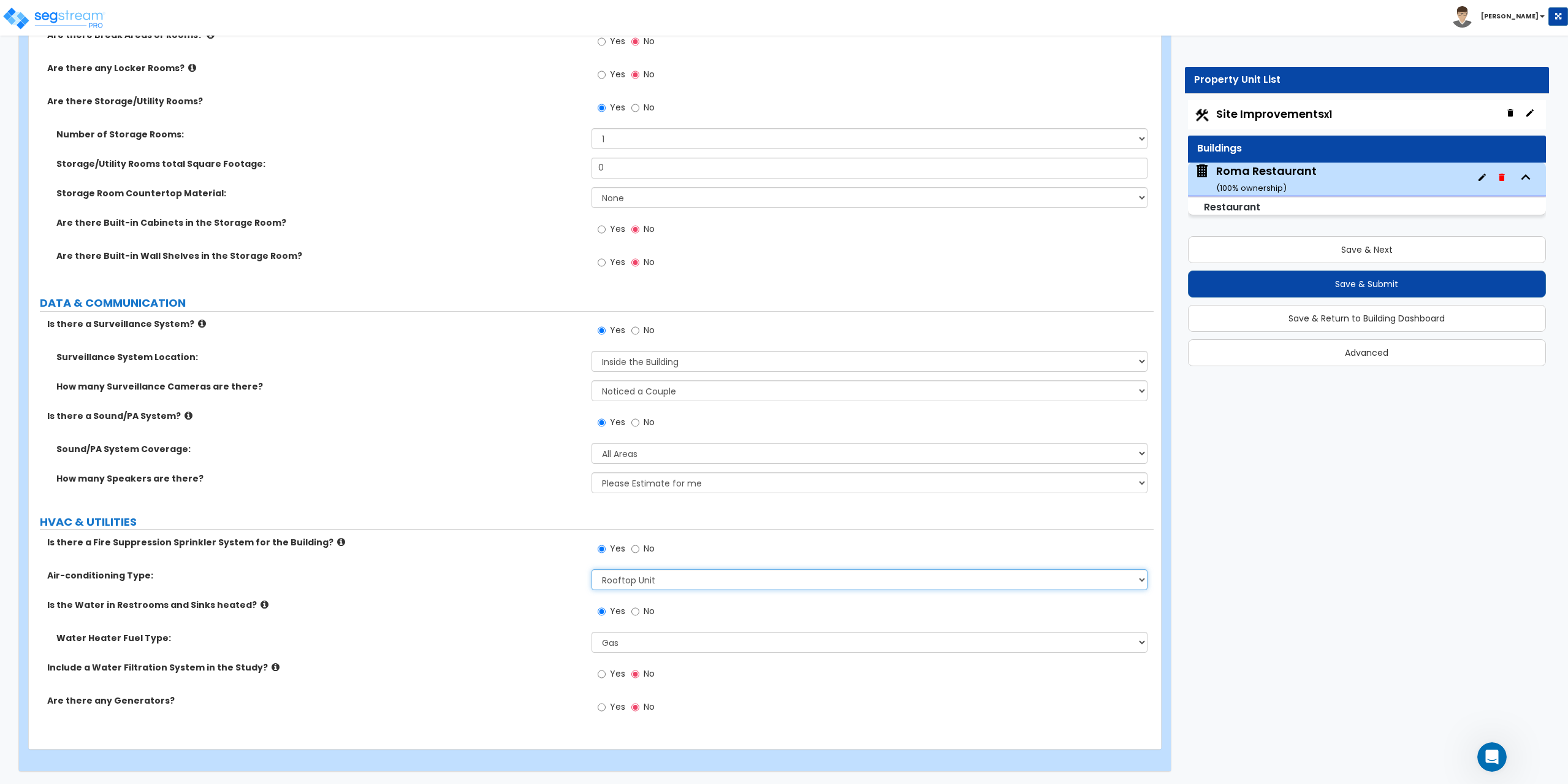
click at [611, 580] on select "Please Choose One Rooftop Unit Furnace-Condenser Forced Air Split Heating/Cooli…" at bounding box center [870, 579] width 557 height 21
click at [592, 569] on select "Please Choose One Rooftop Unit Furnace-Condenser Forced Air Split Heating/Cooli…" at bounding box center [870, 579] width 557 height 21
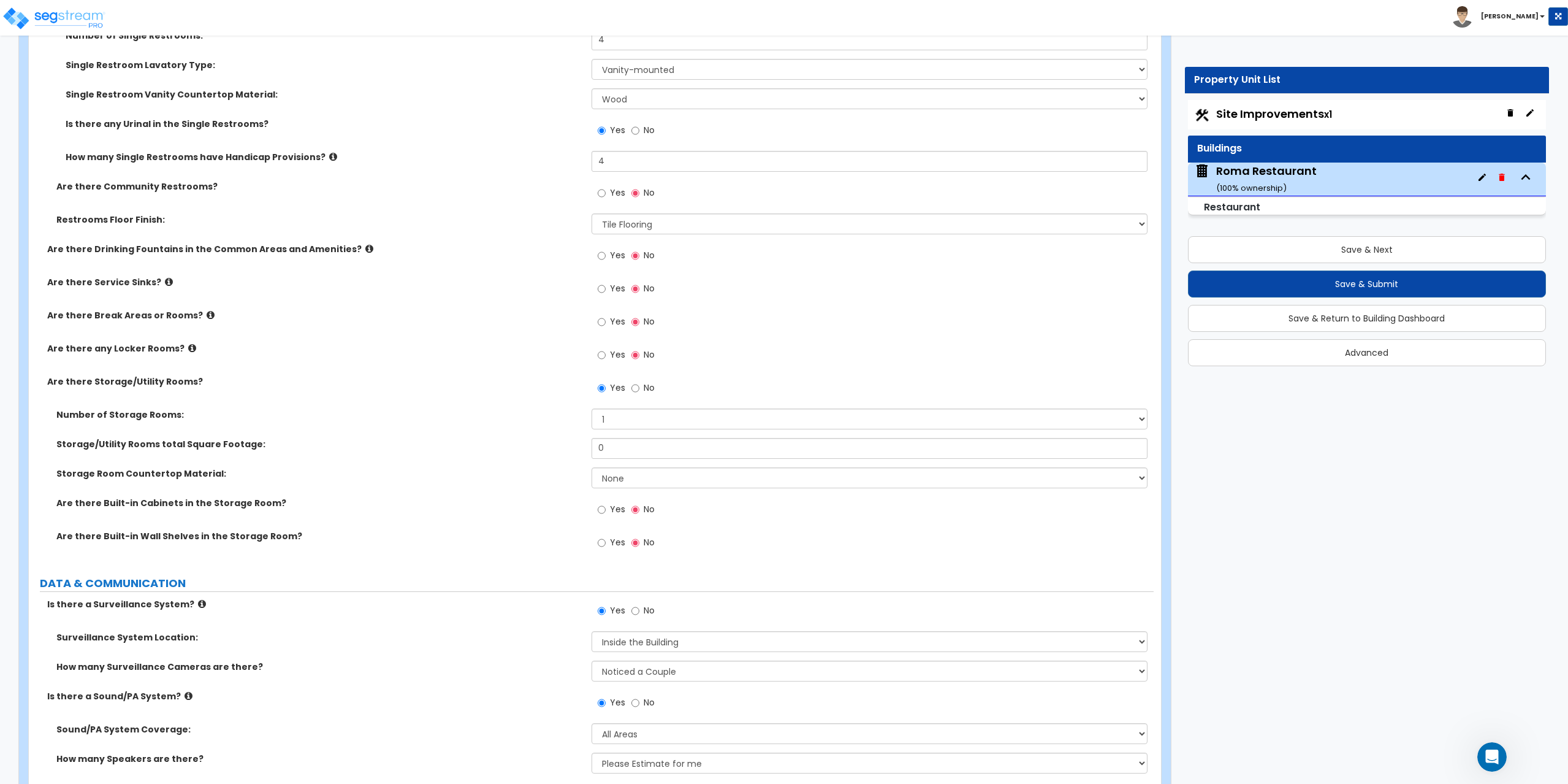
scroll to position [4626, 0]
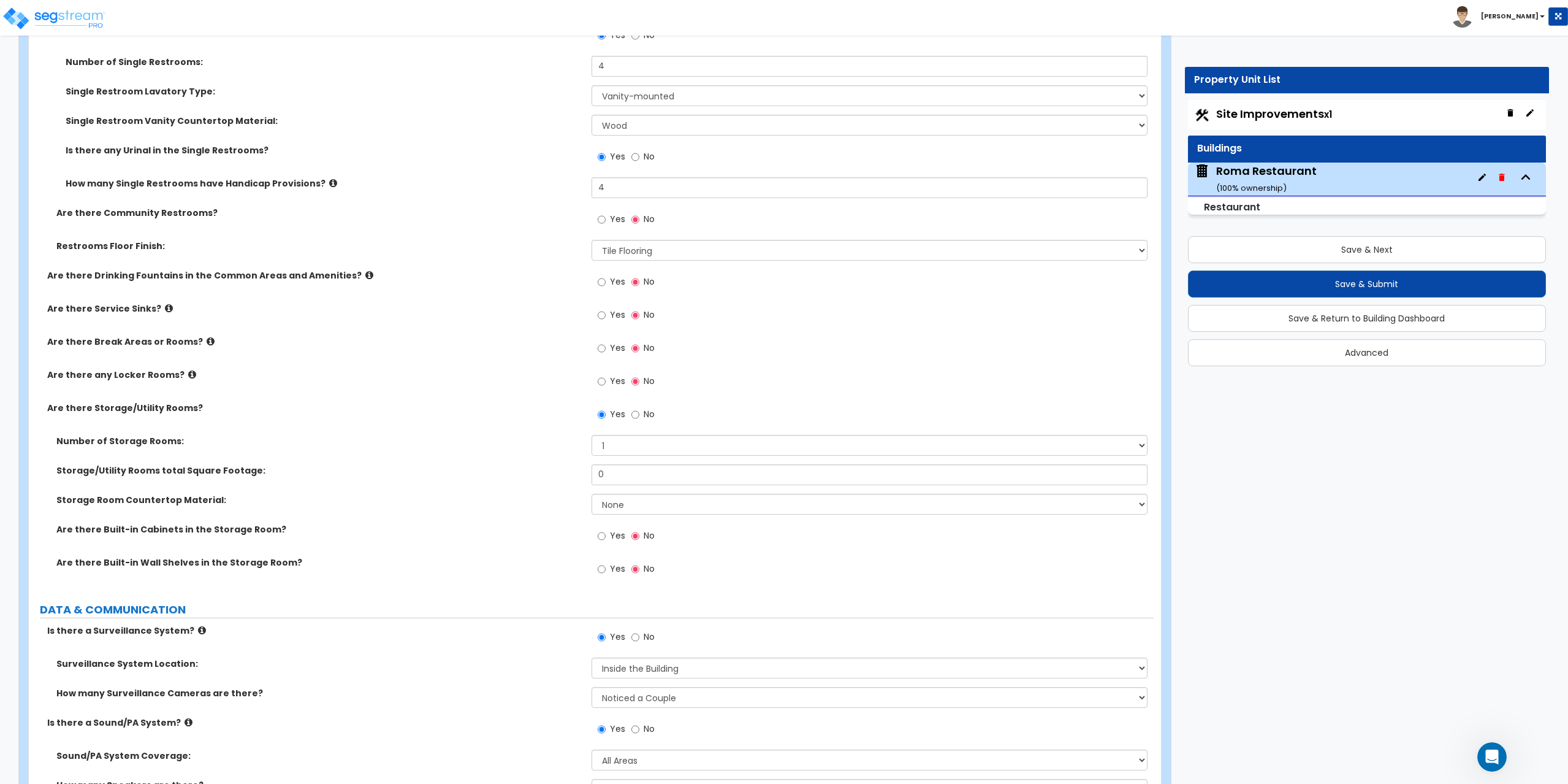
click at [1337, 265] on div "Save & Next Save & Submit Save & Return to Building Dashboard Advanced" at bounding box center [1367, 297] width 359 height 138
click at [1338, 255] on button "Save & Next" at bounding box center [1367, 249] width 359 height 27
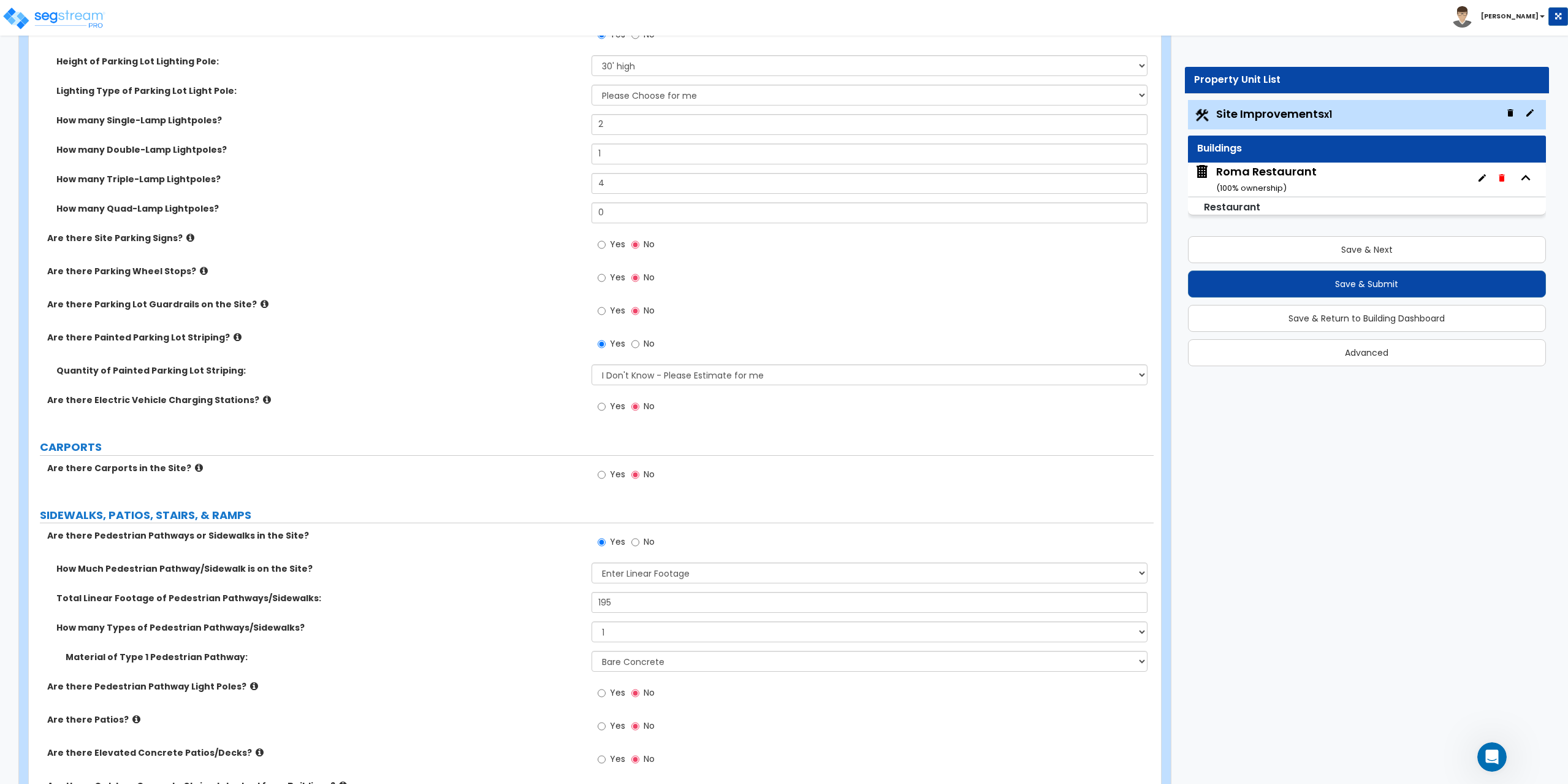
scroll to position [1226, 0]
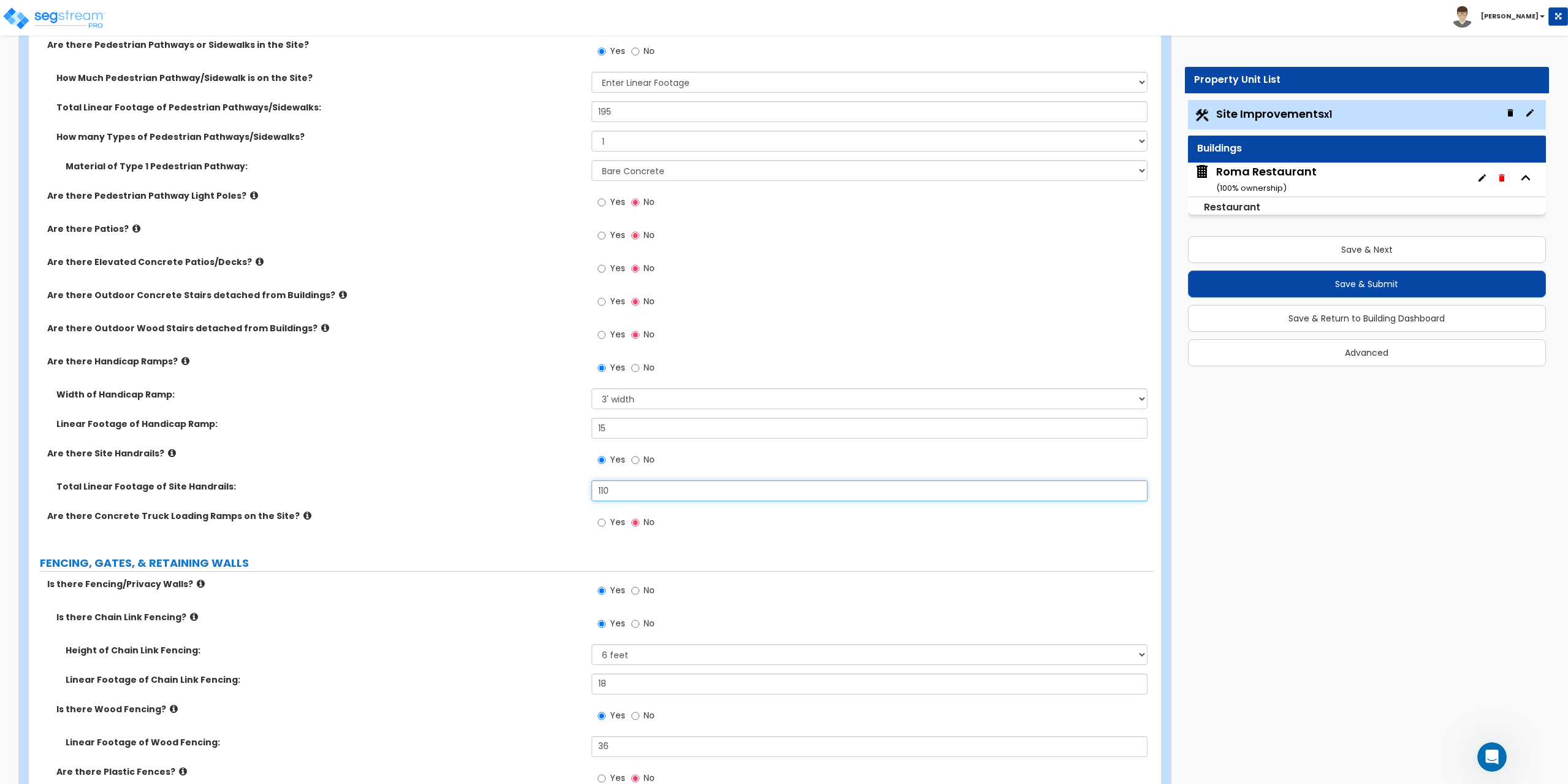
drag, startPoint x: 598, startPoint y: 494, endPoint x: 567, endPoint y: 491, distance: 31.1
click at [567, 491] on div "Total Linear Footage of Site Handrails: 110" at bounding box center [591, 494] width 1124 height 30
click at [442, 484] on label "Total Linear Footage of Site Handrails:" at bounding box center [319, 486] width 526 height 13
click at [1286, 172] on div "Roma Restaurant ( 100 % ownership)" at bounding box center [1266, 179] width 100 height 31
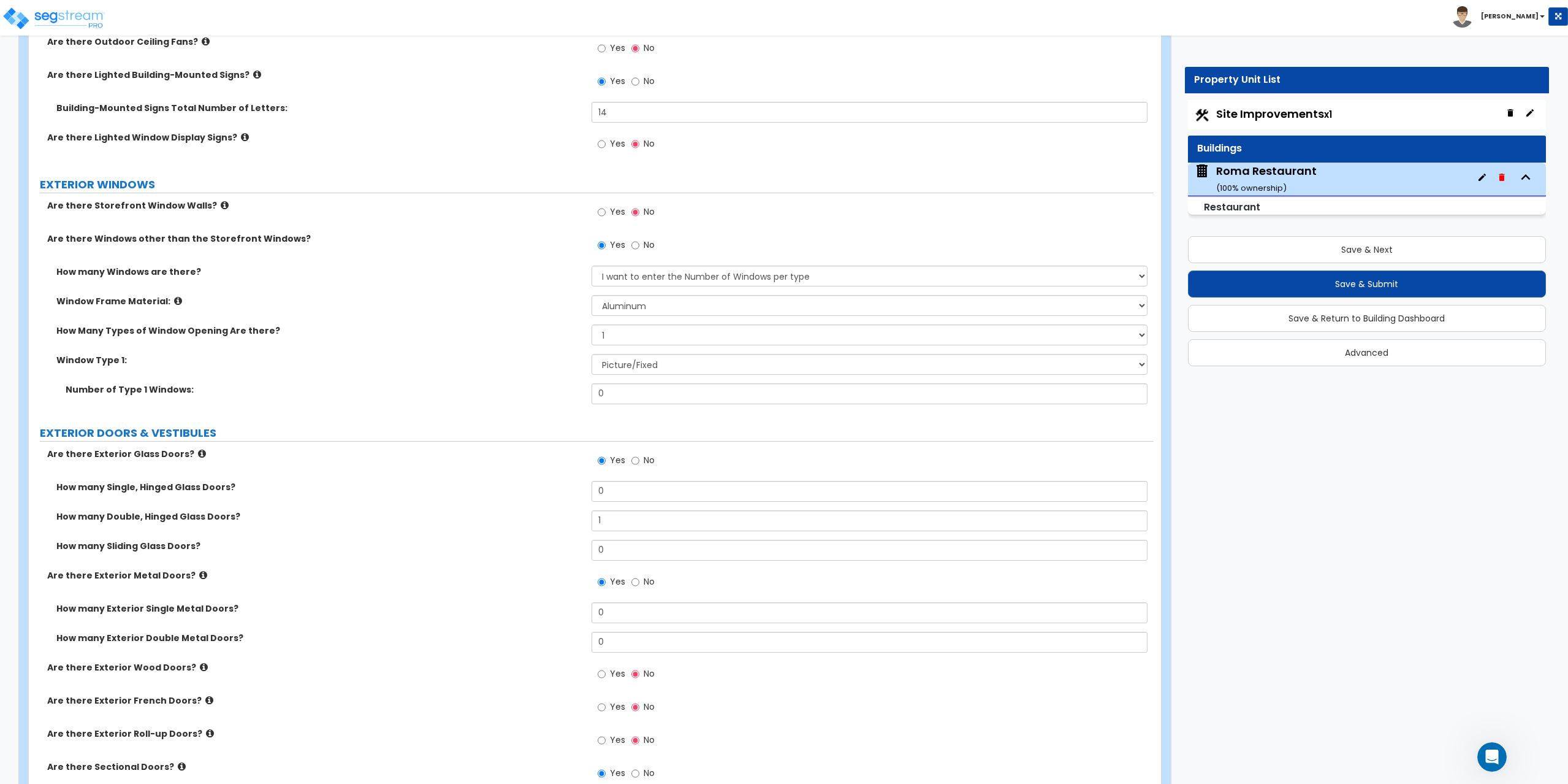
scroll to position [1410, 0]
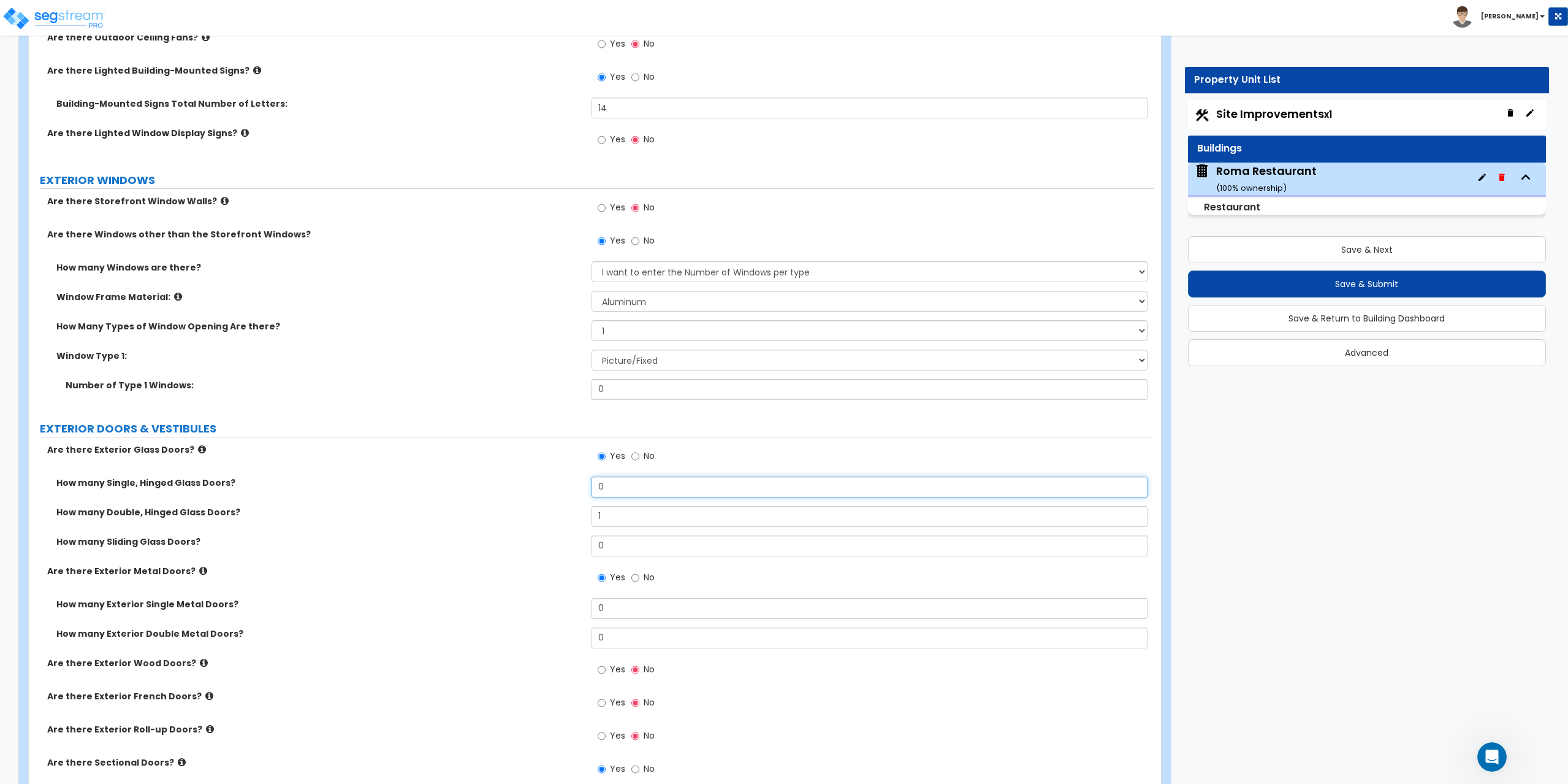
drag, startPoint x: 610, startPoint y: 487, endPoint x: 557, endPoint y: 487, distance: 53.0
click at [557, 487] on div "How many Single, Hinged Glass Doors? 0" at bounding box center [591, 491] width 1124 height 30
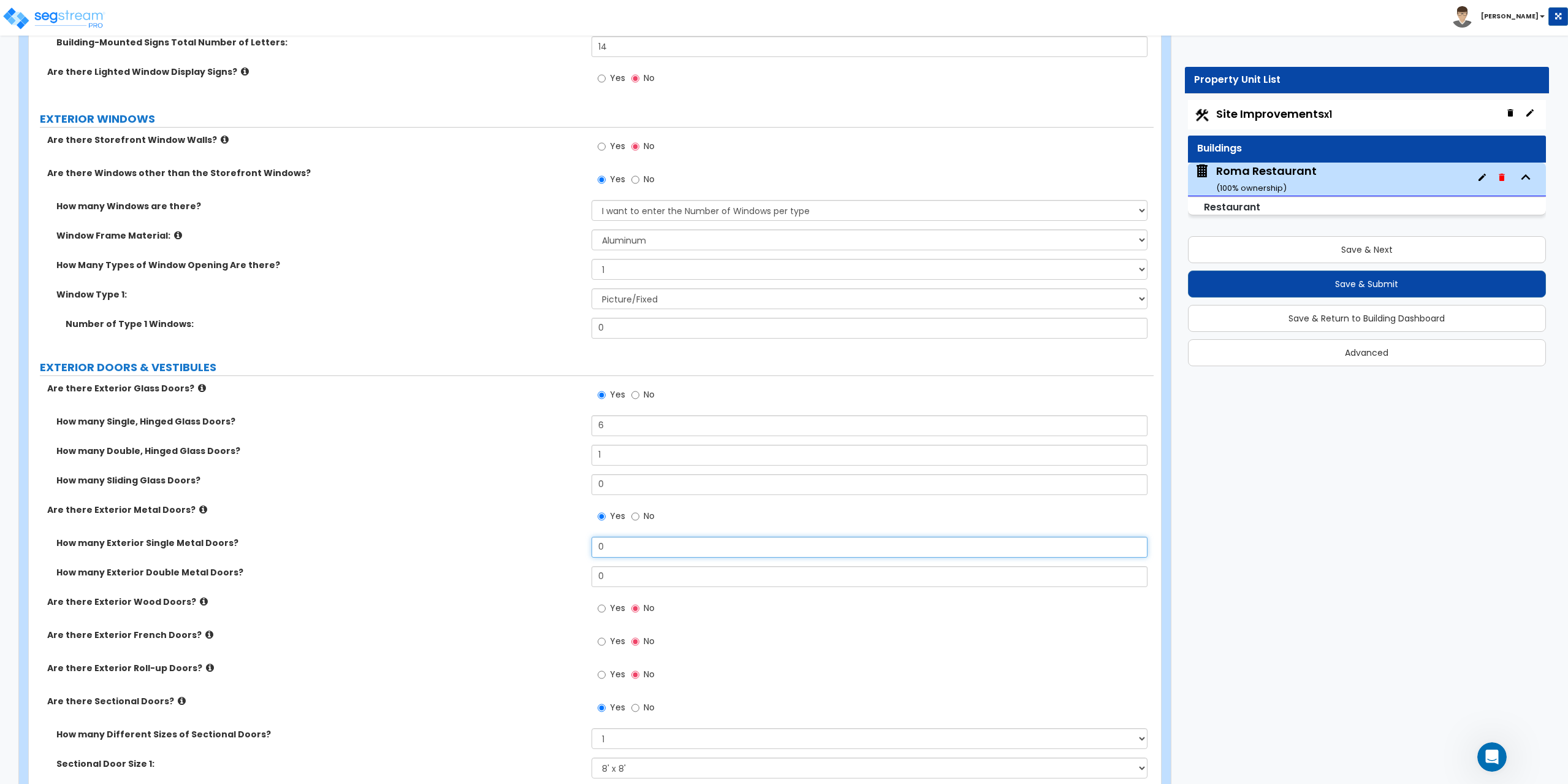
click at [537, 546] on div "How many Exterior Single Metal Doors? 0" at bounding box center [591, 551] width 1124 height 30
drag, startPoint x: 640, startPoint y: 328, endPoint x: 558, endPoint y: 322, distance: 82.2
click at [558, 322] on div "Number of Type 1 Windows: 0" at bounding box center [591, 332] width 1124 height 30
click at [606, 300] on select "Please Choose One Sliding Picture/Fixed Double/Single Hung Awning Swing" at bounding box center [870, 298] width 557 height 21
click at [193, 266] on label "How Many Types of Window Opening Are there?" at bounding box center [319, 265] width 526 height 13
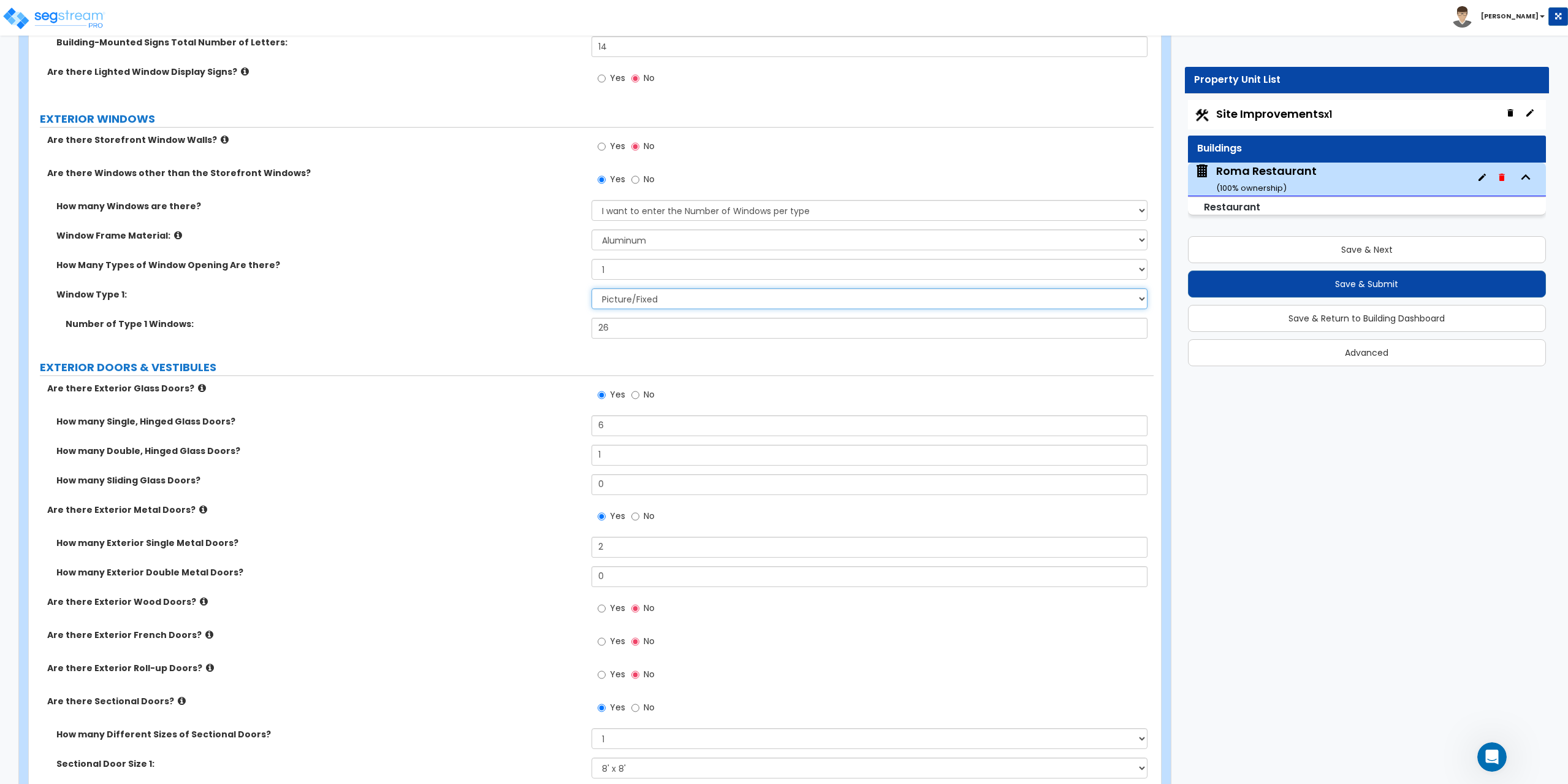
click at [630, 307] on select "Please Choose One Sliding Picture/Fixed Double/Single Hung Awning Swing" at bounding box center [870, 298] width 557 height 21
click at [644, 300] on select "Please Choose One Sliding Picture/Fixed Double/Single Hung Awning Swing" at bounding box center [870, 298] width 557 height 21
click at [592, 288] on select "Please Choose One Sliding Picture/Fixed Double/Single Hung Awning Swing" at bounding box center [870, 298] width 557 height 21
click at [623, 323] on input "26" at bounding box center [870, 327] width 557 height 21
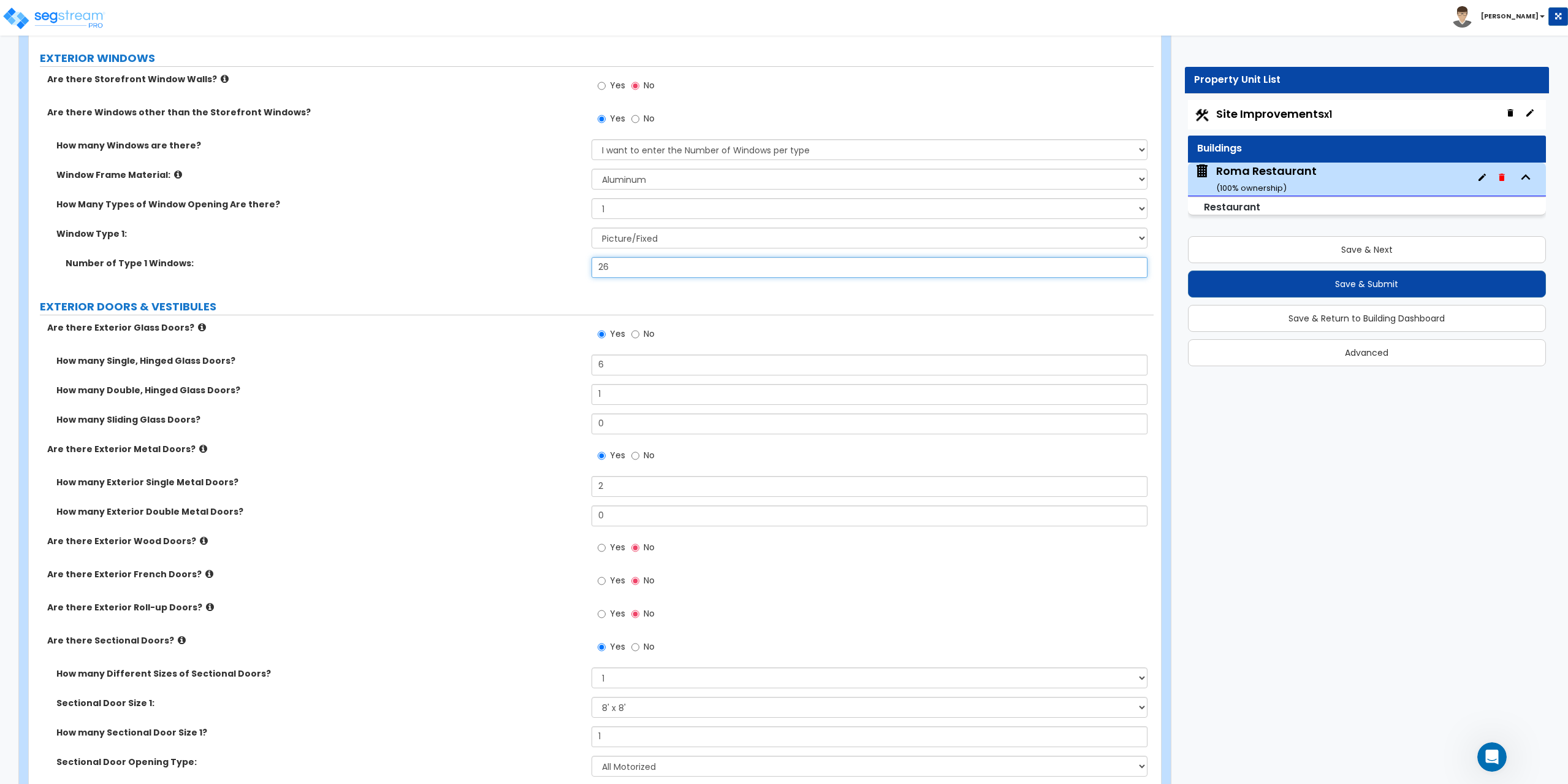
scroll to position [1533, 0]
drag, startPoint x: 610, startPoint y: 391, endPoint x: 569, endPoint y: 387, distance: 41.2
click at [569, 387] on div "How many Double, Hinged Glass Doors? 1" at bounding box center [591, 397] width 1124 height 30
drag, startPoint x: 621, startPoint y: 367, endPoint x: 556, endPoint y: 353, distance: 66.5
click at [556, 353] on div "How many Single, Hinged Glass Doors? 6" at bounding box center [591, 368] width 1124 height 30
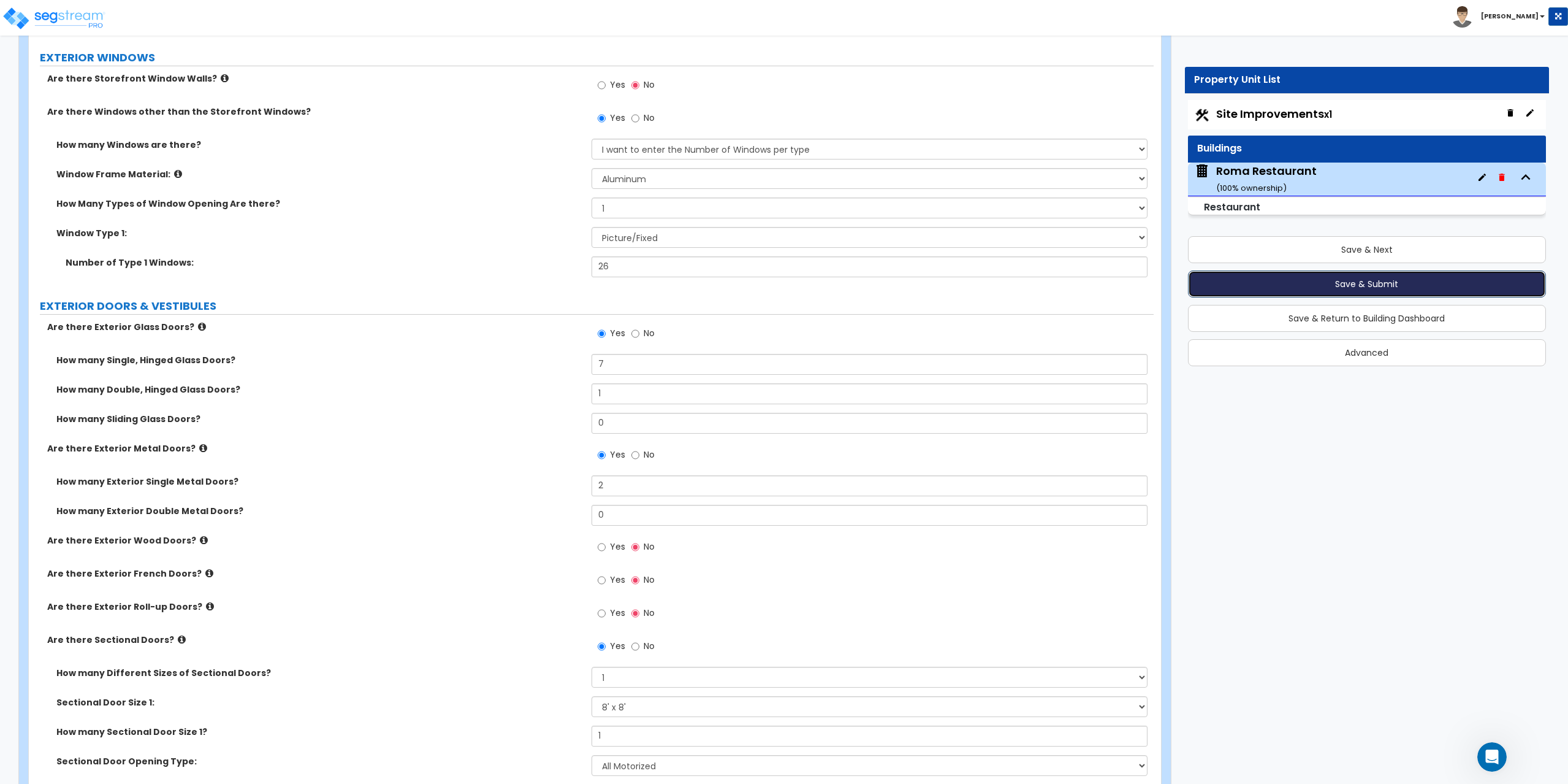
click at [1359, 278] on button "Save & Submit" at bounding box center [1367, 283] width 359 height 27
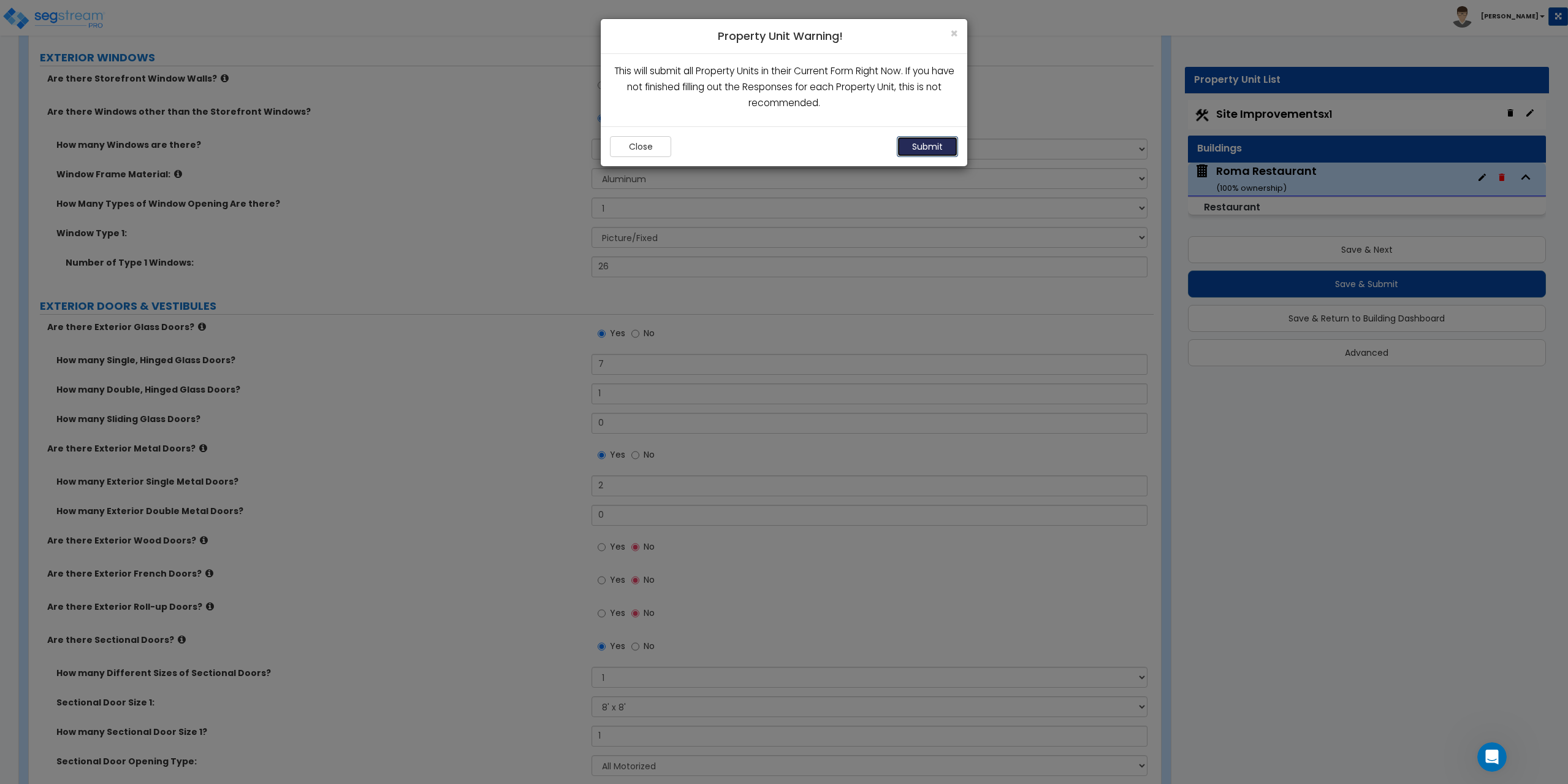
click at [934, 152] on button "Submit" at bounding box center [927, 146] width 61 height 21
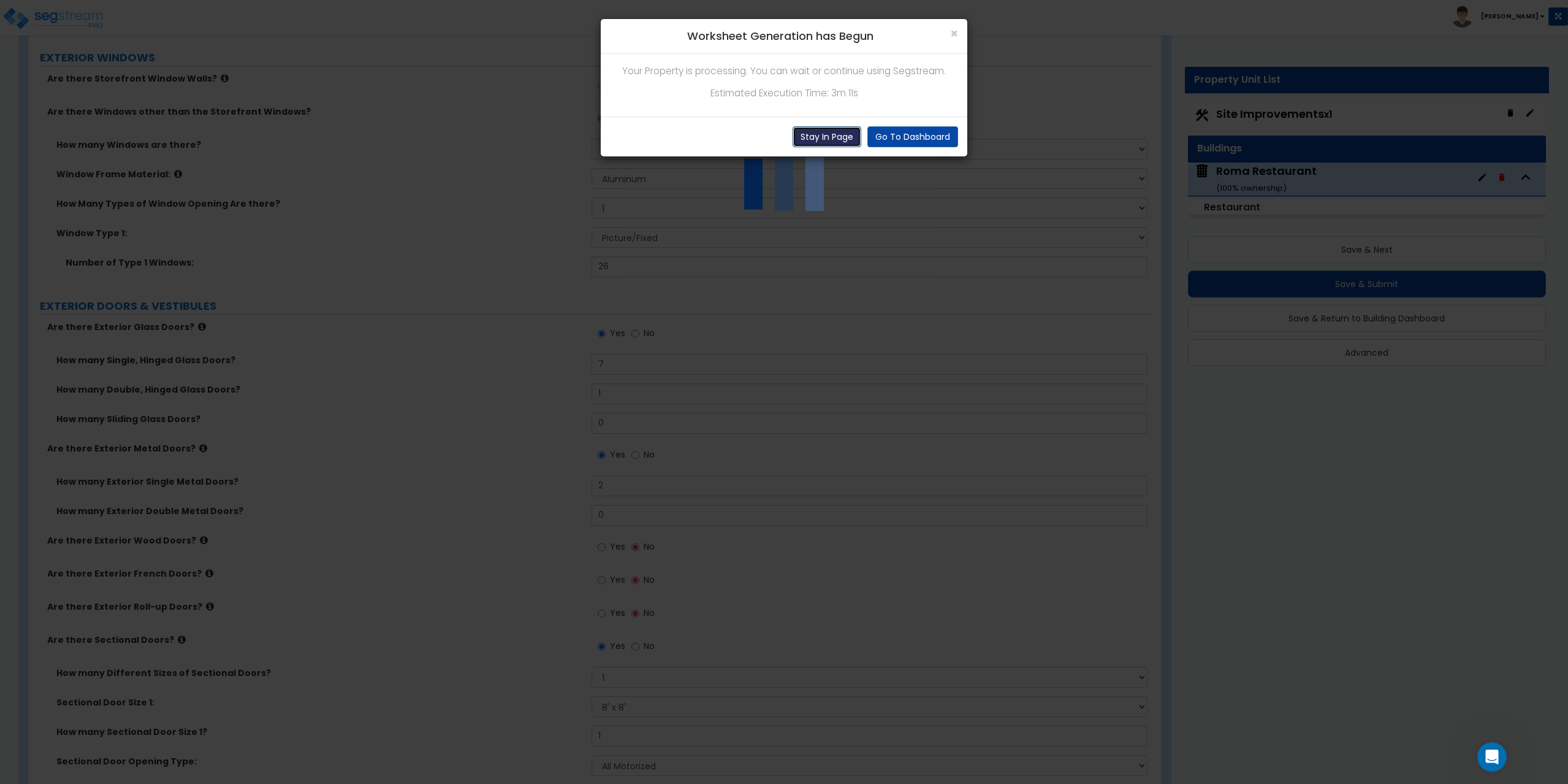
click at [840, 135] on button "Stay In Page" at bounding box center [827, 136] width 69 height 21
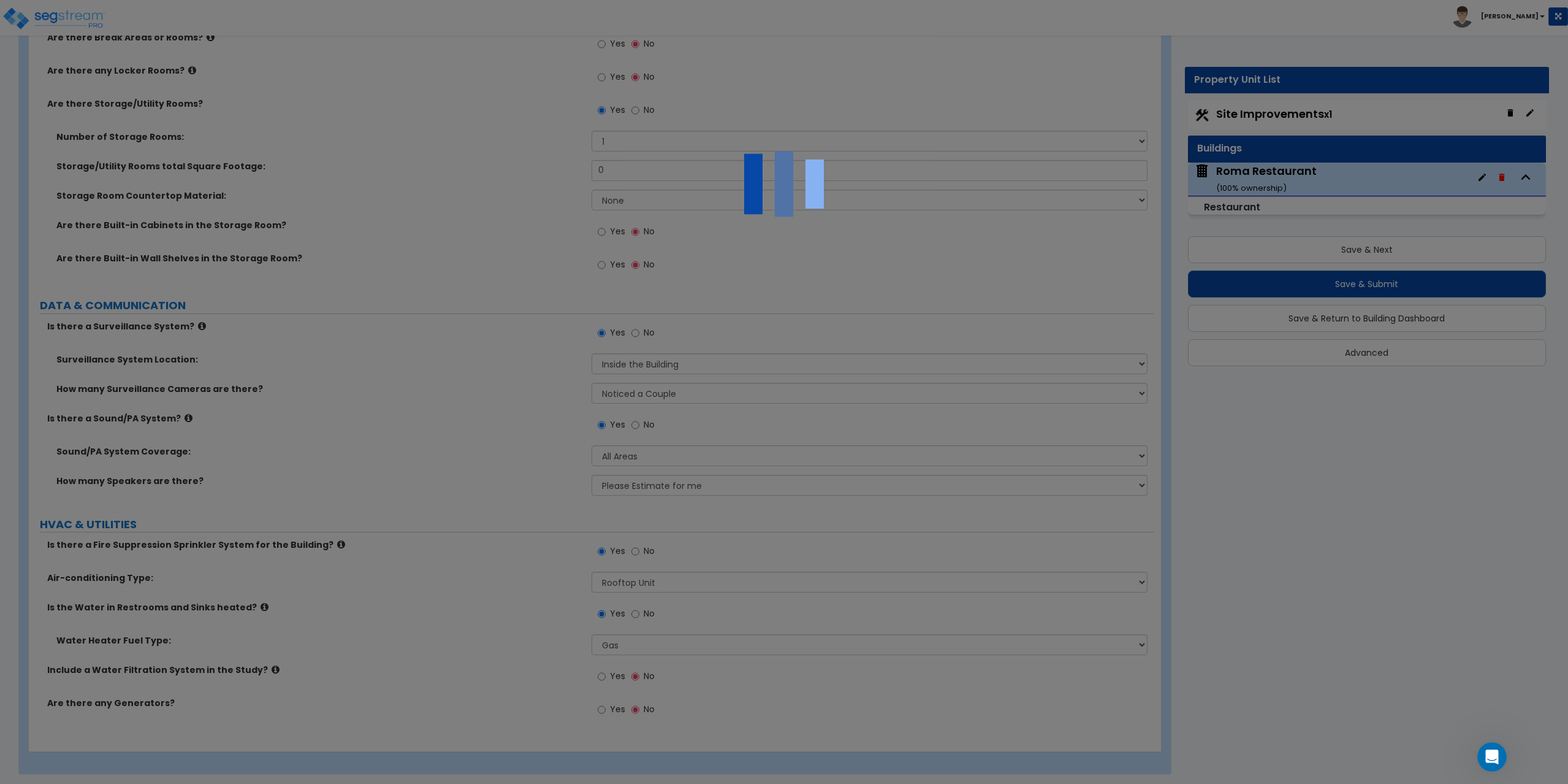
scroll to position [4933, 0]
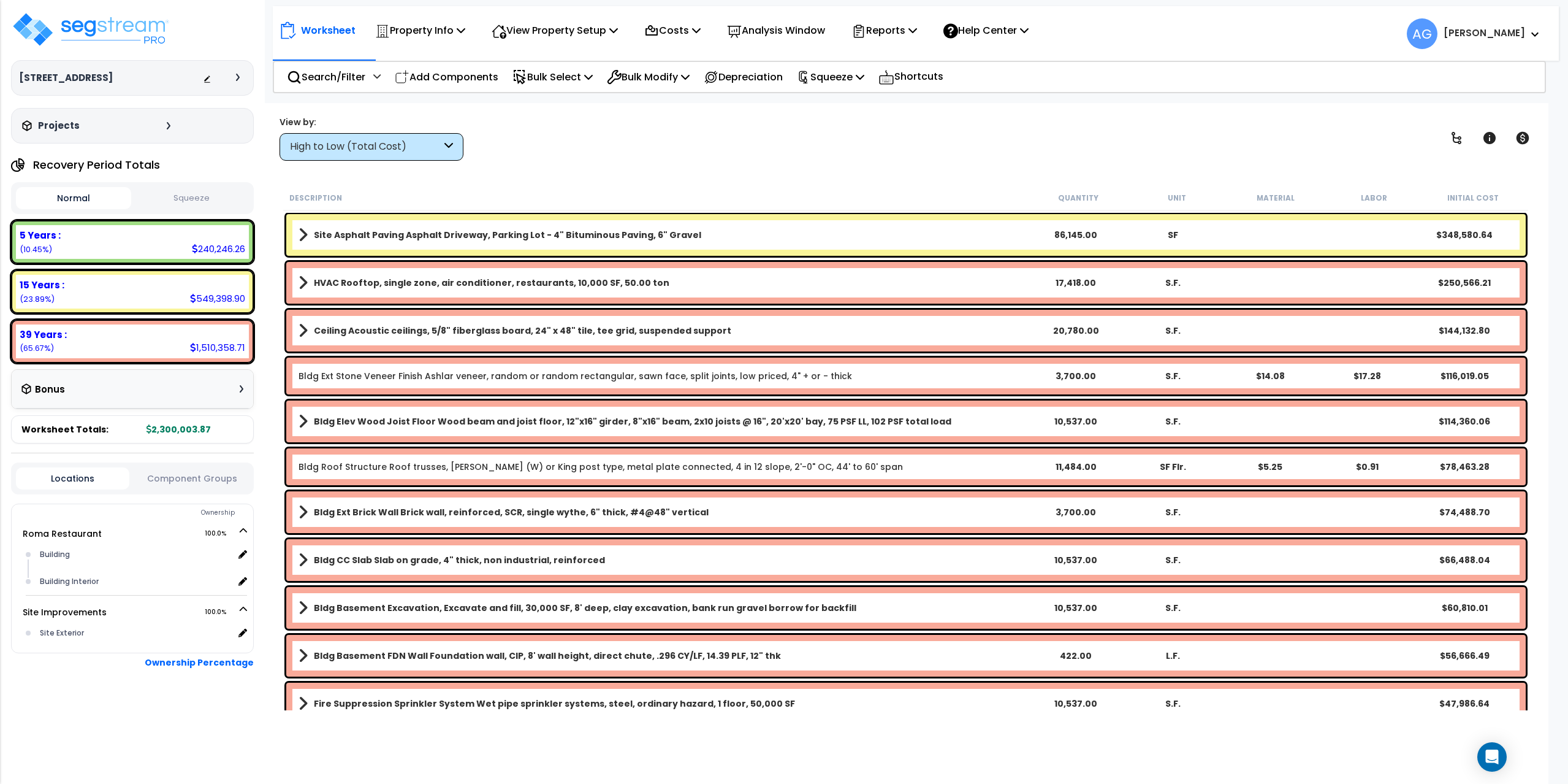
click at [513, 150] on div "View by: High to Low (Total Cost) High to Low (Total Cost)" at bounding box center [905, 138] width 1261 height 46
click at [189, 195] on button "Squeeze" at bounding box center [192, 198] width 116 height 22
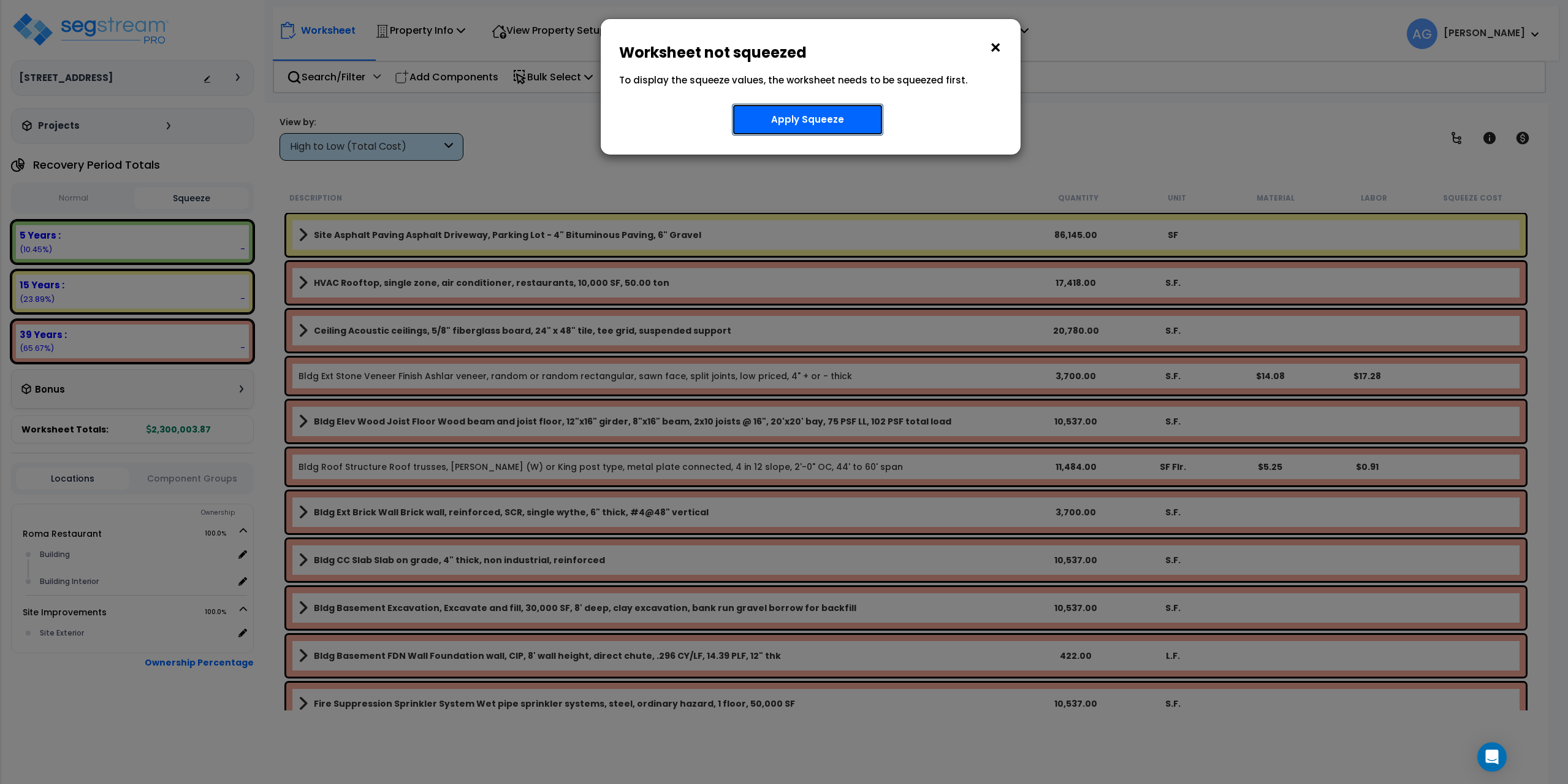
click at [803, 113] on button "Apply Squeeze" at bounding box center [807, 120] width 152 height 32
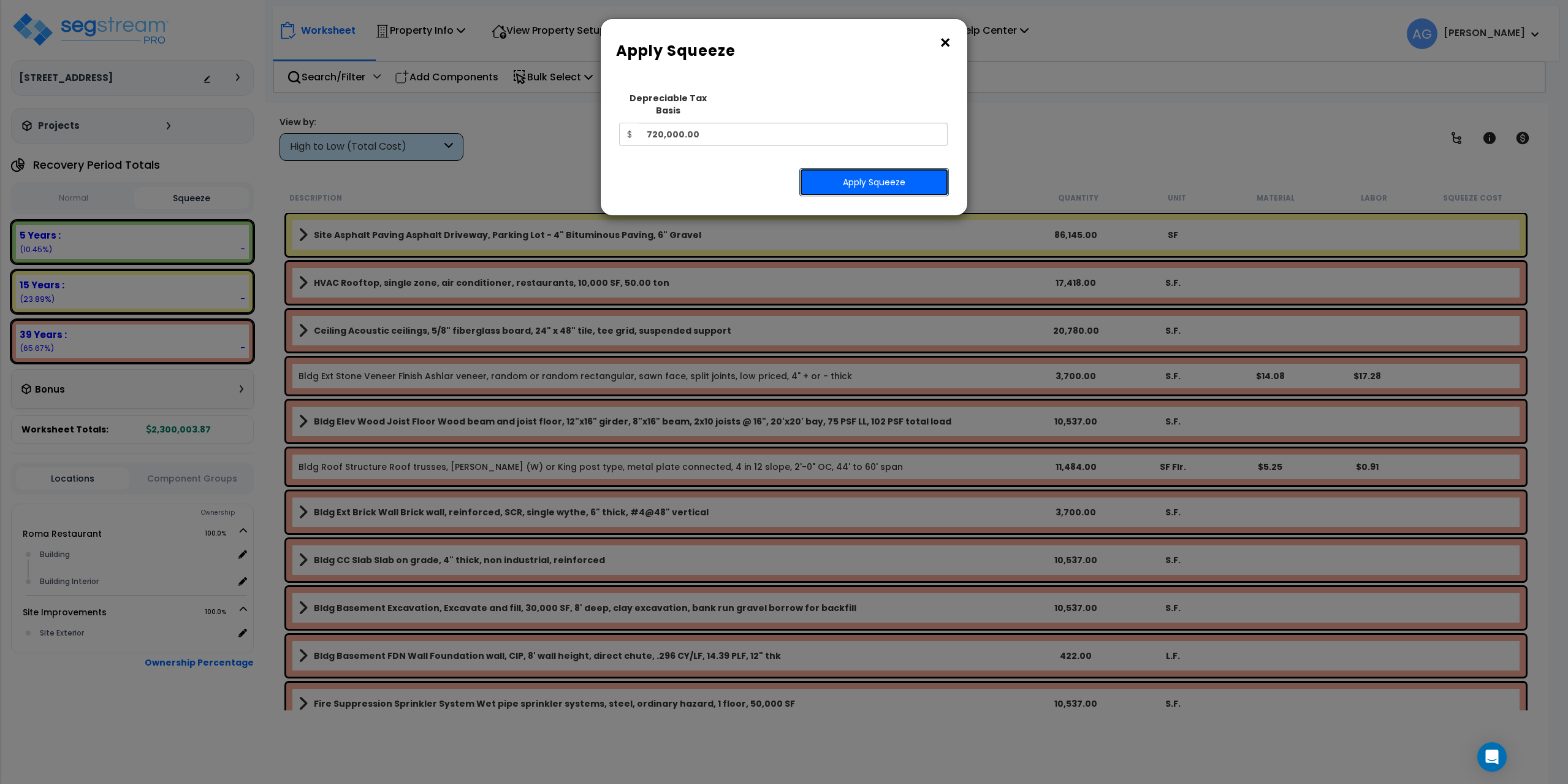
click at [867, 176] on button "Apply Squeeze" at bounding box center [873, 181] width 150 height 28
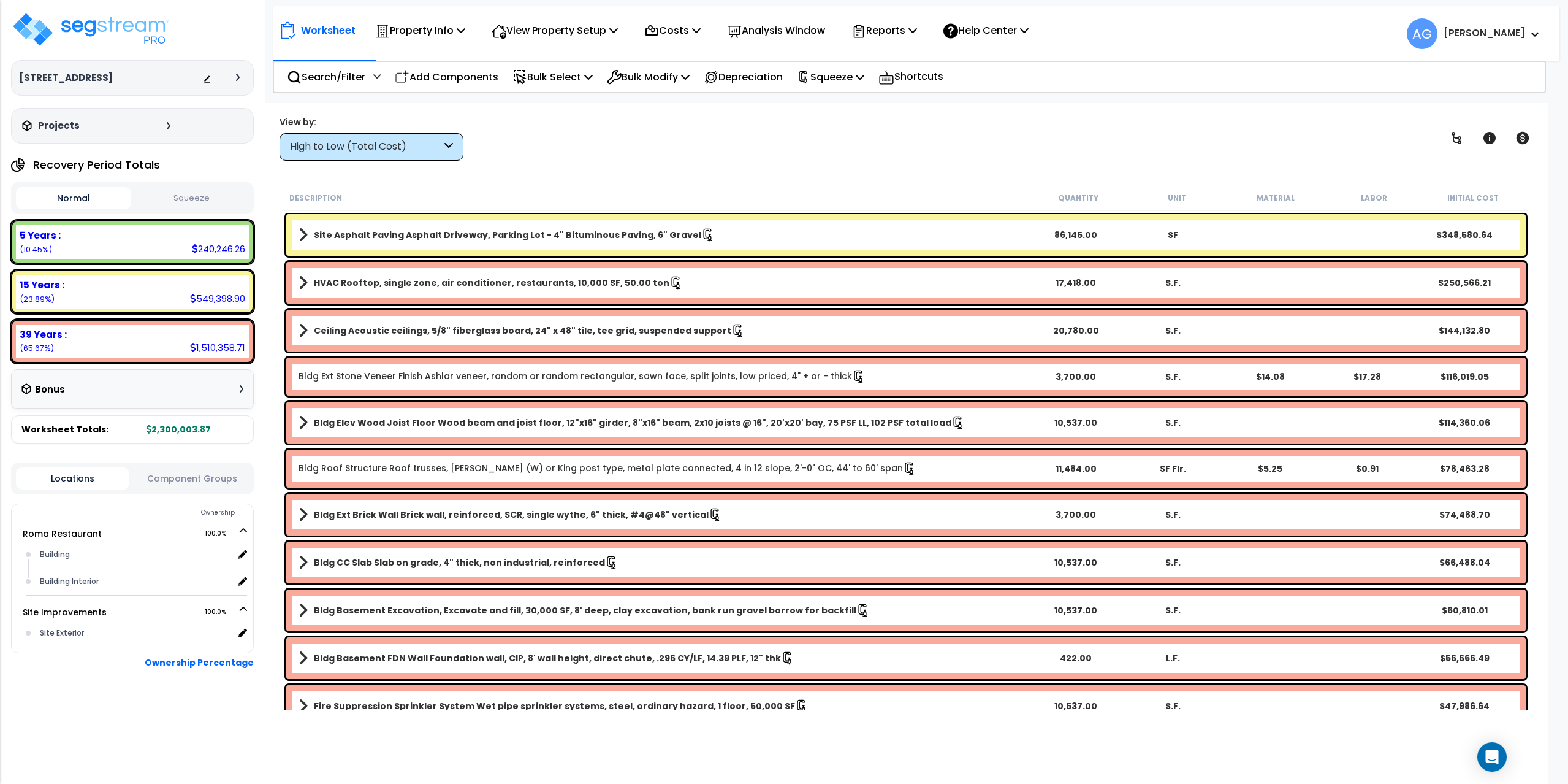
click at [182, 196] on button "Squeeze" at bounding box center [192, 198] width 116 height 22
click at [60, 195] on button "Normal" at bounding box center [74, 198] width 116 height 22
click at [191, 189] on button "Squeeze" at bounding box center [192, 198] width 116 height 22
click at [201, 344] on div "472,807.21" at bounding box center [220, 347] width 51 height 13
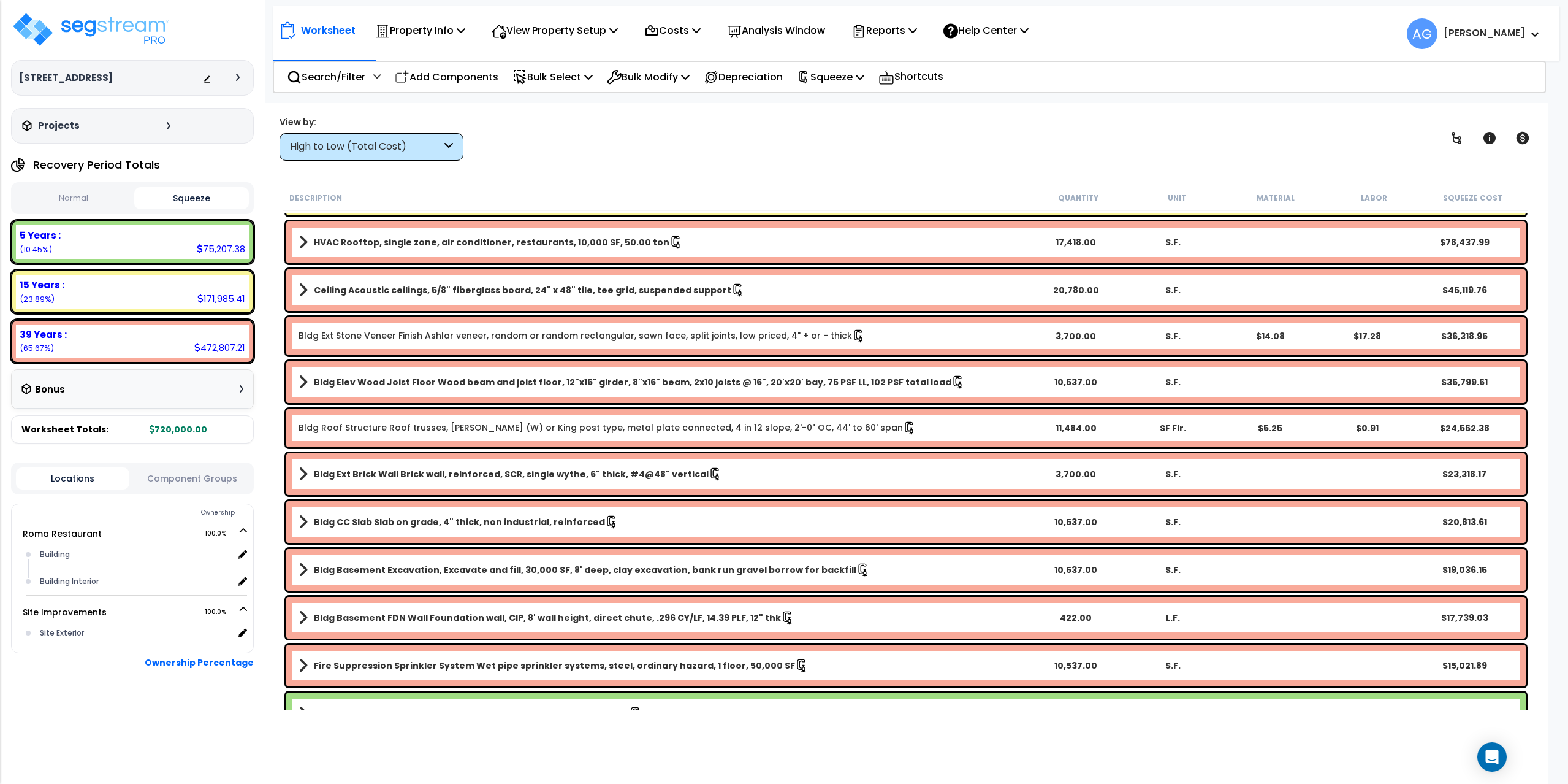
scroll to position [61, 0]
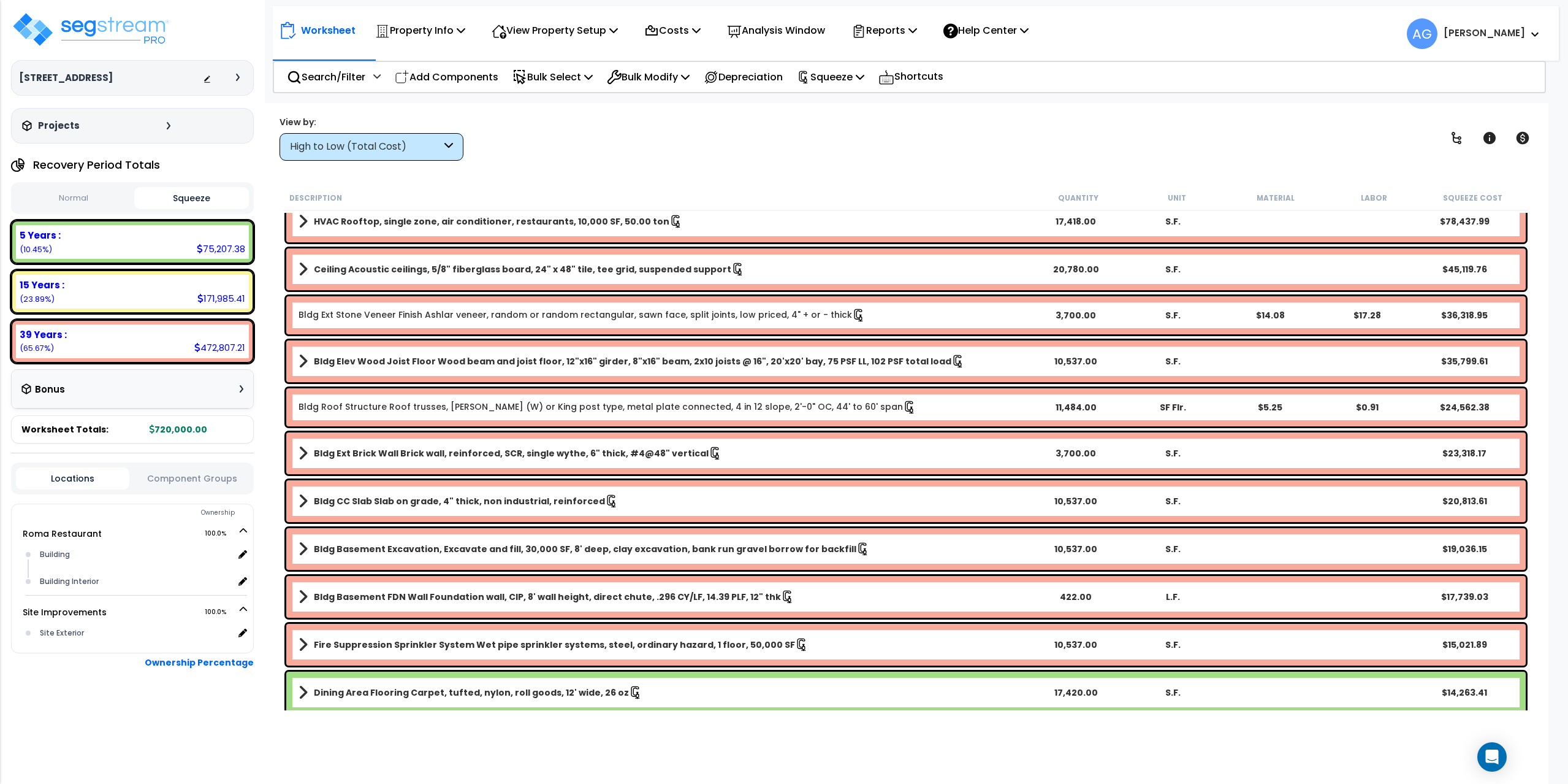
click at [498, 499] on b "Bldg CC Slab Slab on grade, 4" thick, non industrial, reinforced" at bounding box center [459, 501] width 291 height 13
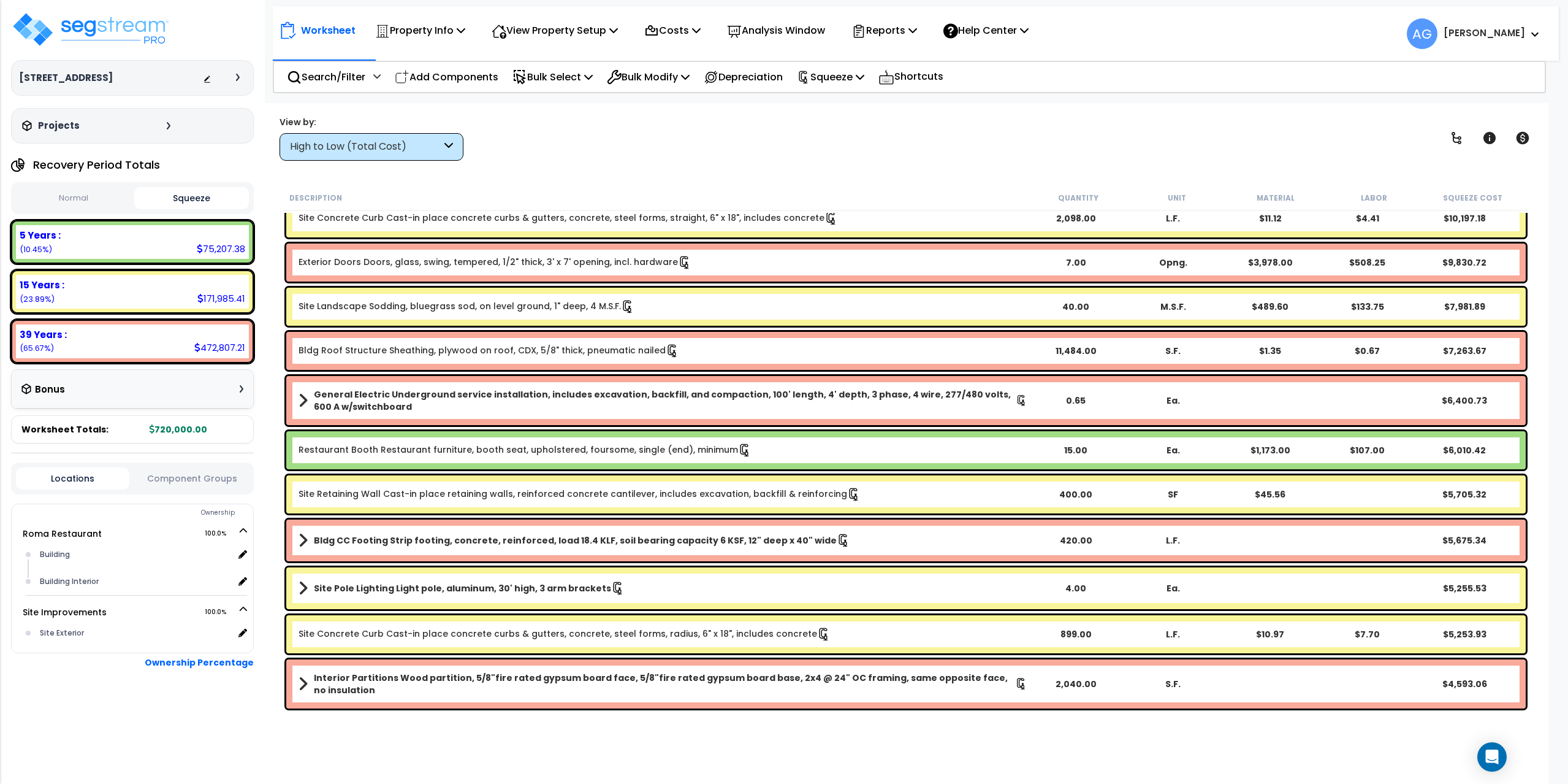
scroll to position [1349, 0]
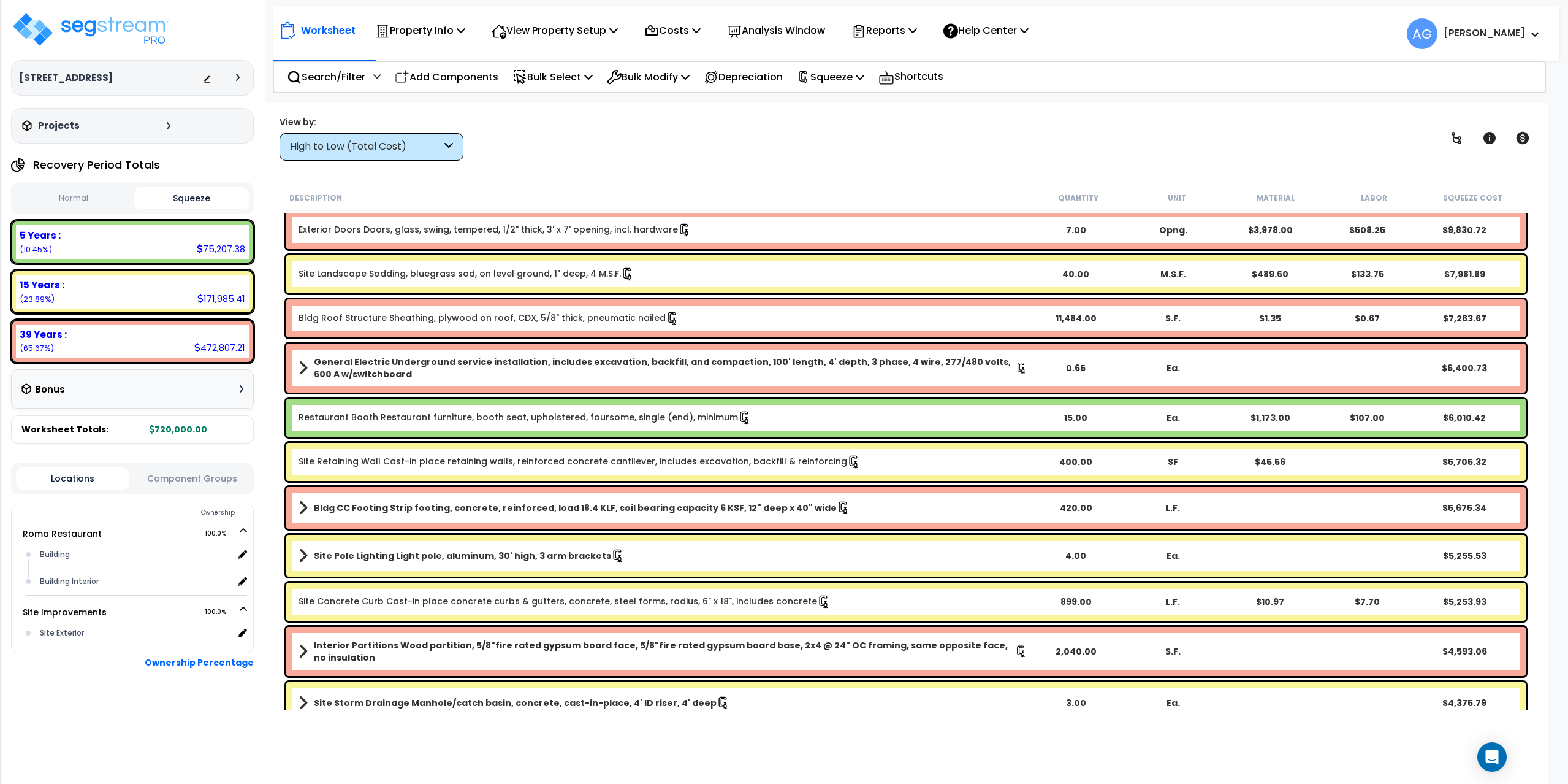
click at [453, 594] on div "Site Concrete Curb Cast-in place concrete curbs & gutters, concrete, steel form…" at bounding box center [905, 601] width 1239 height 38
click at [447, 600] on link "Site Concrete Curb Cast-in place concrete curbs & gutters, concrete, steel form…" at bounding box center [564, 601] width 532 height 13
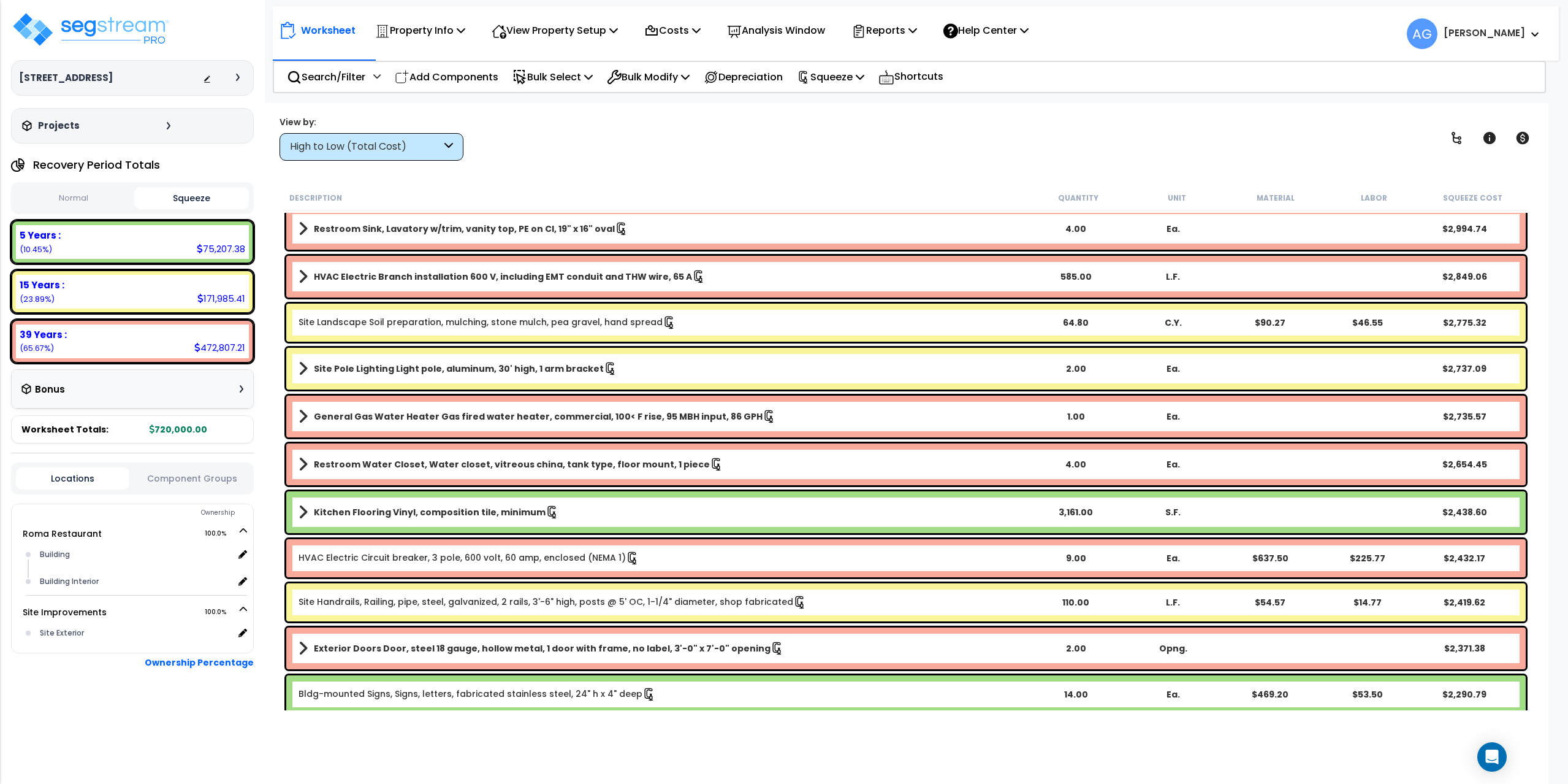
scroll to position [2208, 0]
click at [563, 21] on div "View Property Setup" at bounding box center [554, 30] width 126 height 29
click at [557, 84] on link "View Questionnaire" at bounding box center [545, 83] width 121 height 24
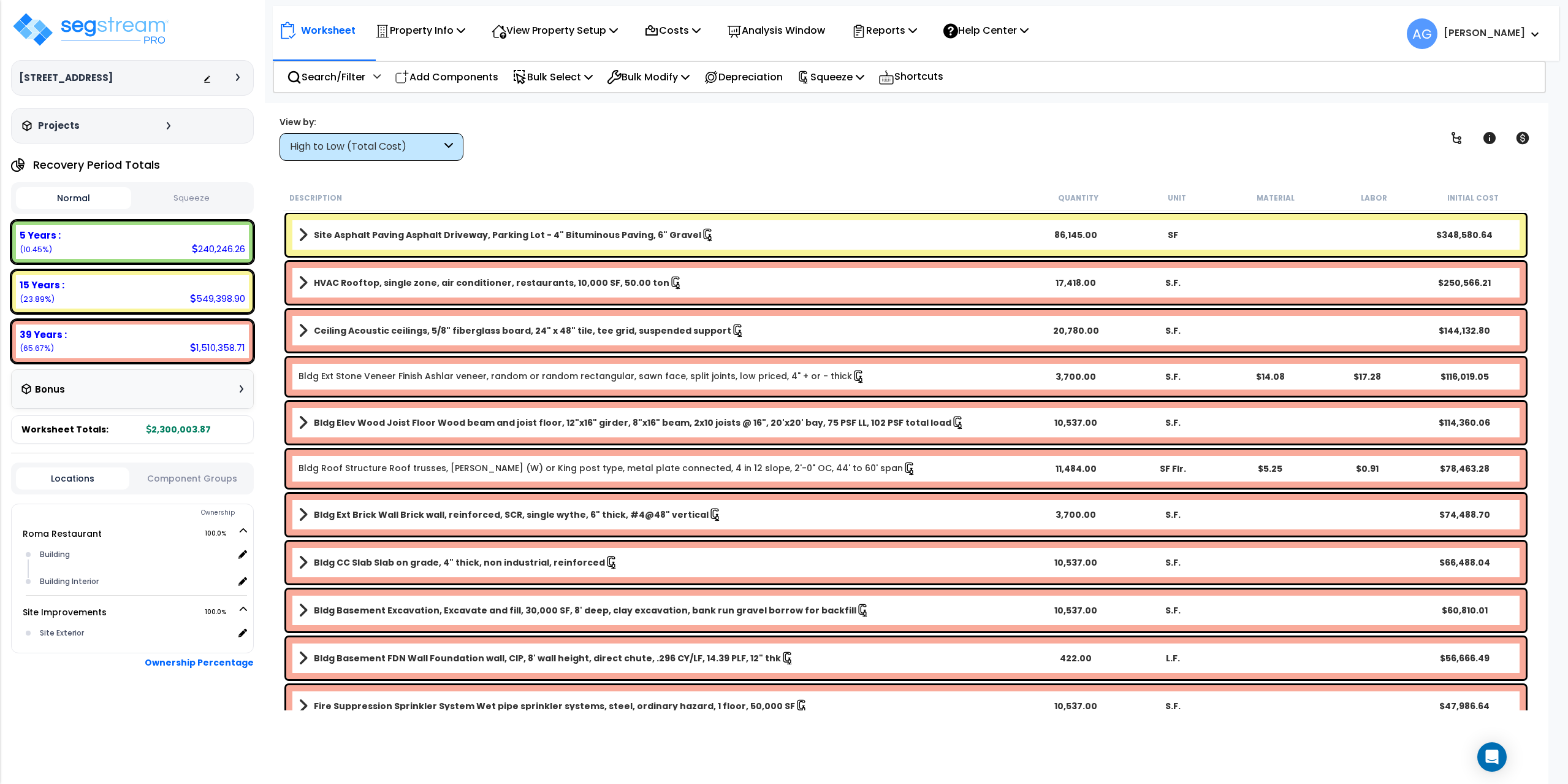
click at [189, 198] on button "Squeeze" at bounding box center [192, 198] width 116 height 22
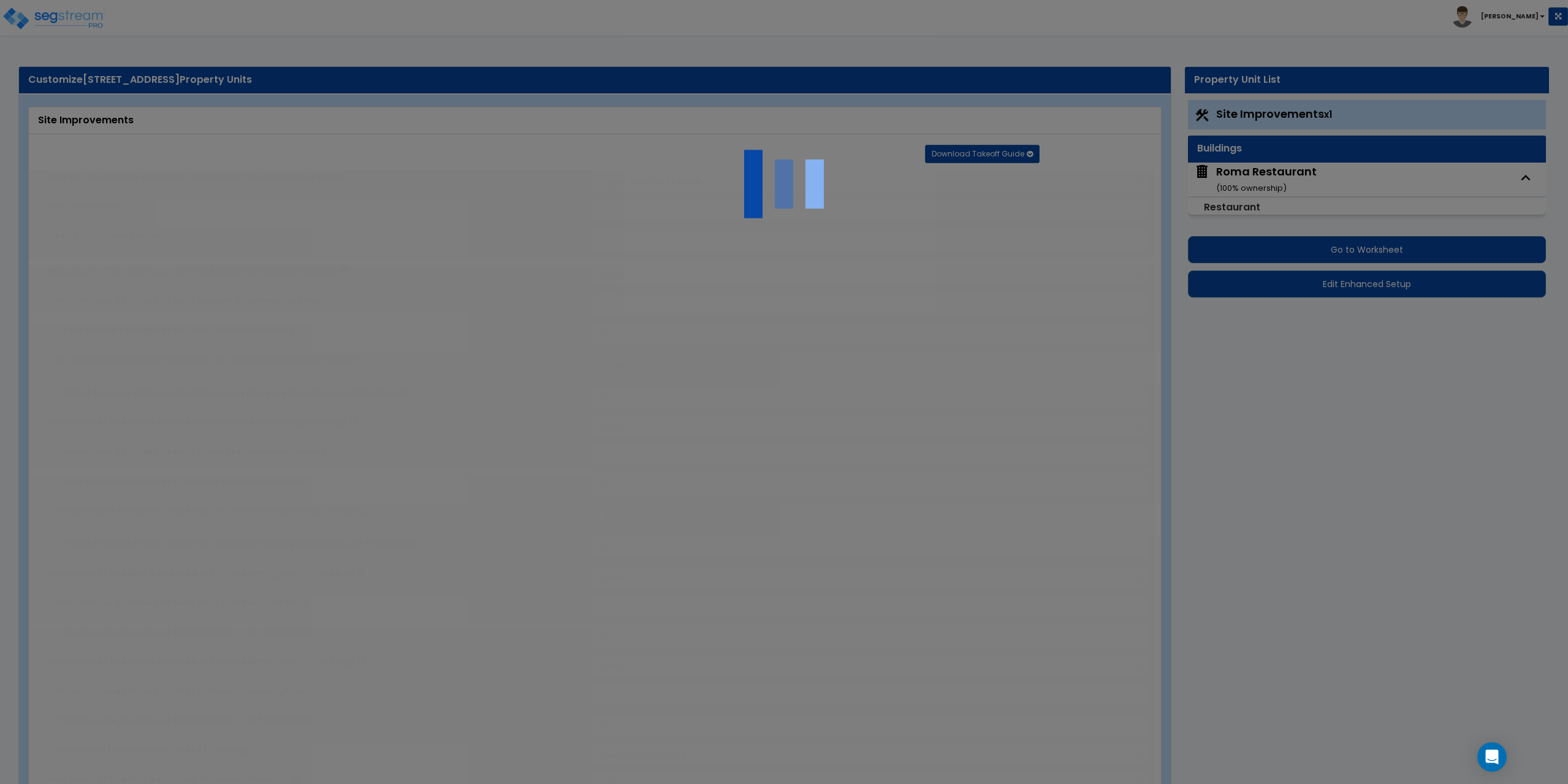
select select "2"
type input "340215"
select select "2"
type input "86145"
radio input "true"
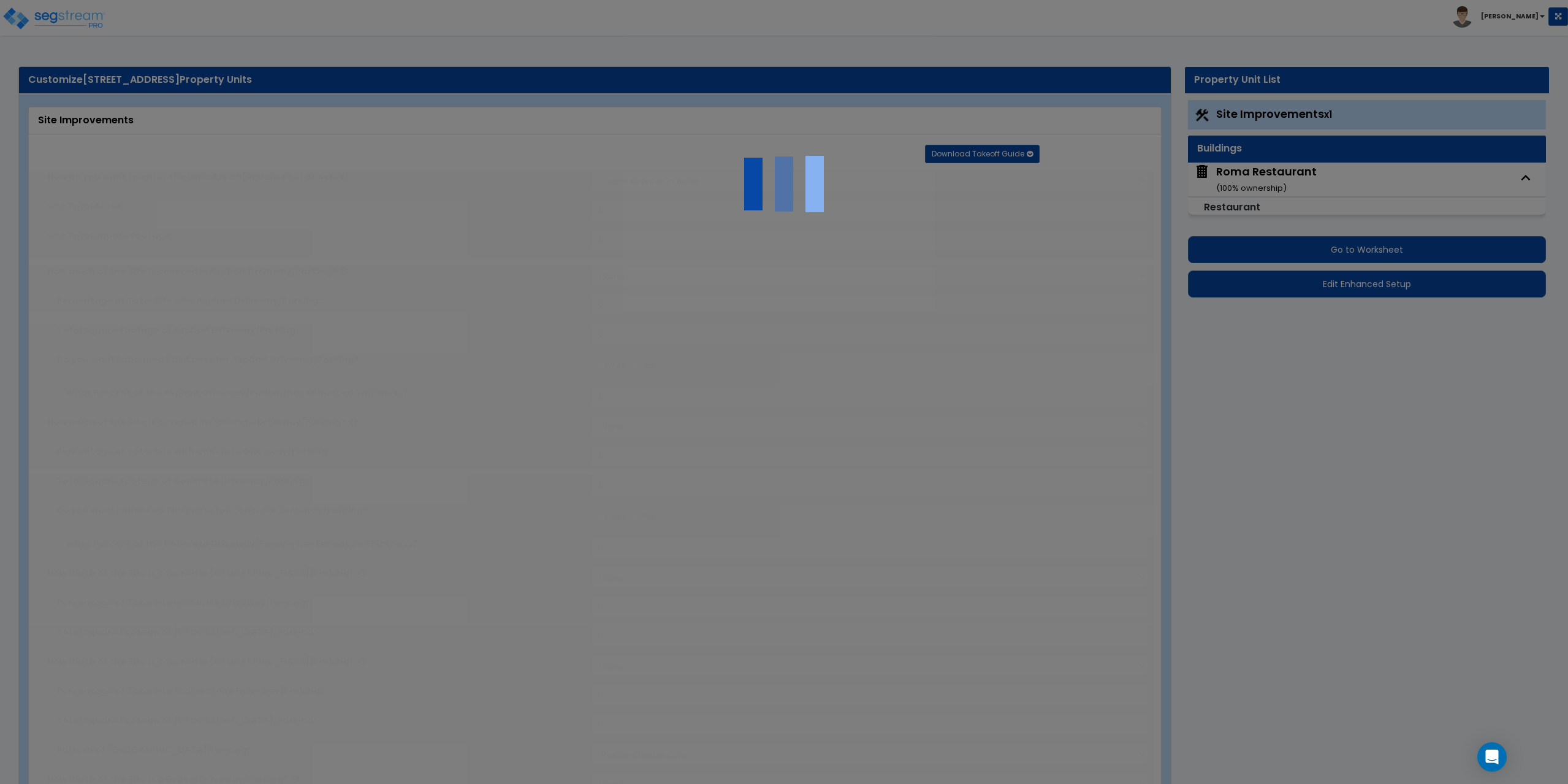
type input "3"
radio input "true"
select select "1"
radio input "true"
select select "2"
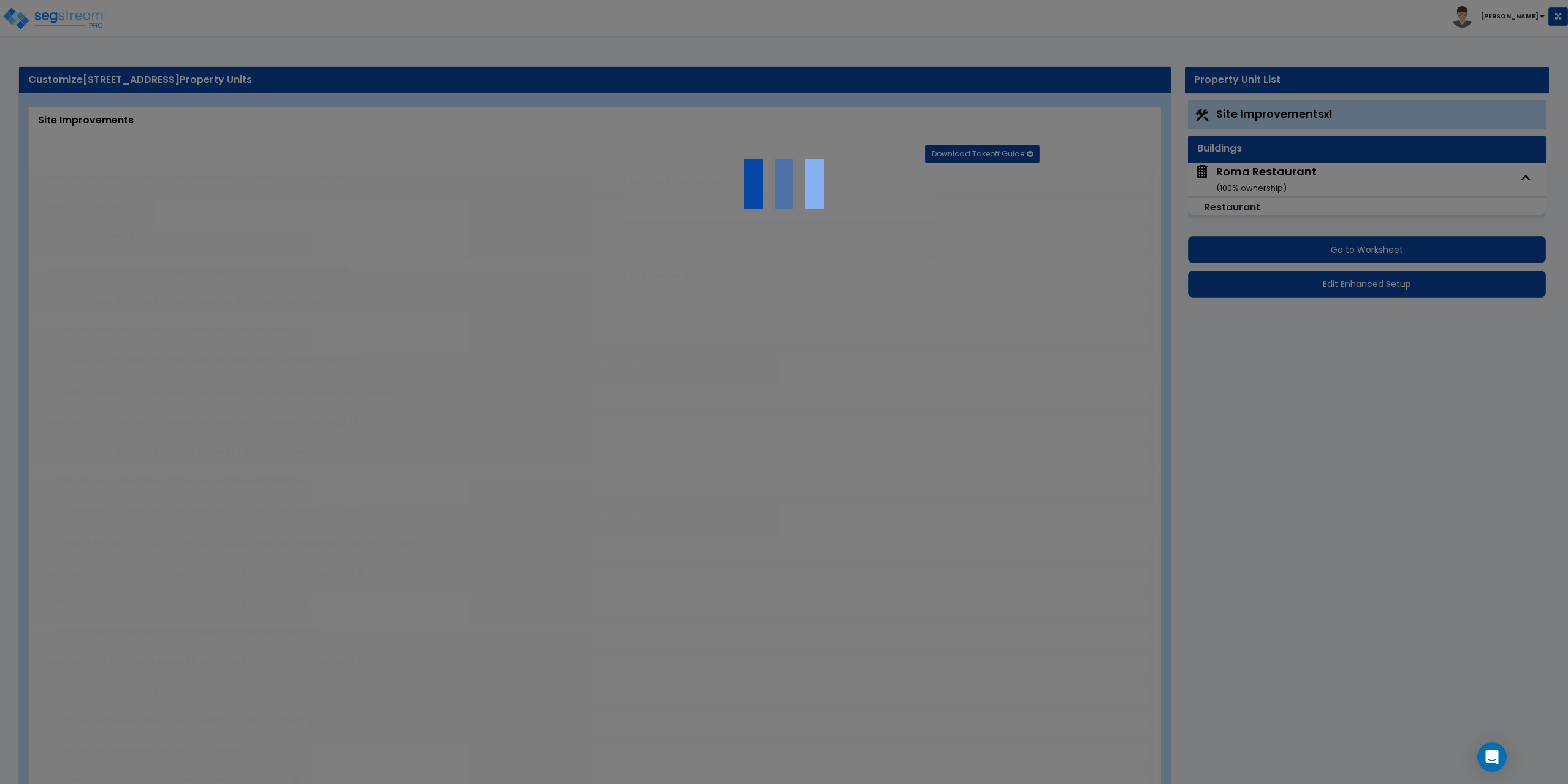
select select "4"
type input "2"
type input "1"
type input "4"
radio input "true"
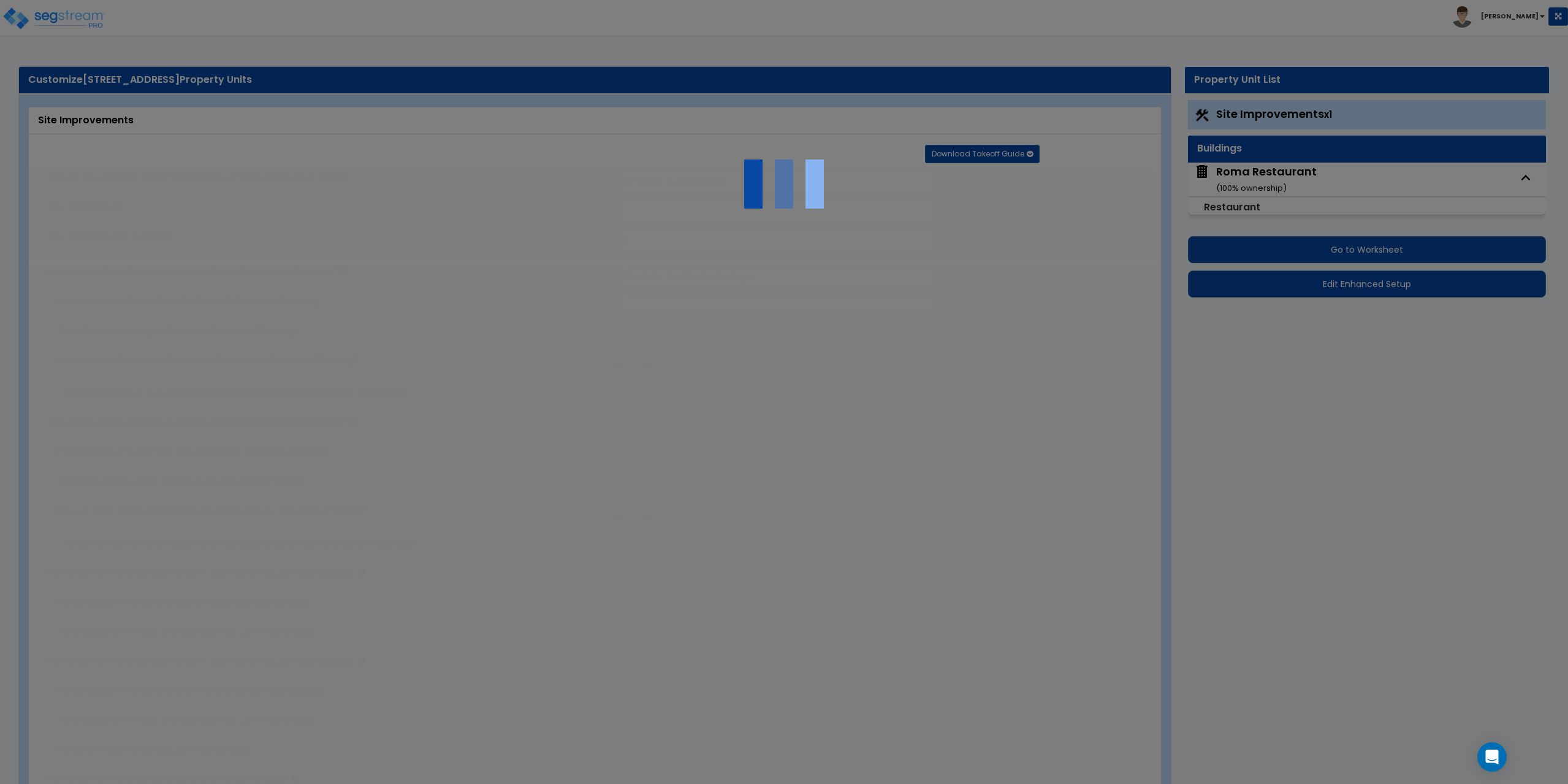
radio input "true"
select select "2"
type input "195"
select select "1"
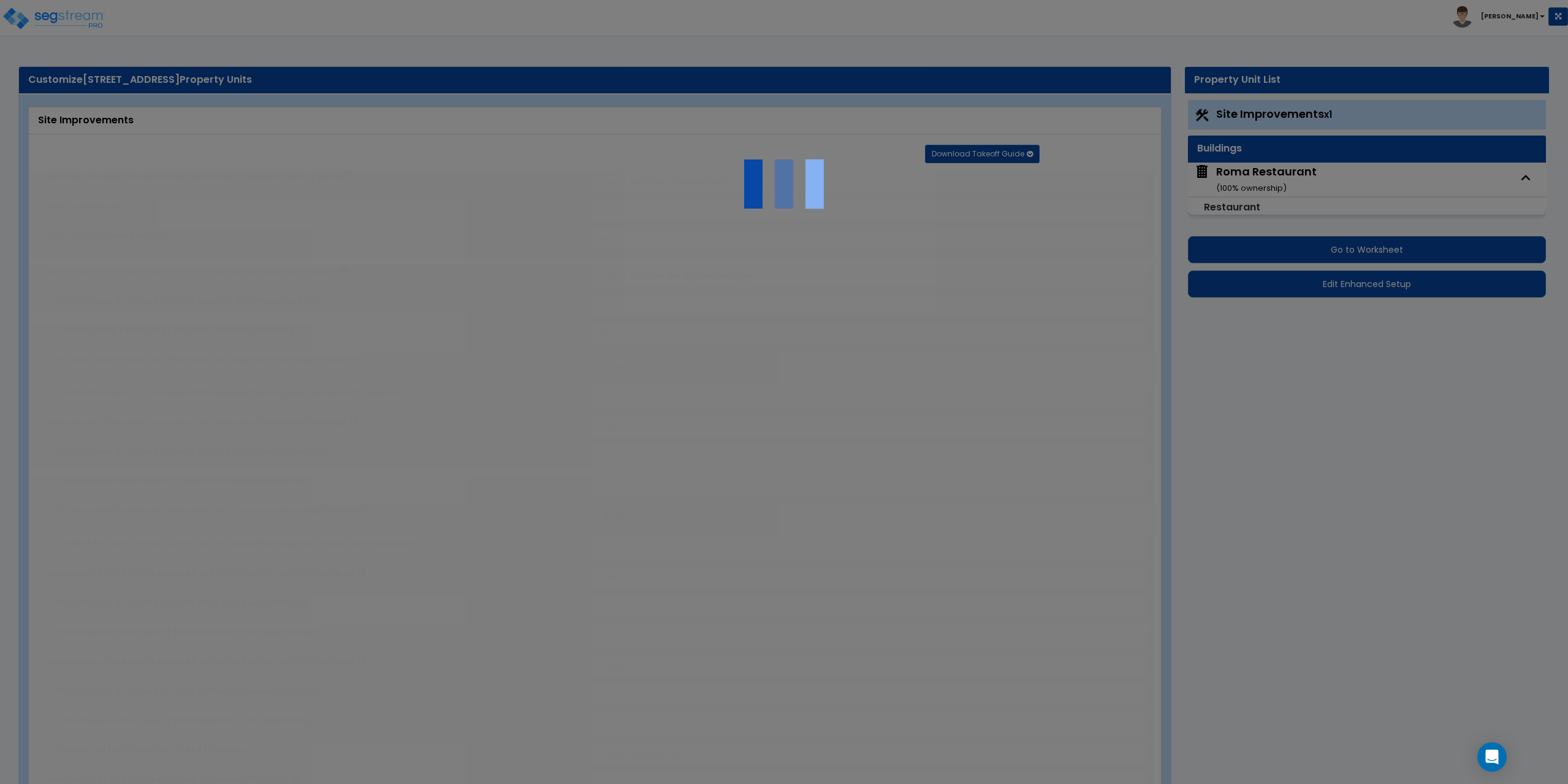
radio input "true"
select select "1"
type input "15"
radio input "true"
type input "110"
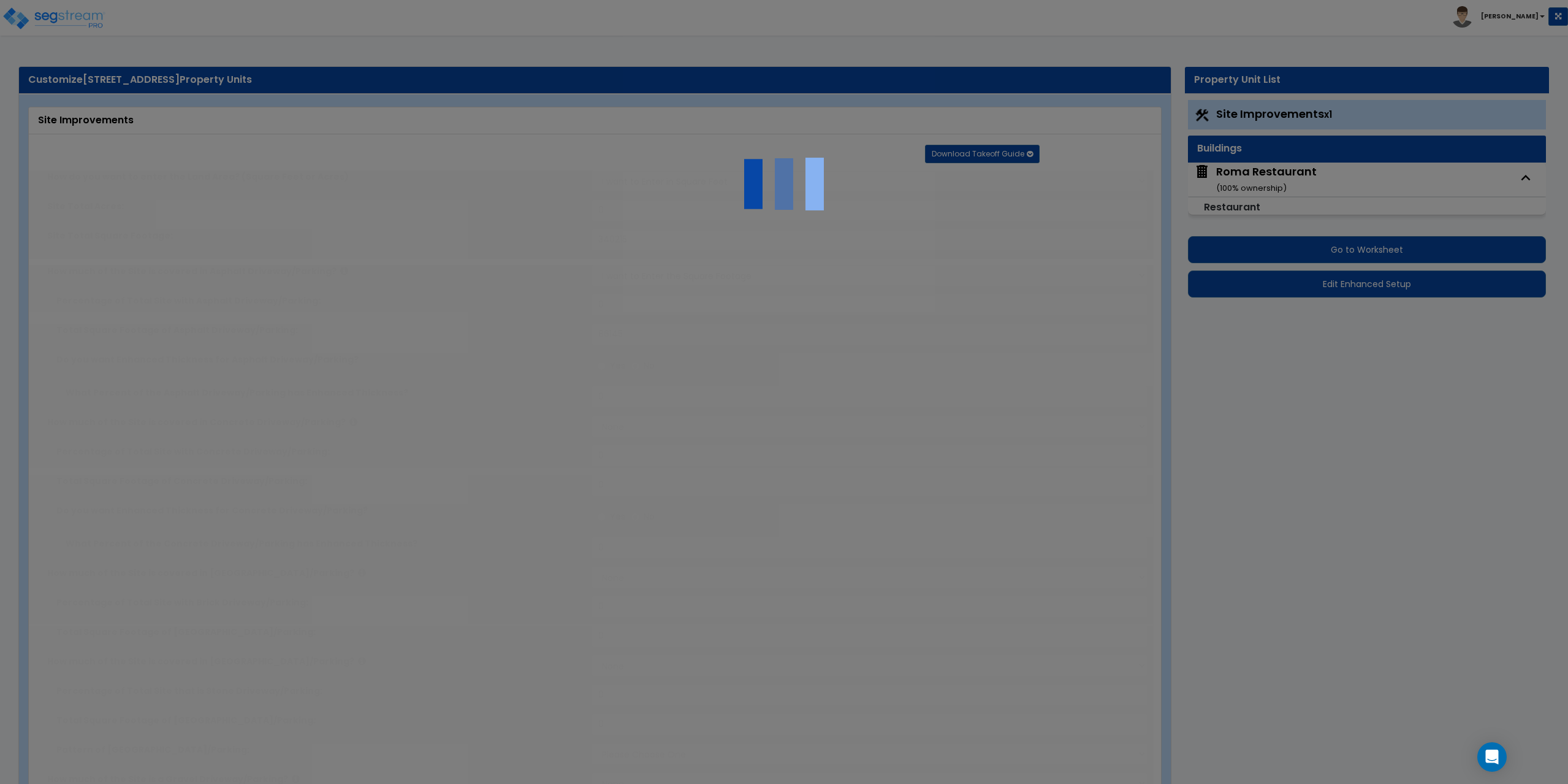
radio input "true"
select select "4"
type input "18"
radio input "true"
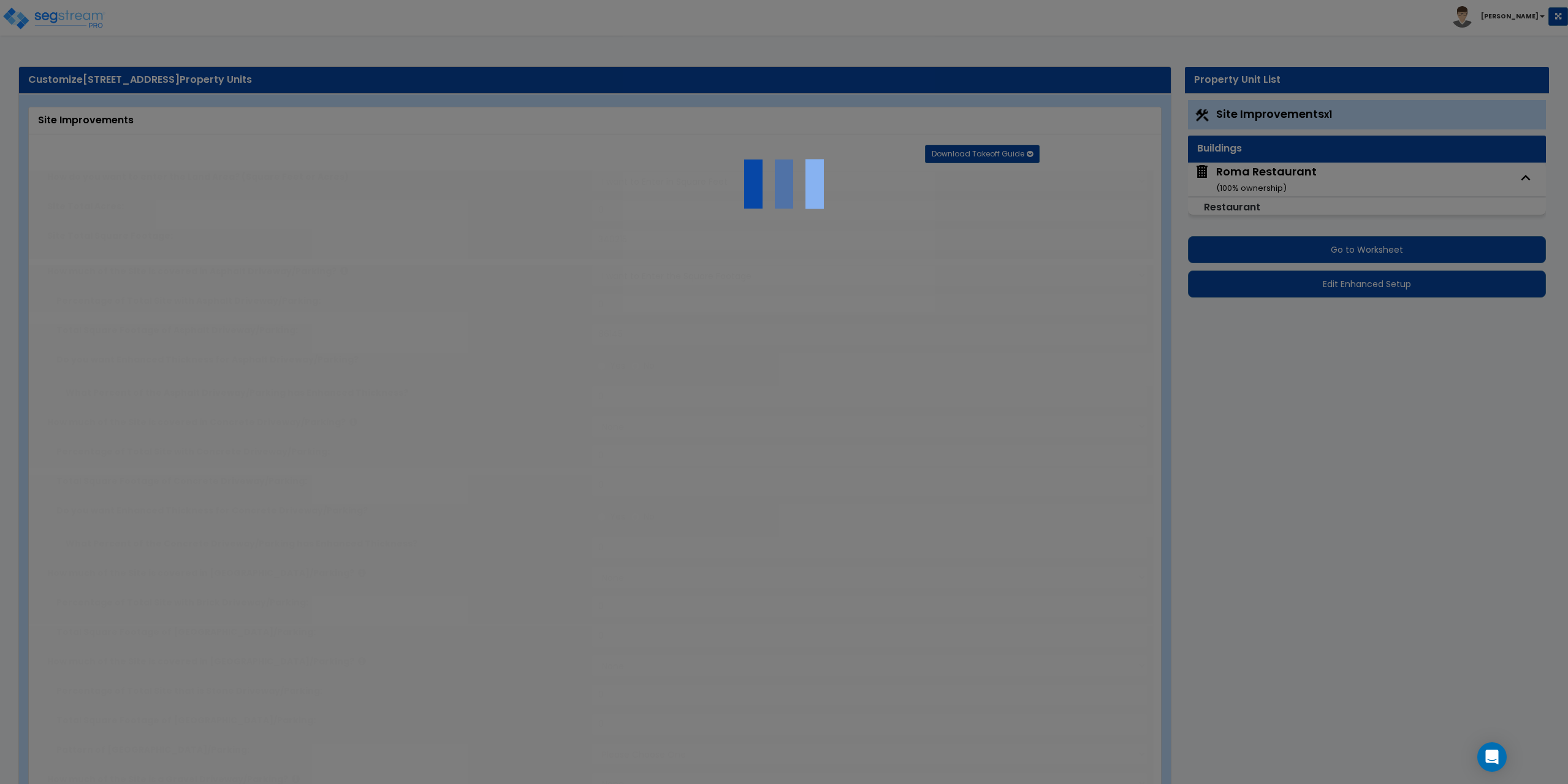
type input "36"
radio input "true"
type input "5"
type input "80"
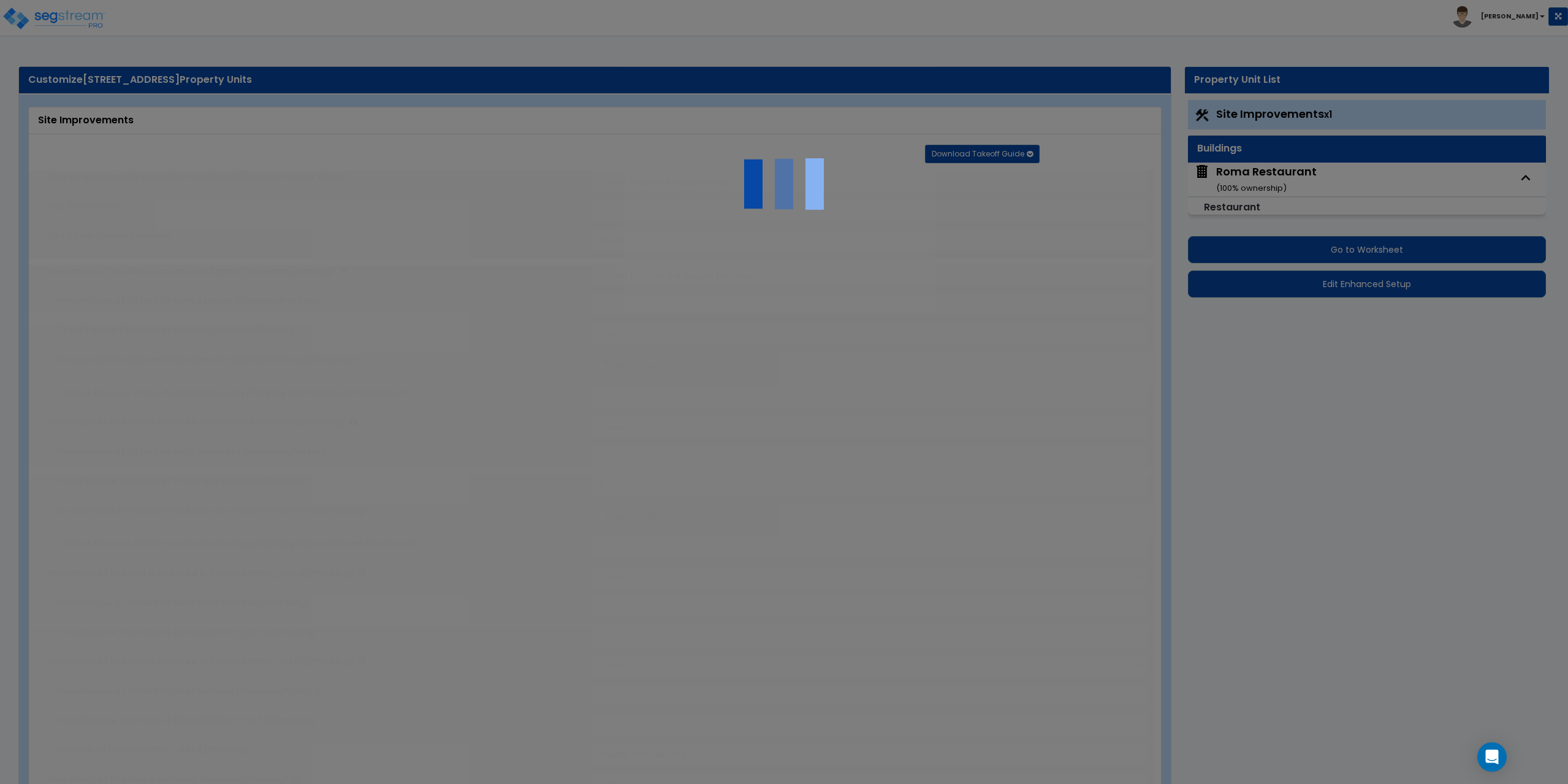
radio input "true"
select select "2"
type input "40000"
radio input "true"
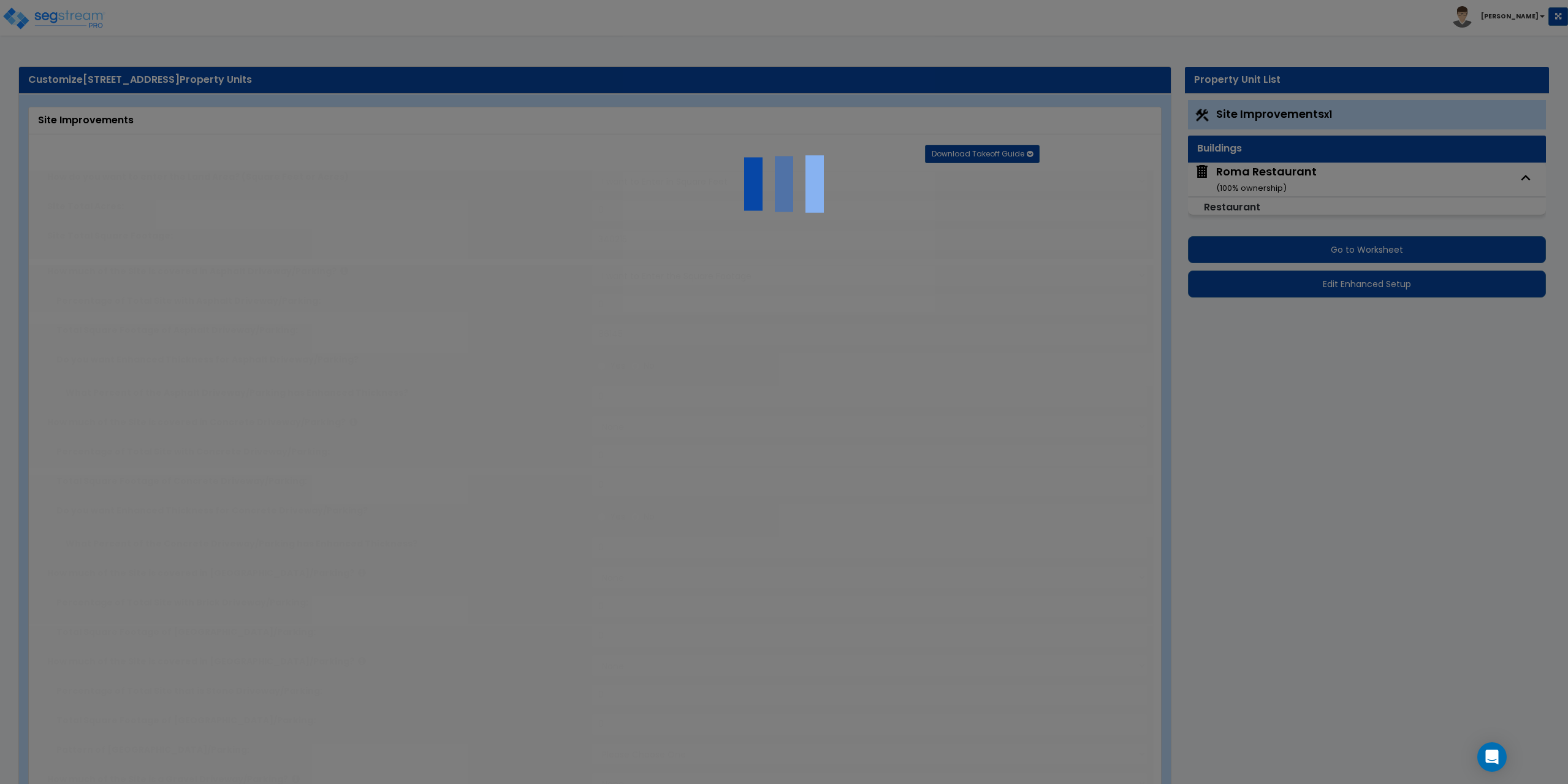
radio input "true"
type input "3500"
radio input "true"
select select "1"
type input "2"
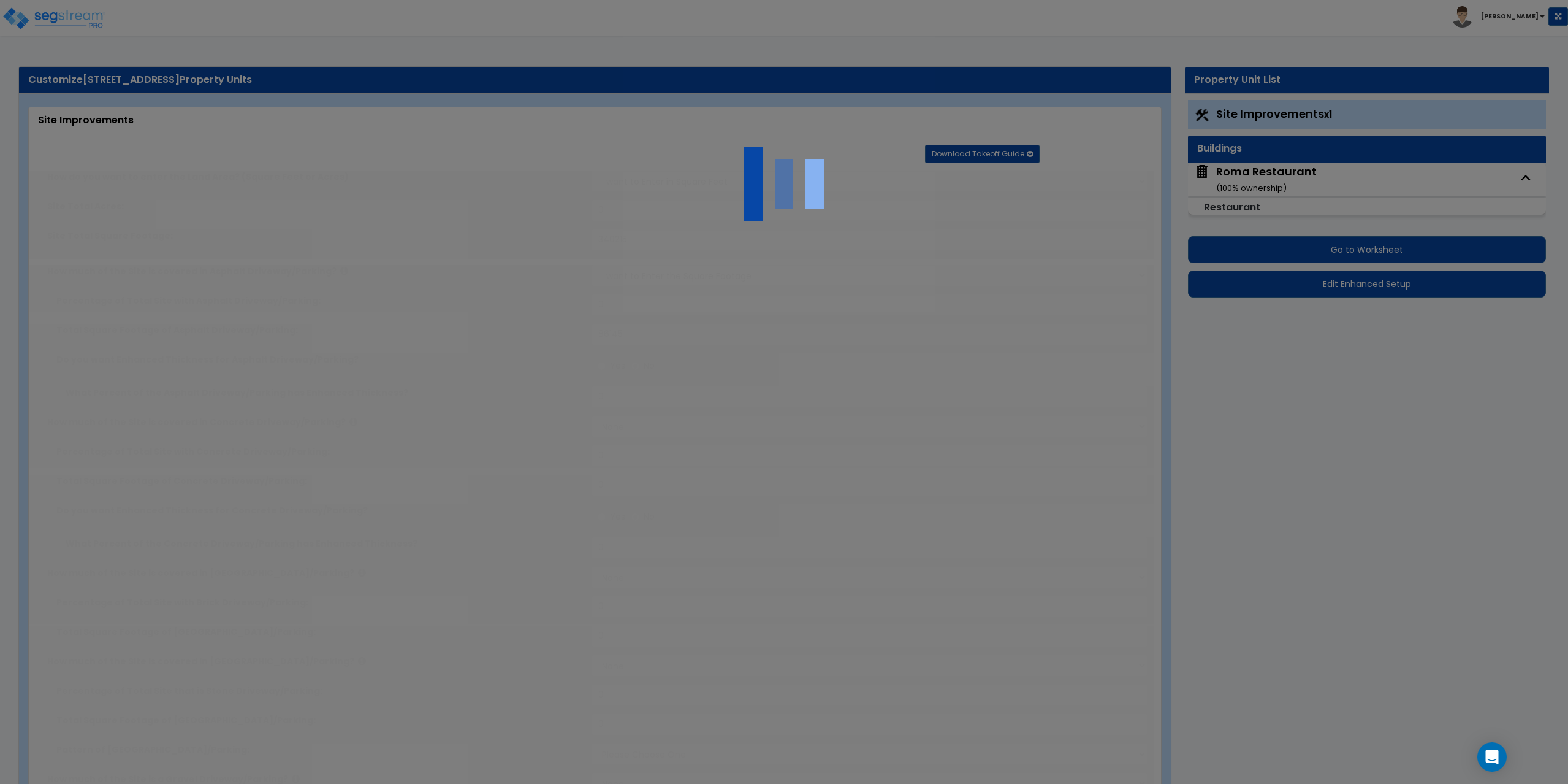
select select "4"
type input "1"
select select "1"
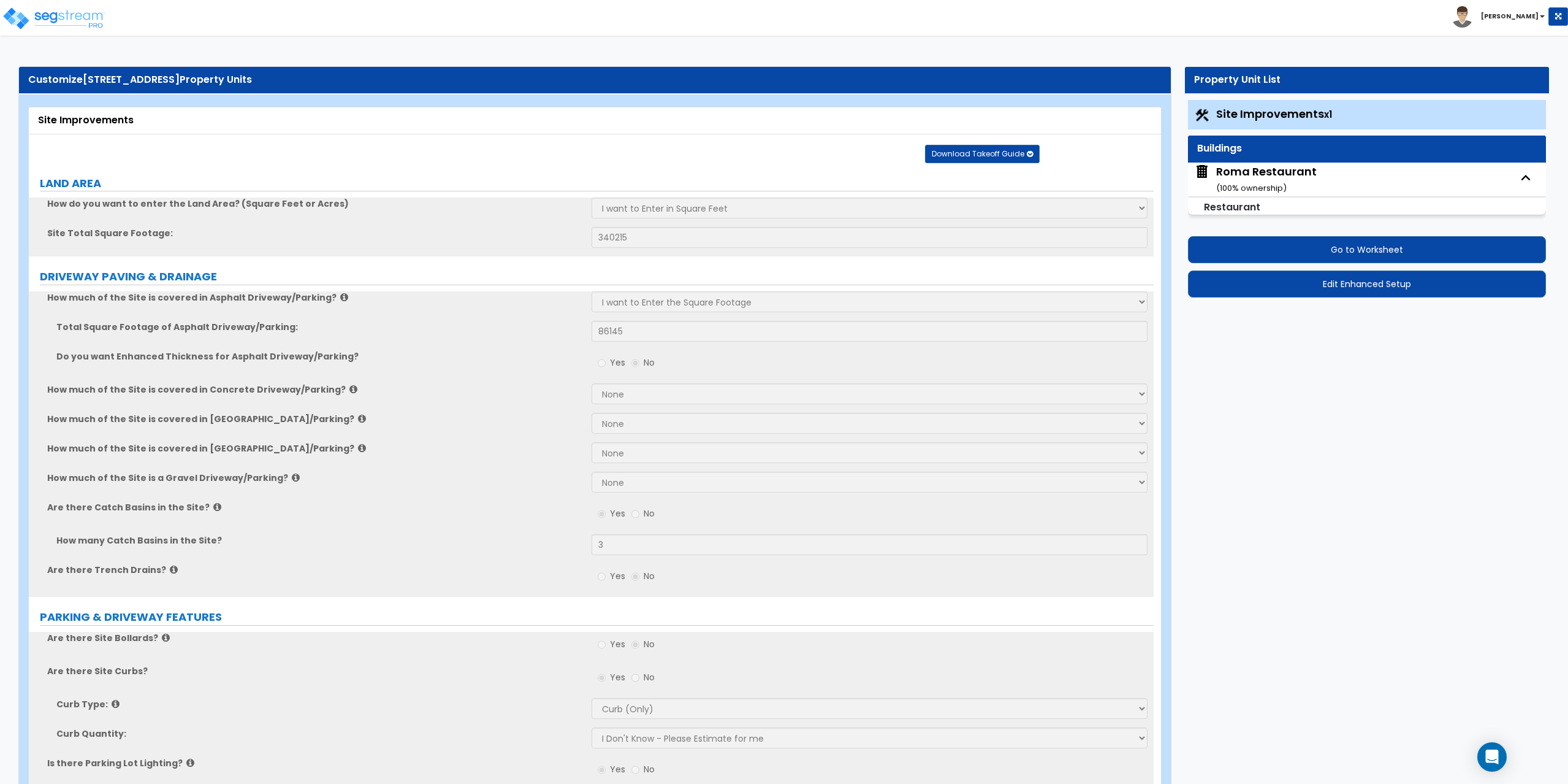
click at [1319, 172] on div "Roma Restaurant ( 100 % ownership)" at bounding box center [1367, 179] width 359 height 34
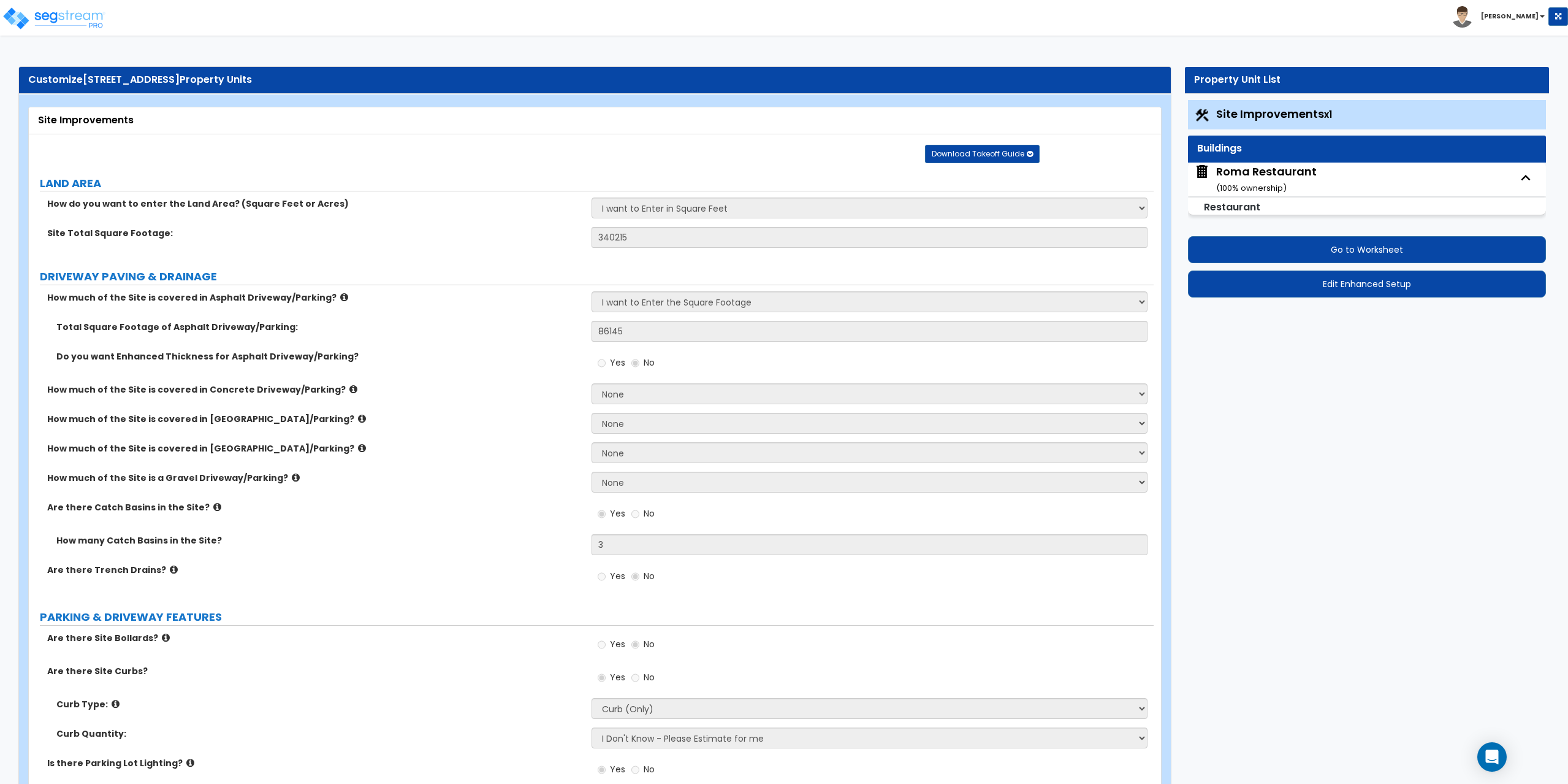
click at [1295, 177] on div "Roma Restaurant ( 100 % ownership)" at bounding box center [1266, 179] width 100 height 31
select select "5"
select select "1"
select select "3"
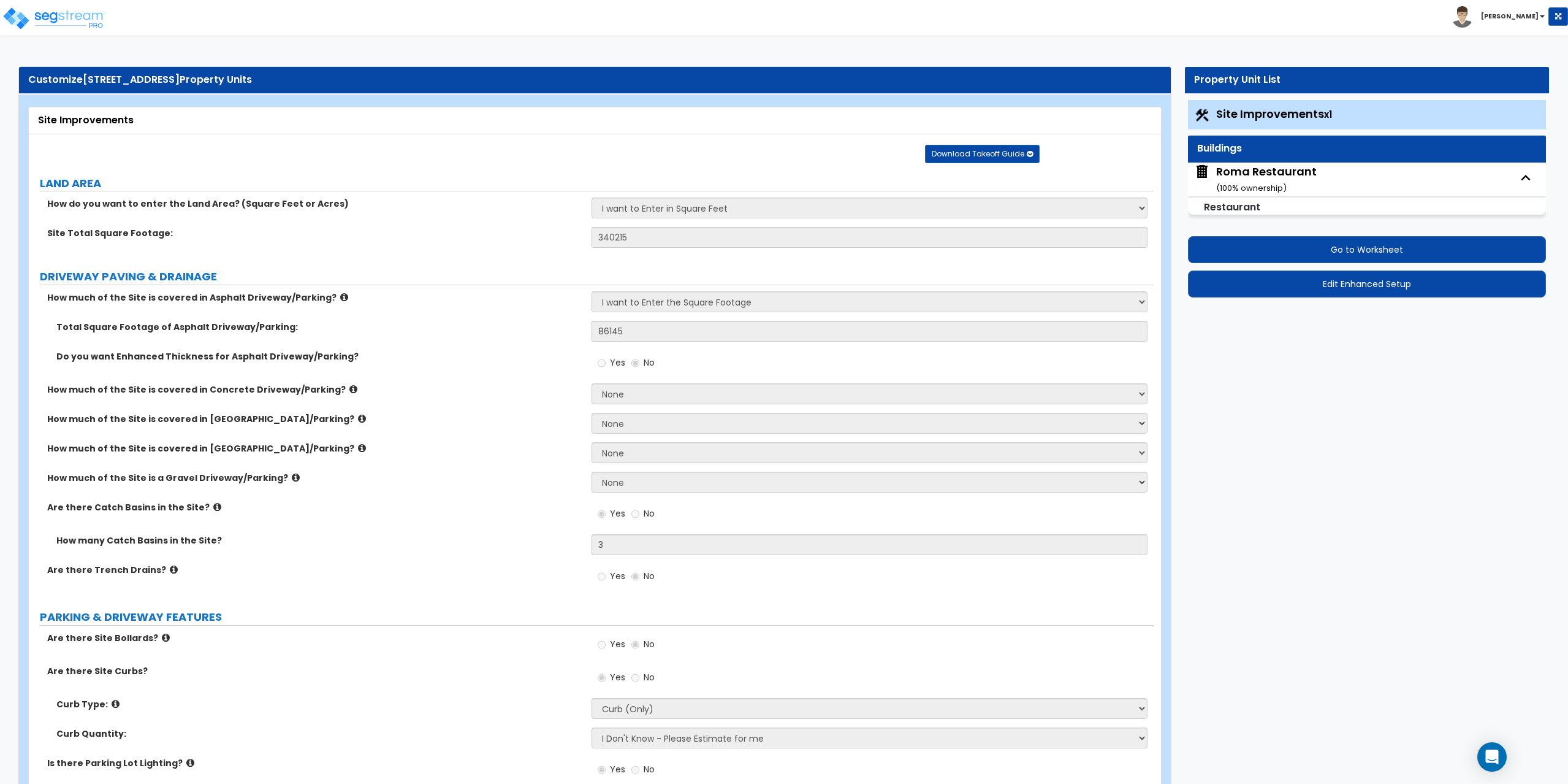
select select "1"
select select "2"
select select "1"
select select "2"
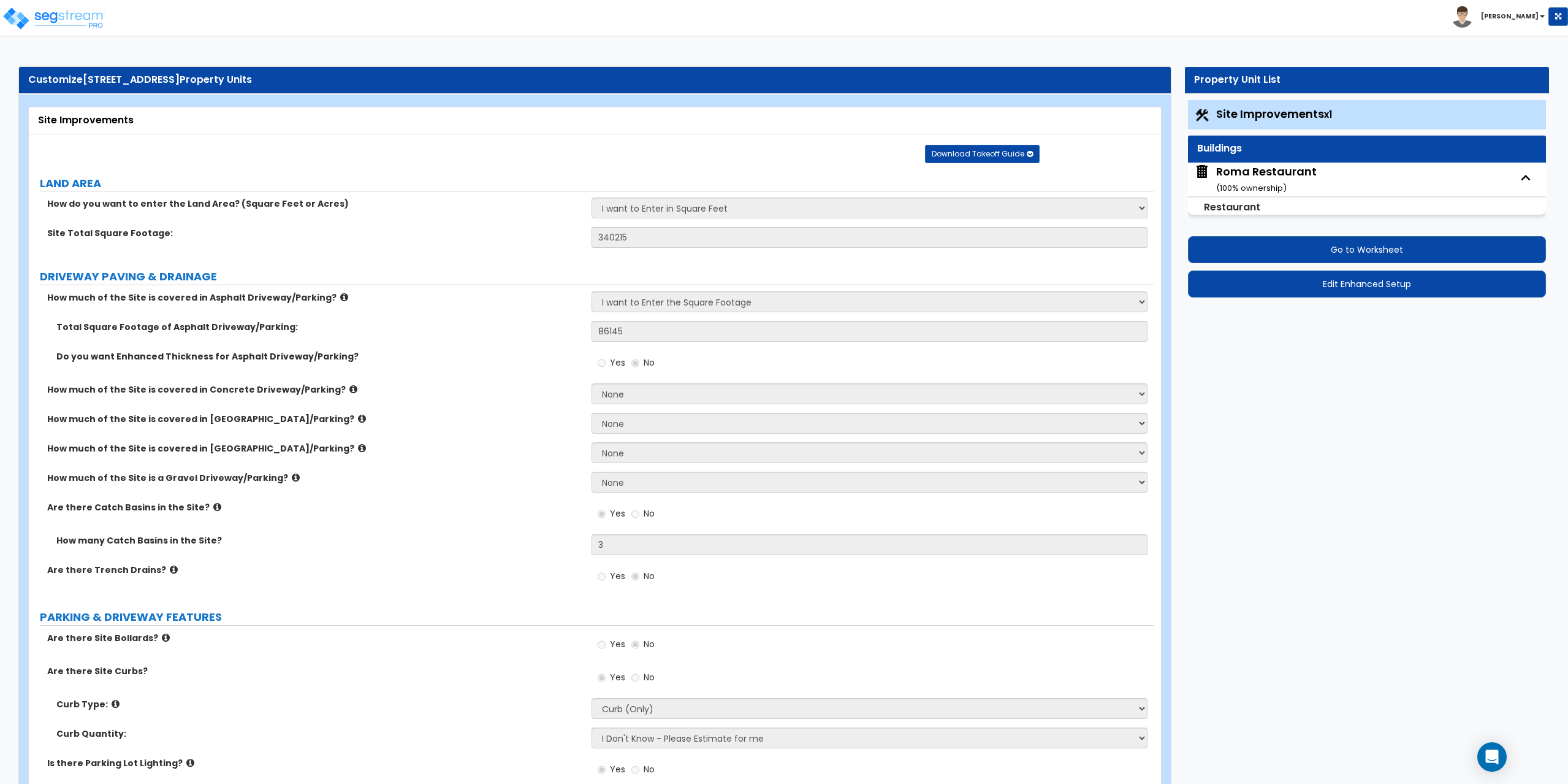
select select "1"
select select "2"
select select "3"
select select "7"
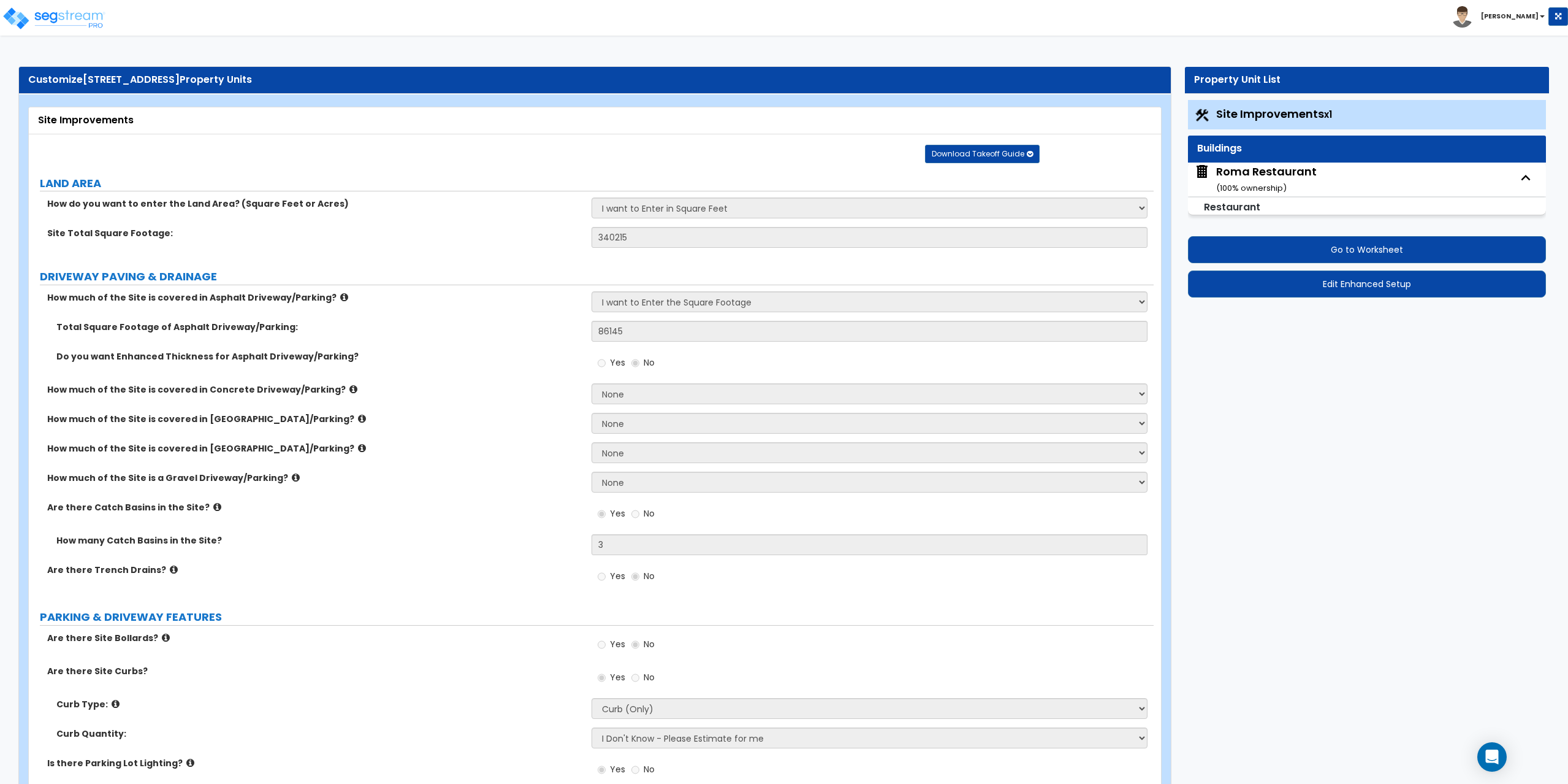
select select "1"
select select "5"
select select "6"
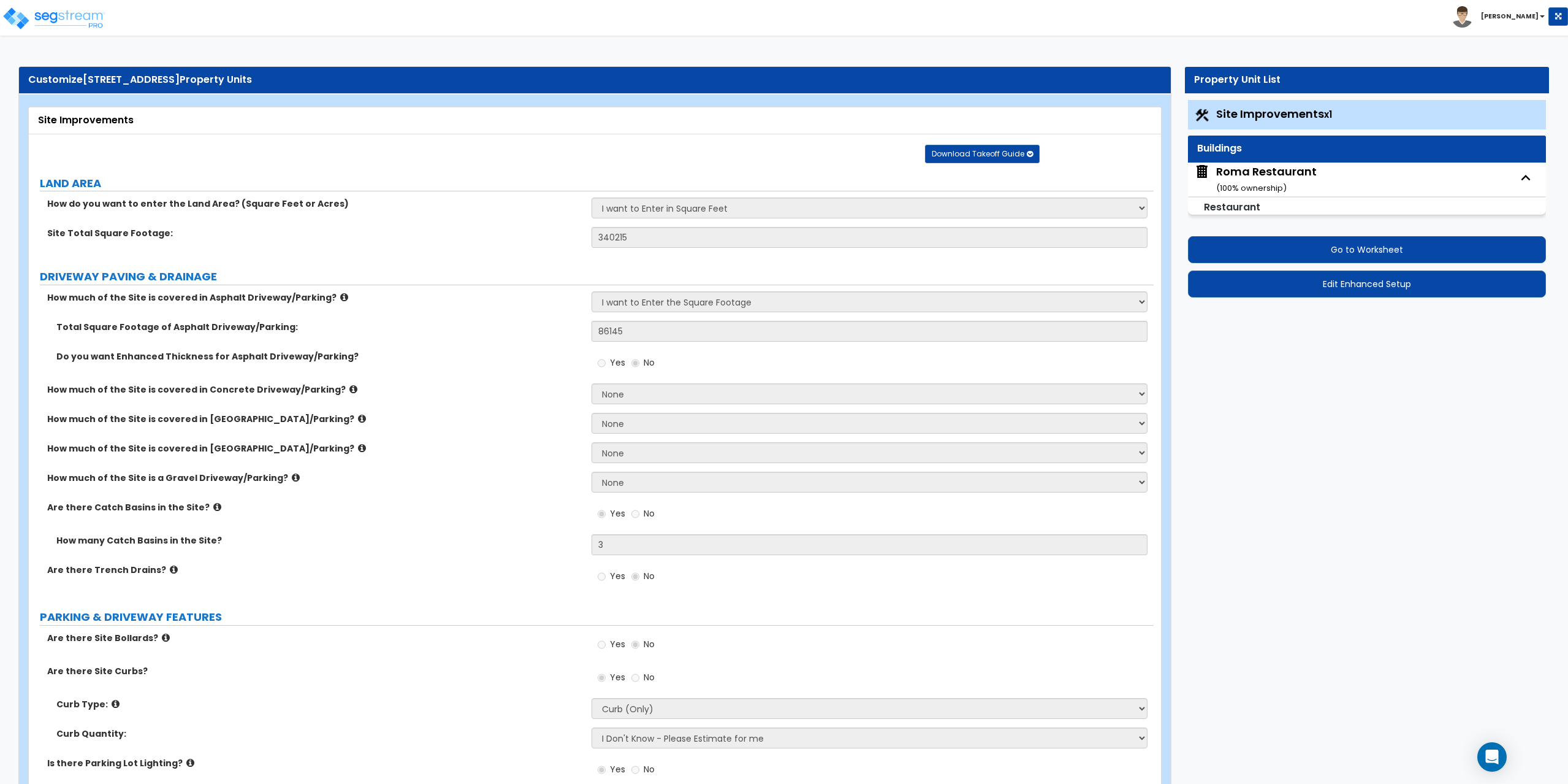
select select "1"
select select "3"
select select "1"
select select "4"
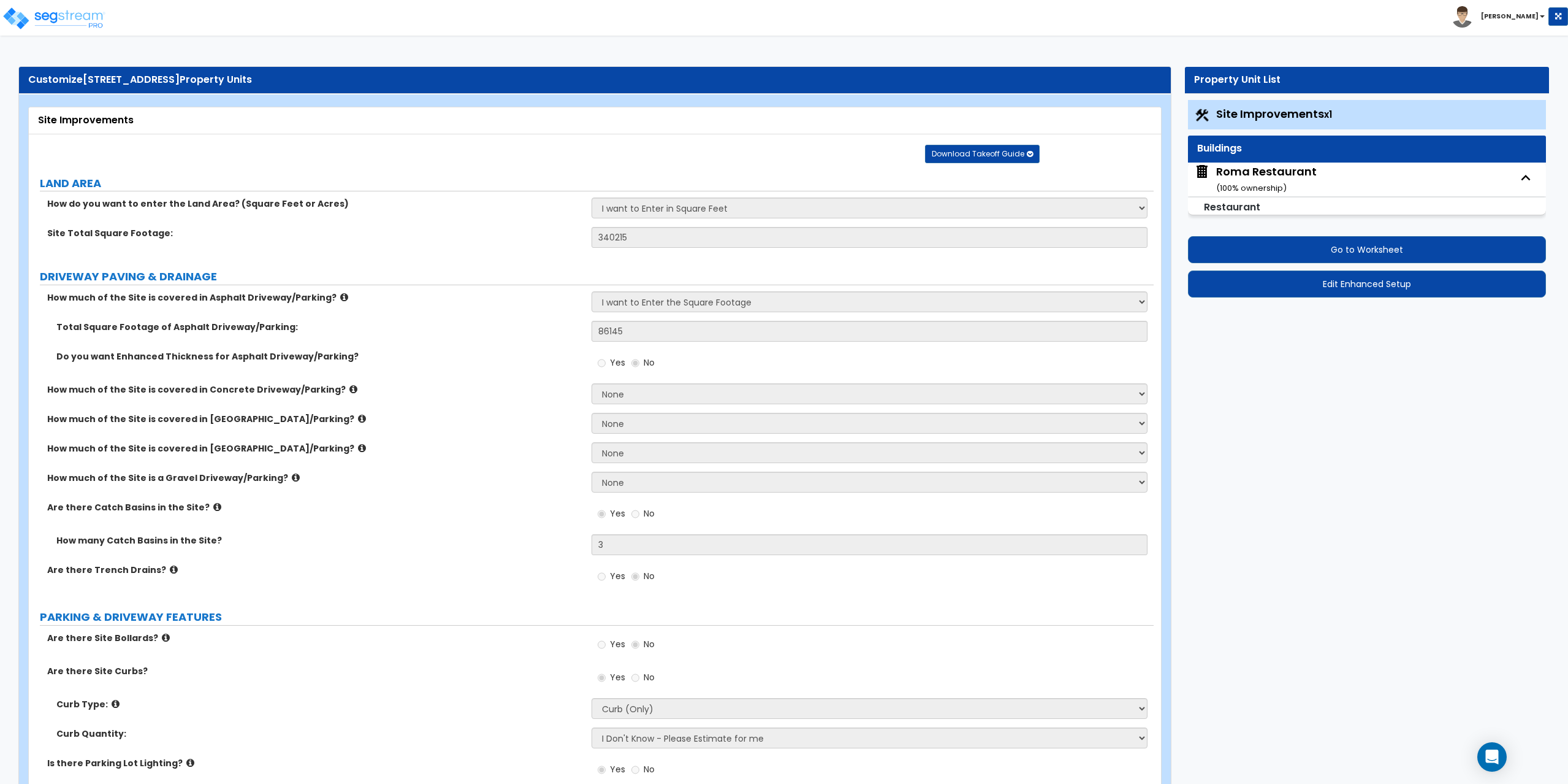
select select "4"
select select "1"
select select "2"
select select "7"
select select "1"
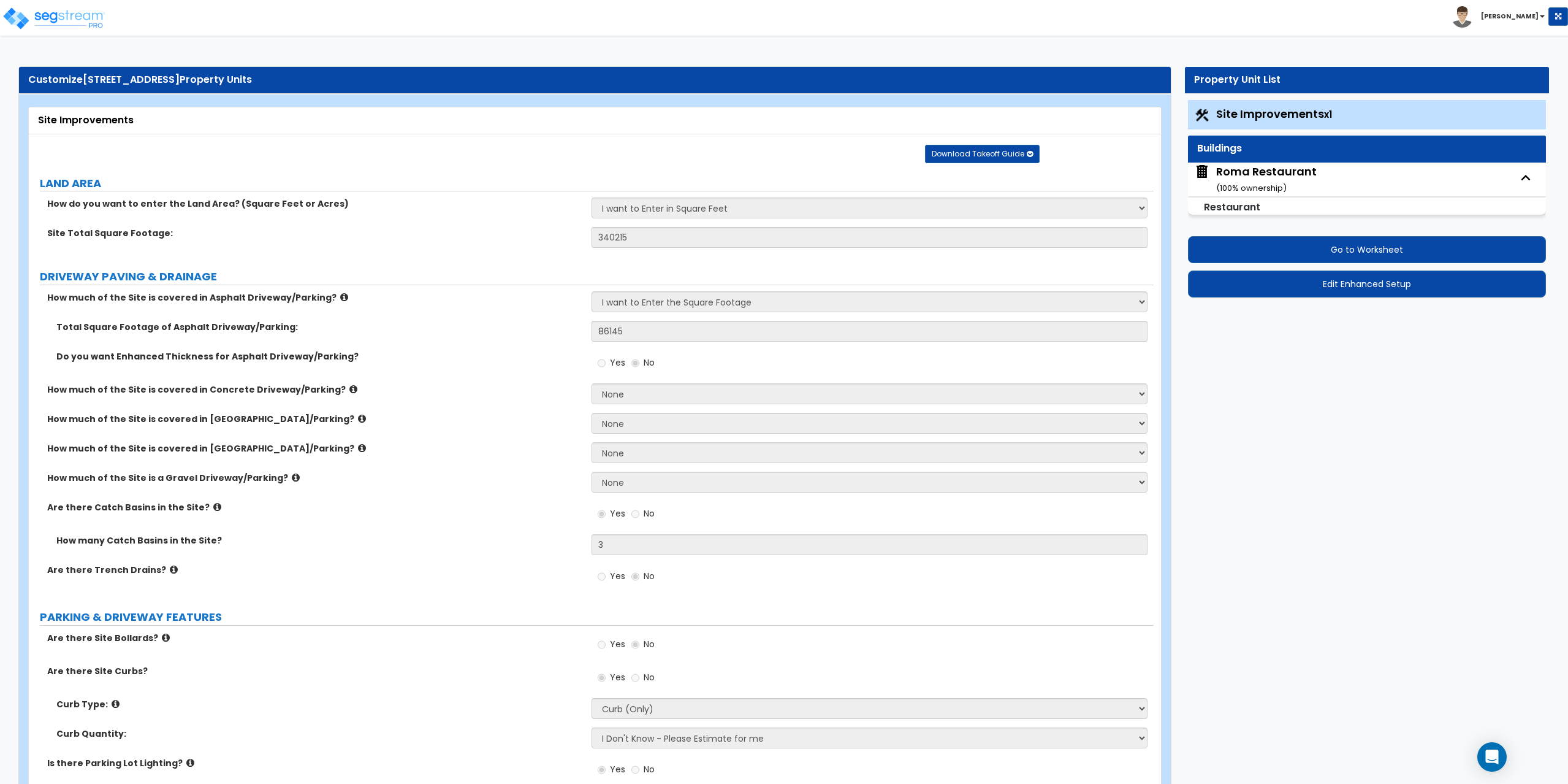
select select "1"
select select "2"
select select "1"
select select "2"
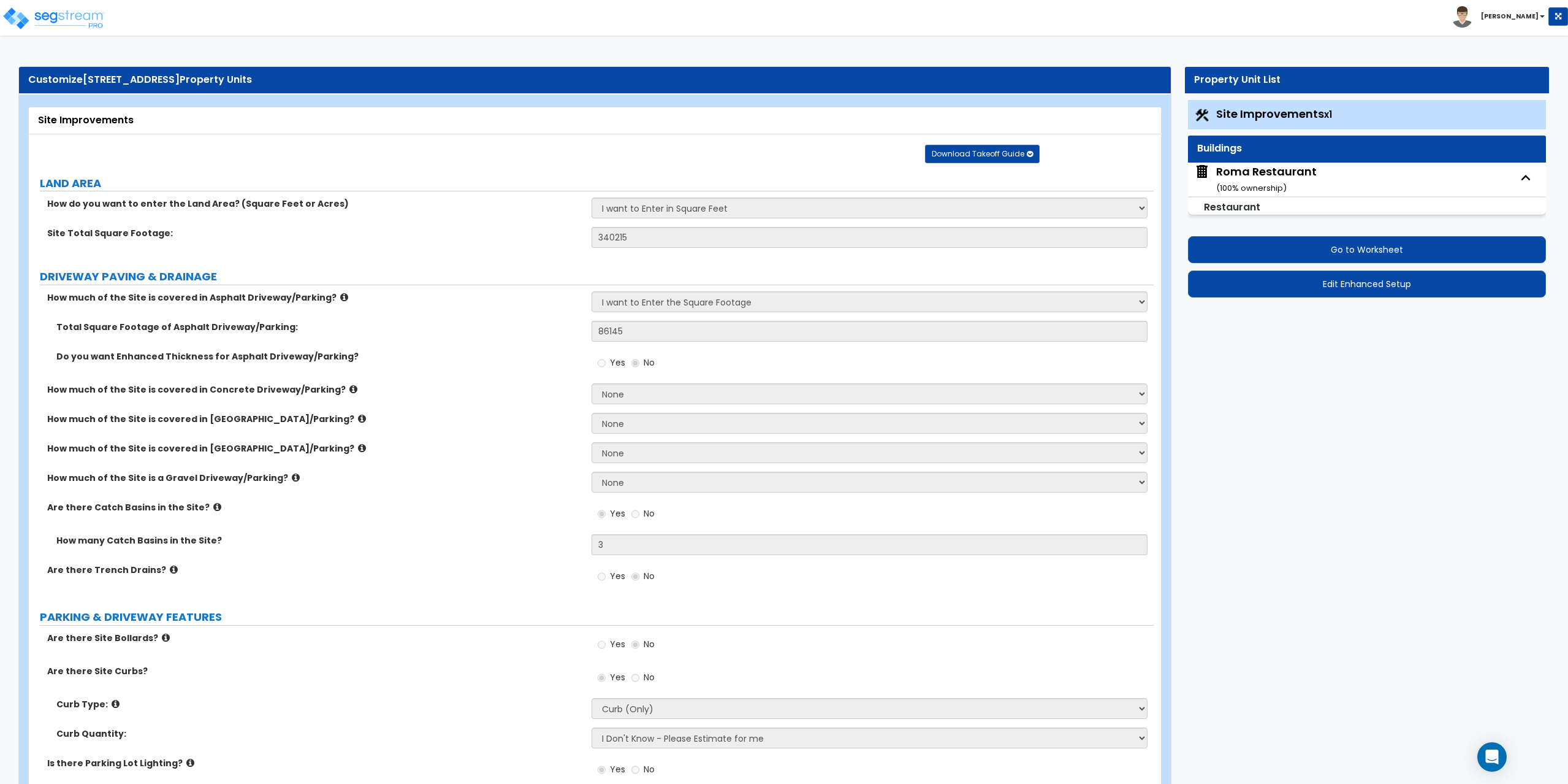
select select "1"
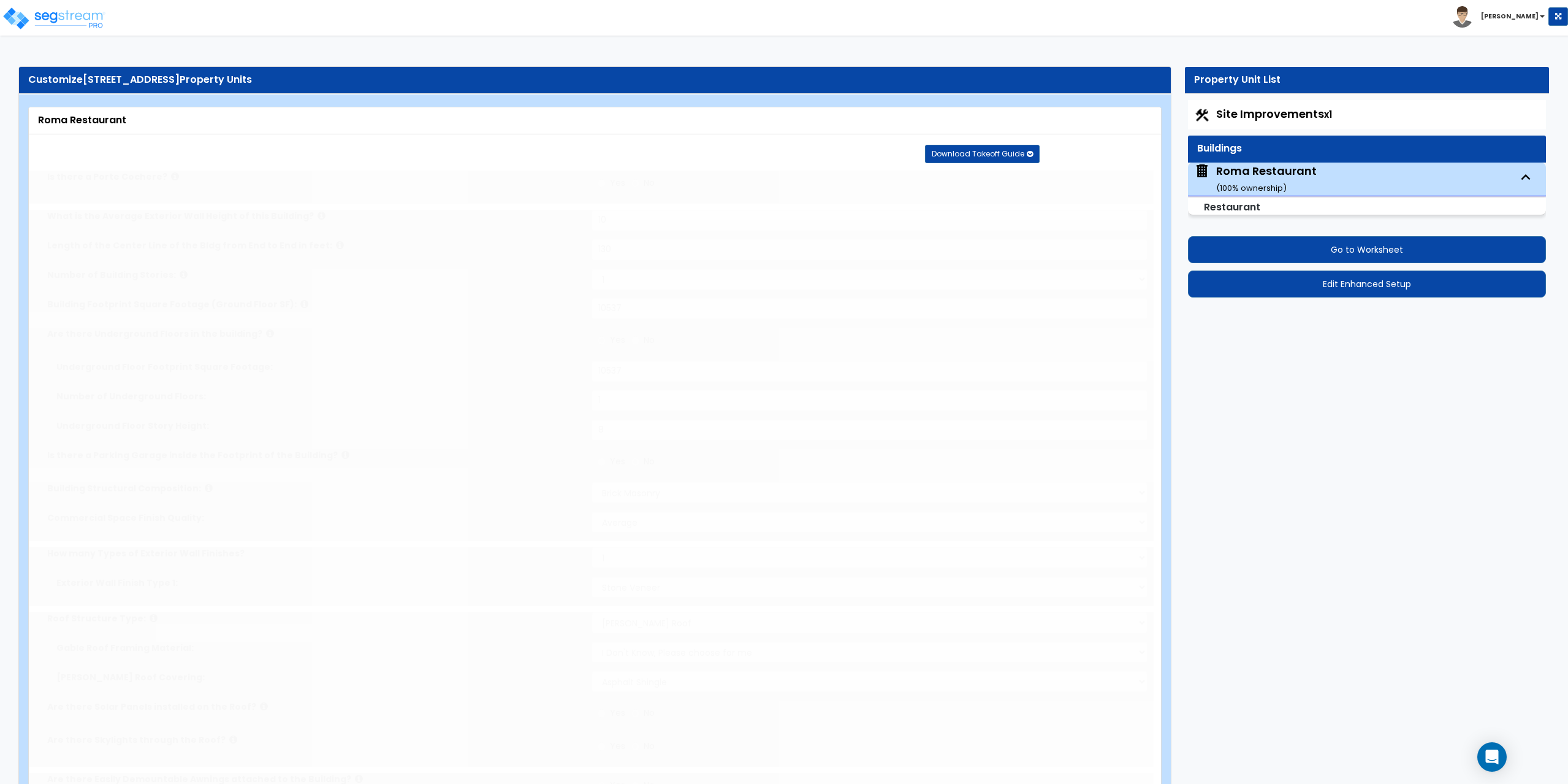
radio input "true"
select select "2"
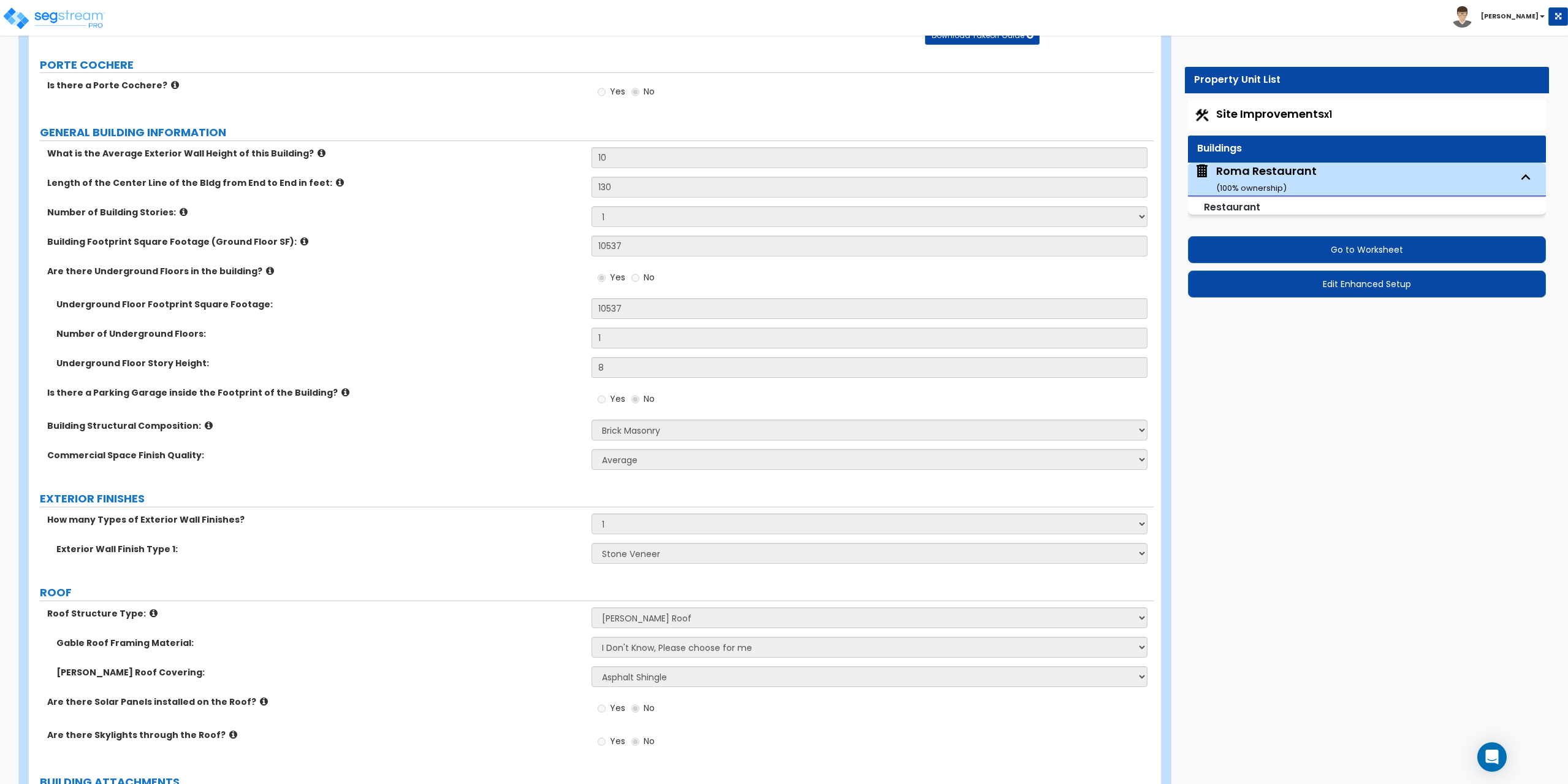
scroll to position [123, 0]
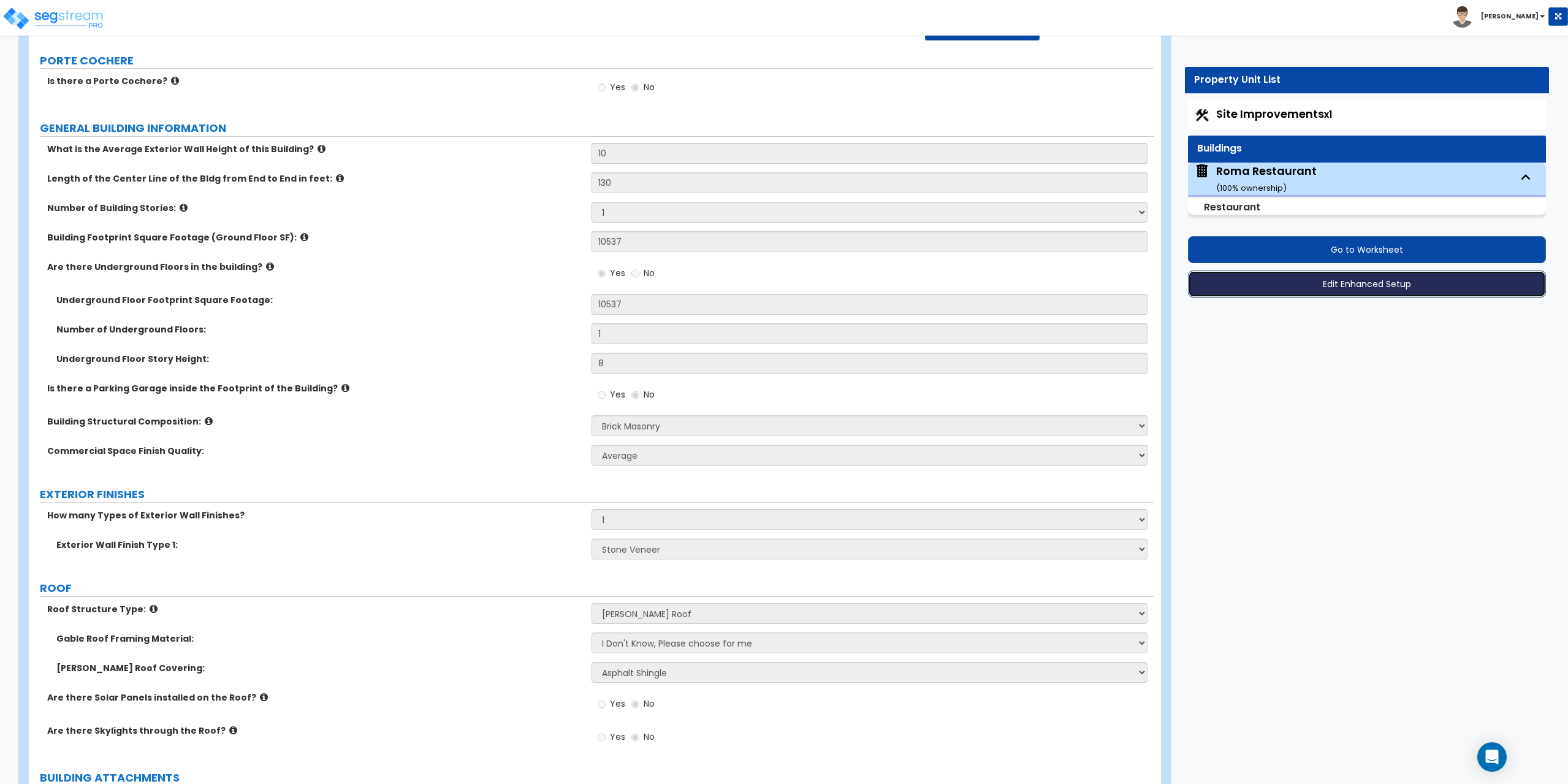
click at [1366, 283] on button "Edit Enhanced Setup" at bounding box center [1367, 283] width 359 height 27
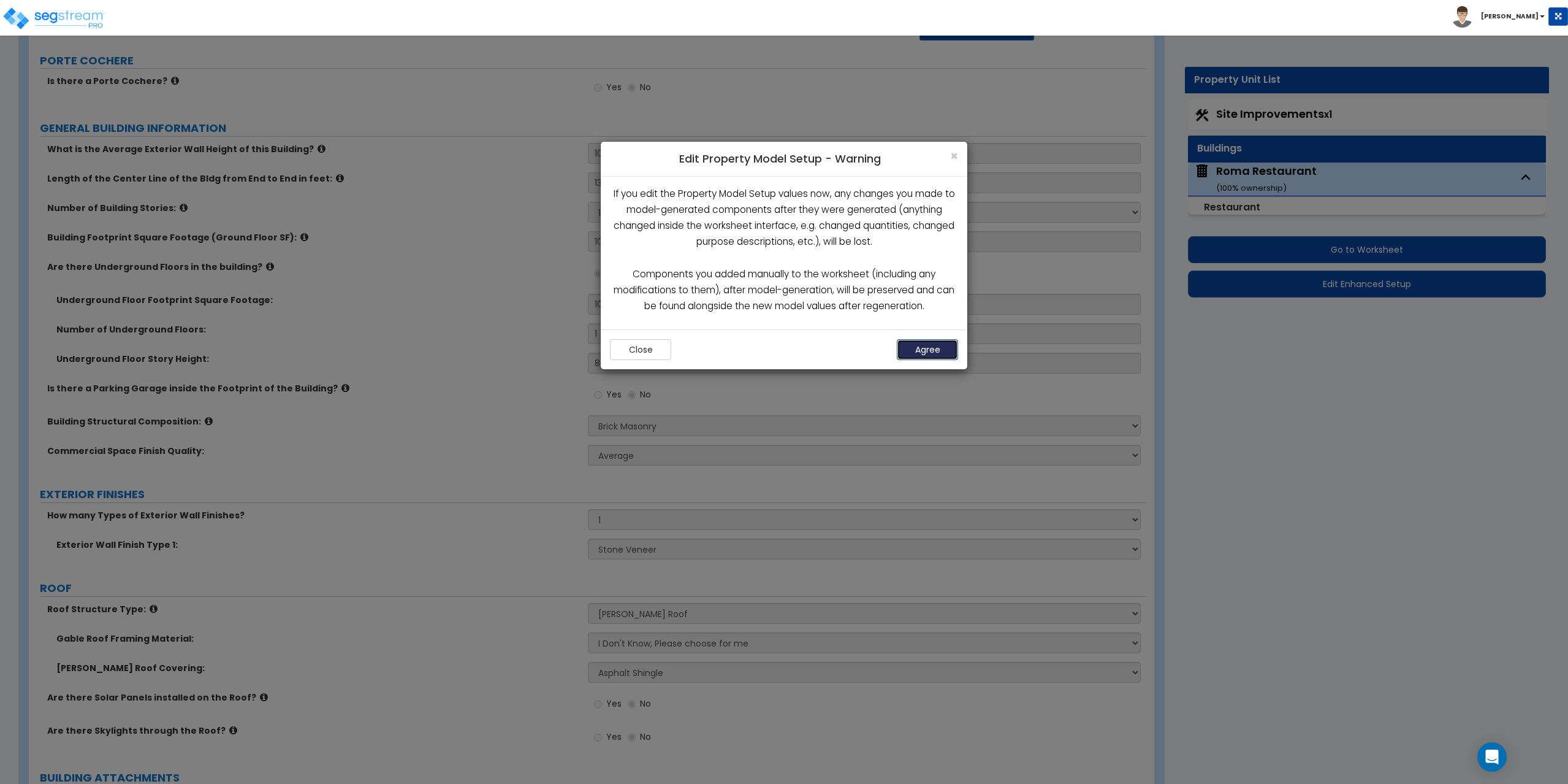
click at [919, 343] on button "Agree" at bounding box center [927, 349] width 61 height 21
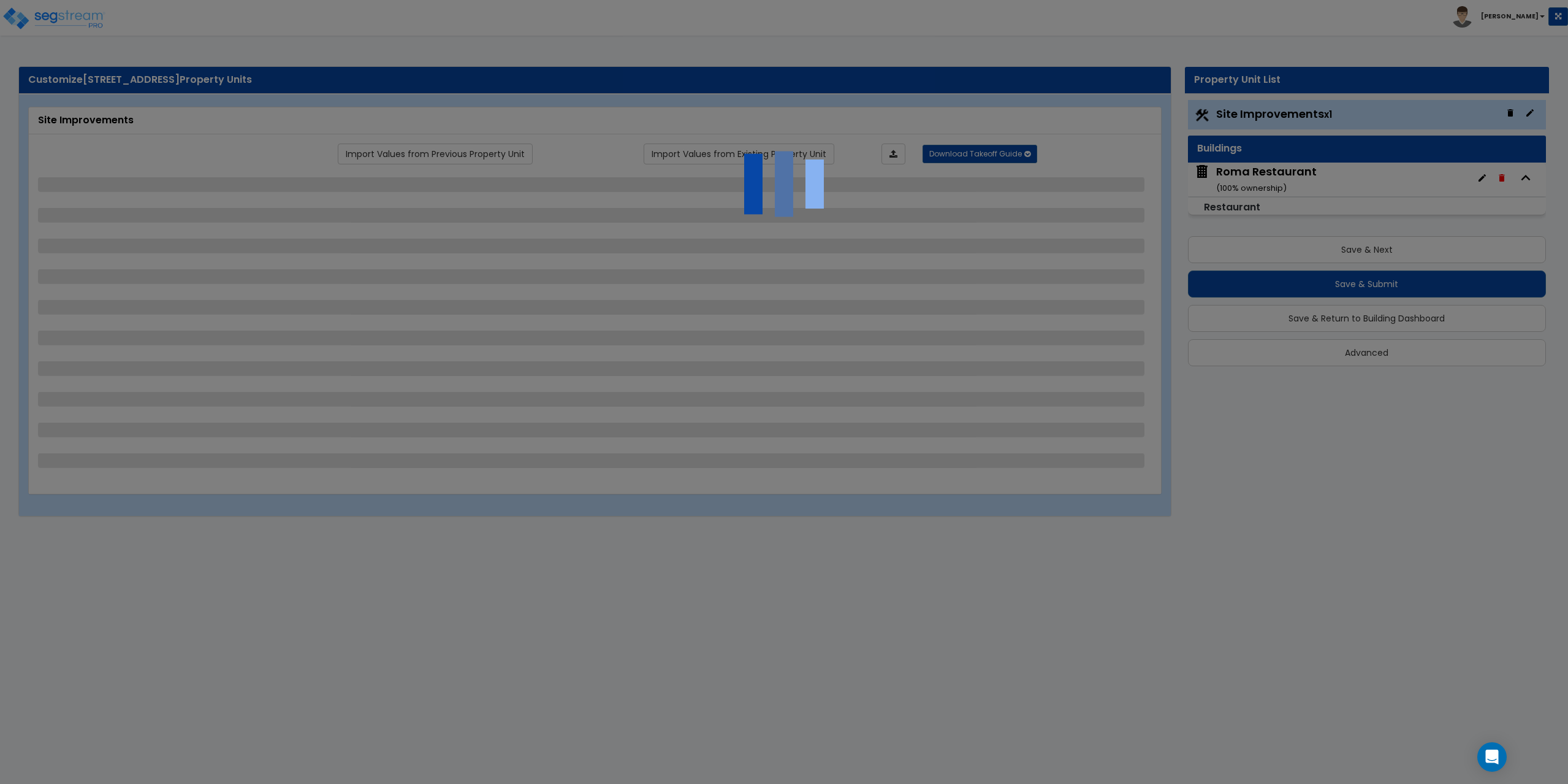
select select "2"
select select "1"
select select "2"
select select "4"
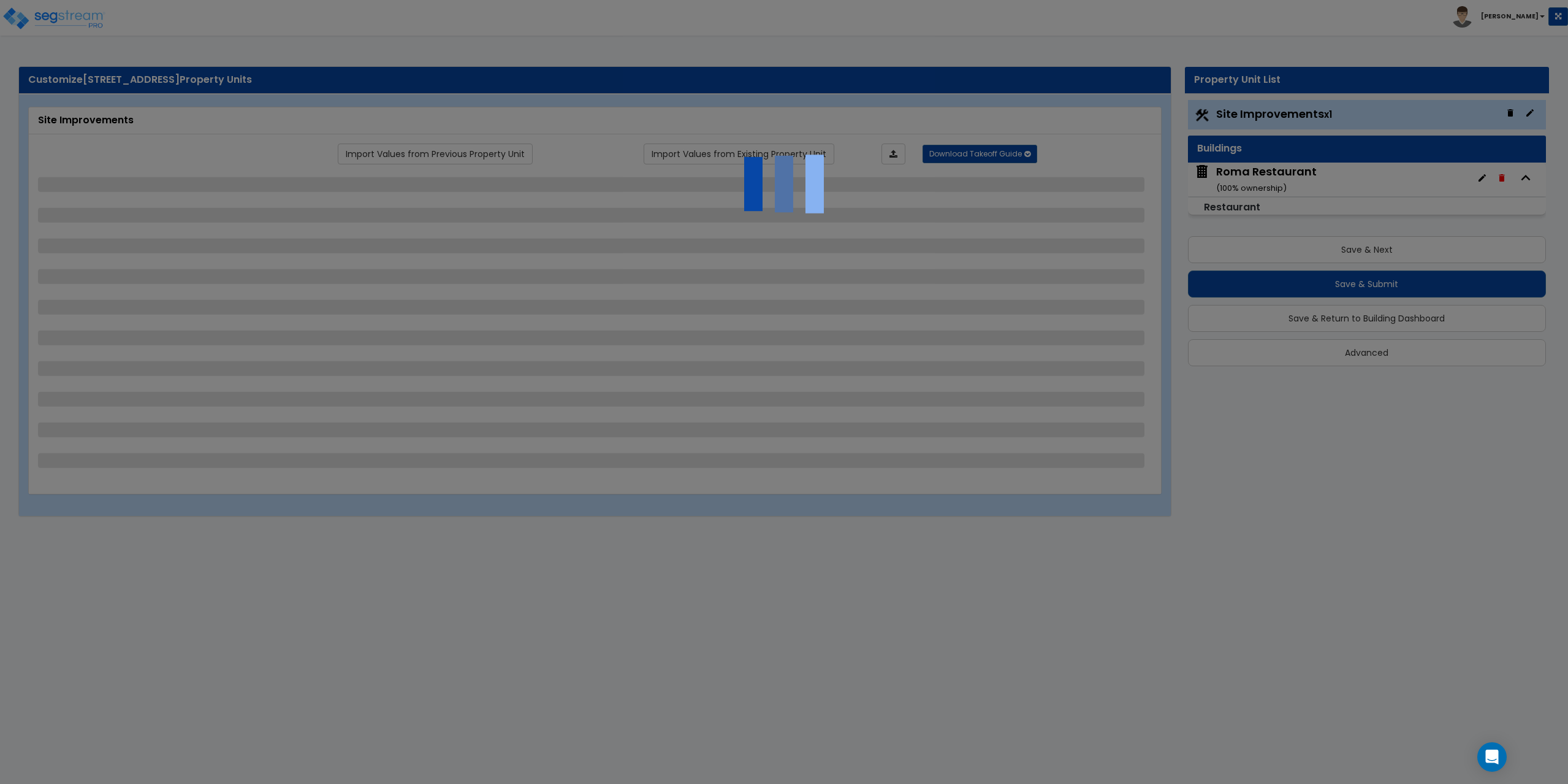
select select "2"
select select "1"
select select "4"
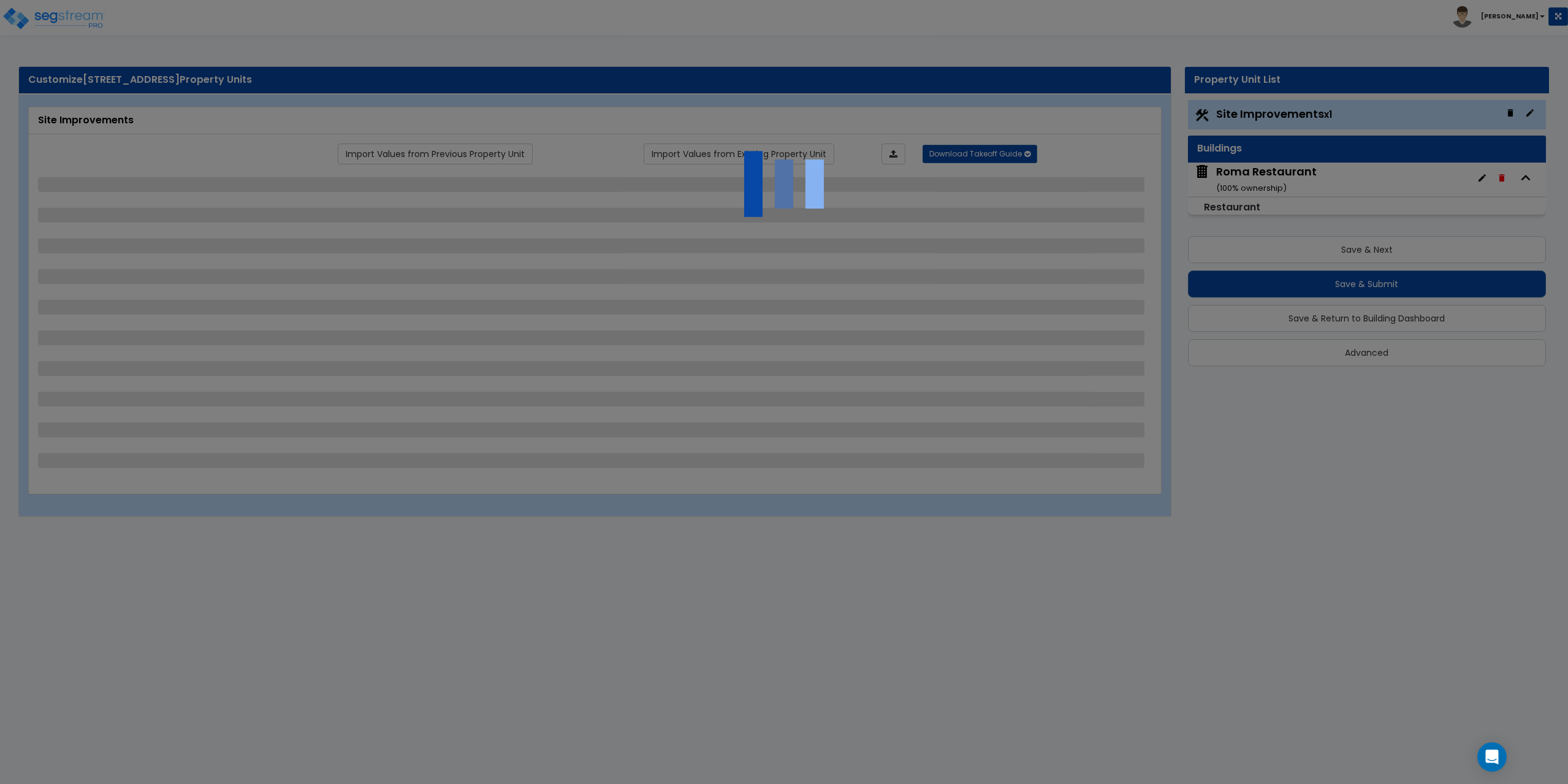
select select "2"
select select "1"
select select "4"
select select "1"
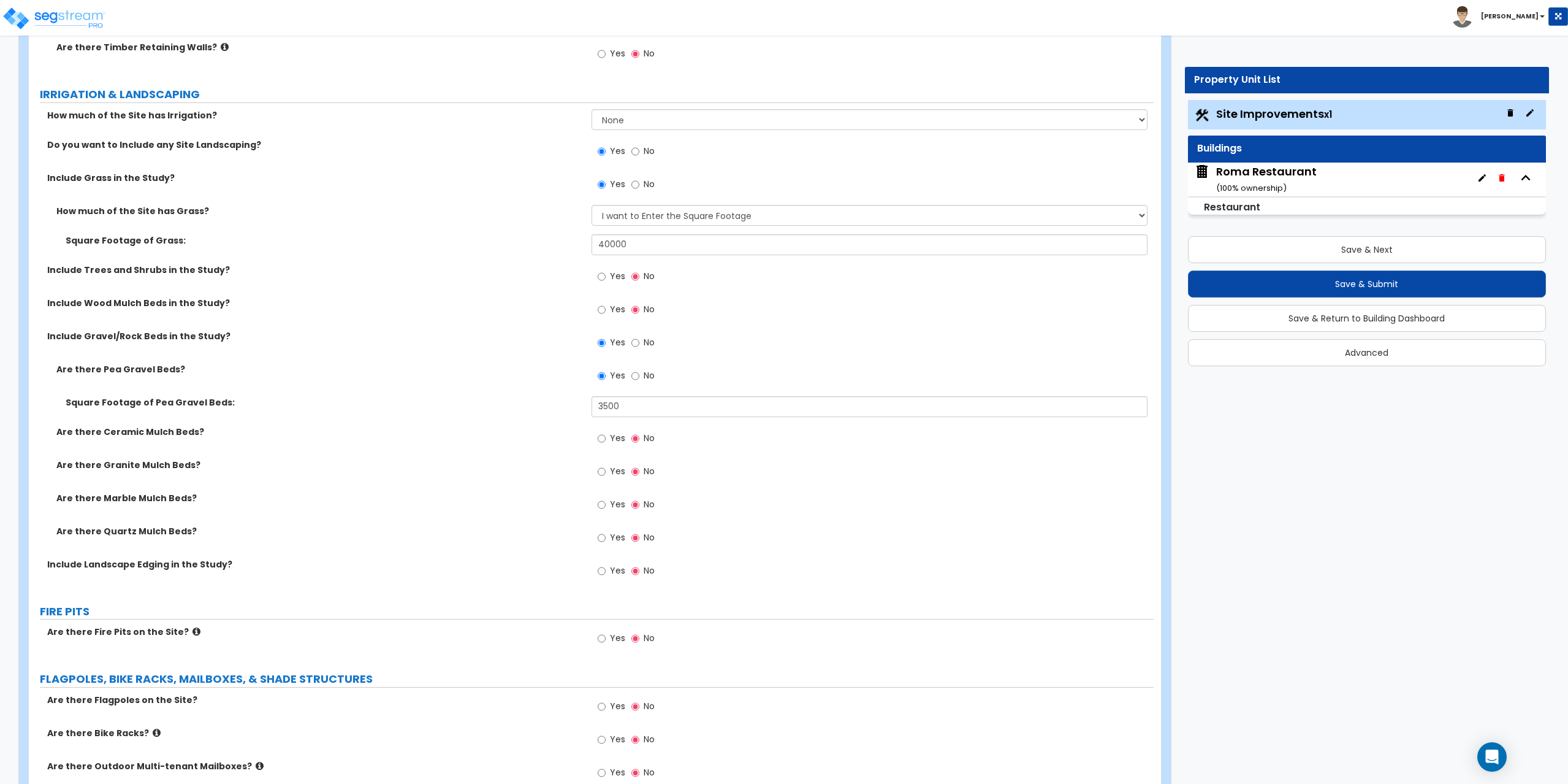
scroll to position [2637, 0]
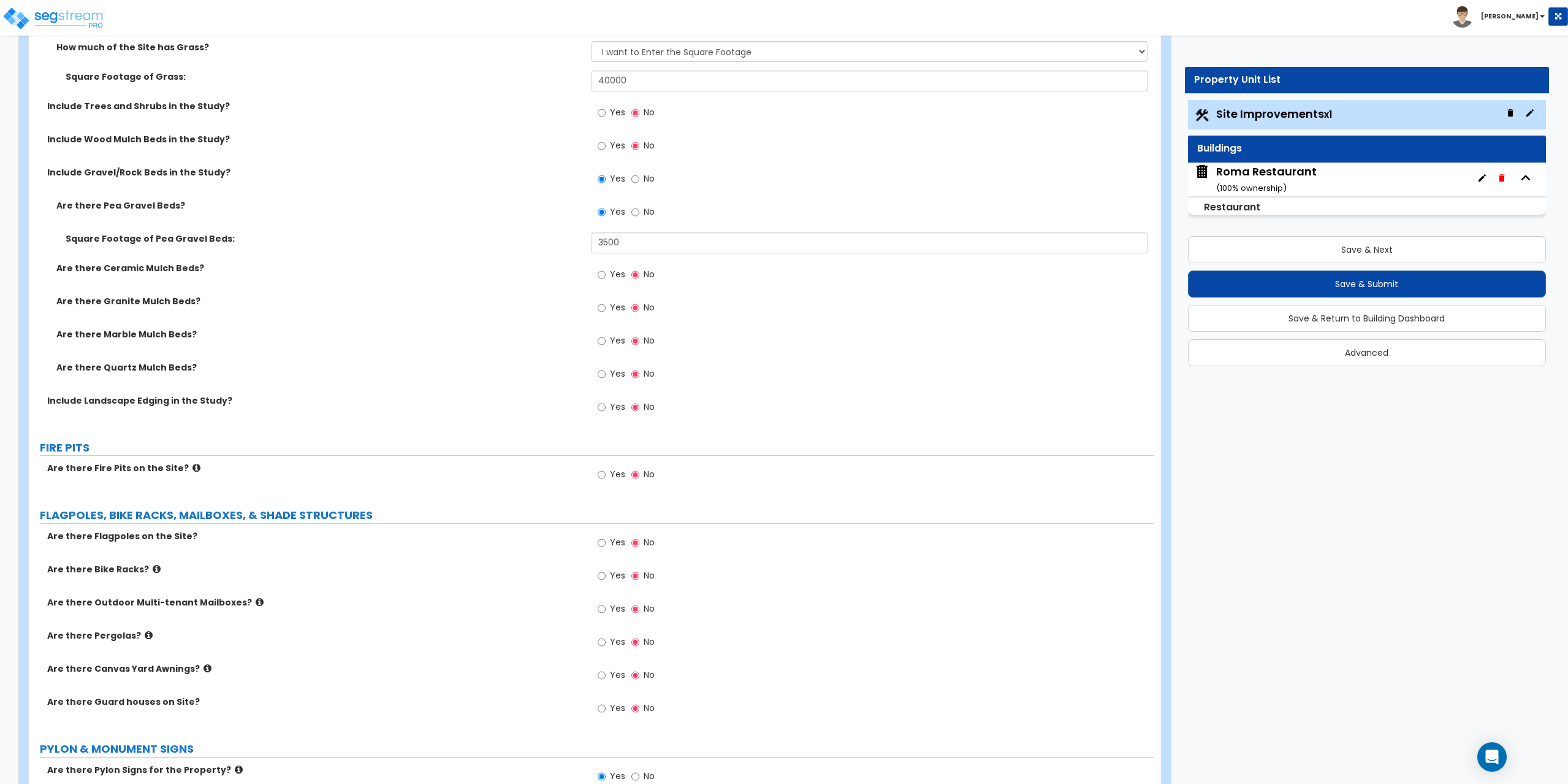
click at [1216, 164] on div "Roma Restaurant ( 100 % ownership)" at bounding box center [1266, 179] width 100 height 31
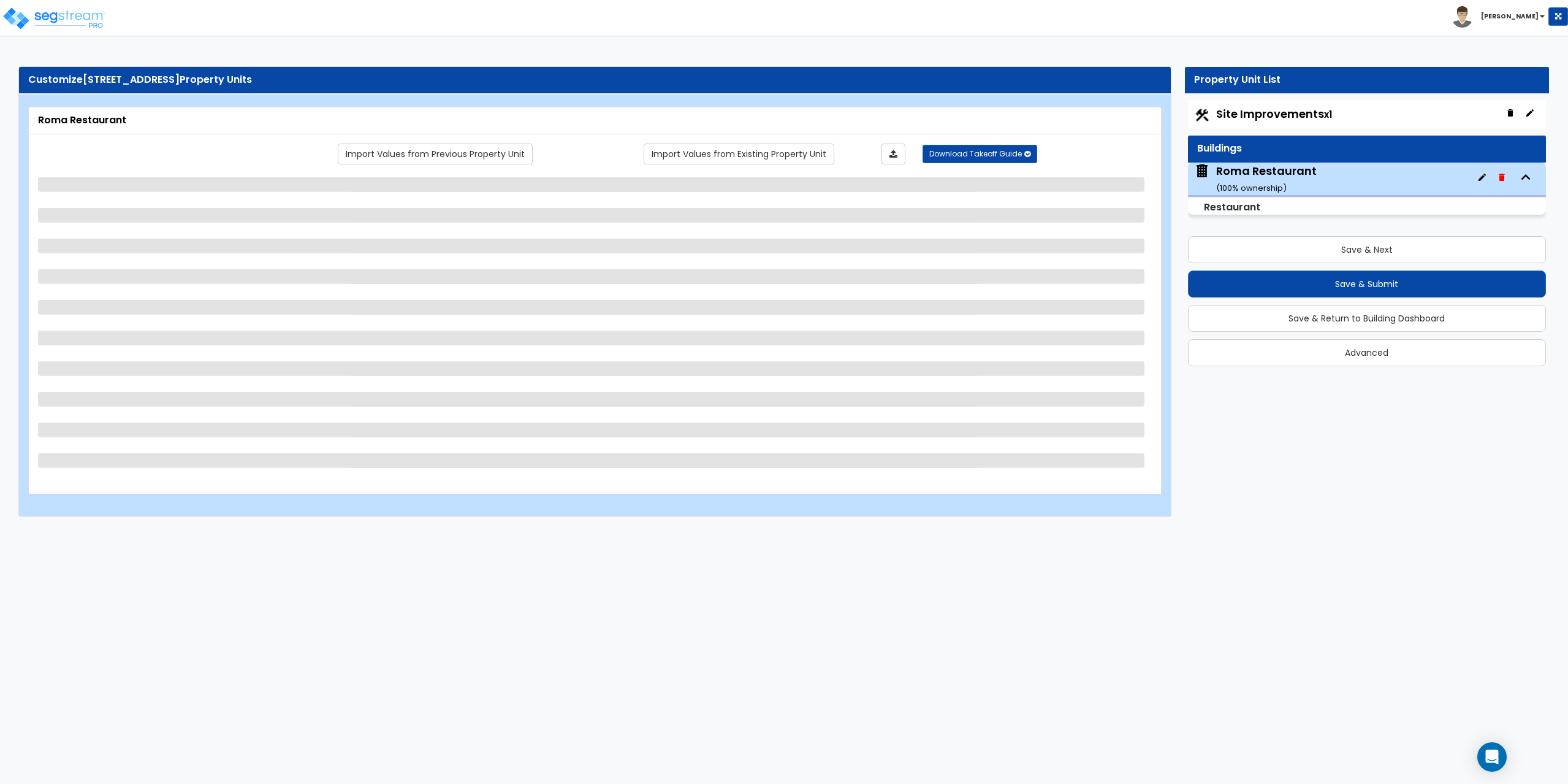
scroll to position [0, 0]
select select "5"
select select "1"
select select "3"
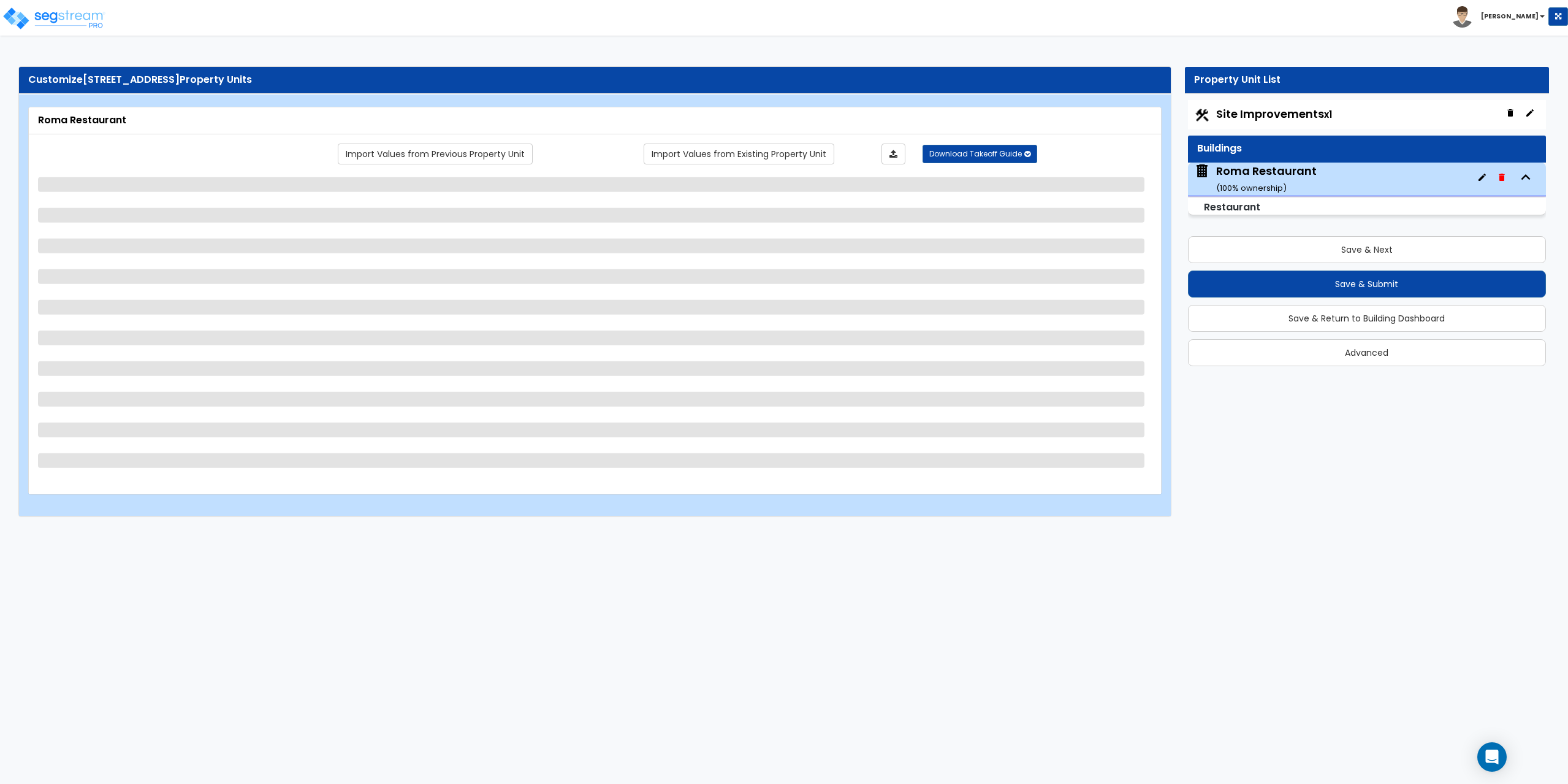
select select "1"
select select "2"
select select "1"
select select "2"
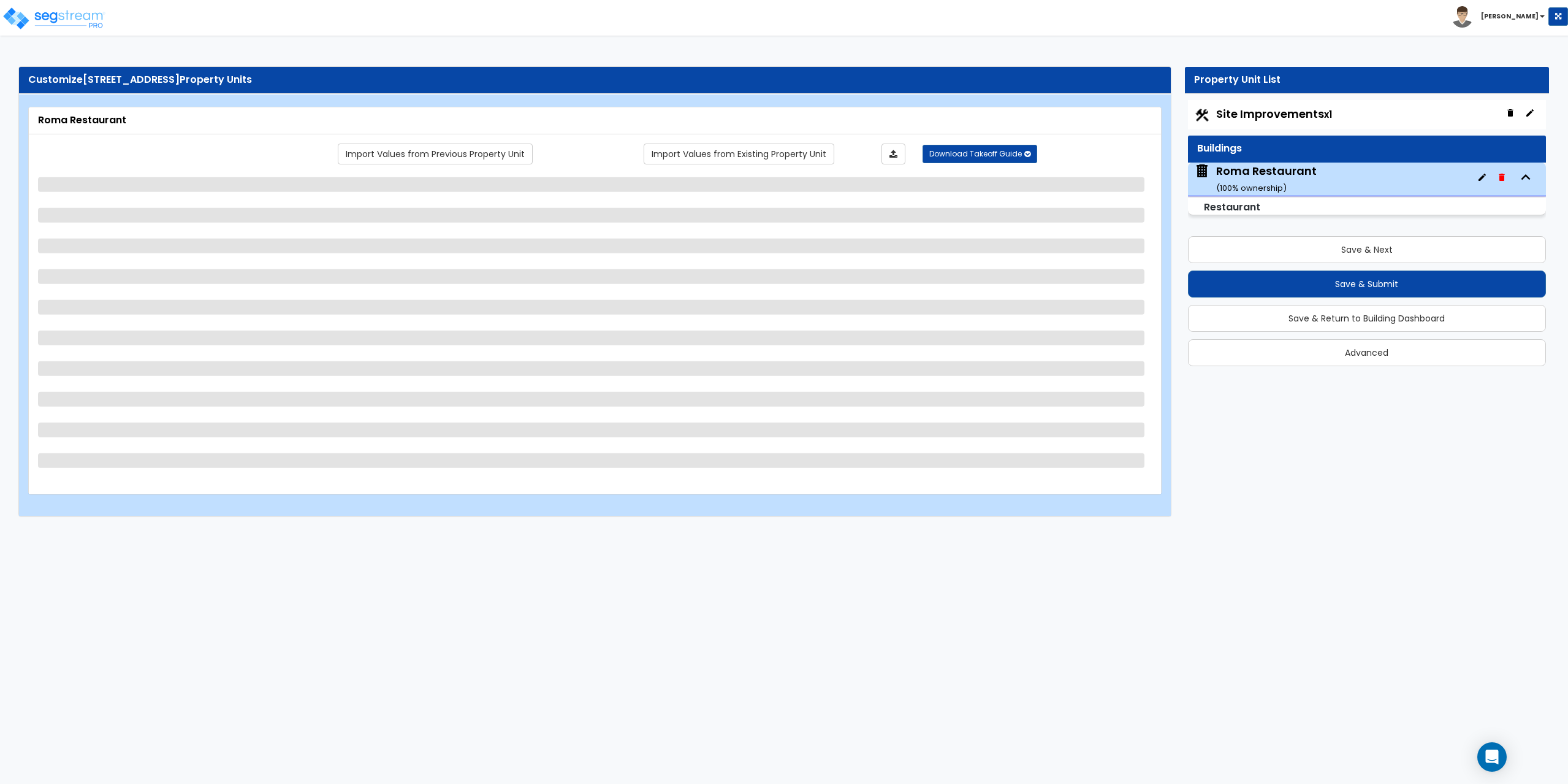
select select "1"
select select "2"
select select "3"
select select "7"
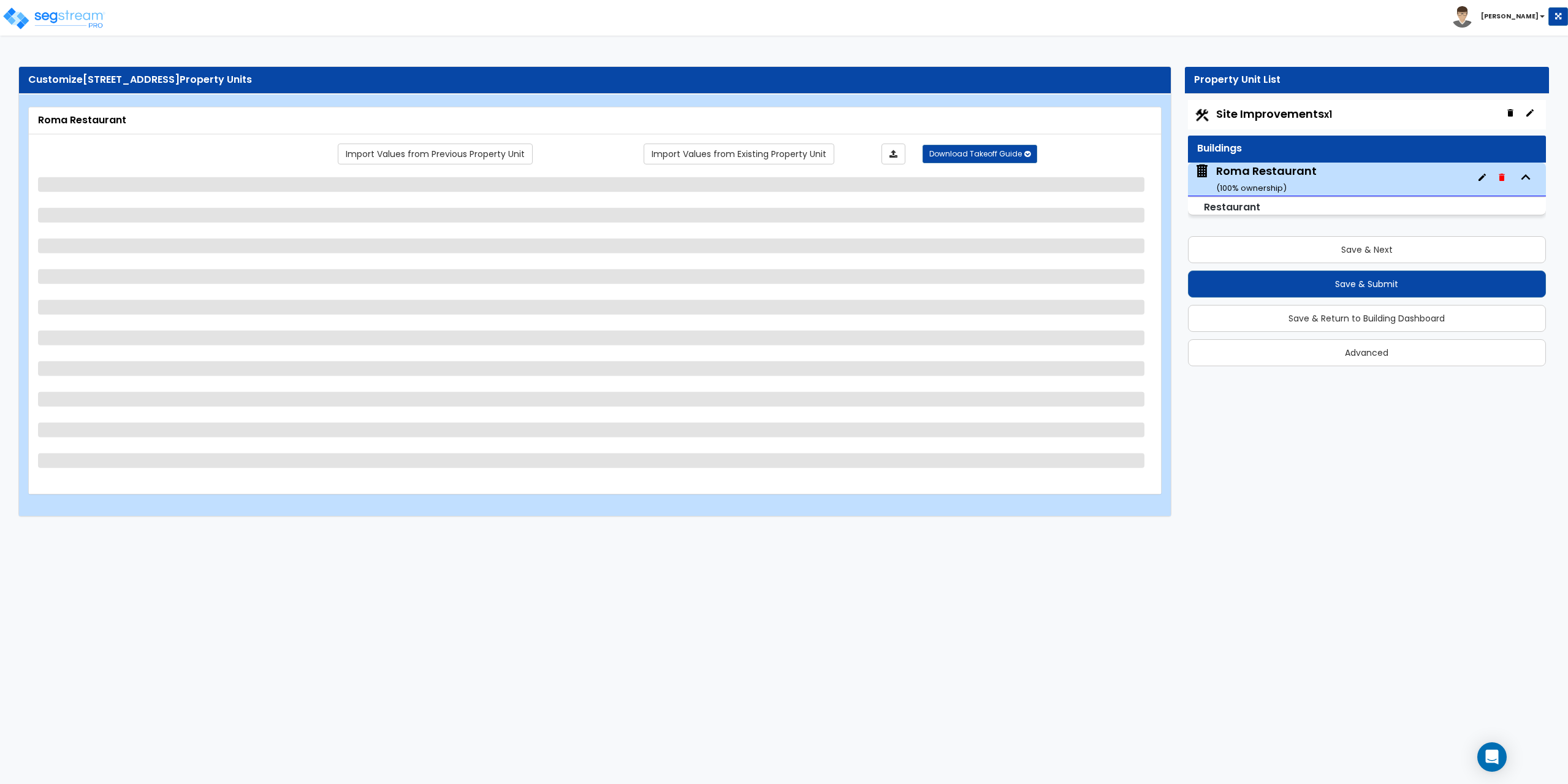
select select "1"
select select "5"
select select "6"
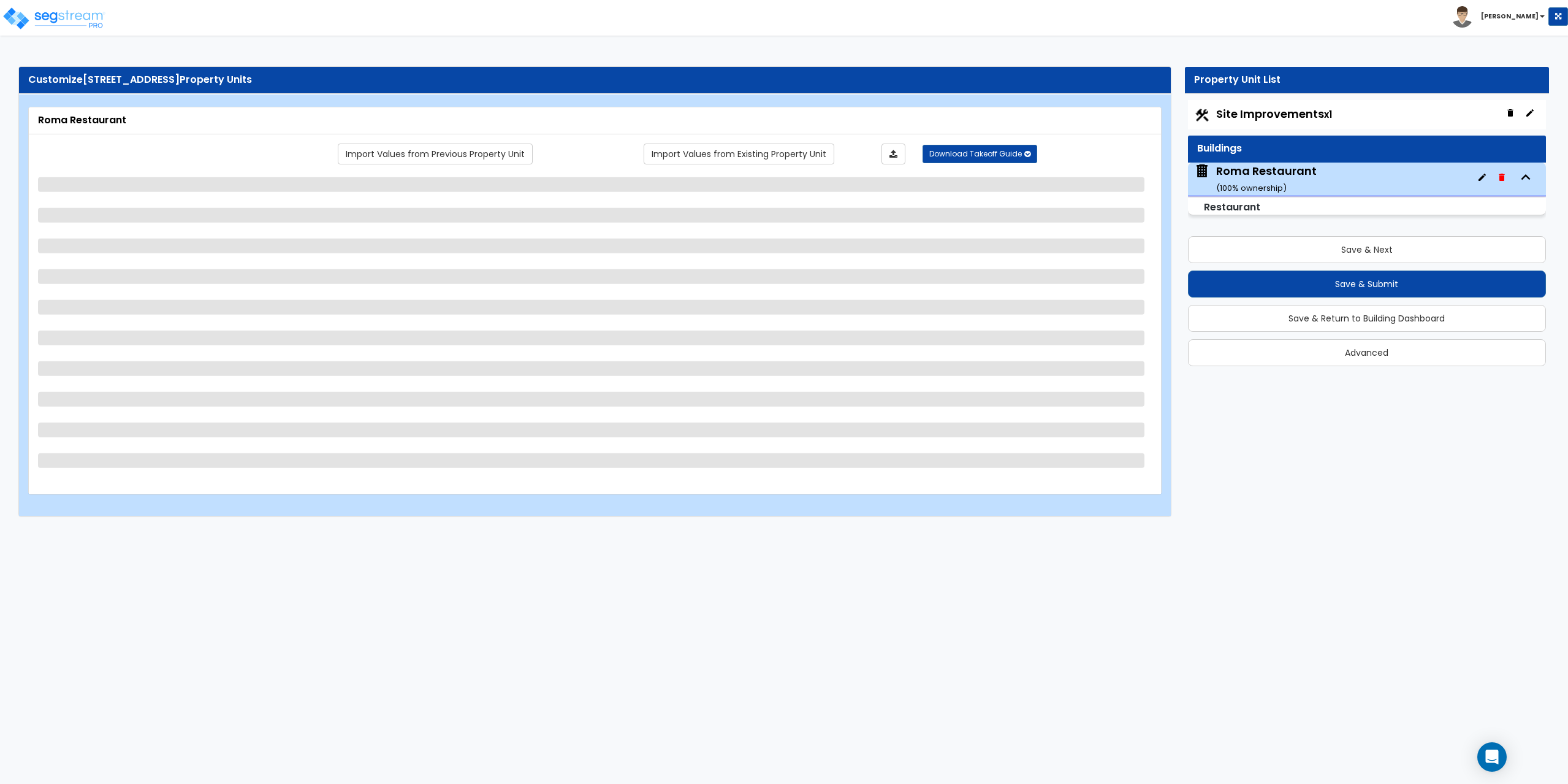
select select "1"
select select "3"
select select "1"
select select "4"
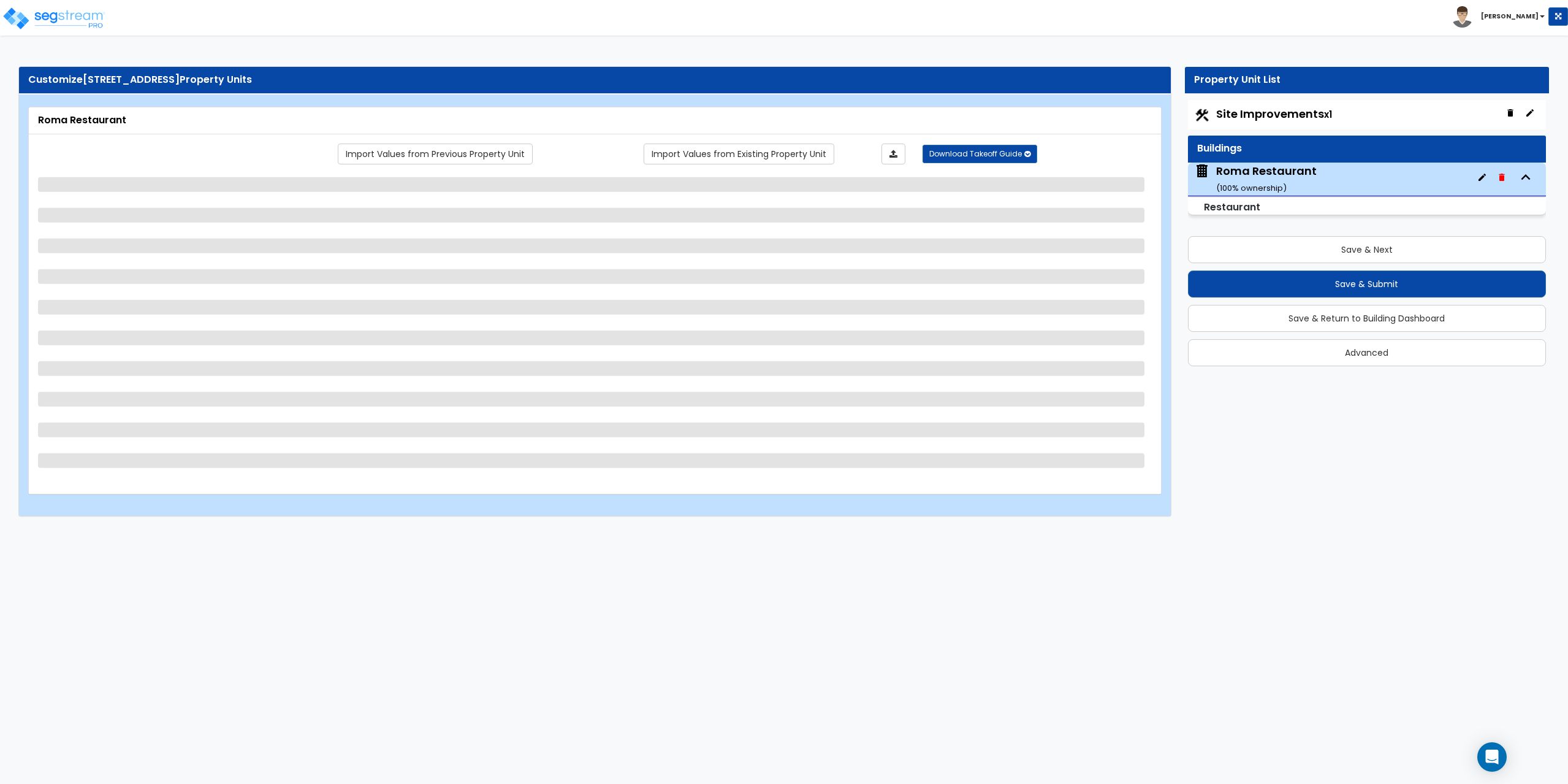
select select "4"
select select "1"
select select "2"
select select "7"
select select "1"
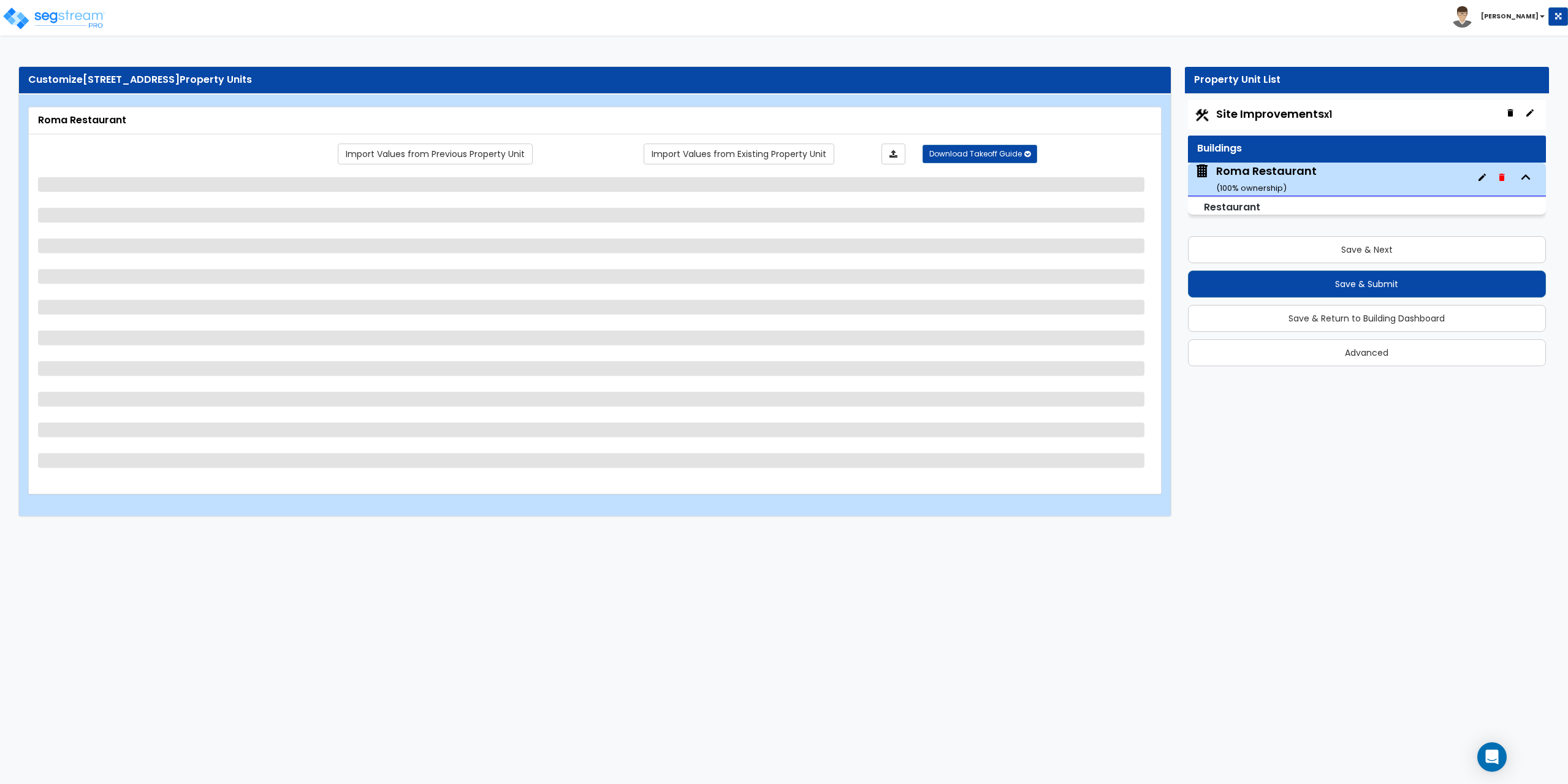
select select "1"
select select "2"
select select "1"
select select "2"
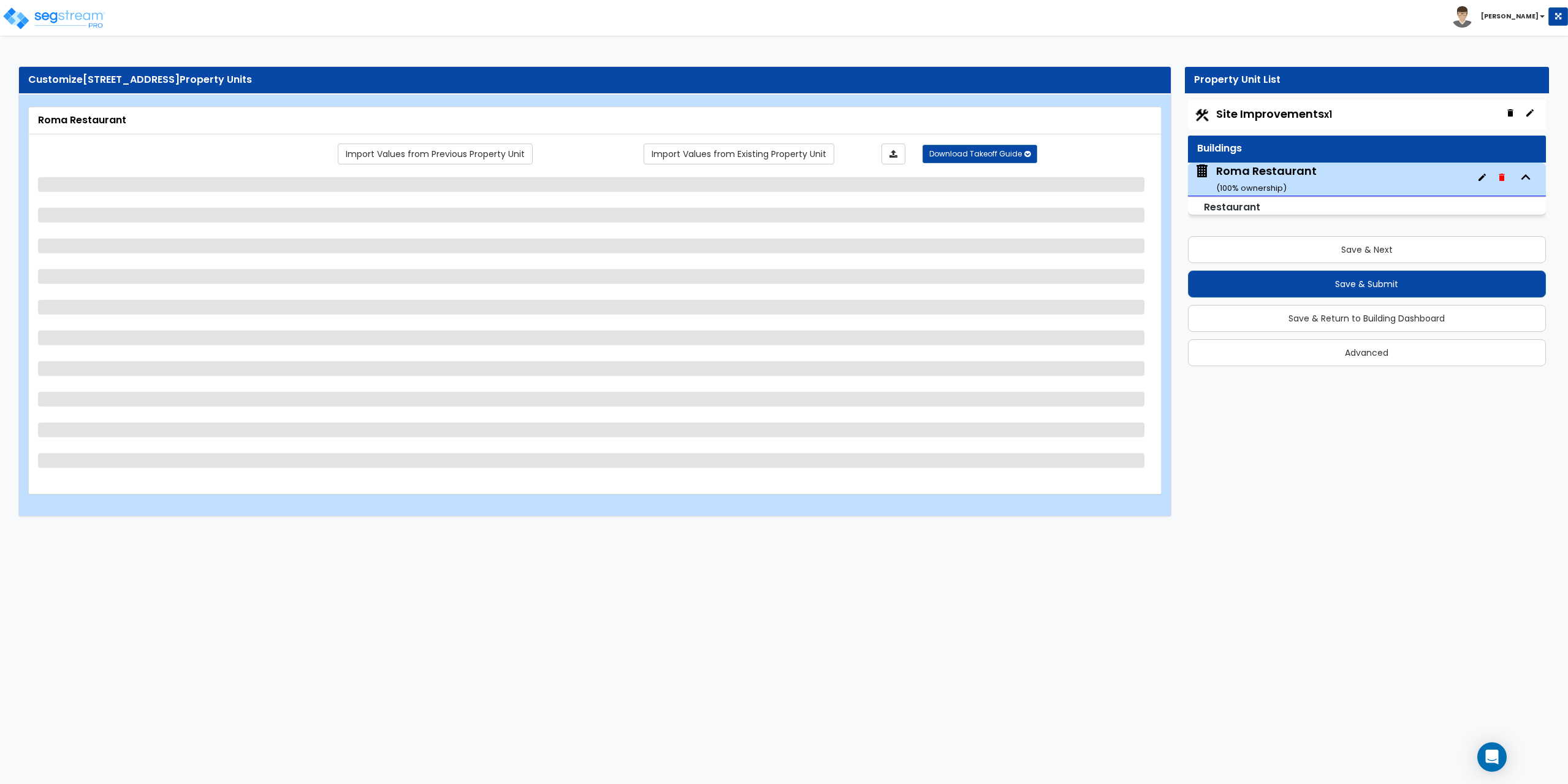
select select "1"
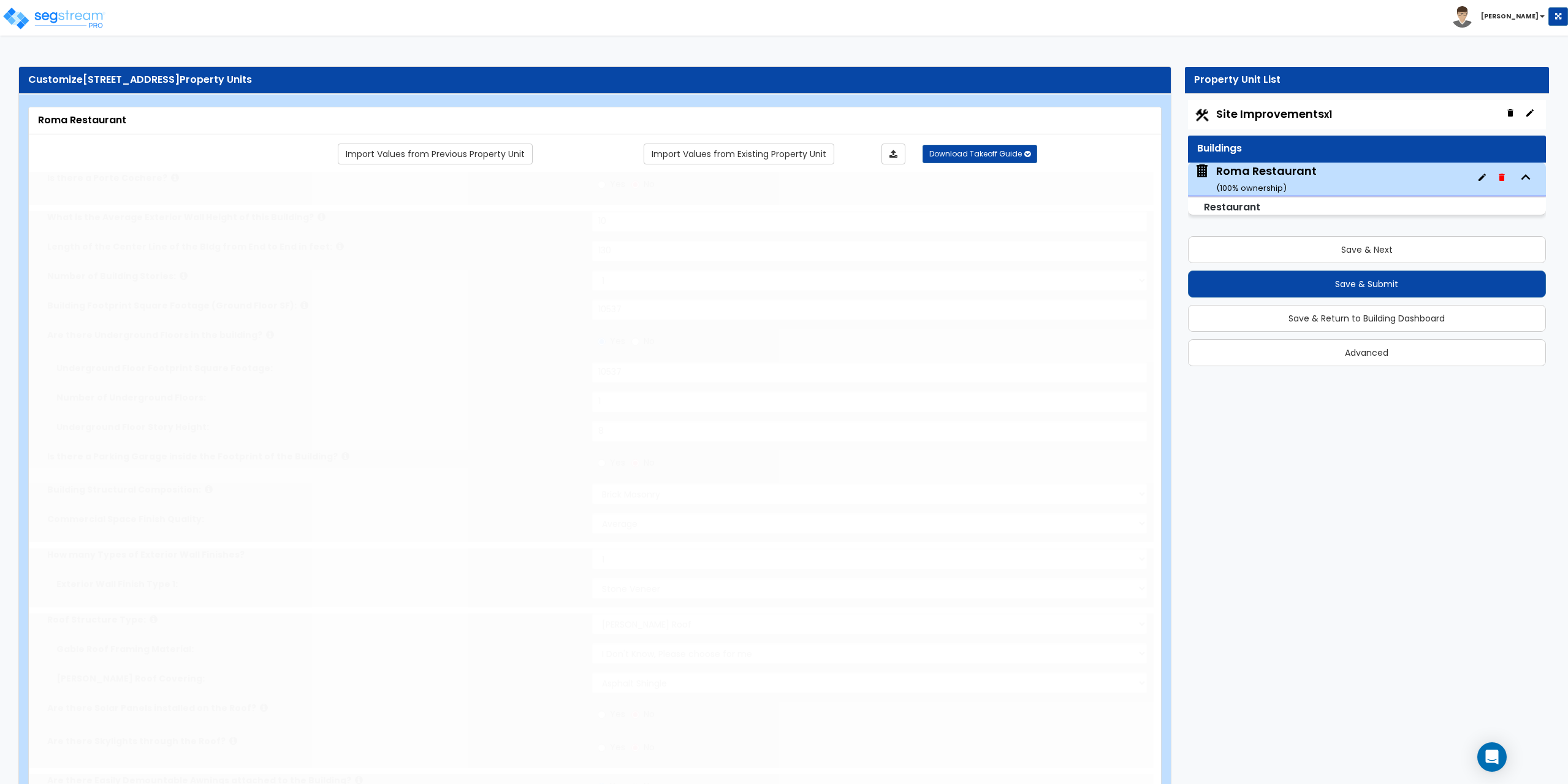
radio input "true"
select select "2"
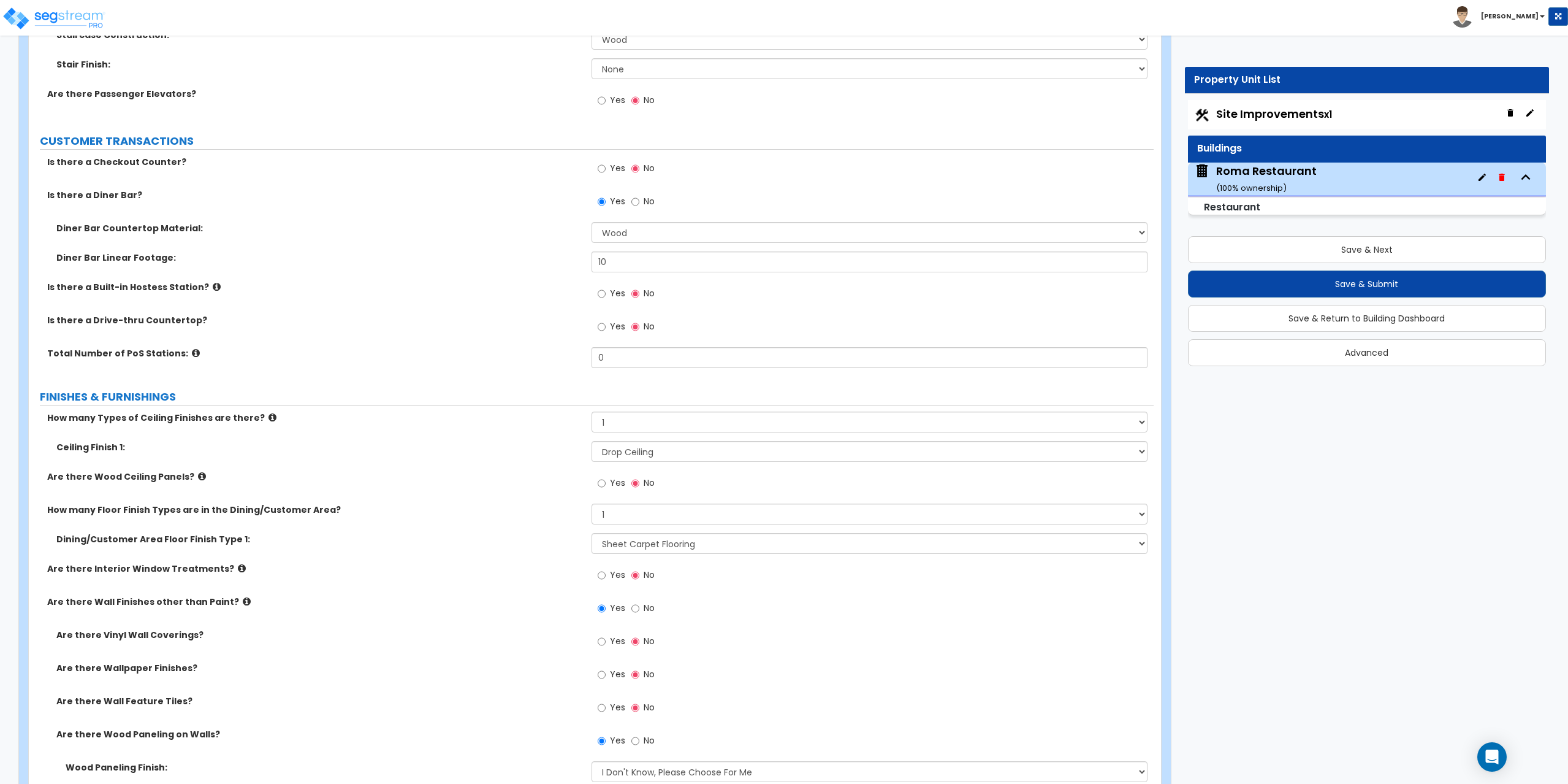
scroll to position [2452, 0]
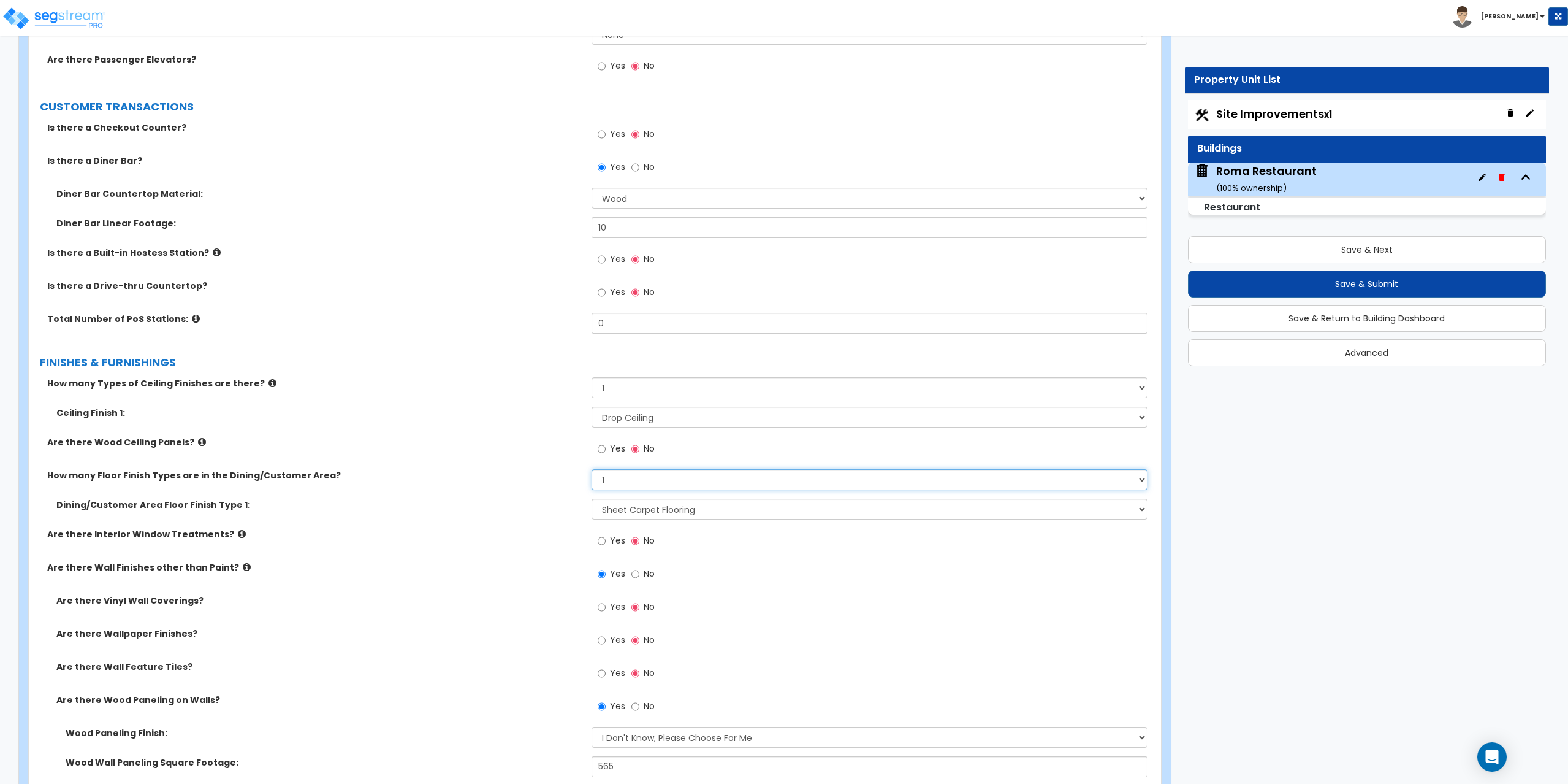
click at [623, 478] on select "Please Choose One 1 2 3" at bounding box center [870, 479] width 557 height 21
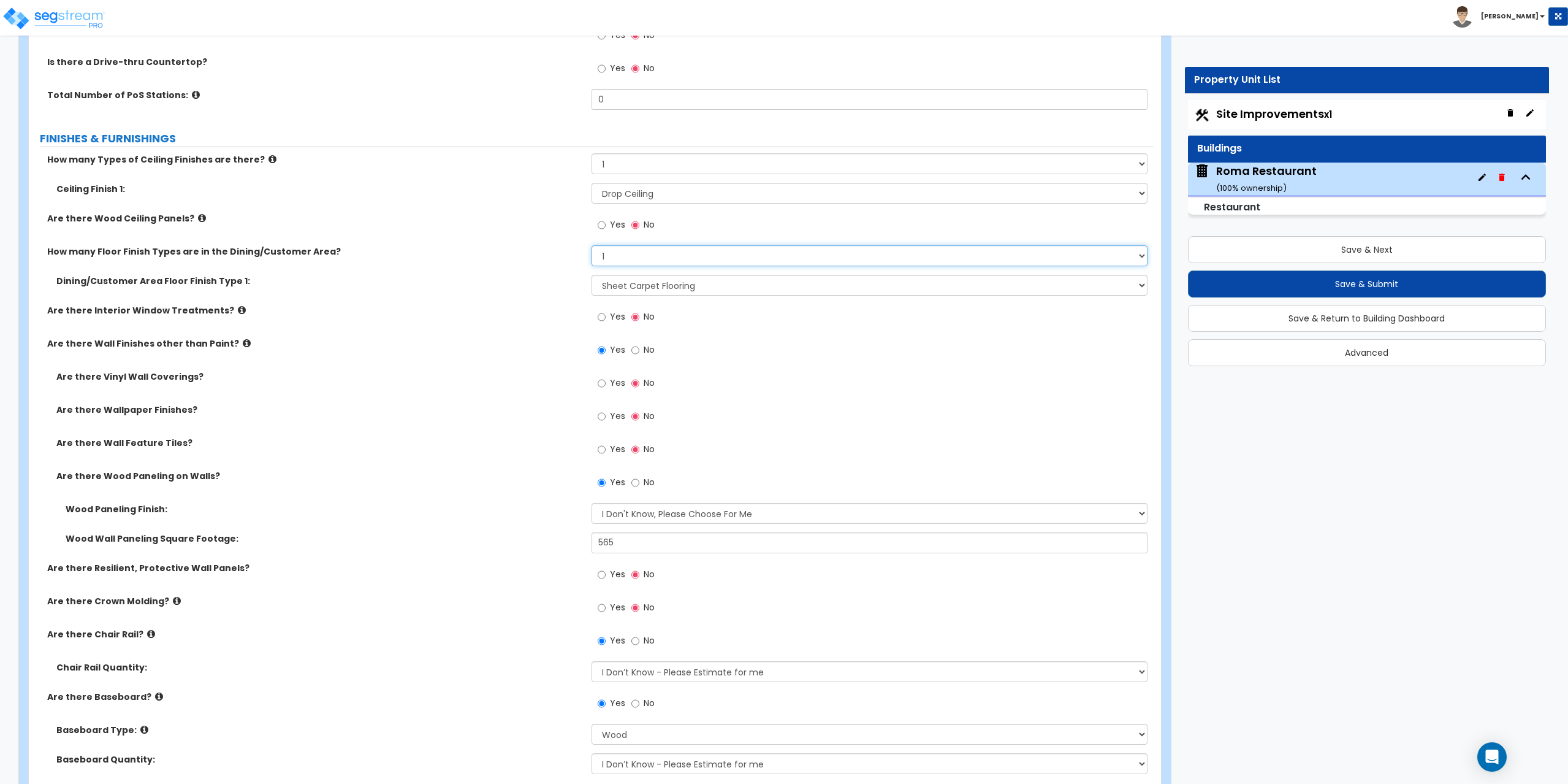
scroll to position [2698, 0]
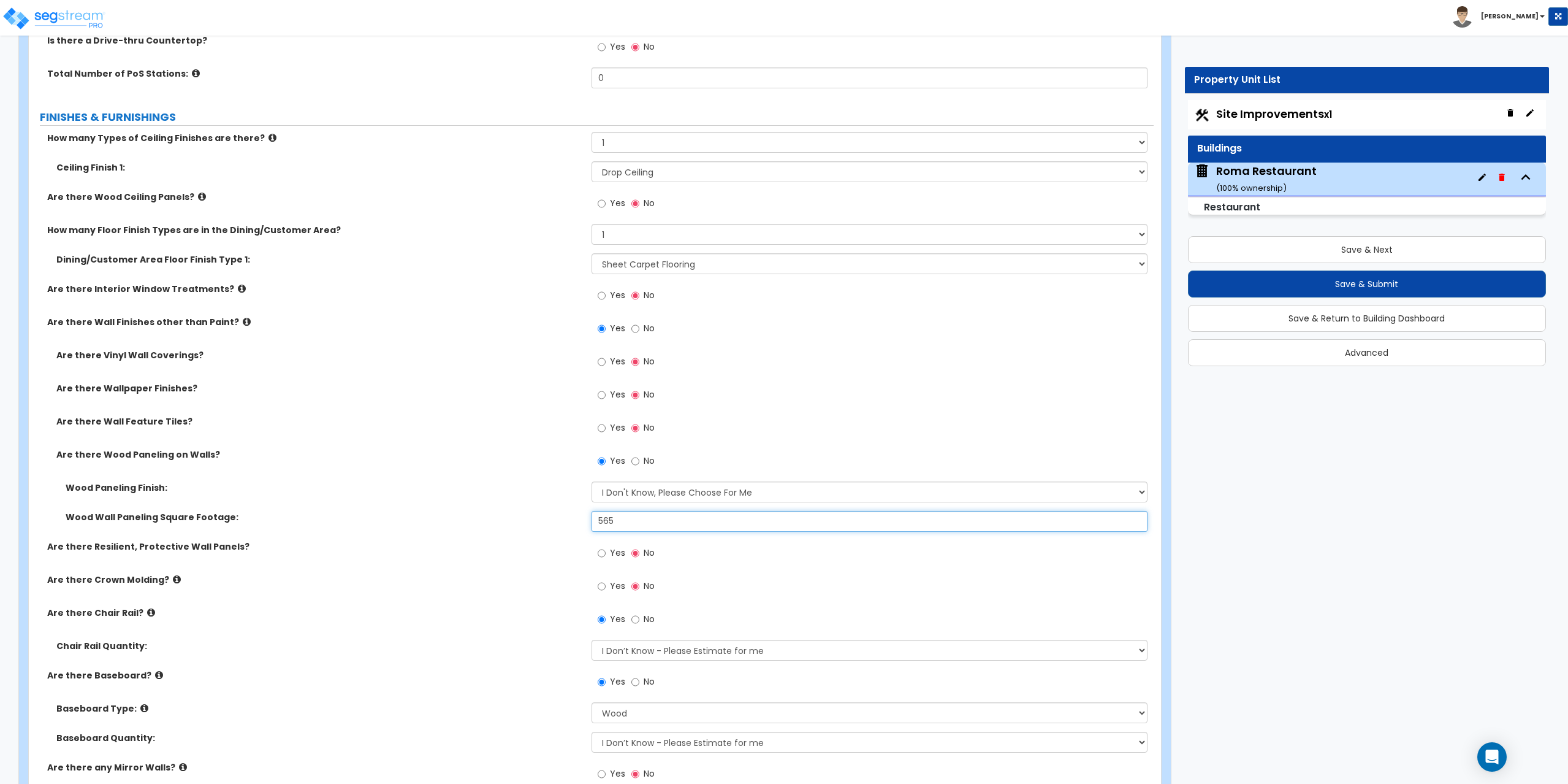
drag, startPoint x: 640, startPoint y: 526, endPoint x: 591, endPoint y: 530, distance: 49.2
click at [592, 530] on input "565" at bounding box center [870, 520] width 557 height 21
type input "3,565"
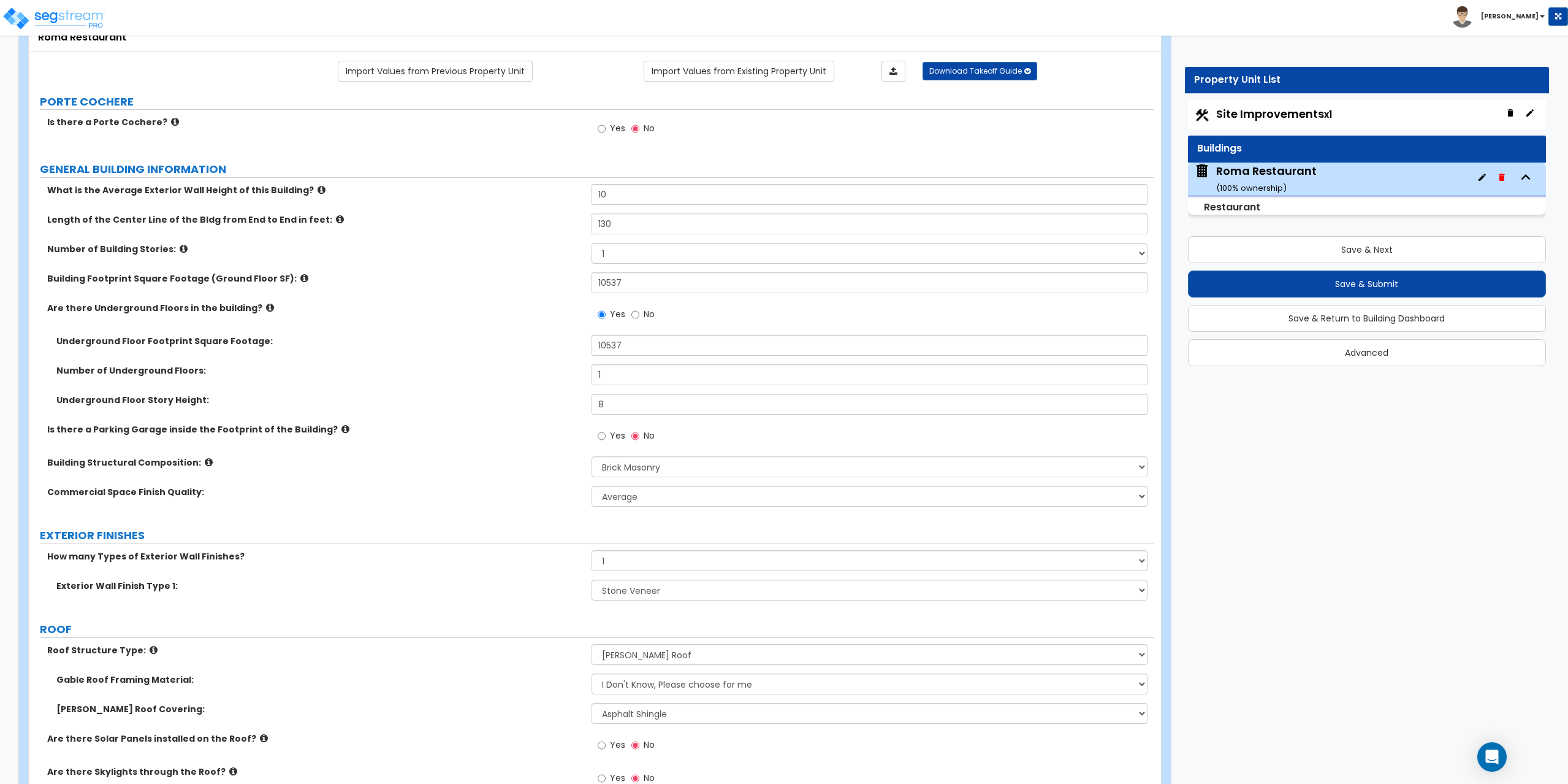
scroll to position [0, 0]
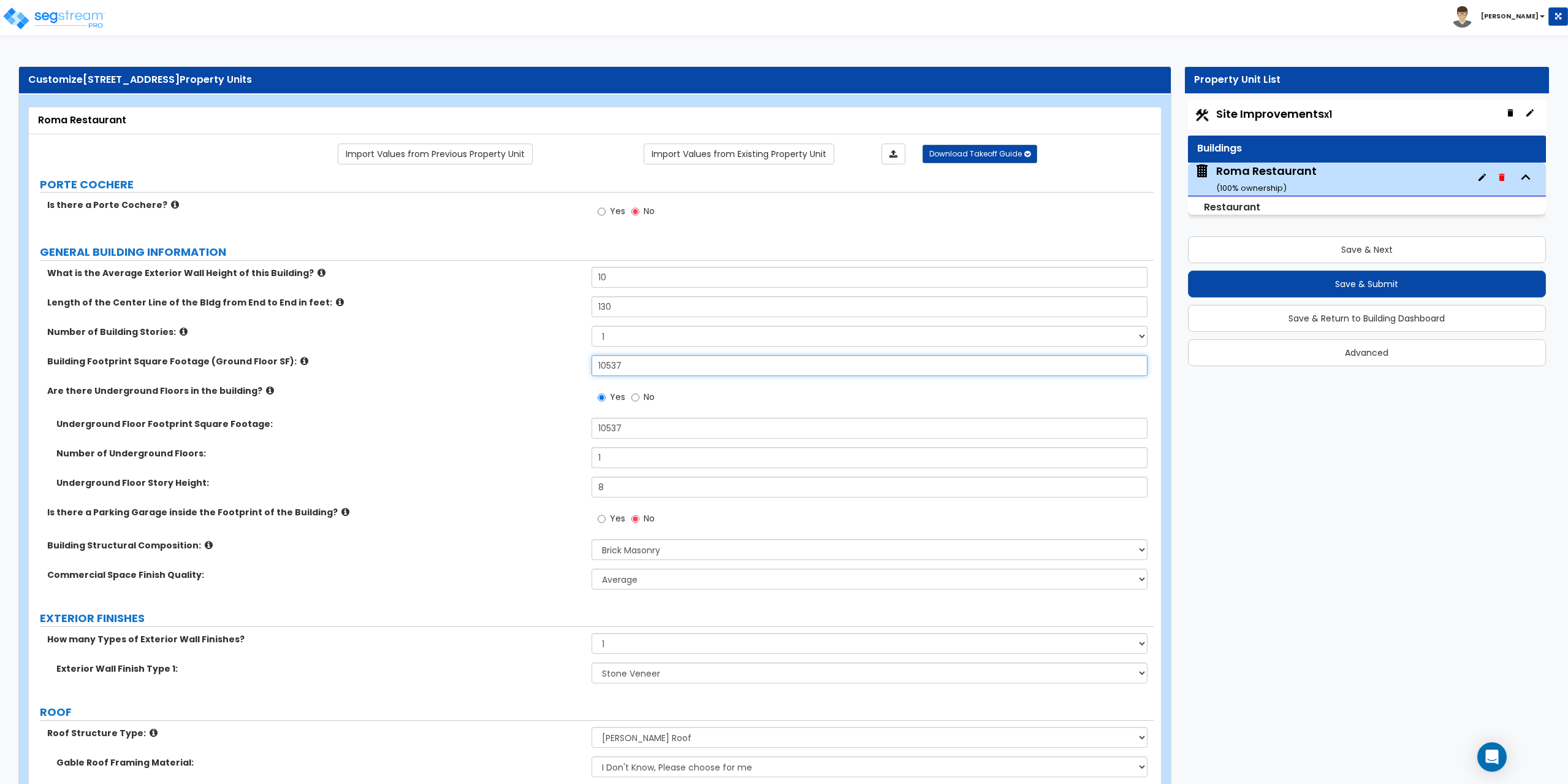
click at [655, 370] on input "10537" at bounding box center [870, 365] width 557 height 21
click at [300, 362] on icon at bounding box center [304, 361] width 8 height 9
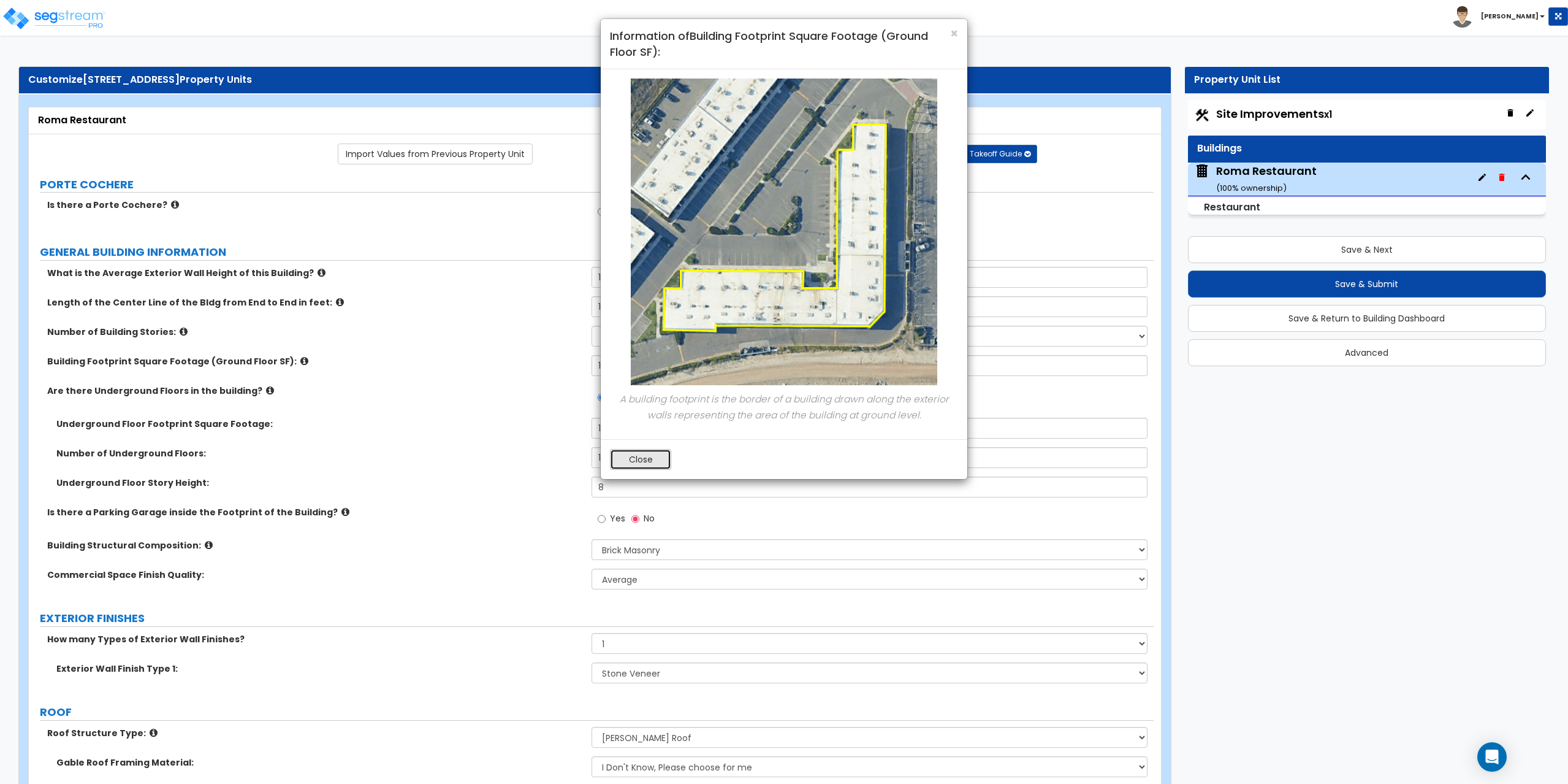
click at [640, 455] on button "Close" at bounding box center [640, 458] width 61 height 21
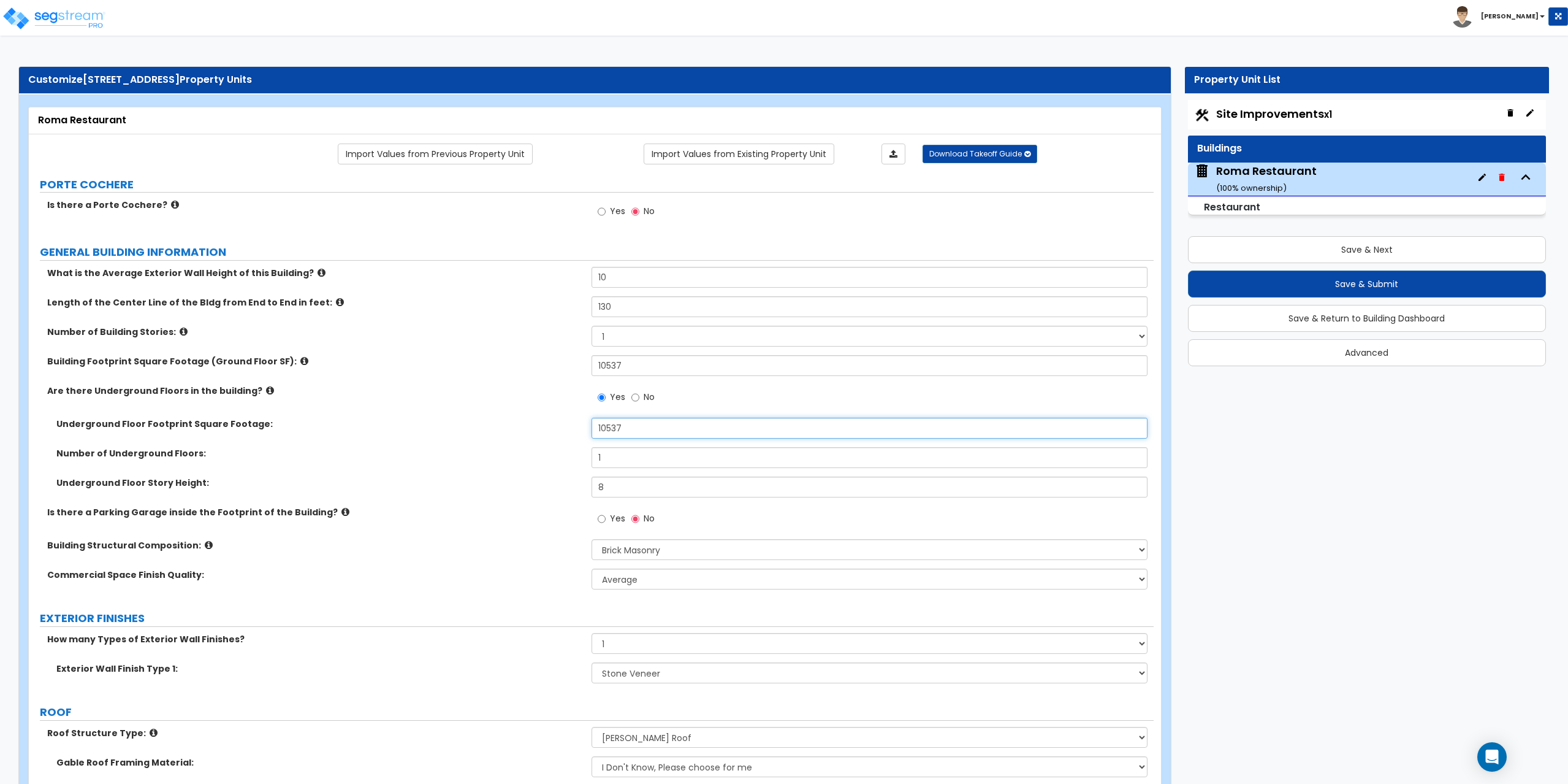
drag, startPoint x: 629, startPoint y: 431, endPoint x: 589, endPoint y: 434, distance: 40.1
click at [589, 434] on div "Underground Floor Footprint Square Footage: 10537" at bounding box center [591, 432] width 1124 height 30
click at [629, 427] on input "10537" at bounding box center [870, 428] width 557 height 21
click at [619, 278] on input "10" at bounding box center [870, 276] width 557 height 21
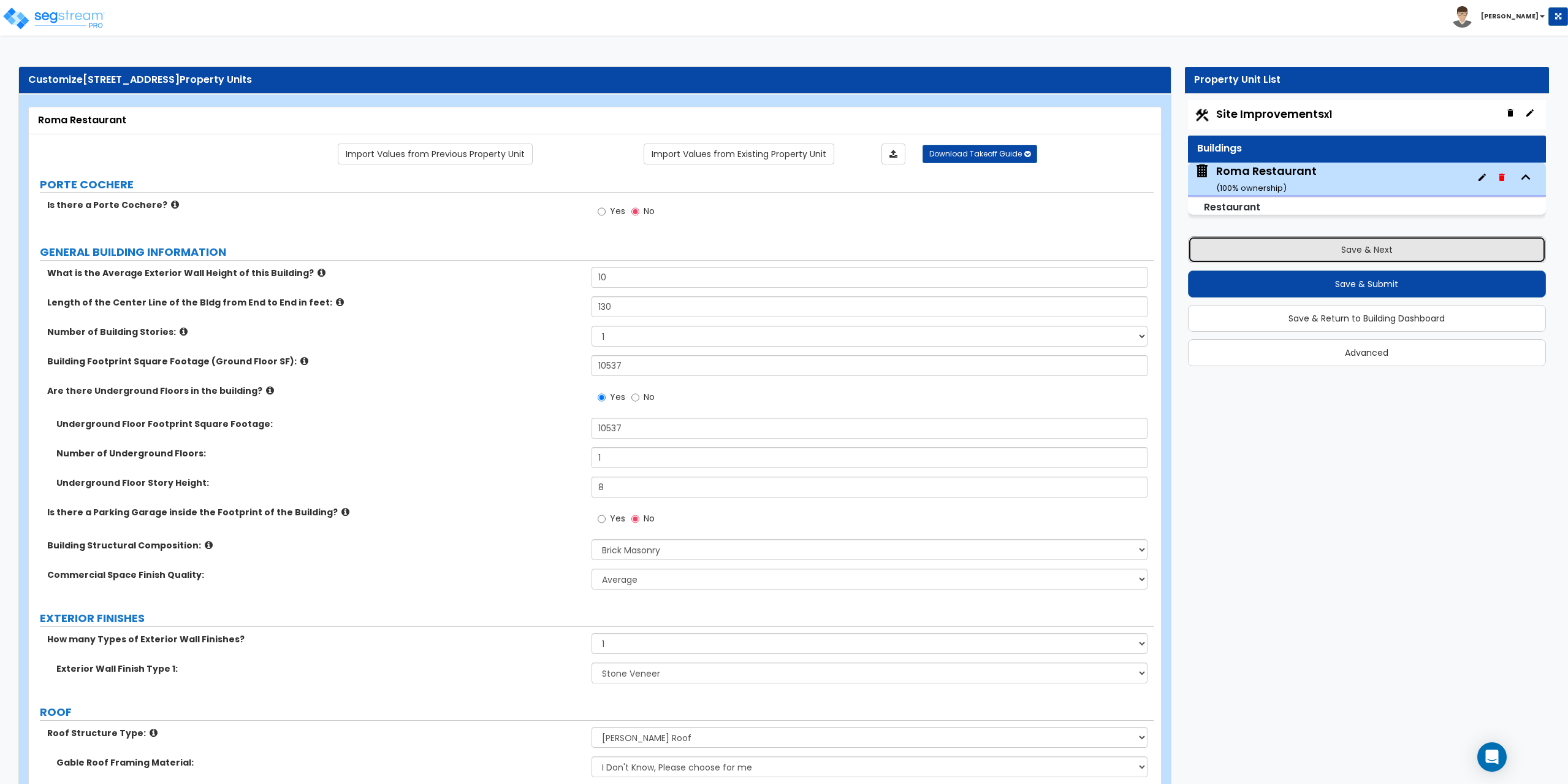
click at [1364, 243] on button "Save & Next" at bounding box center [1367, 249] width 359 height 27
select select "2"
select select "1"
select select "2"
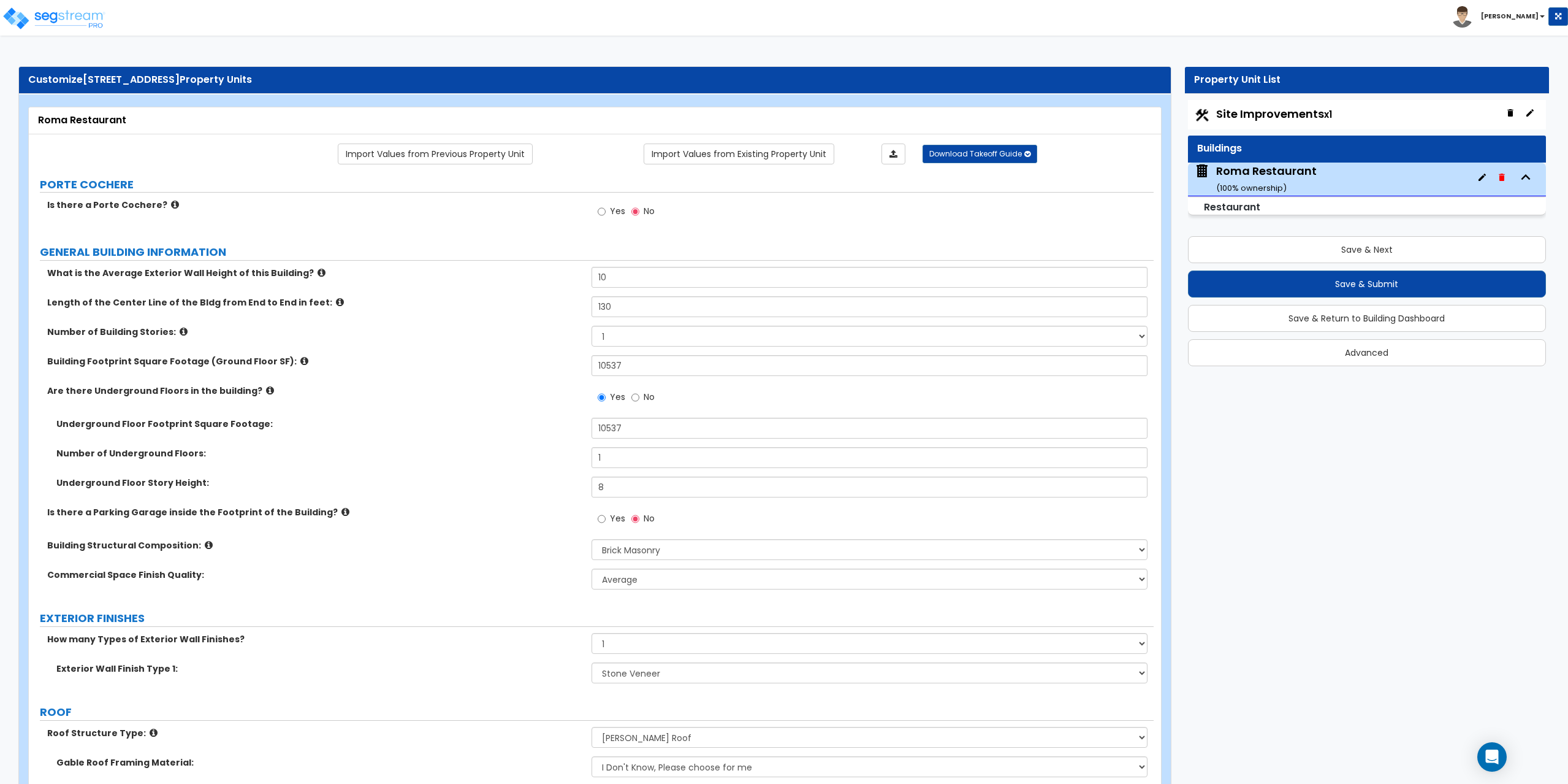
select select "4"
select select "2"
select select "1"
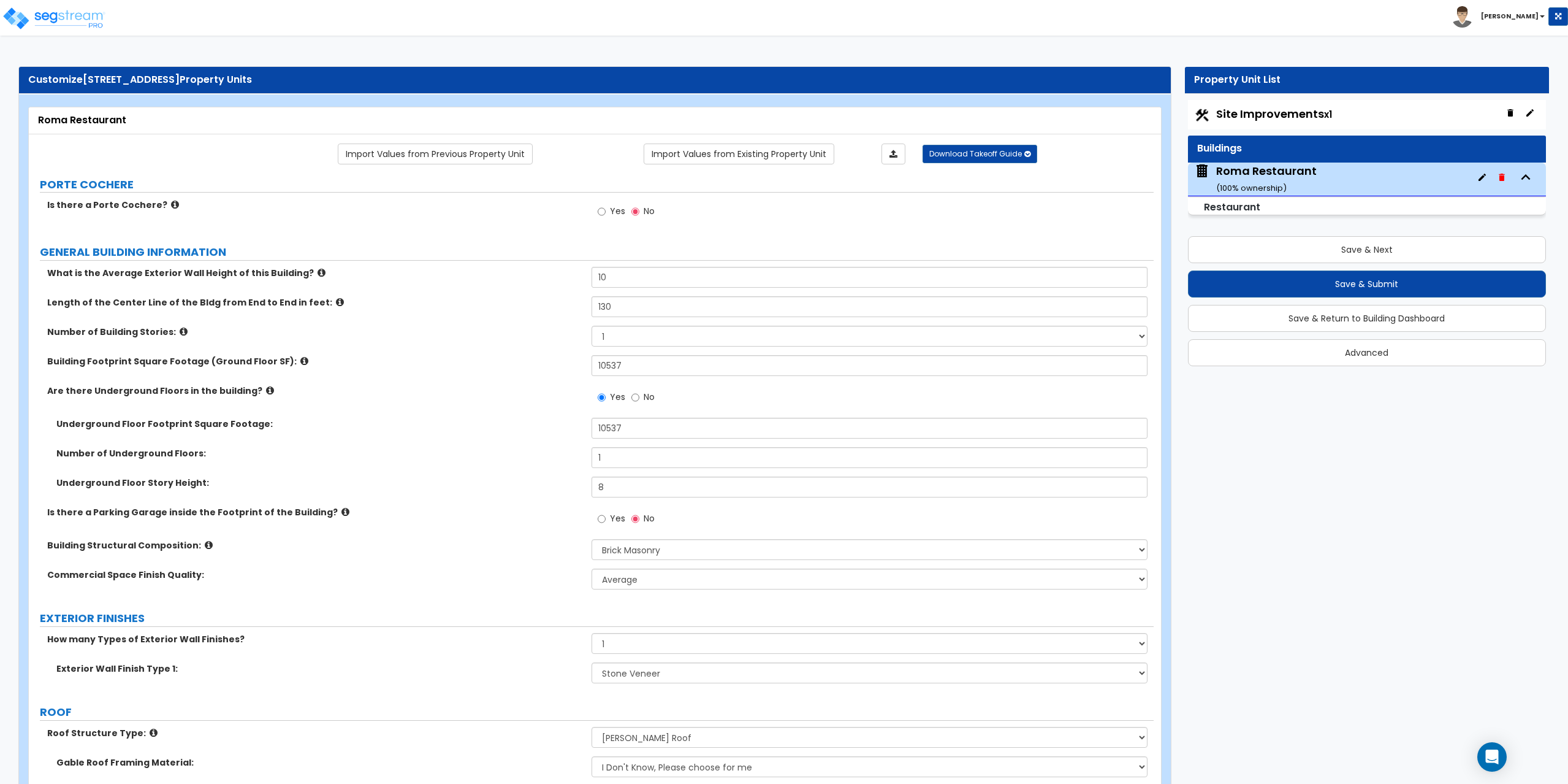
select select "4"
select select "2"
select select "1"
select select "4"
select select "1"
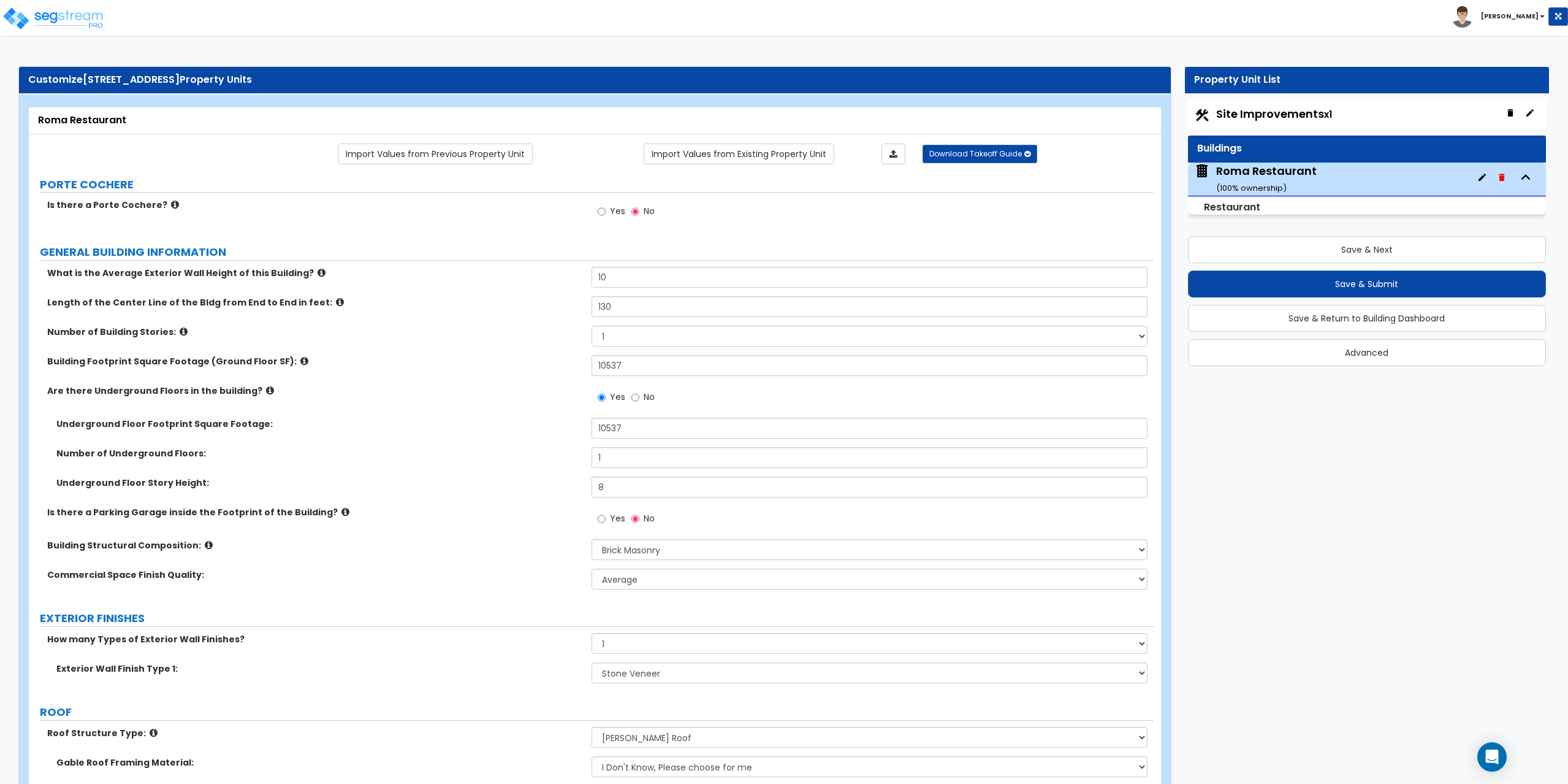
select select "1"
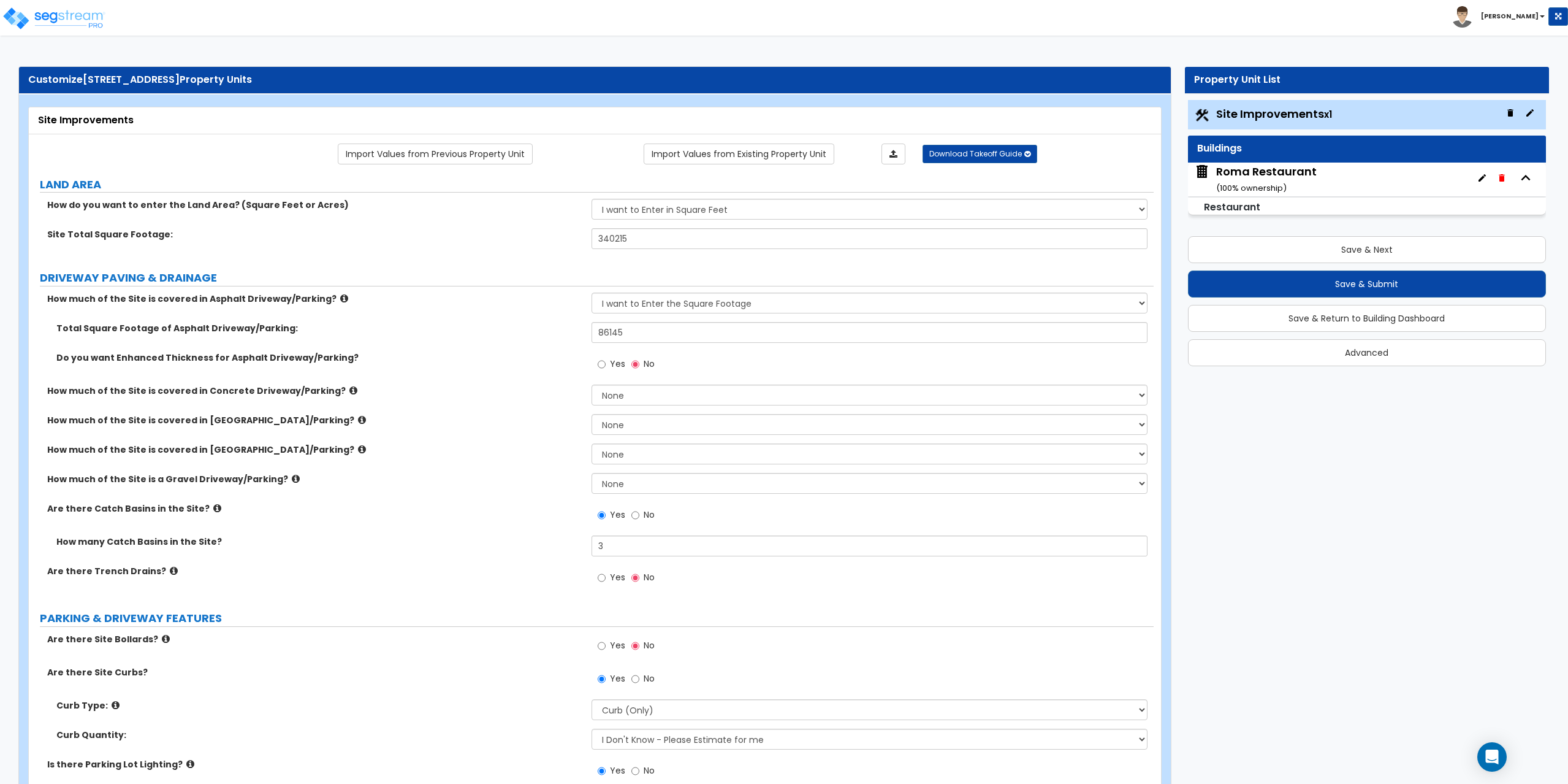
click at [550, 311] on div "How much of the Site is covered in Asphalt Driveway/Parking? None I want to Ent…" at bounding box center [591, 307] width 1124 height 30
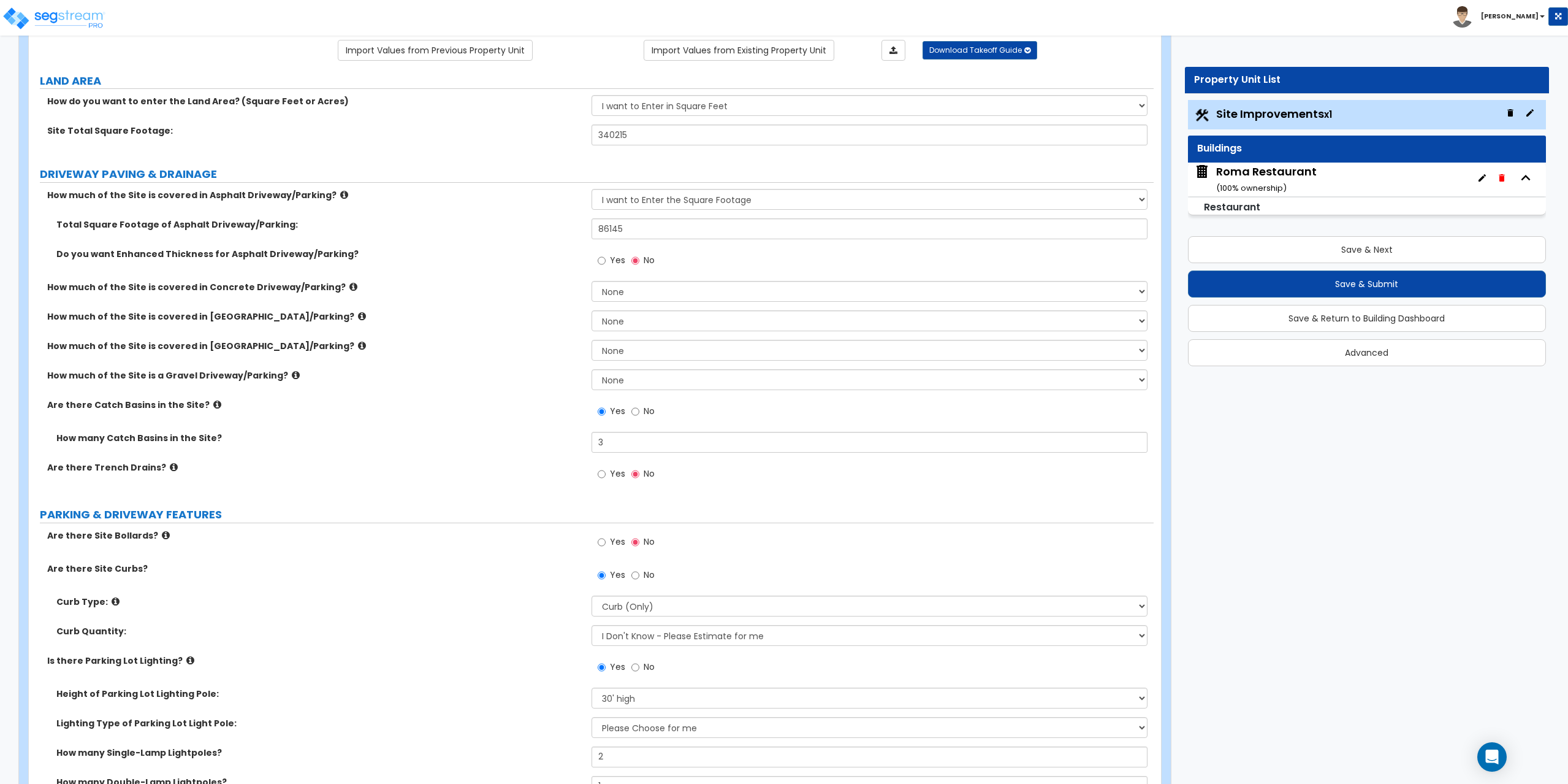
scroll to position [123, 0]
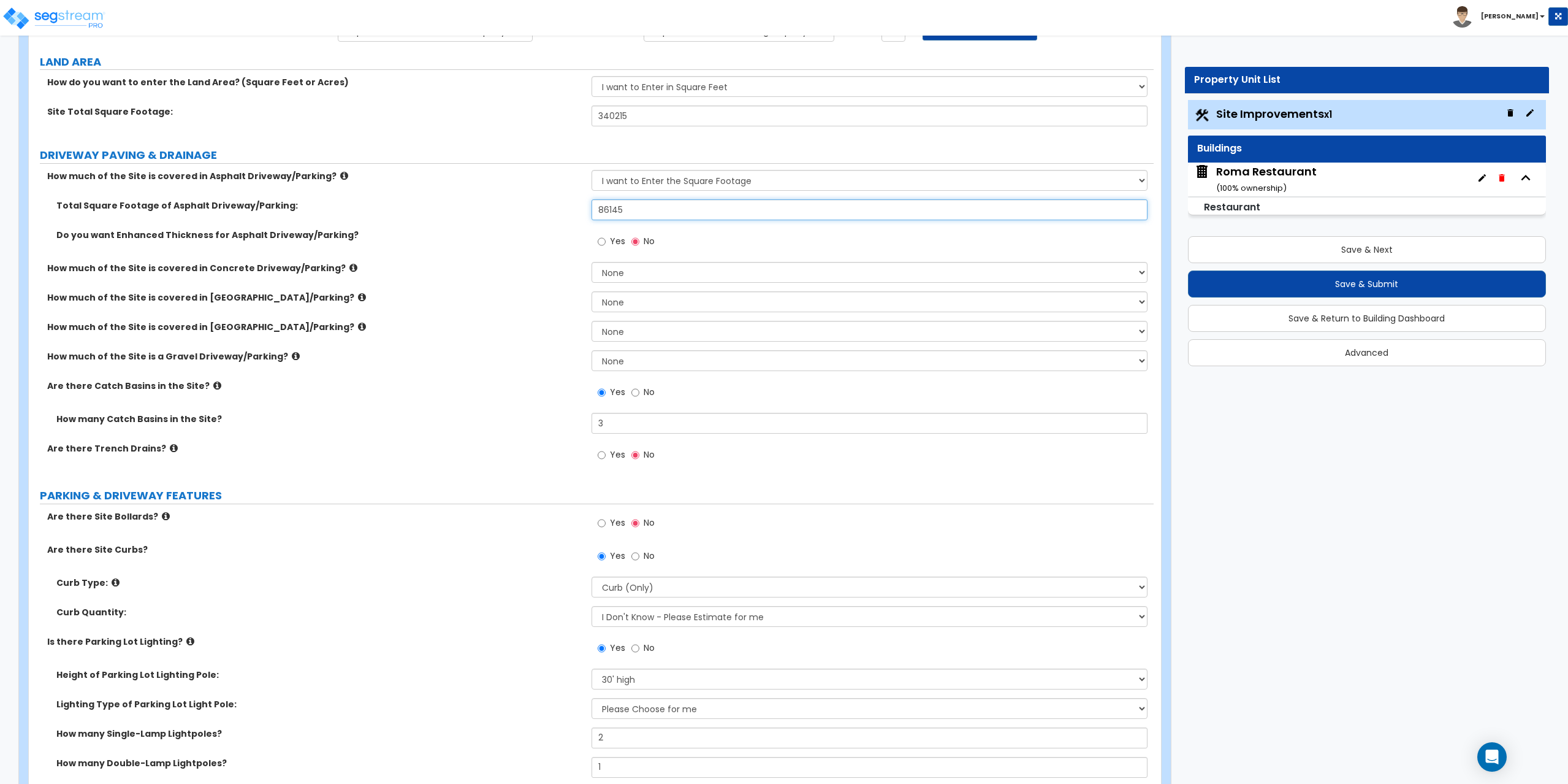
click at [626, 208] on input "86145" at bounding box center [870, 209] width 557 height 21
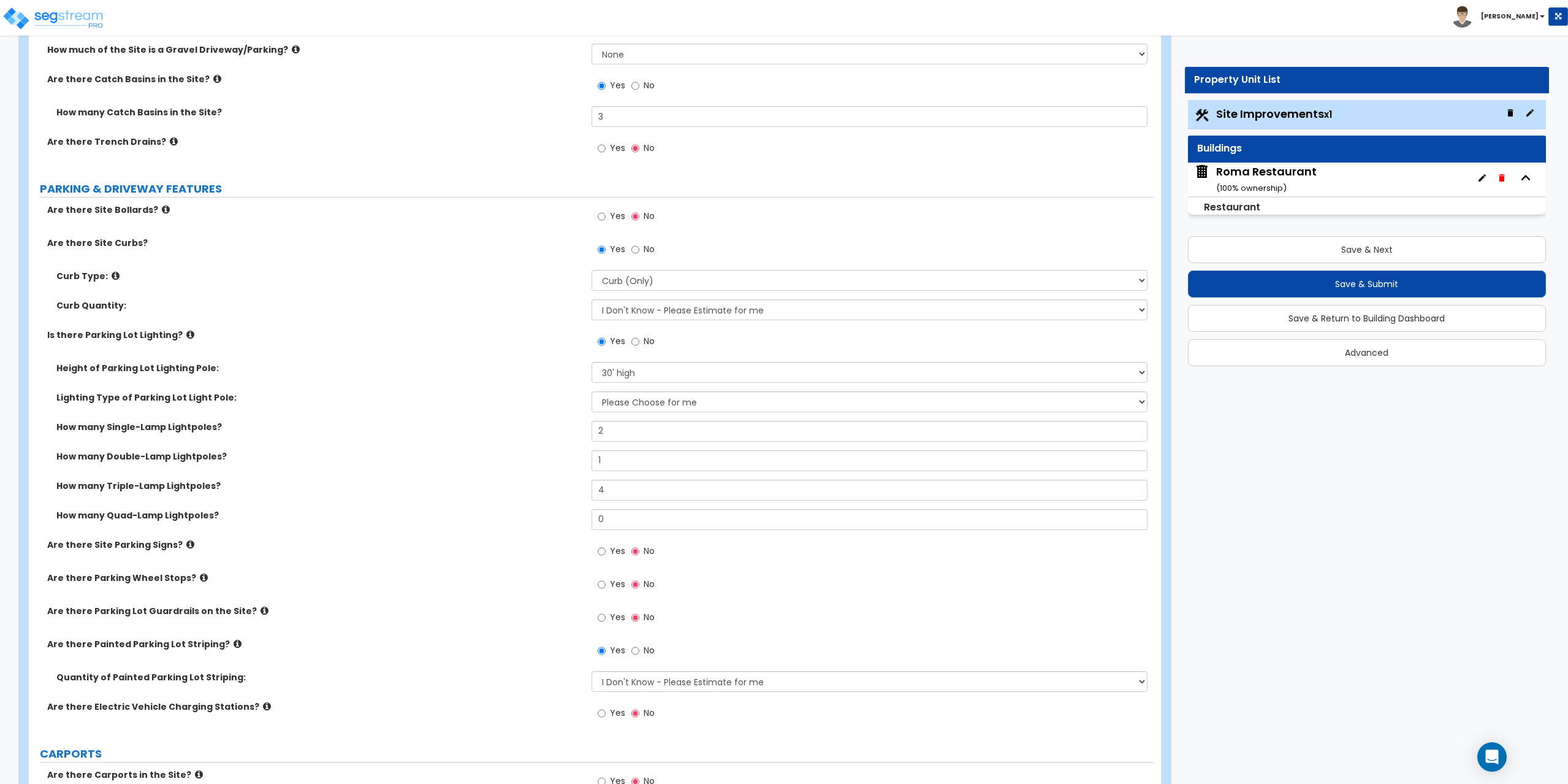
scroll to position [491, 0]
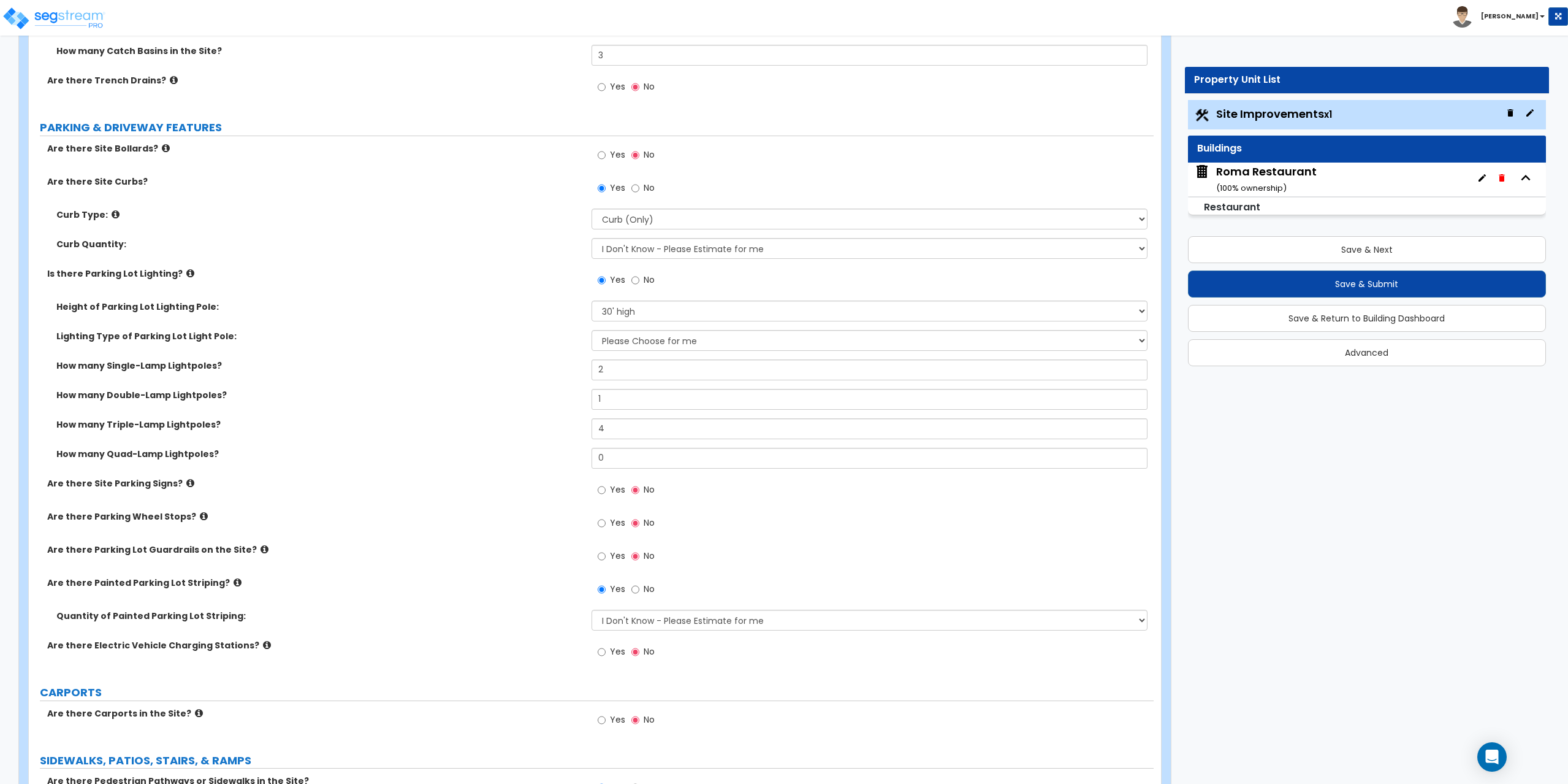
type input "86,150"
click at [641, 313] on select "Please Choose One 20' high 30' high 40' high" at bounding box center [870, 310] width 557 height 21
select select "3"
click at [592, 301] on select "Please Choose One 20' high 30' high 40' high" at bounding box center [870, 310] width 557 height 21
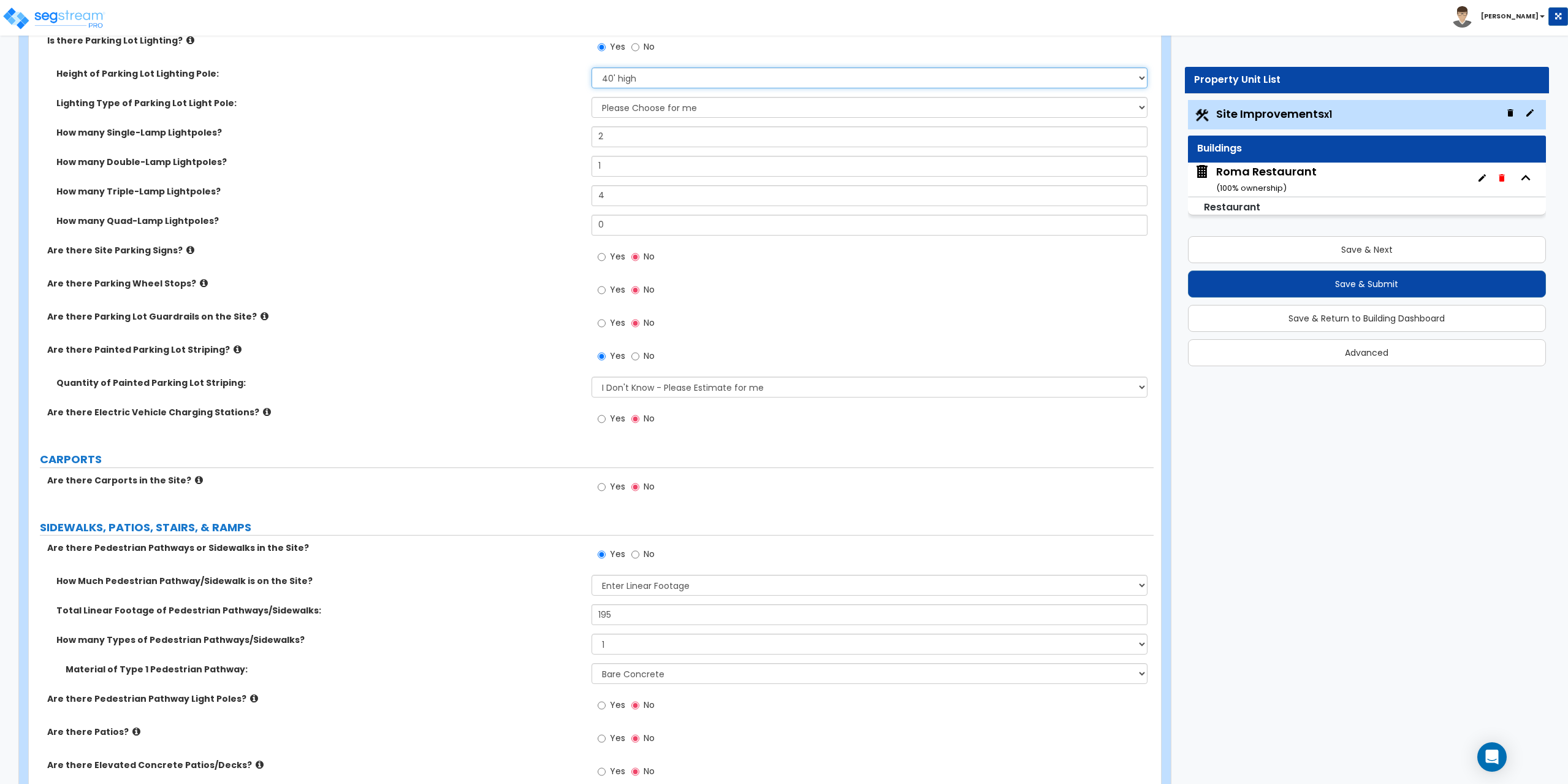
scroll to position [919, 0]
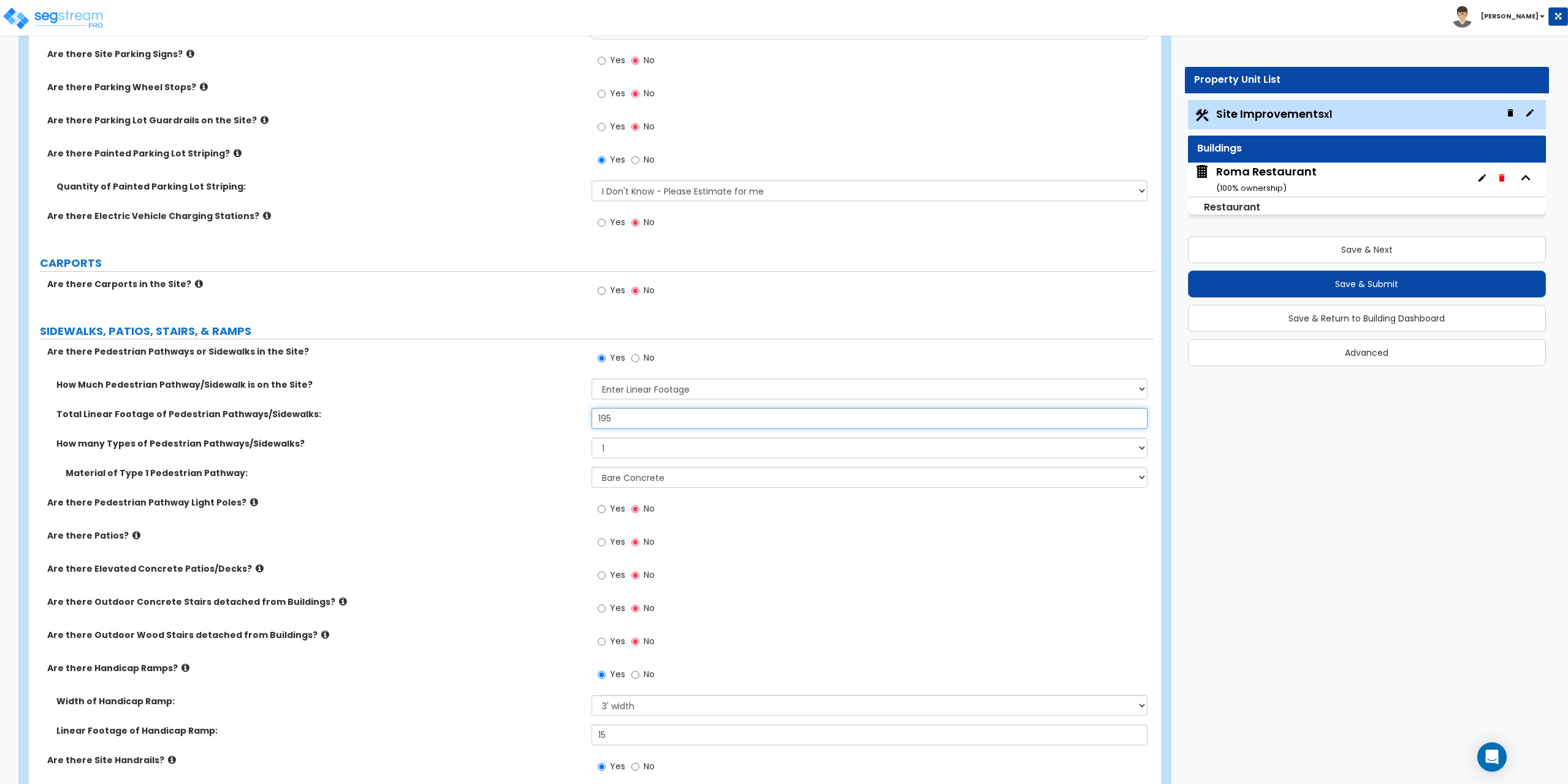
drag, startPoint x: 618, startPoint y: 415, endPoint x: 588, endPoint y: 414, distance: 30.0
click at [588, 414] on div "Total Linear Footage of Pedestrian Pathways/Sidewalks: 195" at bounding box center [591, 422] width 1124 height 30
type input "235"
click at [625, 441] on select "Please Choose One 1 2 3" at bounding box center [870, 447] width 557 height 21
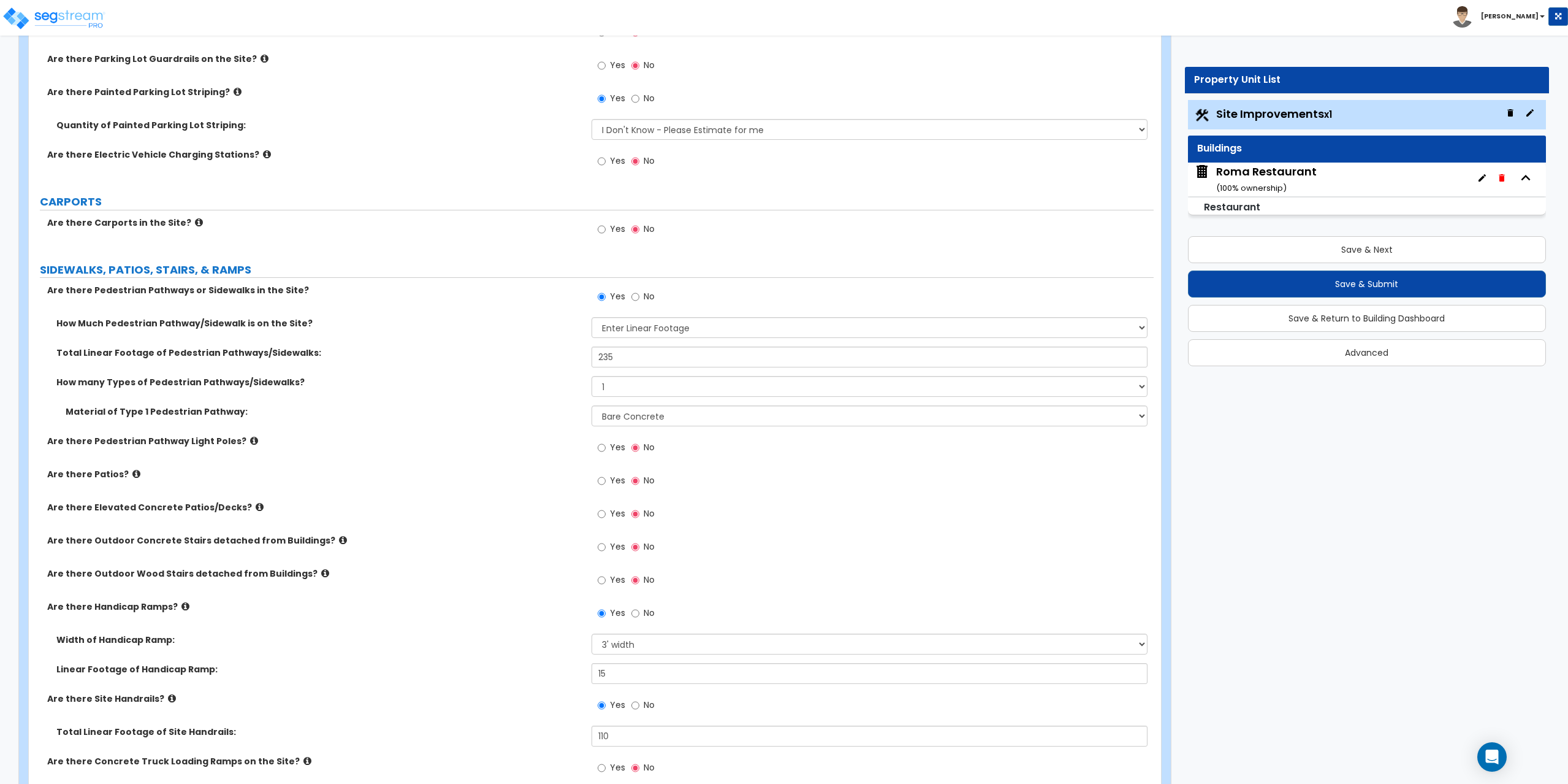
click at [625, 441] on div "Yes No" at bounding box center [626, 449] width 69 height 28
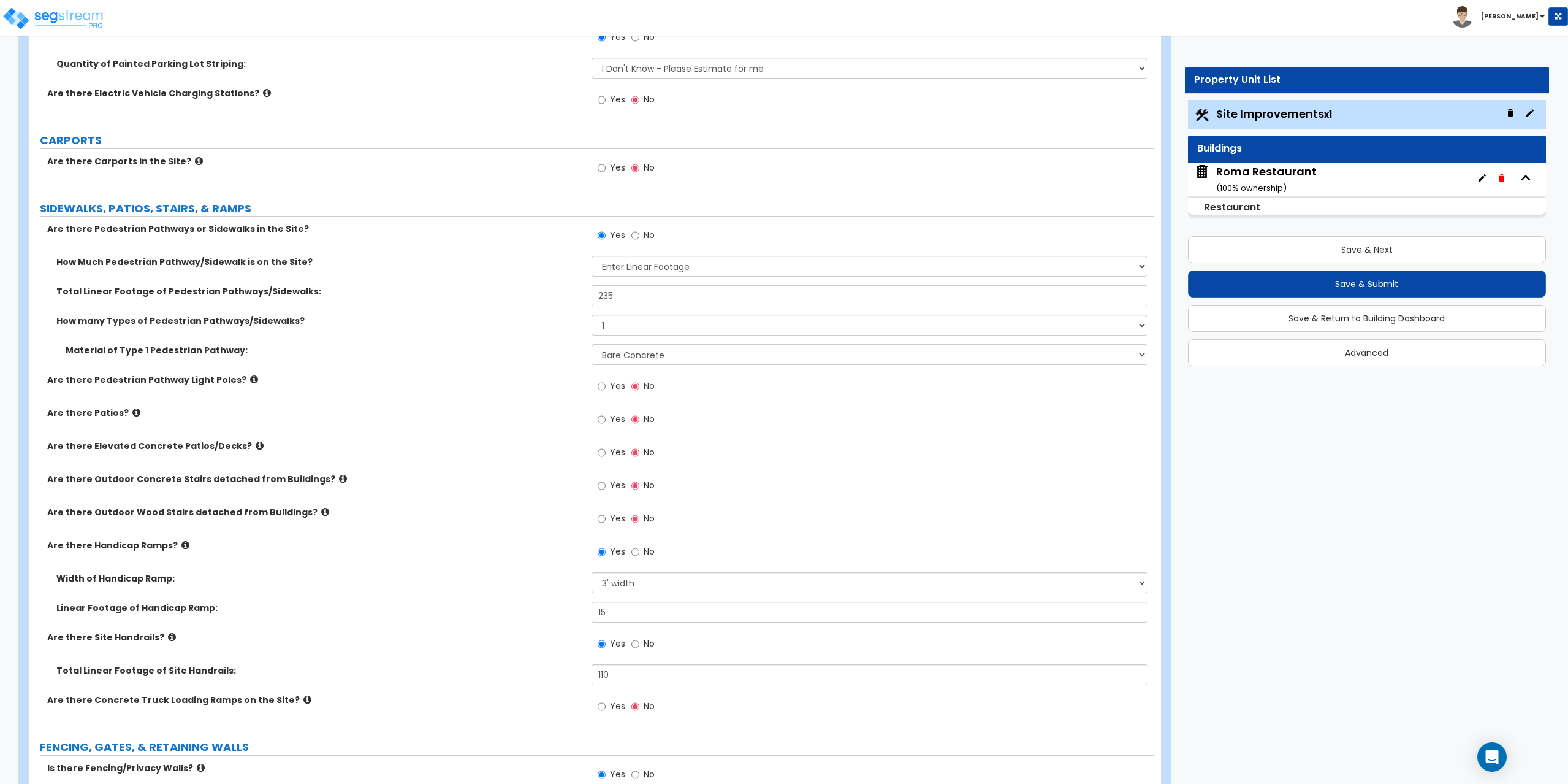
click at [339, 480] on icon at bounding box center [342, 478] width 8 height 9
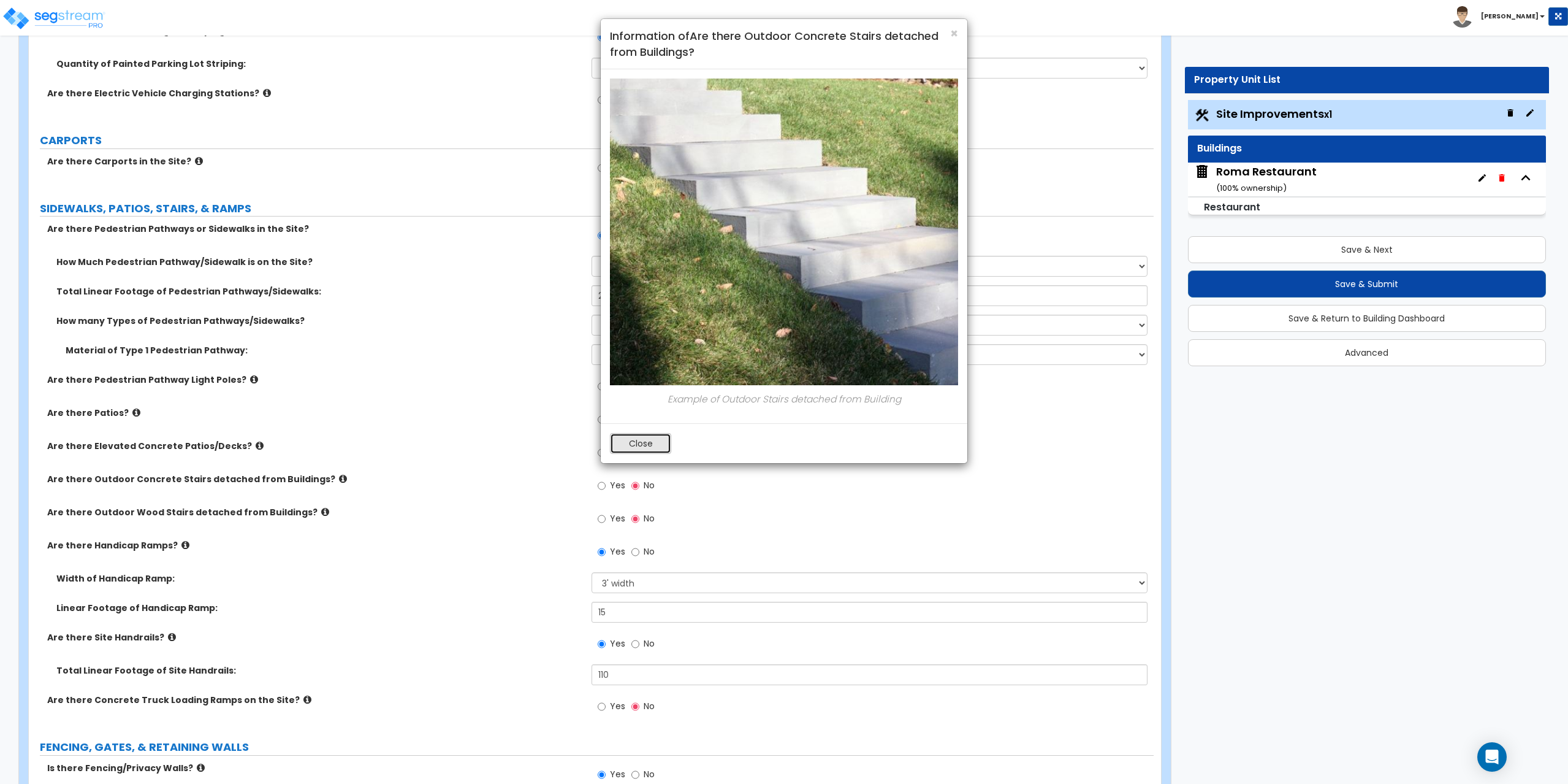
click at [629, 443] on button "Close" at bounding box center [640, 443] width 61 height 21
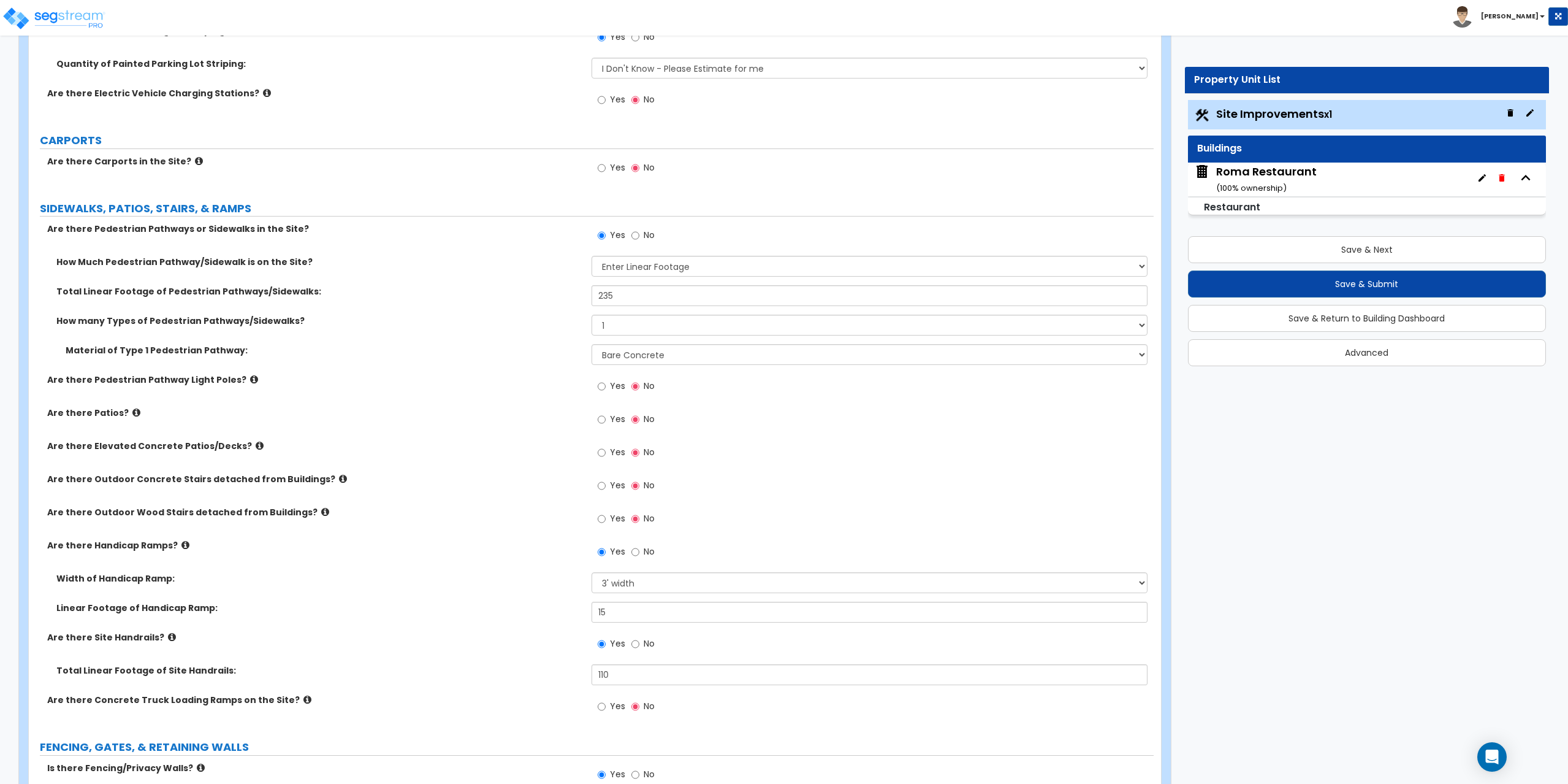
click at [339, 478] on icon at bounding box center [342, 478] width 8 height 9
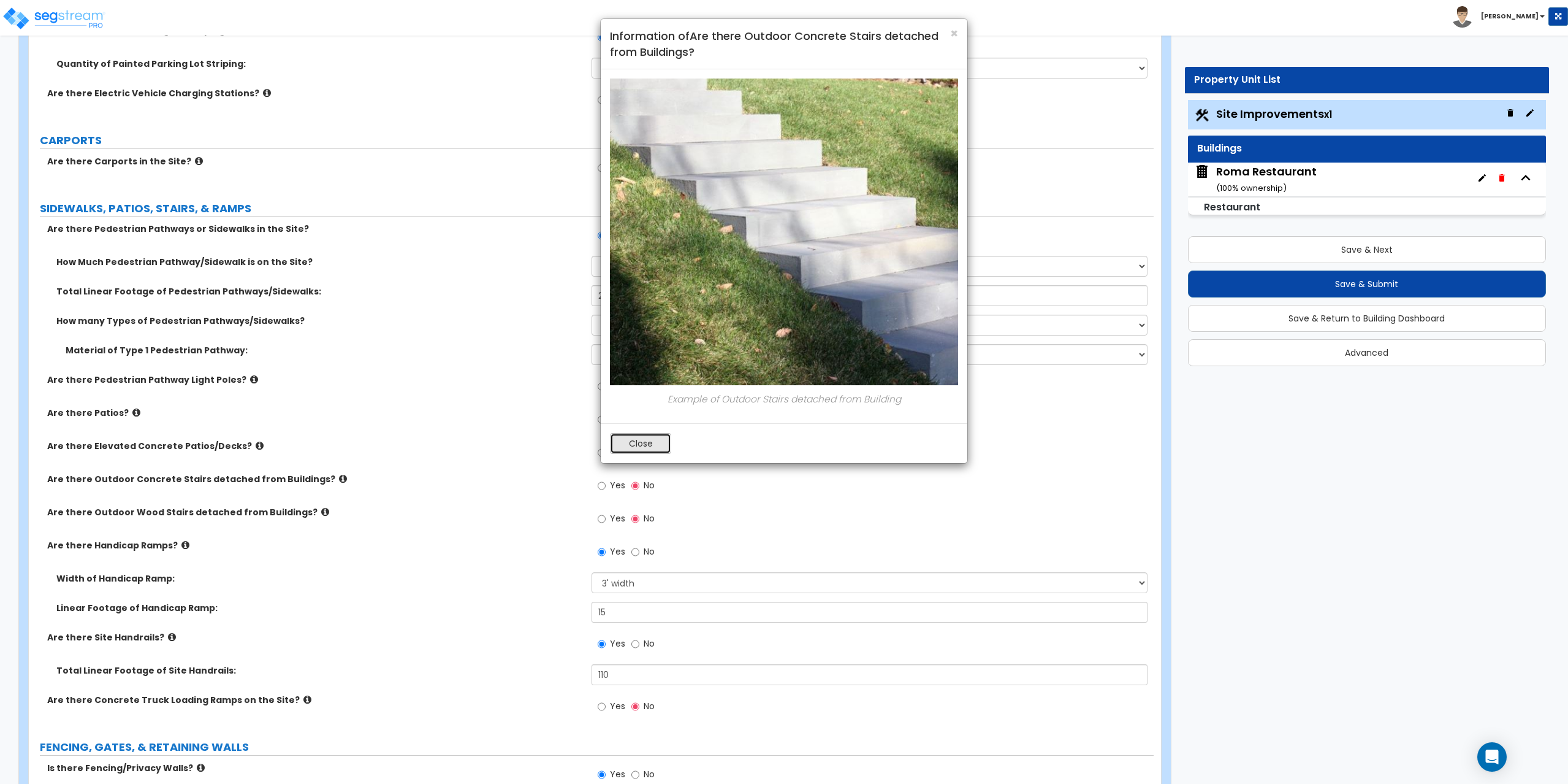
click at [629, 453] on button "Close" at bounding box center [640, 443] width 61 height 21
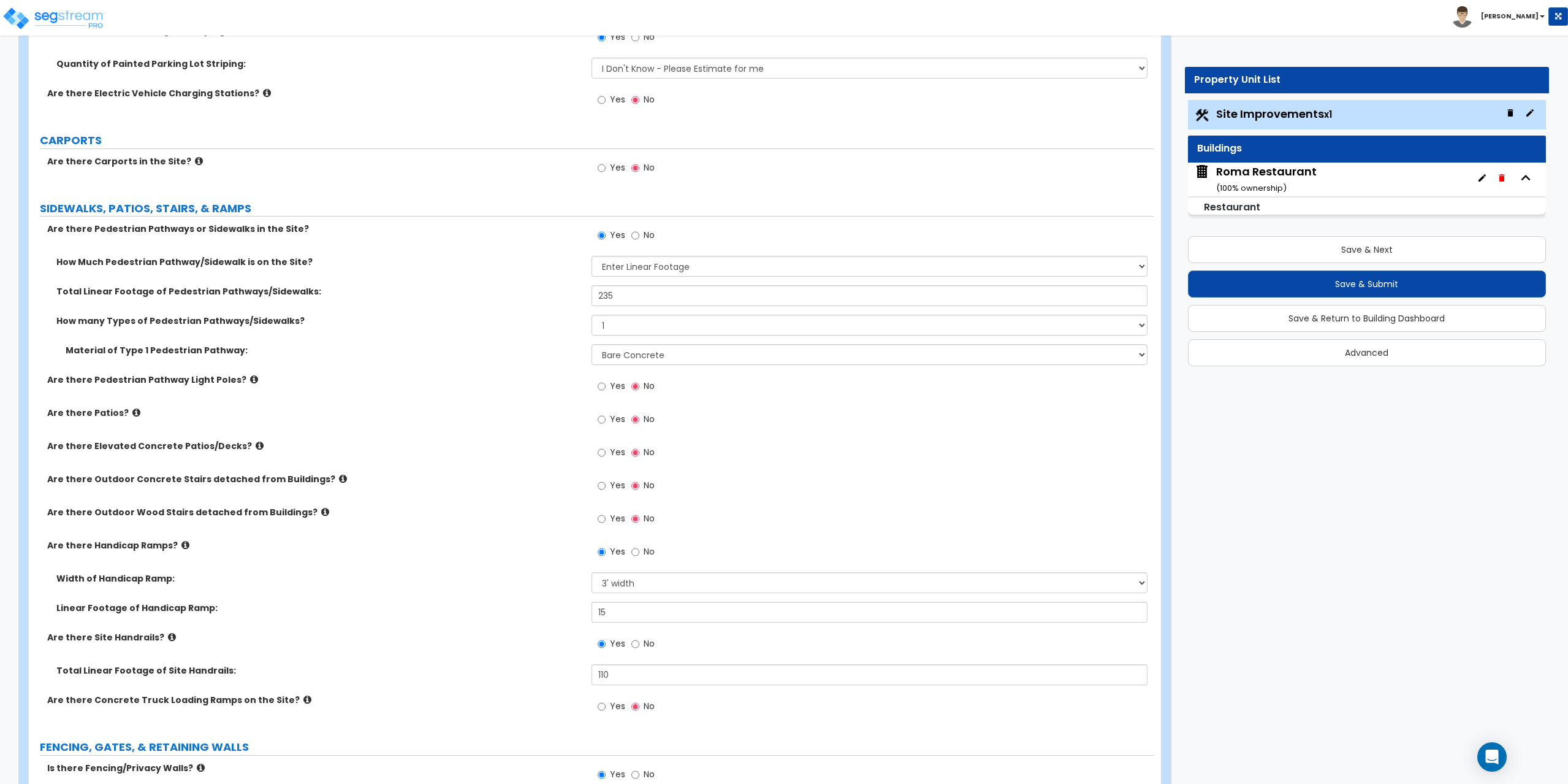
click at [321, 510] on icon at bounding box center [325, 511] width 8 height 9
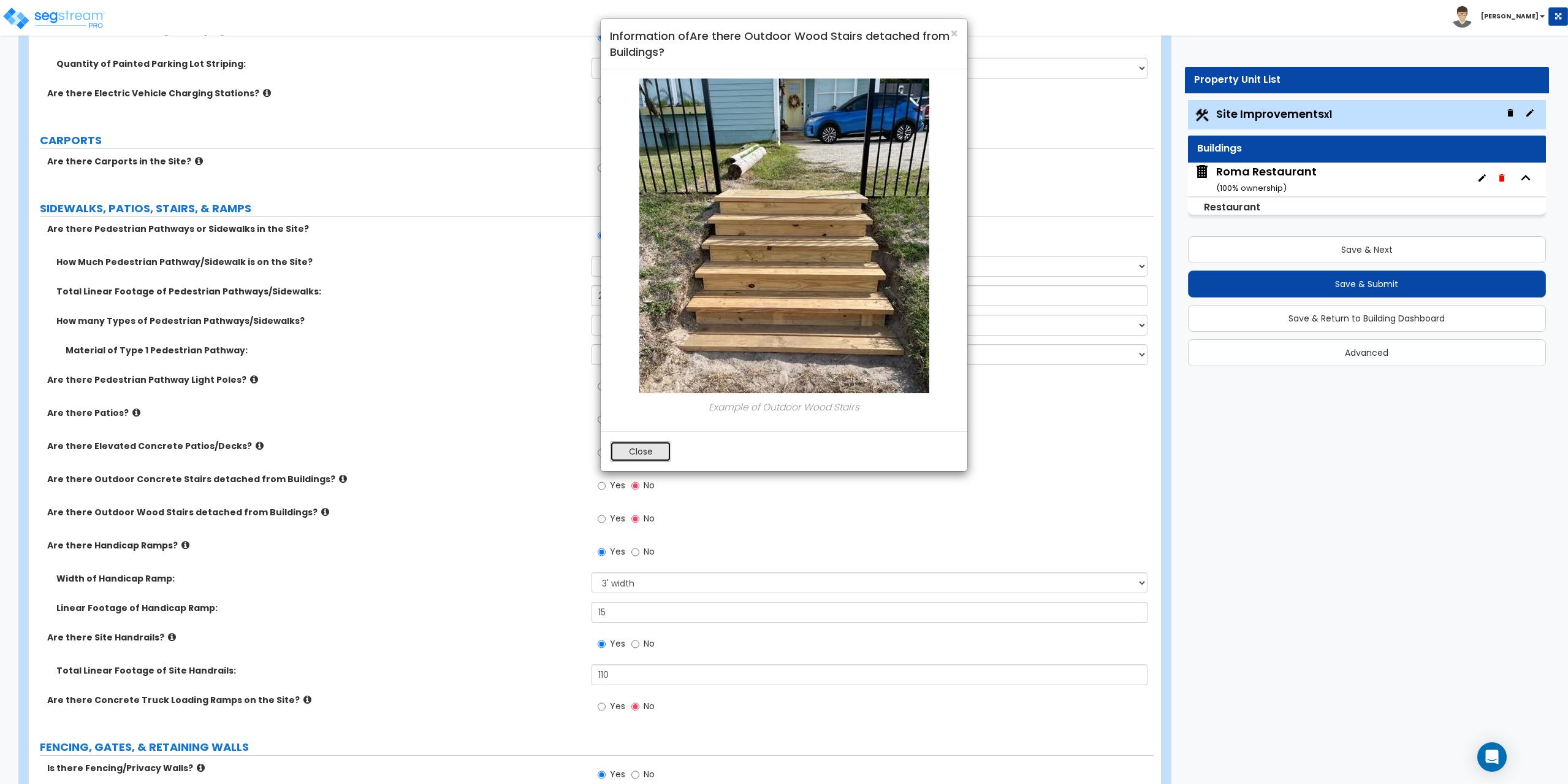
click at [652, 449] on button "Close" at bounding box center [640, 451] width 61 height 21
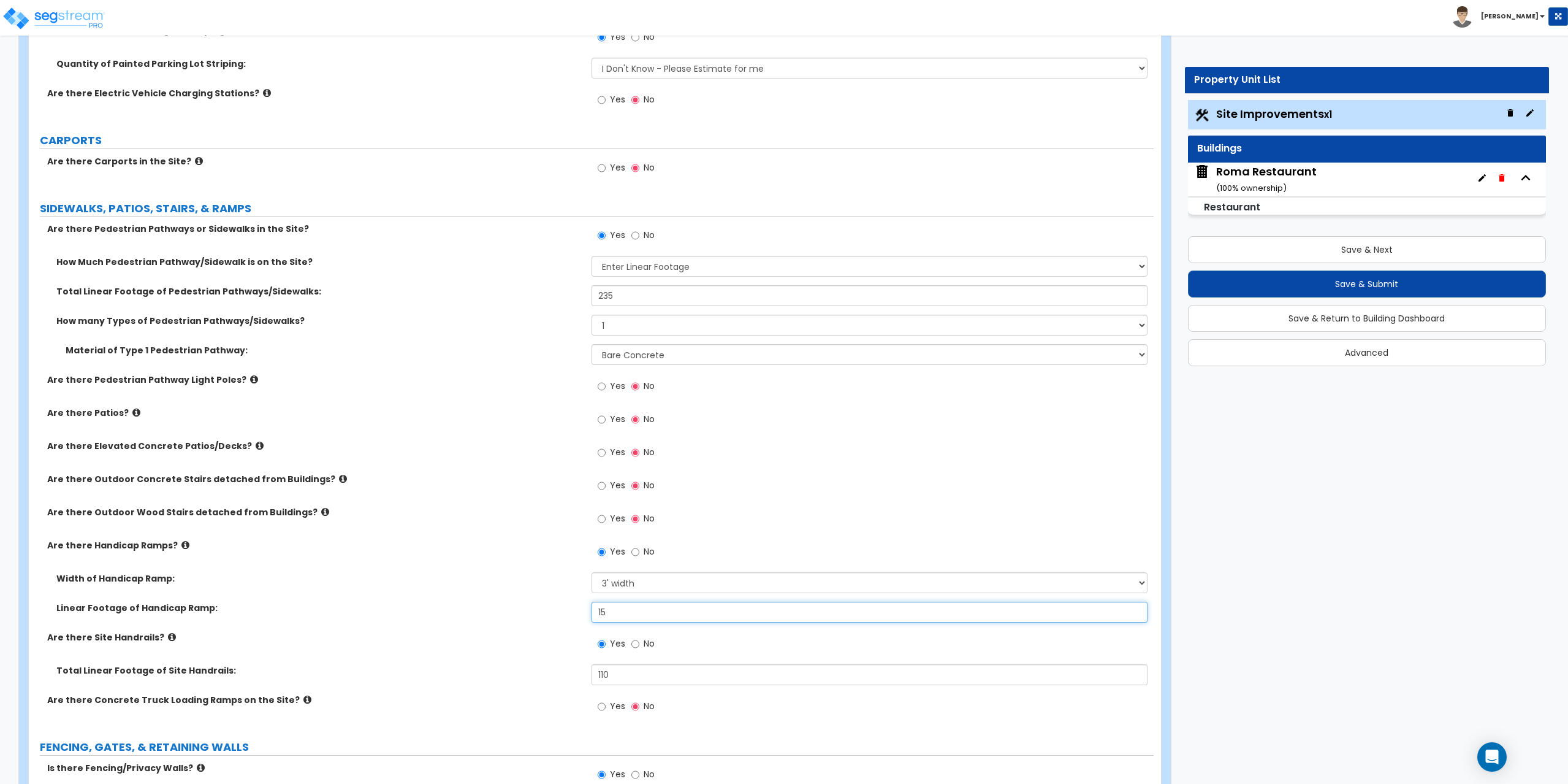
drag, startPoint x: 615, startPoint y: 615, endPoint x: 580, endPoint y: 612, distance: 35.1
click at [580, 612] on div "Linear Footage of Handicap Ramp: 15" at bounding box center [591, 616] width 1124 height 30
type input "25"
click at [528, 605] on label "Linear Footage of Handicap Ramp:" at bounding box center [319, 608] width 526 height 13
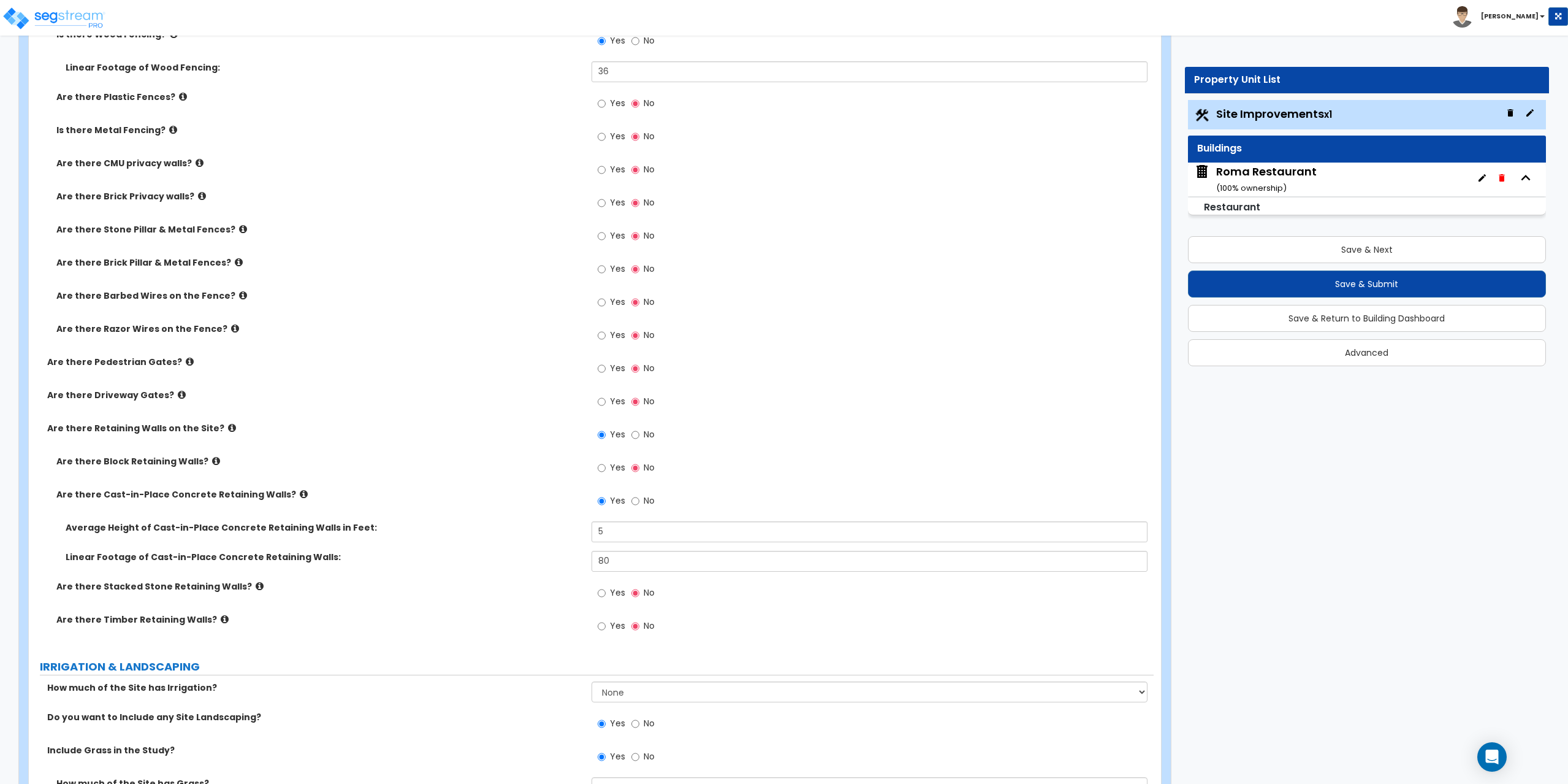
scroll to position [1963, 0]
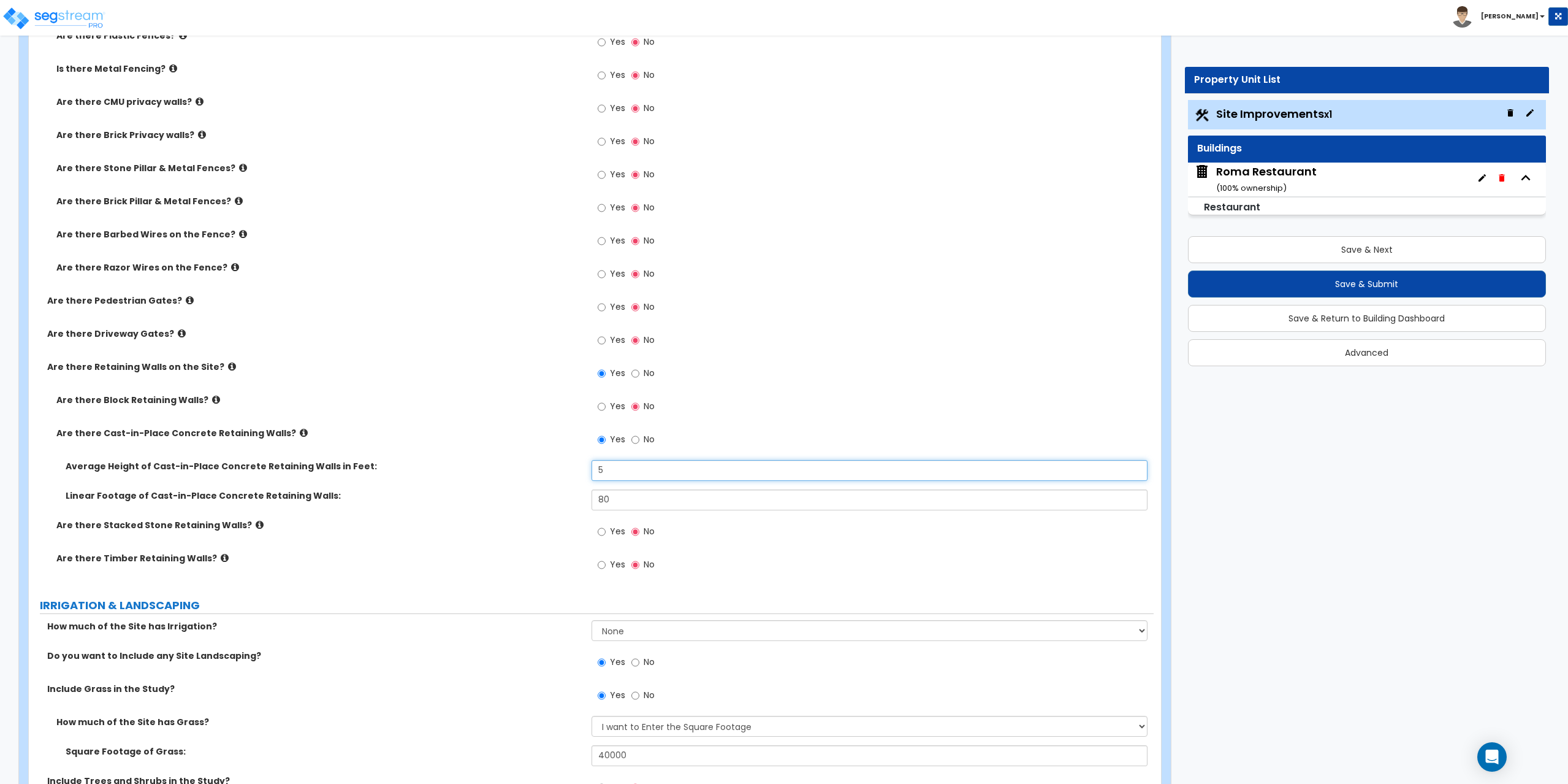
click at [610, 468] on input "5" at bounding box center [870, 470] width 557 height 21
type input "5.5"
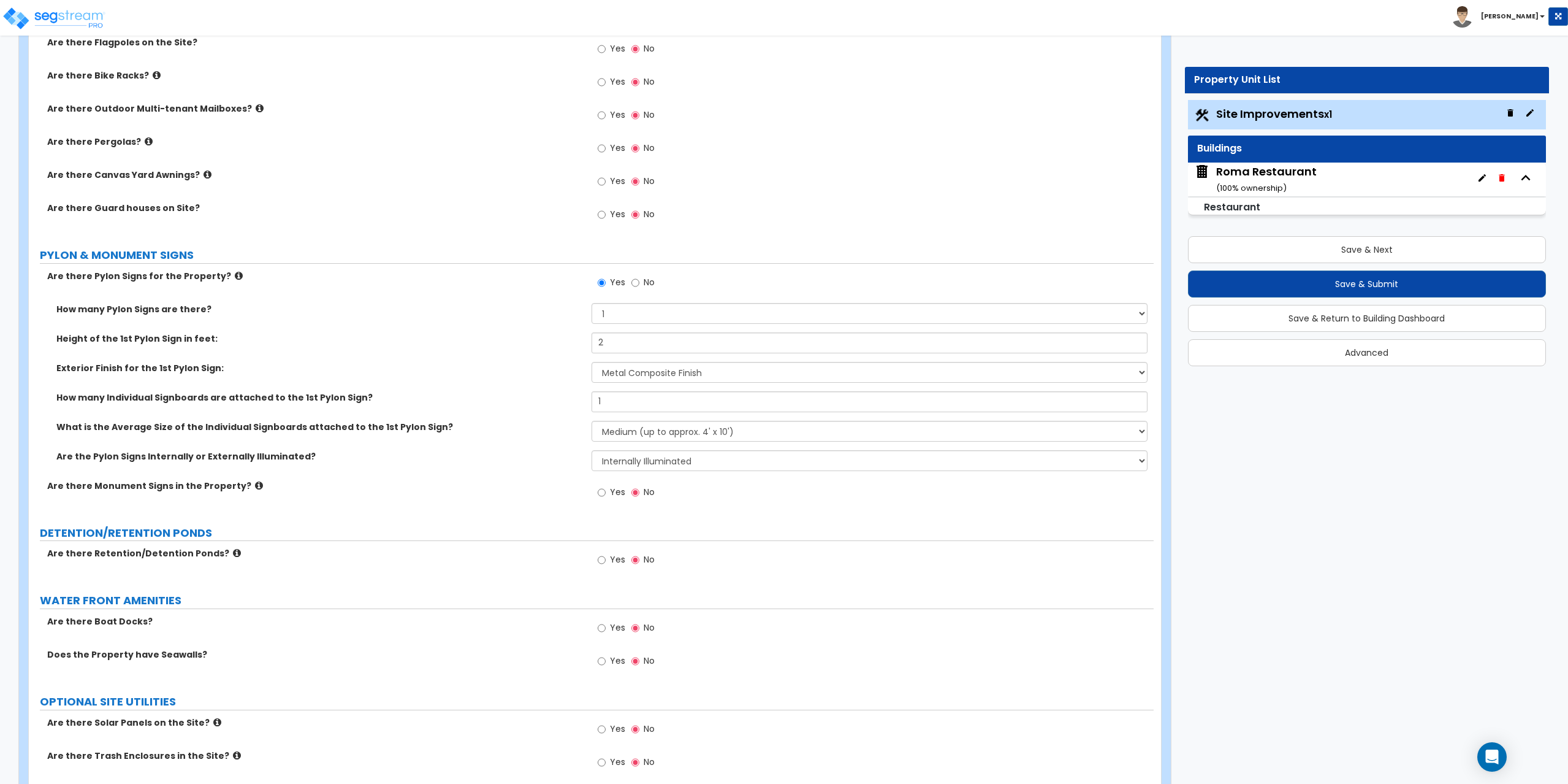
scroll to position [3130, 0]
click at [1338, 248] on button "Save & Next" at bounding box center [1367, 249] width 359 height 27
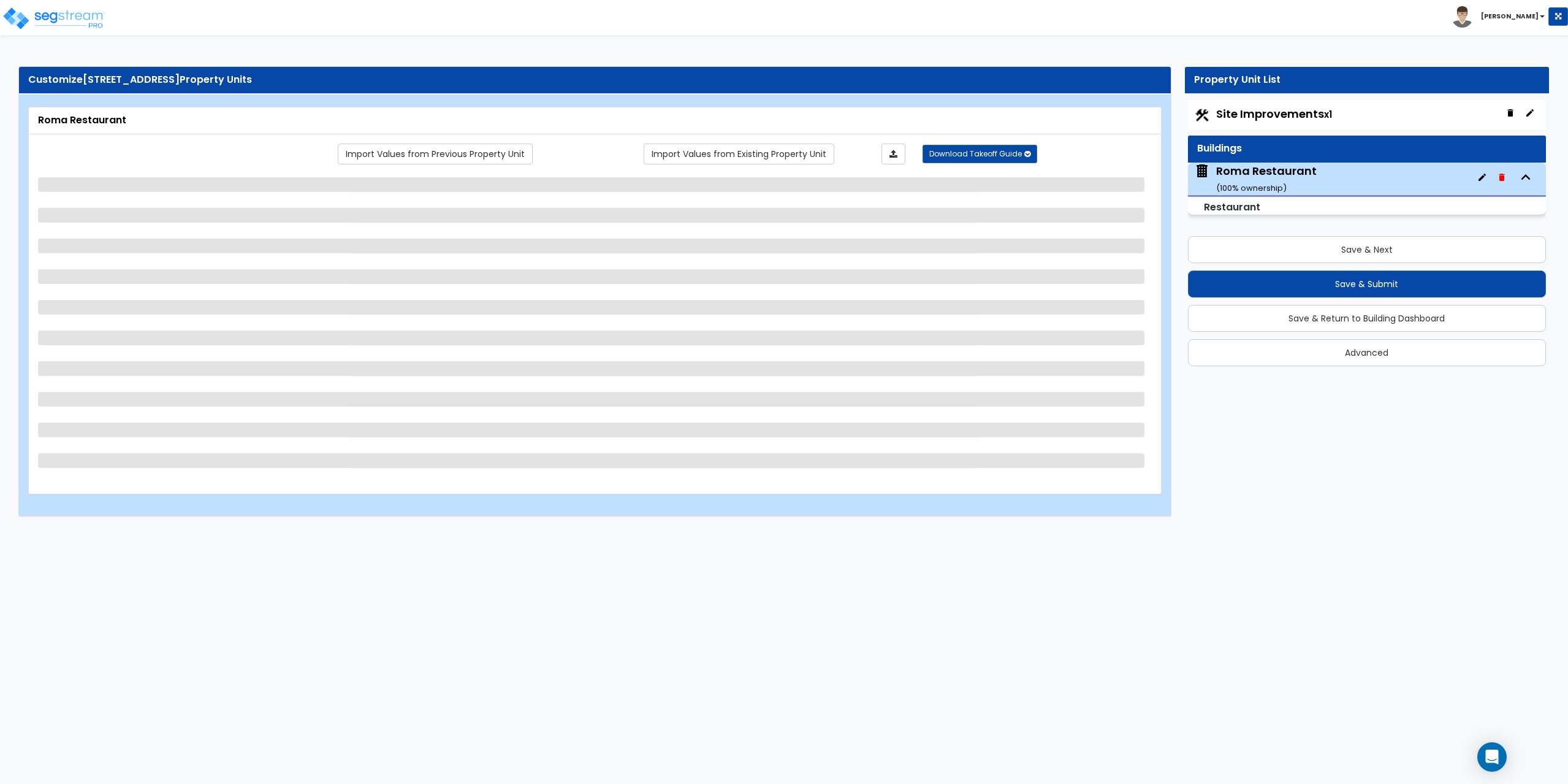
select select "5"
select select "1"
select select "3"
select select "1"
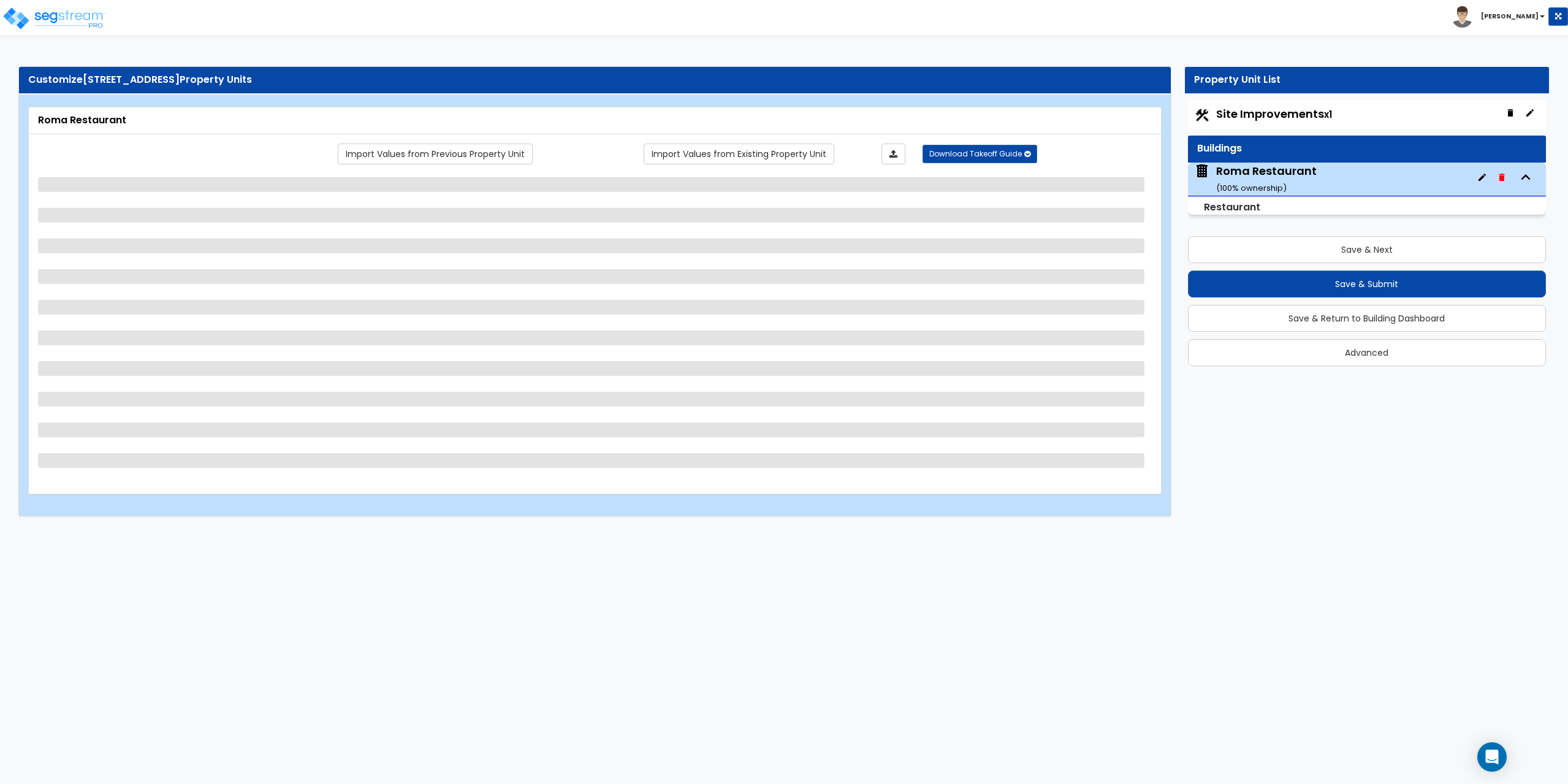
select select "1"
select select "2"
select select "1"
select select "2"
select select "1"
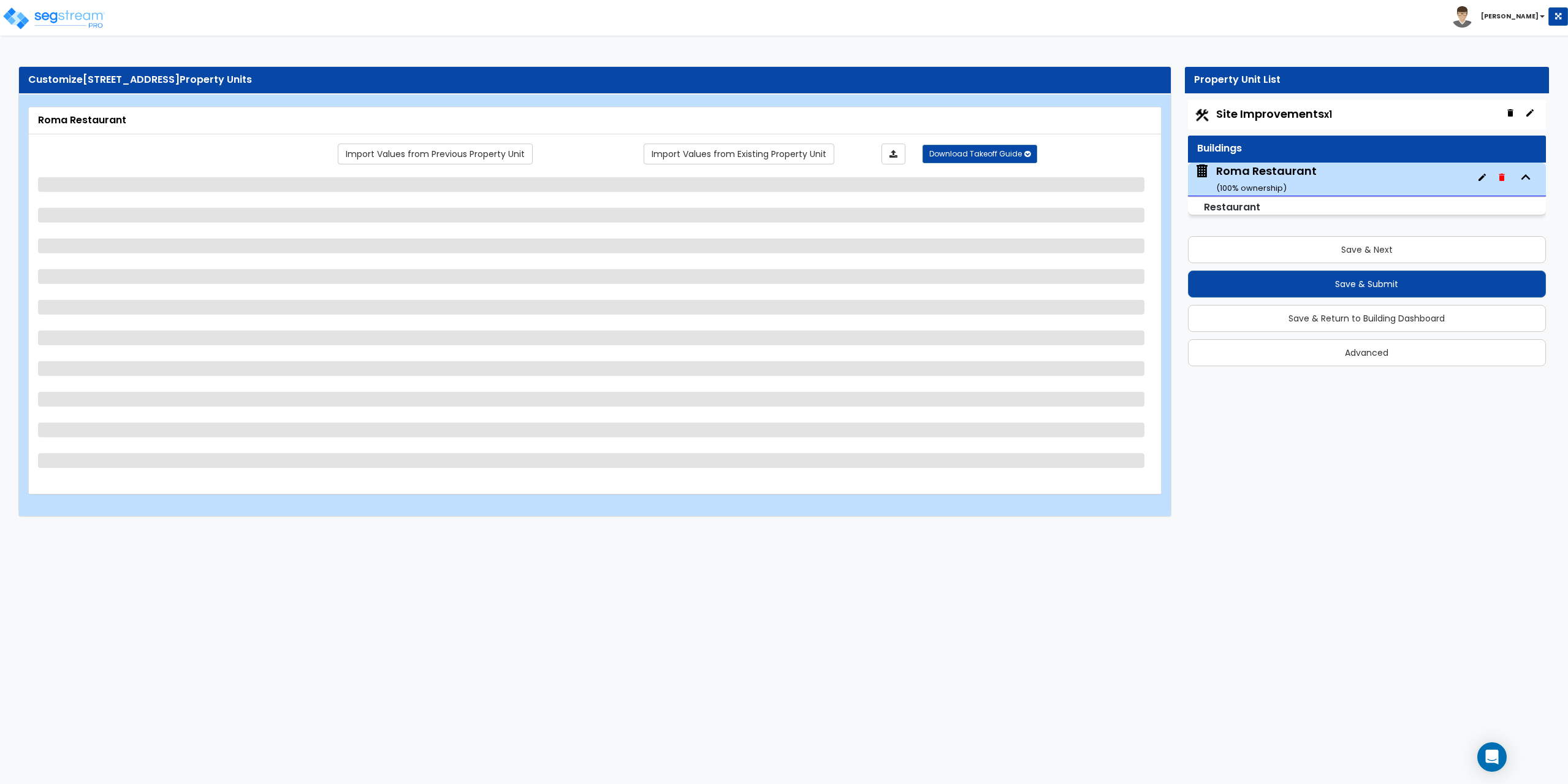
select select "1"
select select "2"
select select "3"
select select "7"
select select "1"
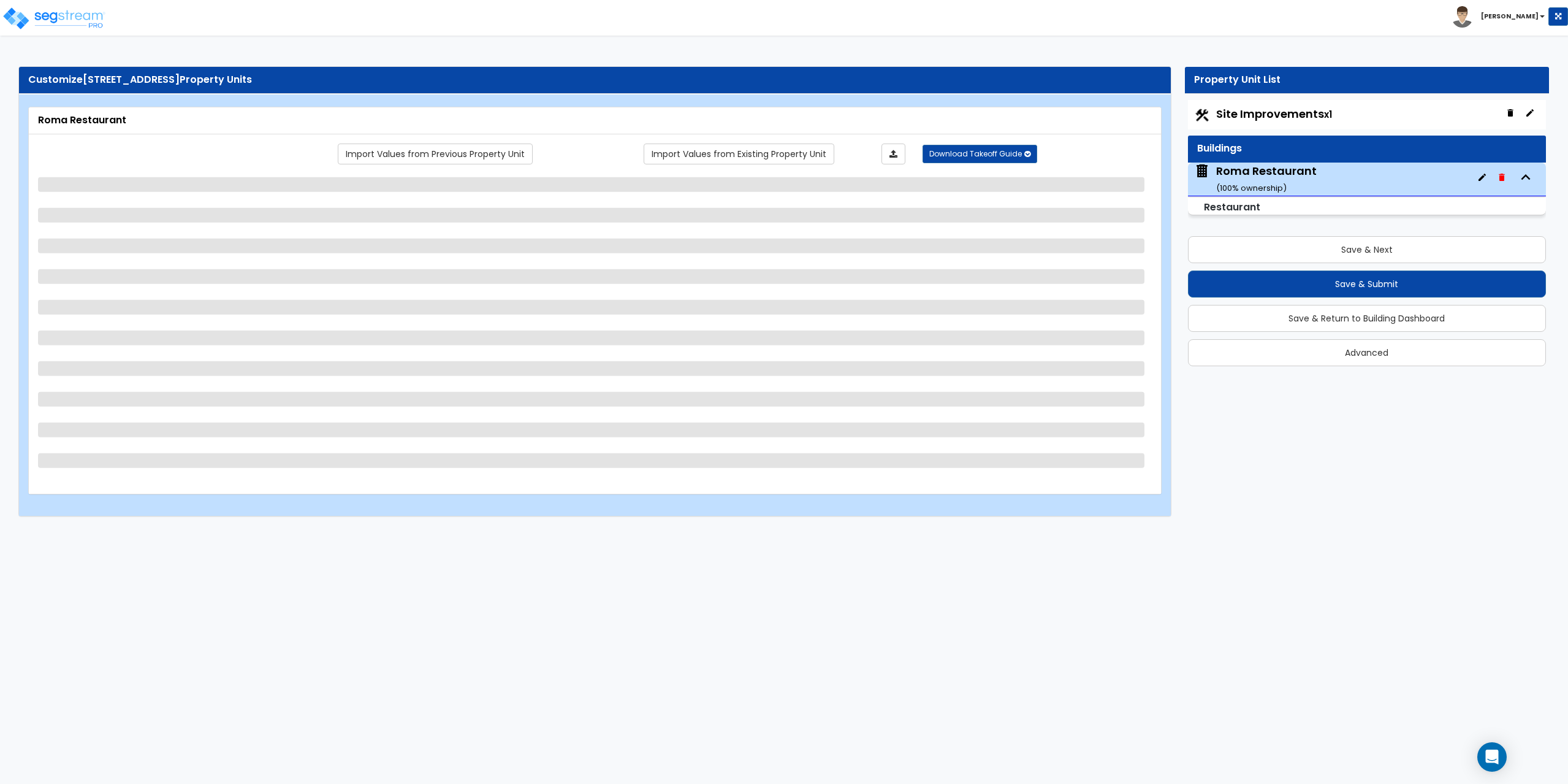
select select "1"
select select "5"
select select "6"
select select "1"
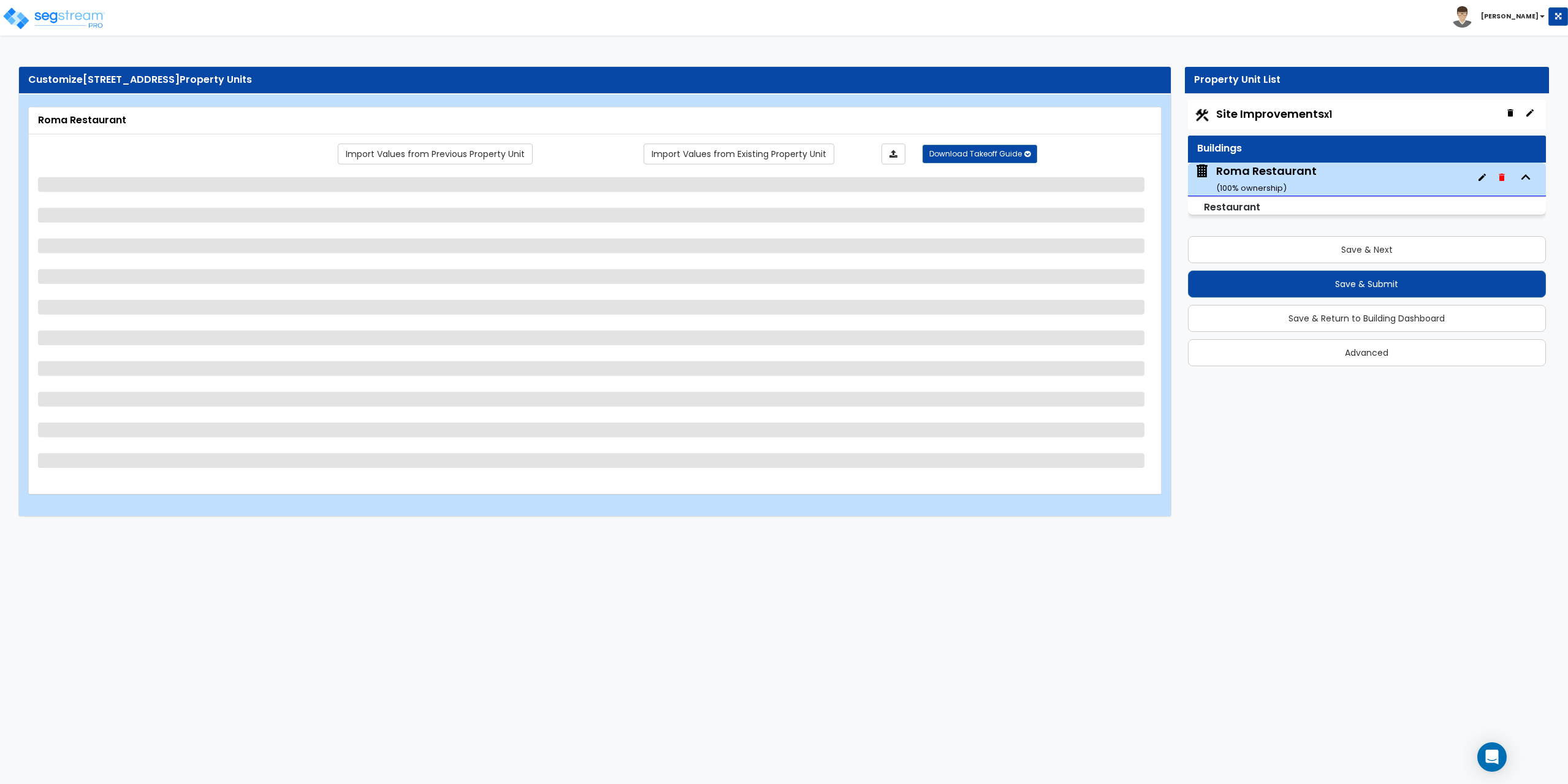
select select "1"
select select "3"
select select "1"
select select "4"
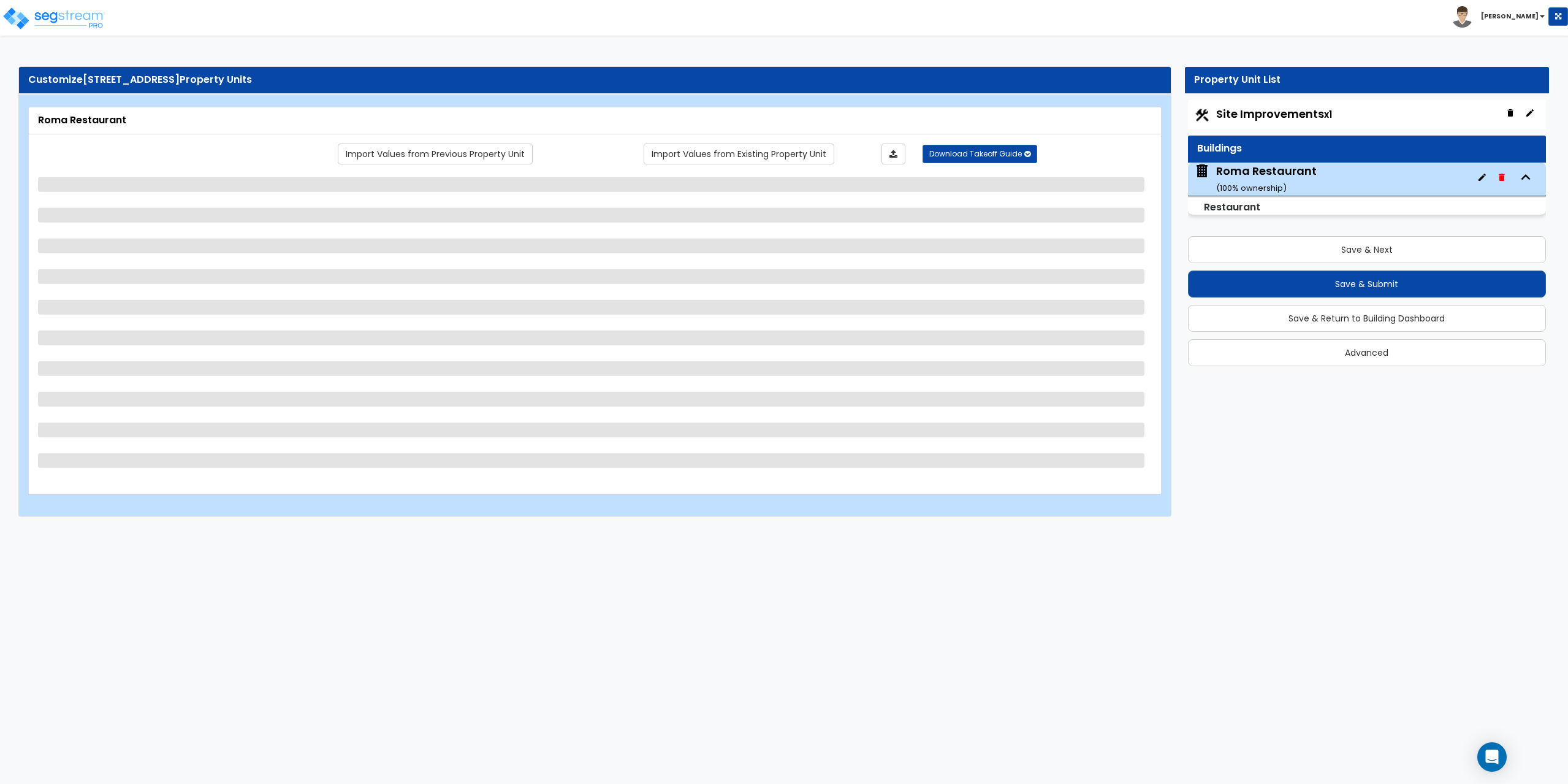
select select "1"
select select "2"
select select "7"
select select "1"
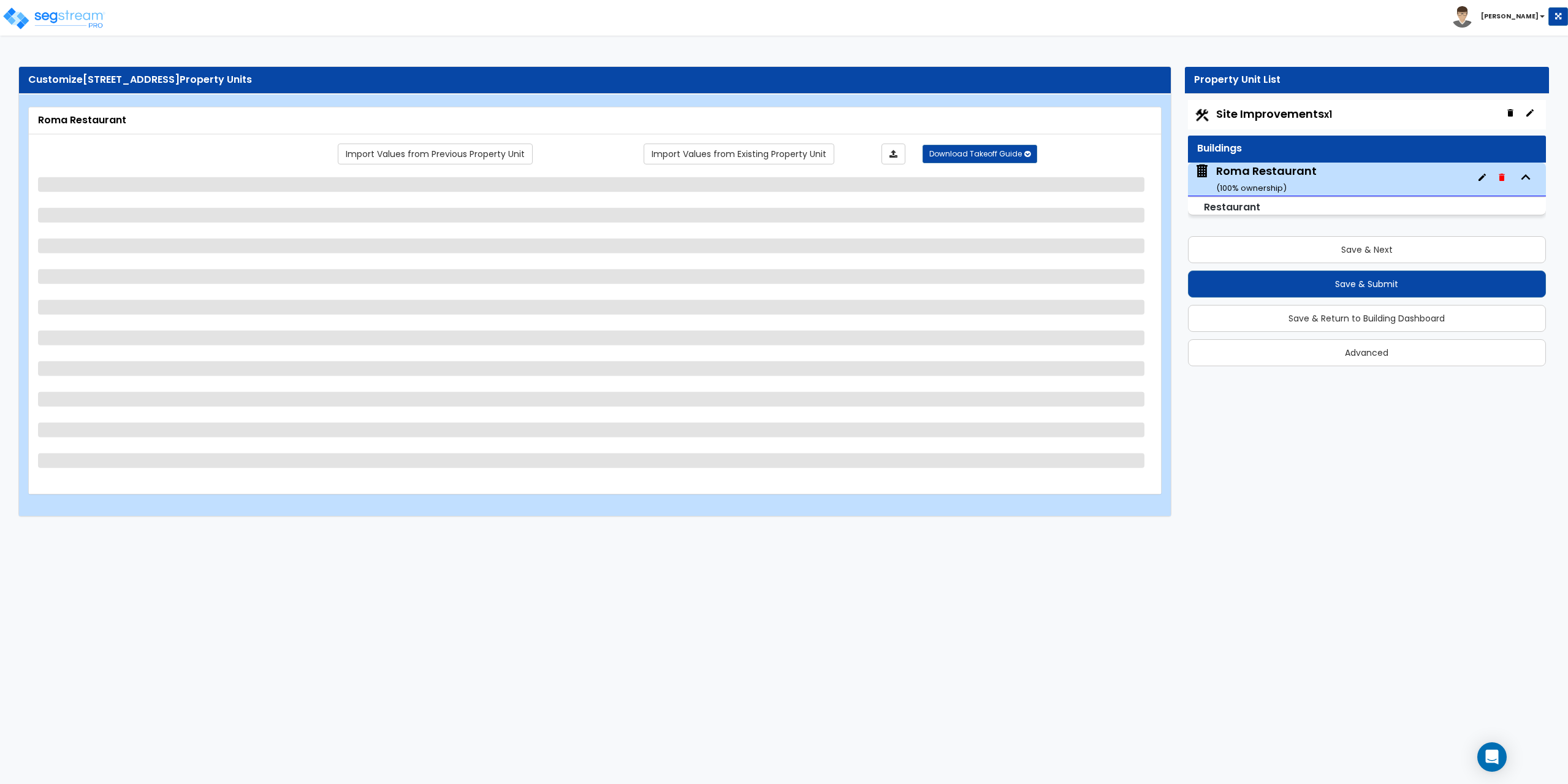
select select "1"
select select "2"
select select "1"
select select "2"
select select "1"
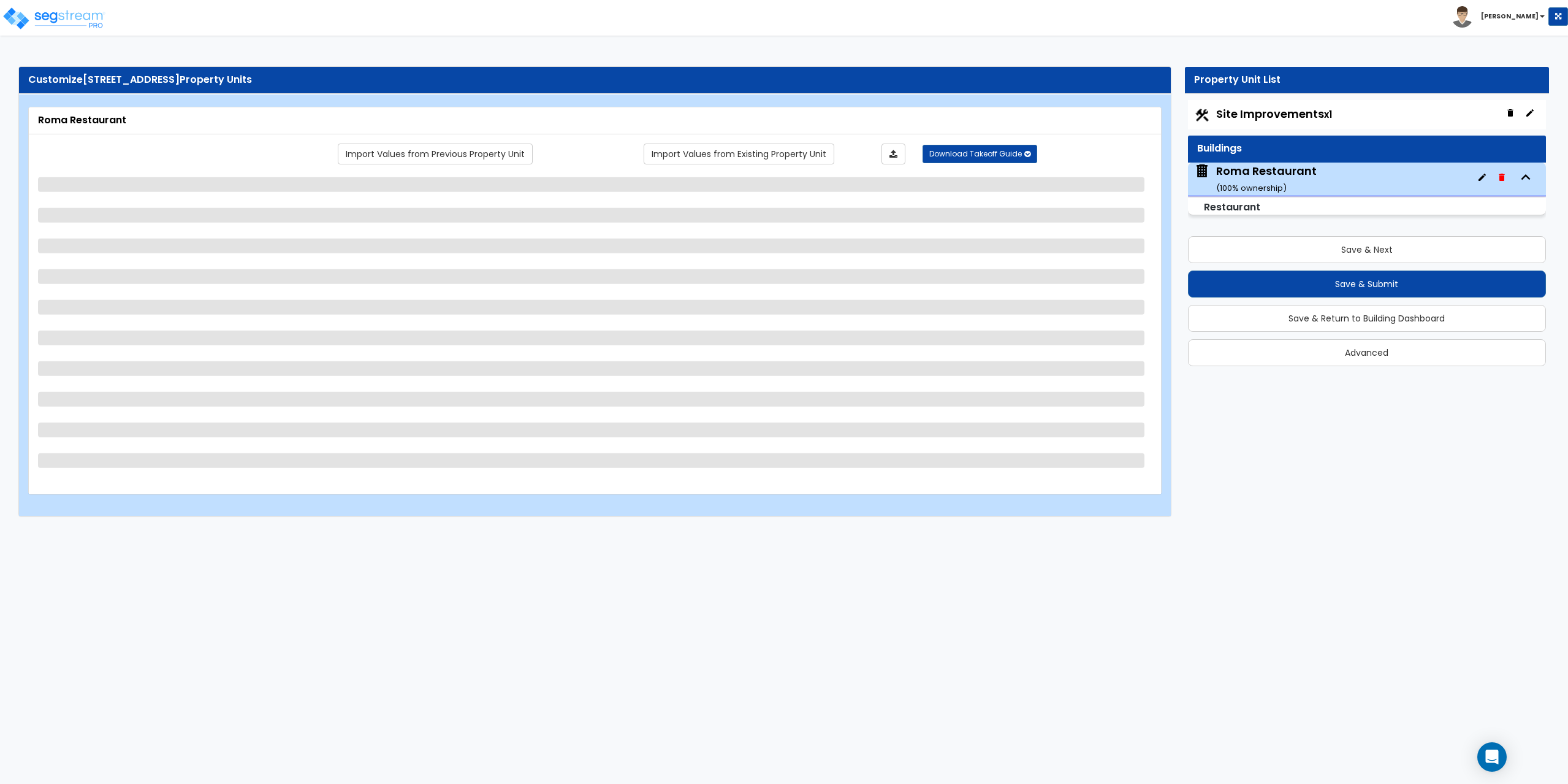
select select "1"
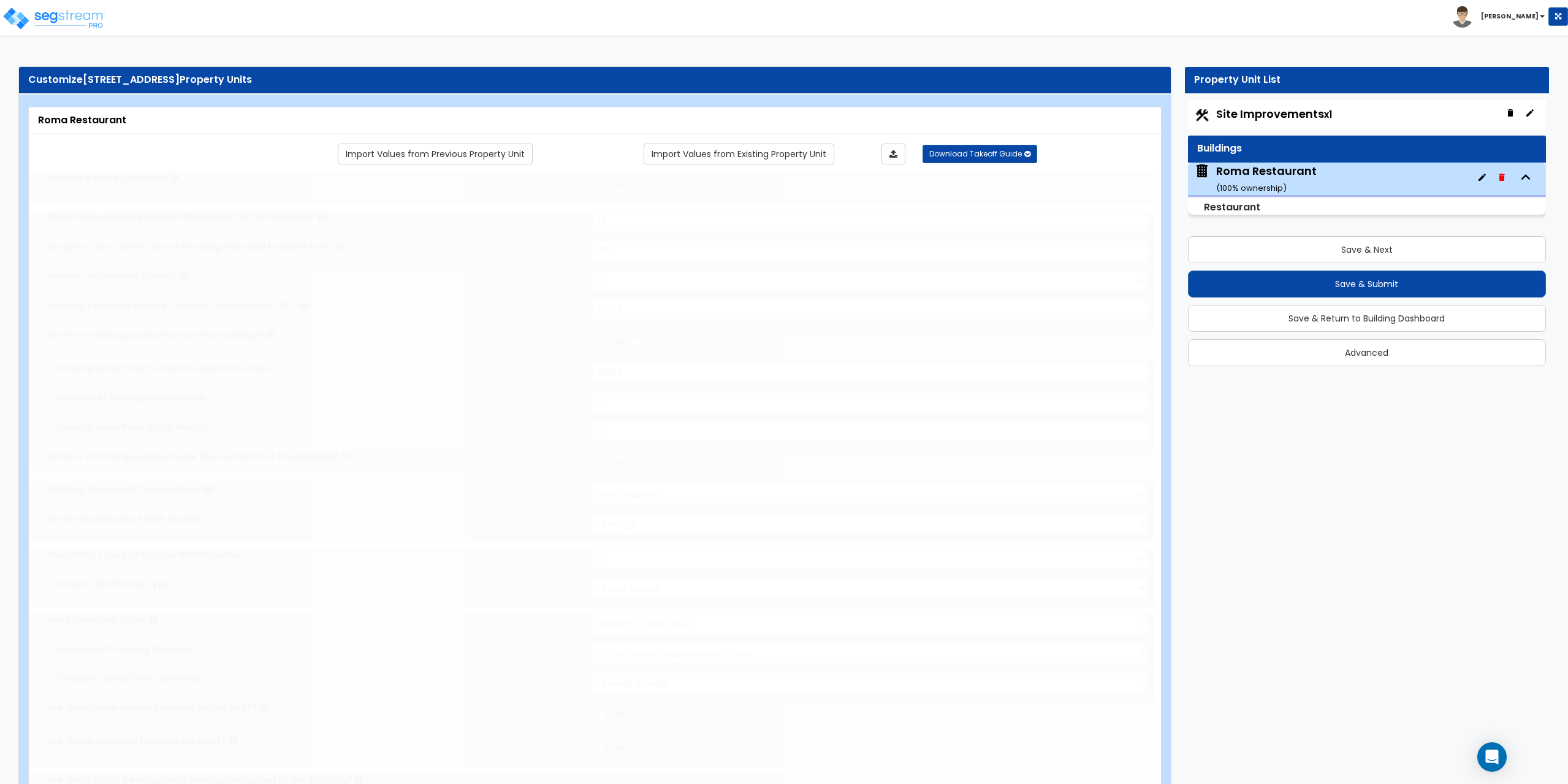
radio input "true"
select select "2"
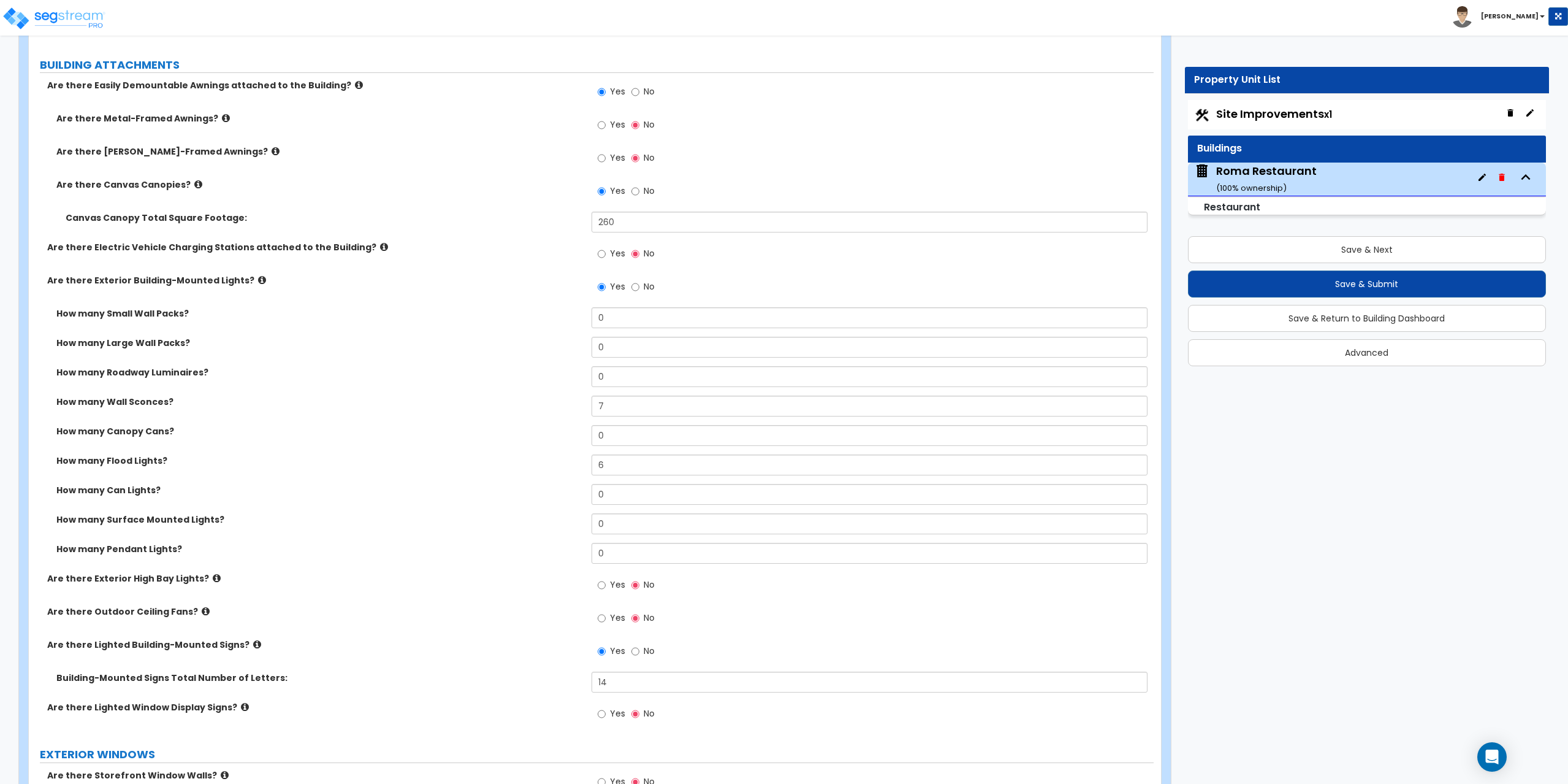
scroll to position [858, 0]
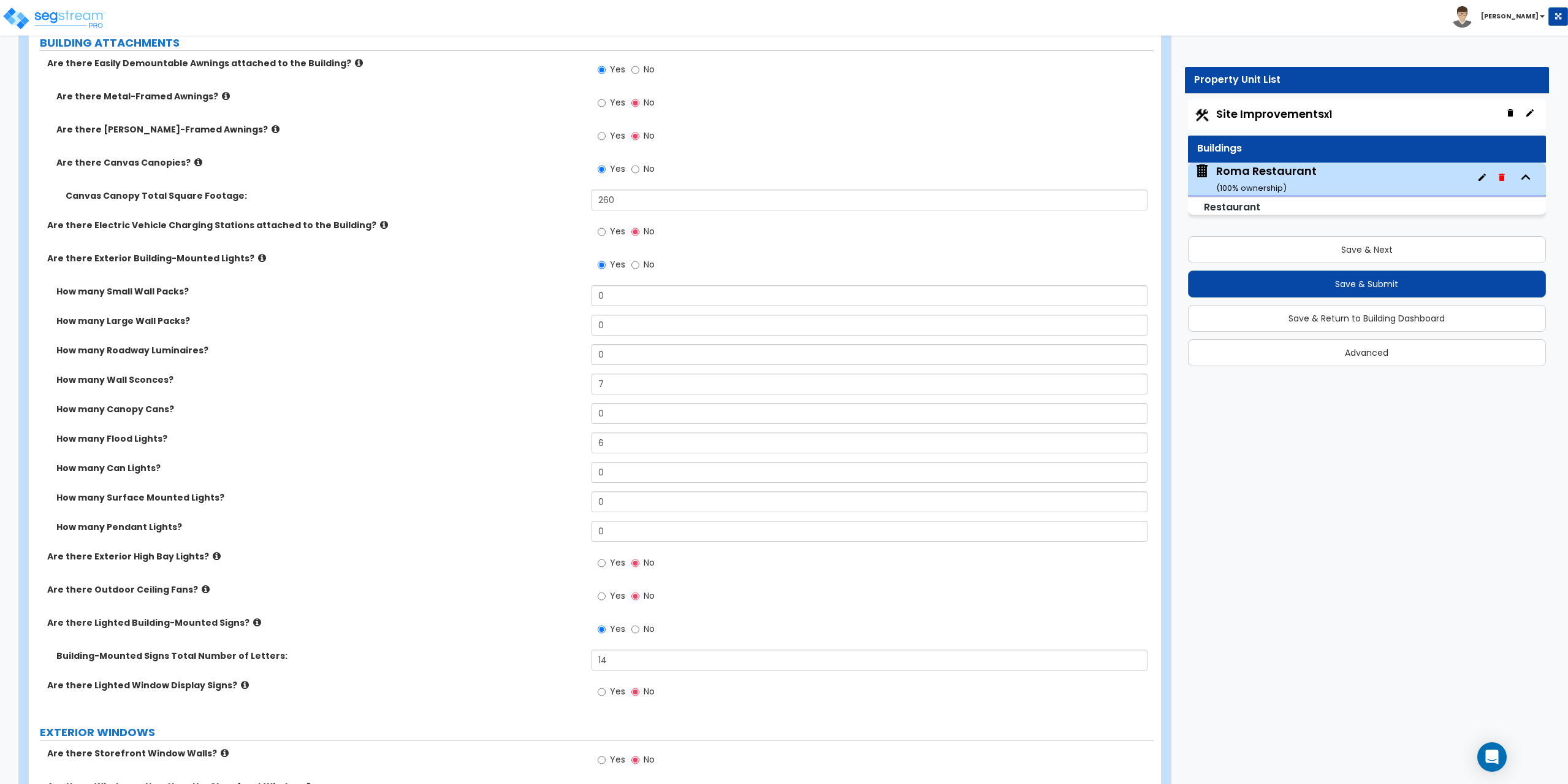
click at [258, 262] on icon at bounding box center [262, 257] width 8 height 9
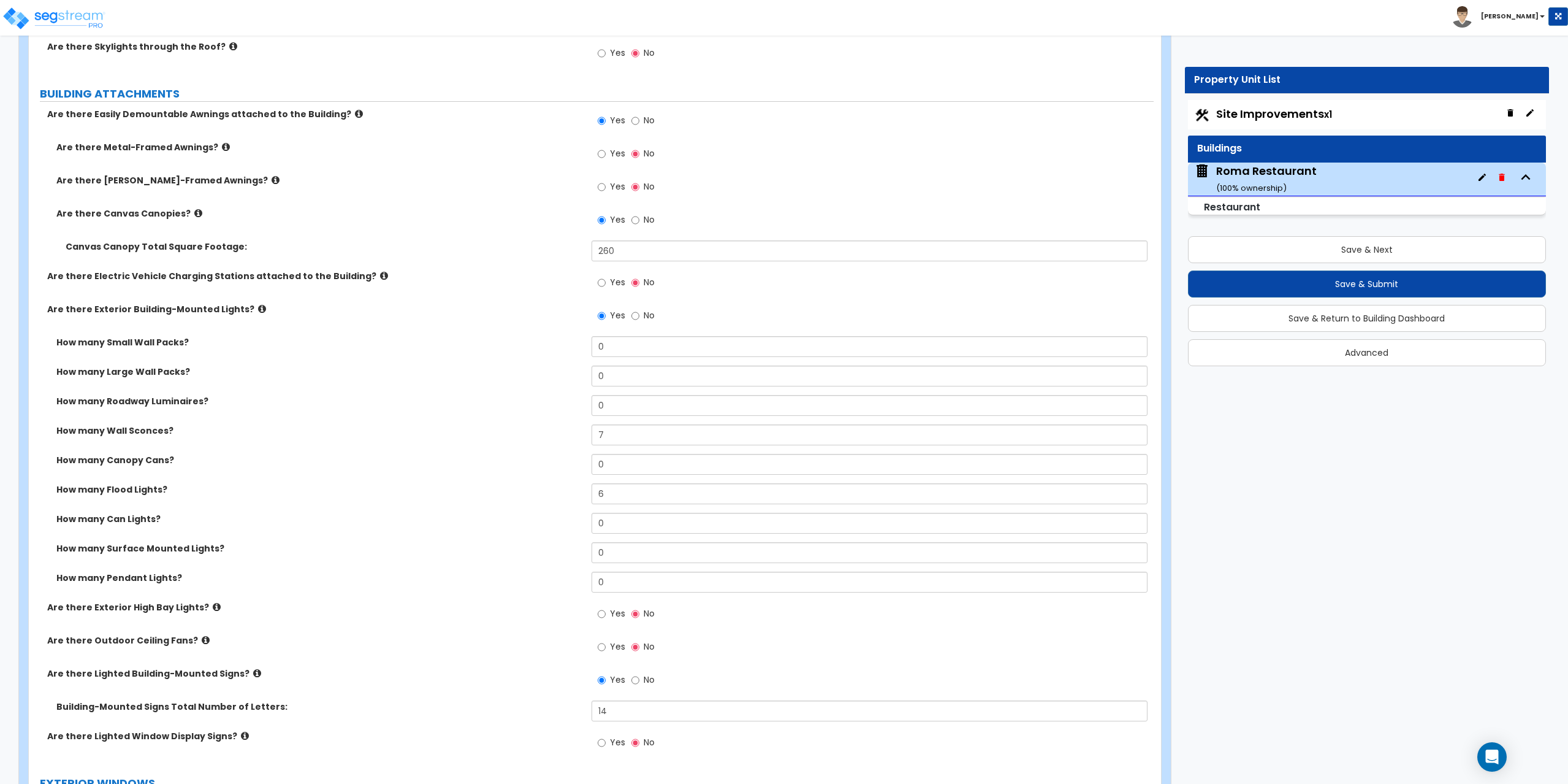
scroll to position [797, 0]
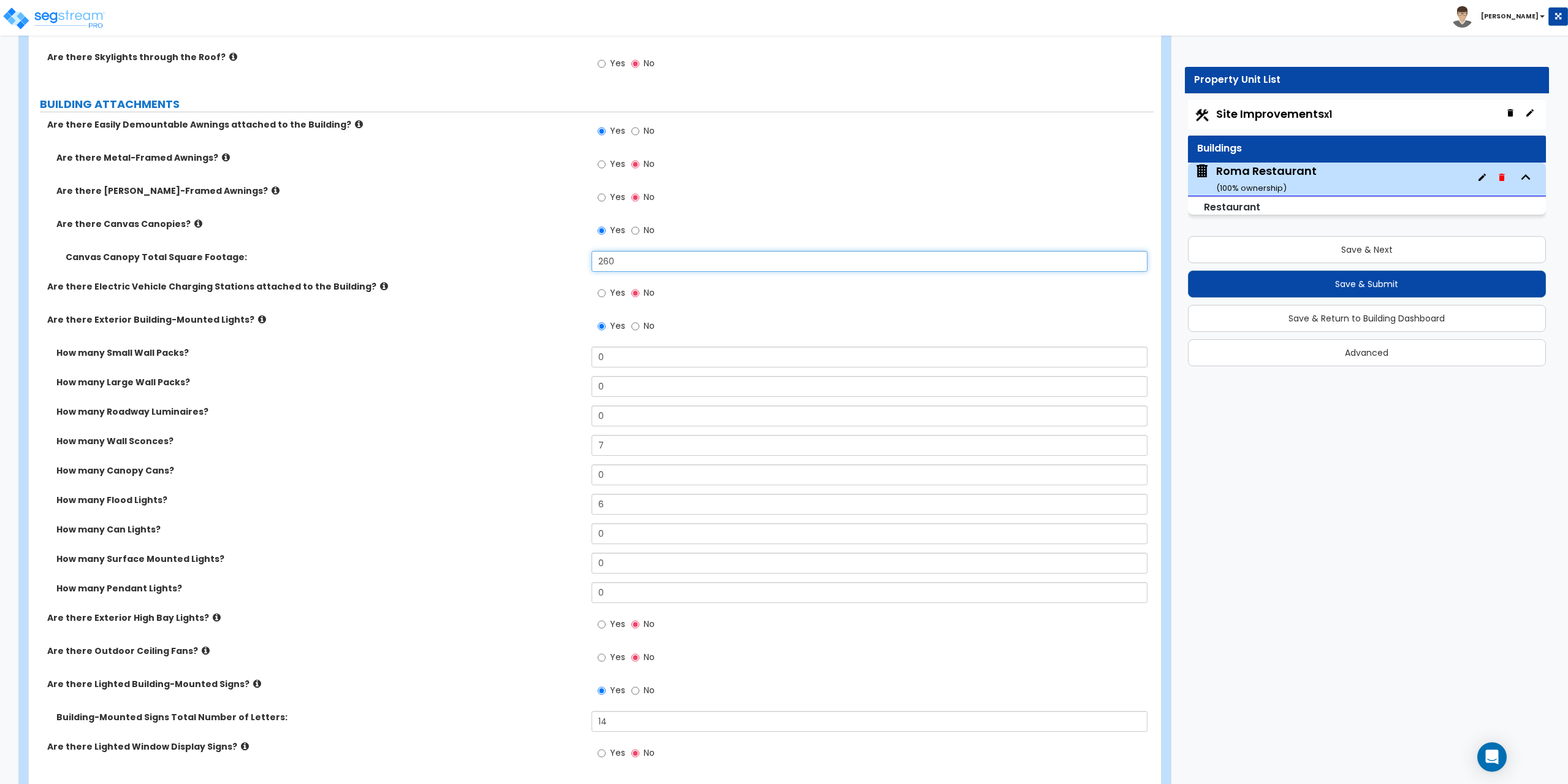
drag, startPoint x: 619, startPoint y: 266, endPoint x: 580, endPoint y: 277, distance: 40.5
click at [580, 277] on div "Canvas Canopy Total Square Footage: 260" at bounding box center [591, 266] width 1124 height 30
type input "265"
